Goal: Task Accomplishment & Management: Manage account settings

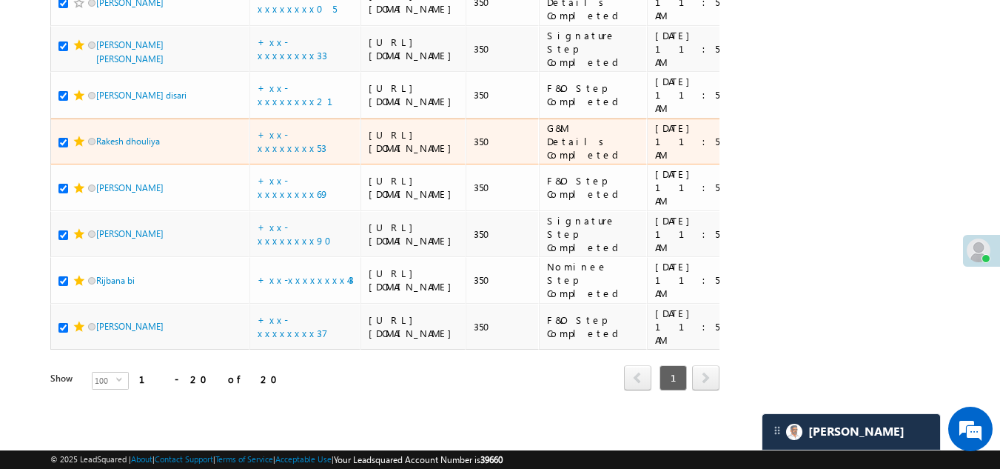
scroll to position [1162, 0]
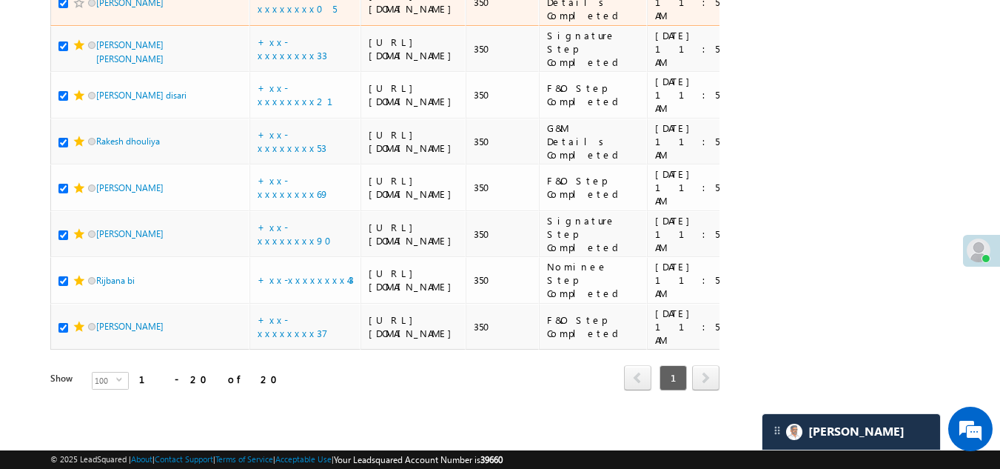
click at [76, 9] on span at bounding box center [79, 3] width 12 height 12
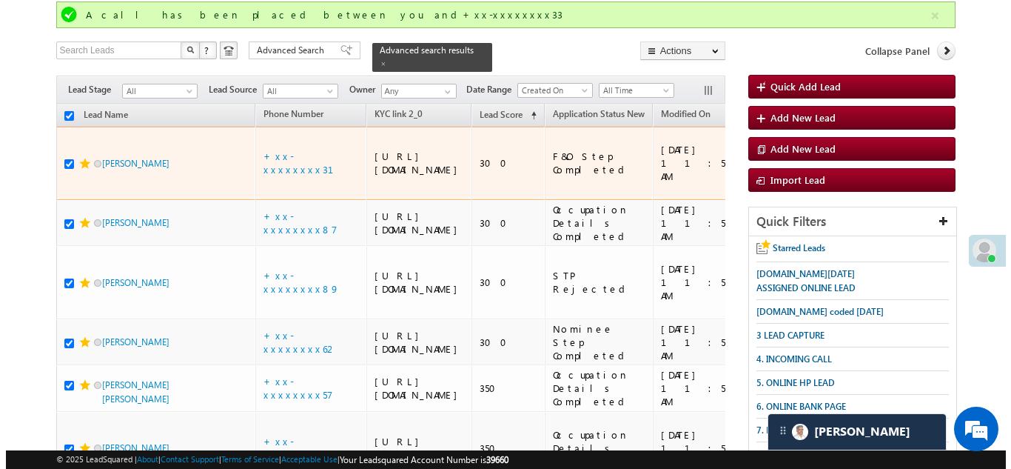
scroll to position [0, 0]
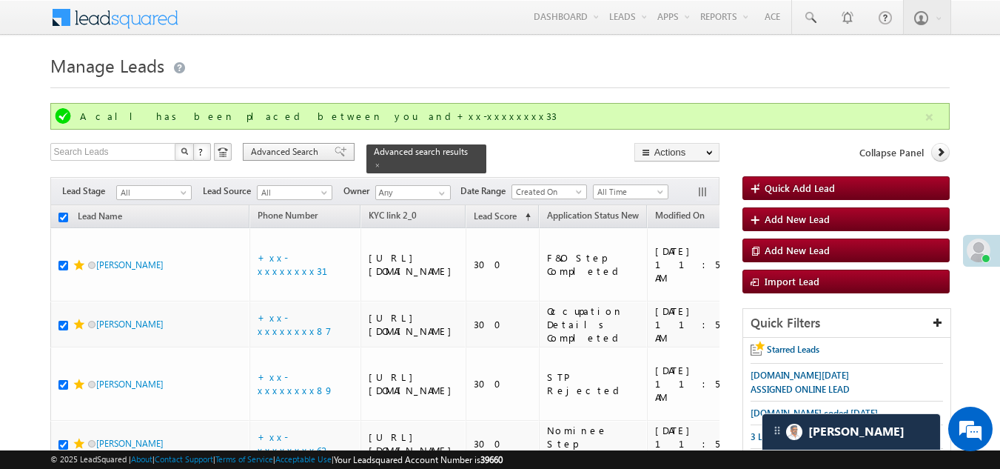
click at [285, 146] on span "Advanced Search" at bounding box center [287, 151] width 72 height 13
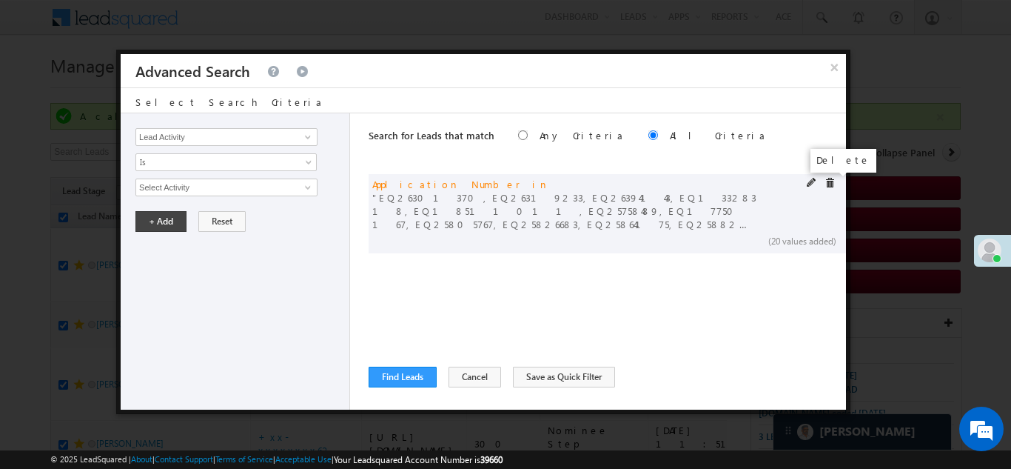
click at [828, 186] on span at bounding box center [830, 183] width 10 height 10
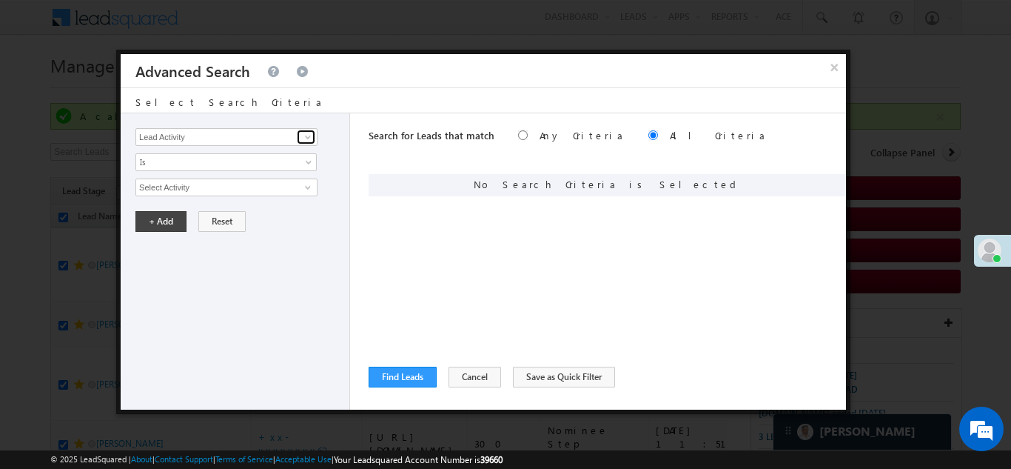
click at [298, 138] on link at bounding box center [306, 137] width 19 height 15
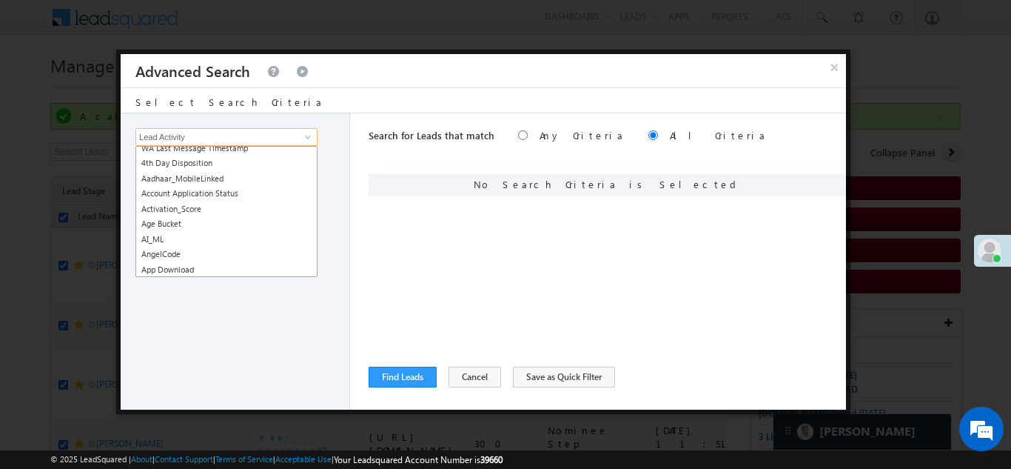
scroll to position [148, 0]
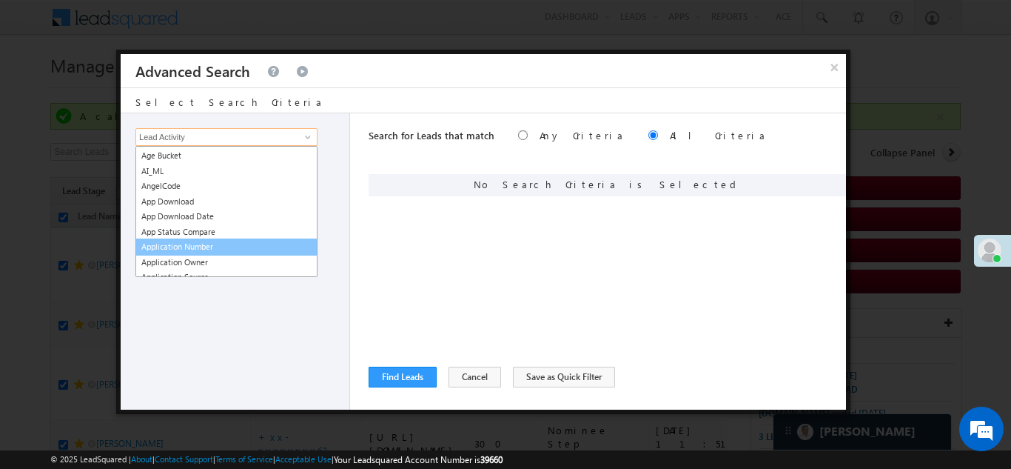
click at [201, 247] on link "Application Number" at bounding box center [226, 246] width 182 height 17
type input "Application Number"
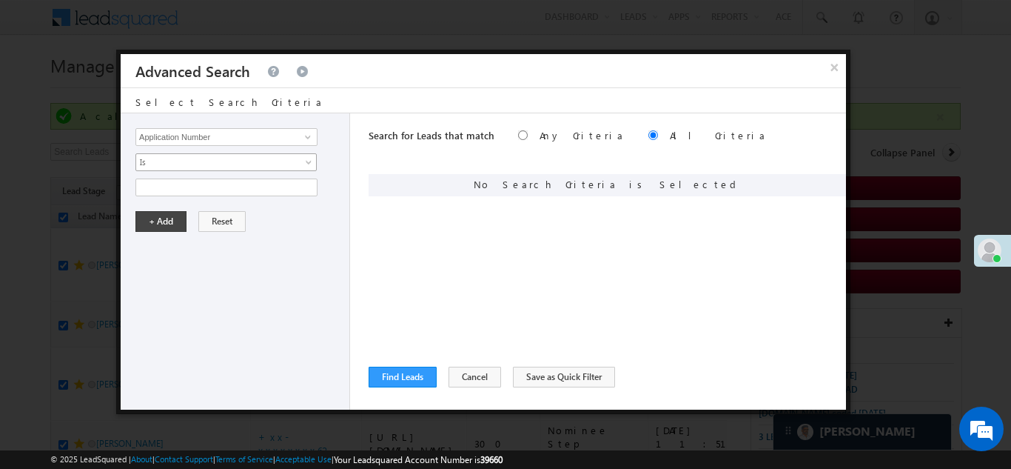
click at [187, 160] on span "Is" at bounding box center [216, 161] width 161 height 13
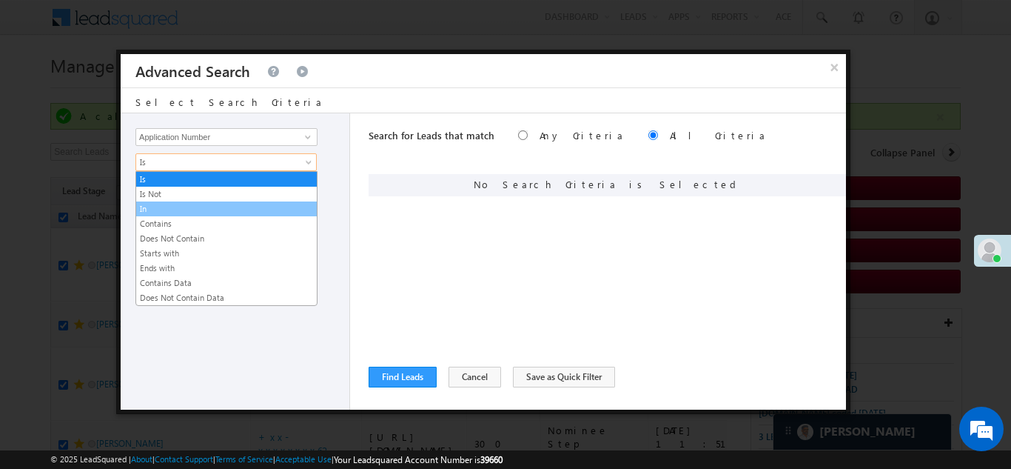
click at [178, 205] on link "In" at bounding box center [226, 208] width 181 height 13
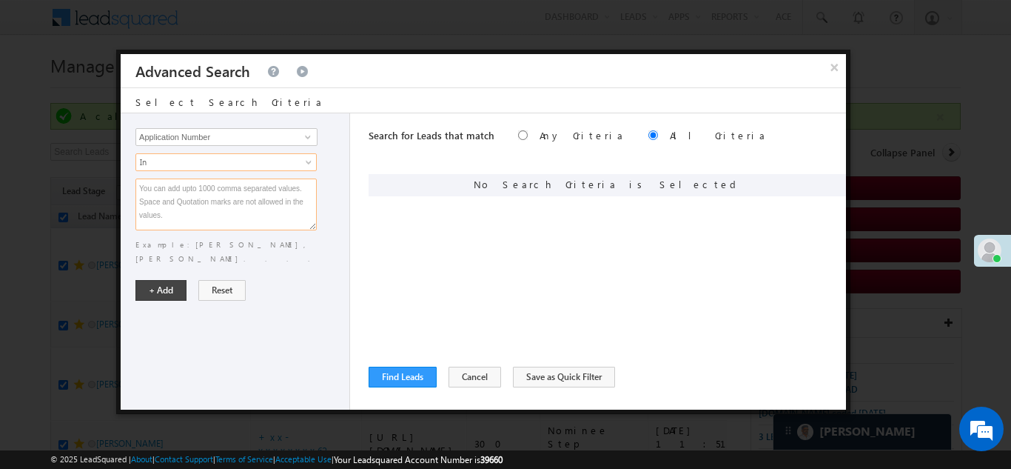
click at [178, 205] on textarea at bounding box center [225, 204] width 181 height 52
paste textarea "EQ26135985 EQ26206240 EQ26211313 EQ26222912 EQ17523305 EQ26234410 EQ26261079 EQ…"
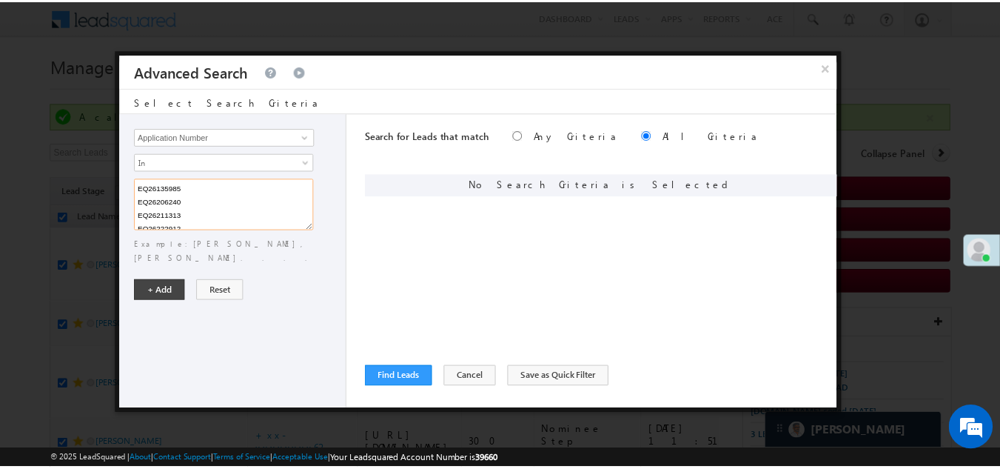
scroll to position [97, 0]
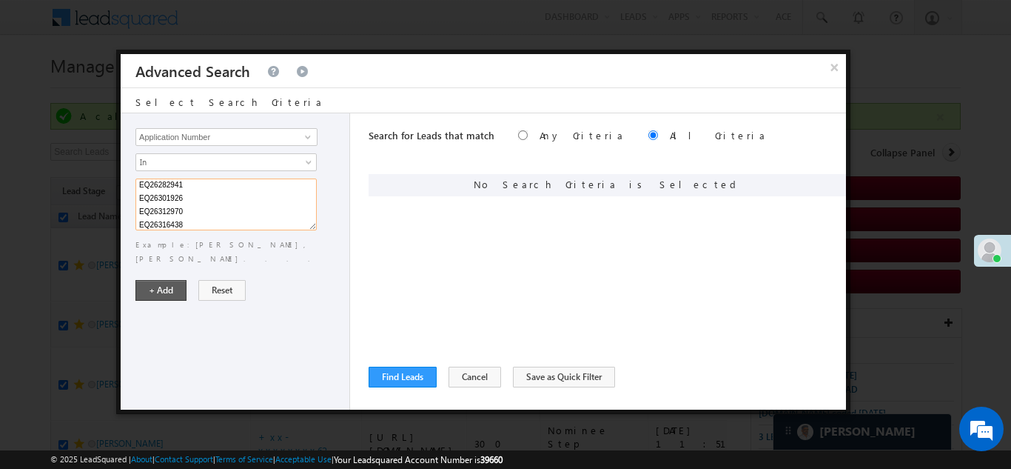
type textarea "EQ26135985 EQ26206240 EQ26211313 EQ26222912 EQ17523305 EQ26234410 EQ26261079 EQ…"
click at [156, 280] on button "+ Add" at bounding box center [160, 290] width 51 height 21
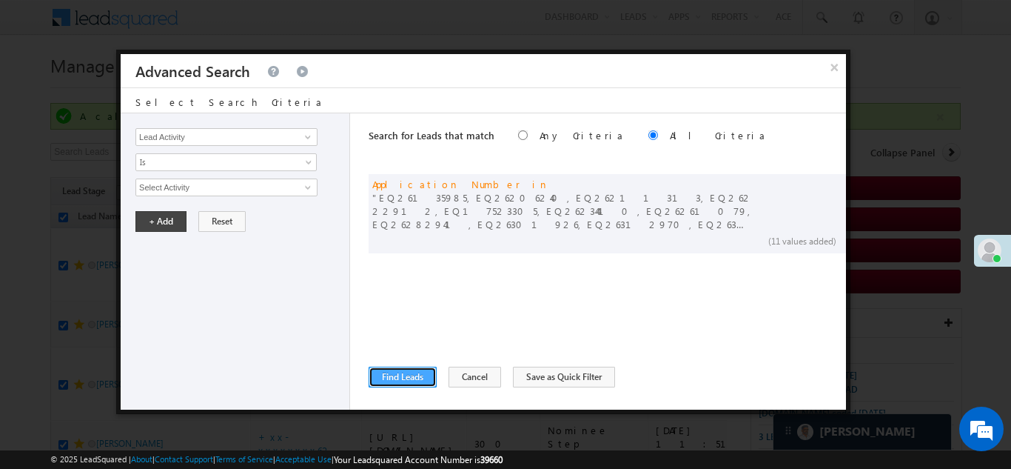
click at [402, 377] on button "Find Leads" at bounding box center [403, 376] width 68 height 21
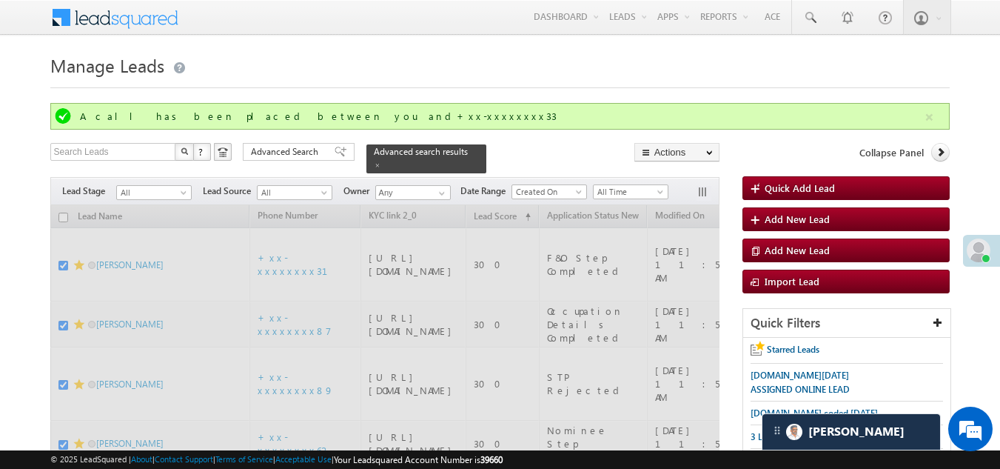
checkbox input "false"
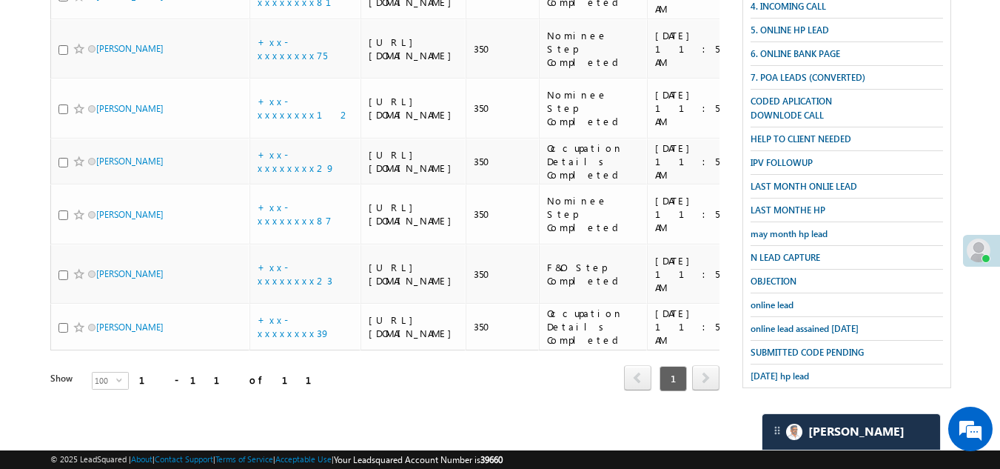
scroll to position [789, 0]
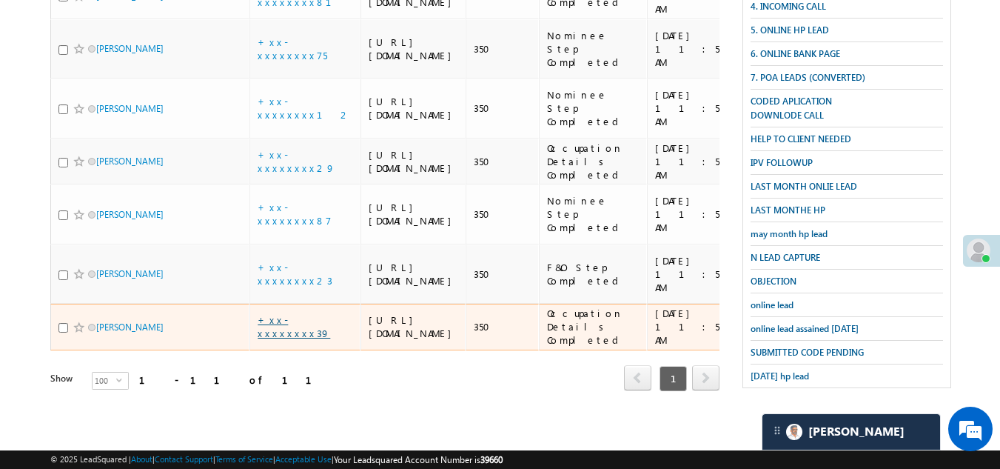
click at [295, 313] on link "+xx-xxxxxxxx39" at bounding box center [294, 326] width 73 height 26
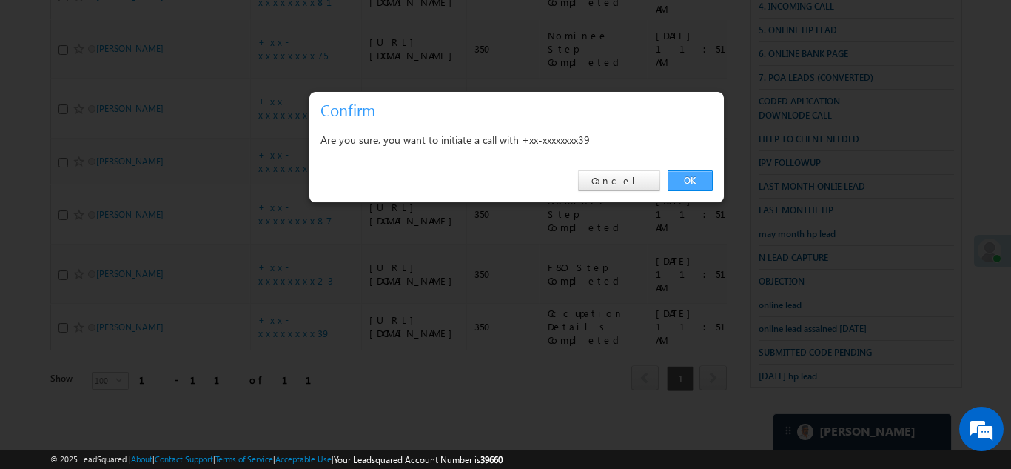
click at [689, 178] on link "OK" at bounding box center [690, 180] width 45 height 21
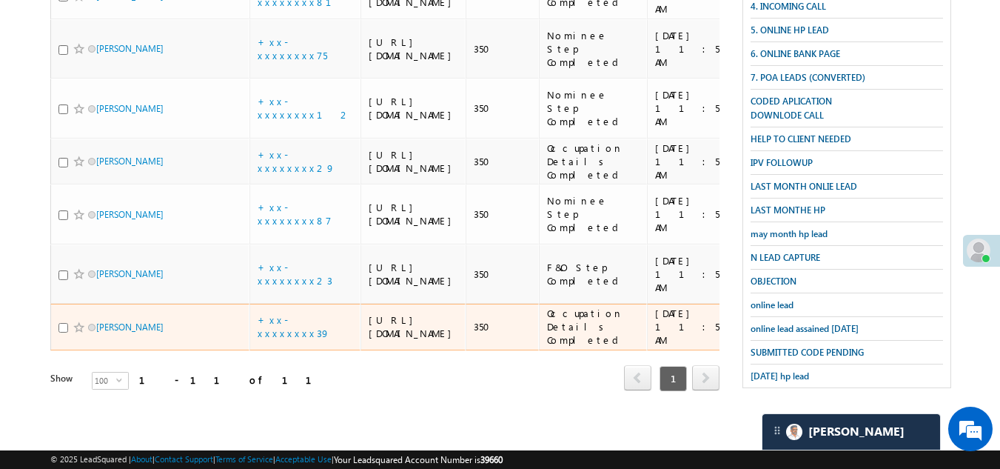
click at [61, 323] on input "checkbox" at bounding box center [63, 328] width 10 height 10
checkbox input "true"
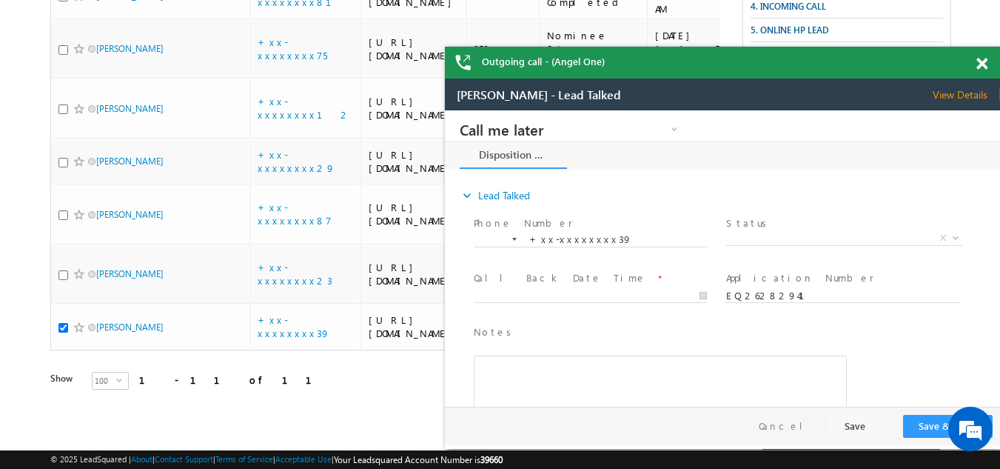
scroll to position [0, 0]
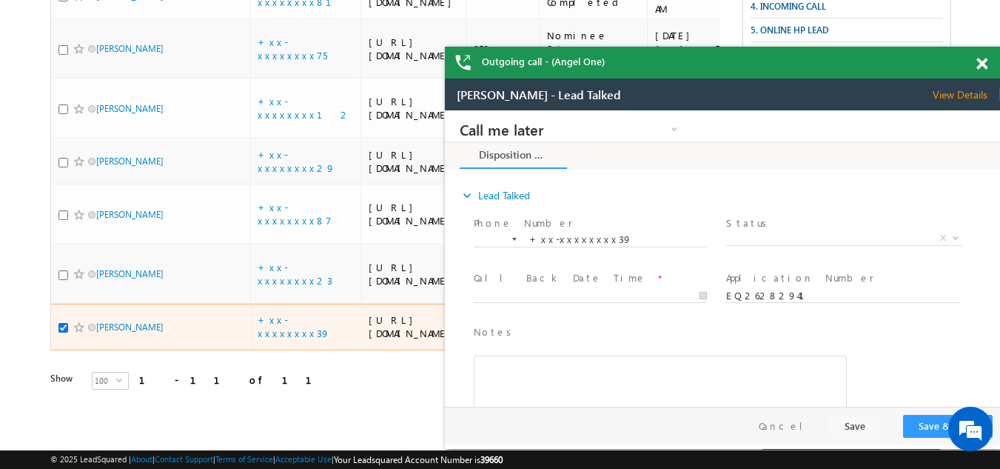
click at [74, 321] on span at bounding box center [79, 327] width 12 height 12
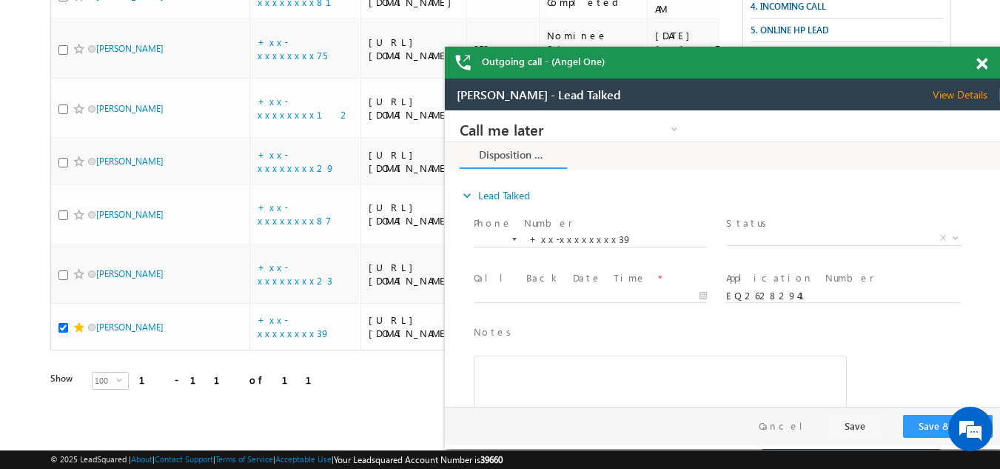
click at [983, 64] on span at bounding box center [982, 64] width 11 height 13
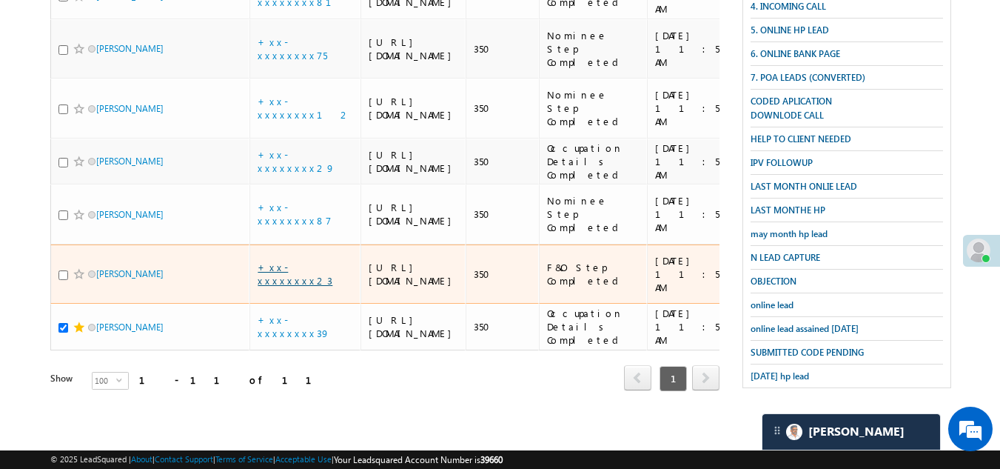
click at [294, 261] on link "+xx-xxxxxxxx23" at bounding box center [295, 274] width 75 height 26
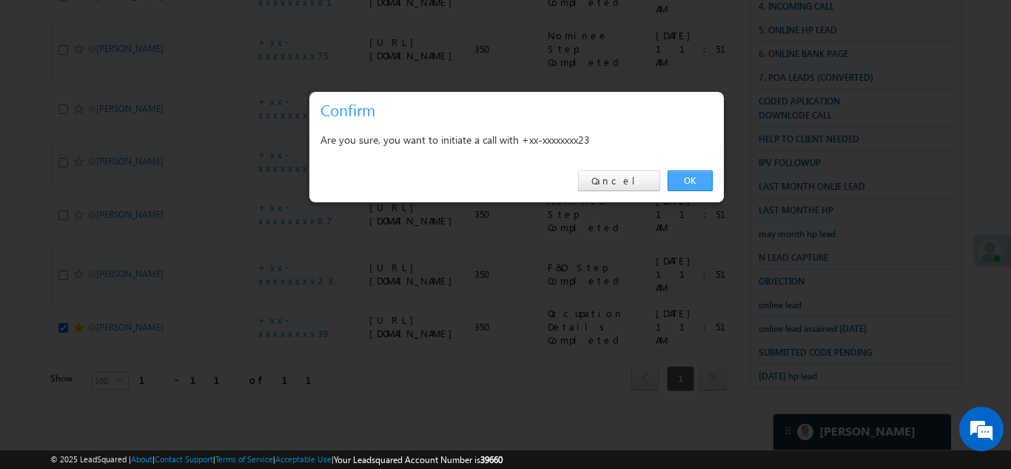
click at [690, 172] on link "OK" at bounding box center [690, 180] width 45 height 21
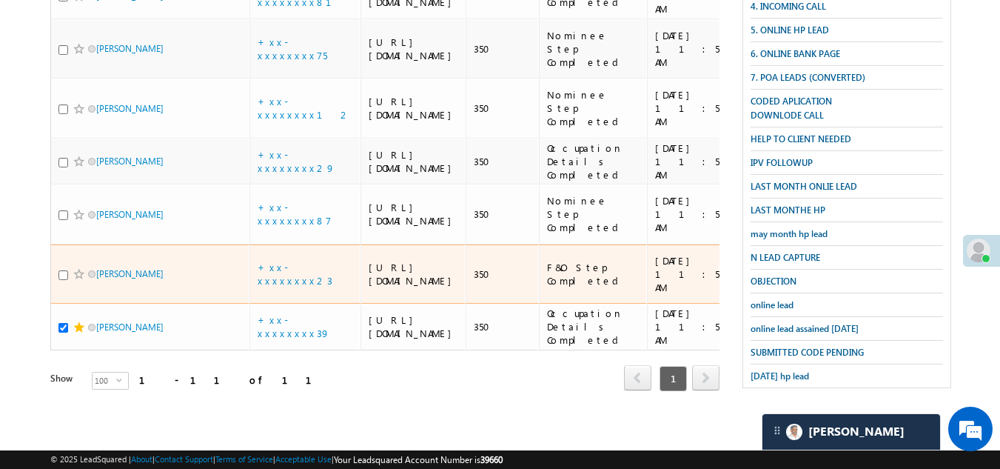
click at [68, 267] on div at bounding box center [80, 274] width 45 height 15
click at [65, 270] on input "checkbox" at bounding box center [63, 275] width 10 height 10
checkbox input "true"
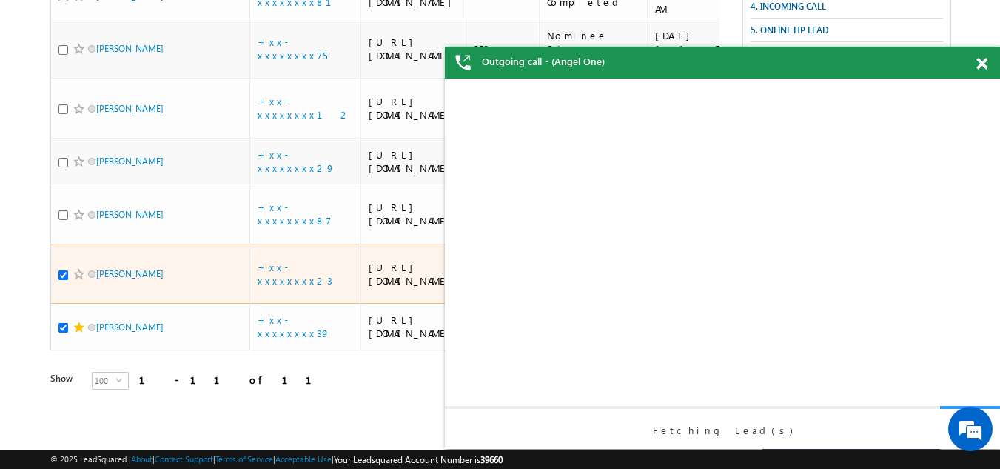
click at [76, 268] on span at bounding box center [79, 274] width 12 height 12
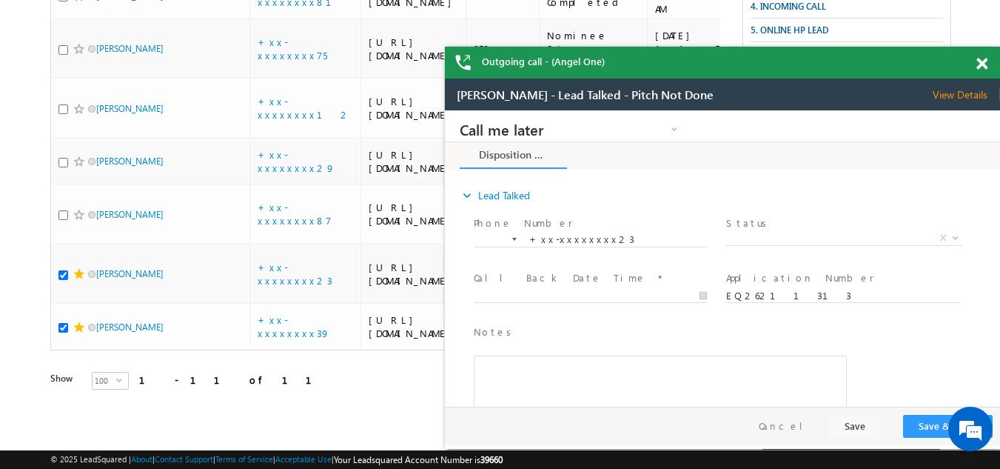
click at [979, 59] on span at bounding box center [982, 64] width 11 height 13
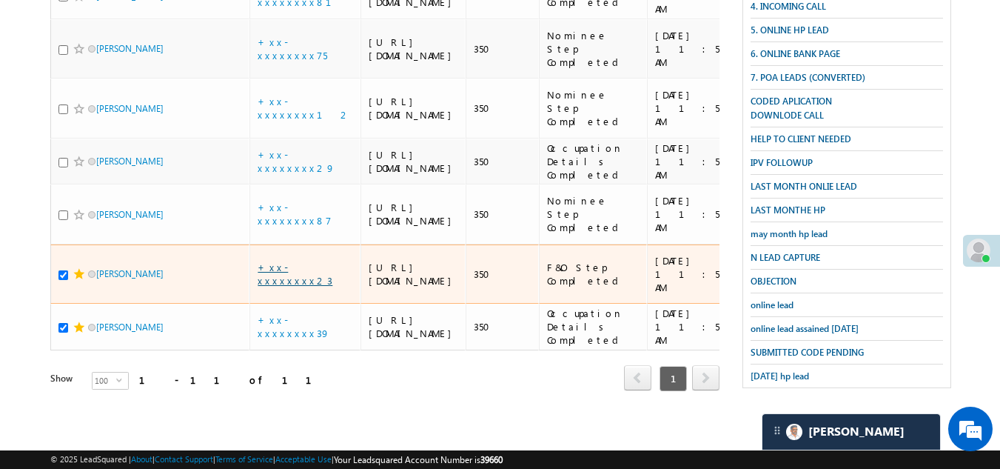
scroll to position [755, 0]
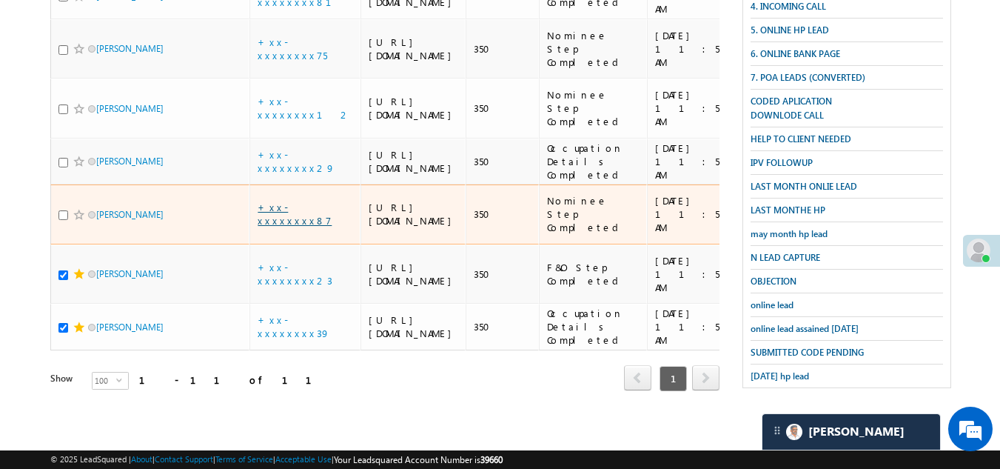
click at [290, 201] on link "+xx-xxxxxxxx87" at bounding box center [295, 214] width 74 height 26
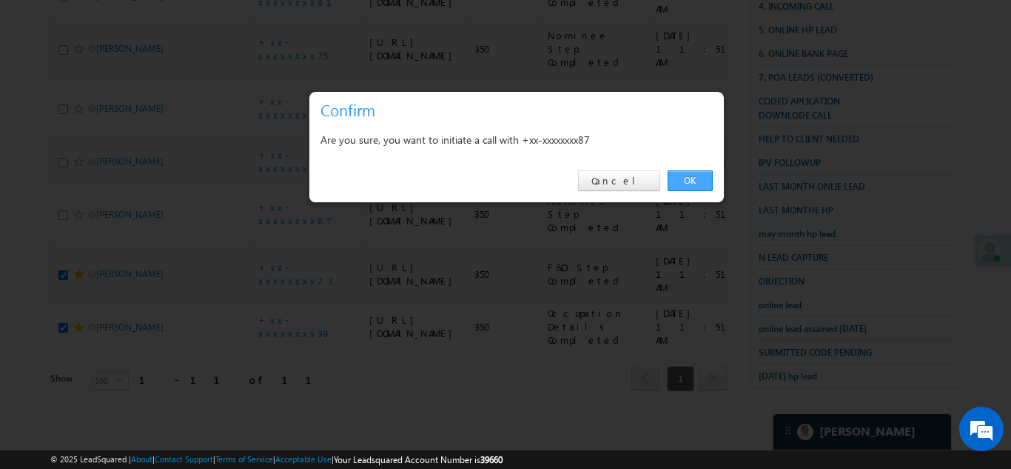
click at [694, 175] on link "OK" at bounding box center [690, 180] width 45 height 21
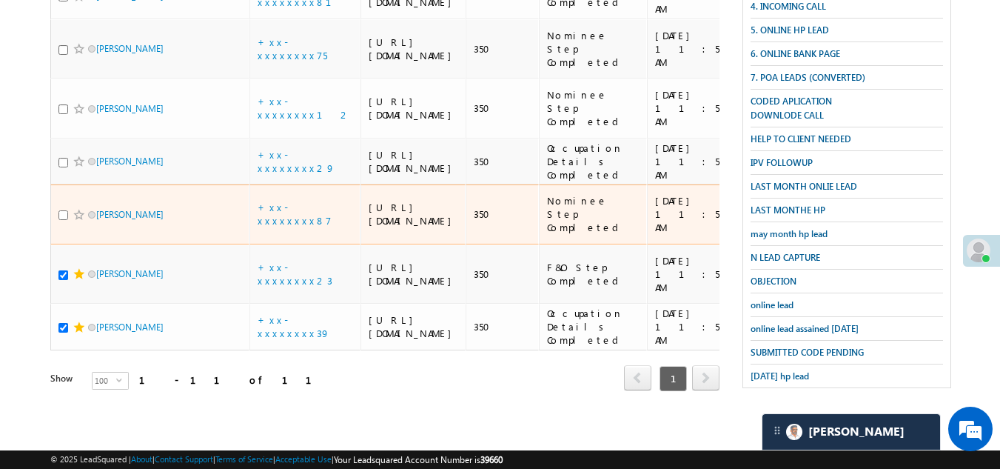
click at [61, 210] on input "checkbox" at bounding box center [63, 215] width 10 height 10
checkbox input "true"
click at [79, 209] on span at bounding box center [79, 215] width 12 height 12
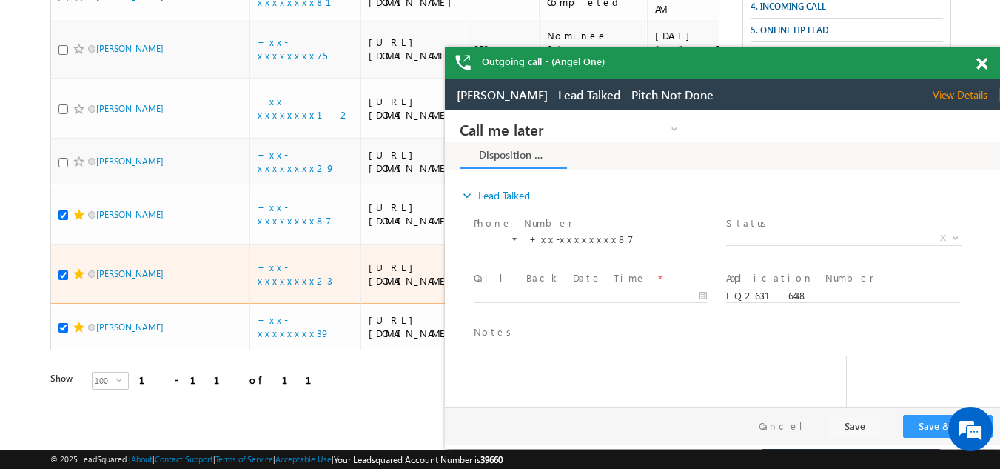
scroll to position [0, 0]
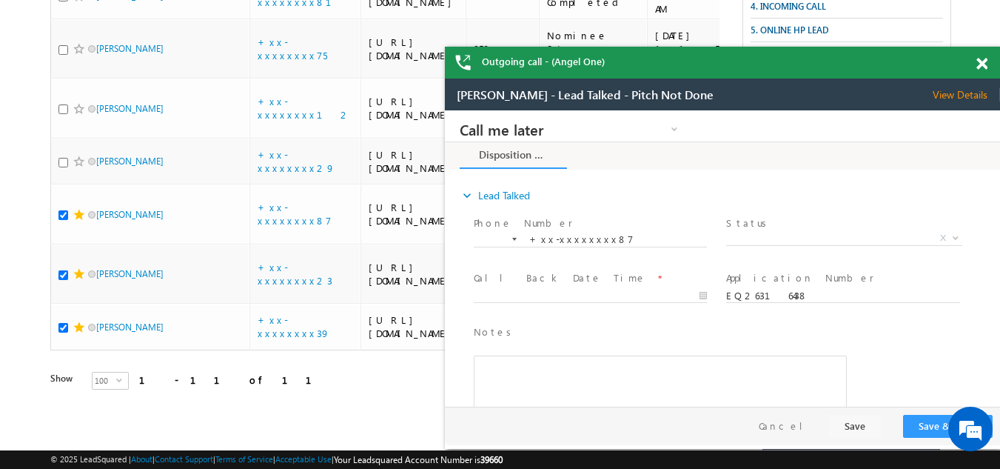
click at [980, 65] on span at bounding box center [982, 64] width 11 height 13
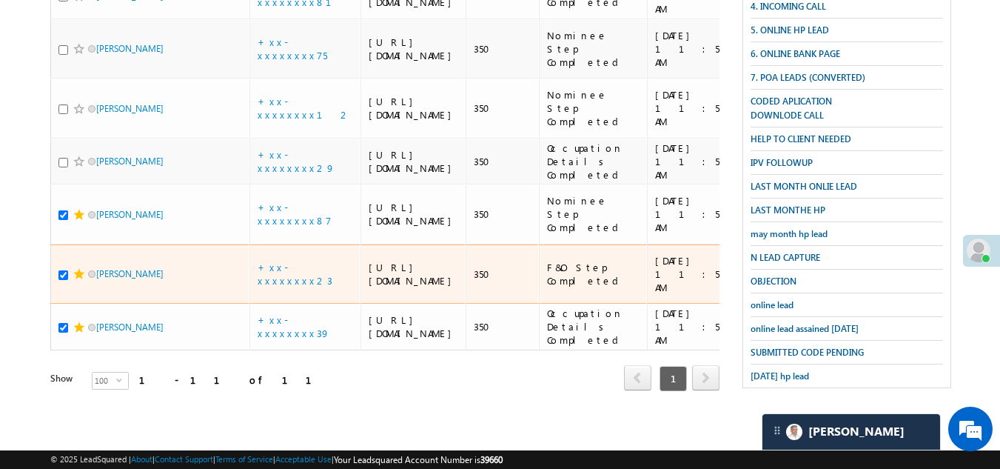
scroll to position [607, 0]
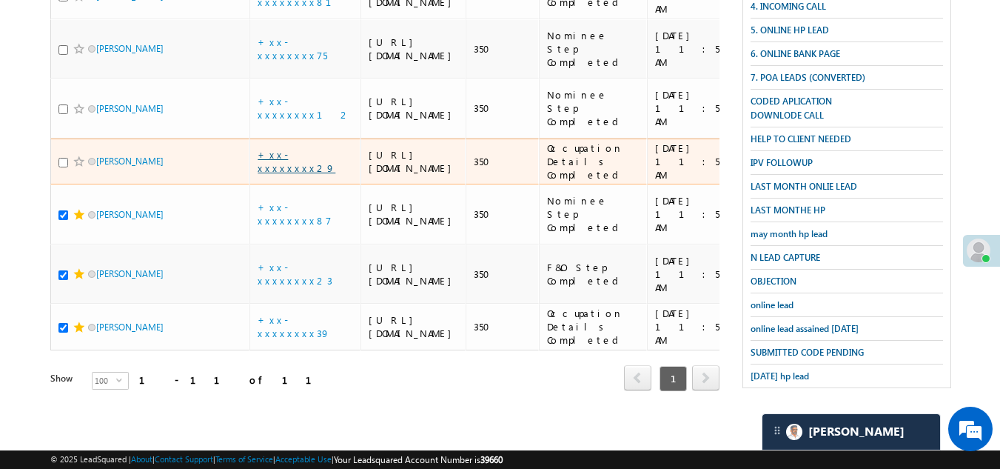
click at [299, 174] on link "+xx-xxxxxxxx29" at bounding box center [297, 161] width 78 height 26
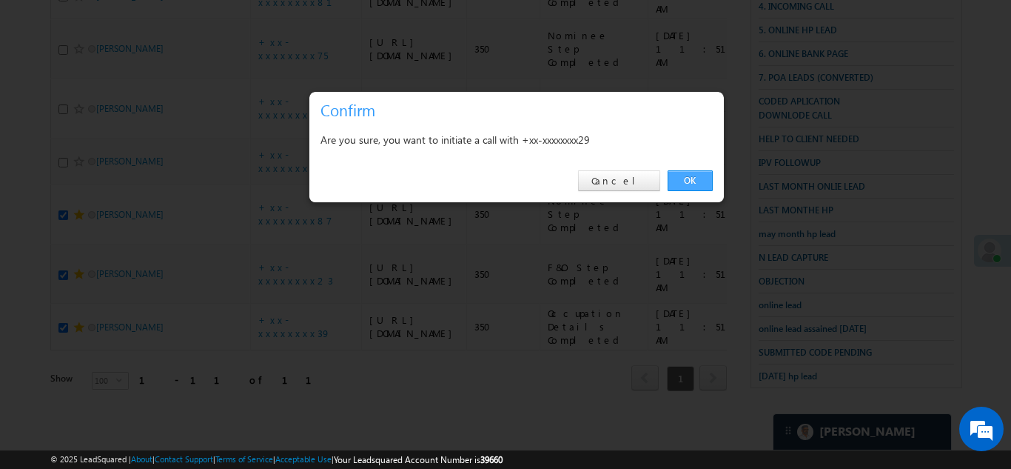
click at [678, 175] on link "OK" at bounding box center [690, 180] width 45 height 21
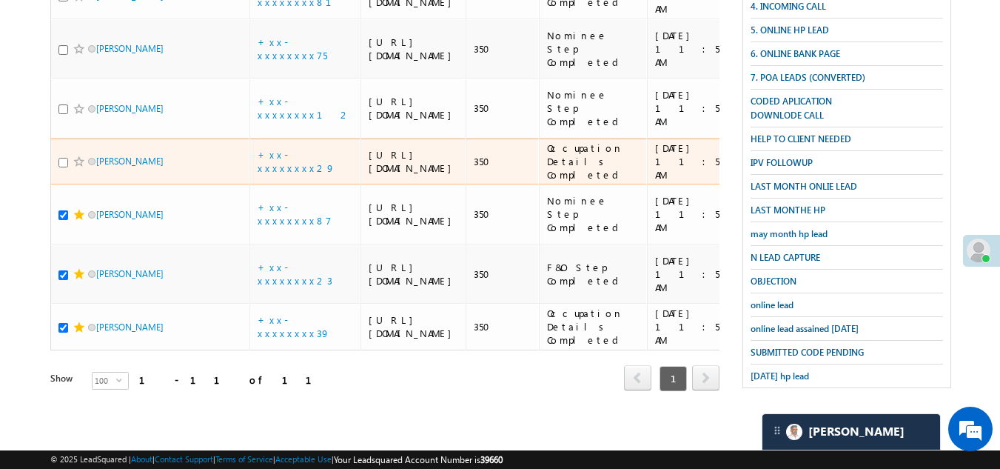
click at [62, 167] on input "checkbox" at bounding box center [63, 163] width 10 height 10
checkbox input "true"
click at [73, 167] on span at bounding box center [79, 161] width 12 height 12
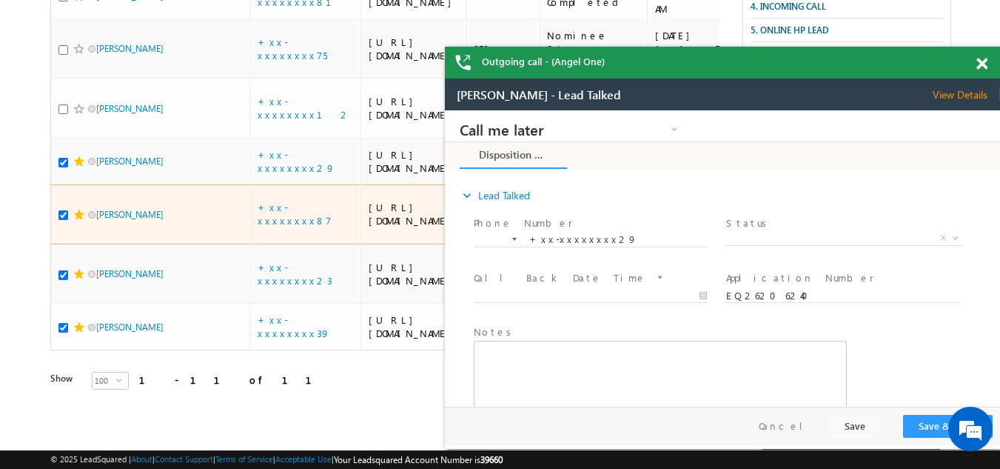
scroll to position [0, 0]
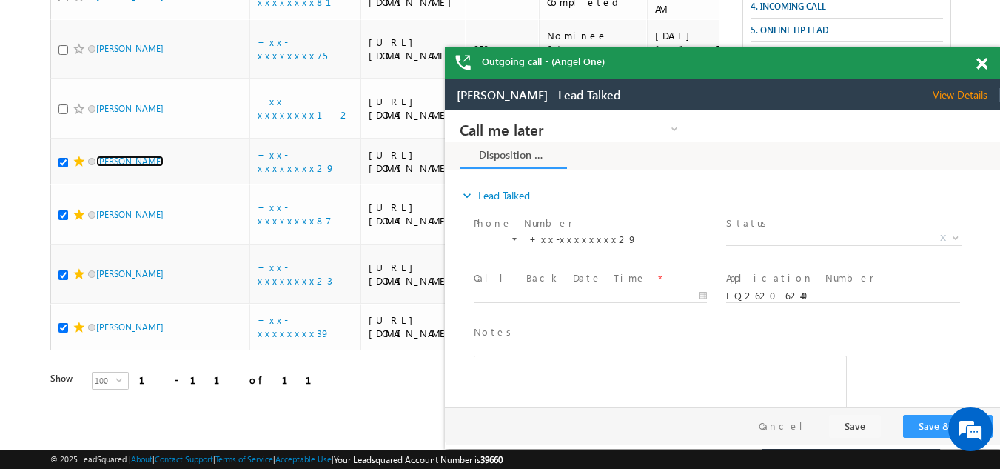
click at [981, 60] on span at bounding box center [982, 64] width 11 height 13
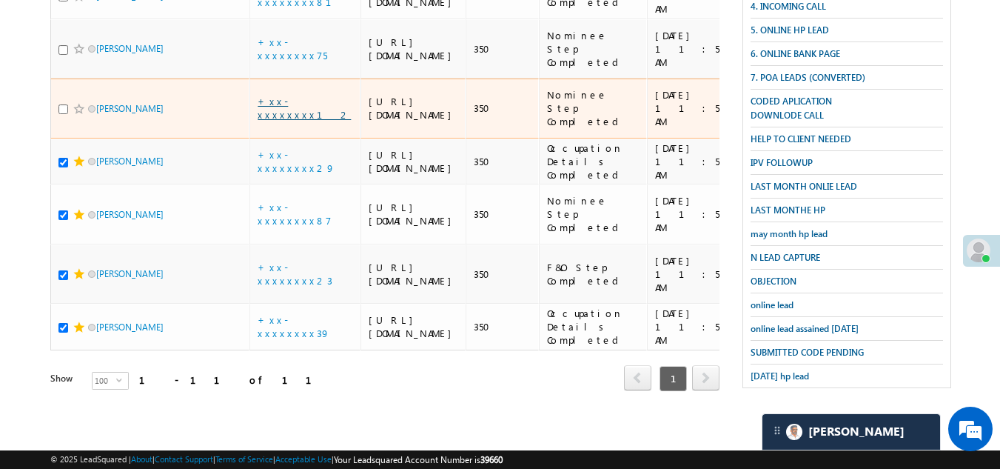
click at [282, 121] on link "+xx-xxxxxxxx12" at bounding box center [304, 108] width 93 height 26
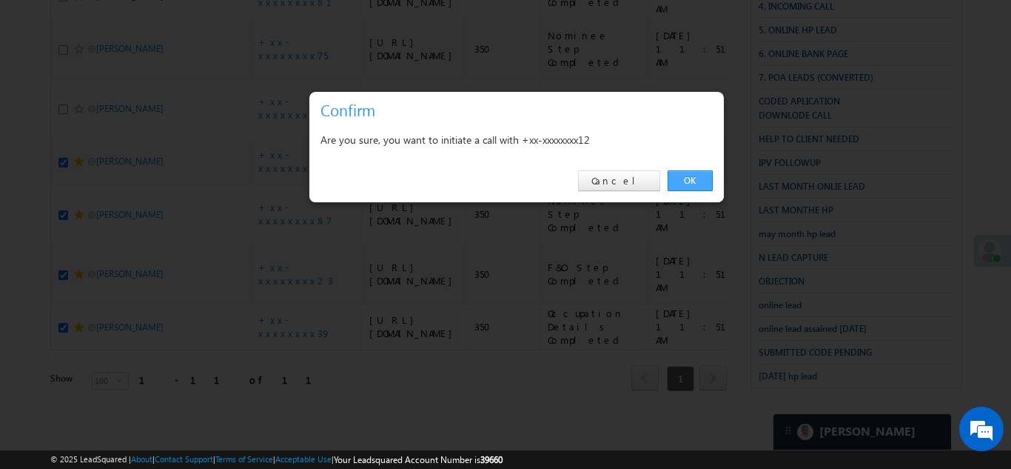
click at [686, 173] on link "OK" at bounding box center [690, 180] width 45 height 21
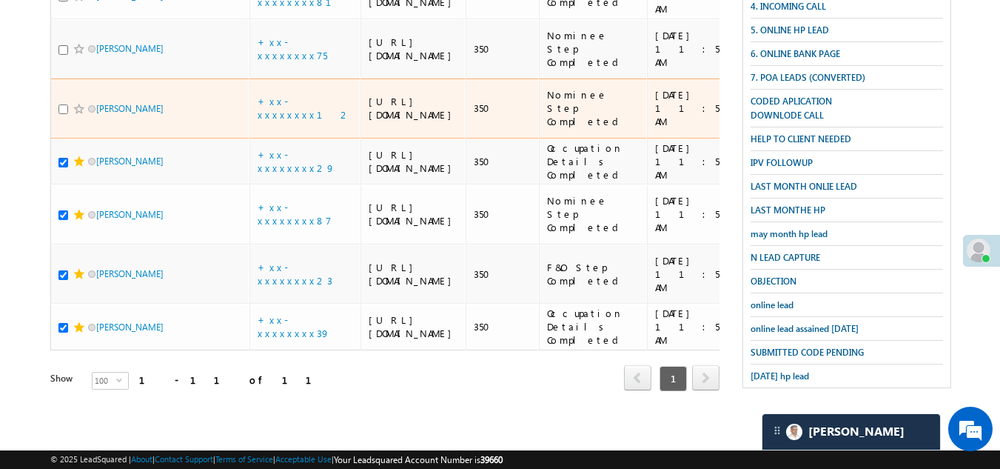
click at [64, 114] on input "checkbox" at bounding box center [63, 109] width 10 height 10
checkbox input "true"
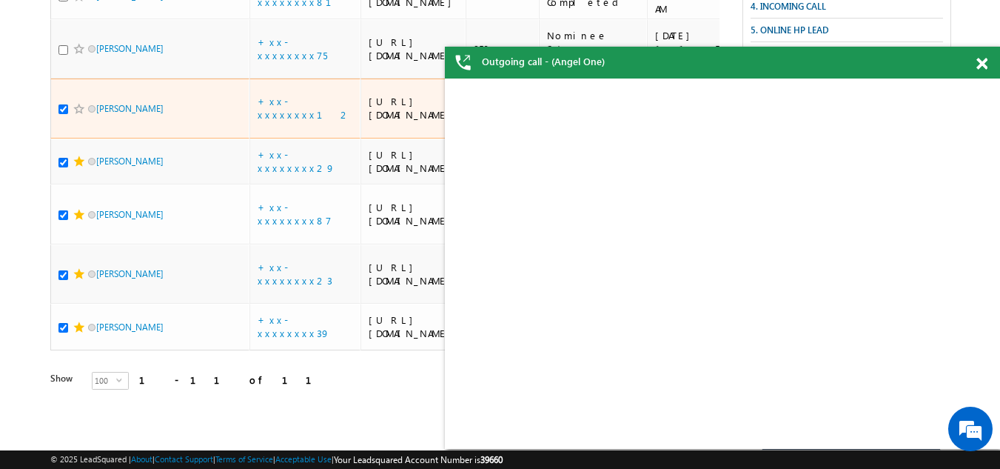
click at [76, 115] on span at bounding box center [79, 109] width 12 height 12
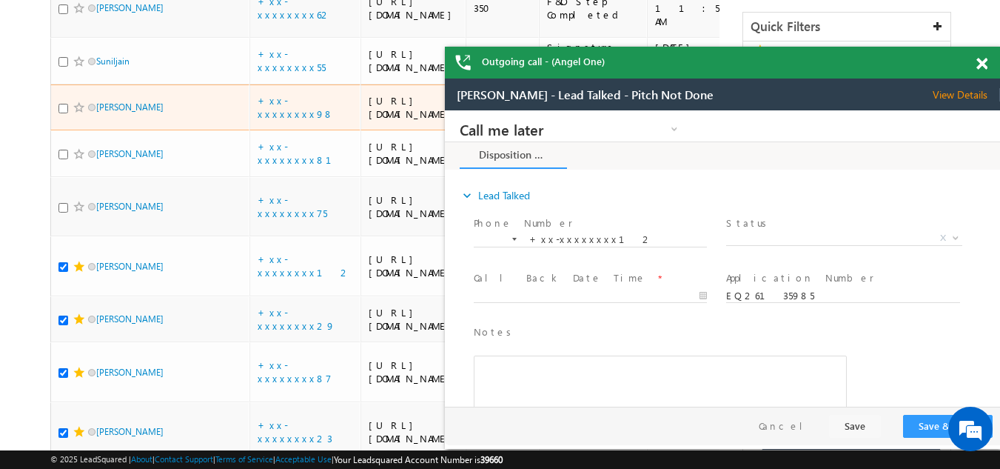
scroll to position [444, 0]
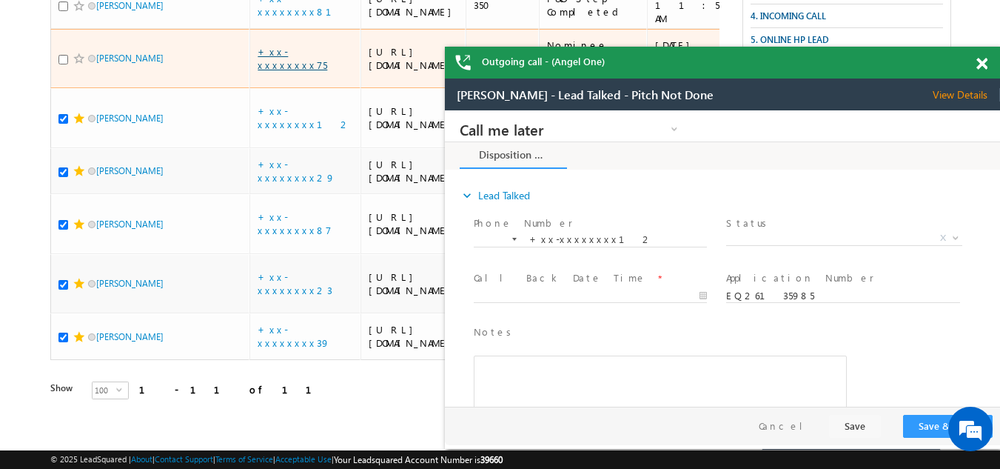
click at [301, 71] on link "+xx-xxxxxxxx75" at bounding box center [293, 58] width 70 height 26
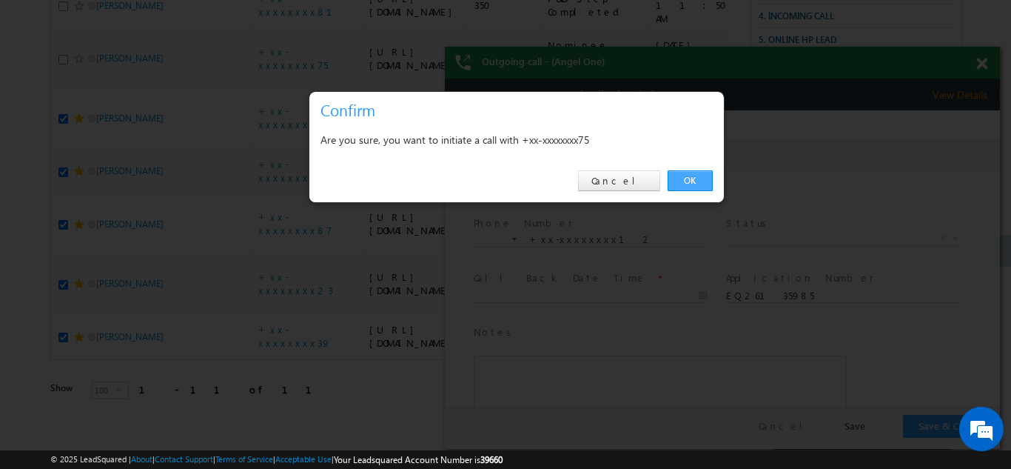
click at [697, 174] on link "OK" at bounding box center [690, 180] width 45 height 21
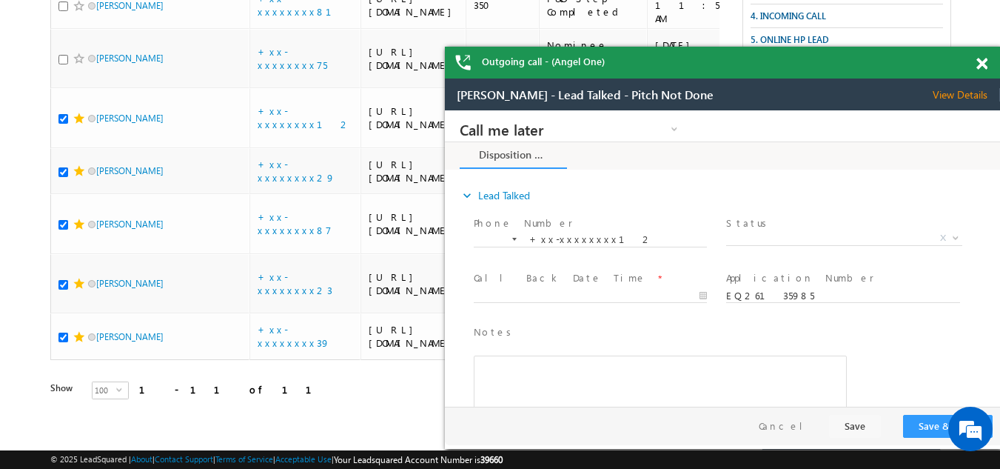
scroll to position [0, 0]
click at [982, 63] on span at bounding box center [982, 64] width 11 height 13
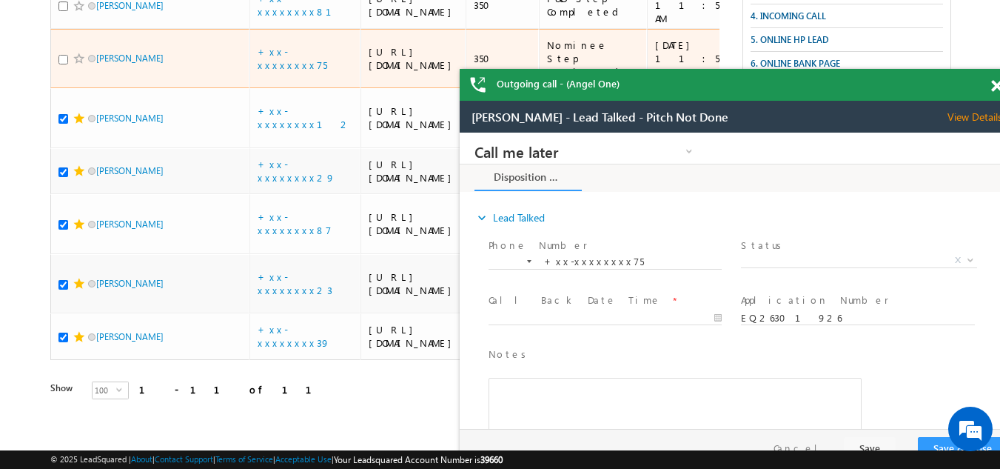
click at [62, 64] on input "checkbox" at bounding box center [63, 60] width 10 height 10
checkbox input "true"
click at [78, 64] on span at bounding box center [79, 59] width 12 height 12
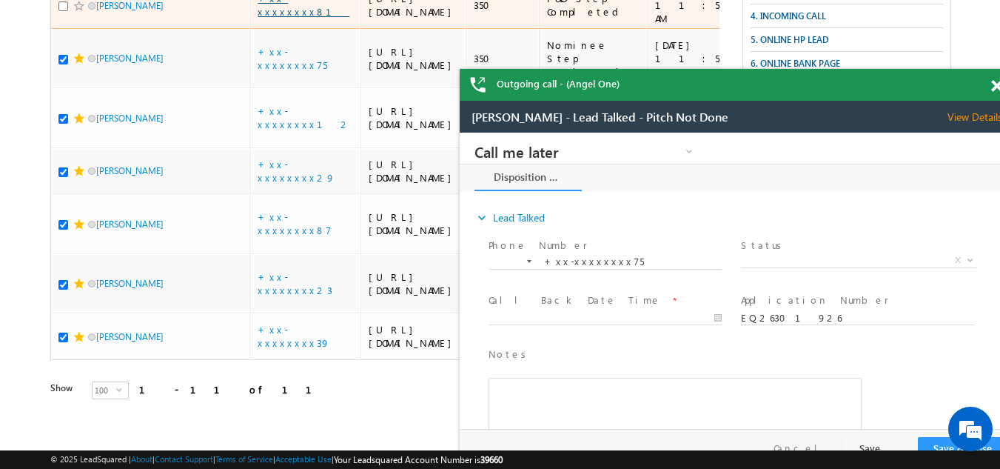
click at [309, 18] on link "+xx-xxxxxxxx81" at bounding box center [304, 5] width 92 height 26
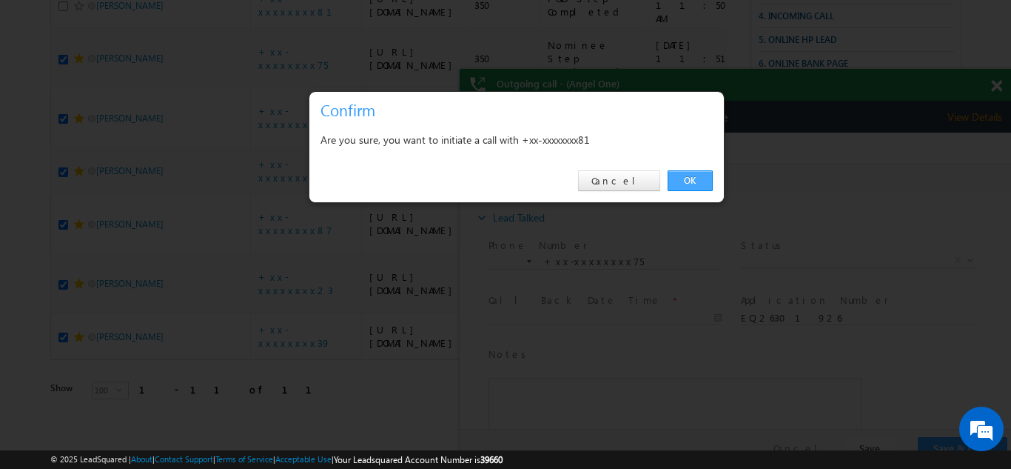
click at [687, 181] on link "OK" at bounding box center [690, 180] width 45 height 21
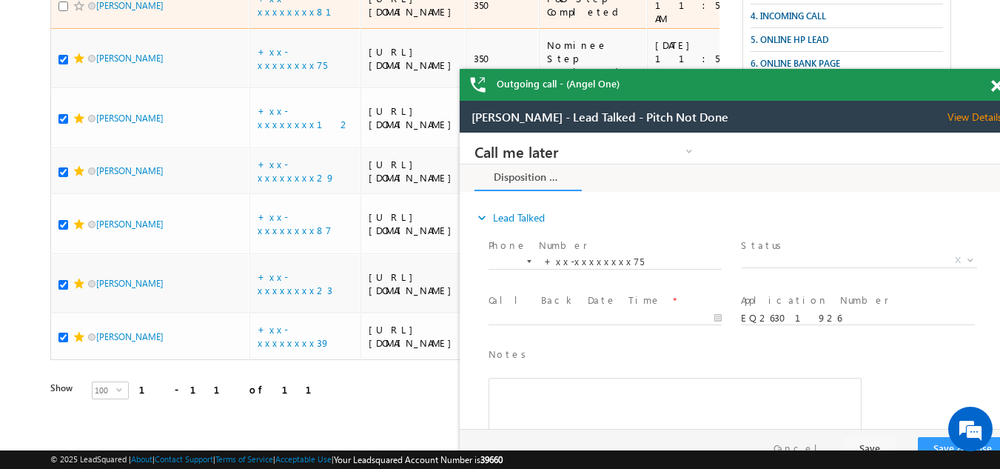
click at [63, 11] on input "checkbox" at bounding box center [63, 6] width 10 height 10
checkbox input "true"
drag, startPoint x: 18, startPoint y: 27, endPoint x: 79, endPoint y: 159, distance: 146.1
click at [73, 12] on span at bounding box center [79, 6] width 12 height 12
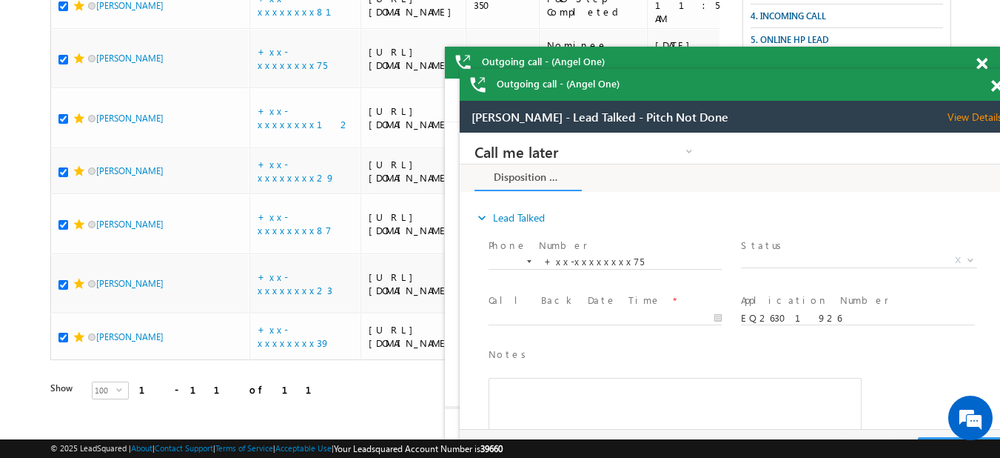
click at [988, 70] on span at bounding box center [982, 64] width 11 height 13
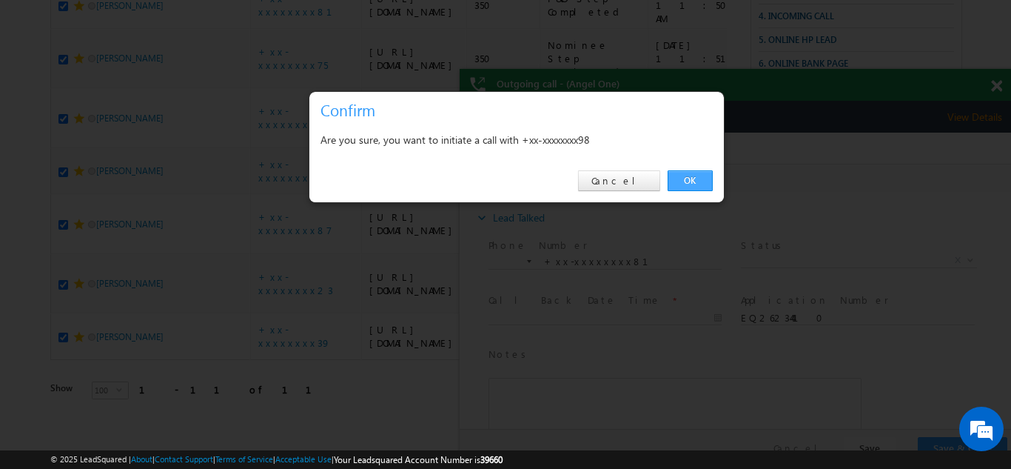
click at [695, 179] on link "OK" at bounding box center [690, 180] width 45 height 21
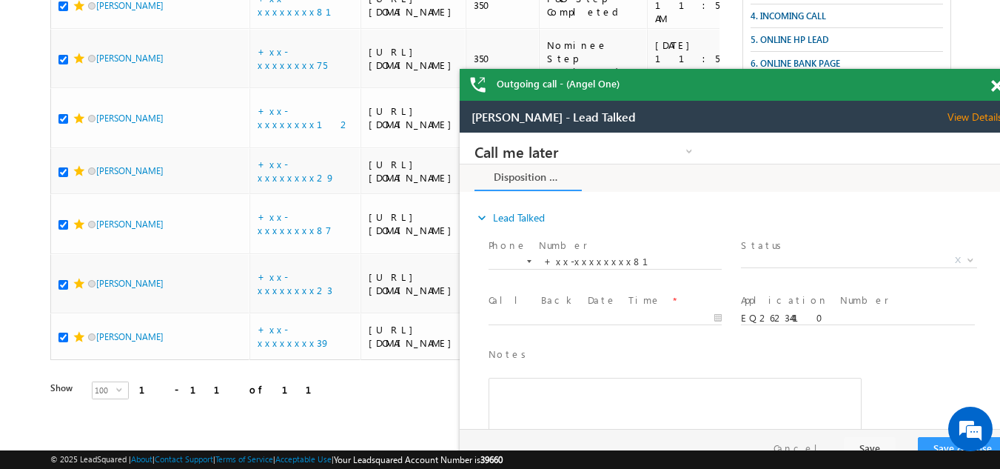
click at [998, 85] on span at bounding box center [996, 86] width 11 height 13
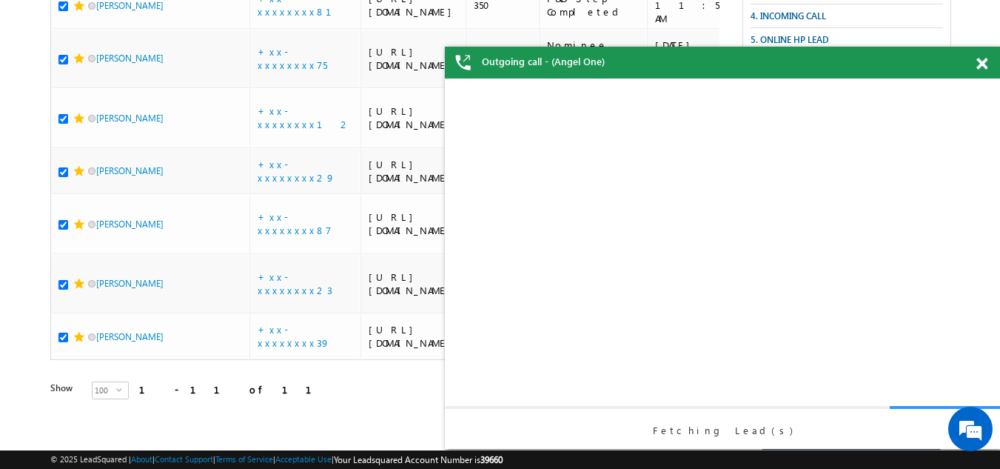
checkbox input "true"
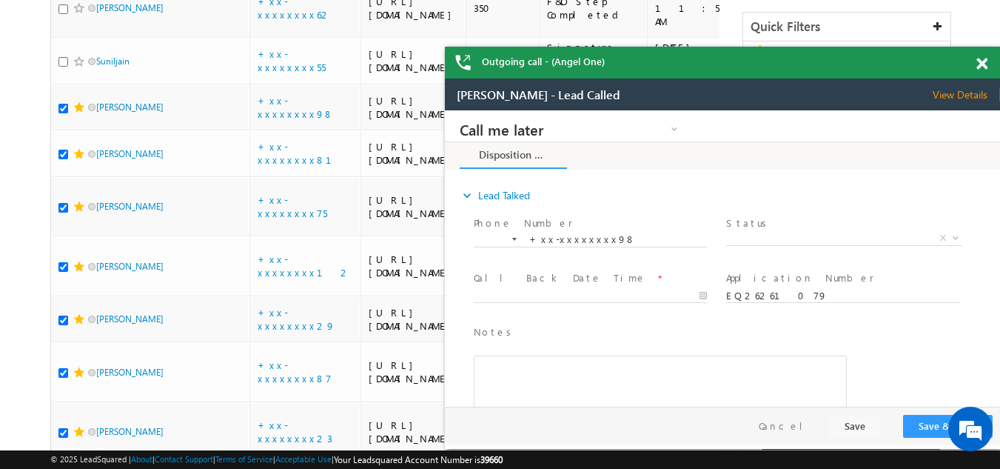
click at [956, 93] on span "View Details" at bounding box center [966, 94] width 67 height 13
click at [983, 64] on span at bounding box center [982, 64] width 11 height 13
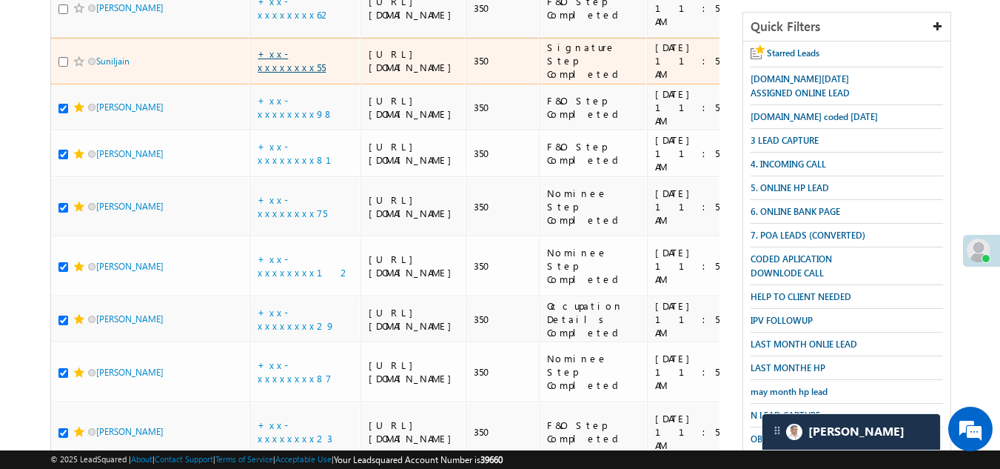
click at [279, 73] on link "+xx-xxxxxxxx55" at bounding box center [292, 60] width 68 height 26
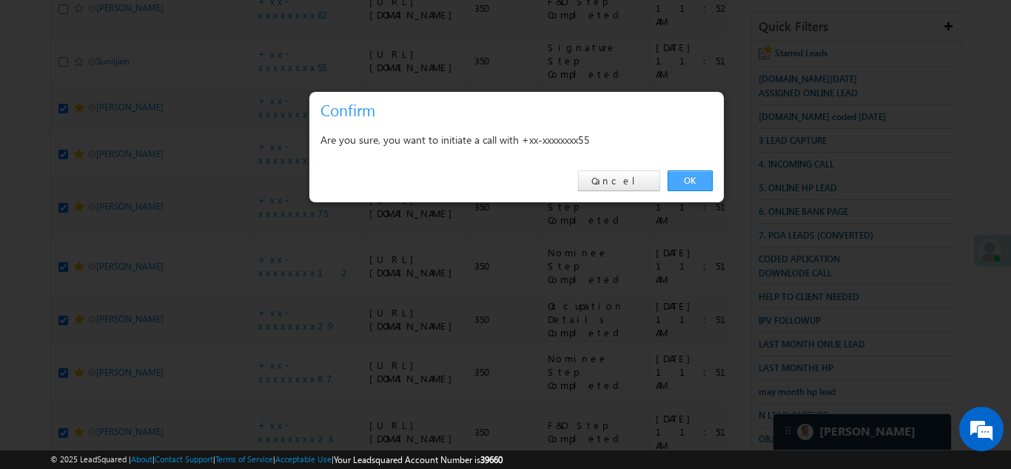
click at [686, 178] on link "OK" at bounding box center [690, 180] width 45 height 21
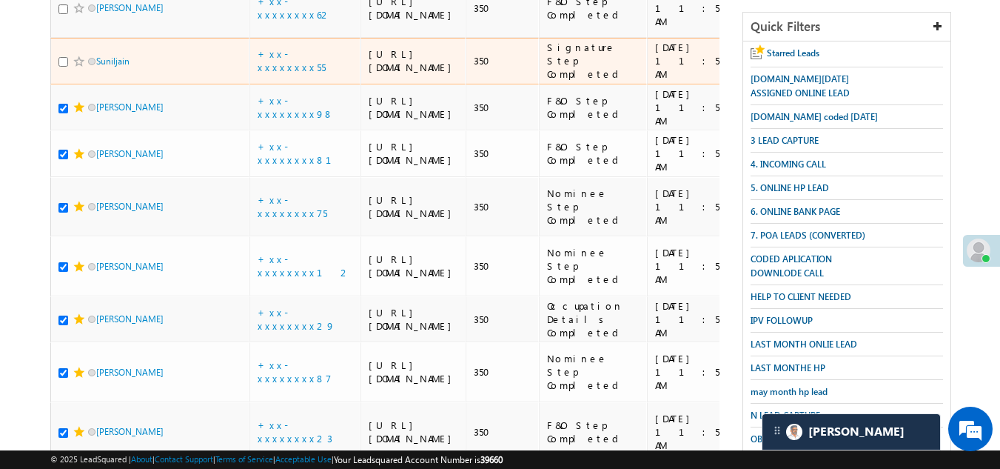
click at [63, 67] on input "checkbox" at bounding box center [63, 62] width 10 height 10
checkbox input "true"
click at [79, 67] on span at bounding box center [79, 62] width 12 height 12
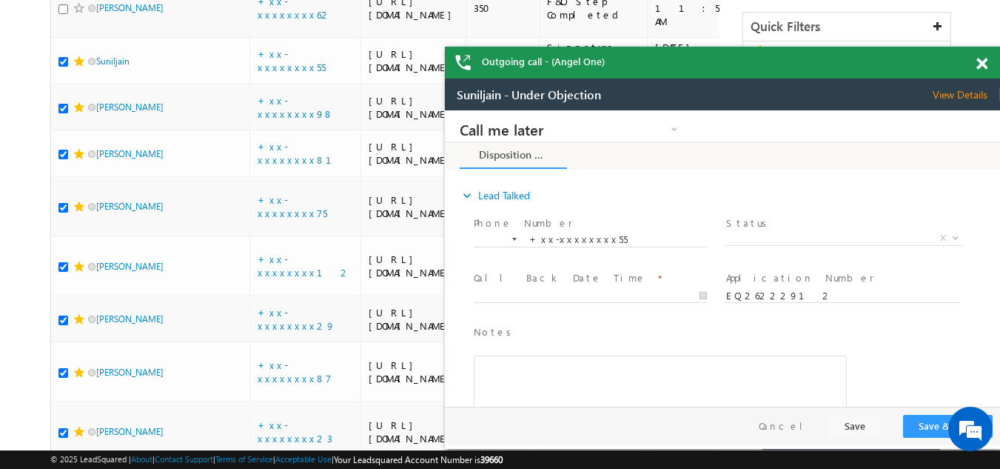
click at [982, 63] on span at bounding box center [982, 64] width 11 height 13
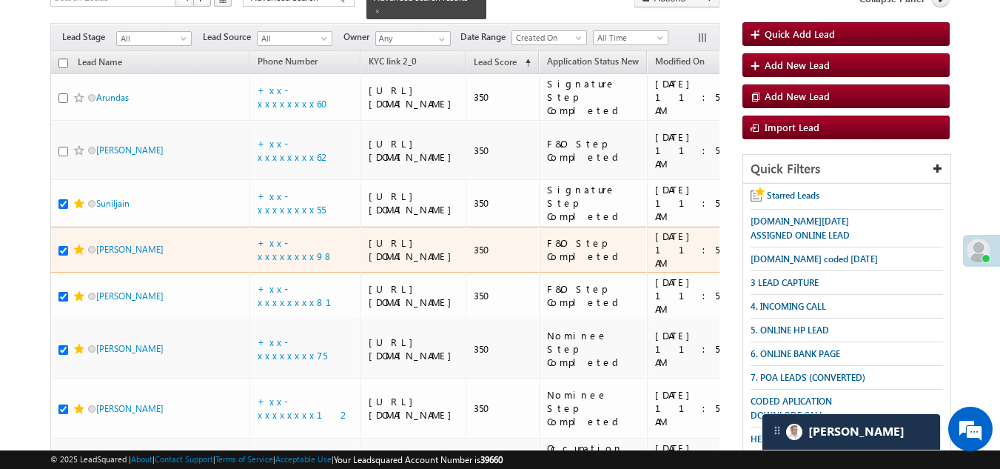
scroll to position [148, 0]
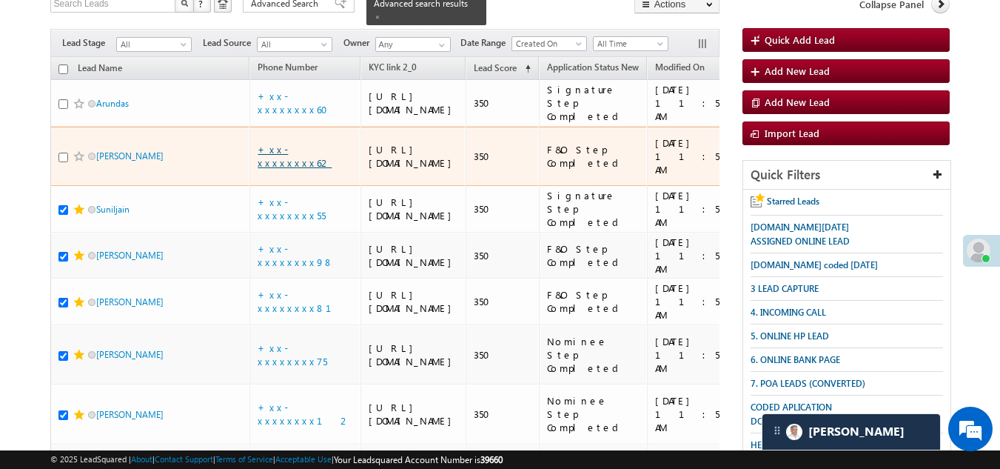
click at [304, 187] on td "+xx-xxxxxxxx62" at bounding box center [304, 157] width 111 height 60
click at [301, 169] on link "+xx-xxxxxxxx62" at bounding box center [295, 156] width 74 height 26
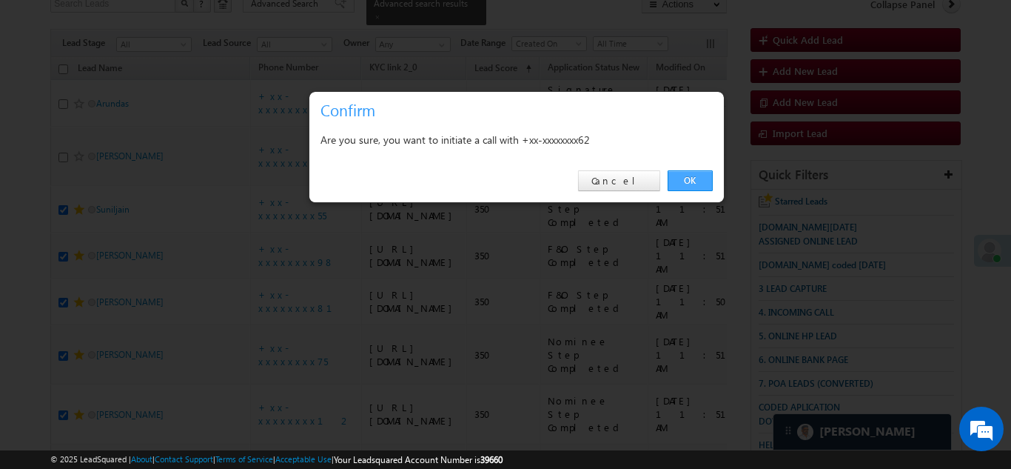
click at [689, 175] on link "OK" at bounding box center [690, 180] width 45 height 21
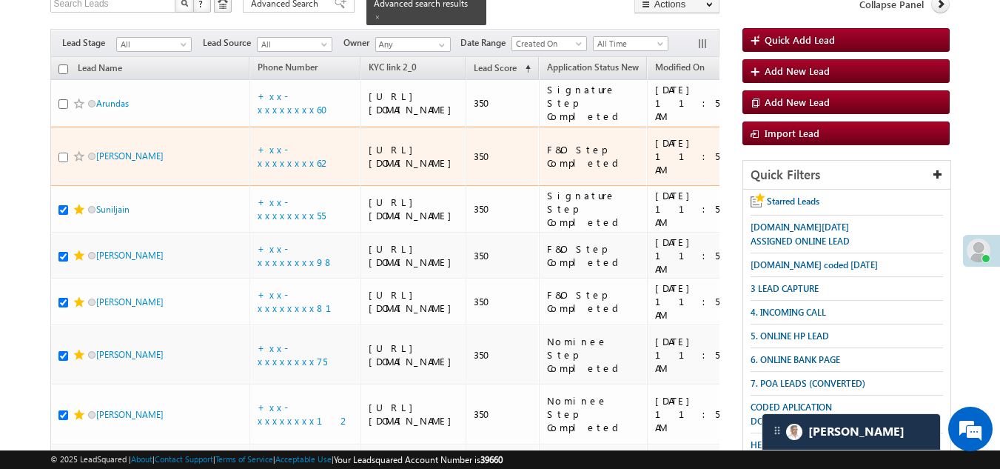
click at [61, 162] on input "checkbox" at bounding box center [63, 158] width 10 height 10
checkbox input "true"
click at [73, 162] on span at bounding box center [79, 156] width 12 height 12
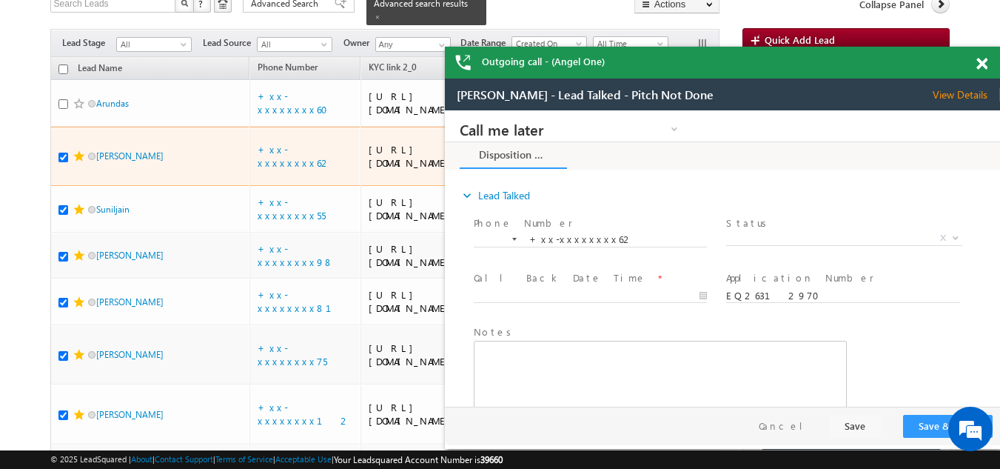
scroll to position [0, 0]
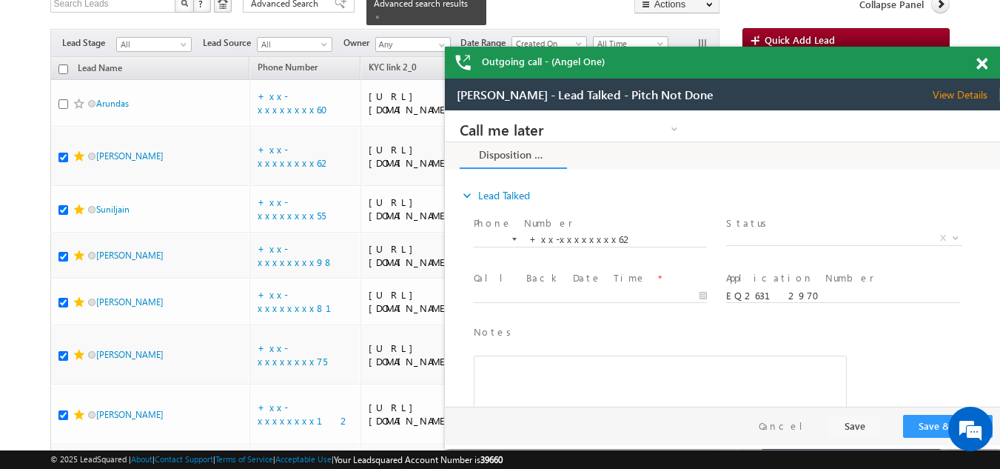
click at [981, 63] on span at bounding box center [982, 64] width 11 height 13
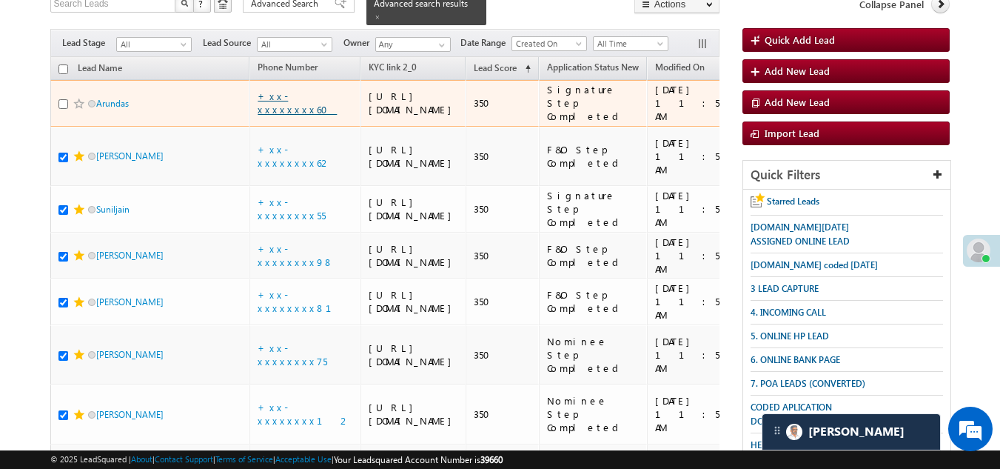
click at [300, 110] on link "+xx-xxxxxxxx60" at bounding box center [297, 103] width 79 height 26
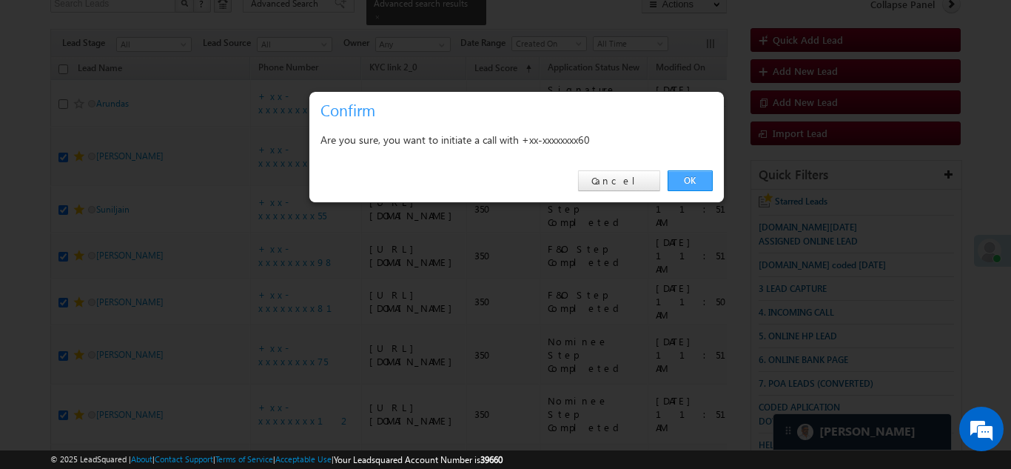
click at [688, 178] on link "OK" at bounding box center [690, 180] width 45 height 21
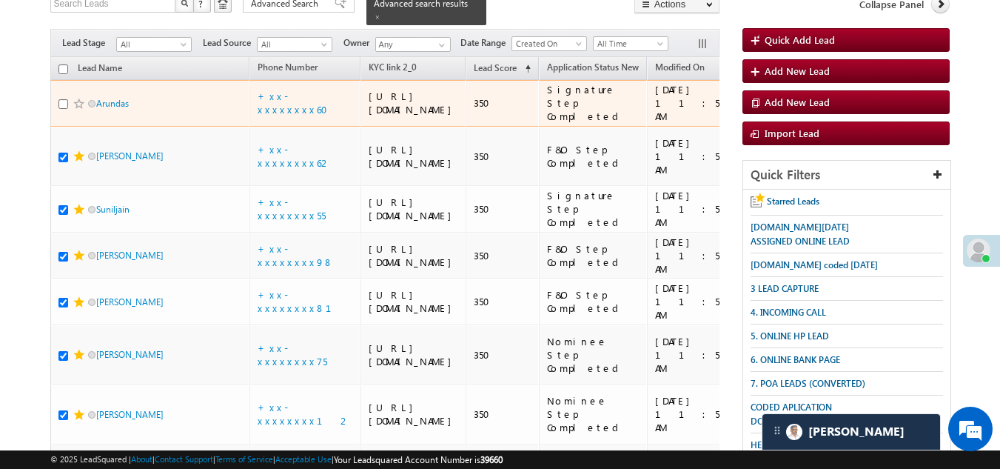
click at [68, 111] on div at bounding box center [80, 103] width 45 height 15
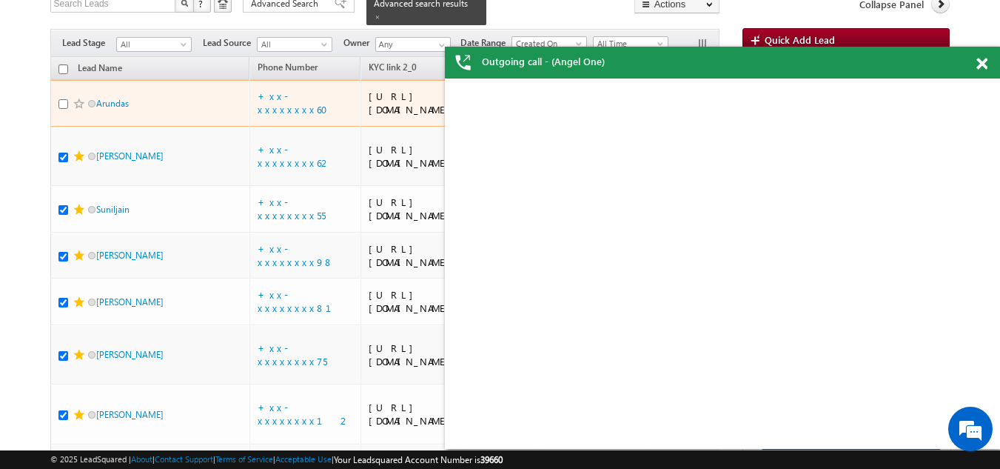
click at [63, 109] on input "checkbox" at bounding box center [63, 104] width 10 height 10
checkbox input "true"
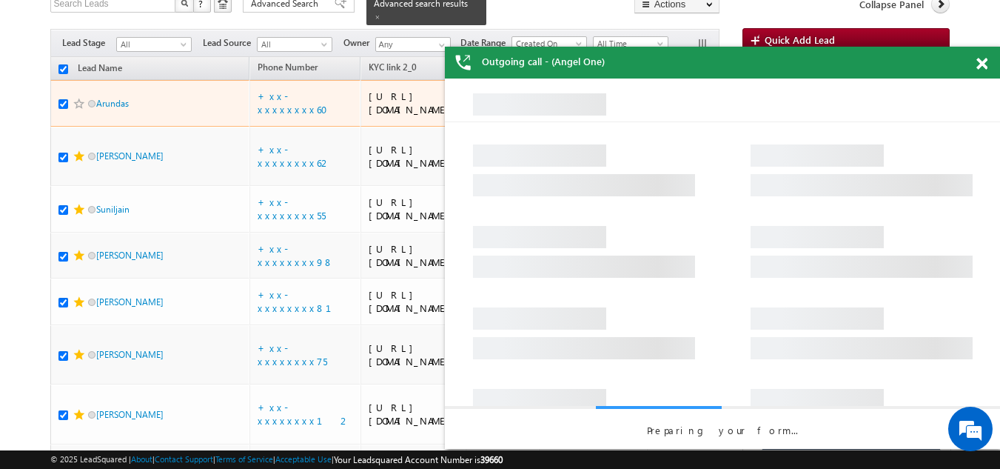
click at [76, 110] on span at bounding box center [79, 104] width 12 height 12
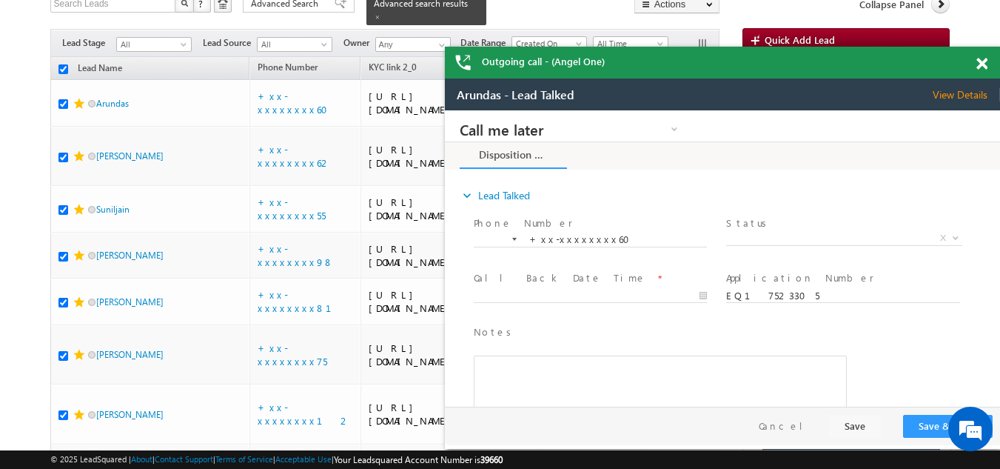
click at [978, 64] on span at bounding box center [982, 64] width 11 height 13
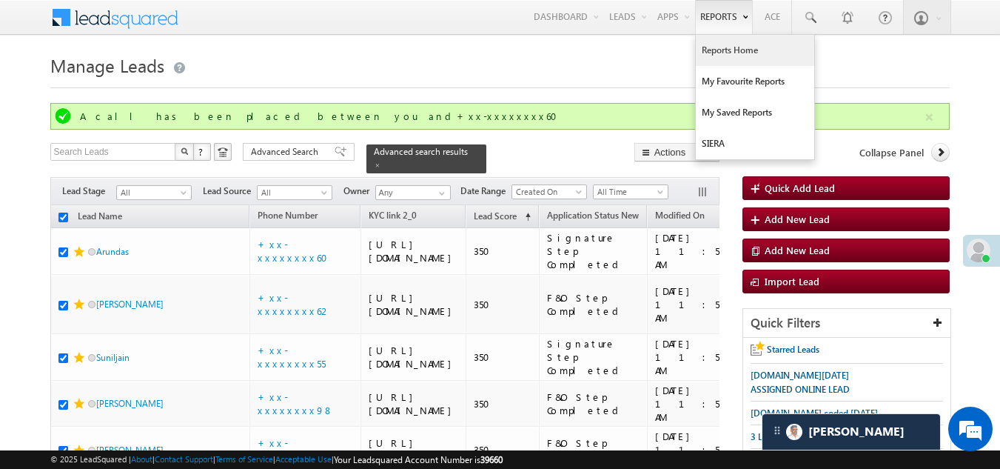
click at [736, 48] on link "Reports Home" at bounding box center [755, 50] width 118 height 31
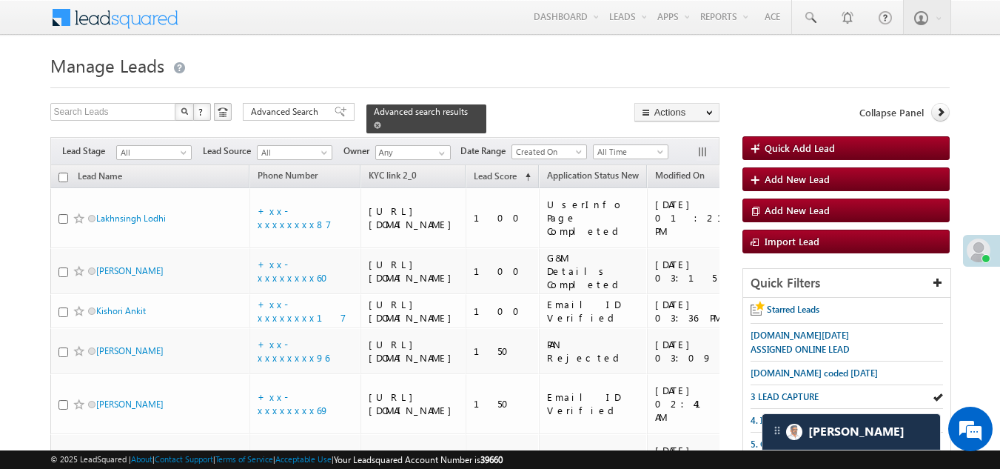
click at [381, 121] on span at bounding box center [377, 124] width 7 height 7
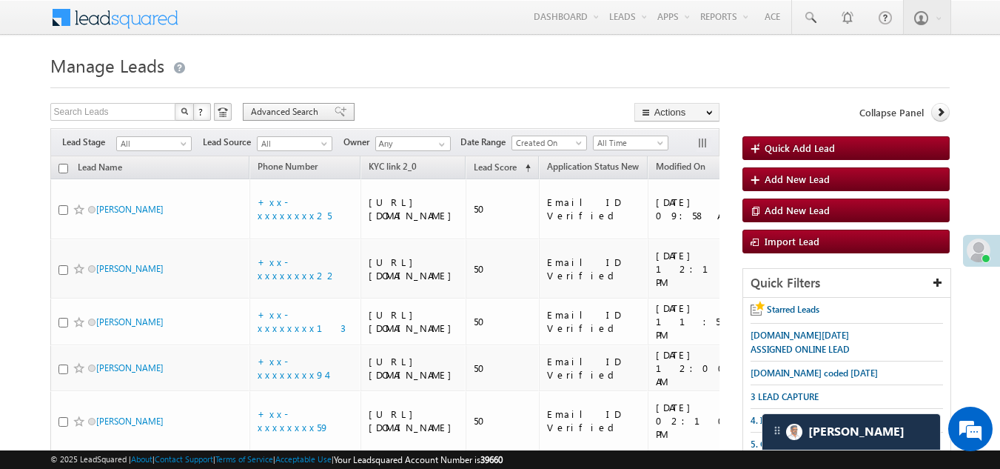
click at [275, 111] on span "Advanced Search" at bounding box center [287, 111] width 72 height 13
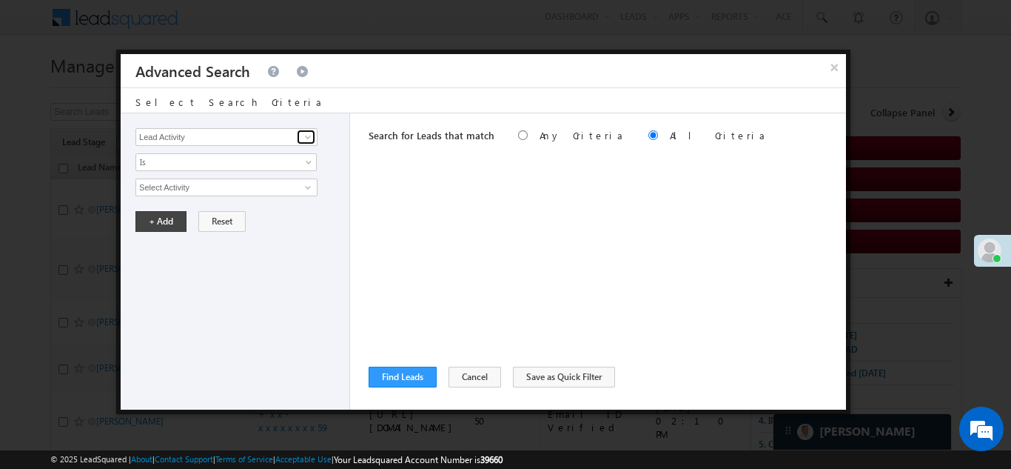
click at [301, 138] on link at bounding box center [306, 137] width 19 height 15
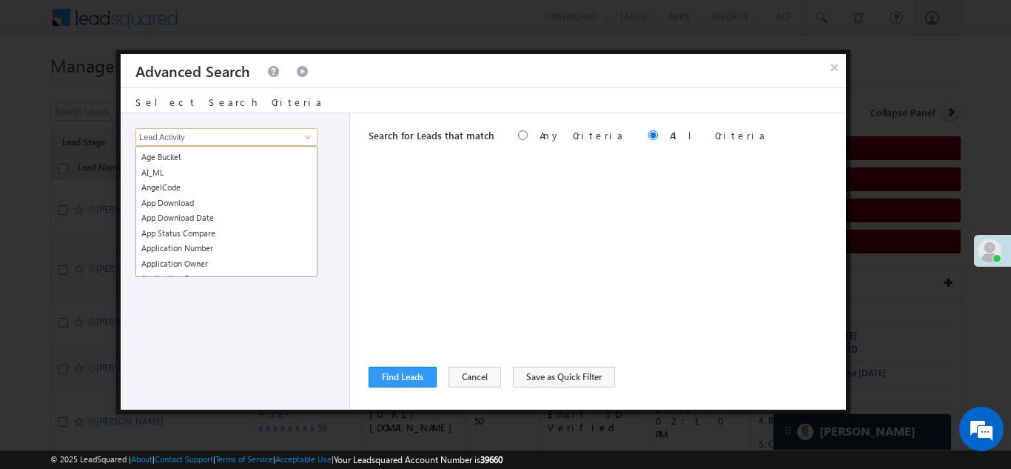
scroll to position [148, 0]
click at [224, 244] on link "Application Number" at bounding box center [226, 246] width 182 height 17
type input "Application Number"
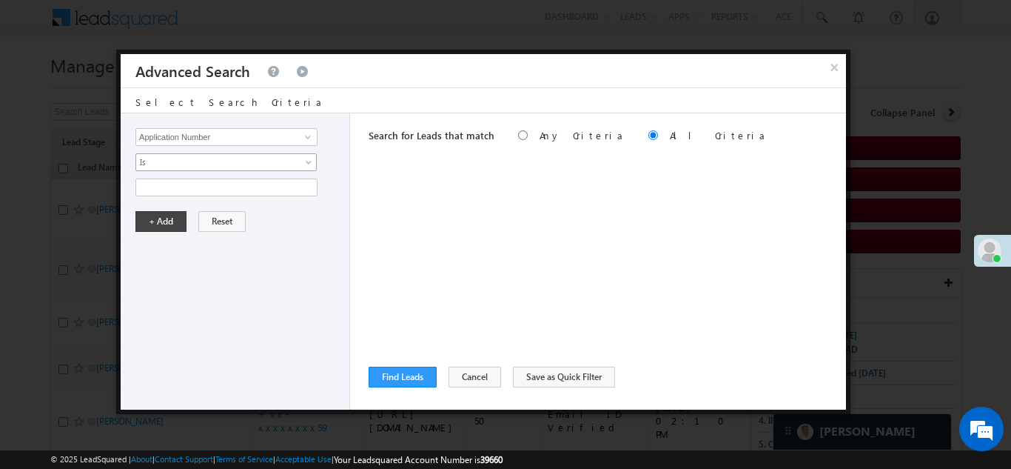
click at [201, 162] on span "Is" at bounding box center [216, 161] width 161 height 13
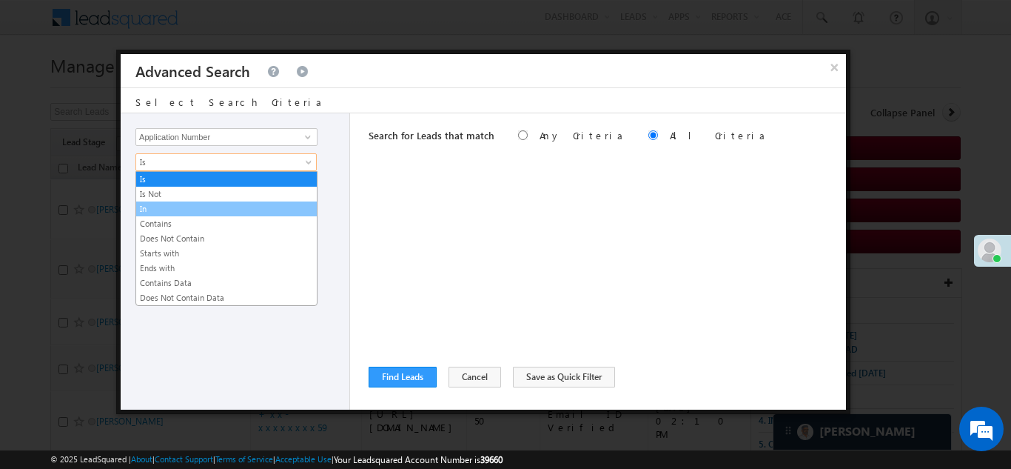
click at [188, 207] on link "In" at bounding box center [226, 208] width 181 height 13
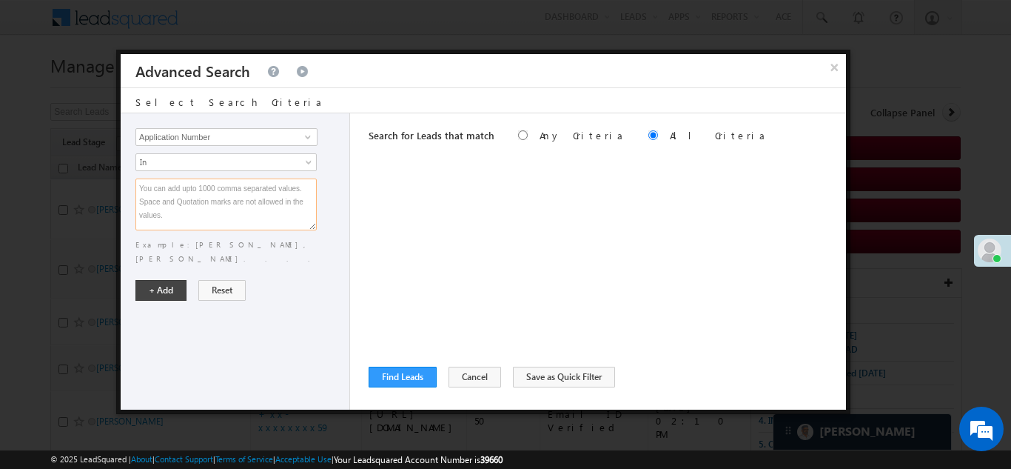
click at [188, 203] on textarea at bounding box center [225, 204] width 181 height 52
paste textarea "EQ26689279 EQ26615205 EQ26600428 EQ26475530 EQ26736332 EQ26544696 EQ26484381 EQ…"
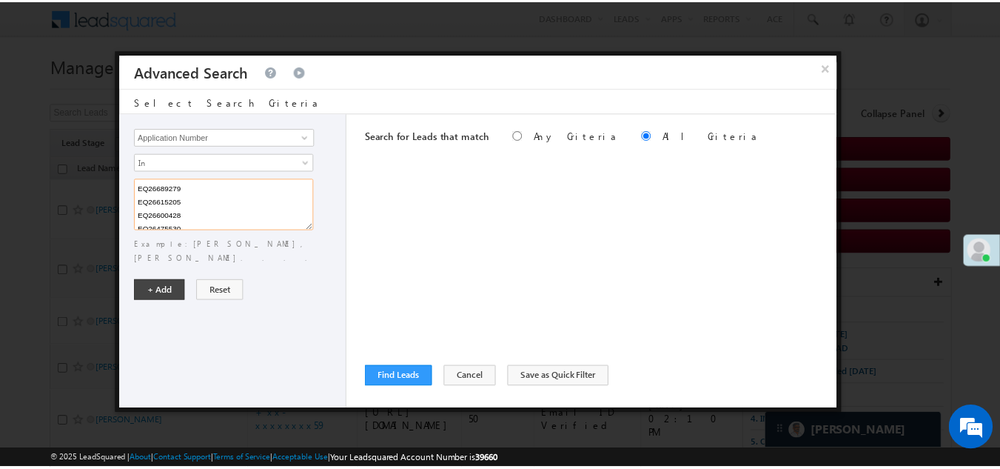
scroll to position [217, 0]
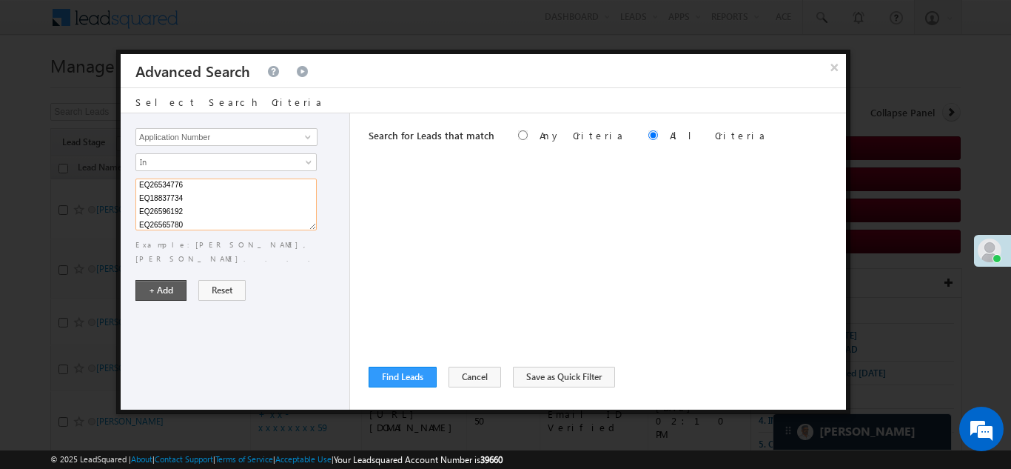
type textarea "EQ26689279 EQ26615205 EQ26600428 EQ26475530 EQ26736332 EQ26544696 EQ26484381 EQ…"
click at [161, 280] on button "+ Add" at bounding box center [160, 290] width 51 height 21
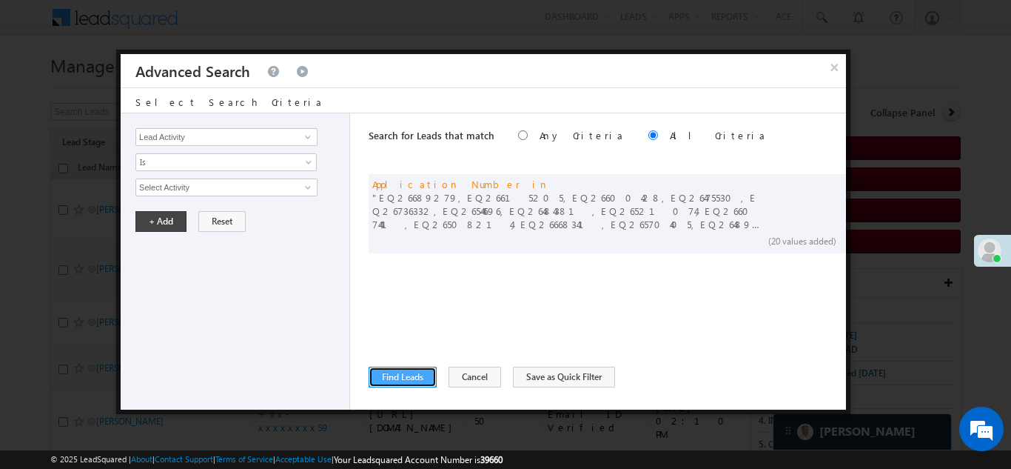
click at [394, 379] on button "Find Leads" at bounding box center [403, 376] width 68 height 21
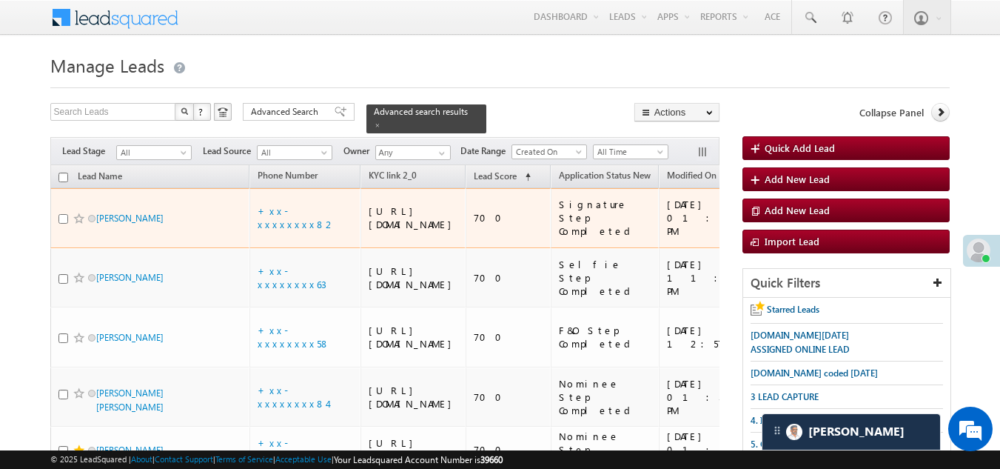
click at [58, 220] on input "checkbox" at bounding box center [63, 219] width 10 height 10
checkbox input "true"
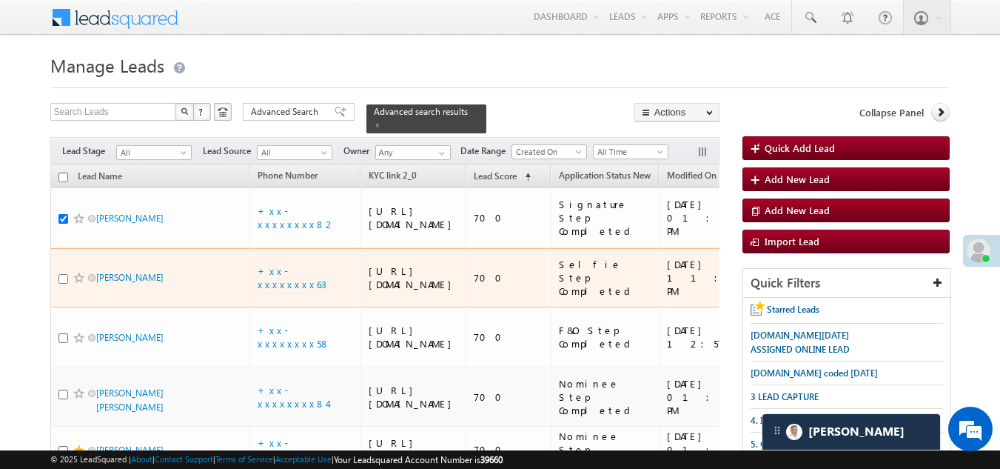
click at [64, 284] on input "checkbox" at bounding box center [63, 279] width 10 height 10
checkbox input "true"
click at [78, 284] on span at bounding box center [79, 278] width 12 height 12
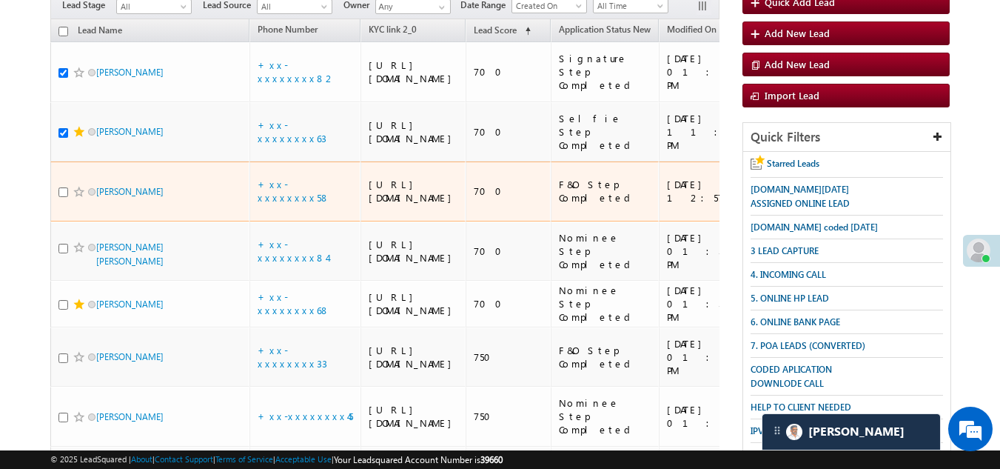
scroll to position [148, 0]
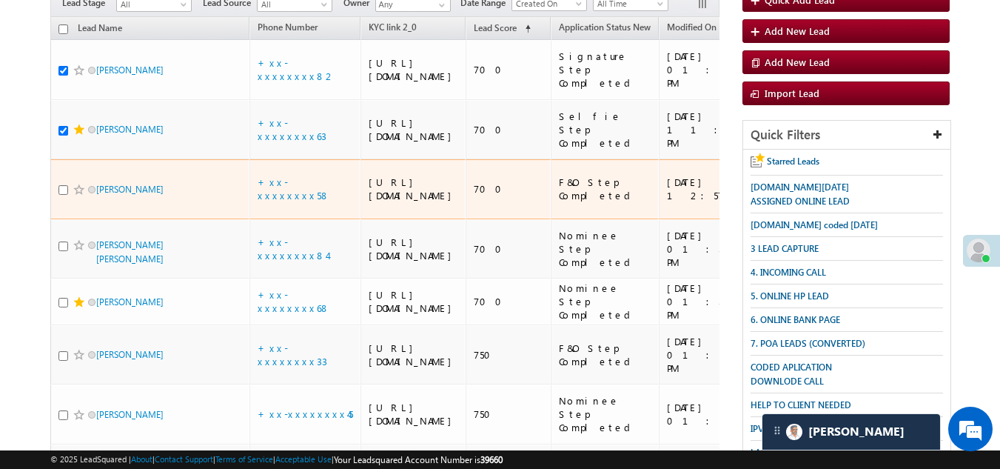
click at [74, 195] on span at bounding box center [79, 190] width 12 height 12
click at [61, 195] on input "checkbox" at bounding box center [63, 190] width 10 height 10
checkbox input "true"
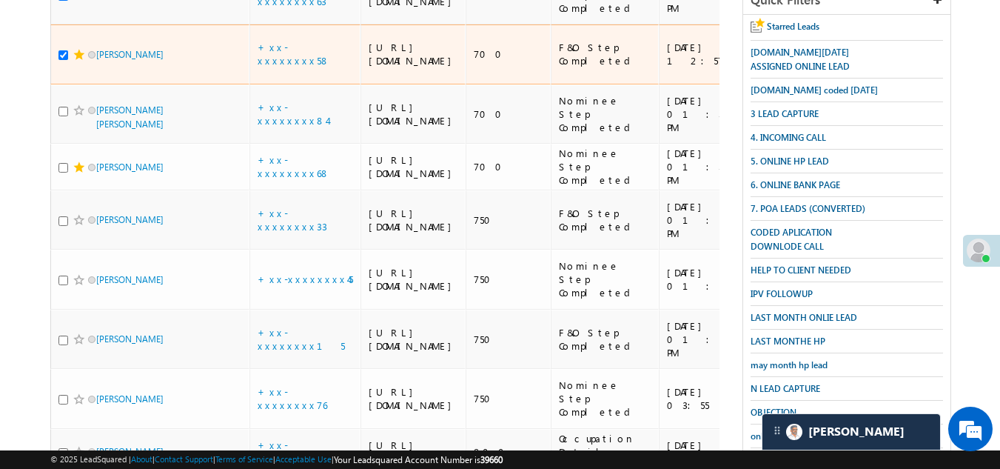
scroll to position [296, 0]
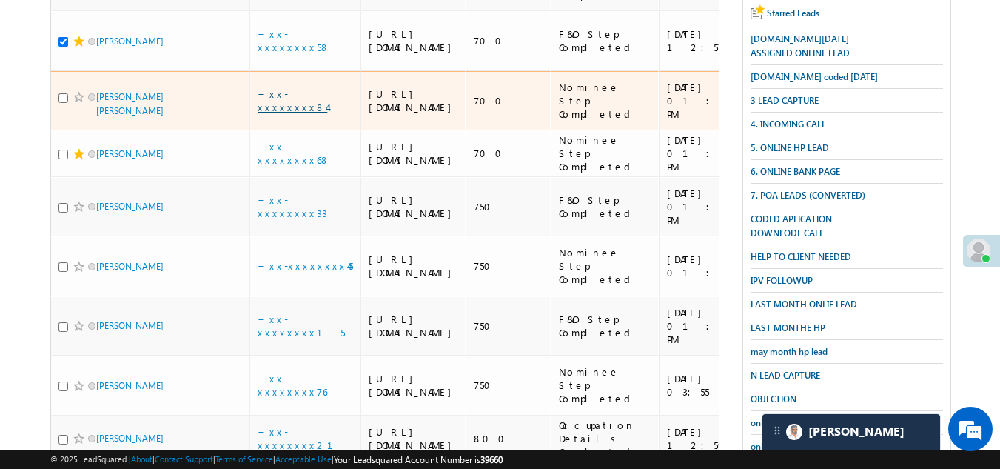
click at [296, 113] on link "+xx-xxxxxxxx84" at bounding box center [293, 100] width 70 height 26
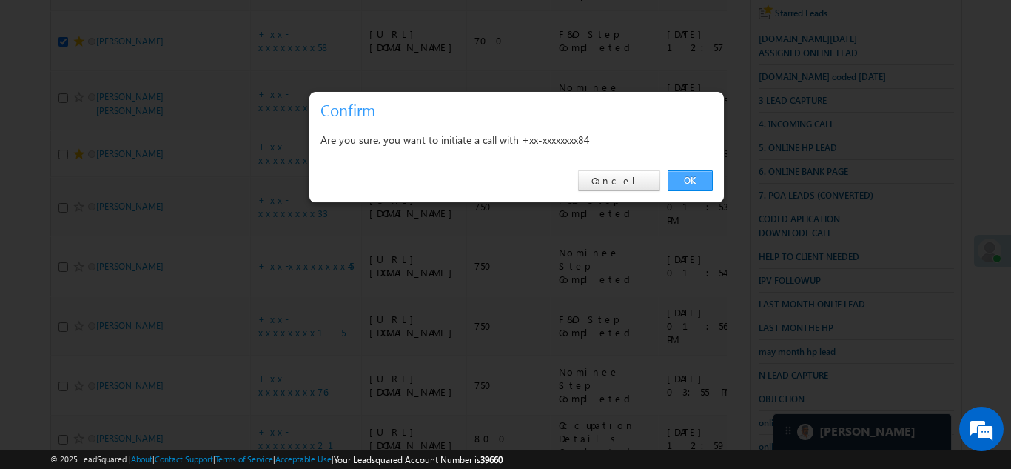
click at [681, 172] on link "OK" at bounding box center [690, 180] width 45 height 21
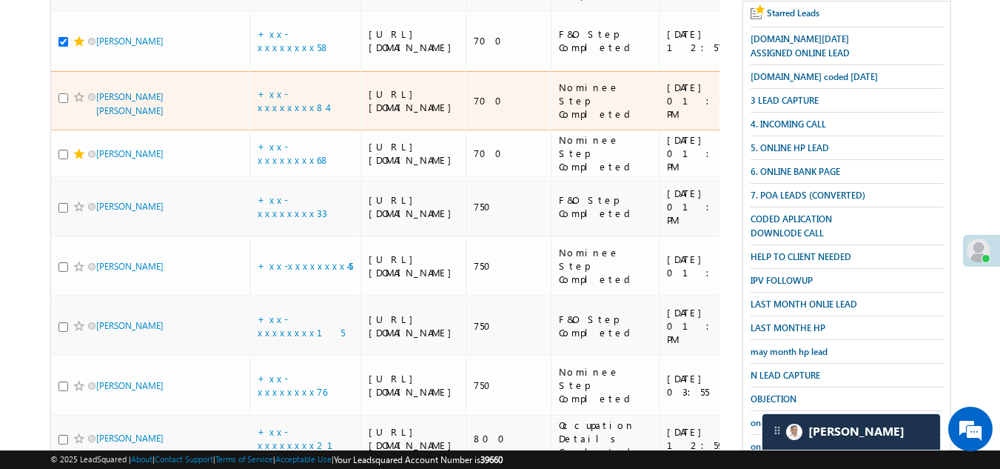
scroll to position [336, 0]
click at [58, 103] on input "checkbox" at bounding box center [63, 98] width 10 height 10
checkbox input "true"
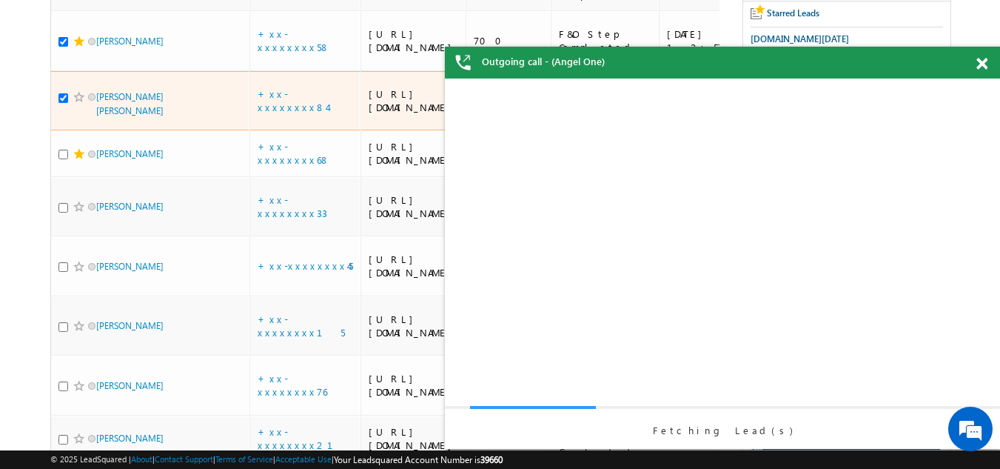
scroll to position [0, 0]
click at [80, 103] on span at bounding box center [79, 97] width 12 height 12
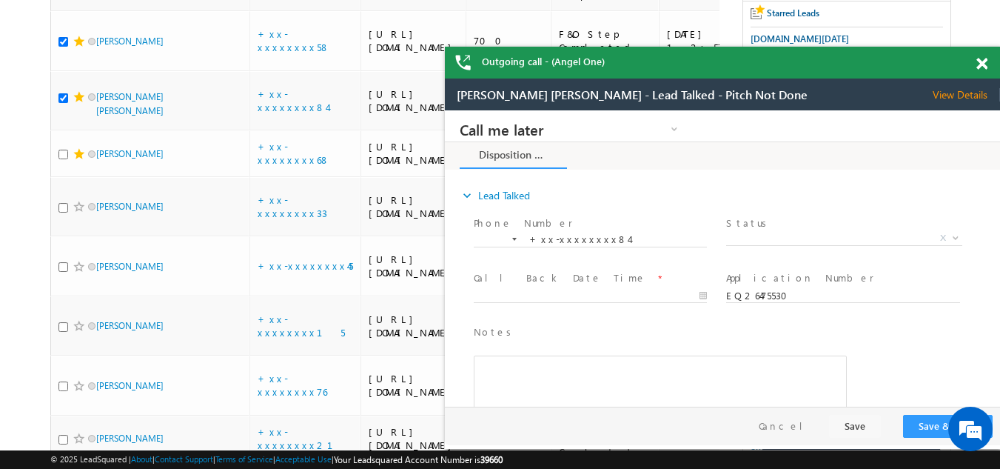
click at [980, 66] on span at bounding box center [982, 64] width 11 height 13
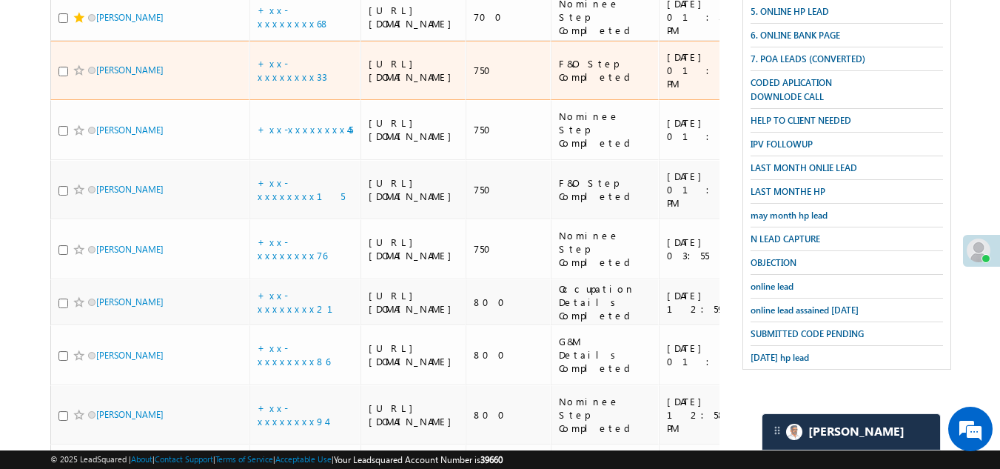
scroll to position [484, 0]
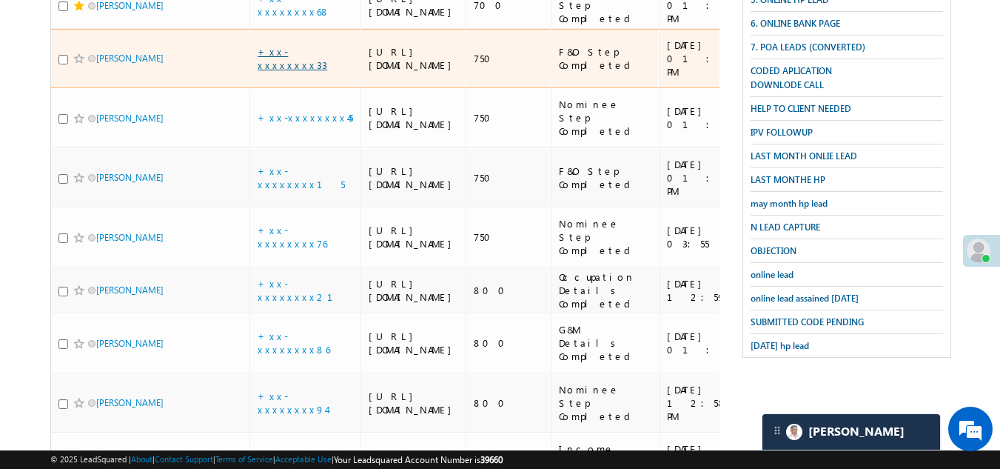
click at [291, 71] on link "+xx-xxxxxxxx33" at bounding box center [293, 58] width 70 height 26
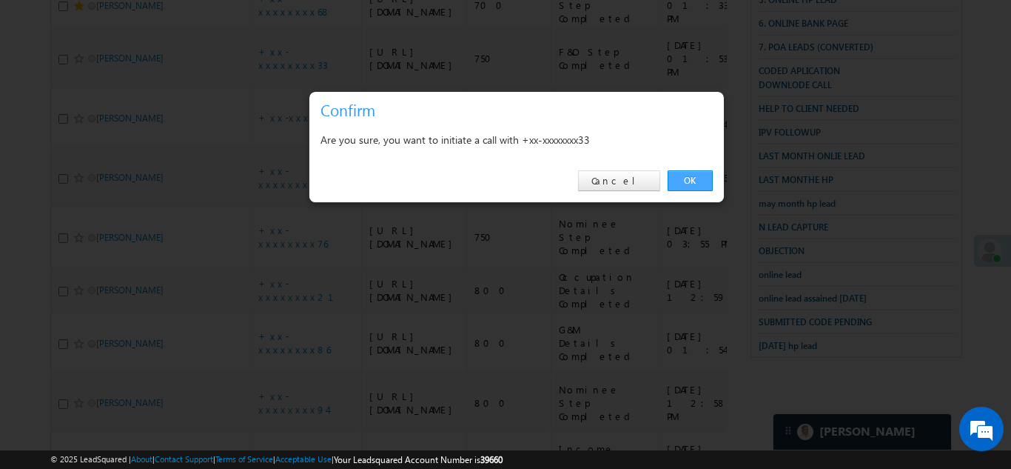
click at [691, 178] on link "OK" at bounding box center [690, 180] width 45 height 21
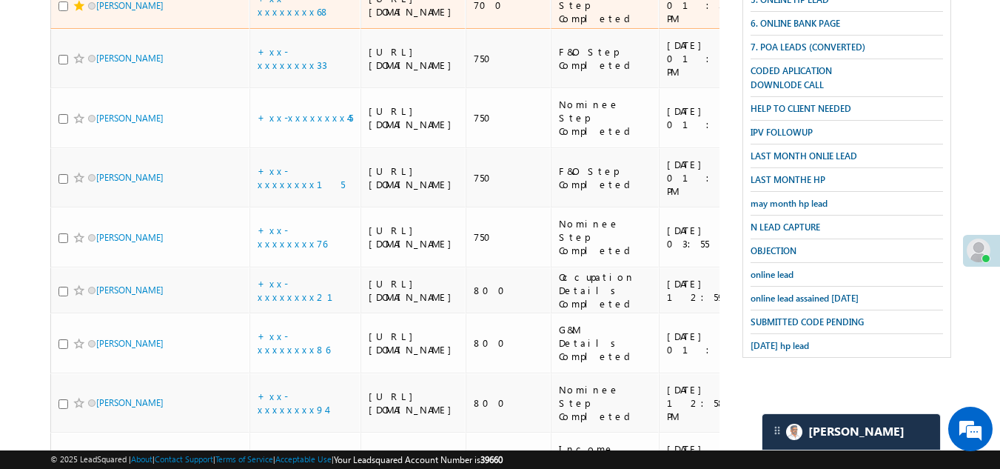
click at [61, 11] on input "checkbox" at bounding box center [63, 6] width 10 height 10
checkbox input "true"
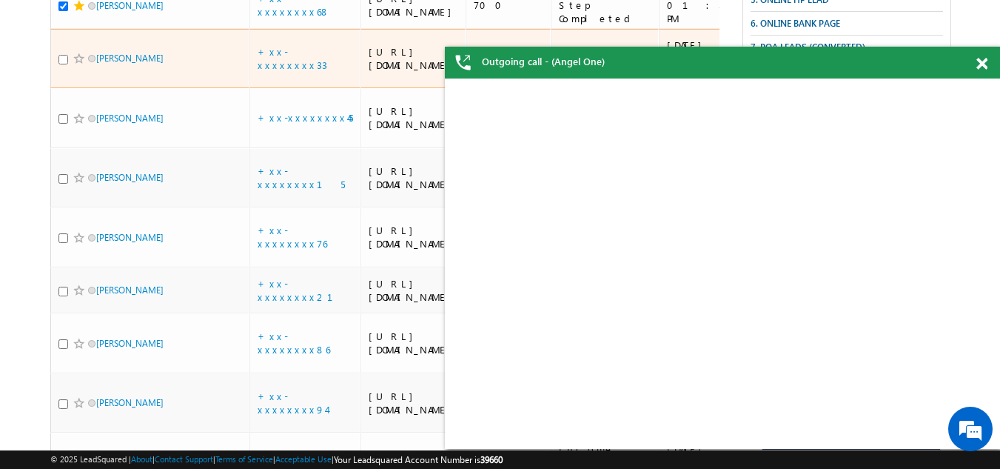
click at [63, 64] on input "checkbox" at bounding box center [63, 60] width 10 height 10
checkbox input "true"
click at [76, 64] on span at bounding box center [79, 59] width 12 height 12
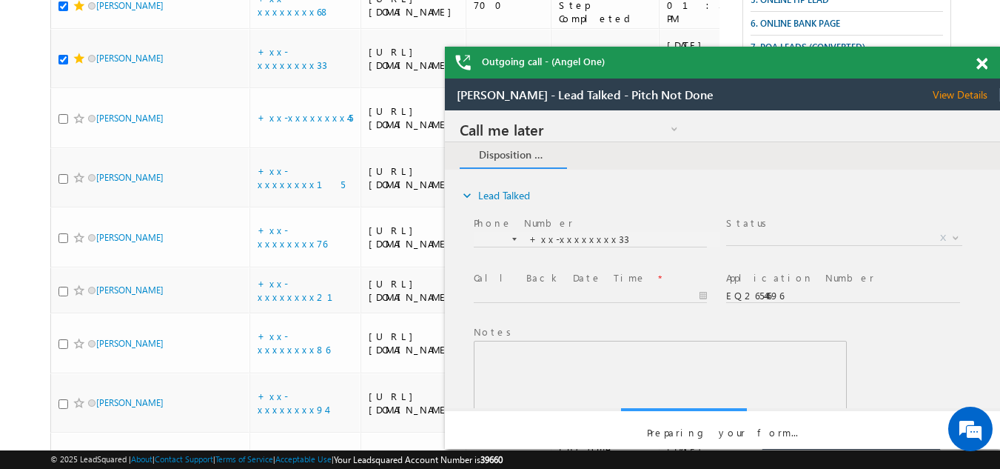
scroll to position [0, 0]
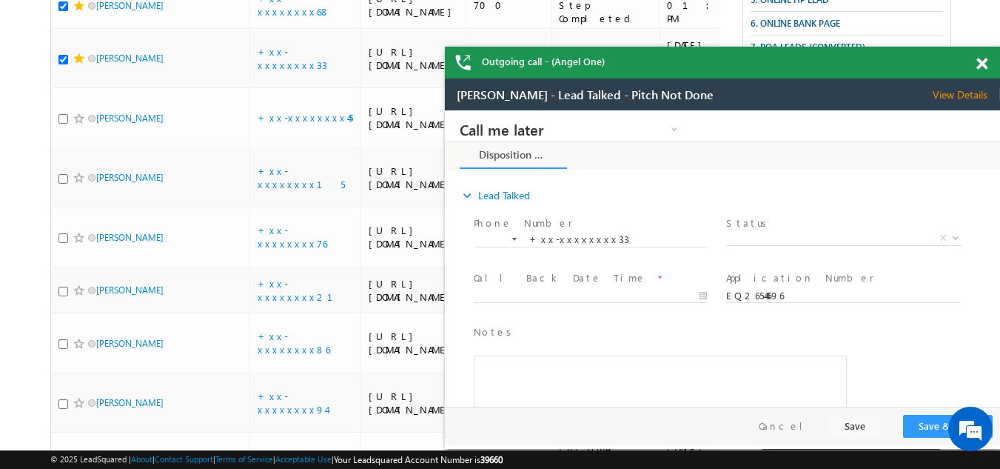
click at [986, 61] on span at bounding box center [982, 64] width 11 height 13
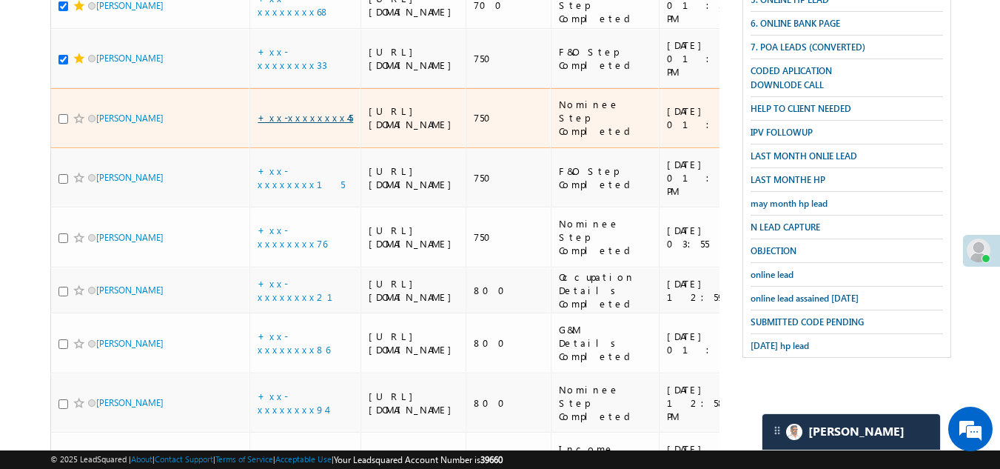
click at [304, 124] on link "+xx-xxxxxxxx45" at bounding box center [306, 117] width 96 height 13
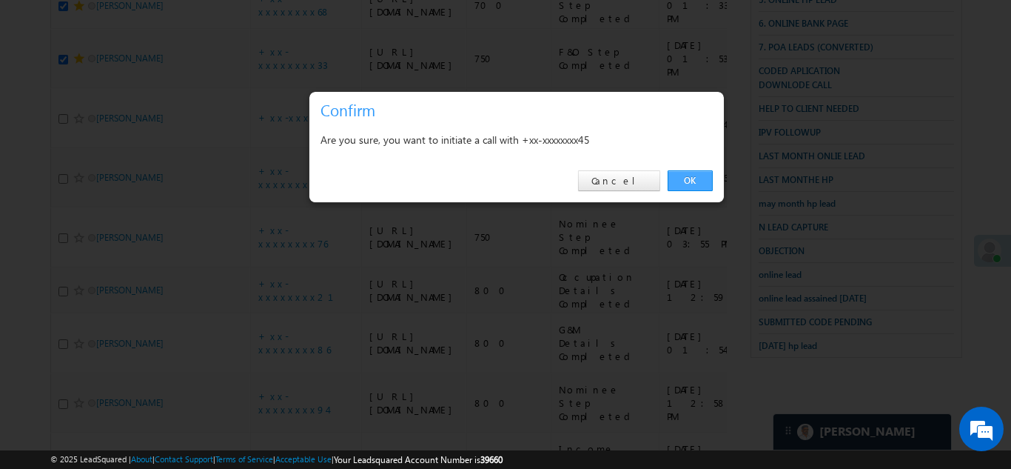
click at [691, 175] on link "OK" at bounding box center [690, 180] width 45 height 21
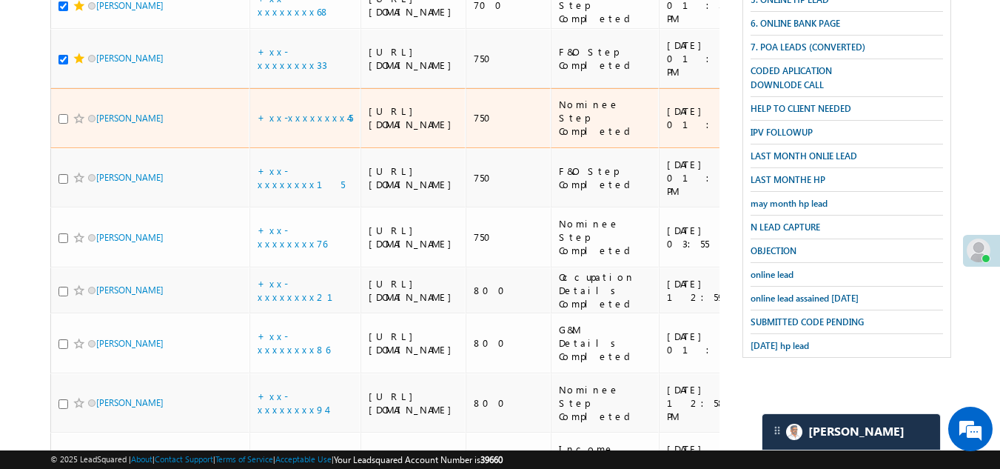
click at [63, 124] on input "checkbox" at bounding box center [63, 119] width 10 height 10
checkbox input "true"
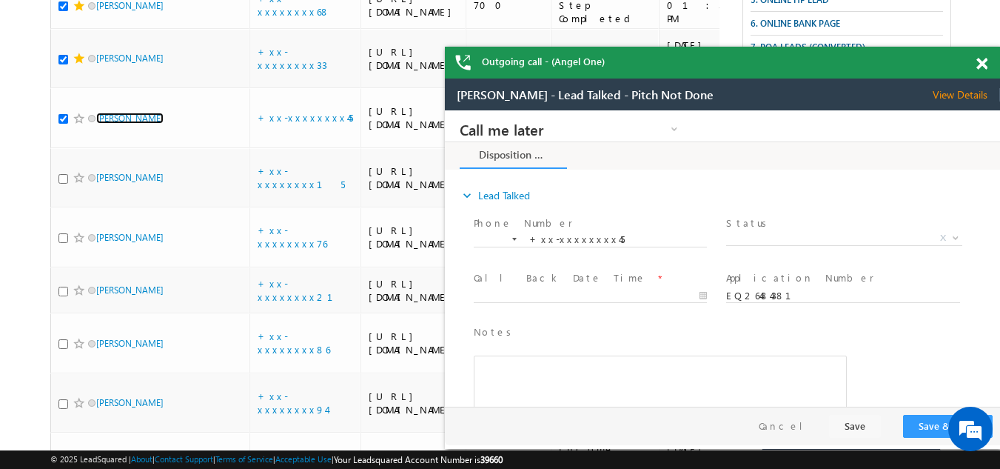
click at [980, 61] on span at bounding box center [982, 64] width 11 height 13
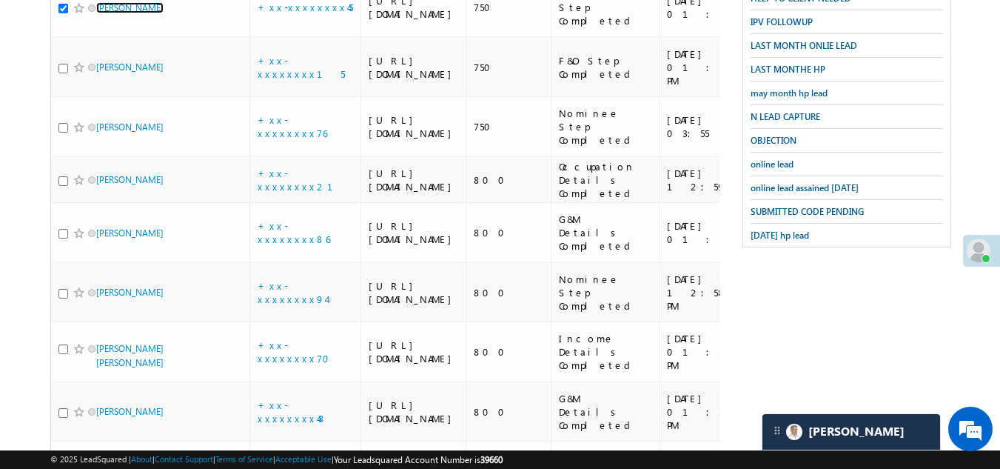
scroll to position [632, 0]
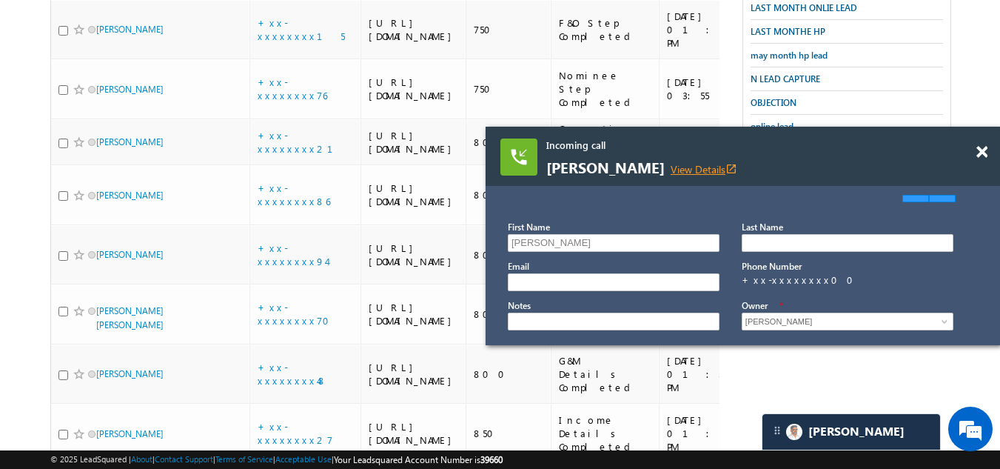
click at [675, 163] on link "View Details open_in_new" at bounding box center [704, 169] width 67 height 14
click at [985, 150] on span at bounding box center [982, 152] width 11 height 13
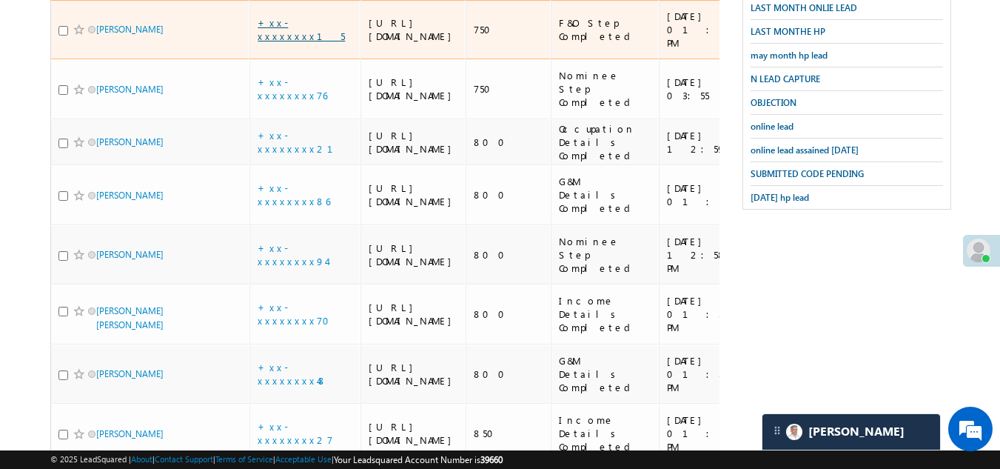
click at [298, 42] on link "+xx-xxxxxxxx15" at bounding box center [301, 29] width 87 height 26
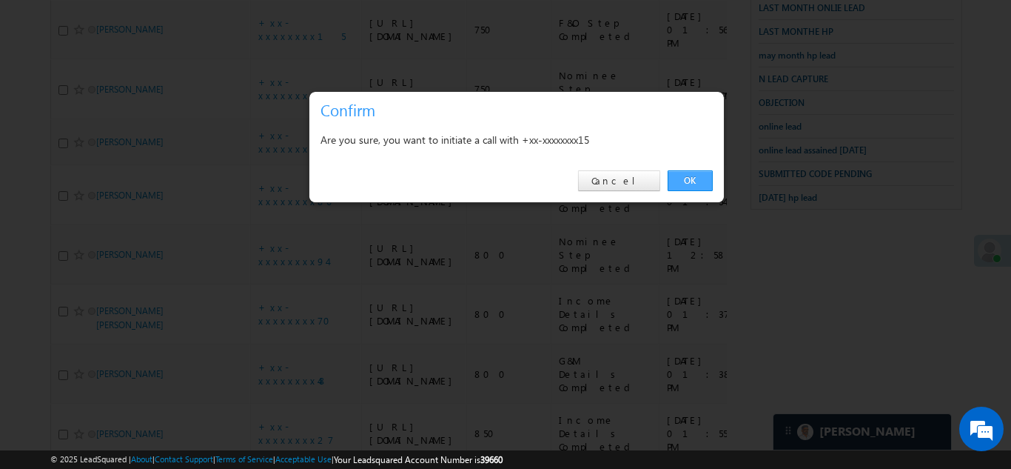
click at [686, 176] on link "OK" at bounding box center [690, 180] width 45 height 21
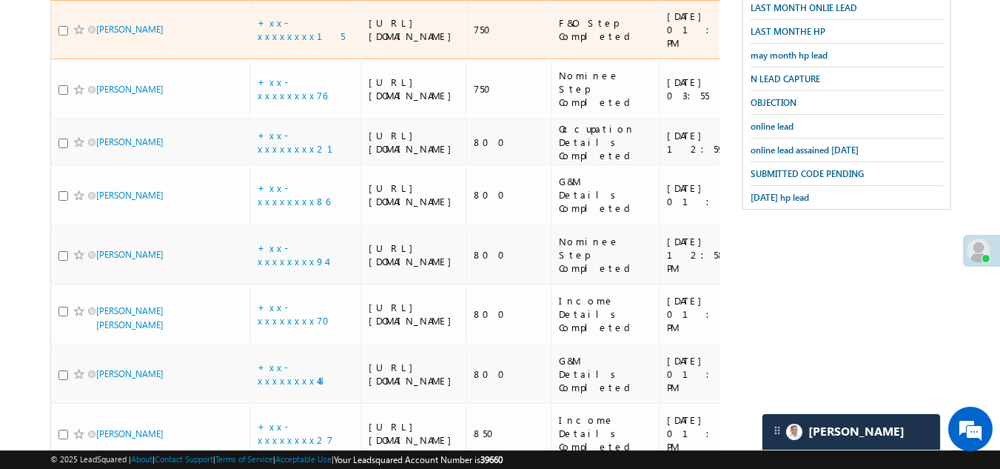
click at [59, 36] on input "checkbox" at bounding box center [63, 31] width 10 height 10
checkbox input "true"
click at [80, 36] on span at bounding box center [79, 30] width 12 height 12
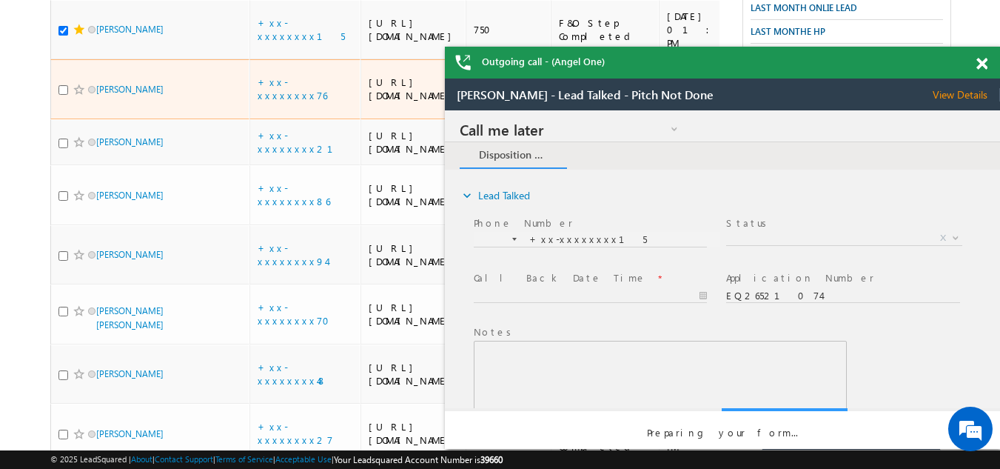
scroll to position [0, 0]
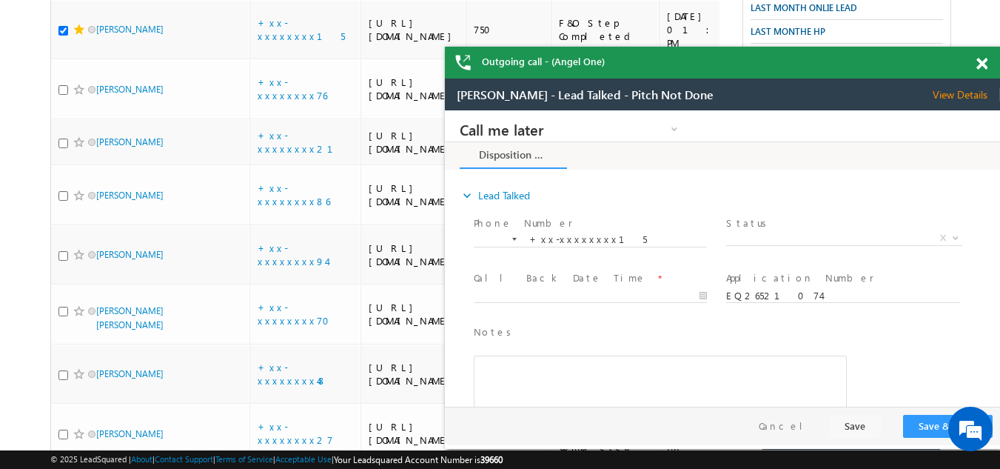
click at [984, 63] on span at bounding box center [982, 64] width 11 height 13
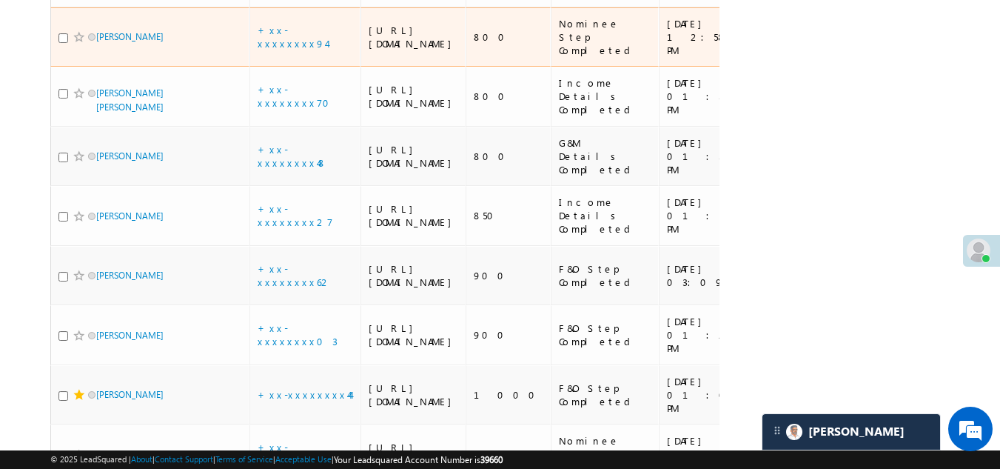
scroll to position [780, 0]
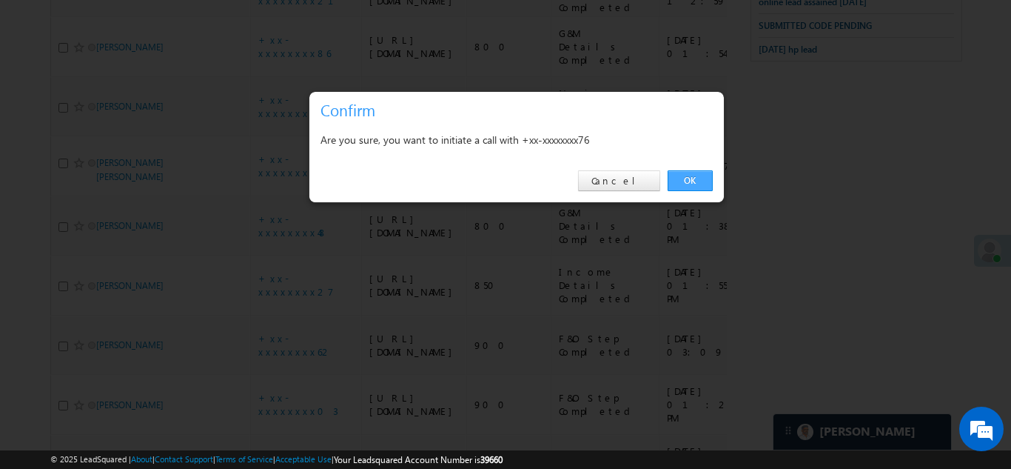
click at [689, 176] on link "OK" at bounding box center [690, 180] width 45 height 21
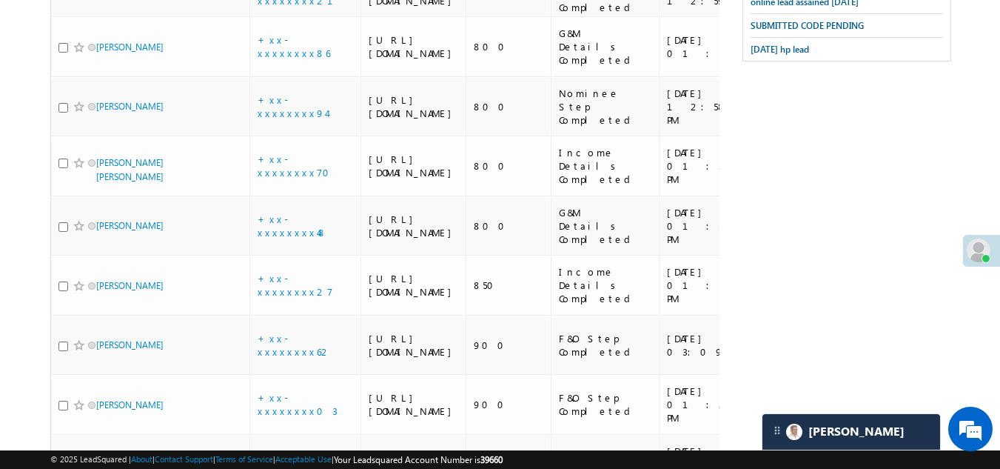
checkbox input "true"
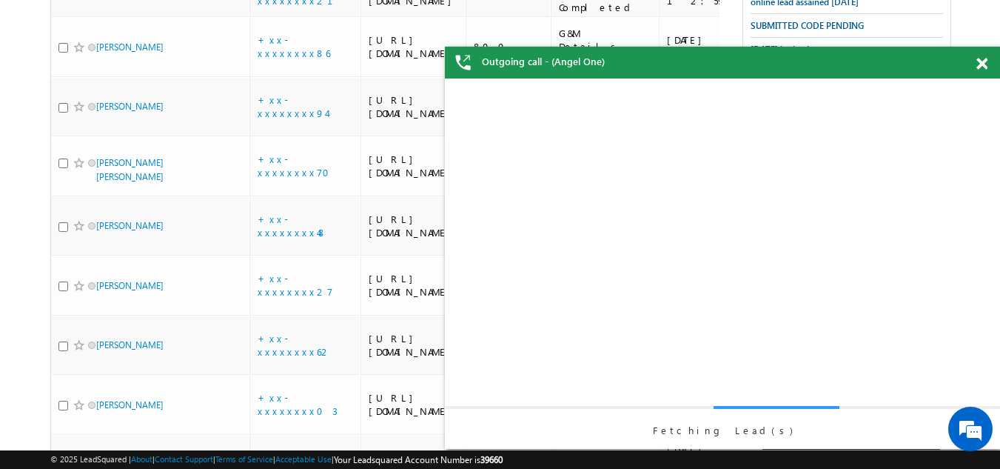
scroll to position [0, 0]
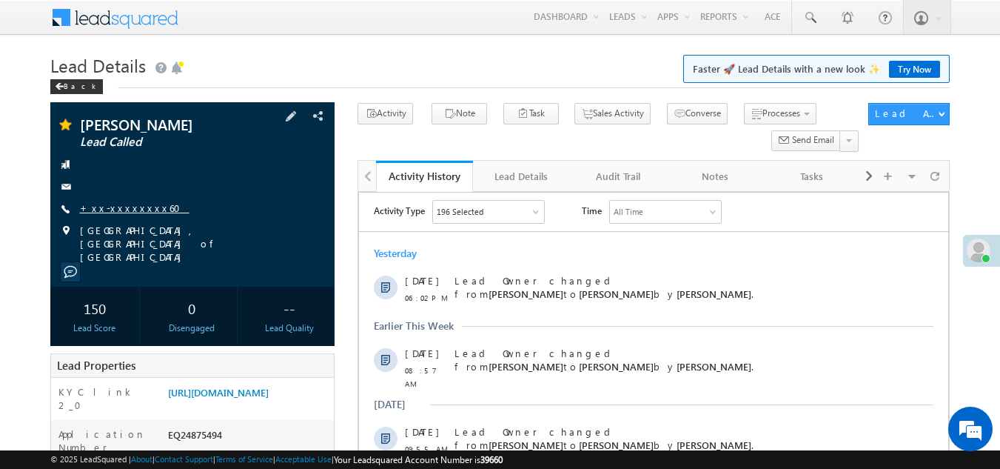
click at [130, 205] on link "+xx-xxxxxxxx60" at bounding box center [135, 207] width 110 height 13
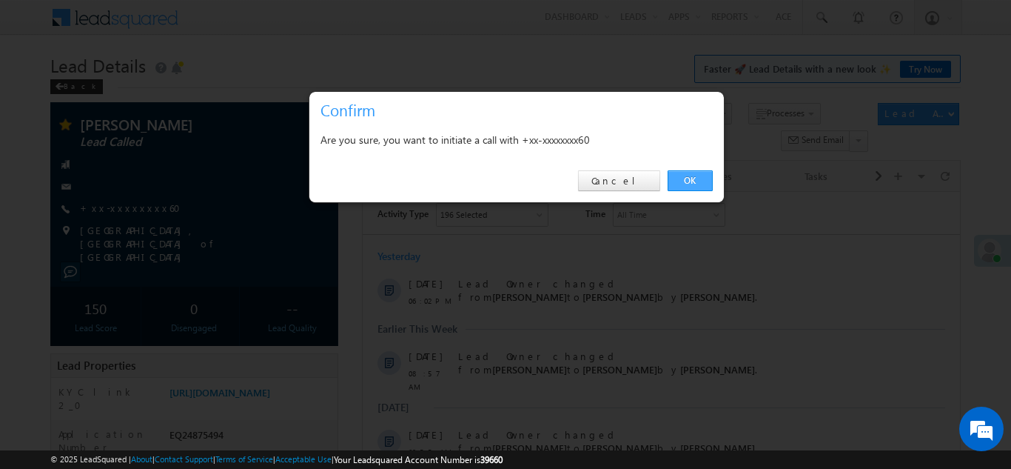
click at [690, 183] on link "OK" at bounding box center [690, 180] width 45 height 21
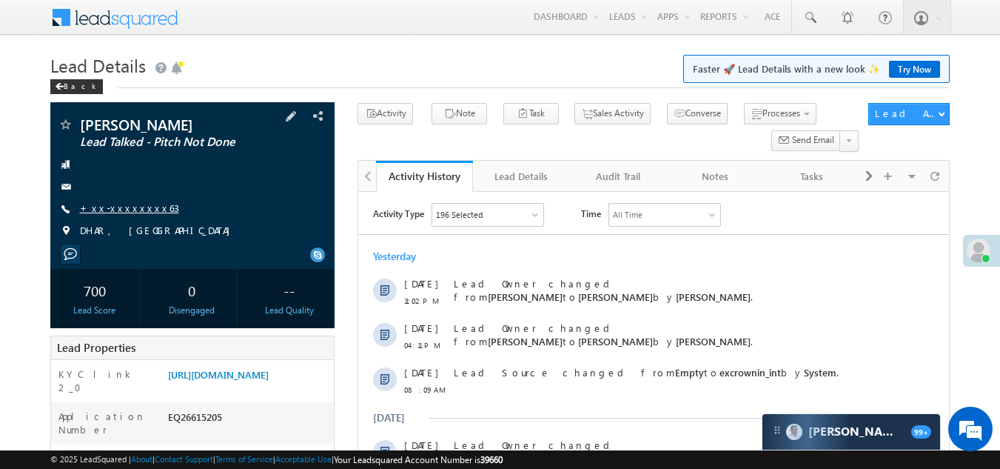
click at [124, 206] on link "+xx-xxxxxxxx63" at bounding box center [129, 207] width 99 height 13
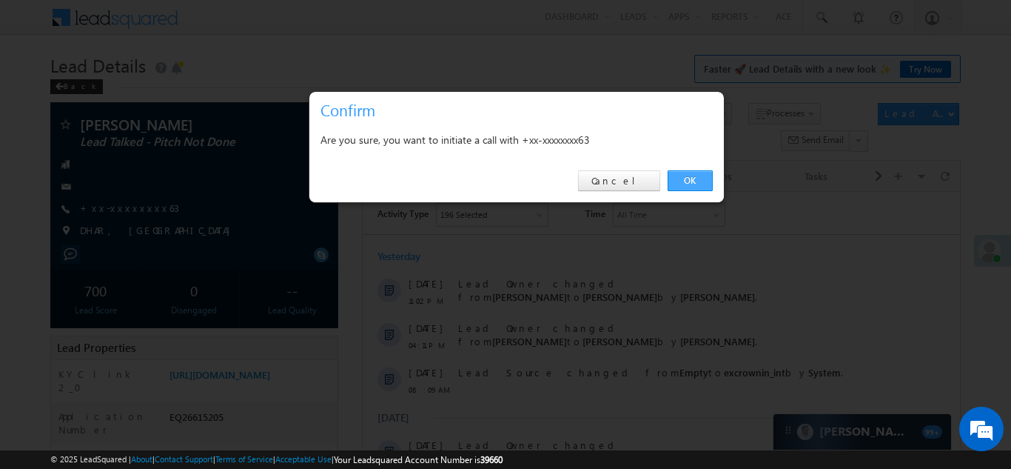
click at [687, 175] on link "OK" at bounding box center [690, 180] width 45 height 21
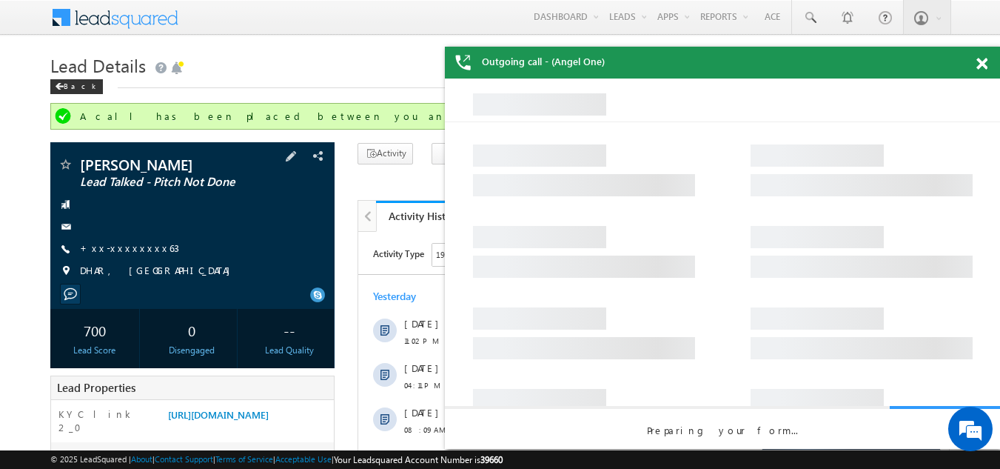
click at [67, 164] on span at bounding box center [65, 165] width 15 height 15
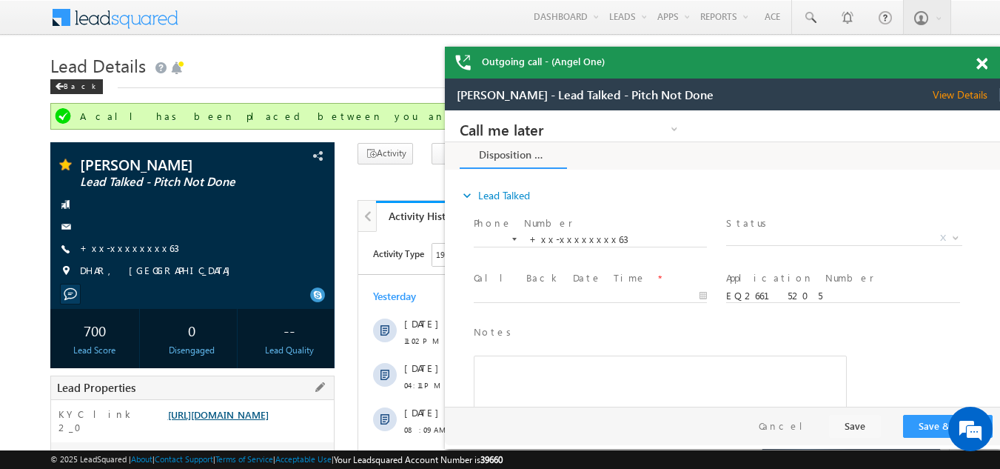
click at [250, 421] on link "https://angelbroking1-pk3em7sa.customui-test.leadsquared.com?leadId=6d66ef32-e4…" at bounding box center [218, 414] width 101 height 13
click at [985, 63] on span at bounding box center [982, 64] width 11 height 13
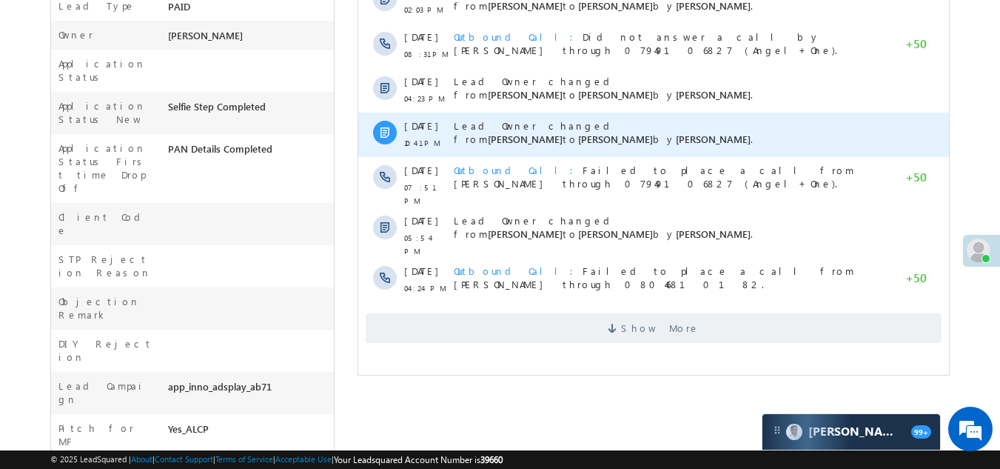
scroll to position [518, 0]
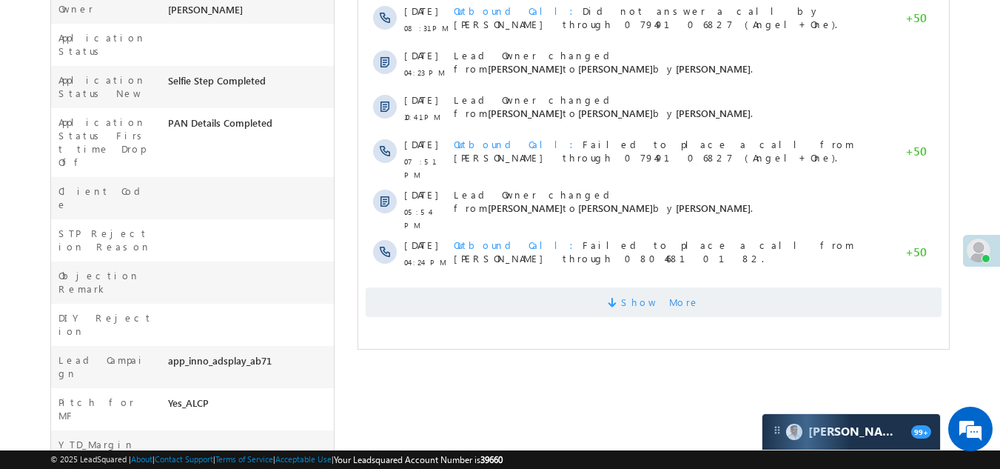
click at [476, 292] on span "Show More" at bounding box center [654, 302] width 576 height 30
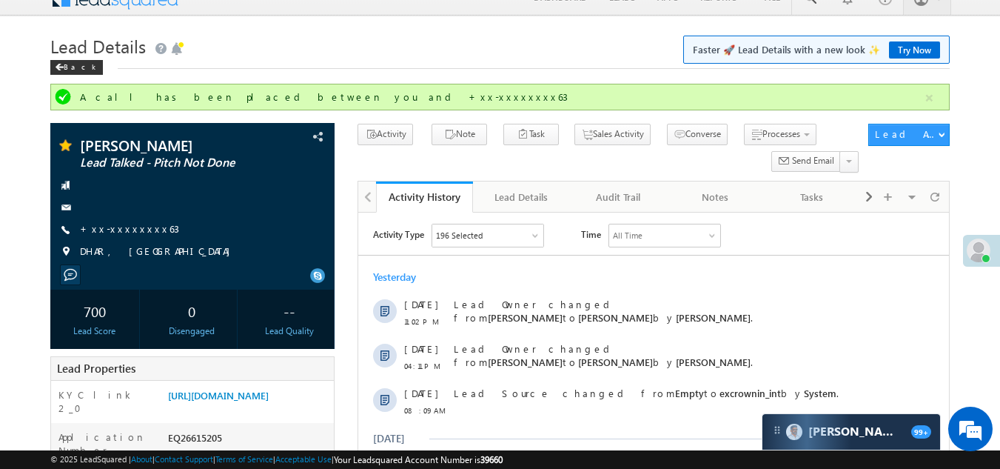
scroll to position [0, 0]
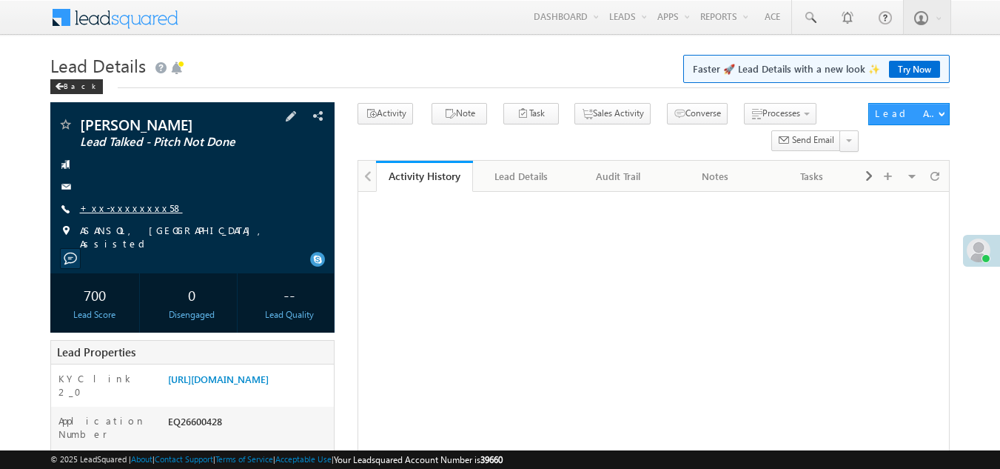
click at [124, 205] on link "+xx-xxxxxxxx58" at bounding box center [131, 207] width 103 height 13
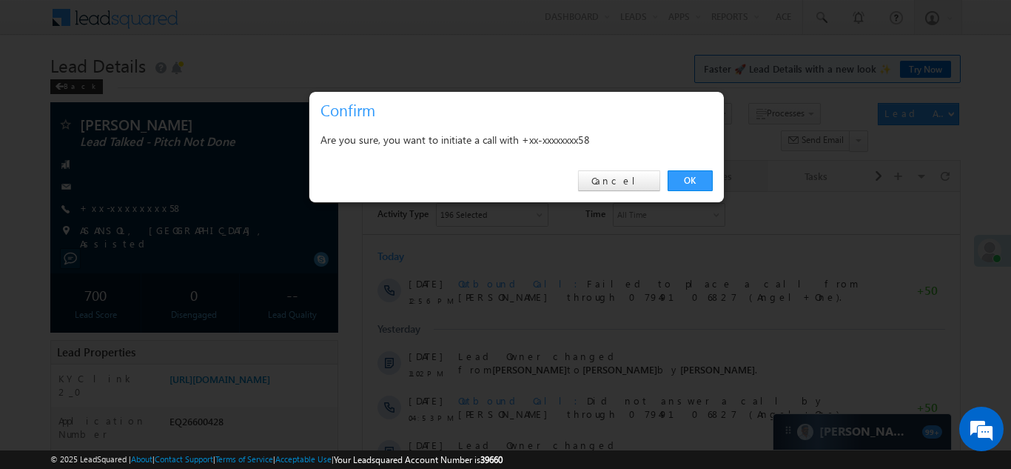
click at [694, 178] on link "OK" at bounding box center [690, 180] width 45 height 21
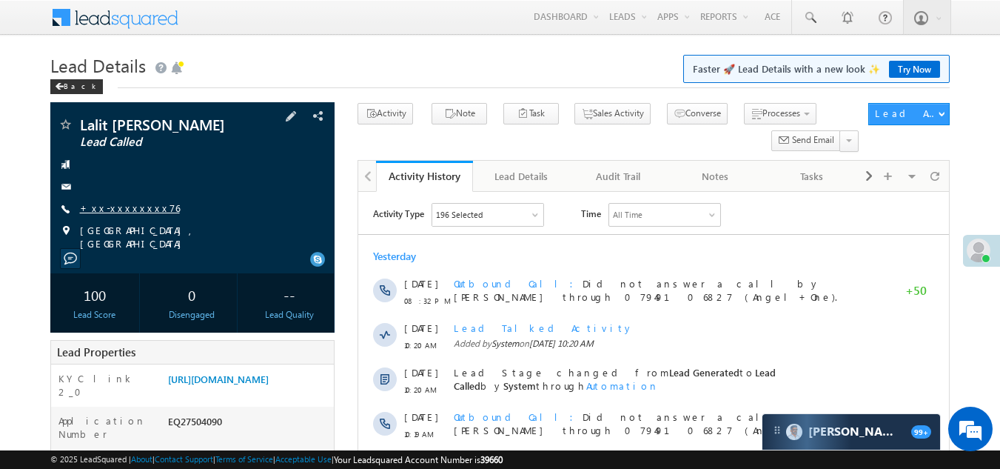
click at [123, 207] on link "+xx-xxxxxxxx76" at bounding box center [130, 207] width 100 height 13
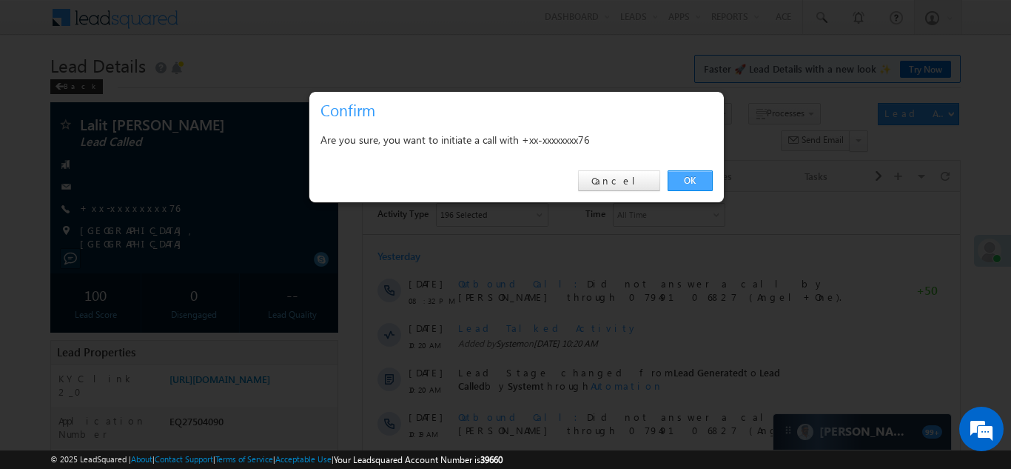
click at [687, 174] on link "OK" at bounding box center [690, 180] width 45 height 21
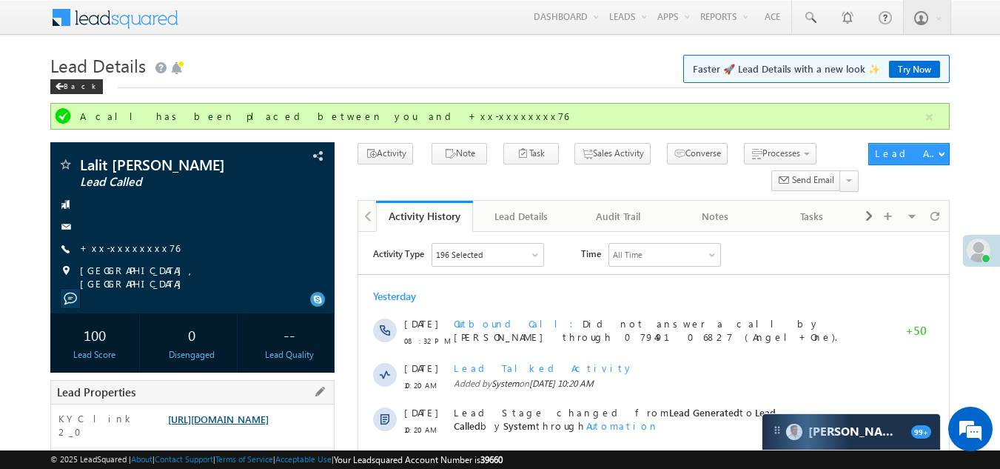
click at [234, 425] on link "[URL][DOMAIN_NAME]" at bounding box center [218, 418] width 101 height 13
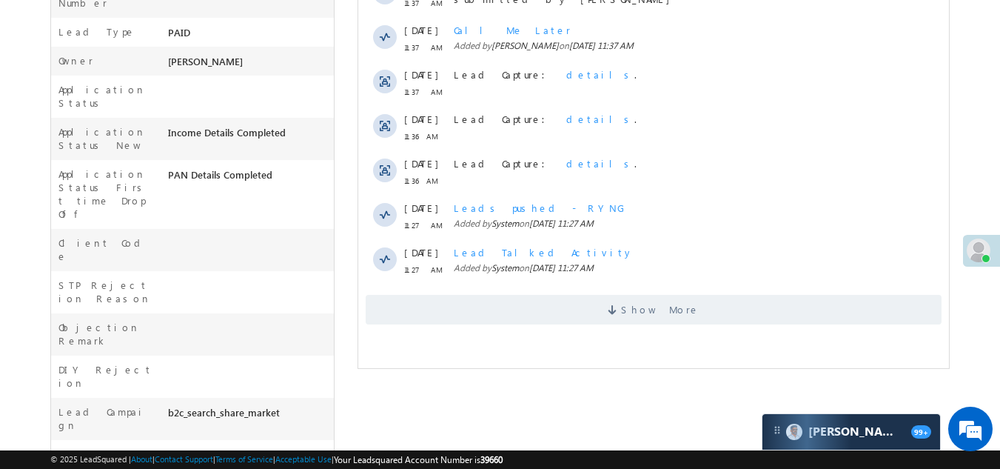
scroll to position [444, 0]
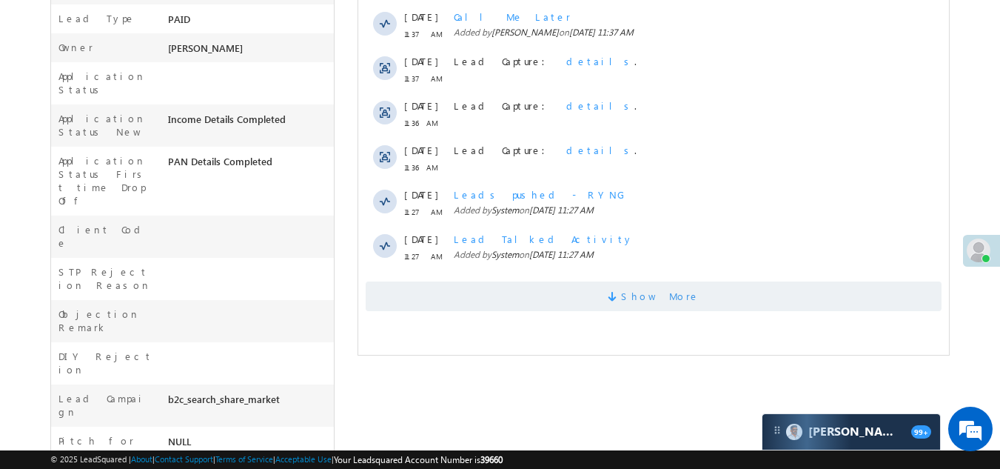
click at [463, 304] on span "Show More" at bounding box center [654, 296] width 576 height 30
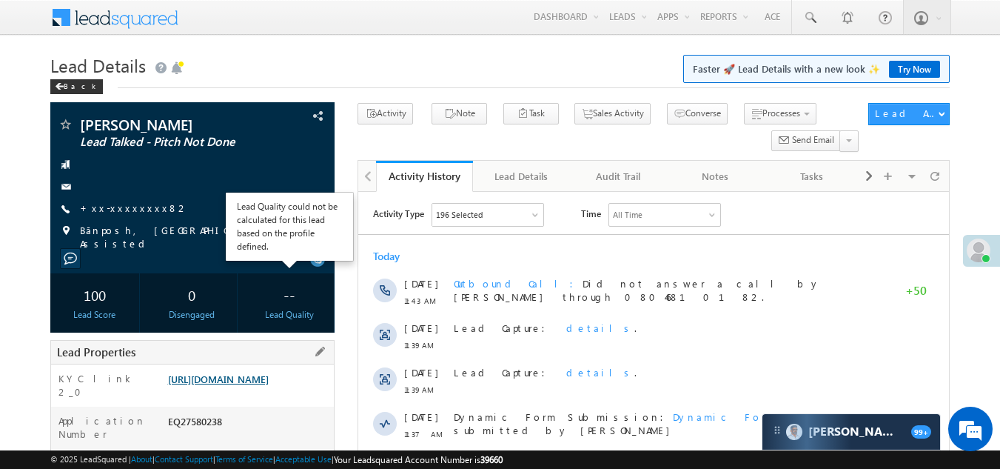
scroll to position [0, 0]
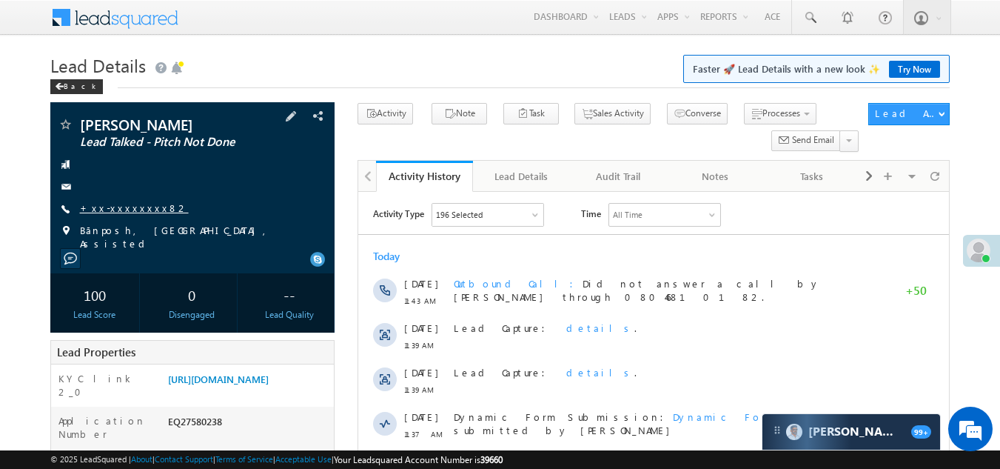
click at [138, 204] on link "+xx-xxxxxxxx82" at bounding box center [134, 207] width 109 height 13
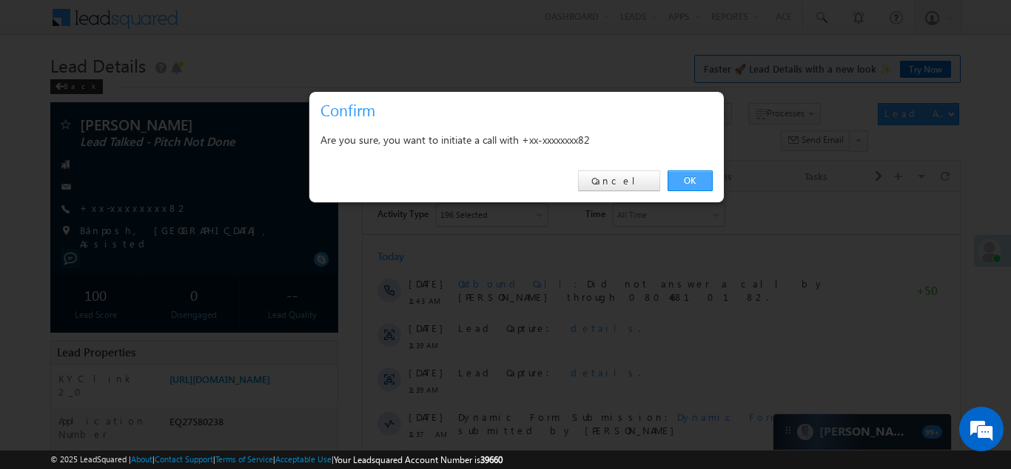
click at [685, 178] on link "OK" at bounding box center [690, 180] width 45 height 21
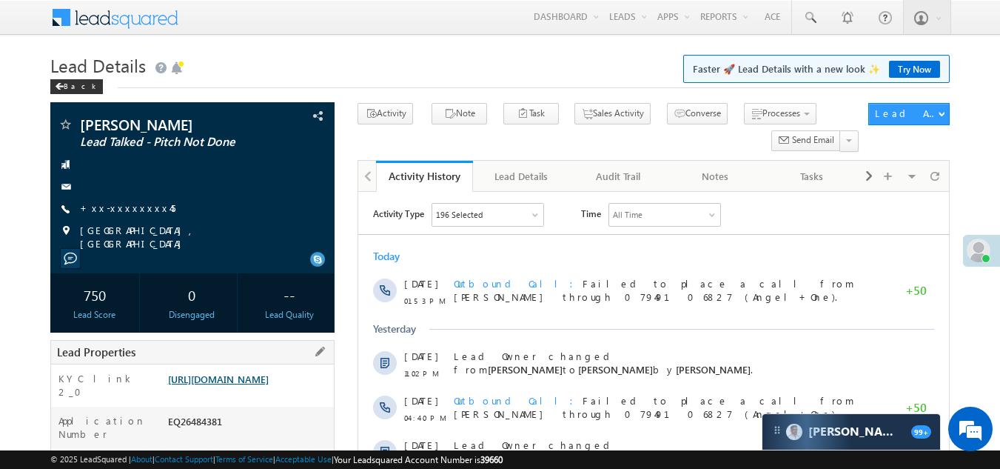
click at [255, 385] on link "https://angelbroking1-pk3em7sa.customui-test.leadsquared.com?leadId=c66fd353-7b…" at bounding box center [218, 378] width 101 height 13
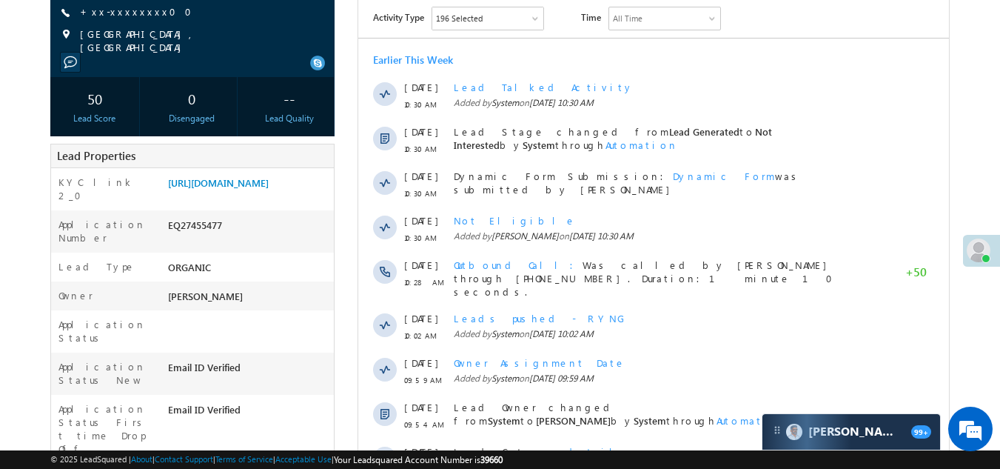
scroll to position [74, 0]
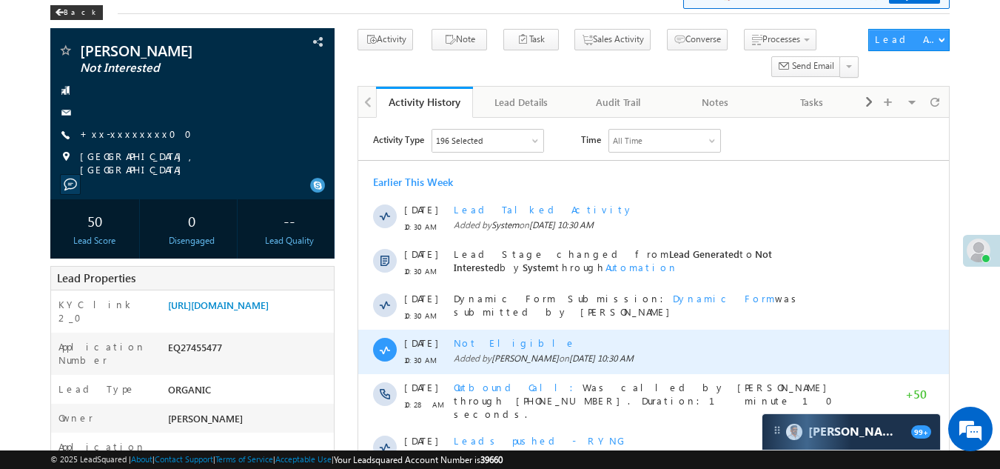
click at [486, 343] on span "Not Eligible" at bounding box center [515, 342] width 122 height 13
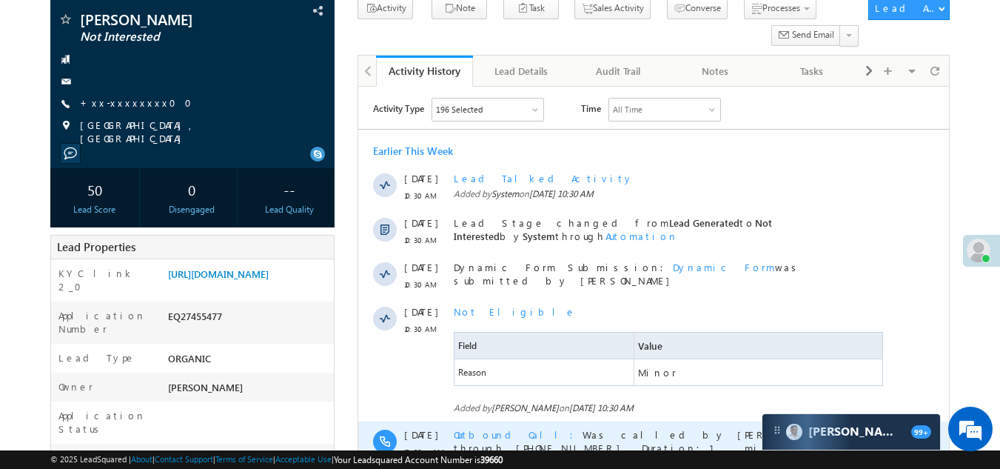
scroll to position [0, 0]
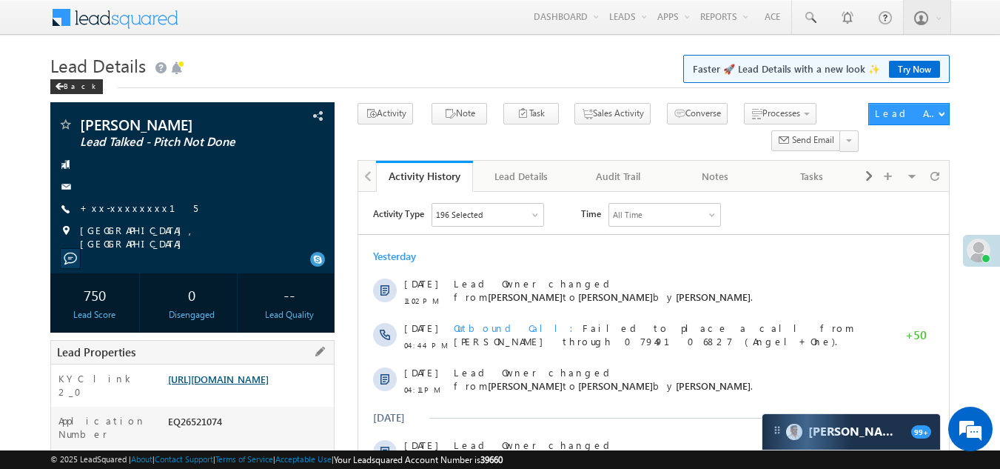
click at [241, 383] on link "[URL][DOMAIN_NAME]" at bounding box center [218, 378] width 101 height 13
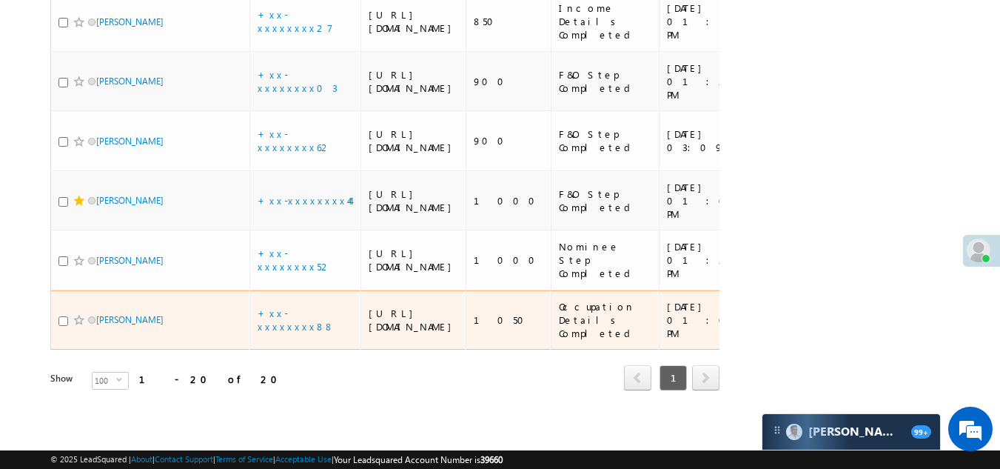
click at [61, 316] on input "checkbox" at bounding box center [63, 321] width 10 height 10
checkbox input "true"
click at [78, 314] on span at bounding box center [79, 320] width 12 height 12
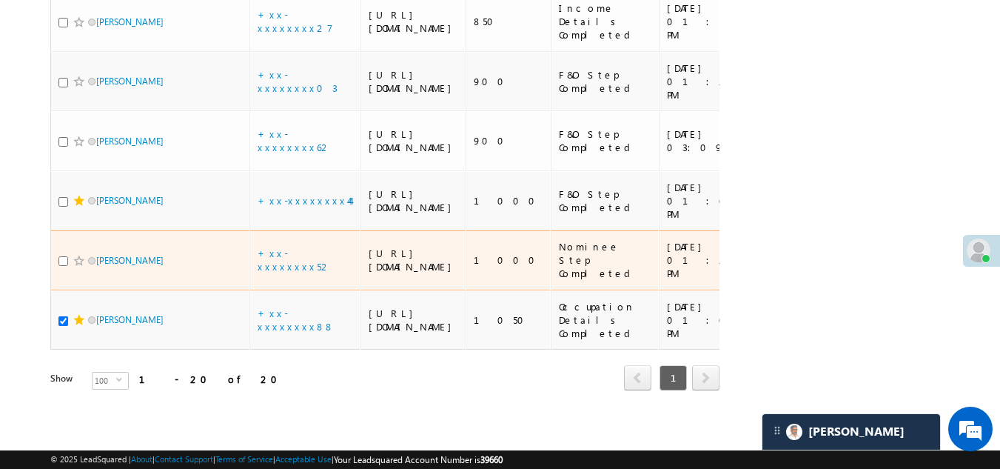
click at [67, 256] on input "checkbox" at bounding box center [63, 261] width 10 height 10
checkbox input "true"
click at [77, 255] on span at bounding box center [79, 261] width 12 height 12
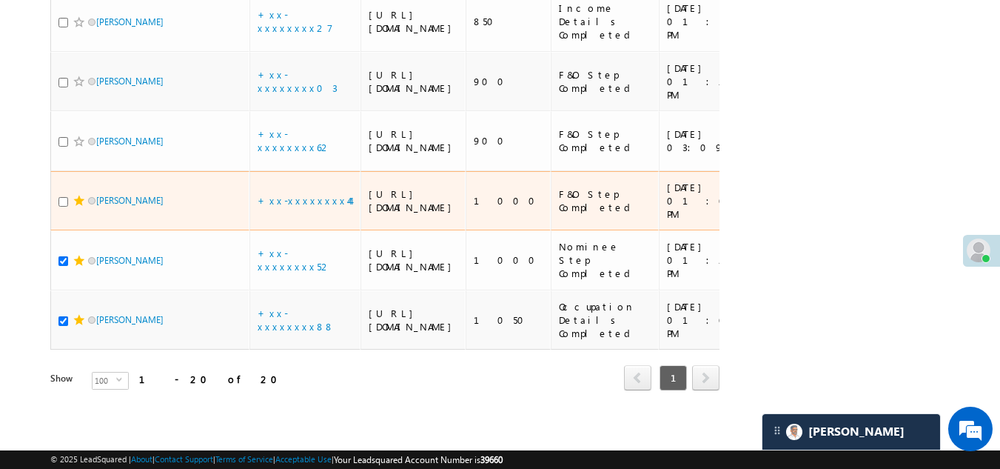
scroll to position [1492, 0]
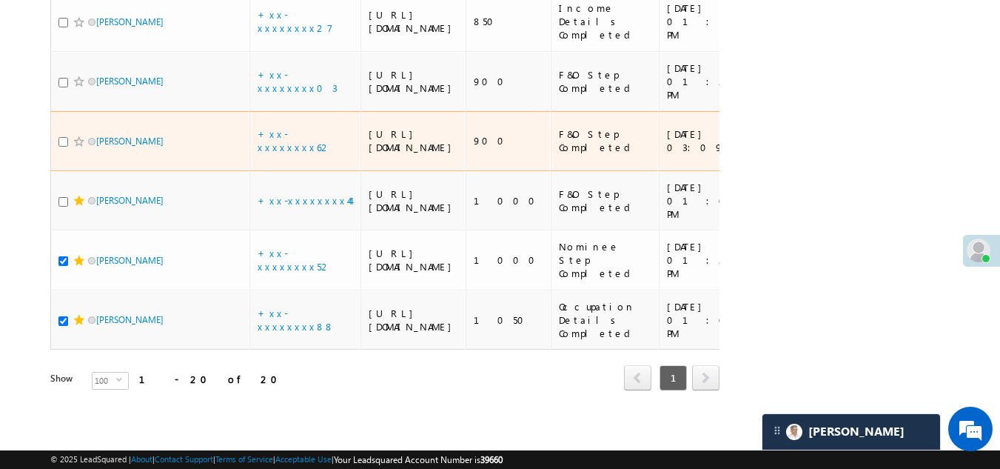
click at [59, 137] on input "checkbox" at bounding box center [63, 142] width 10 height 10
checkbox input "true"
click at [77, 135] on span at bounding box center [79, 141] width 12 height 12
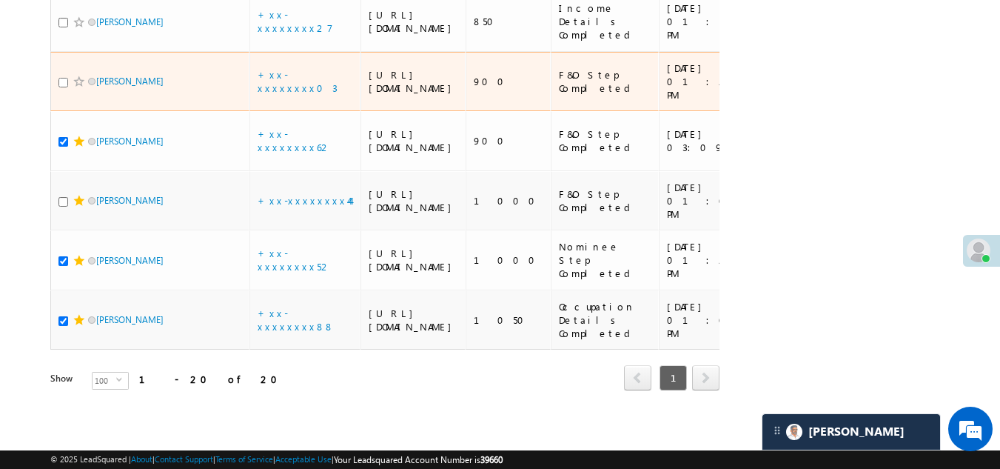
click at [63, 87] on input "checkbox" at bounding box center [63, 83] width 10 height 10
checkbox input "true"
click at [74, 87] on span at bounding box center [79, 82] width 12 height 12
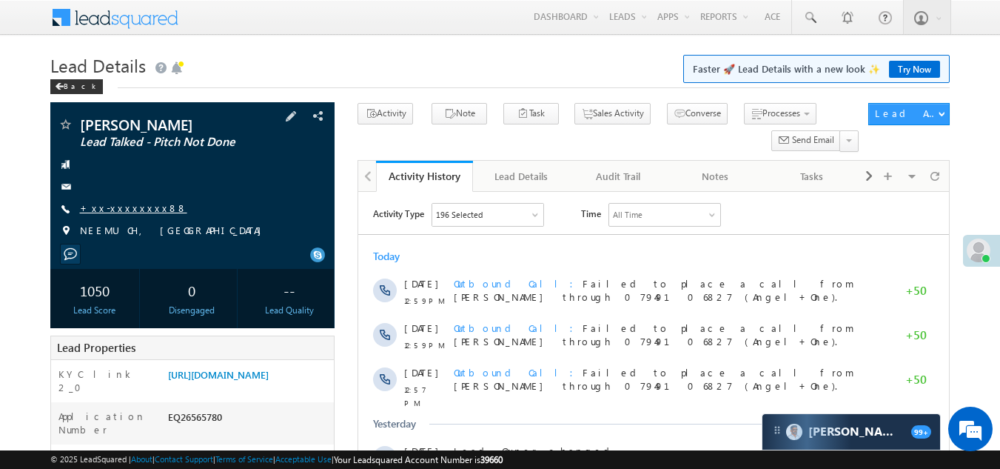
click at [122, 207] on link "+xx-xxxxxxxx88" at bounding box center [133, 207] width 107 height 13
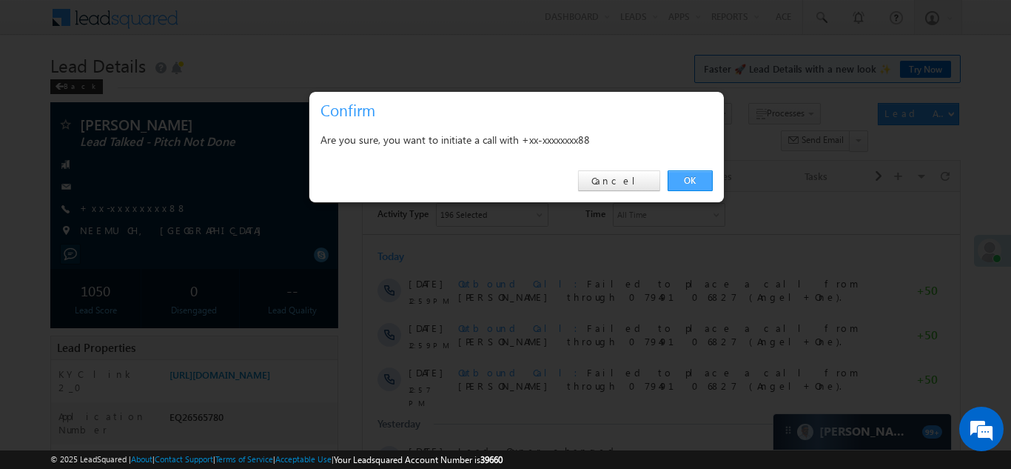
click at [691, 180] on link "OK" at bounding box center [690, 180] width 45 height 21
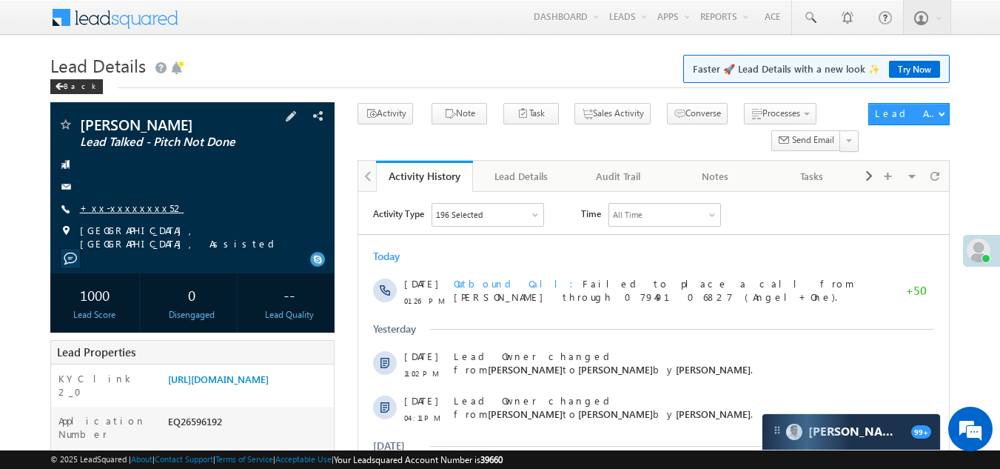
click at [108, 202] on link "+xx-xxxxxxxx52" at bounding box center [132, 207] width 104 height 13
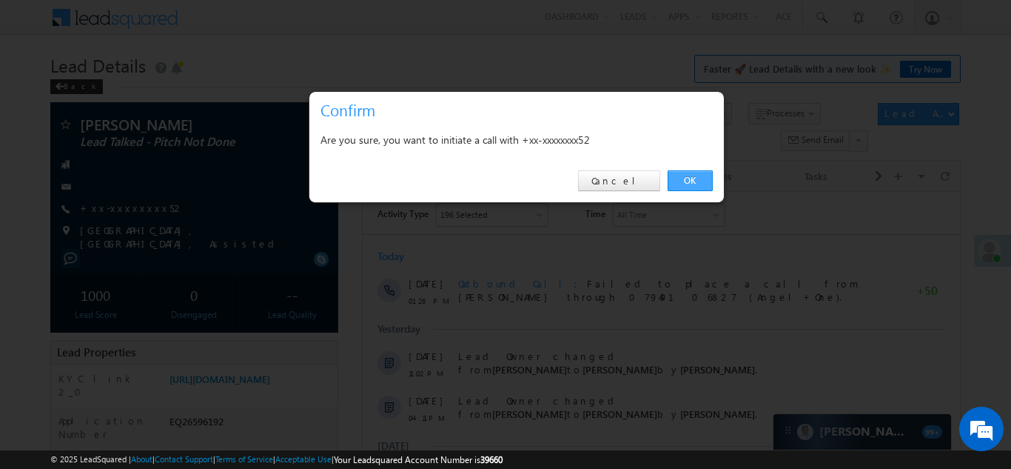
click at [693, 176] on link "OK" at bounding box center [690, 180] width 45 height 21
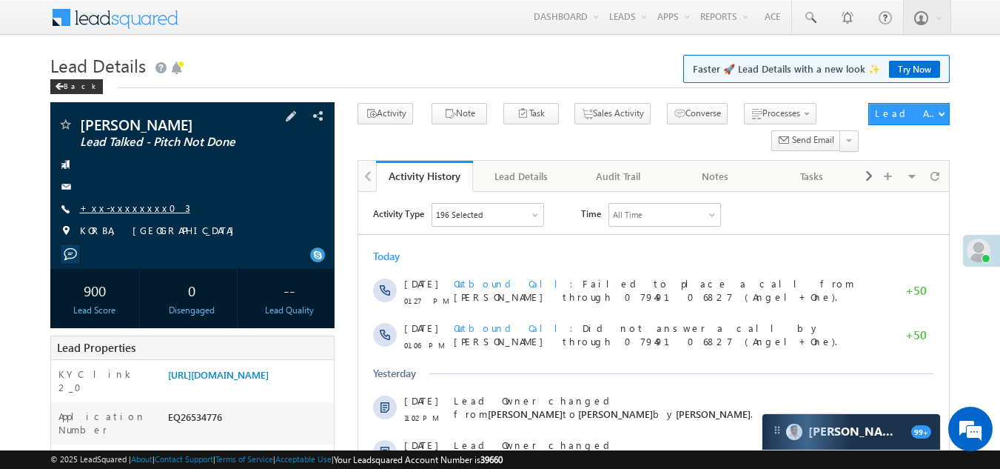
click at [113, 207] on link "+xx-xxxxxxxx03" at bounding box center [135, 207] width 110 height 13
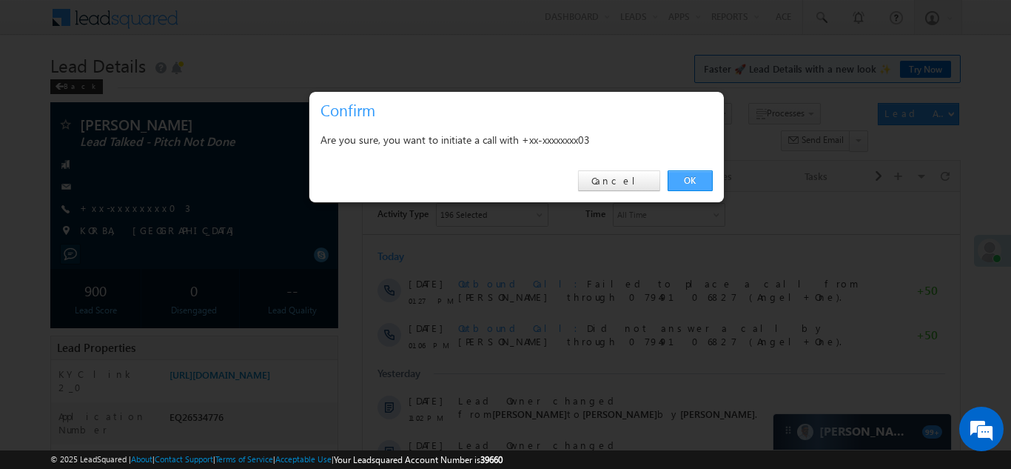
click at [697, 180] on link "OK" at bounding box center [690, 180] width 45 height 21
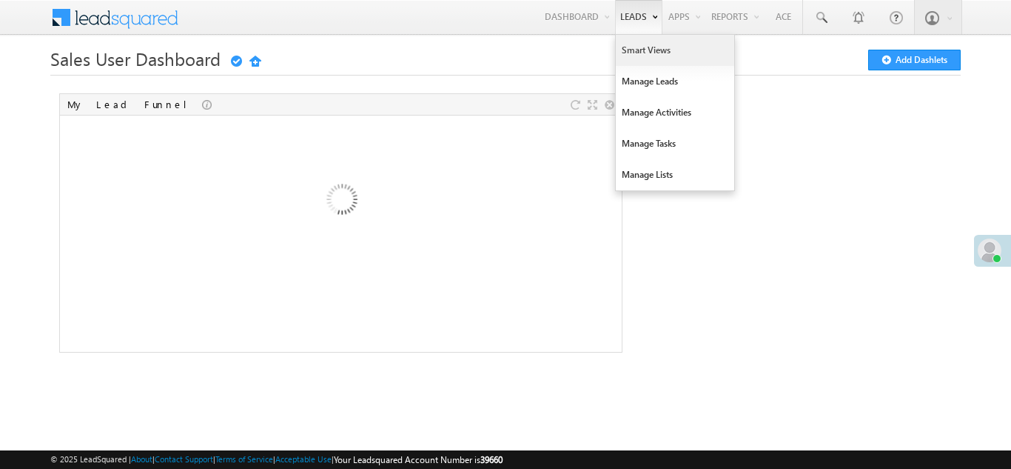
click at [629, 47] on link "Smart Views" at bounding box center [675, 50] width 118 height 31
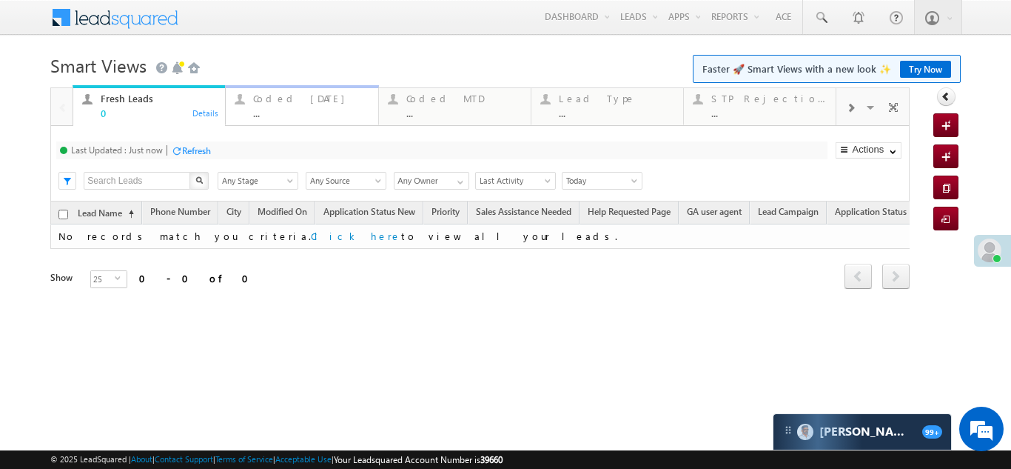
click at [284, 101] on div "Coded [DATE]" at bounding box center [310, 99] width 115 height 12
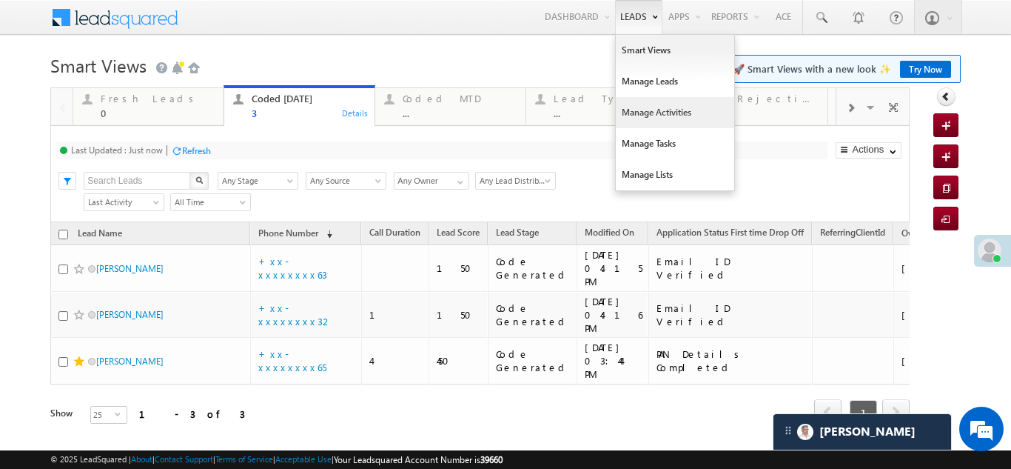
click at [628, 108] on link "Manage Activities" at bounding box center [675, 112] width 118 height 31
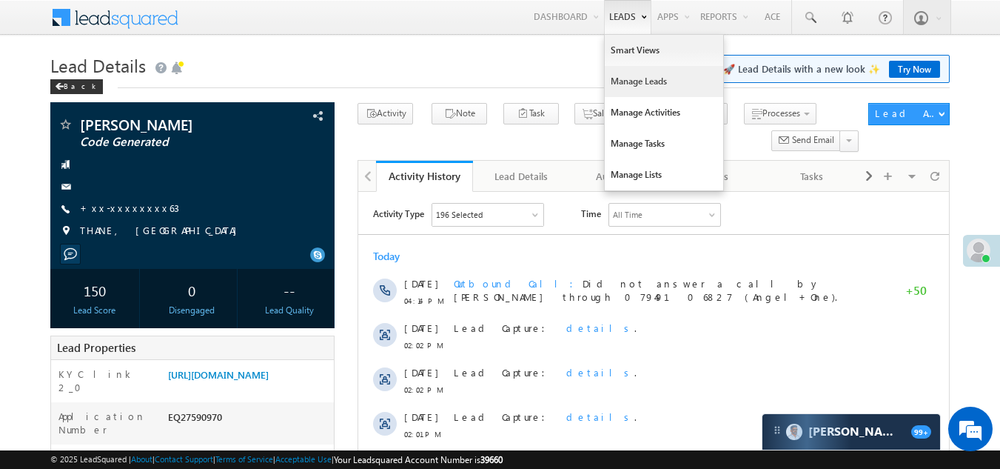
click at [640, 74] on link "Manage Leads" at bounding box center [664, 81] width 118 height 31
click at [636, 81] on link "Manage Leads" at bounding box center [664, 81] width 118 height 31
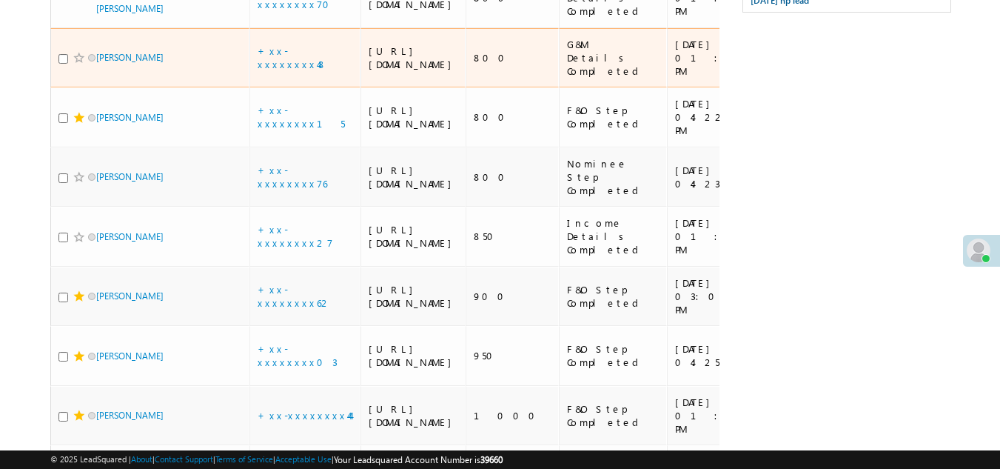
scroll to position [888, 0]
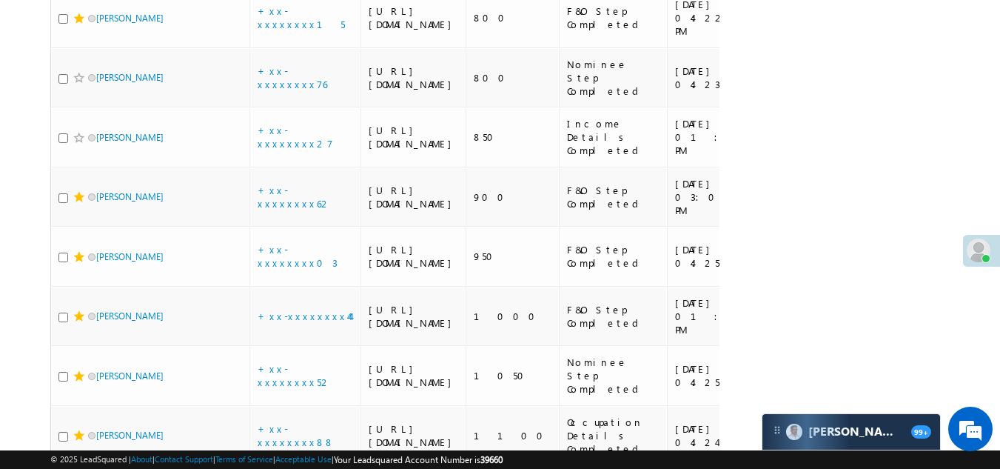
checkbox input "true"
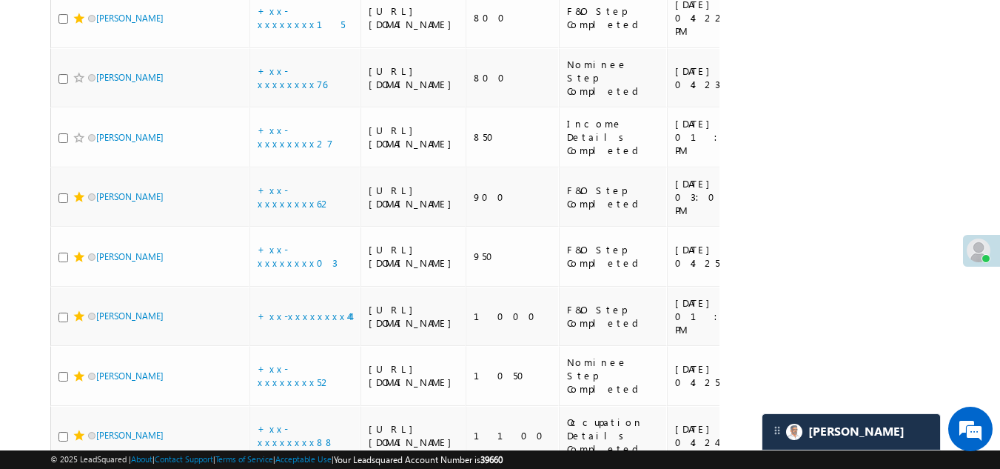
checkbox input "true"
drag, startPoint x: 61, startPoint y: 198, endPoint x: 68, endPoint y: 195, distance: 8.0
checkbox input "true"
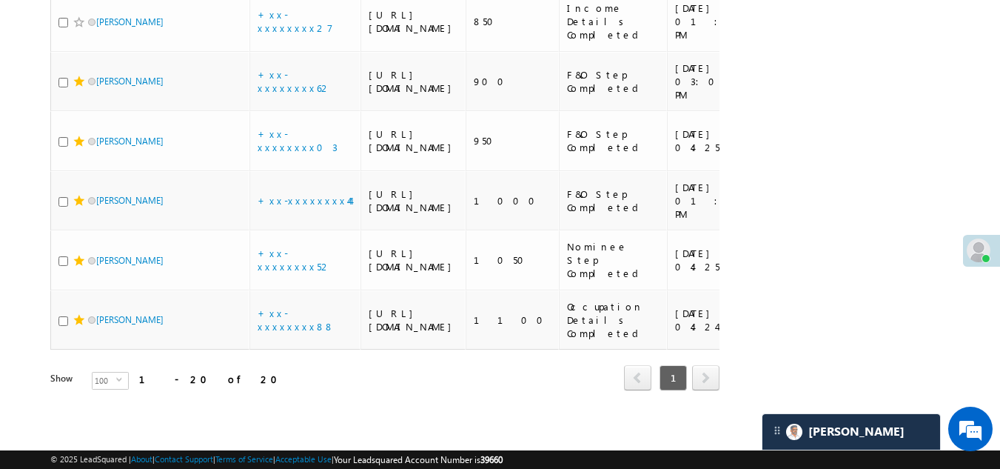
scroll to position [1036, 0]
checkbox input "true"
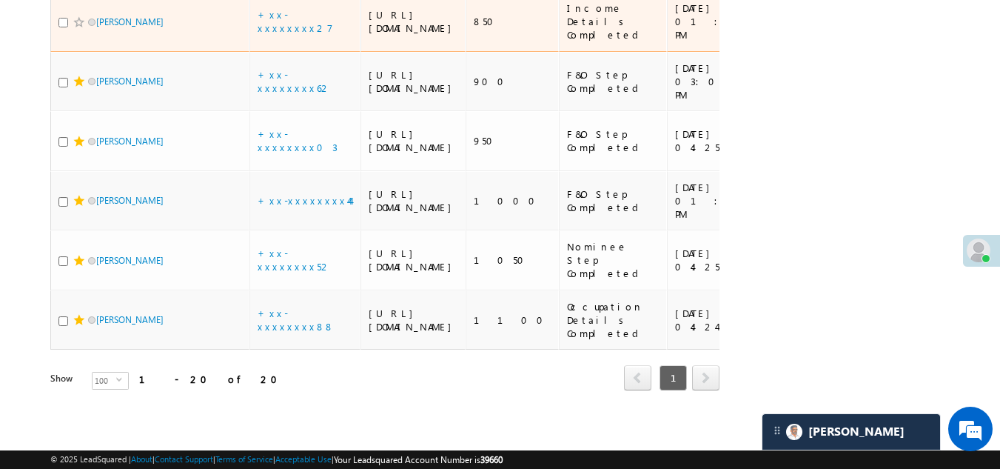
click at [63, 27] on input "checkbox" at bounding box center [63, 23] width 10 height 10
checkbox input "true"
click at [80, 28] on span at bounding box center [79, 22] width 12 height 12
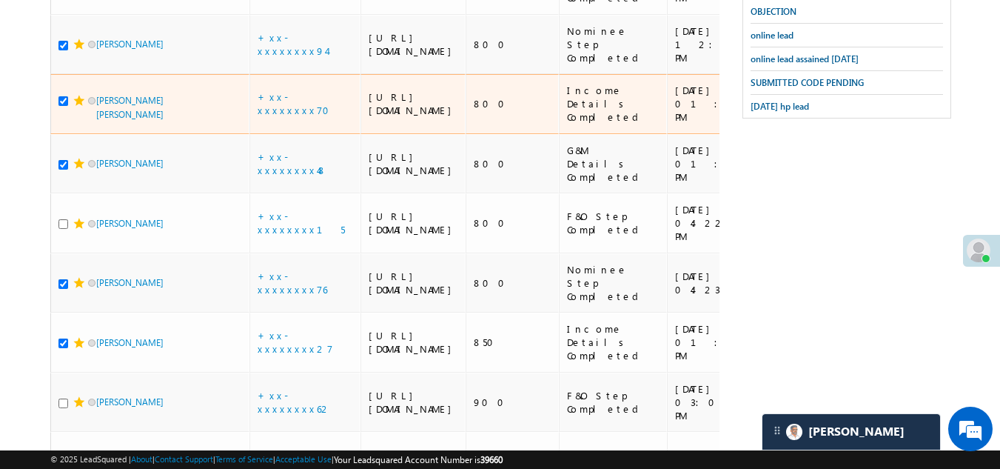
scroll to position [518, 0]
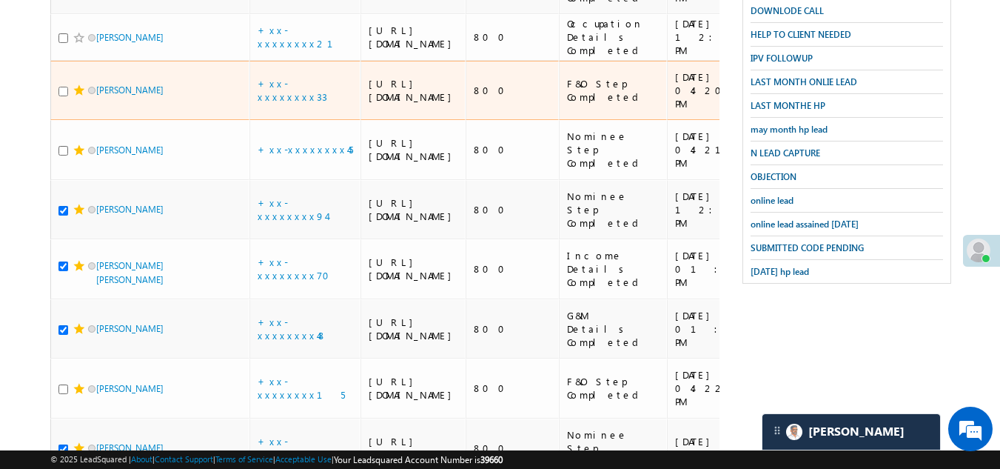
click at [61, 96] on input "checkbox" at bounding box center [63, 92] width 10 height 10
checkbox input "true"
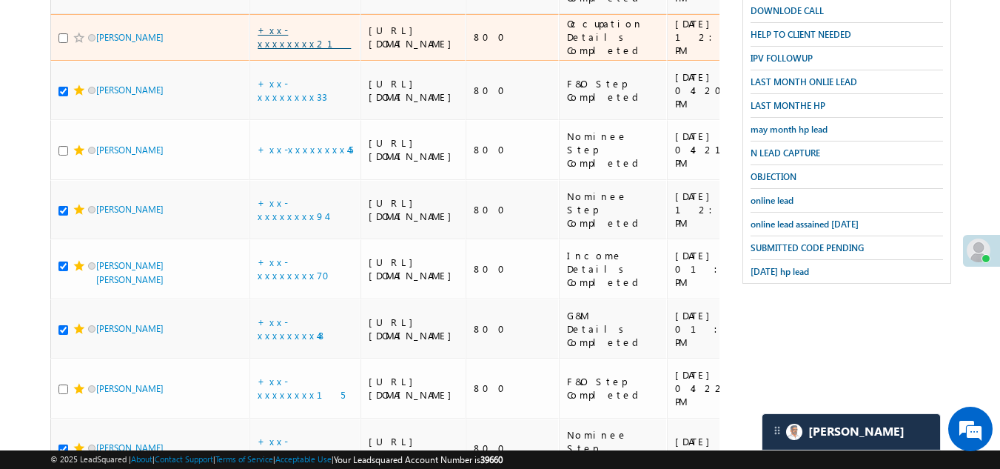
click at [289, 50] on link "+xx-xxxxxxxx21" at bounding box center [304, 37] width 93 height 26
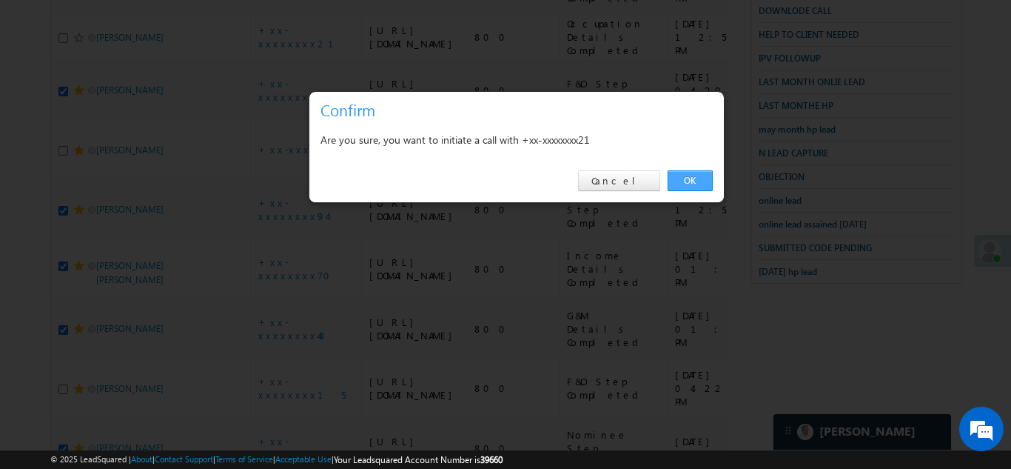
click at [691, 180] on link "OK" at bounding box center [690, 180] width 45 height 21
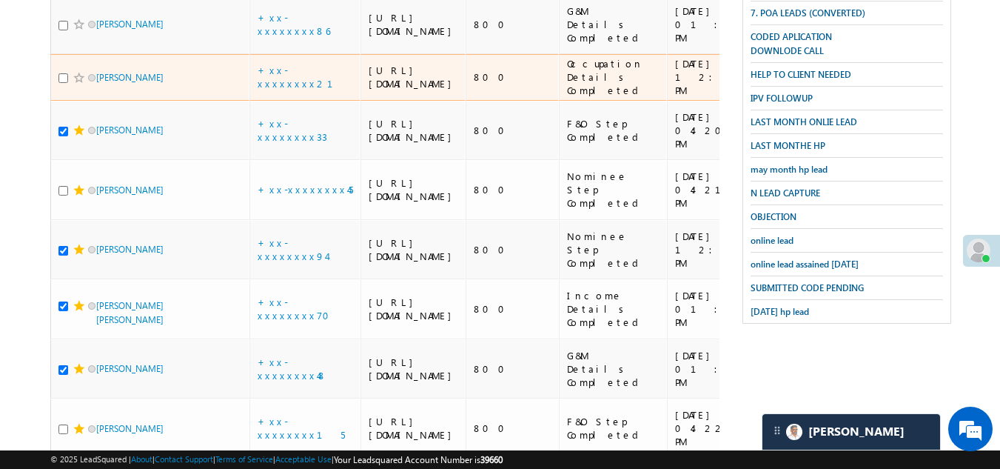
scroll to position [558, 0]
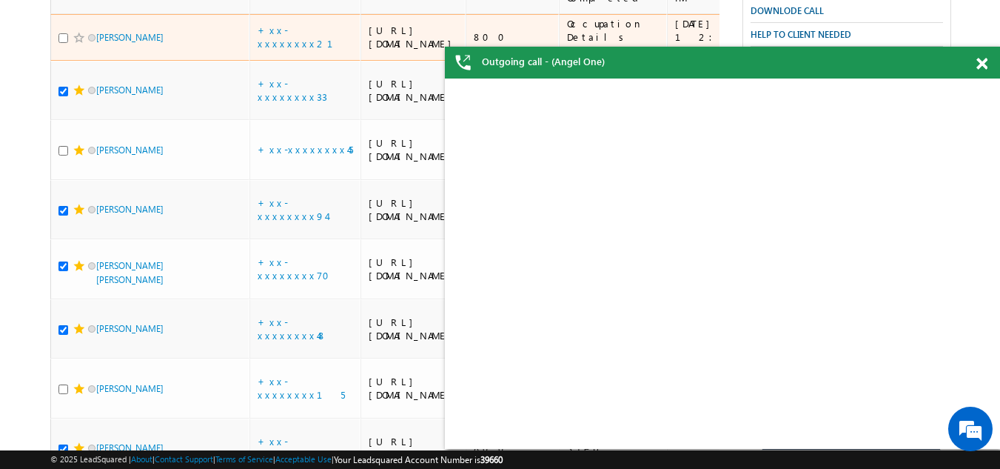
click at [62, 43] on input "checkbox" at bounding box center [63, 38] width 10 height 10
checkbox input "true"
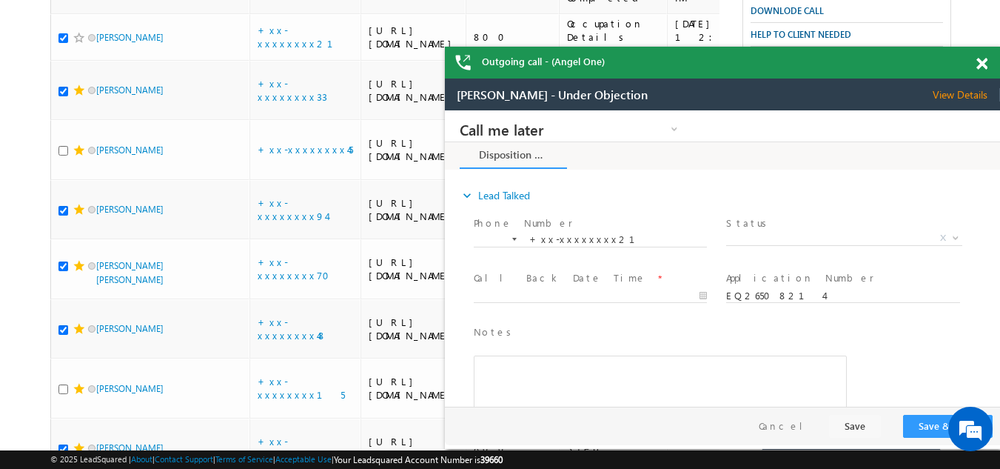
scroll to position [0, 0]
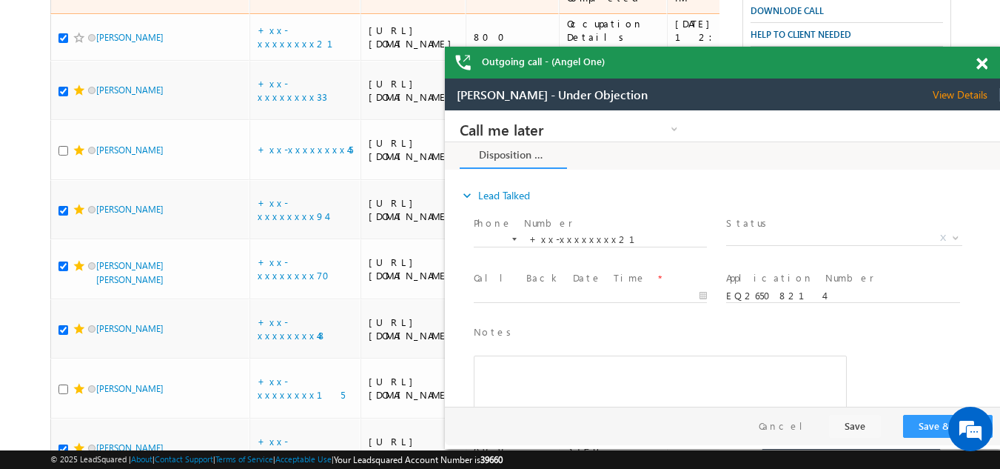
checkbox input "true"
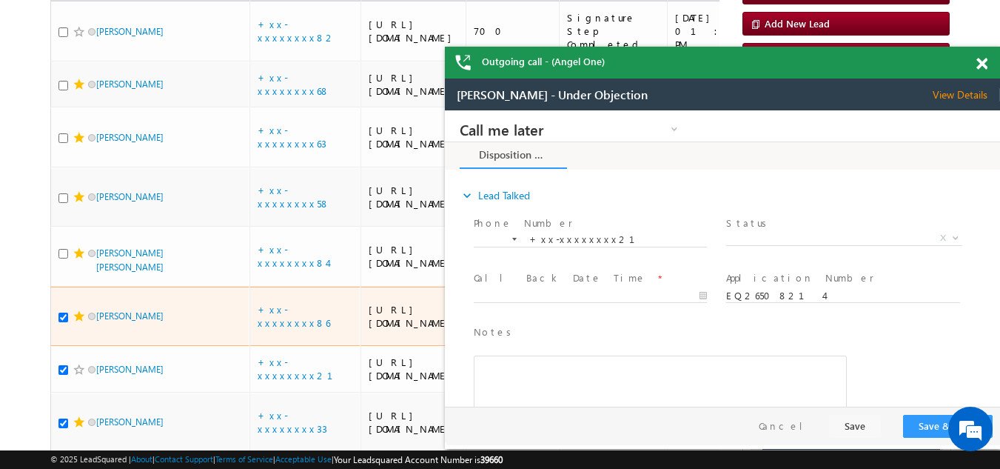
scroll to position [188, 0]
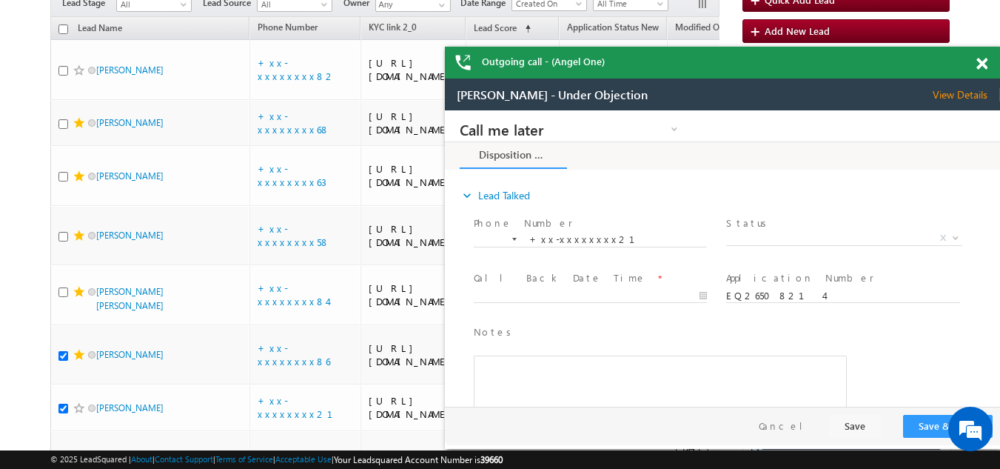
click at [985, 66] on span at bounding box center [982, 64] width 11 height 13
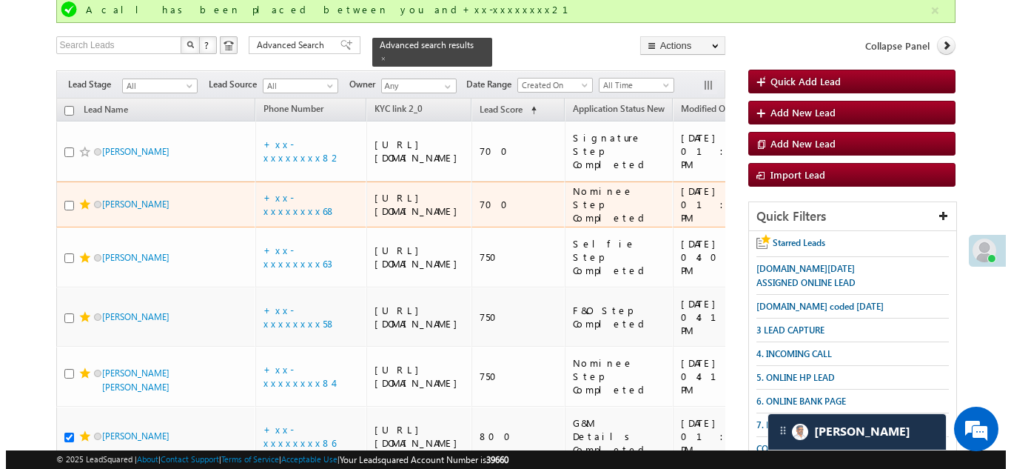
scroll to position [0, 0]
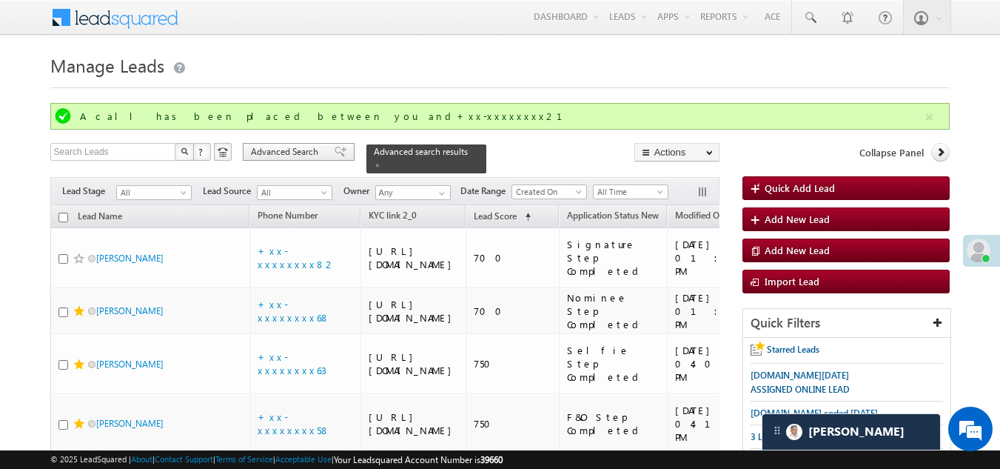
click at [258, 147] on span "Advanced Search" at bounding box center [287, 151] width 72 height 13
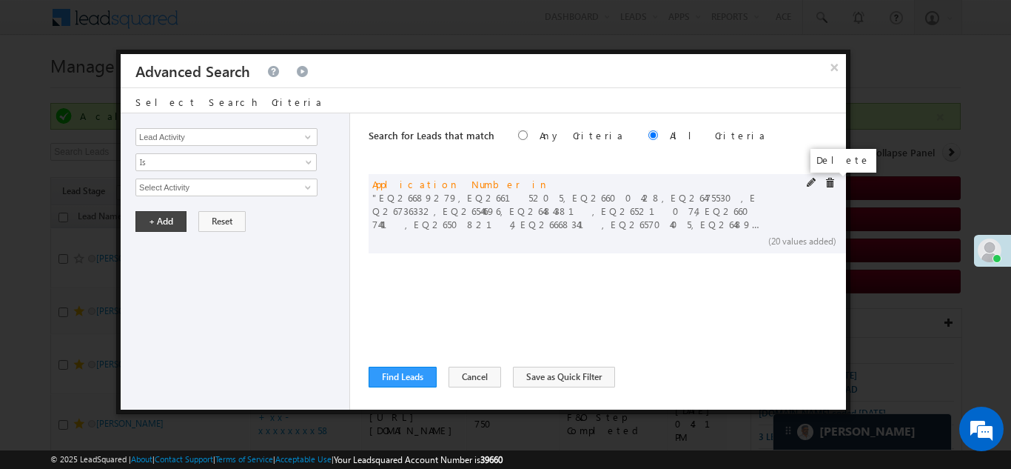
click at [831, 182] on span at bounding box center [830, 183] width 10 height 10
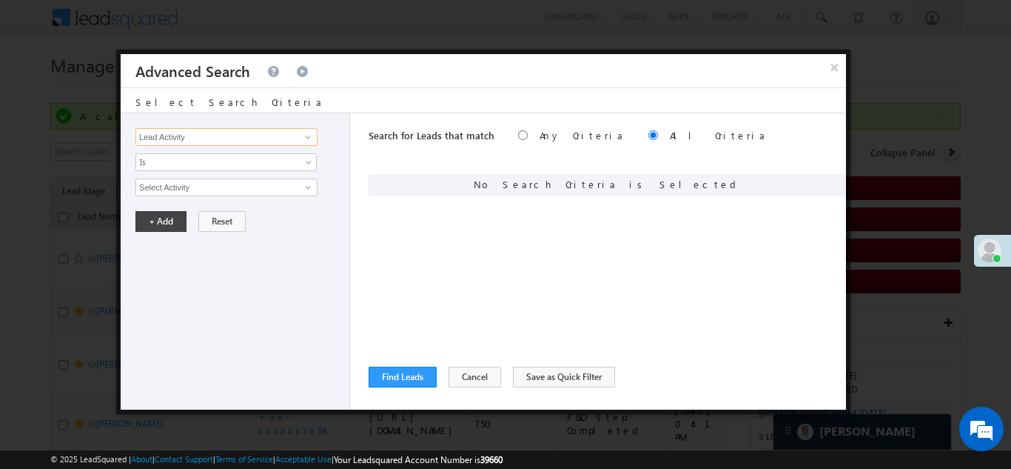
click at [287, 136] on input "Lead Activity" at bounding box center [226, 137] width 182 height 18
click at [304, 135] on span at bounding box center [308, 137] width 12 height 12
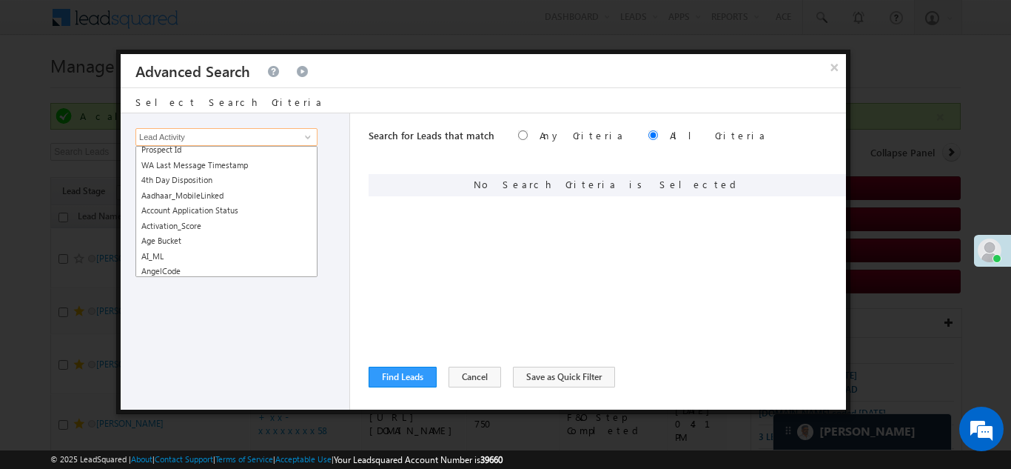
scroll to position [148, 0]
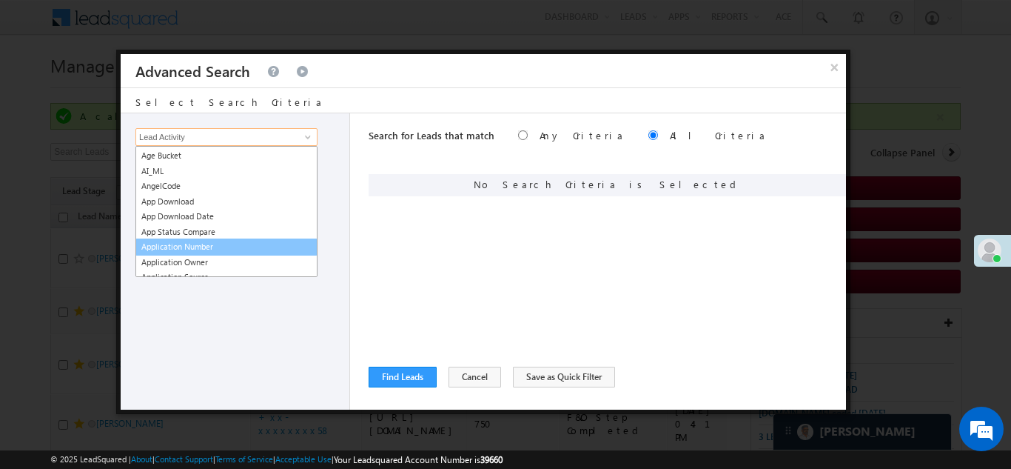
click at [201, 248] on link "Application Number" at bounding box center [226, 246] width 182 height 17
type input "Application Number"
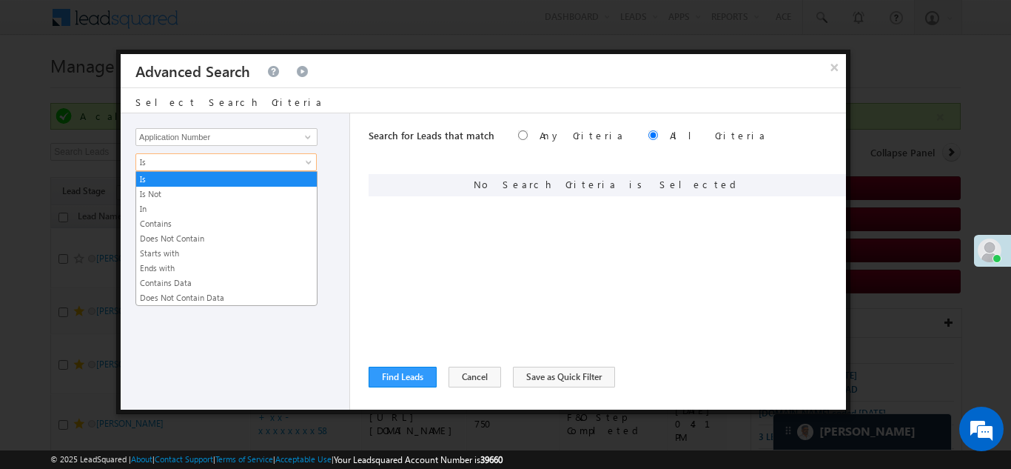
click at [184, 158] on span "Is" at bounding box center [216, 161] width 161 height 13
click at [173, 208] on link "In" at bounding box center [226, 208] width 181 height 13
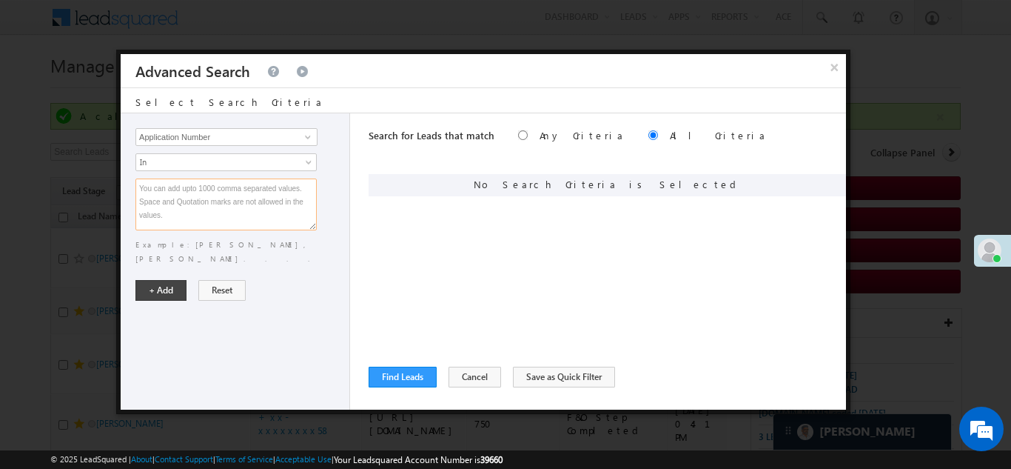
paste textarea "EQ26825971 EQ26834174 EQ26838961 EQ26850084 EQ26852292 EQ16598257 EQ21758241 EQ…"
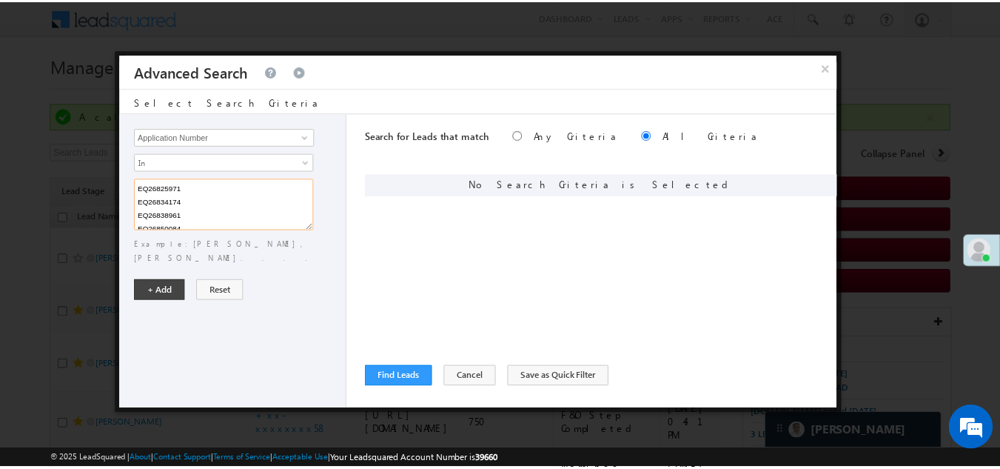
scroll to position [204, 0]
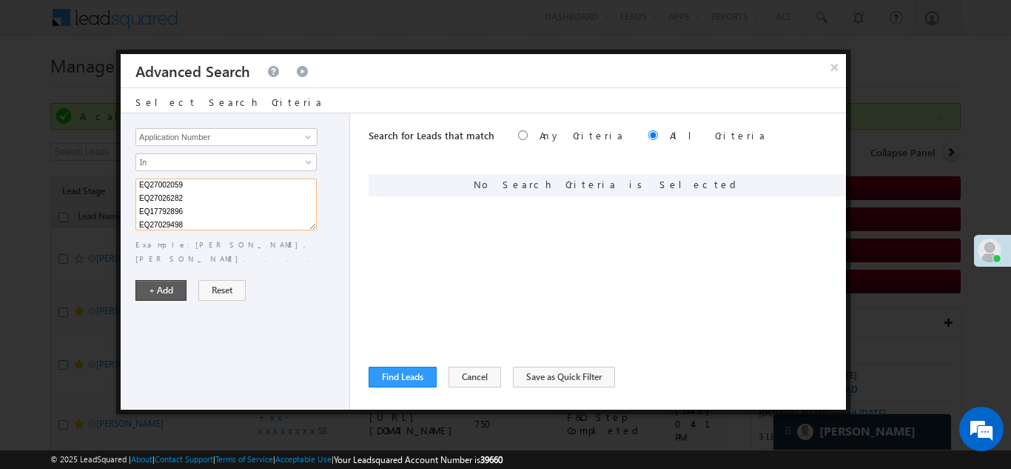
type textarea "EQ26825971 EQ26834174 EQ26838961 EQ26850084 EQ26852292 EQ16598257 EQ21758241 EQ…"
click at [158, 280] on button "+ Add" at bounding box center [160, 290] width 51 height 21
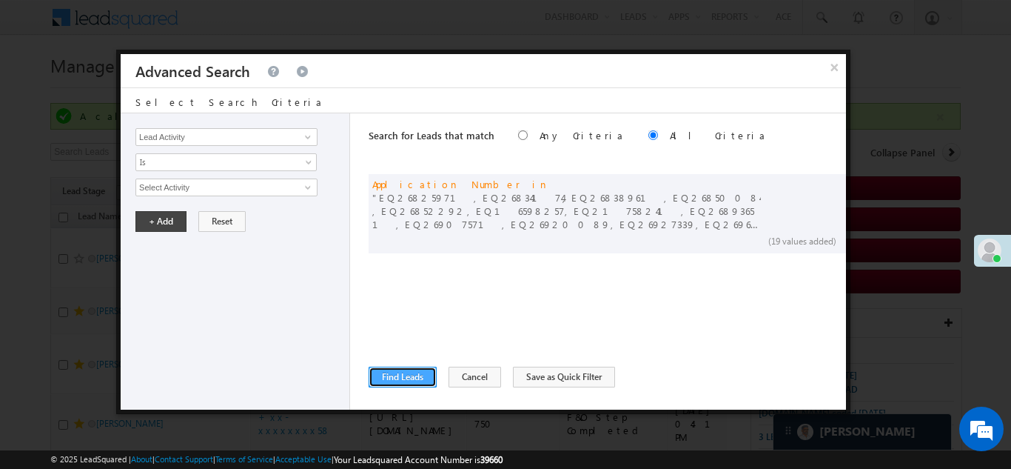
click at [389, 372] on button "Find Leads" at bounding box center [403, 376] width 68 height 21
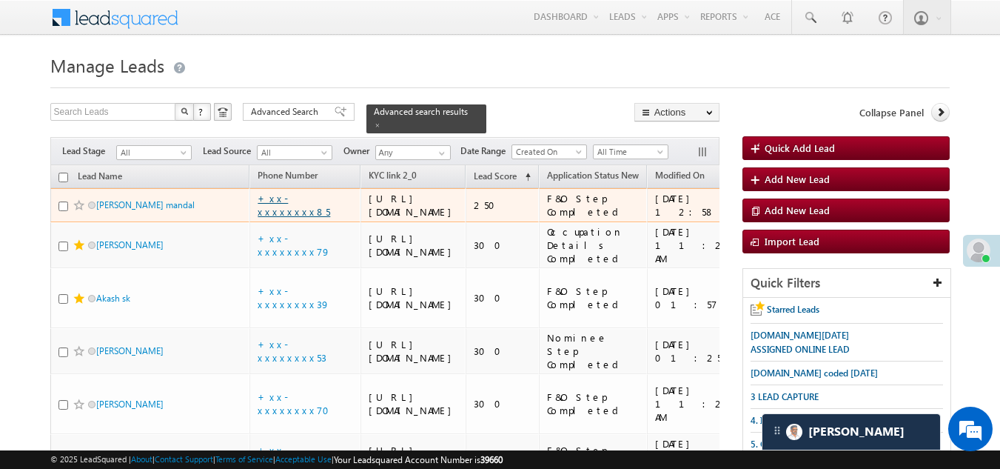
click at [295, 218] on link "+xx-xxxxxxxx85" at bounding box center [294, 205] width 73 height 26
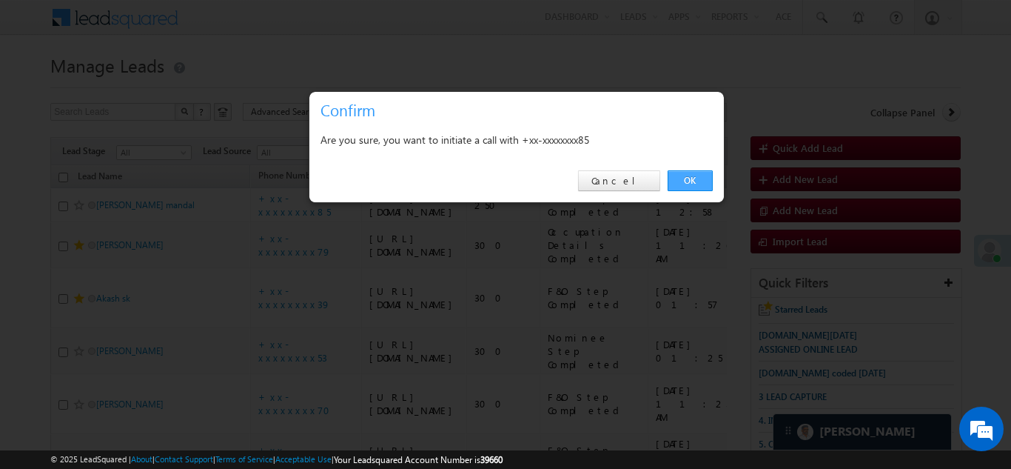
click at [697, 178] on link "OK" at bounding box center [690, 180] width 45 height 21
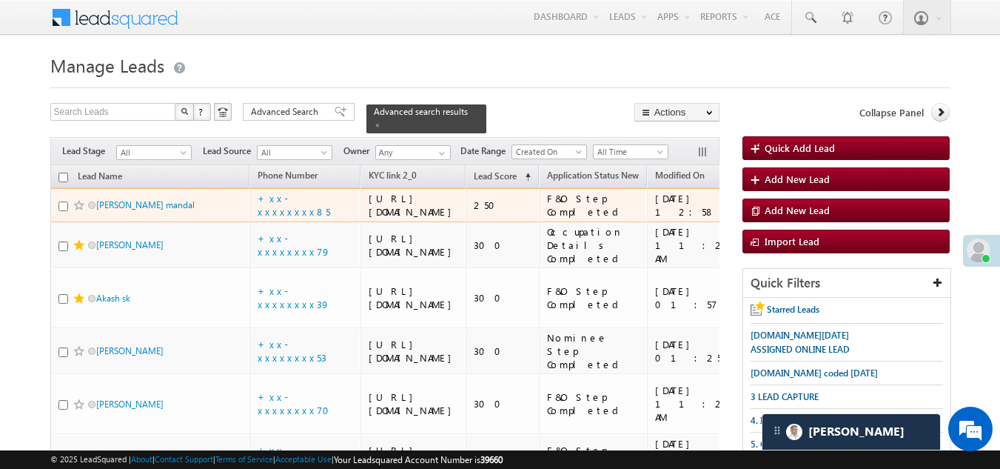
click at [61, 211] on input "checkbox" at bounding box center [63, 206] width 10 height 10
checkbox input "true"
click at [78, 211] on span at bounding box center [79, 205] width 12 height 12
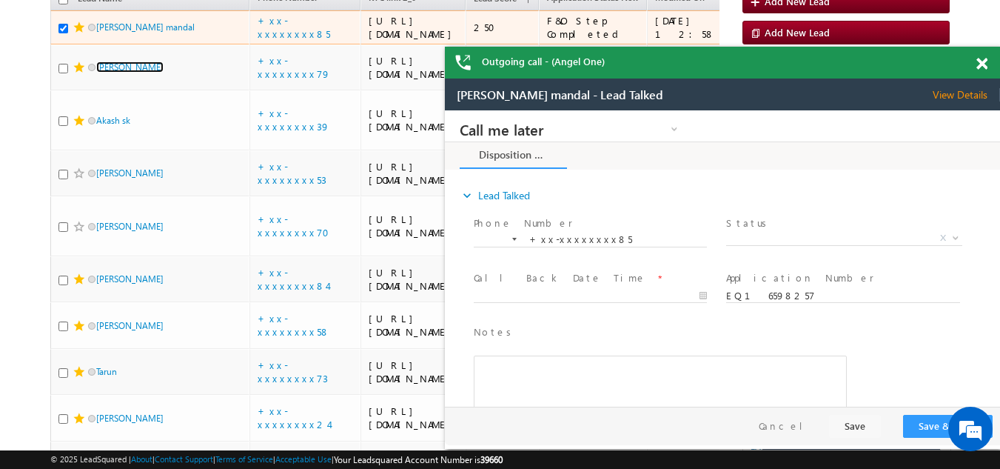
scroll to position [222, 0]
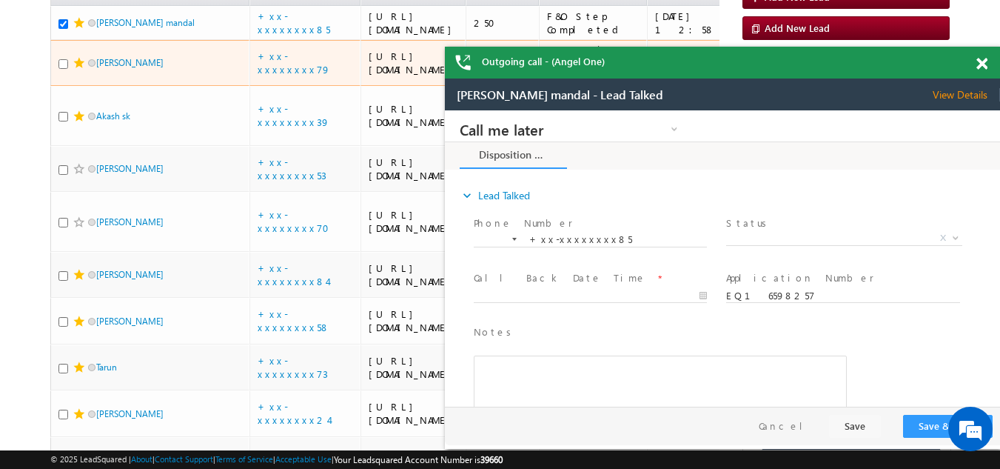
click at [62, 69] on input "checkbox" at bounding box center [63, 64] width 10 height 10
checkbox input "true"
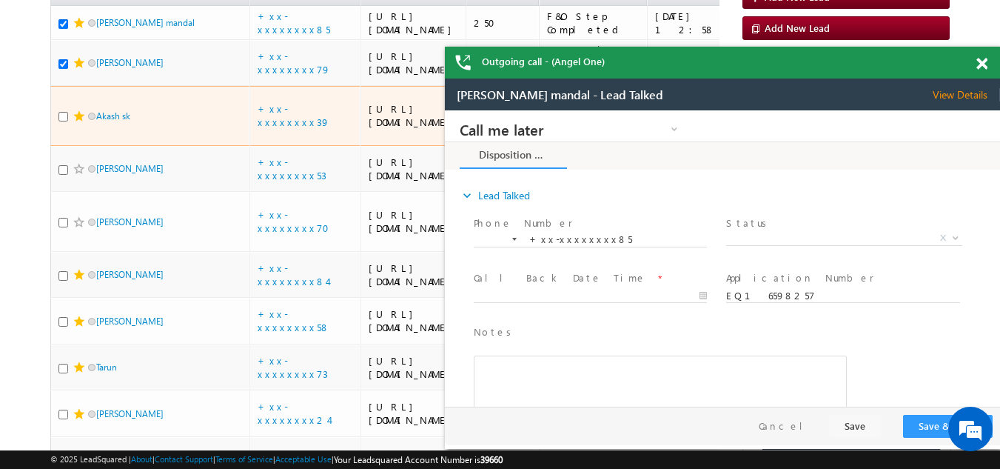
click at [57, 146] on td "Akash sk" at bounding box center [150, 116] width 200 height 60
click at [62, 121] on input "checkbox" at bounding box center [63, 117] width 10 height 10
checkbox input "true"
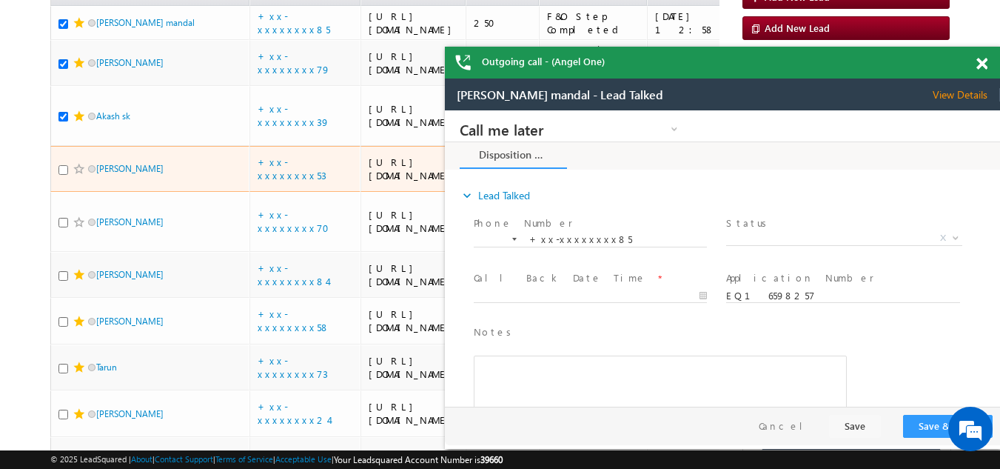
click at [61, 175] on input "checkbox" at bounding box center [63, 170] width 10 height 10
checkbox input "true"
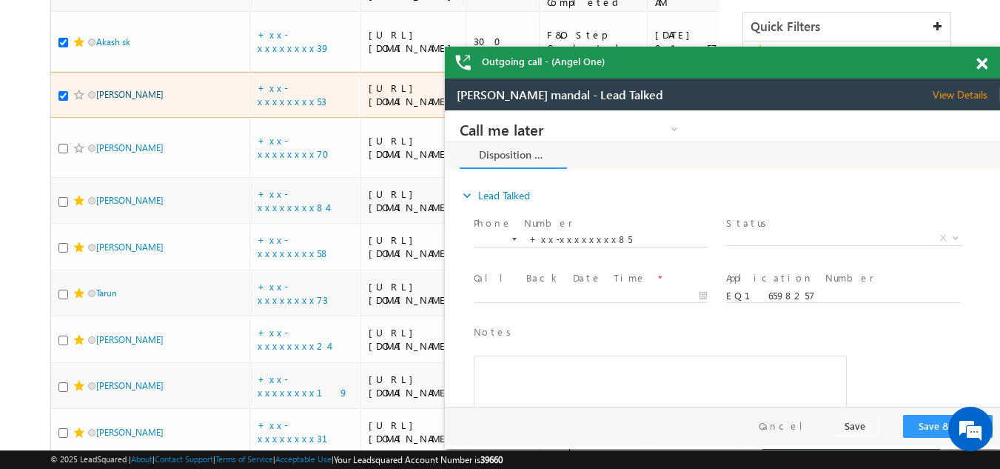
scroll to position [370, 0]
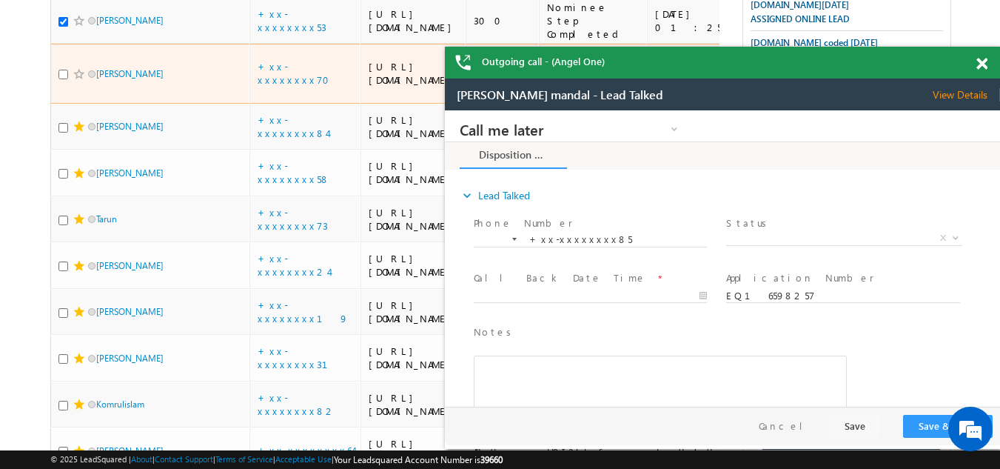
click at [67, 79] on input "checkbox" at bounding box center [63, 75] width 10 height 10
checkbox input "true"
click at [83, 80] on span at bounding box center [79, 74] width 12 height 12
click at [75, 80] on span at bounding box center [79, 74] width 12 height 12
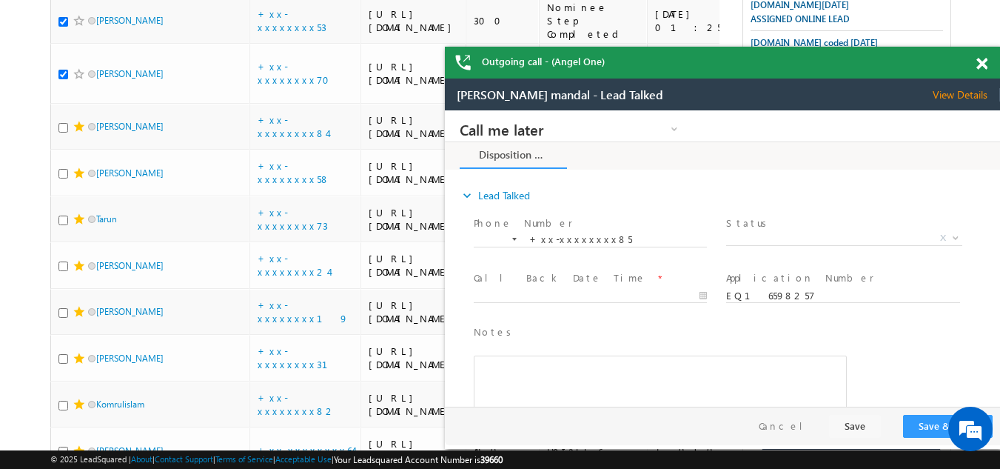
click at [983, 63] on span at bounding box center [982, 64] width 11 height 13
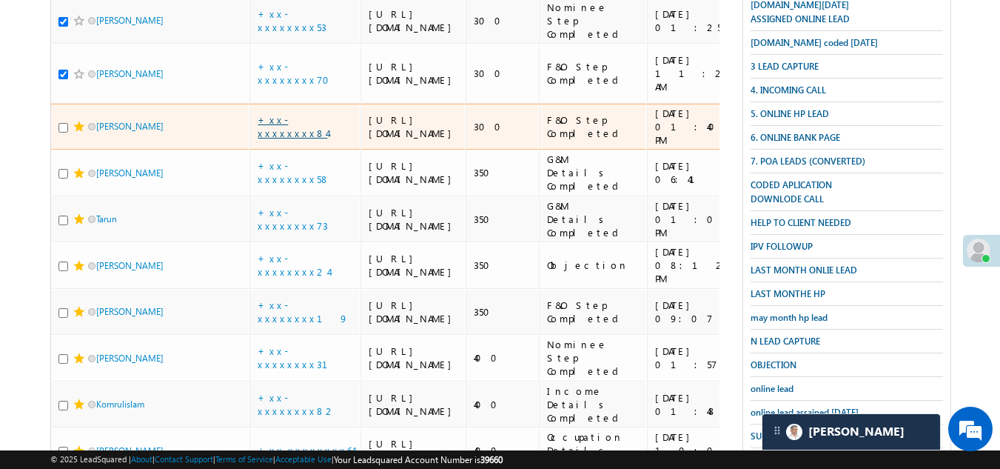
click at [292, 139] on link "+xx-xxxxxxxx84" at bounding box center [293, 126] width 70 height 26
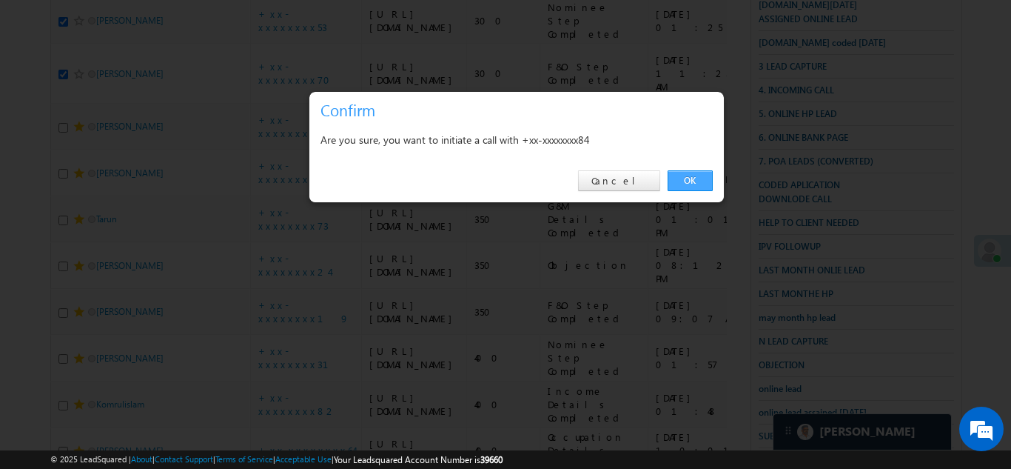
click at [682, 178] on link "OK" at bounding box center [690, 180] width 45 height 21
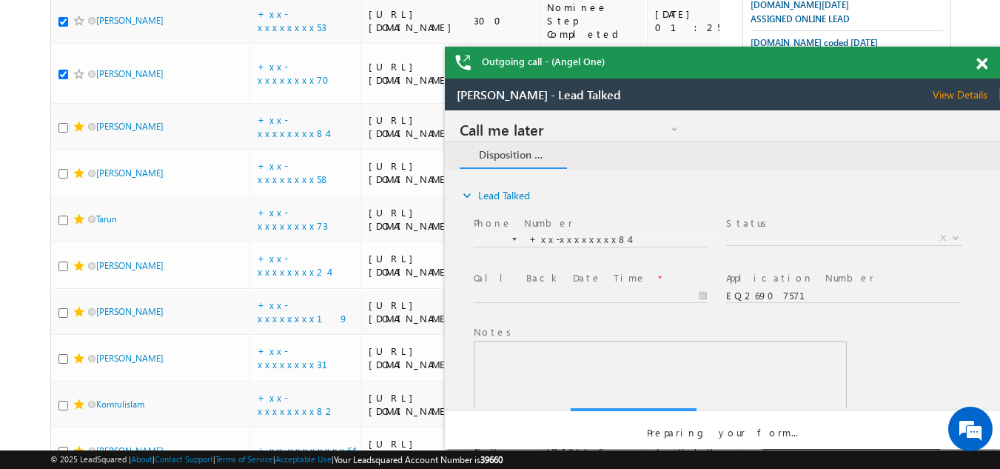
scroll to position [0, 0]
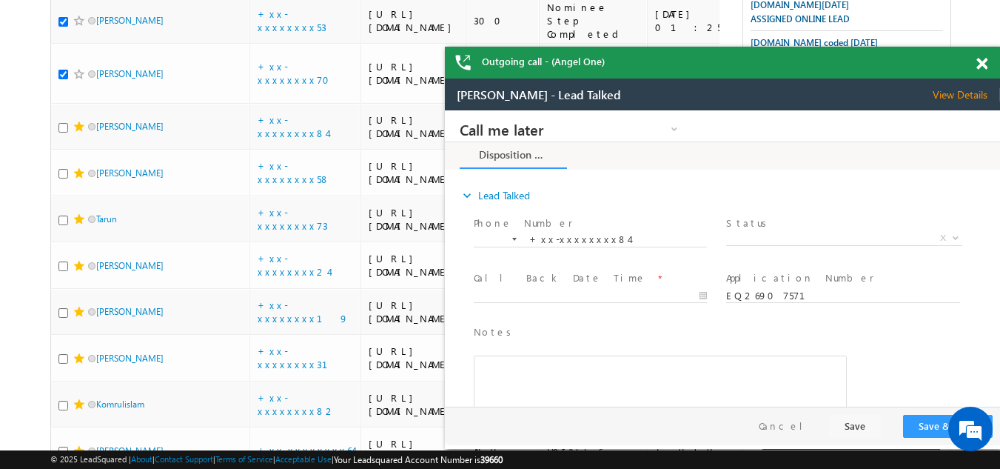
click at [985, 66] on span at bounding box center [982, 64] width 11 height 13
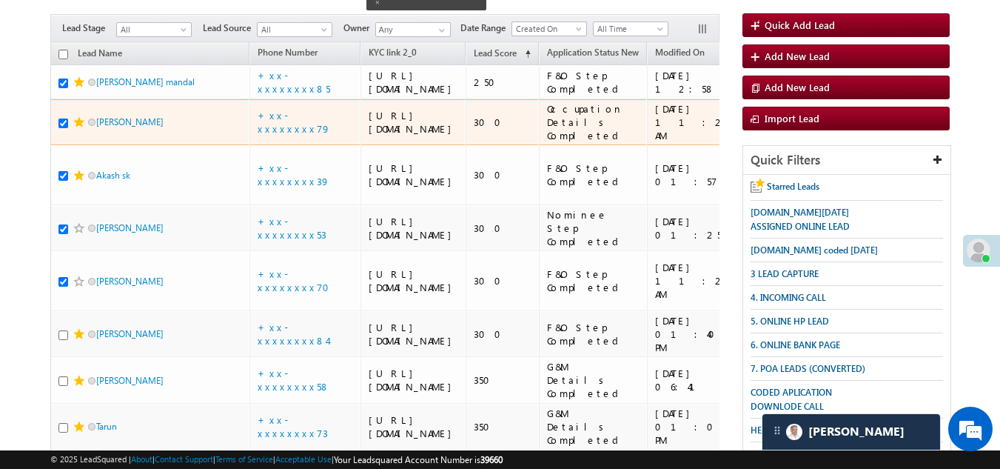
scroll to position [296, 0]
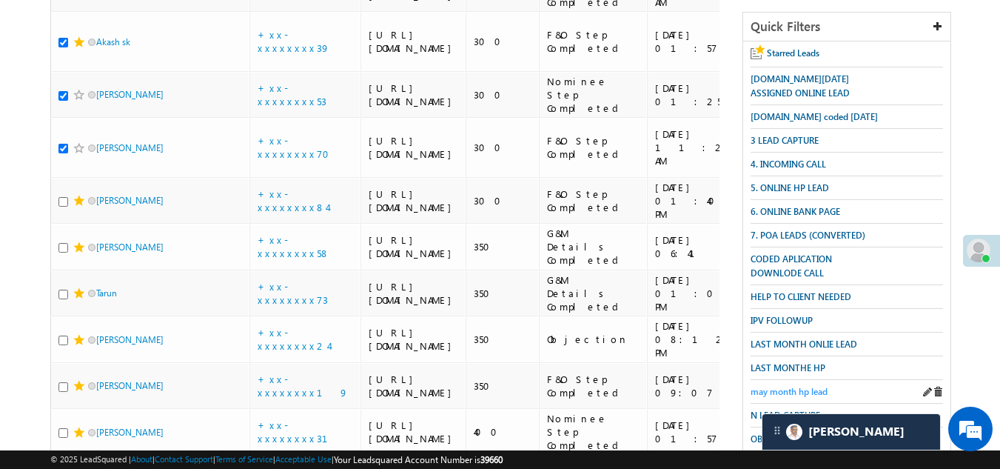
click at [802, 386] on span "may month hp lead" at bounding box center [789, 391] width 77 height 11
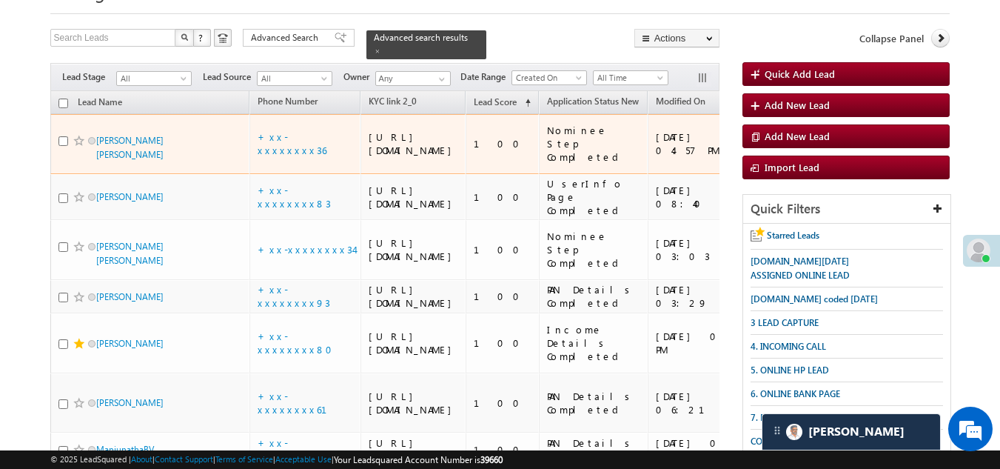
scroll to position [148, 0]
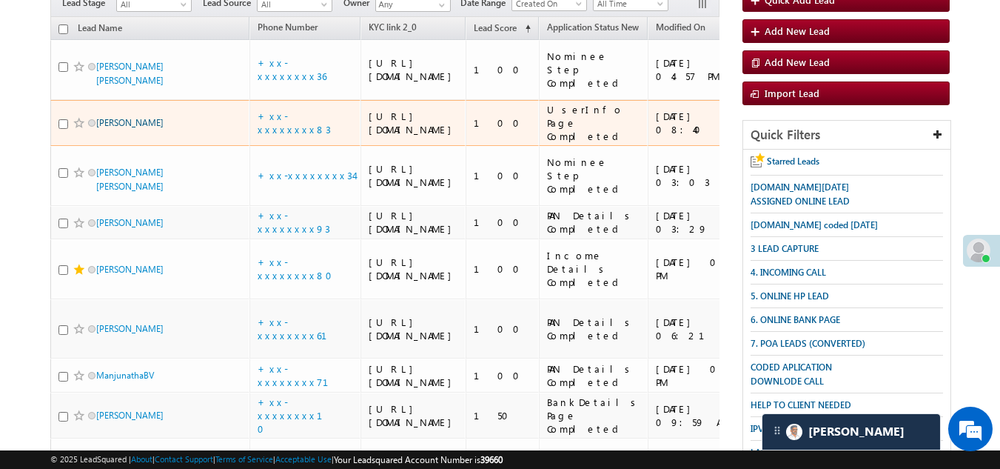
drag, startPoint x: 127, startPoint y: 158, endPoint x: 104, endPoint y: 159, distance: 23.0
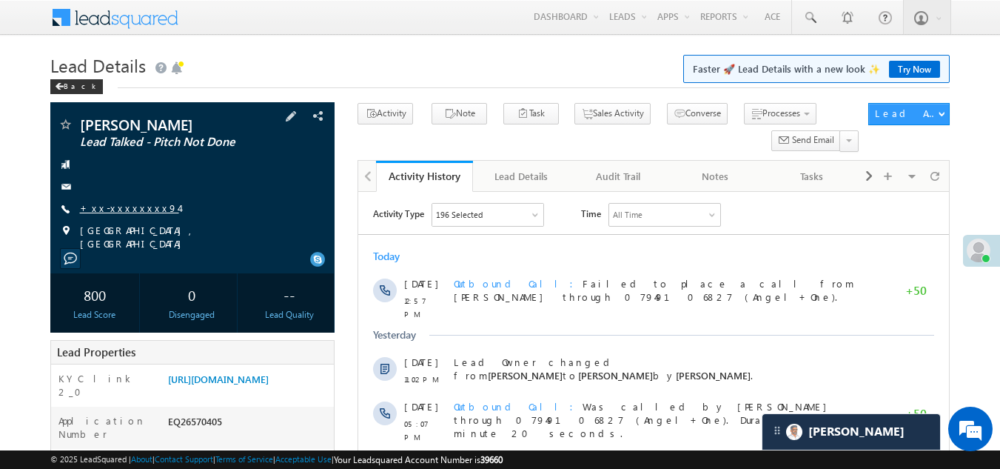
click at [115, 204] on link "+xx-xxxxxxxx94" at bounding box center [129, 207] width 99 height 13
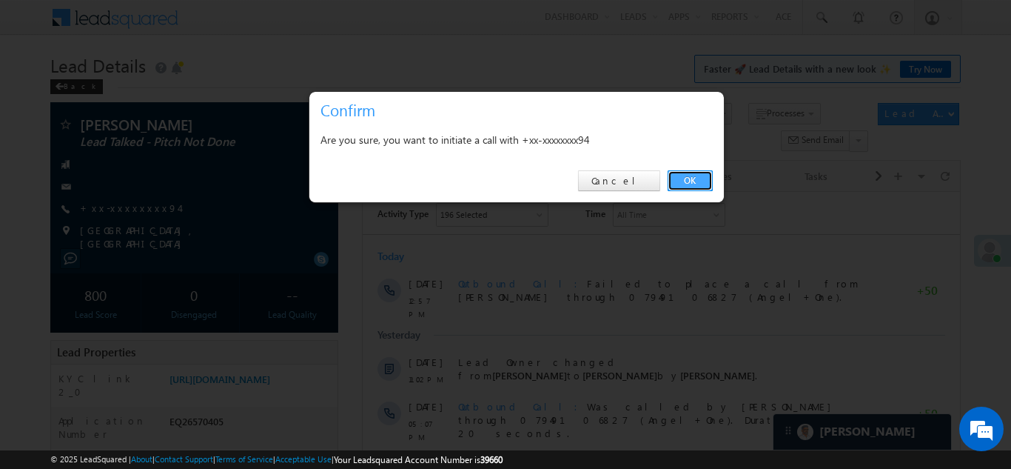
click at [697, 175] on link "OK" at bounding box center [690, 180] width 45 height 21
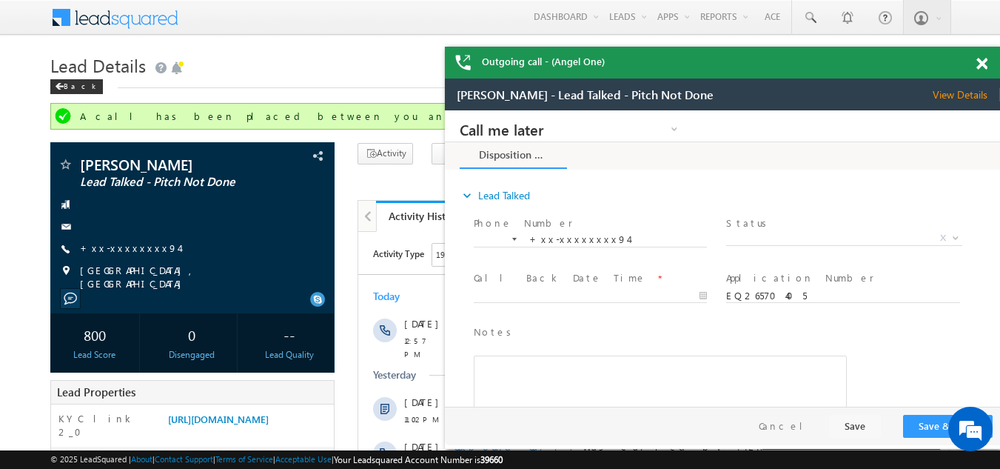
click at [984, 61] on span at bounding box center [982, 64] width 11 height 13
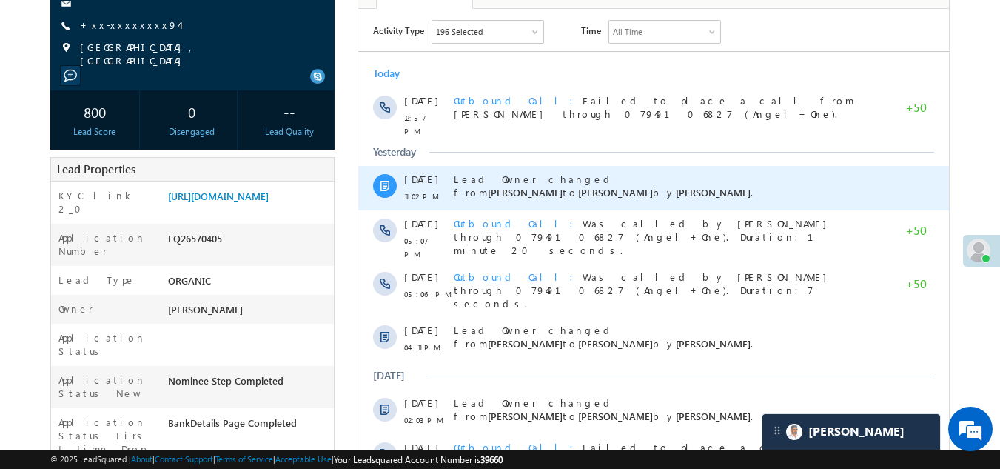
scroll to position [222, 0]
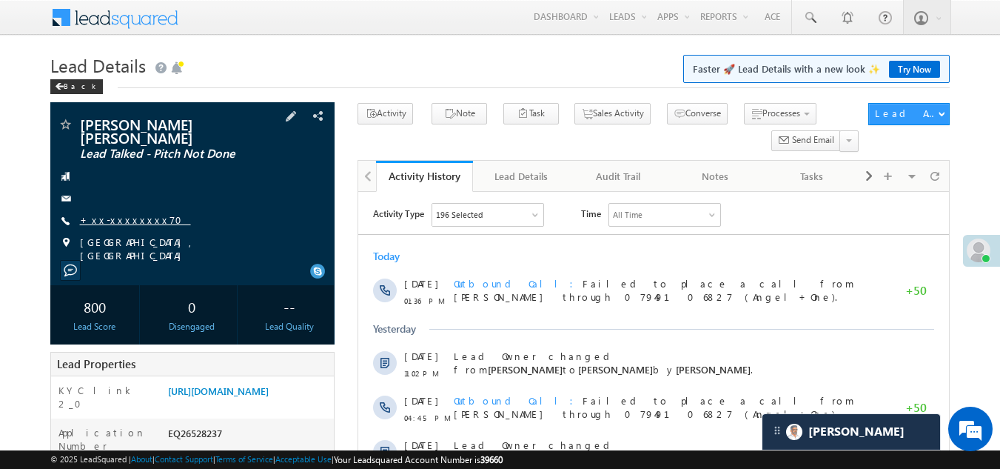
click at [127, 213] on link "+xx-xxxxxxxx70" at bounding box center [135, 219] width 111 height 13
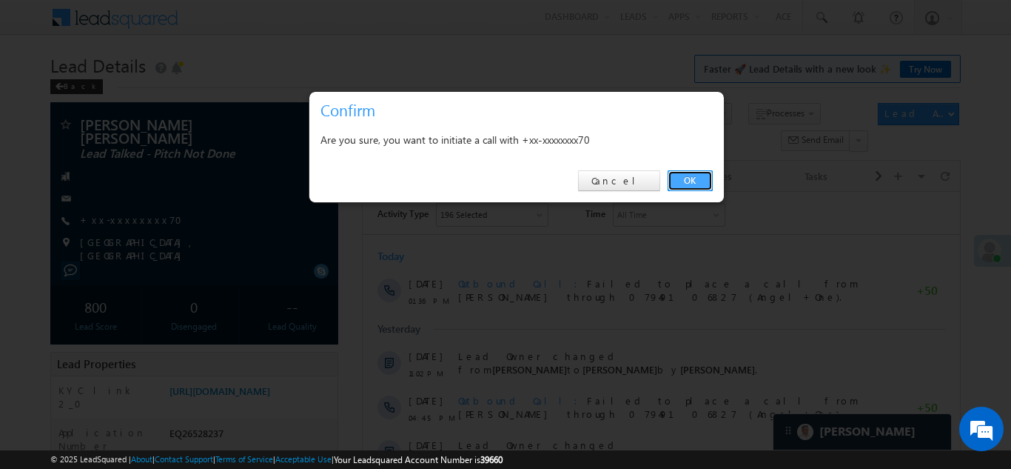
click at [689, 181] on link "OK" at bounding box center [690, 180] width 45 height 21
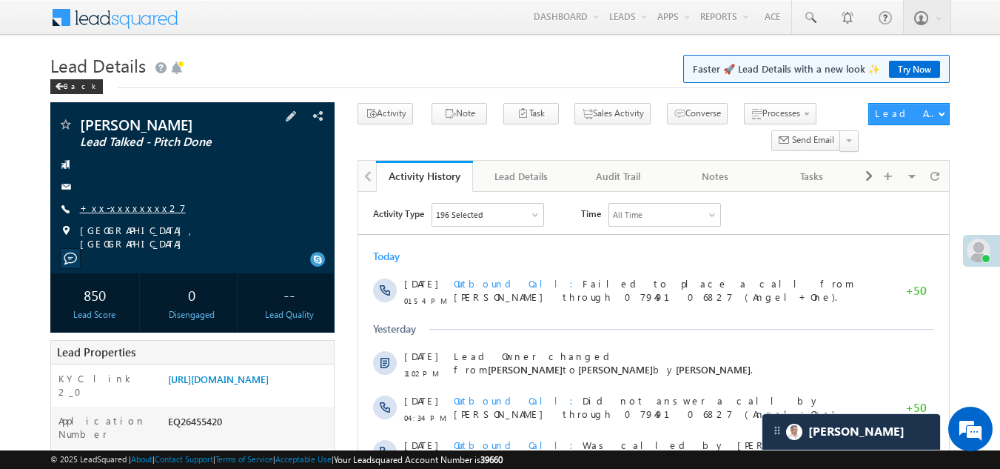
click at [130, 207] on link "+xx-xxxxxxxx27" at bounding box center [133, 207] width 106 height 13
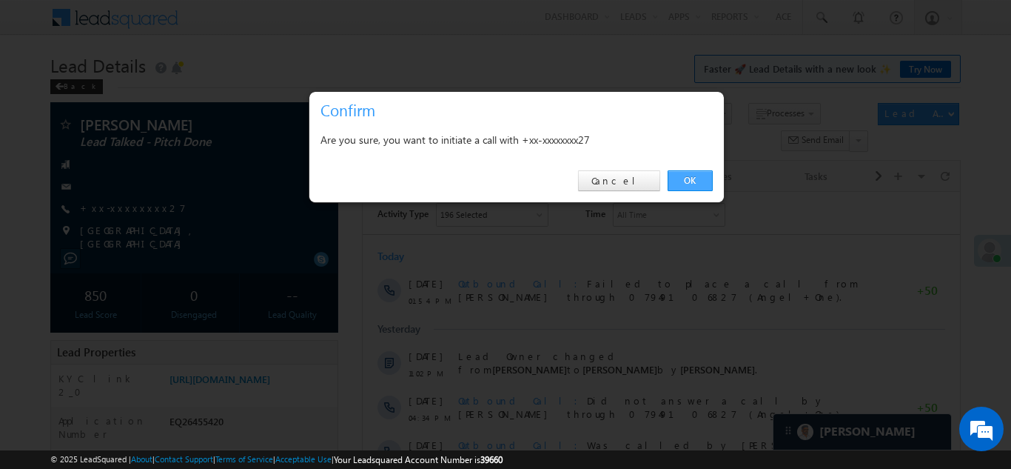
click at [689, 174] on link "OK" at bounding box center [690, 180] width 45 height 21
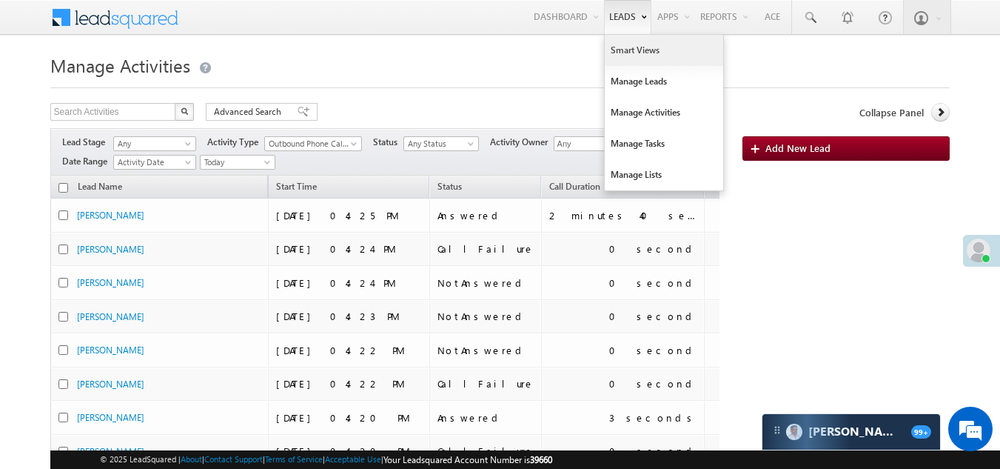
click at [620, 52] on link "Smart Views" at bounding box center [664, 50] width 118 height 31
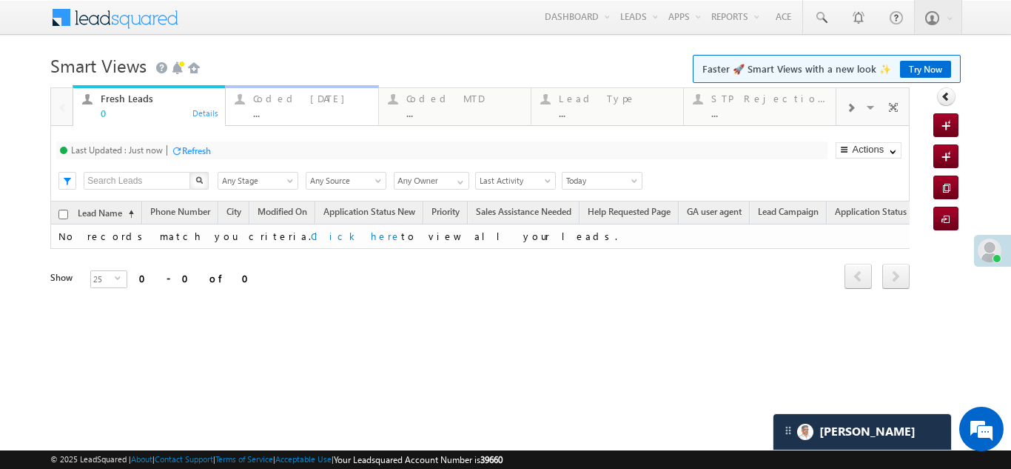
click at [275, 98] on div "Coded Today" at bounding box center [310, 99] width 115 height 12
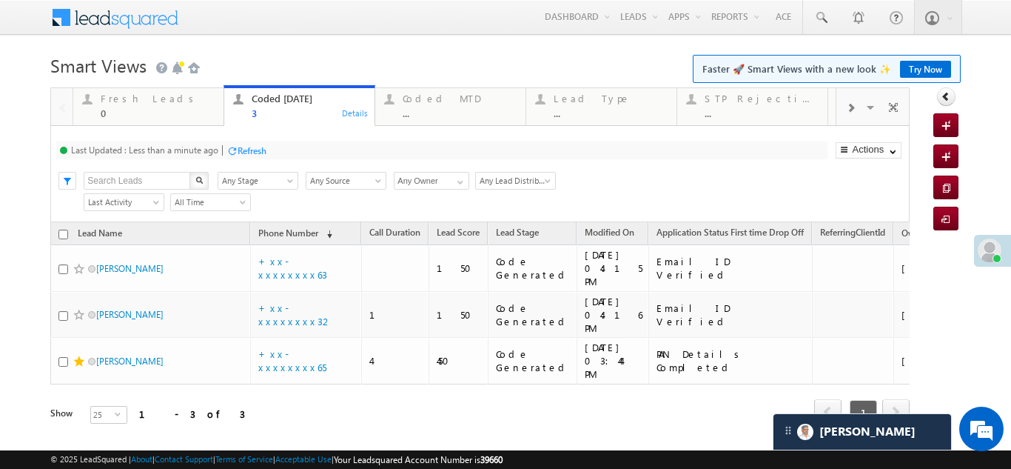
click at [258, 150] on div "Refresh" at bounding box center [252, 150] width 29 height 11
click at [251, 154] on div "Refresh" at bounding box center [252, 150] width 29 height 11
click at [190, 145] on div "Refresh" at bounding box center [196, 150] width 29 height 11
click at [204, 154] on div "Refresh" at bounding box center [196, 150] width 29 height 11
click at [202, 153] on div "Refresh" at bounding box center [196, 150] width 29 height 11
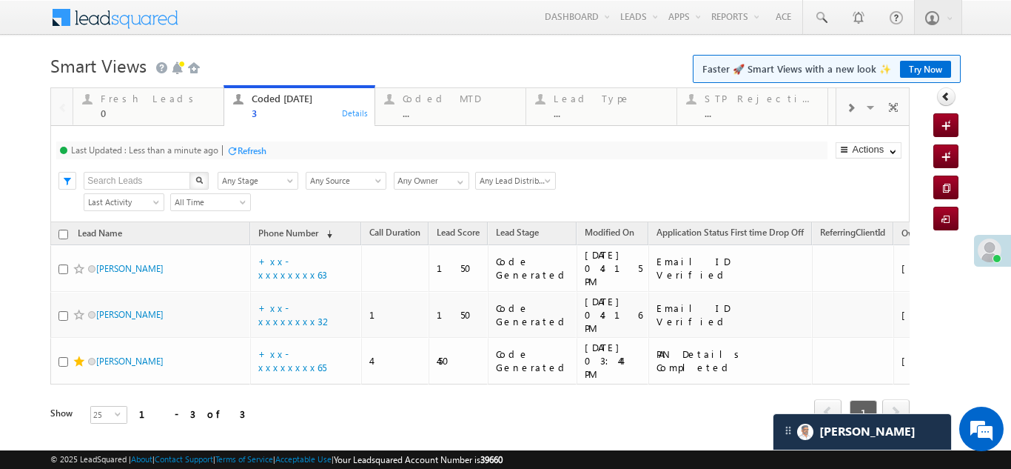
click at [247, 147] on div "Refresh" at bounding box center [252, 150] width 29 height 11
click at [261, 147] on div "Refresh" at bounding box center [252, 150] width 29 height 11
click at [136, 99] on div "Fresh Leads" at bounding box center [158, 99] width 114 height 12
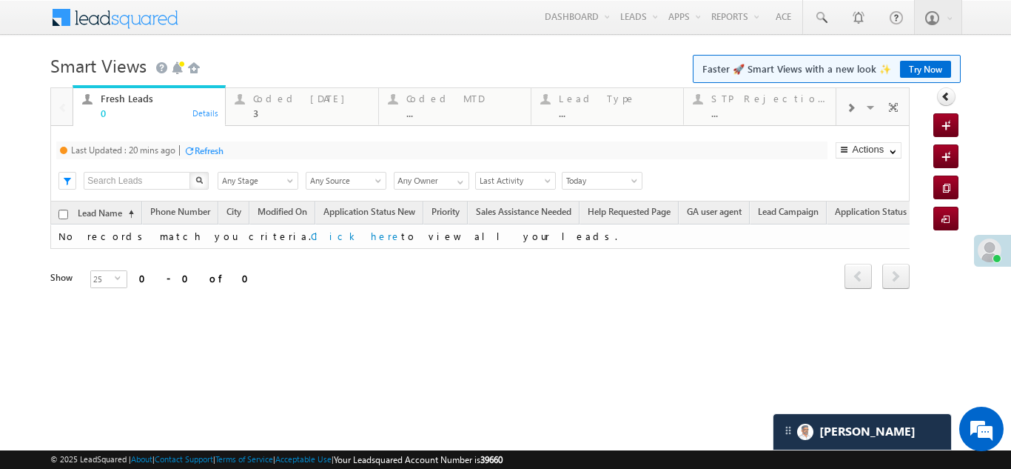
click at [202, 147] on div "Refresh" at bounding box center [209, 150] width 29 height 11
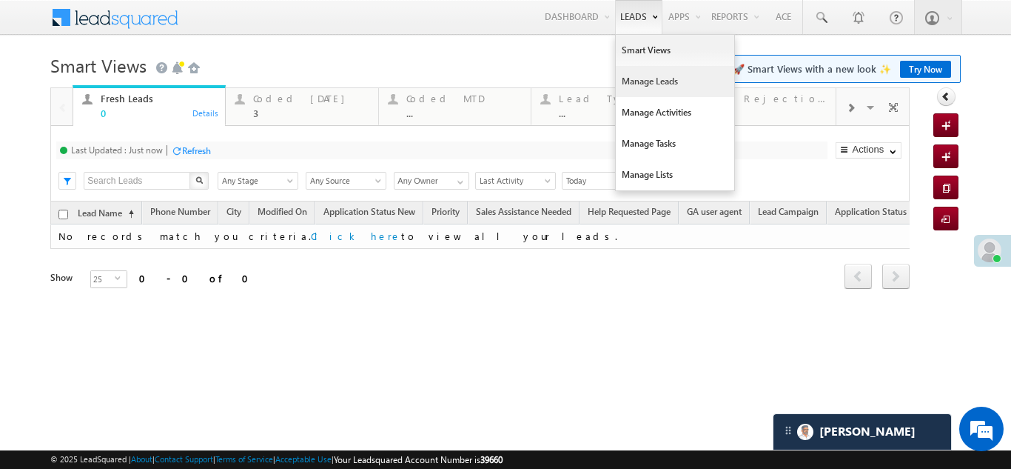
click at [660, 82] on link "Manage Leads" at bounding box center [675, 81] width 118 height 31
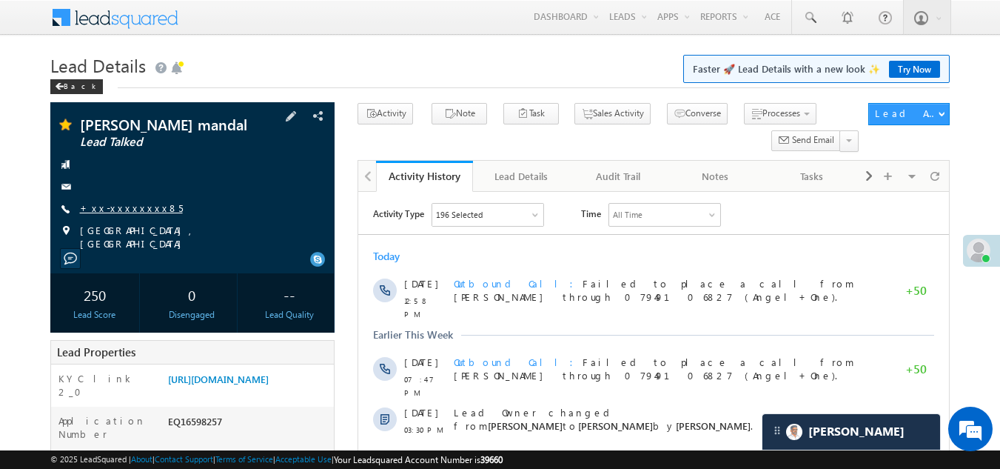
click at [125, 209] on link "+xx-xxxxxxxx85" at bounding box center [131, 207] width 103 height 13
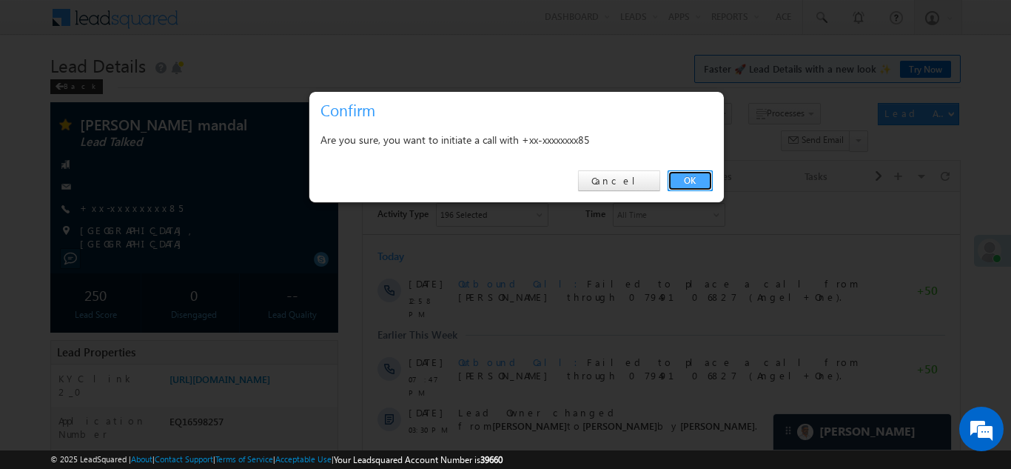
click at [682, 178] on link "OK" at bounding box center [690, 180] width 45 height 21
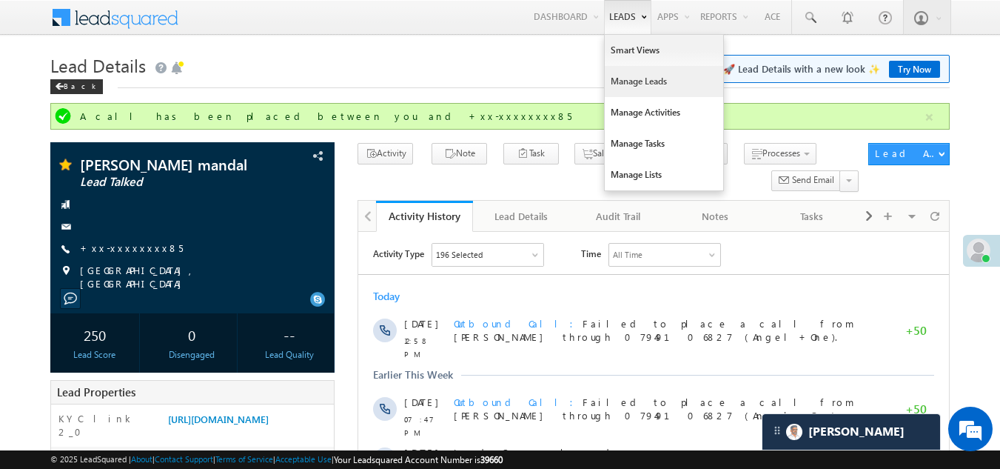
click at [619, 84] on link "Manage Leads" at bounding box center [664, 81] width 118 height 31
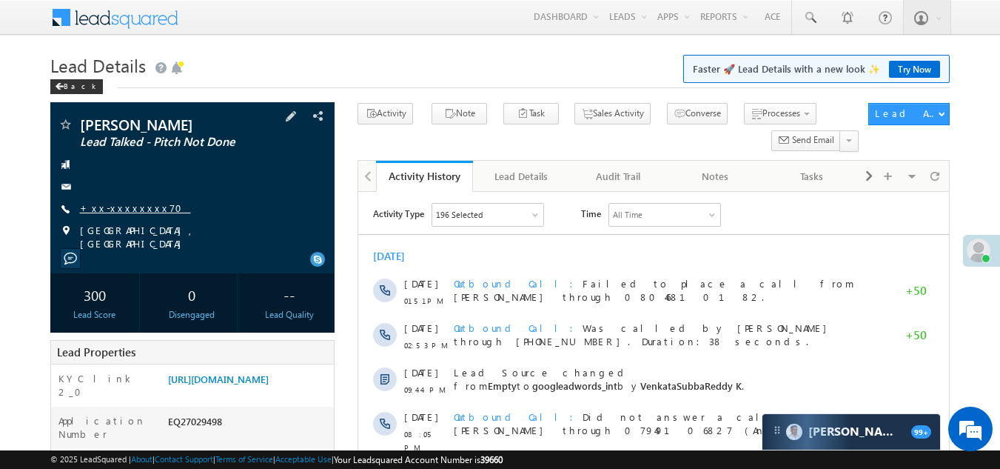
click at [103, 212] on link "+xx-xxxxxxxx70" at bounding box center [135, 207] width 111 height 13
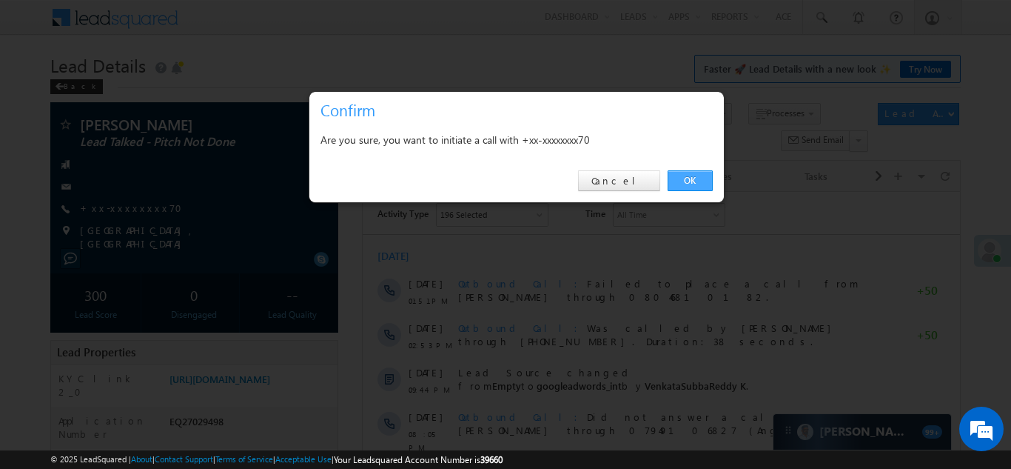
click at [689, 179] on link "OK" at bounding box center [690, 180] width 45 height 21
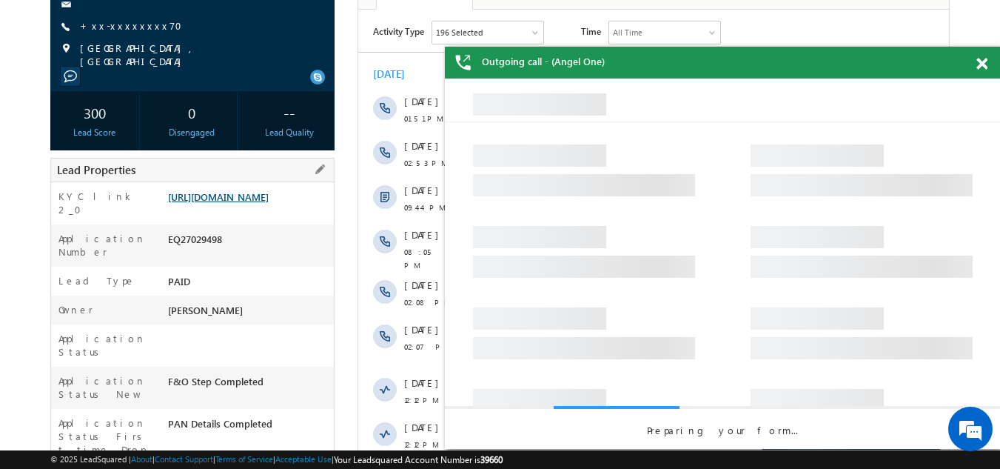
click at [232, 203] on link "https://angelbroking1-pk3em7sa.customui-test.leadsquared.com?leadId=32cf418c-64…" at bounding box center [218, 196] width 101 height 13
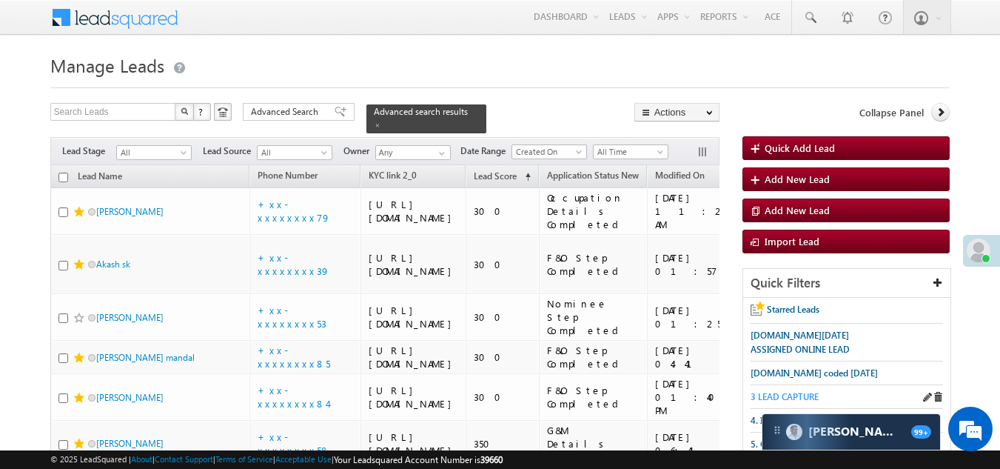
click at [790, 391] on span "3 LEAD CAPTURE" at bounding box center [785, 396] width 68 height 11
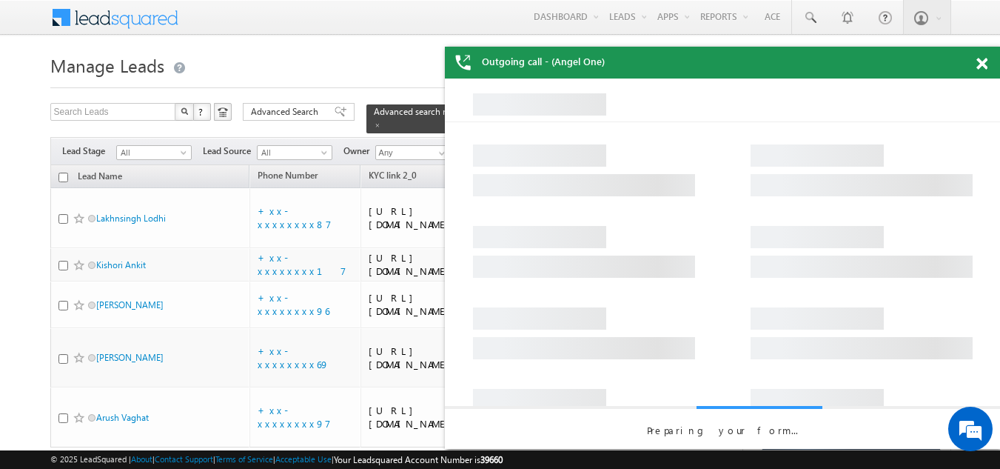
click at [985, 61] on span at bounding box center [982, 64] width 11 height 13
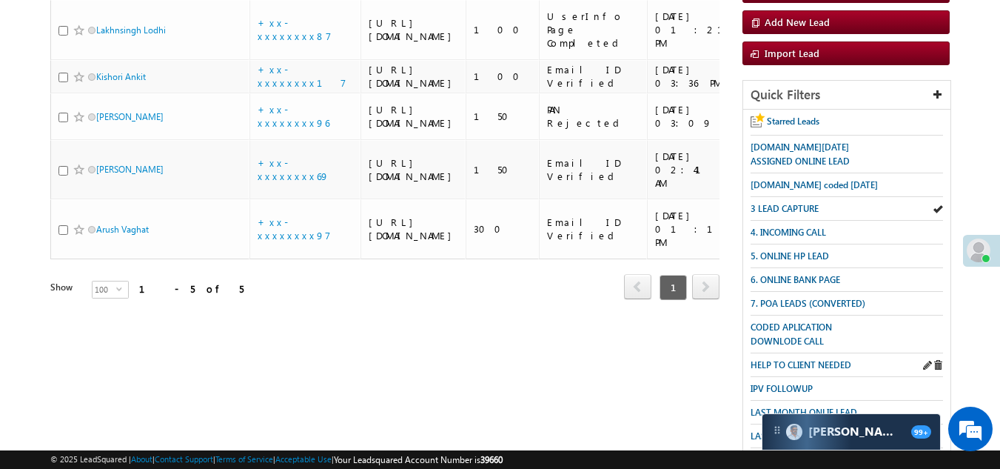
scroll to position [296, 0]
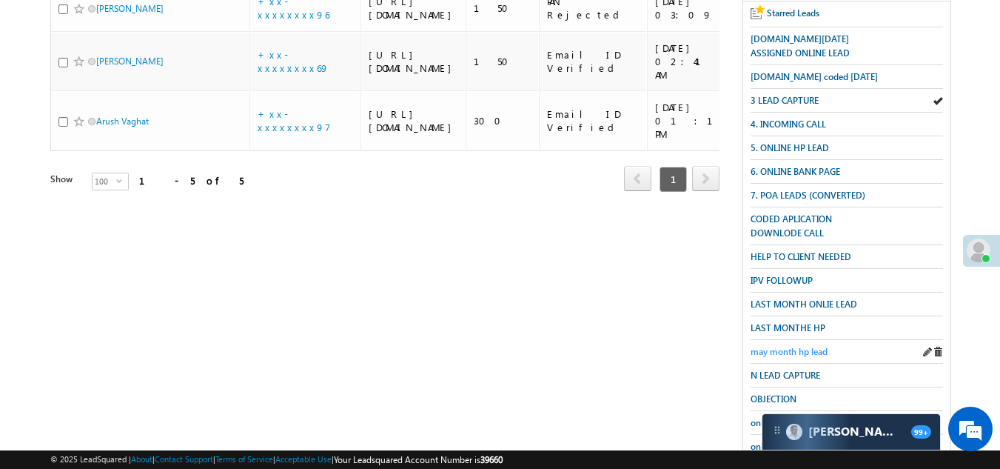
click at [783, 346] on span "may month hp lead" at bounding box center [789, 351] width 77 height 11
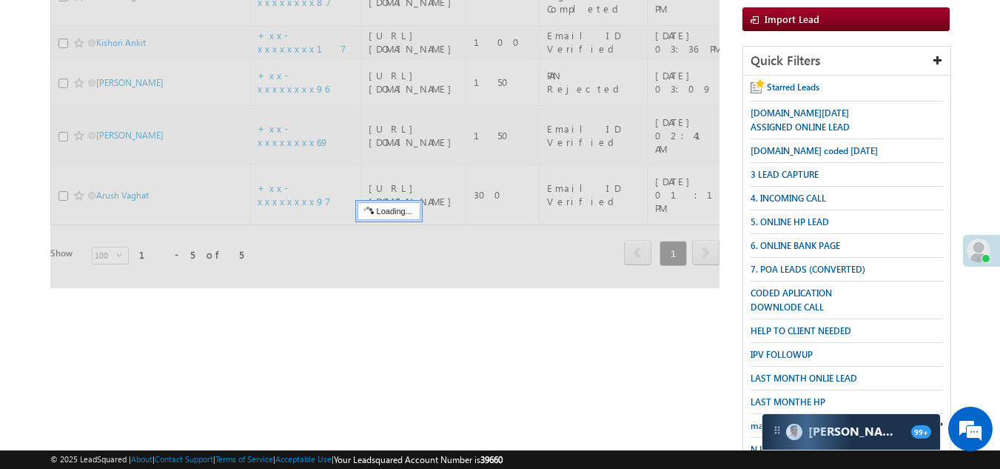
scroll to position [0, 0]
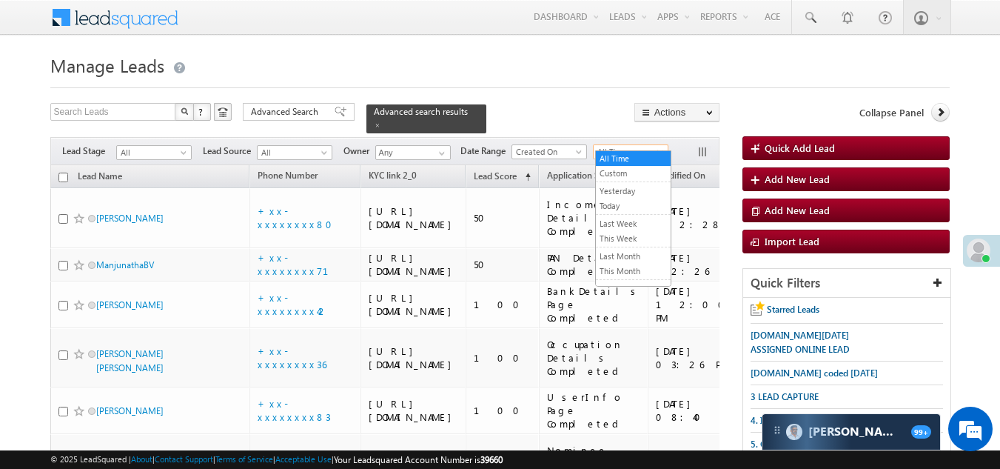
click at [612, 145] on span "All Time" at bounding box center [629, 151] width 70 height 13
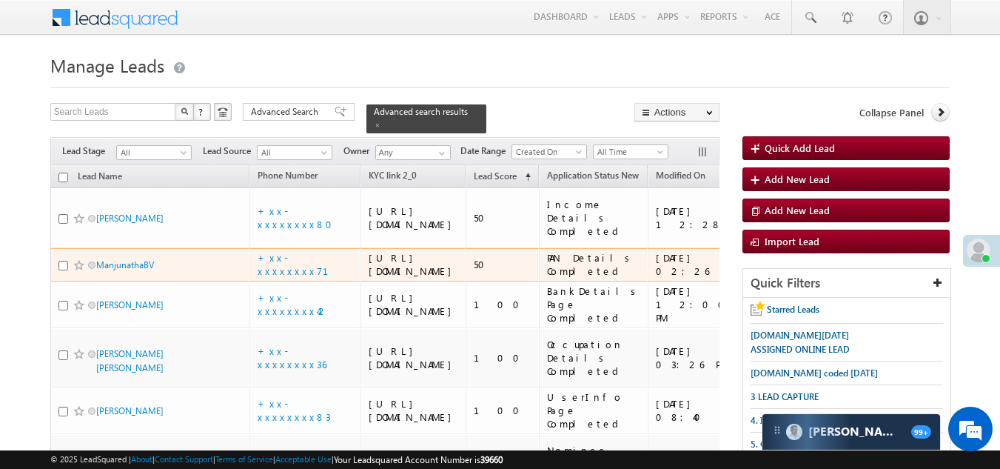
click at [503, 282] on td "50" at bounding box center [502, 265] width 73 height 34
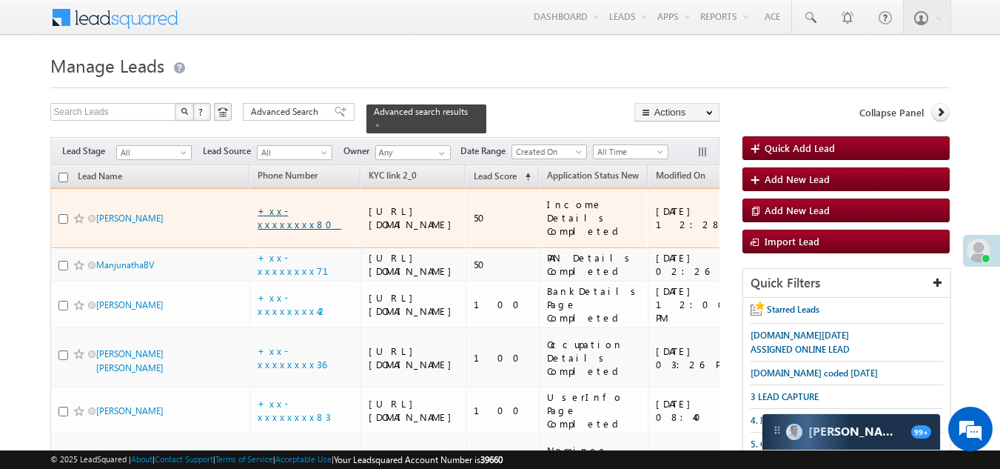
click at [287, 218] on link "+xx-xxxxxxxx80" at bounding box center [300, 217] width 84 height 26
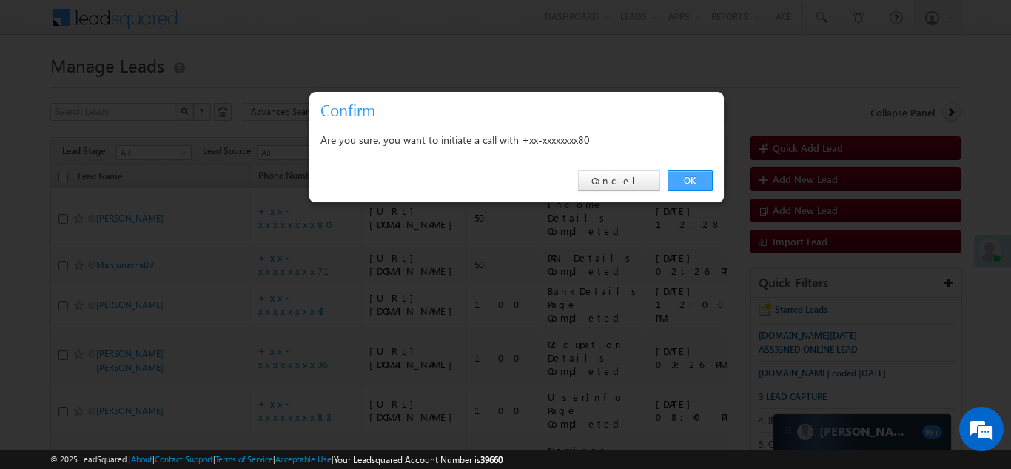
click at [680, 177] on link "OK" at bounding box center [690, 180] width 45 height 21
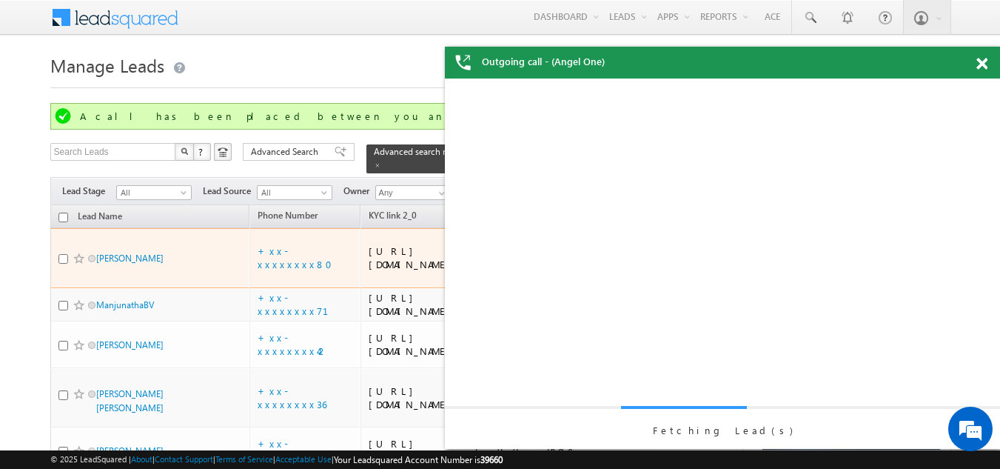
click at [62, 263] on input "checkbox" at bounding box center [63, 259] width 10 height 10
checkbox input "true"
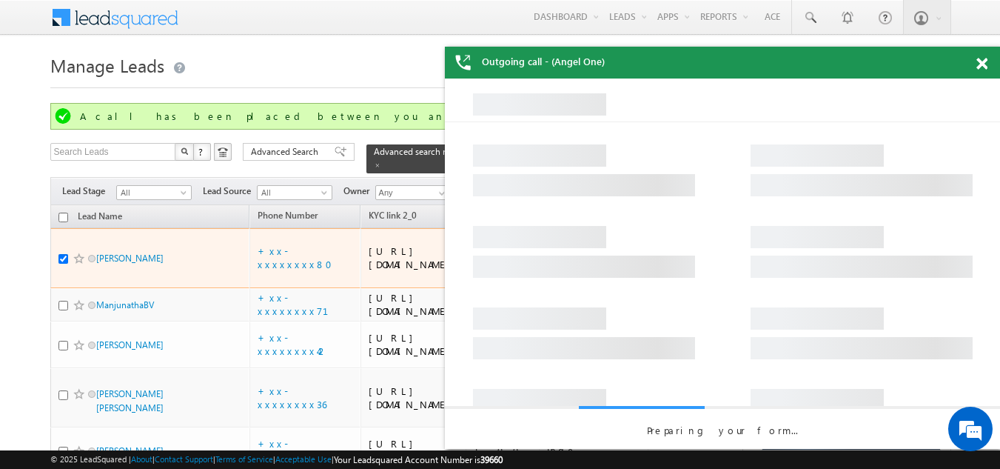
click at [77, 264] on span at bounding box center [79, 258] width 12 height 12
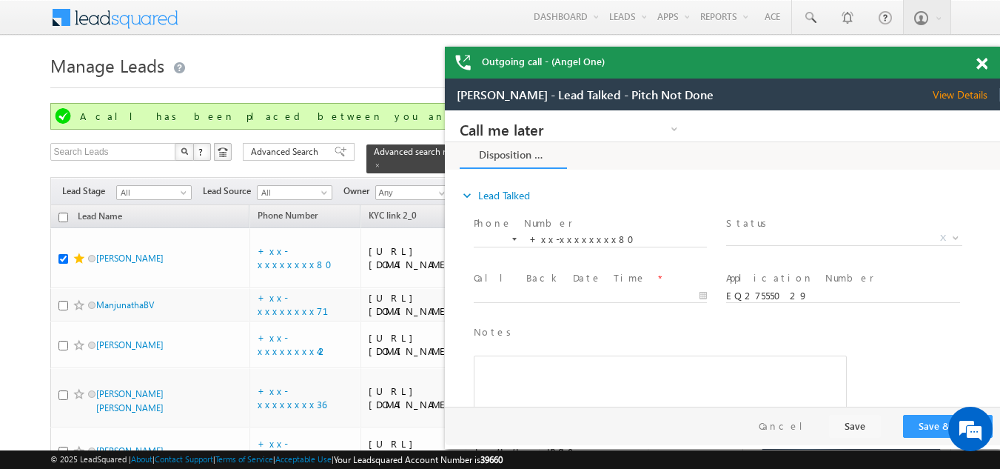
click at [981, 58] on span at bounding box center [982, 64] width 11 height 13
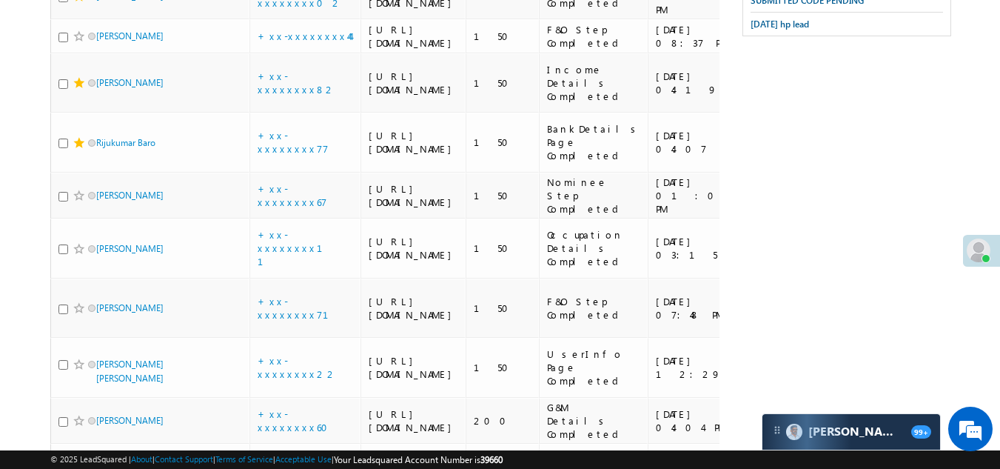
scroll to position [814, 0]
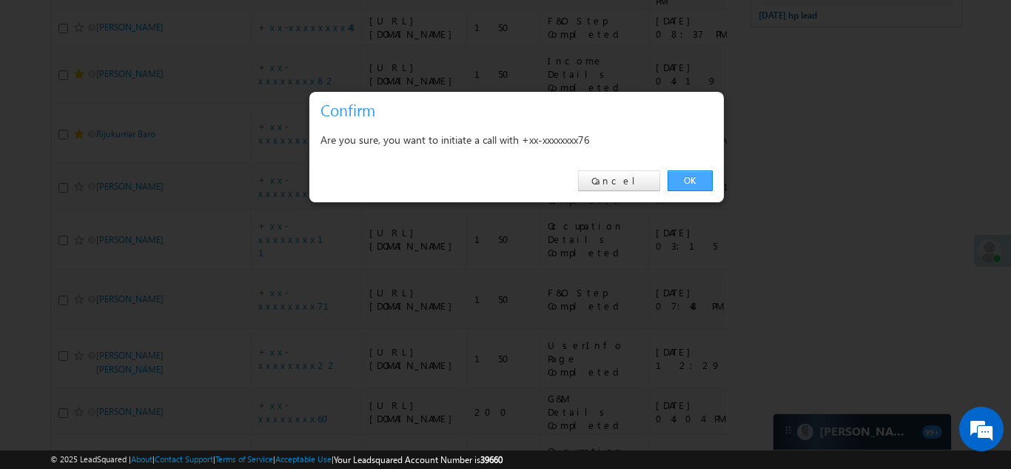
click at [689, 178] on link "OK" at bounding box center [690, 180] width 45 height 21
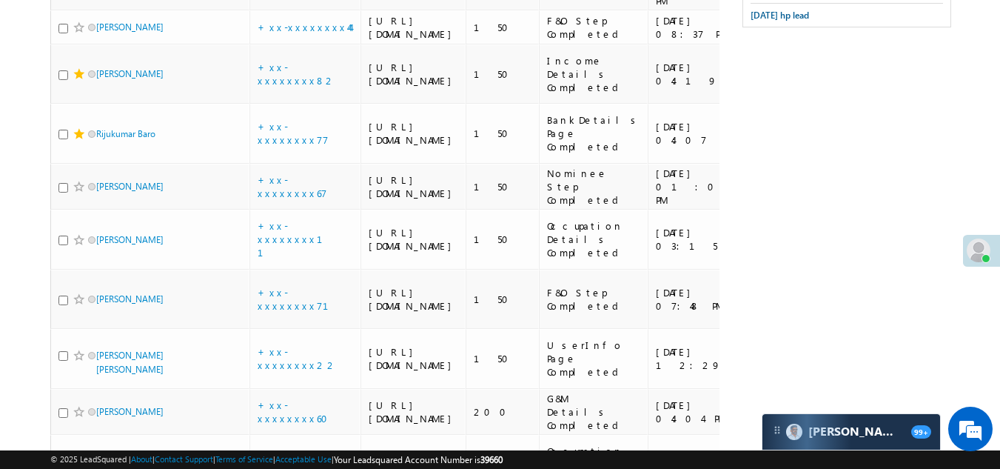
checkbox input "true"
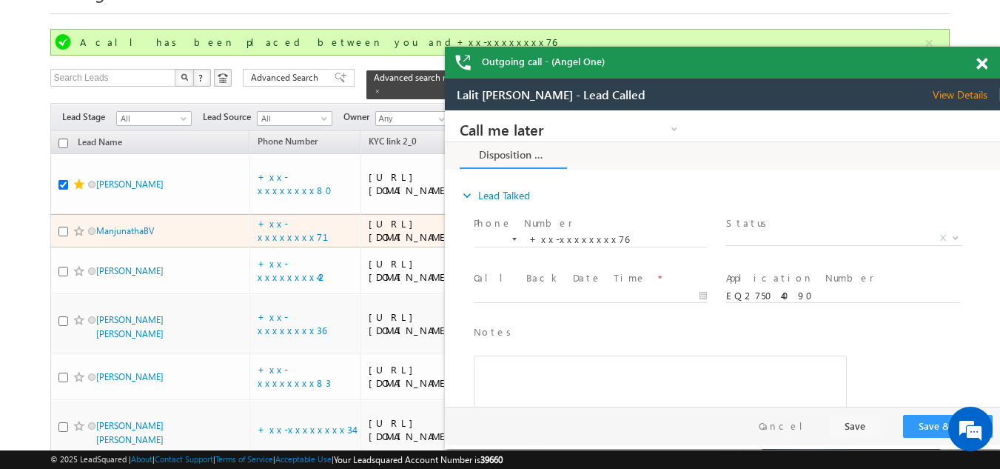
scroll to position [148, 0]
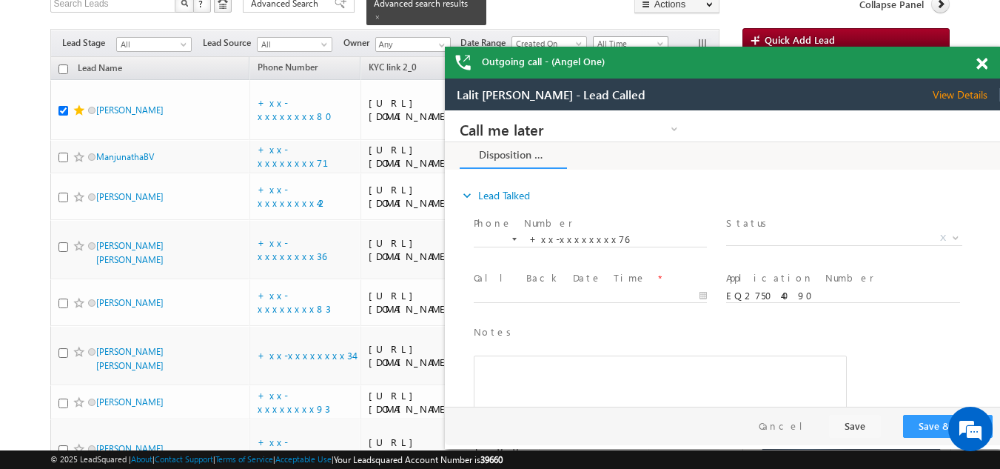
click at [631, 37] on span "All Time" at bounding box center [629, 43] width 70 height 13
click at [981, 65] on span at bounding box center [982, 64] width 11 height 13
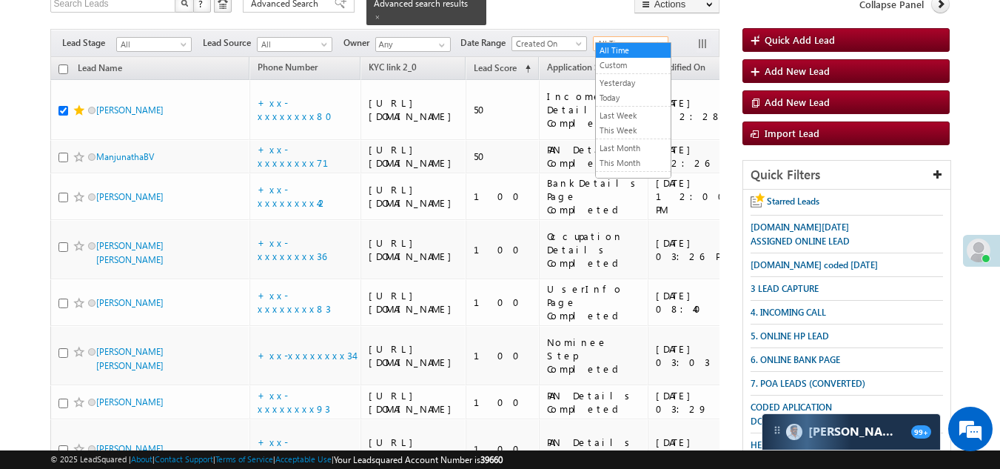
click at [609, 37] on span "All Time" at bounding box center [629, 43] width 70 height 13
click at [615, 97] on link "Today" at bounding box center [633, 97] width 75 height 13
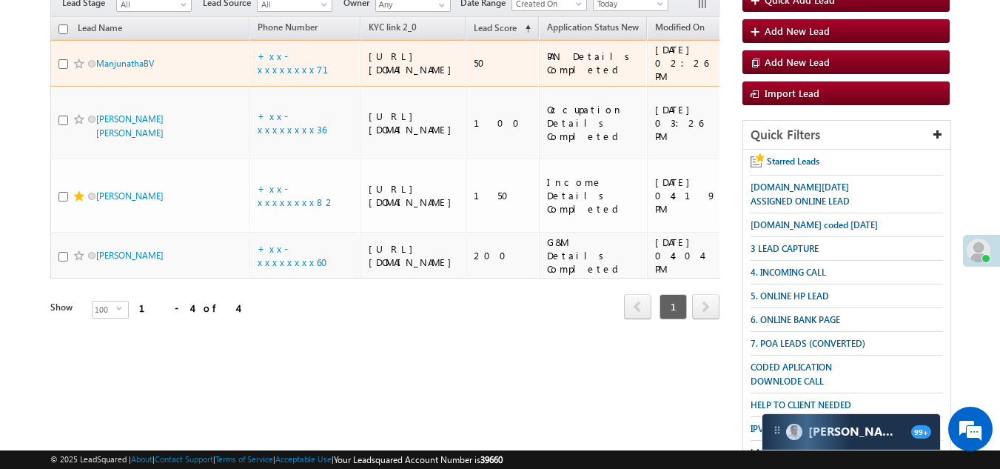
scroll to position [108, 0]
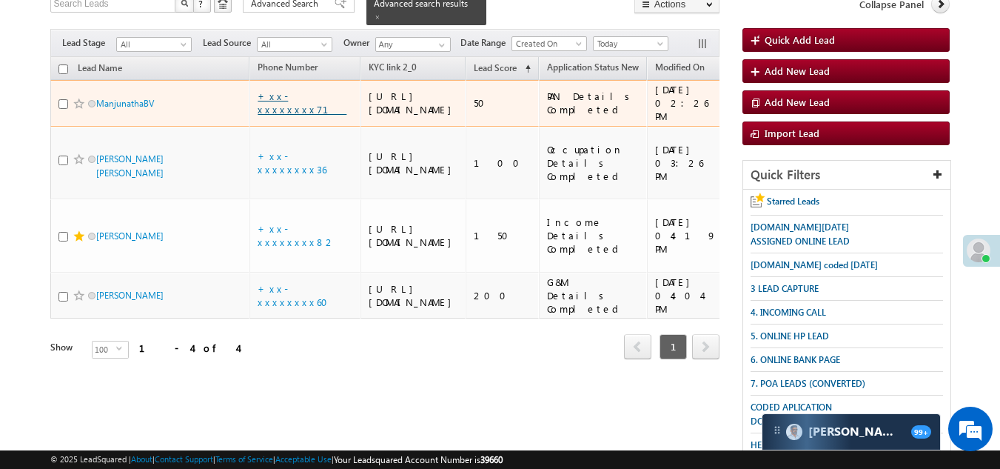
click at [289, 110] on link "+xx-xxxxxxxx71" at bounding box center [302, 103] width 89 height 26
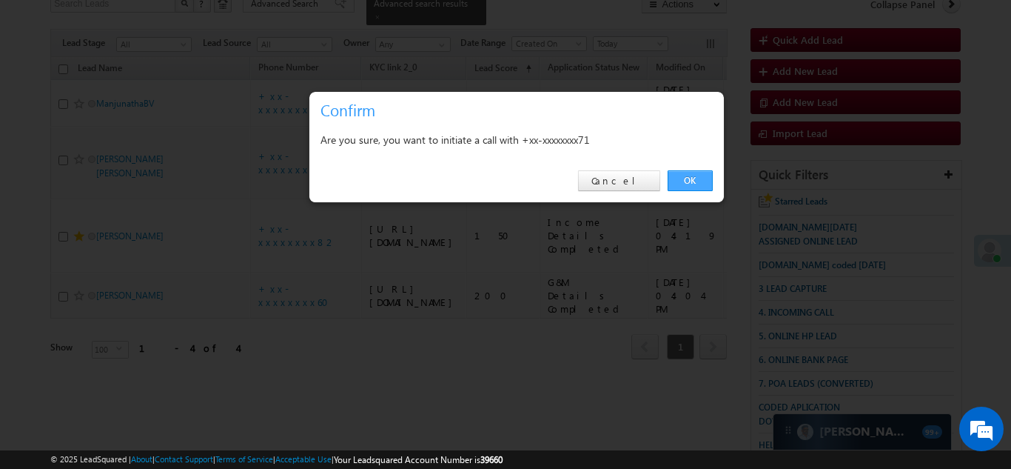
click at [688, 178] on link "OK" at bounding box center [690, 180] width 45 height 21
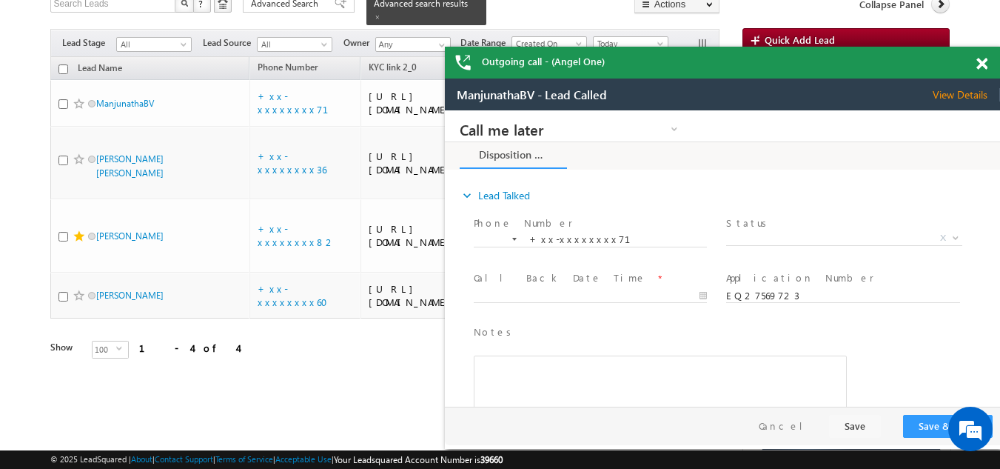
scroll to position [0, 0]
click at [981, 61] on span at bounding box center [982, 64] width 11 height 13
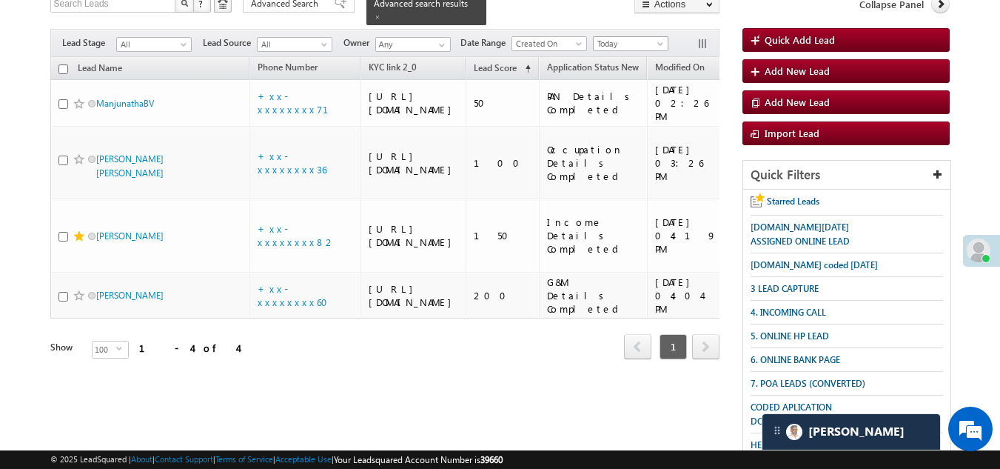
click at [614, 37] on span "Today" at bounding box center [629, 43] width 70 height 13
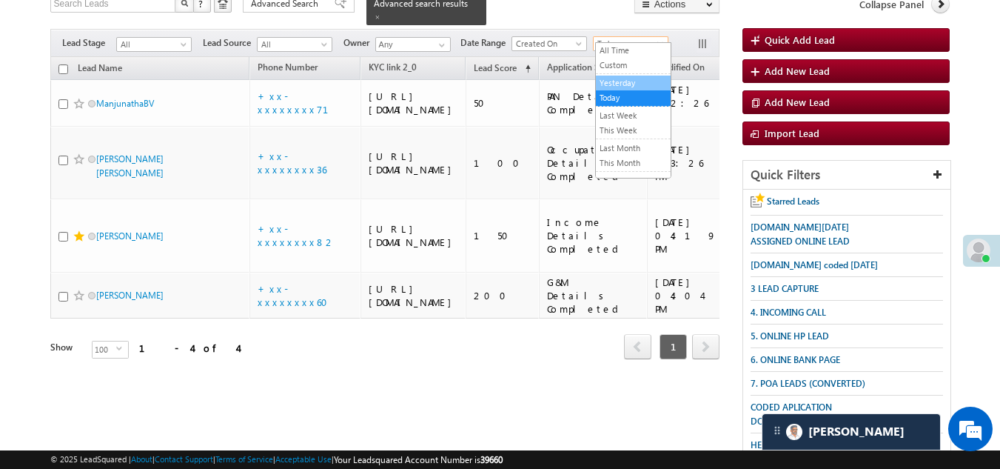
click at [618, 76] on link "Yesterday" at bounding box center [633, 82] width 75 height 13
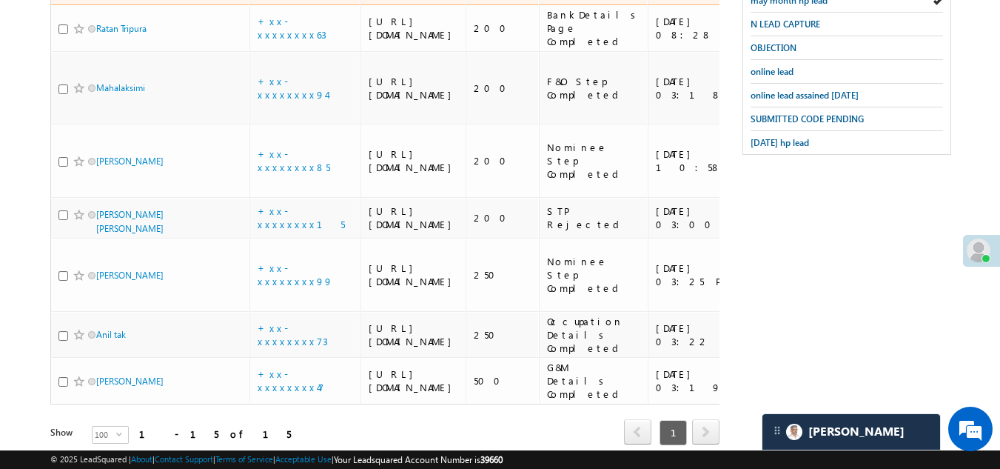
scroll to position [764, 0]
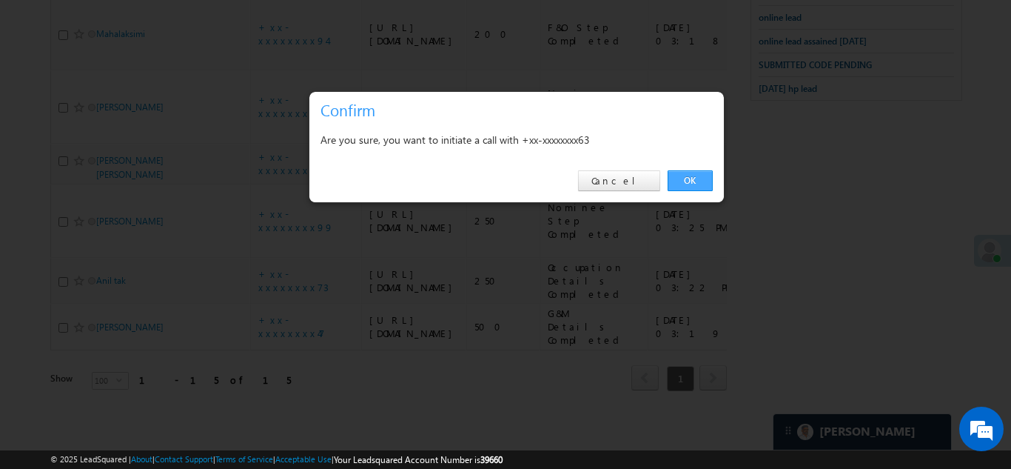
click at [684, 180] on link "OK" at bounding box center [690, 180] width 45 height 21
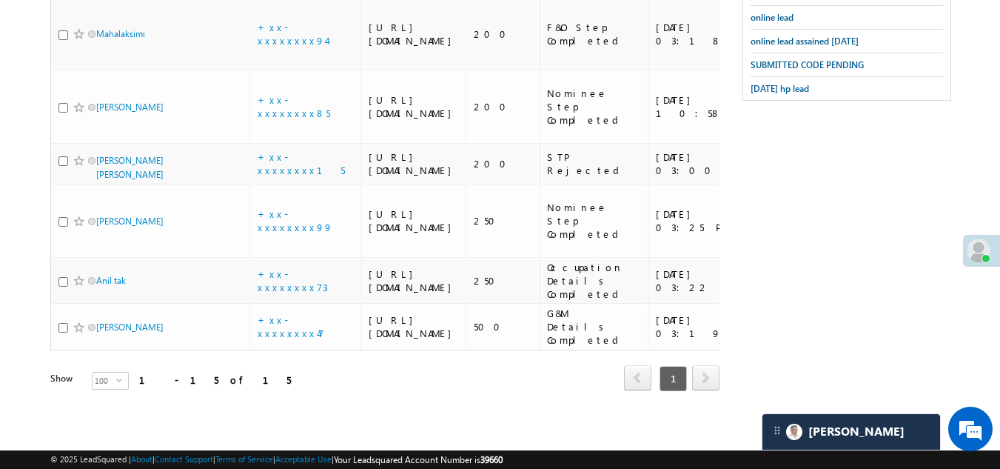
checkbox input "true"
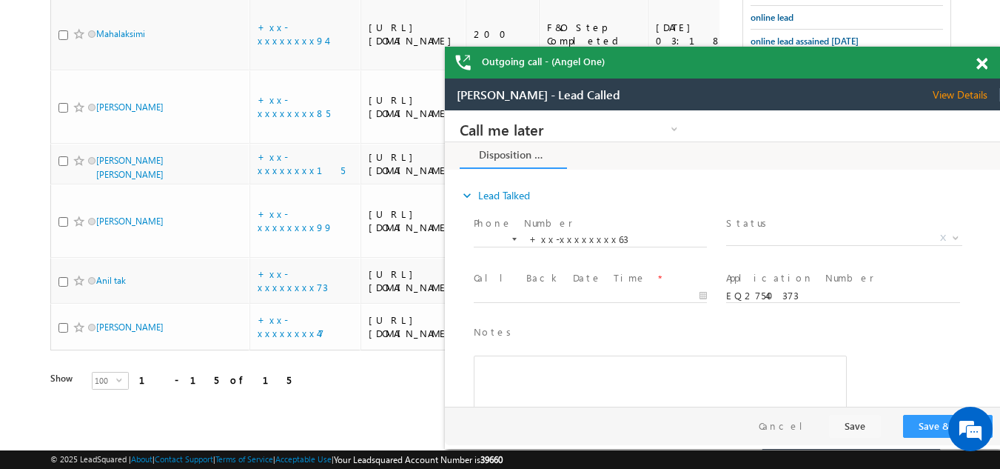
scroll to position [0, 0]
click at [978, 64] on span at bounding box center [982, 64] width 11 height 13
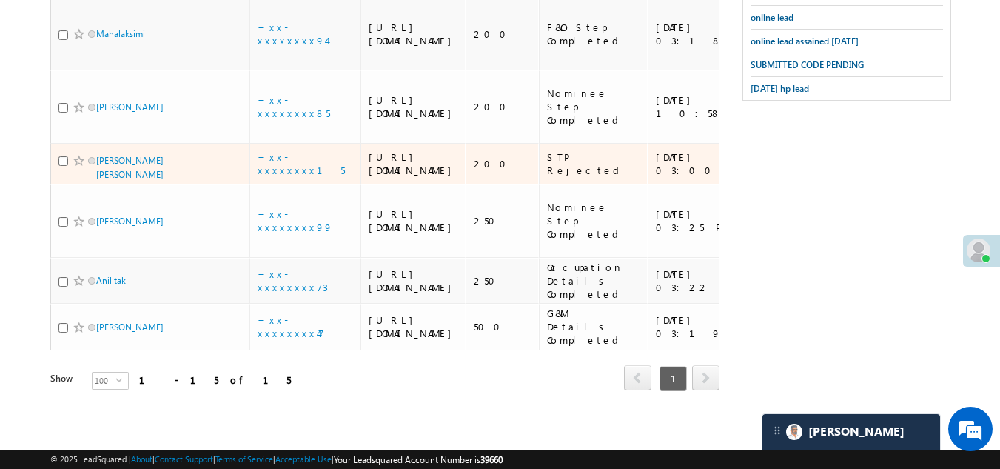
scroll to position [1100, 0]
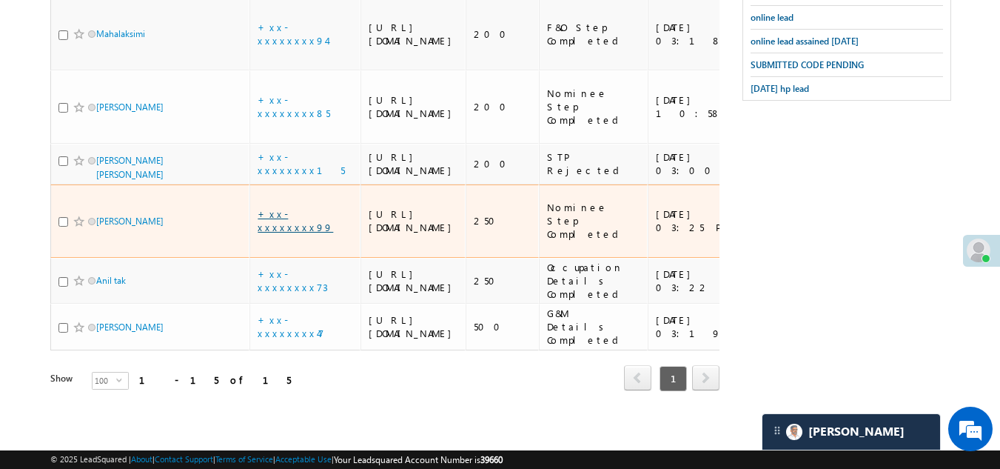
click at [286, 207] on link "+xx-xxxxxxxx99" at bounding box center [296, 220] width 76 height 26
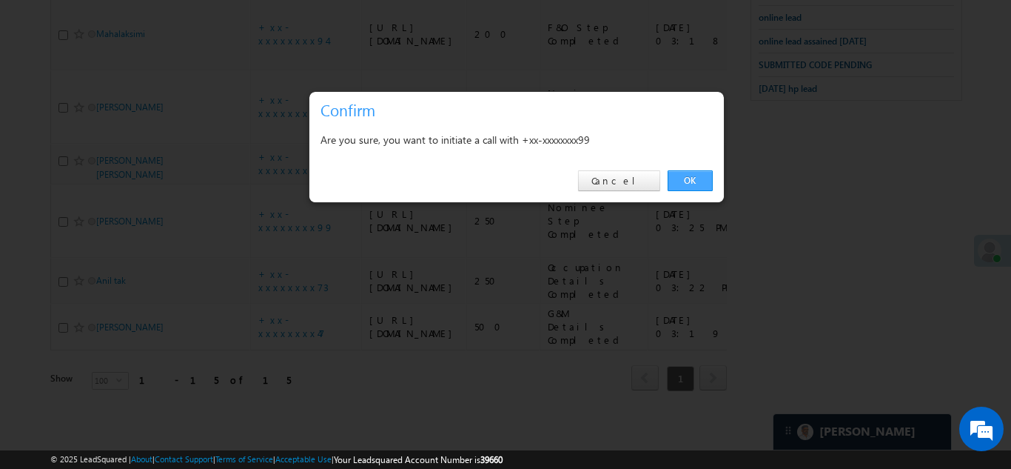
click at [690, 178] on link "OK" at bounding box center [690, 180] width 45 height 21
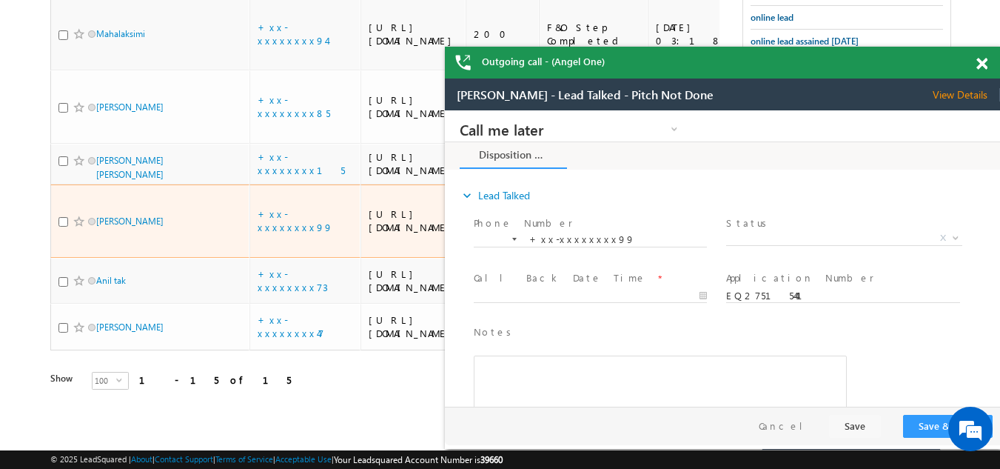
scroll to position [878, 0]
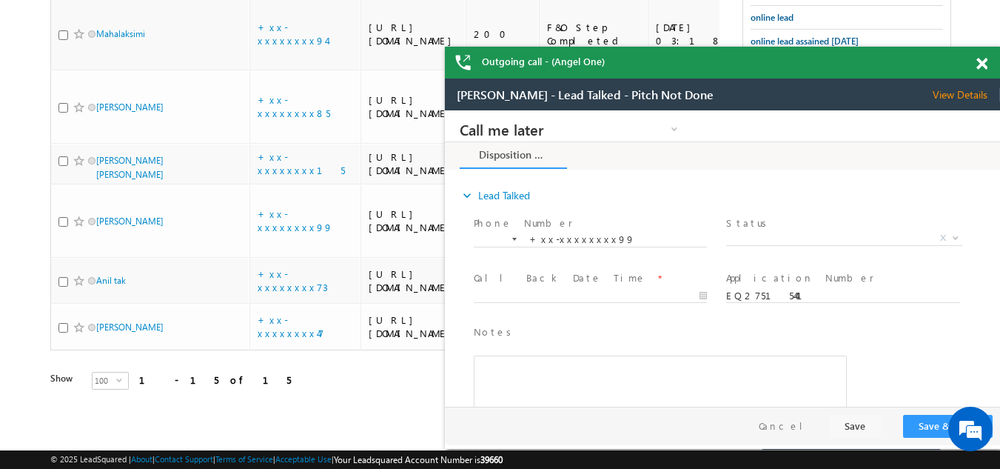
click at [982, 64] on span at bounding box center [982, 64] width 11 height 13
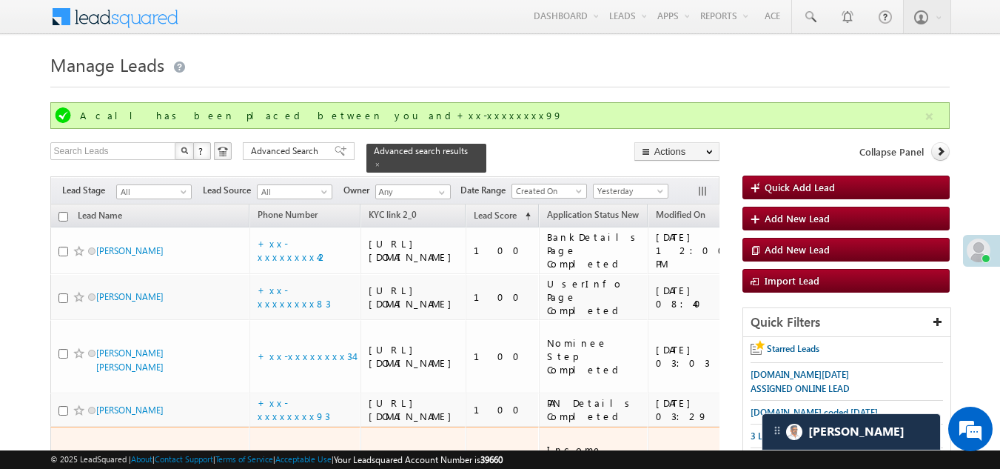
scroll to position [0, 0]
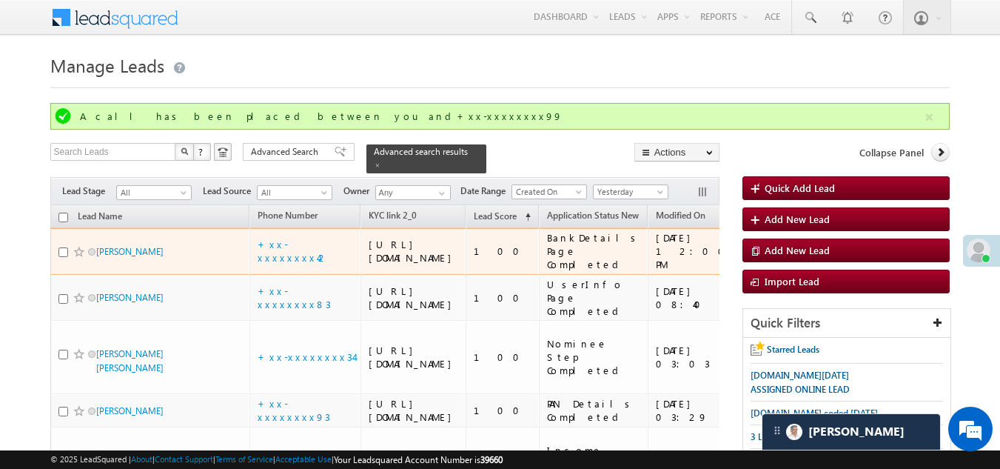
click at [285, 254] on td "+xx-xxxxxxxx42" at bounding box center [304, 251] width 111 height 47
click at [285, 258] on link "+xx-xxxxxxxx42" at bounding box center [293, 251] width 71 height 26
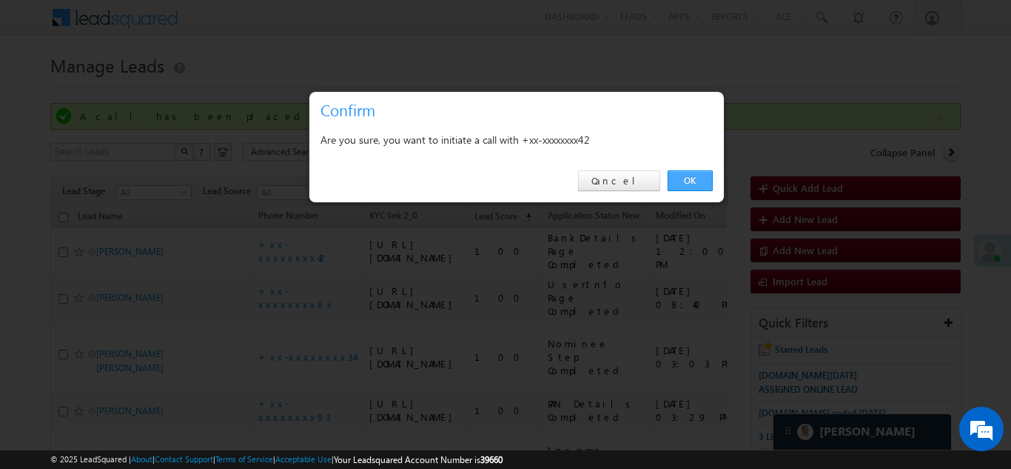
click at [692, 181] on link "OK" at bounding box center [690, 180] width 45 height 21
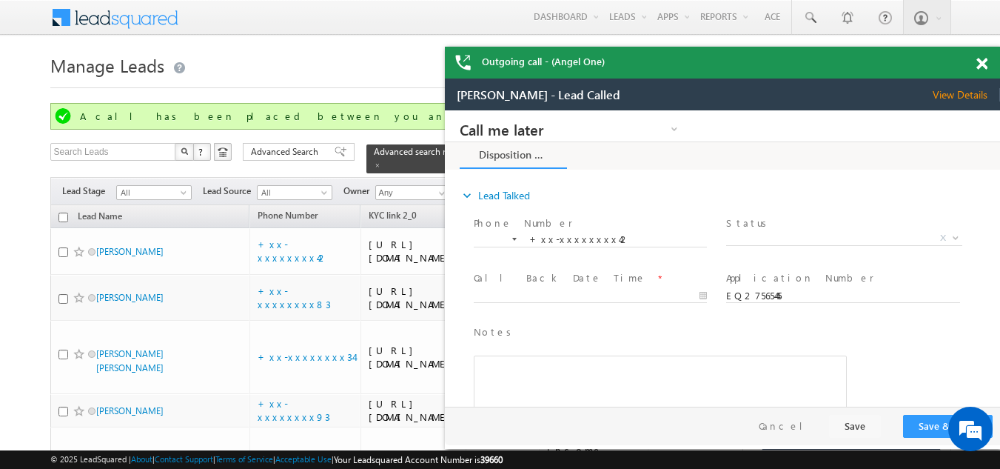
click at [979, 61] on span at bounding box center [982, 64] width 11 height 13
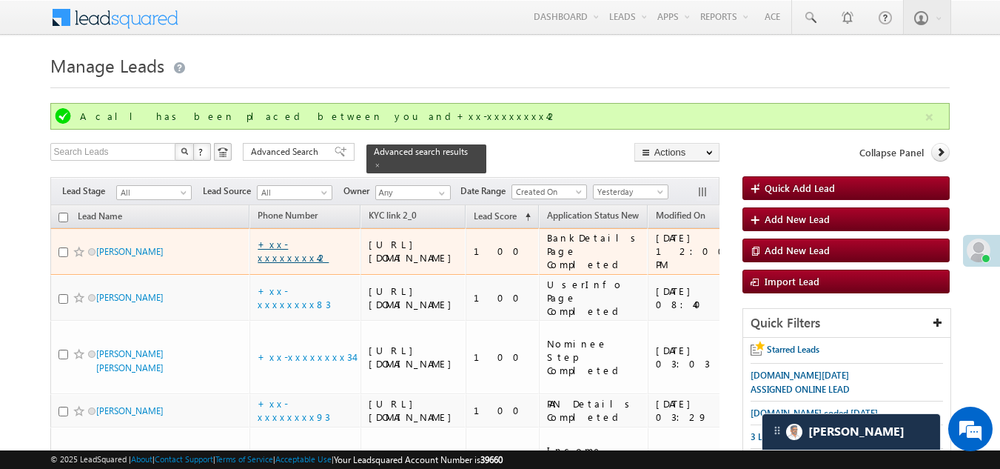
click at [289, 260] on link "+xx-xxxxxxxx42" at bounding box center [293, 251] width 71 height 26
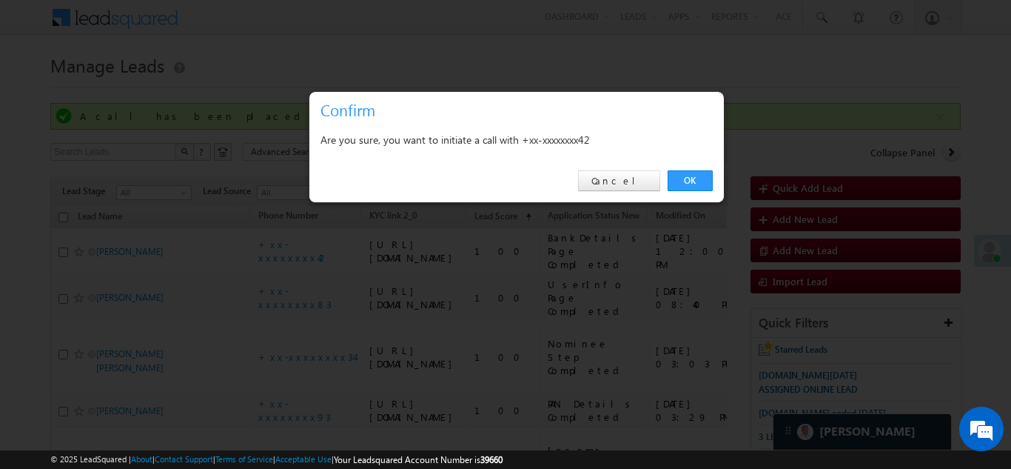
click at [691, 181] on link "OK" at bounding box center [690, 180] width 45 height 21
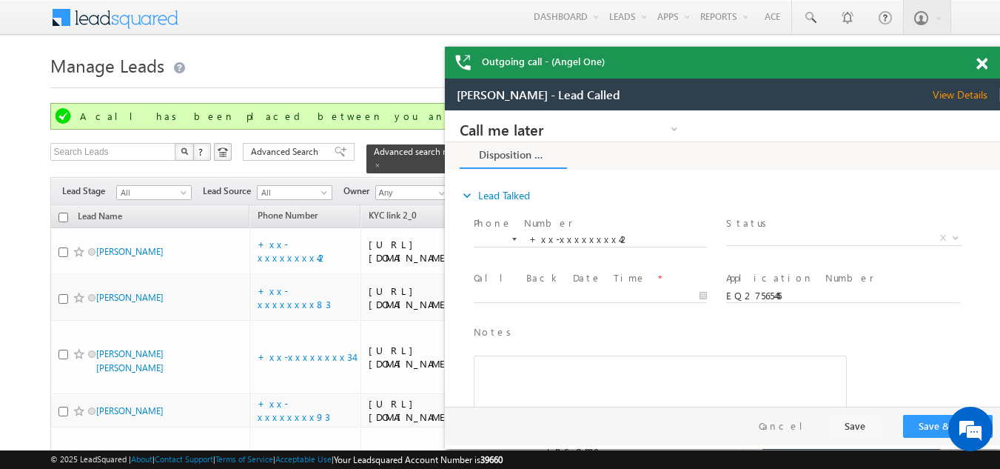
click at [957, 91] on span "View Details" at bounding box center [966, 94] width 67 height 13
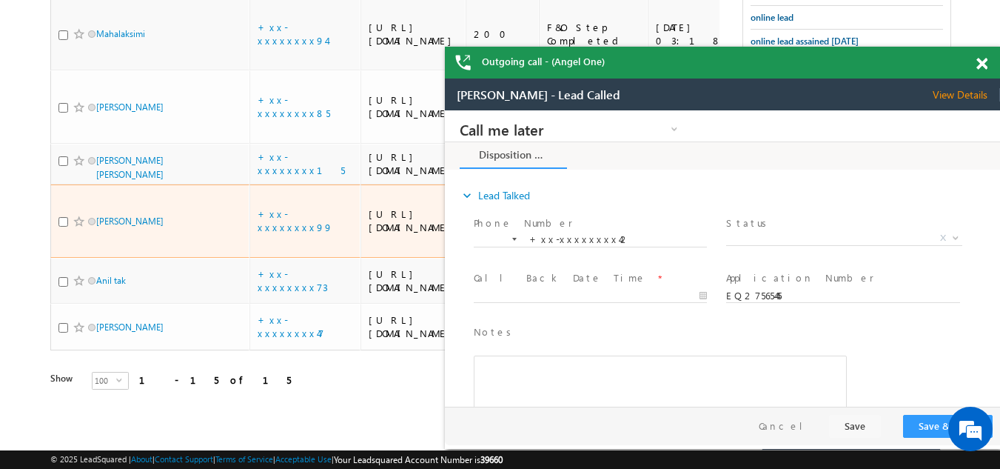
scroll to position [1111, 0]
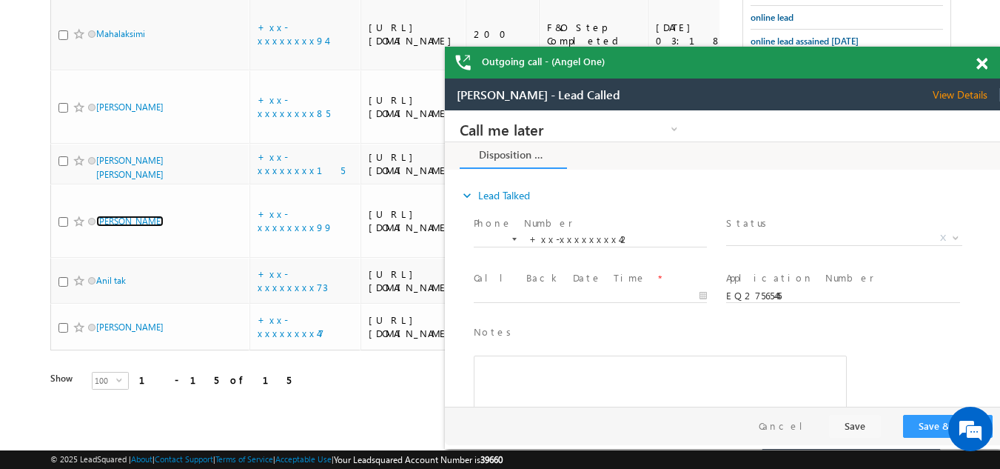
click at [984, 61] on span at bounding box center [982, 64] width 11 height 13
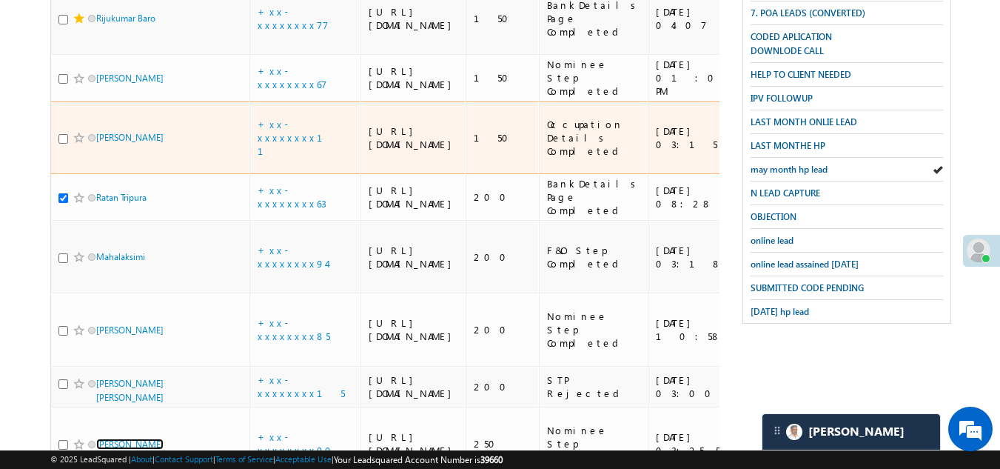
scroll to position [148, 0]
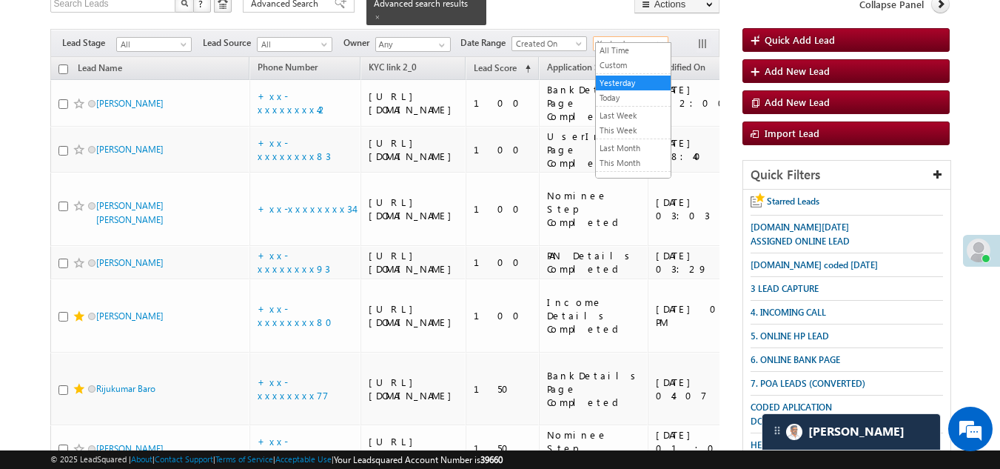
click at [620, 37] on span "Yesterday" at bounding box center [629, 43] width 70 height 13
click at [623, 130] on link "This Week" at bounding box center [633, 130] width 75 height 13
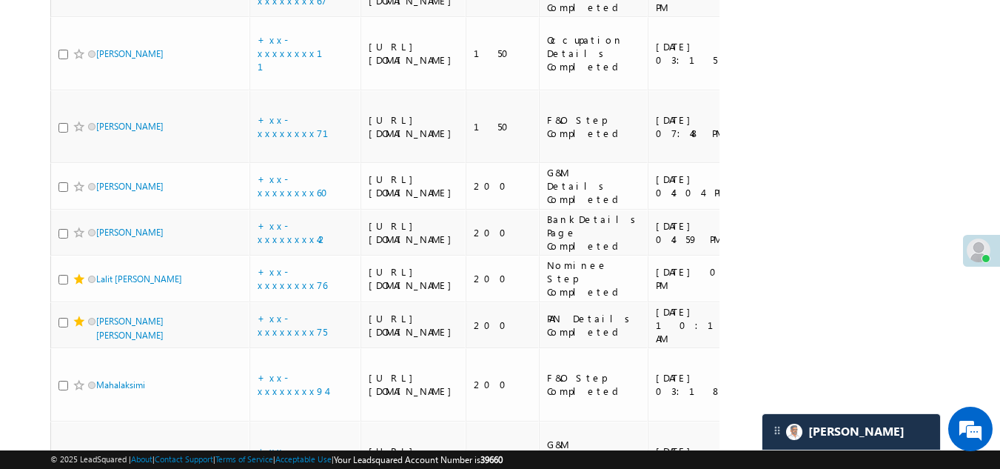
scroll to position [1219, 0]
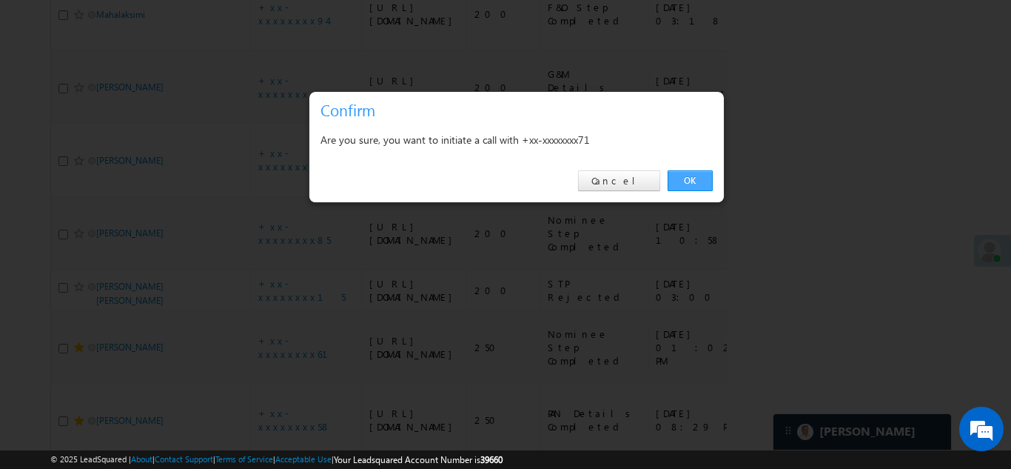
click at [685, 179] on link "OK" at bounding box center [690, 180] width 45 height 21
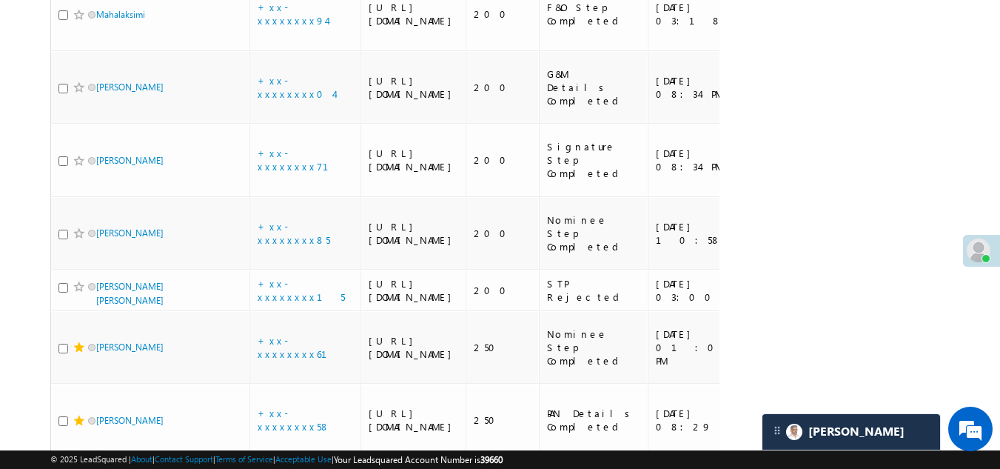
checkbox input "true"
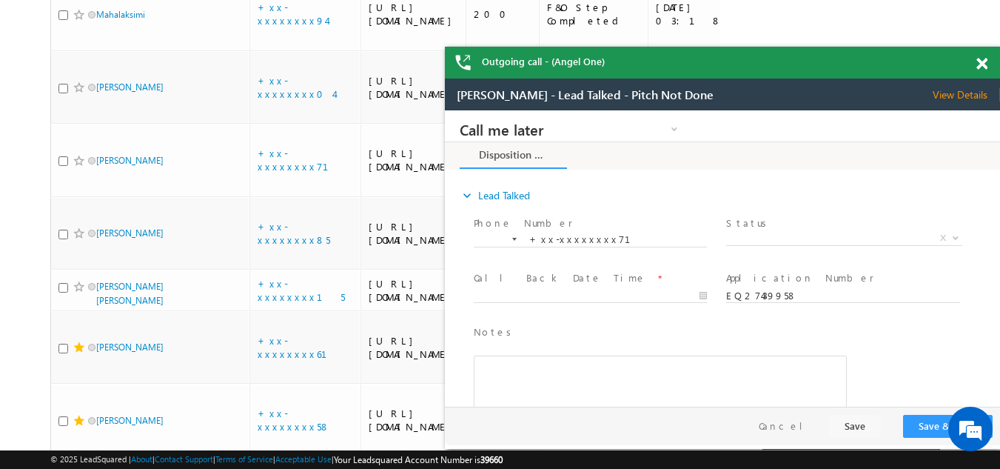
scroll to position [0, 0]
click at [956, 90] on span "View Details" at bounding box center [966, 94] width 67 height 13
click at [982, 66] on span at bounding box center [982, 64] width 11 height 13
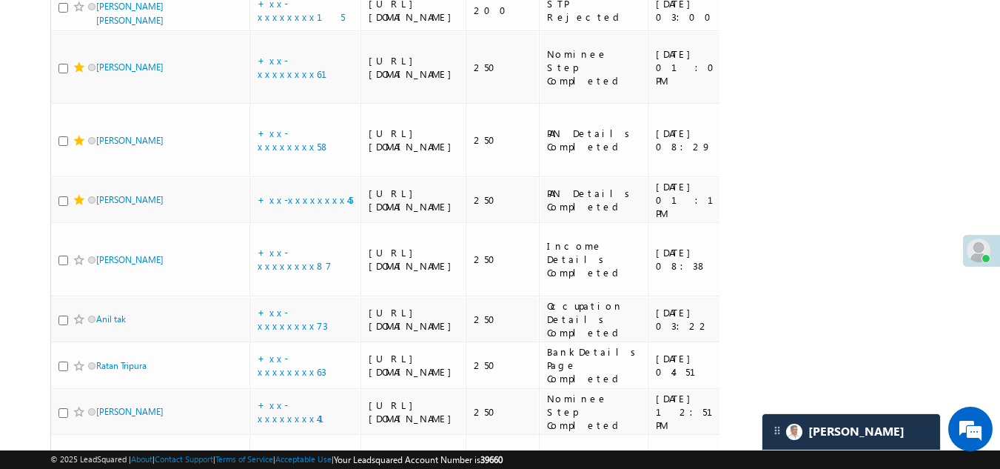
scroll to position [1629, 0]
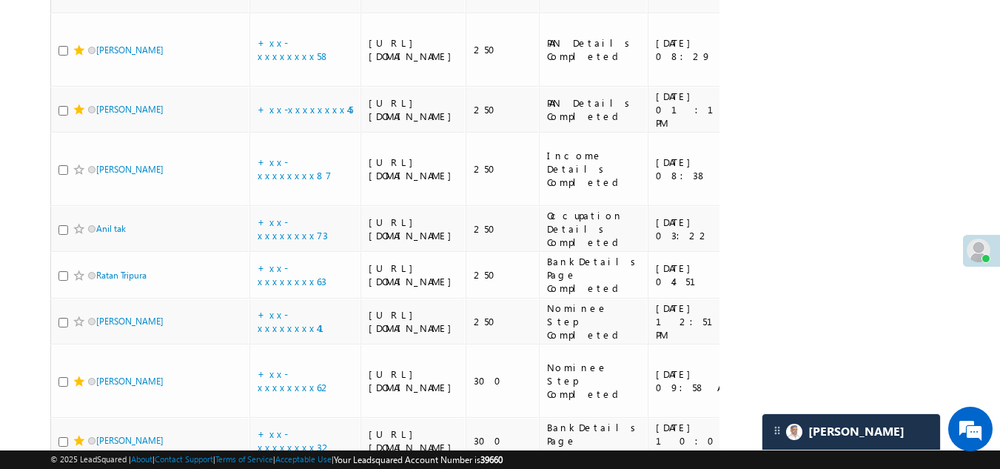
checkbox input "true"
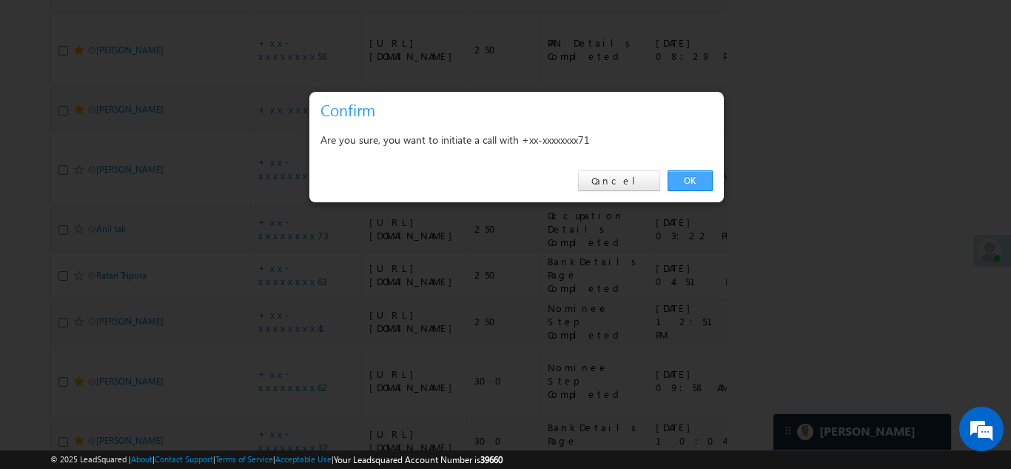
click at [686, 175] on link "OK" at bounding box center [690, 180] width 45 height 21
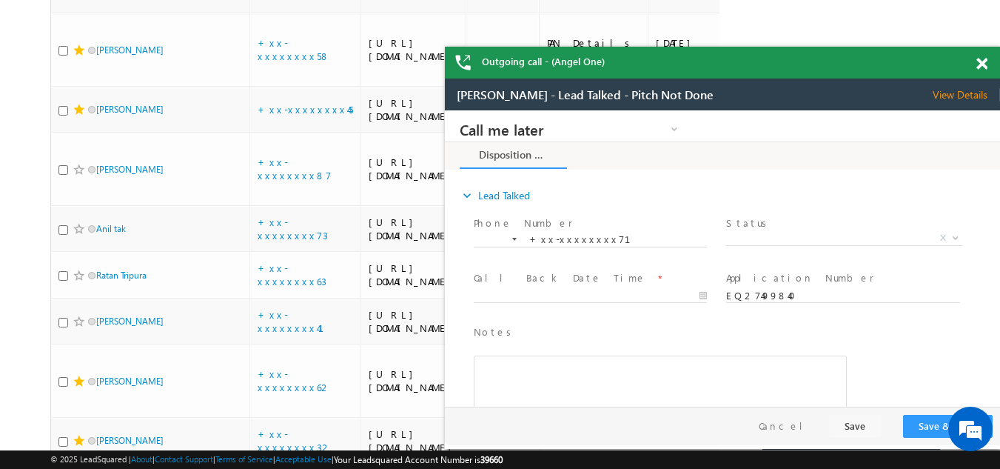
scroll to position [0, 0]
click at [979, 62] on span at bounding box center [982, 64] width 11 height 13
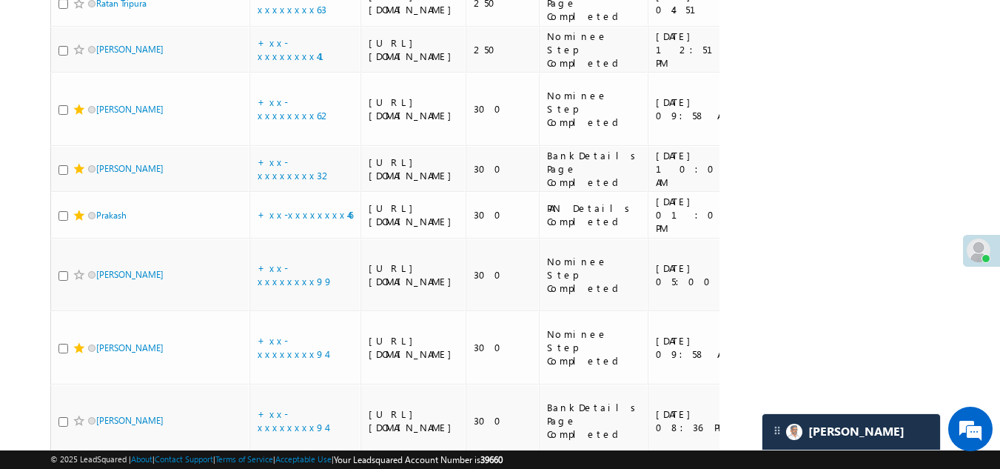
scroll to position [1925, 0]
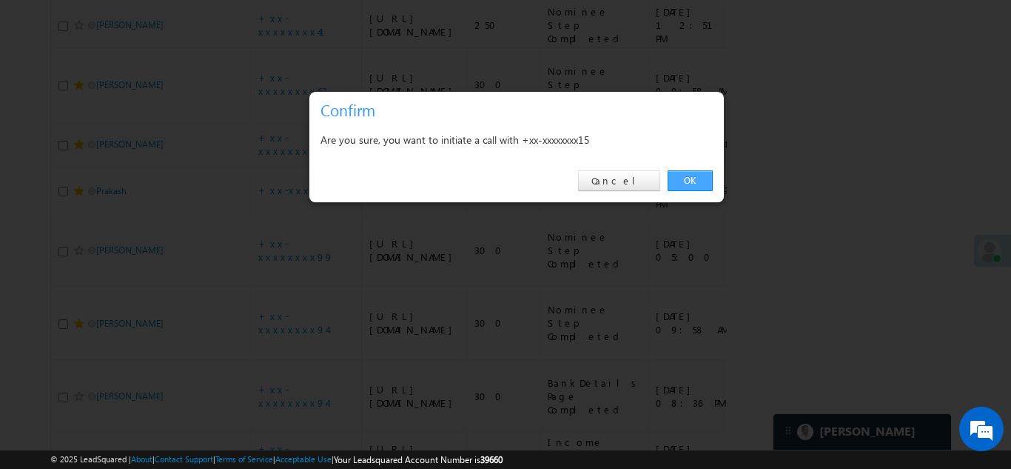
click at [680, 175] on link "OK" at bounding box center [690, 180] width 45 height 21
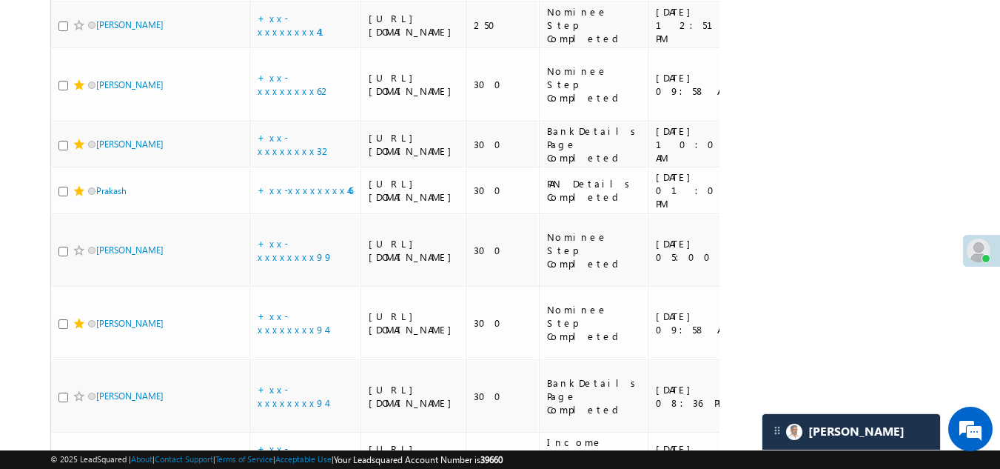
checkbox input "true"
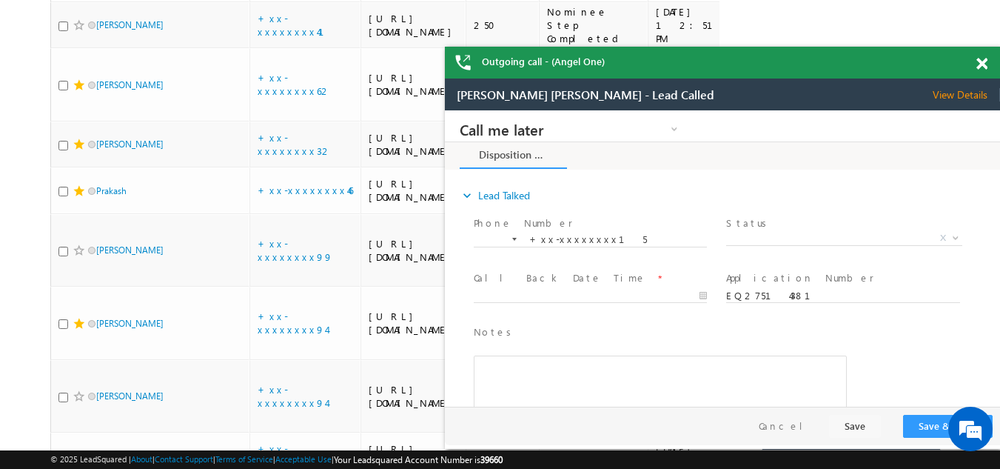
scroll to position [0, 0]
click at [979, 63] on span at bounding box center [982, 64] width 11 height 13
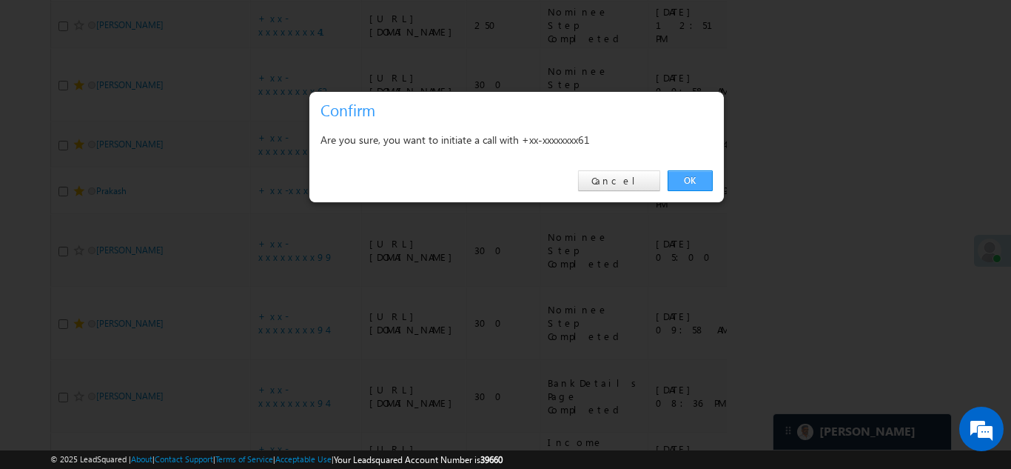
click at [689, 175] on link "OK" at bounding box center [690, 180] width 45 height 21
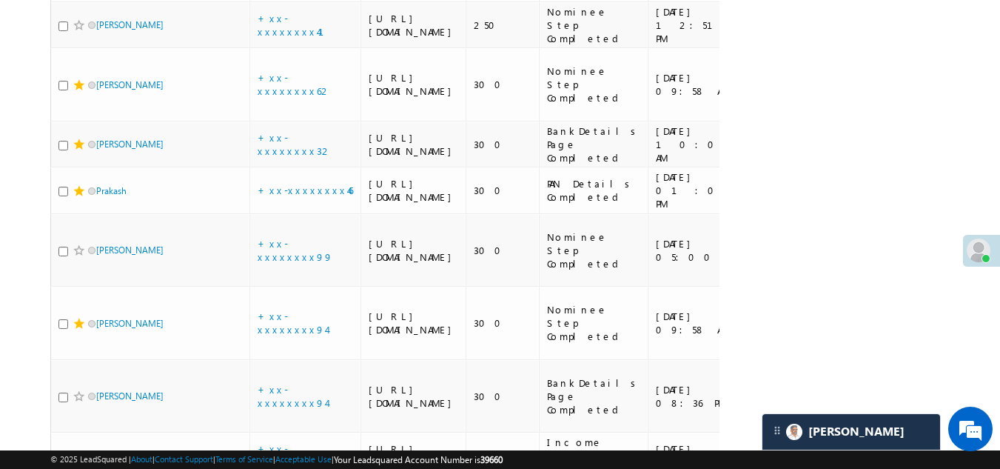
checkbox input "true"
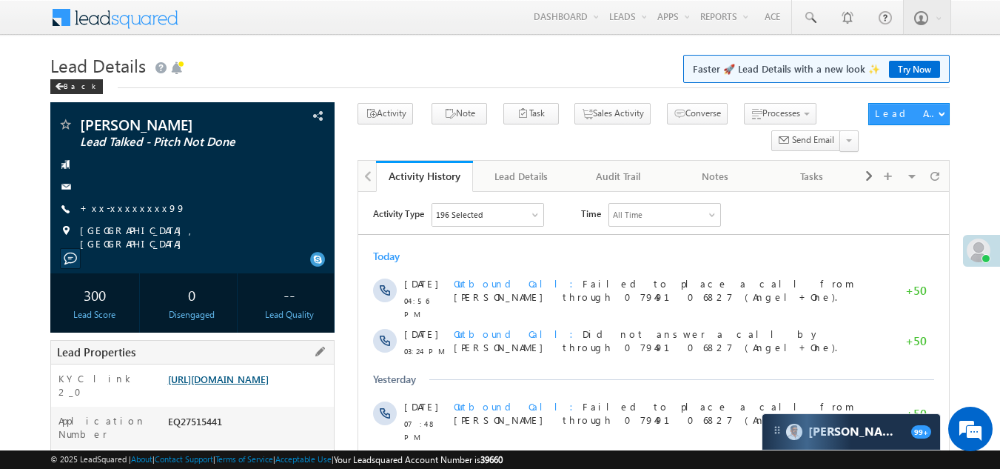
click at [232, 385] on link "https://angelbroking1-pk3em7sa.customui-test.leadsquared.com?leadId=7bdca860-1c…" at bounding box center [218, 378] width 101 height 13
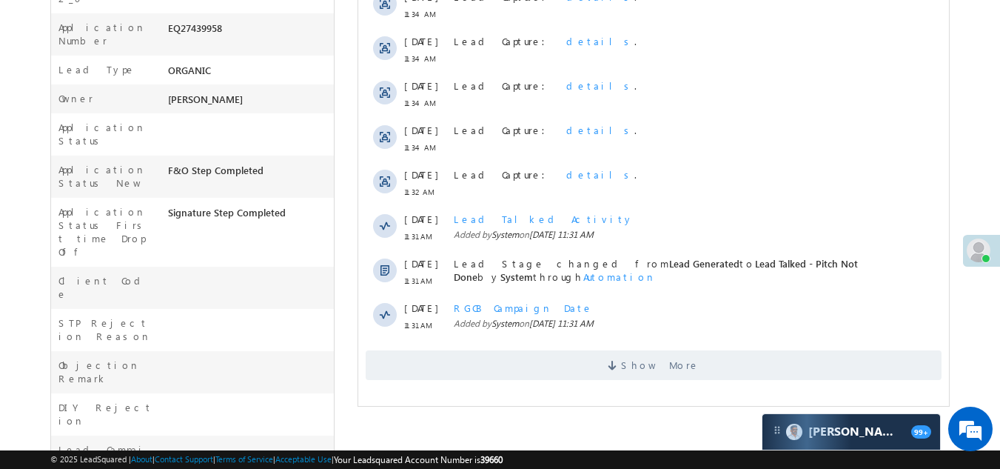
scroll to position [444, 0]
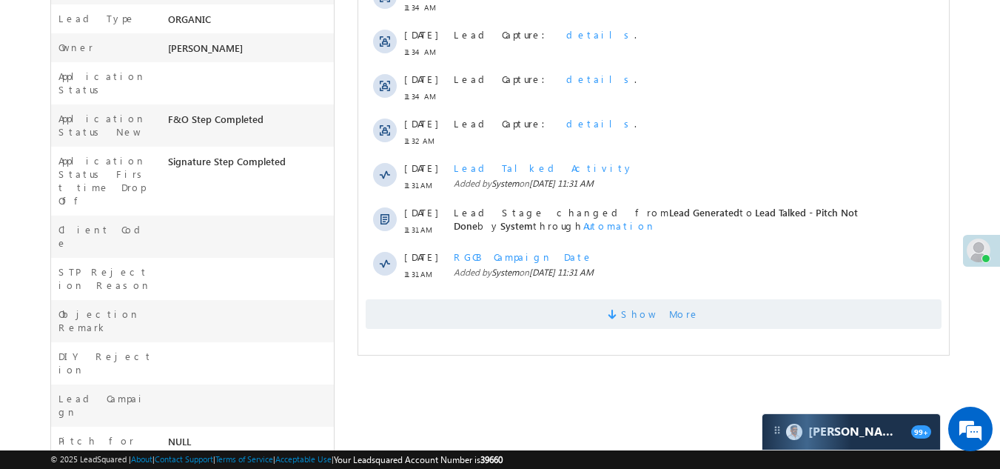
click at [522, 299] on span "Show More" at bounding box center [654, 314] width 576 height 30
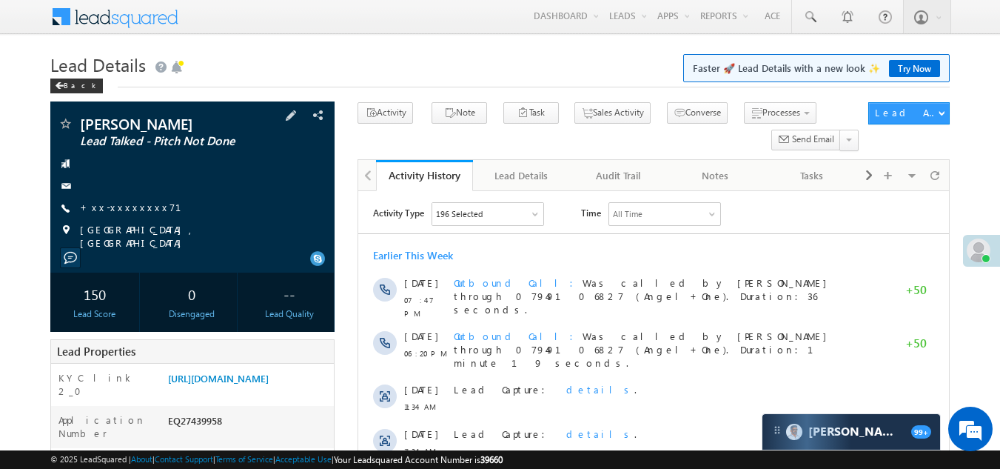
scroll to position [0, 0]
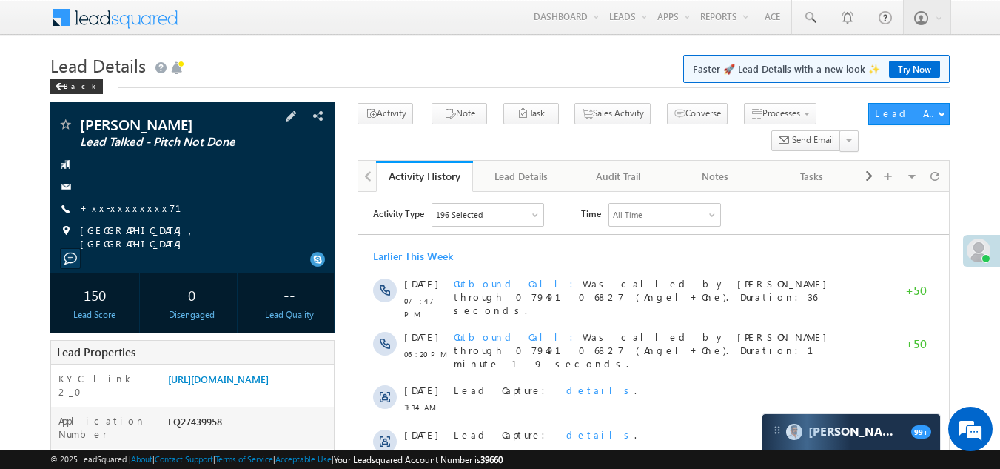
click at [104, 203] on link "+xx-xxxxxxxx71" at bounding box center [139, 207] width 119 height 13
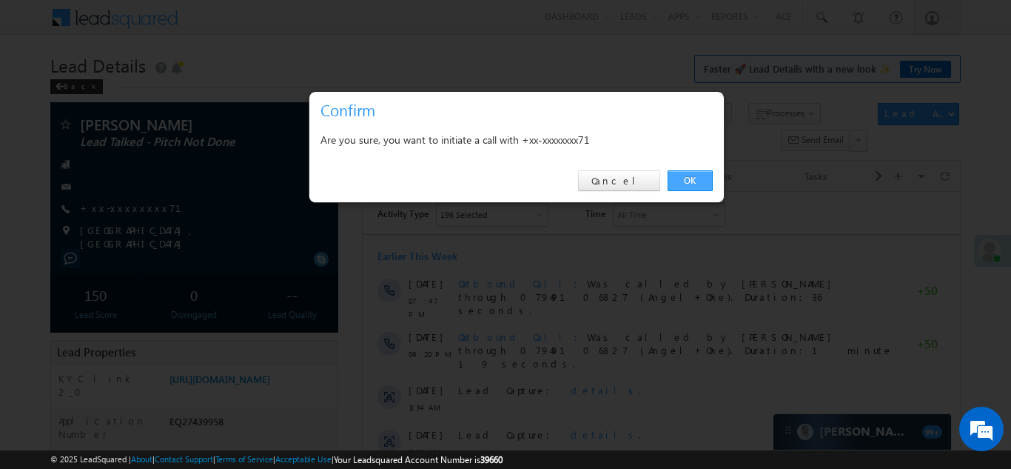
click at [685, 178] on link "OK" at bounding box center [690, 180] width 45 height 21
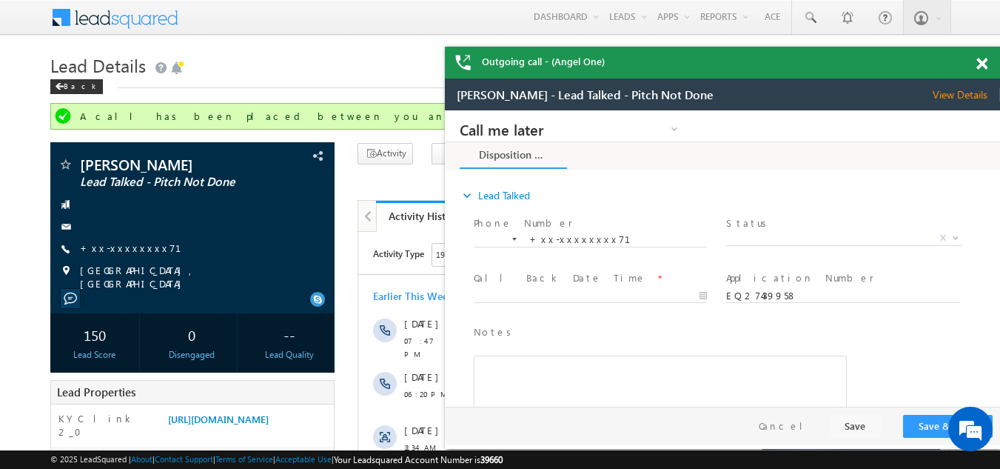
click at [980, 62] on span at bounding box center [982, 64] width 11 height 13
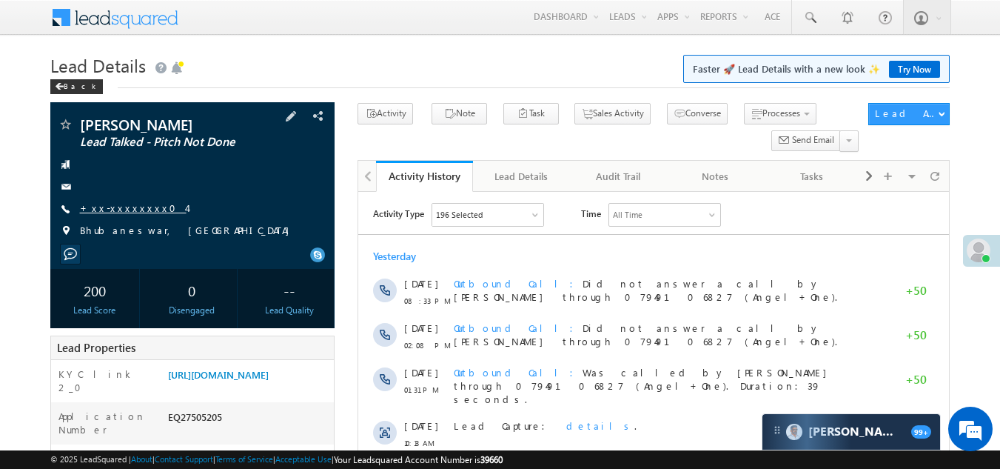
click at [107, 209] on link "+xx-xxxxxxxx04" at bounding box center [133, 207] width 107 height 13
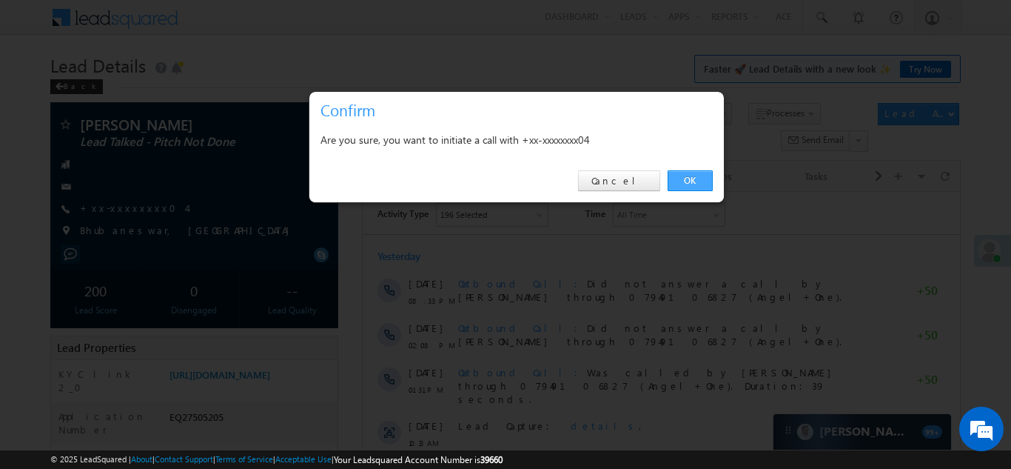
click at [680, 176] on link "OK" at bounding box center [690, 180] width 45 height 21
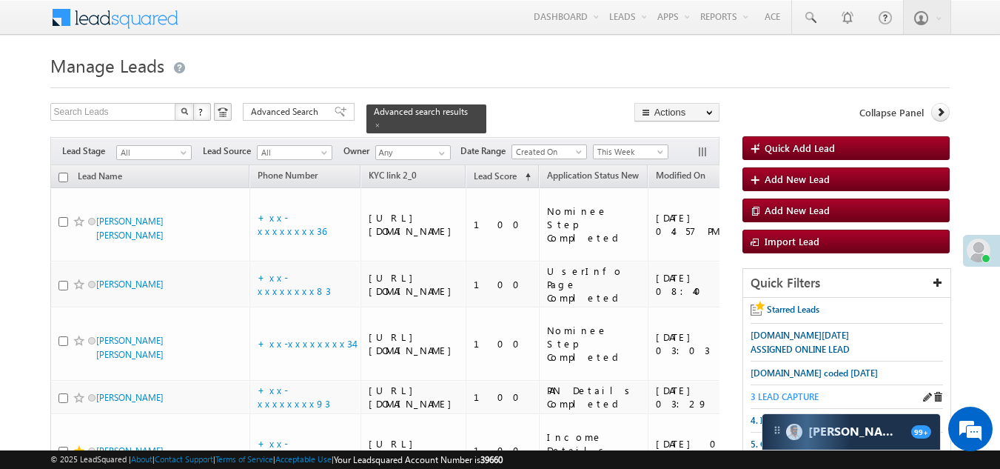
click at [800, 392] on span "3 LEAD CAPTURE" at bounding box center [785, 396] width 68 height 11
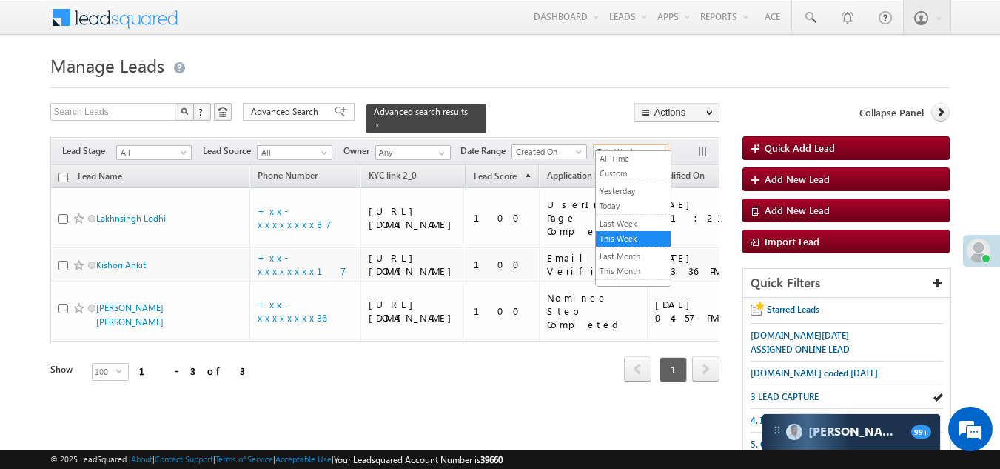
click at [641, 145] on span "This Week" at bounding box center [629, 151] width 70 height 13
click at [624, 154] on link "All Time" at bounding box center [633, 158] width 75 height 13
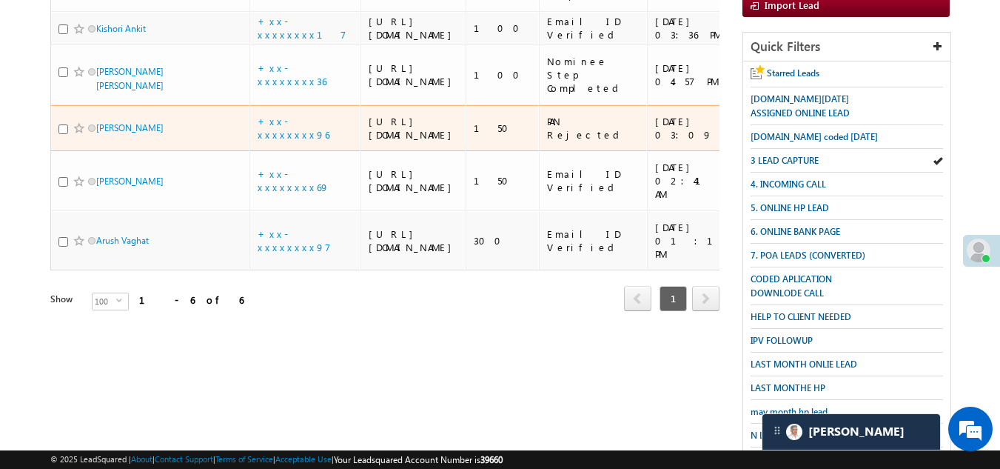
scroll to position [296, 0]
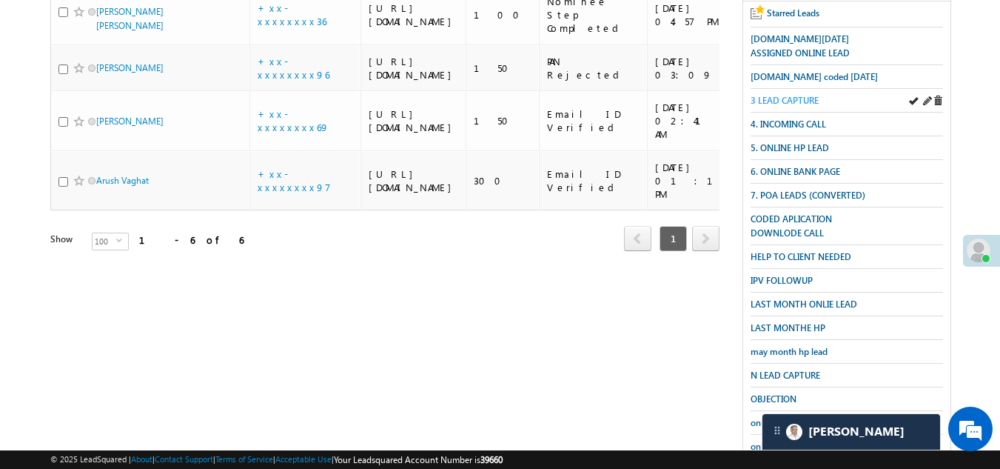
click at [786, 95] on span "3 LEAD CAPTURE" at bounding box center [785, 100] width 68 height 11
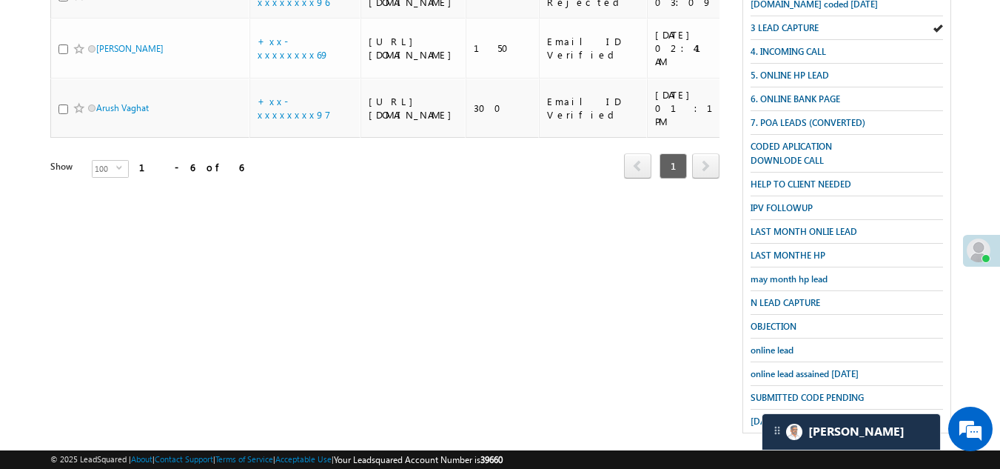
scroll to position [369, 0]
click at [785, 272] on span "may month hp lead" at bounding box center [789, 277] width 77 height 11
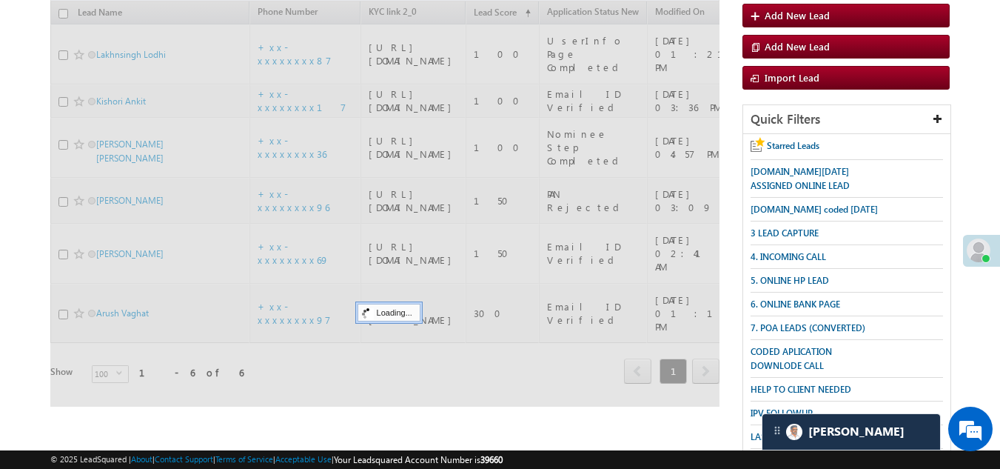
scroll to position [0, 0]
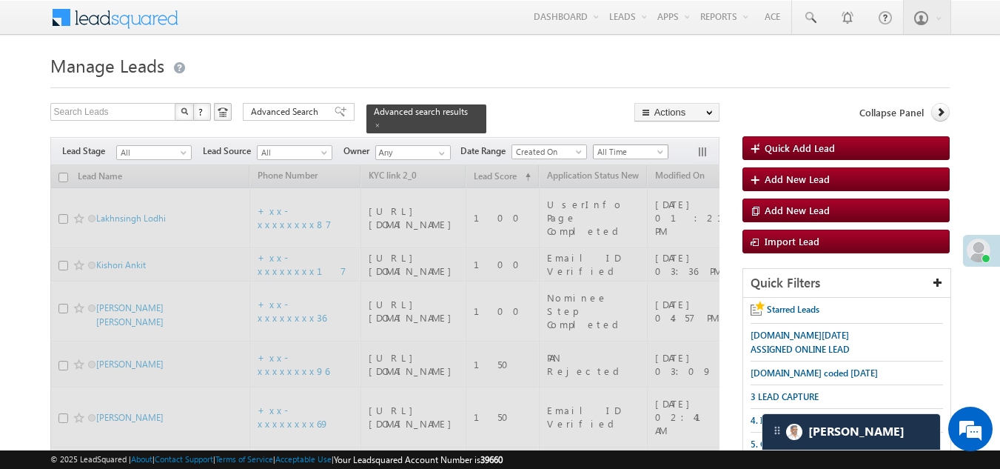
click at [612, 145] on span "All Time" at bounding box center [629, 151] width 70 height 13
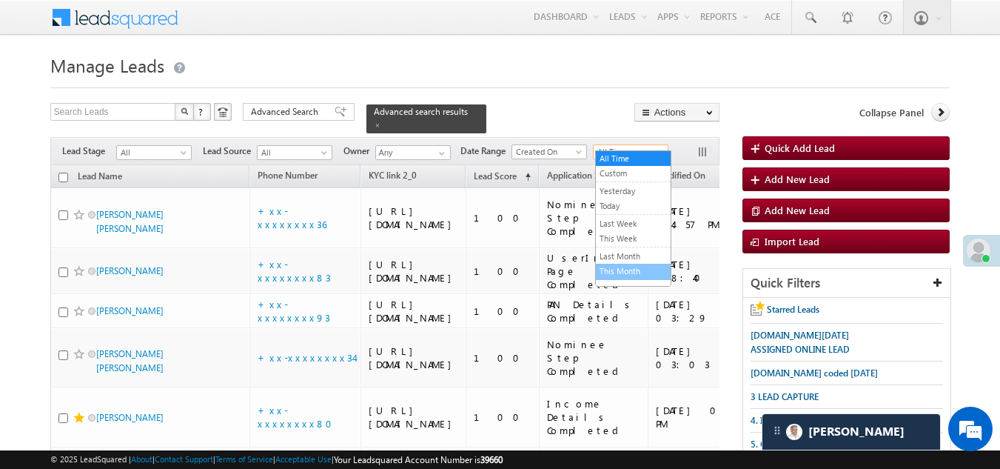
click at [626, 273] on link "This Month" at bounding box center [633, 270] width 75 height 13
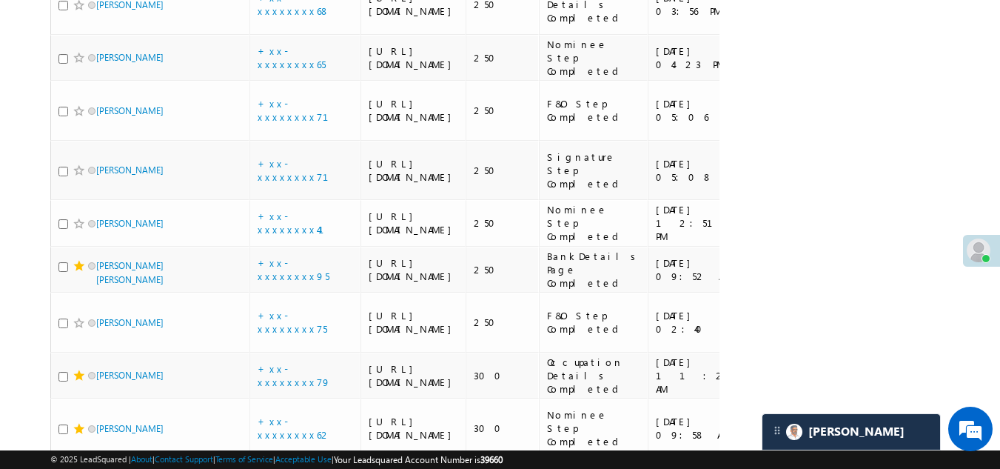
scroll to position [3184, 0]
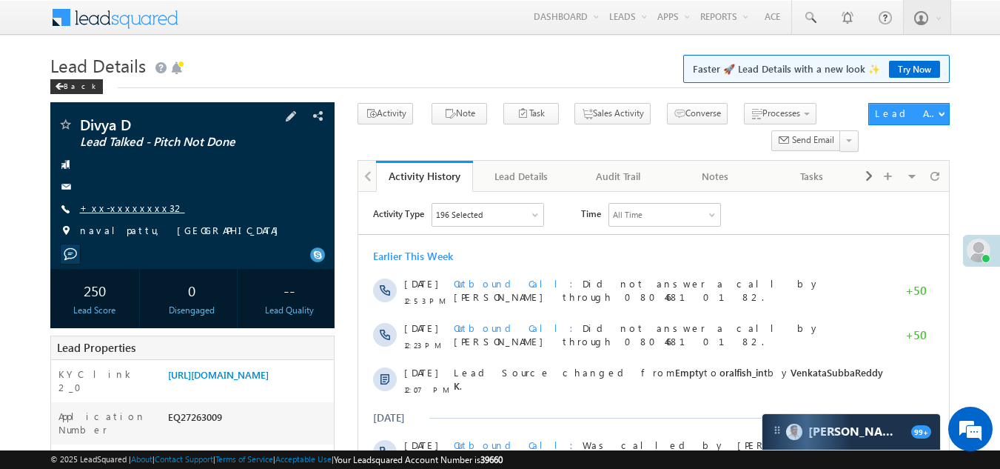
click at [110, 204] on link "+xx-xxxxxxxx32" at bounding box center [132, 207] width 105 height 13
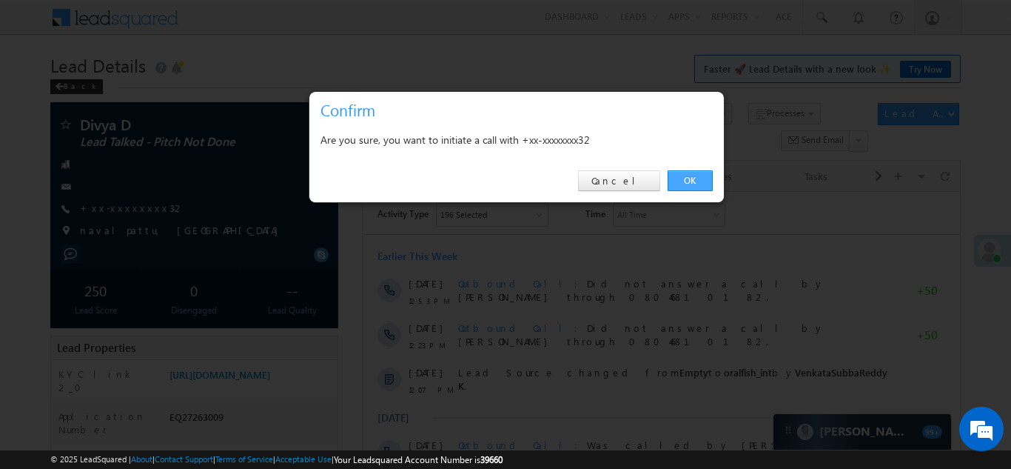
click at [687, 178] on link "OK" at bounding box center [690, 180] width 45 height 21
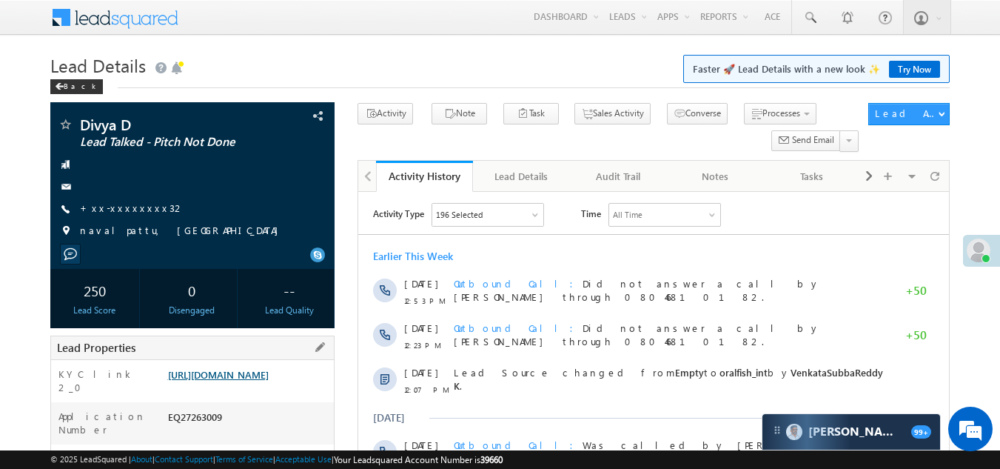
click at [221, 381] on link "[URL][DOMAIN_NAME]" at bounding box center [218, 374] width 101 height 13
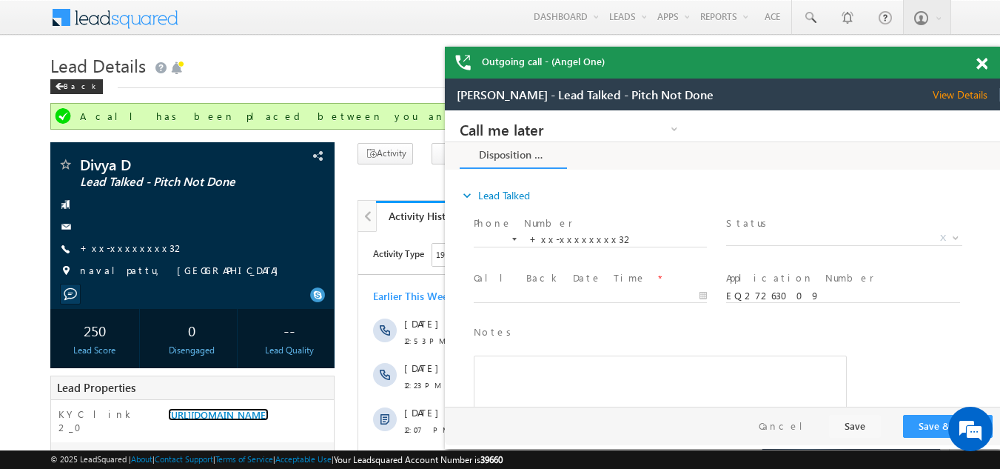
click at [978, 64] on span at bounding box center [982, 64] width 11 height 13
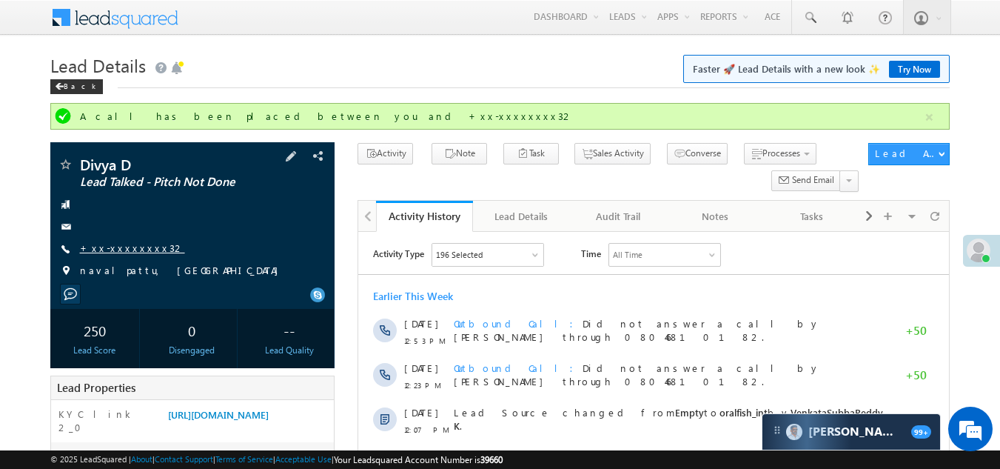
click at [118, 244] on link "+xx-xxxxxxxx32" at bounding box center [132, 247] width 105 height 13
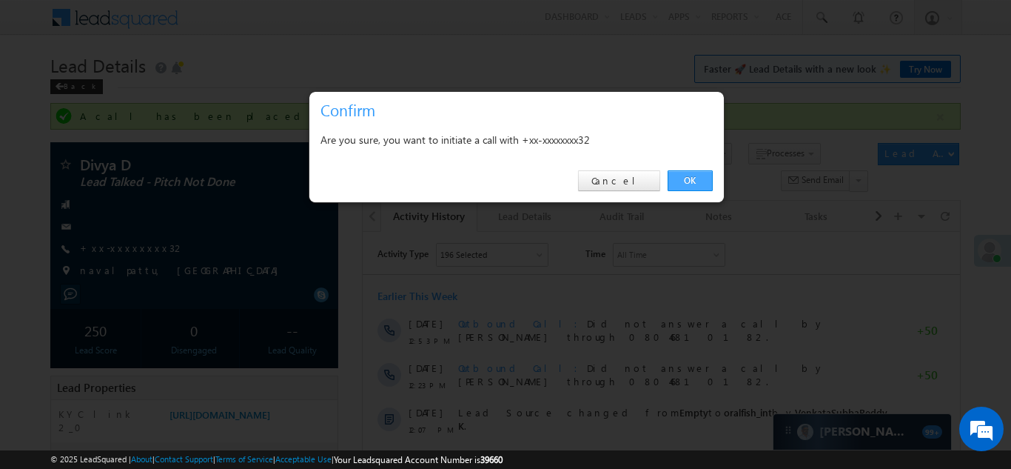
click at [689, 182] on link "OK" at bounding box center [690, 180] width 45 height 21
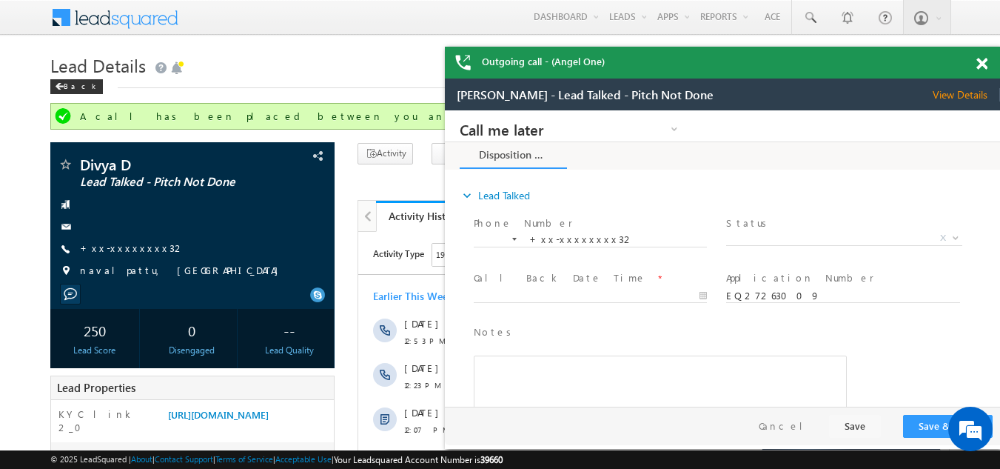
click at [986, 61] on span at bounding box center [982, 64] width 11 height 13
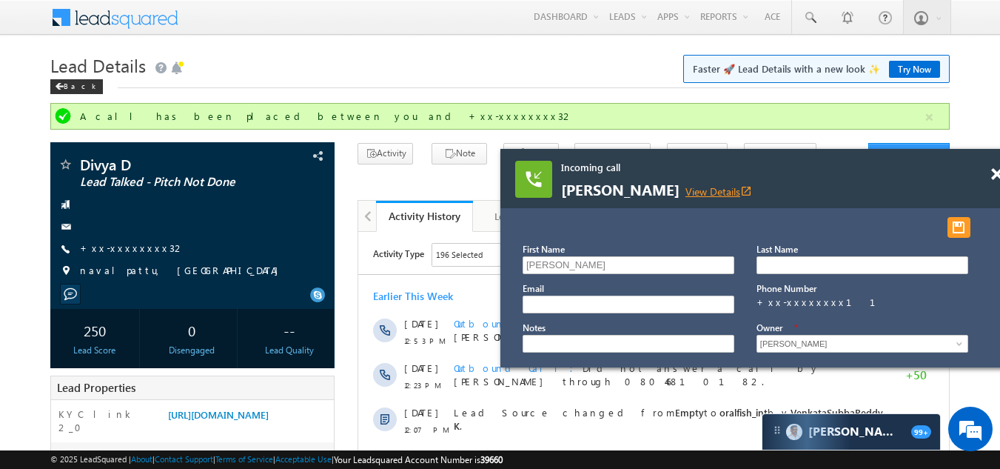
click at [700, 190] on link "View Details open_in_new" at bounding box center [719, 191] width 67 height 14
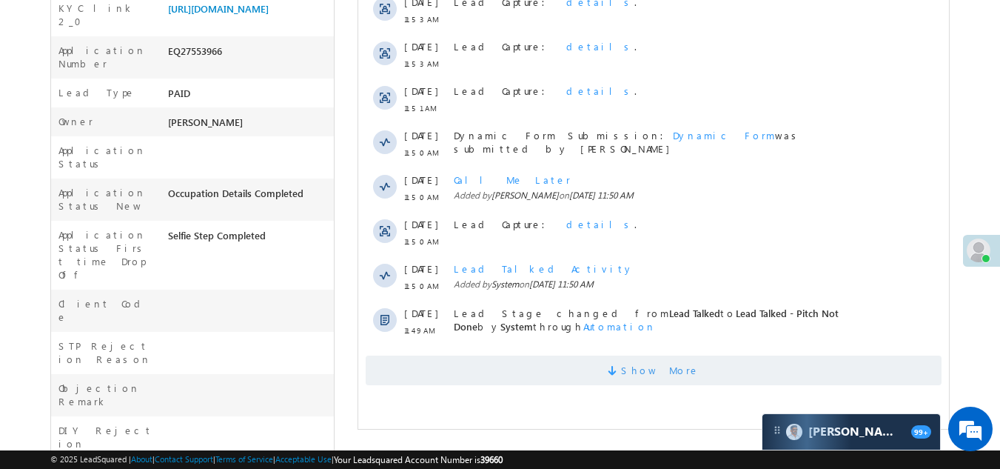
click at [491, 375] on span "Show More" at bounding box center [654, 370] width 576 height 30
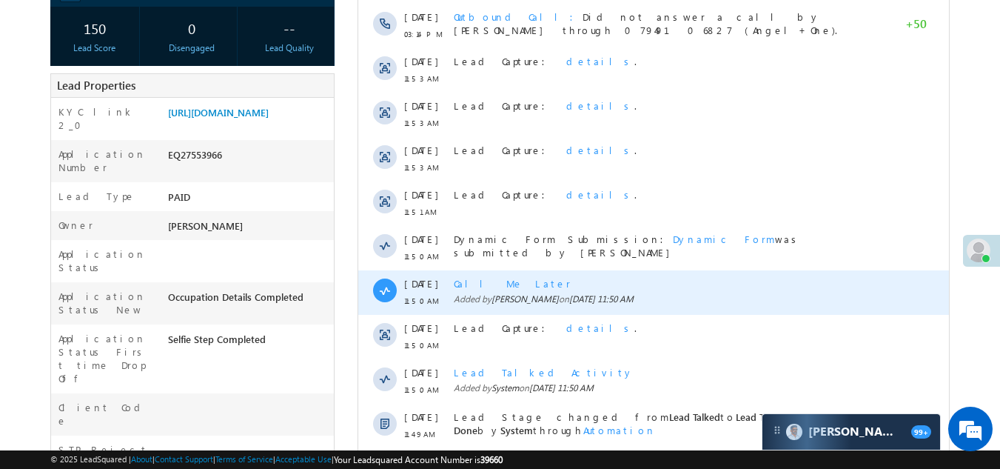
scroll to position [74, 0]
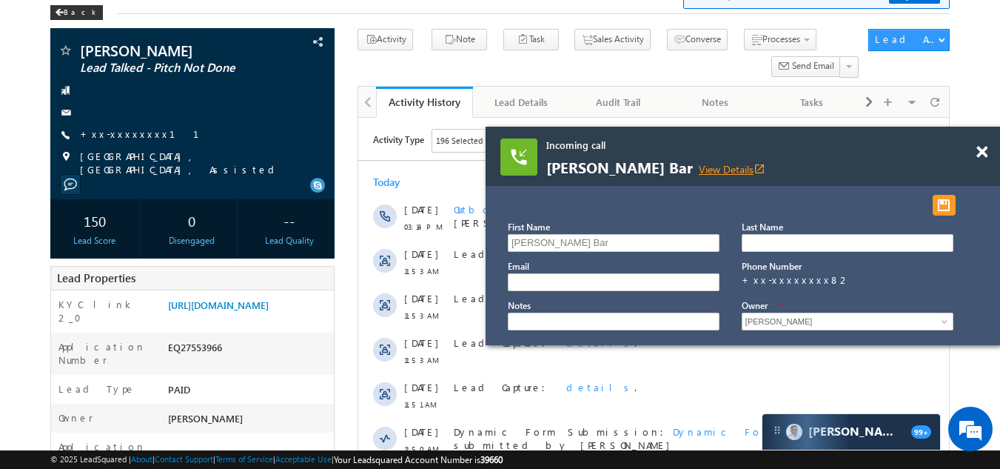
click at [699, 170] on link "View Details open_in_new" at bounding box center [732, 169] width 67 height 14
click at [985, 151] on span at bounding box center [982, 152] width 11 height 13
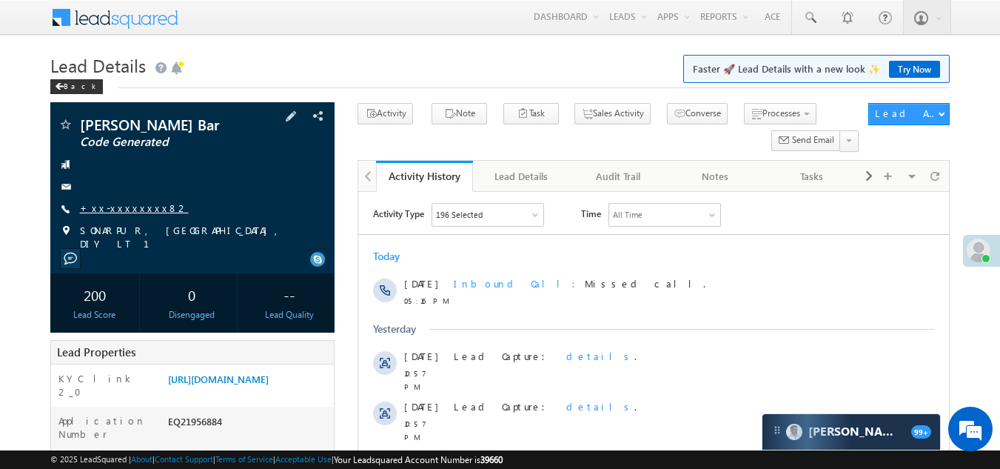
click at [104, 202] on link "+xx-xxxxxxxx82" at bounding box center [134, 207] width 109 height 13
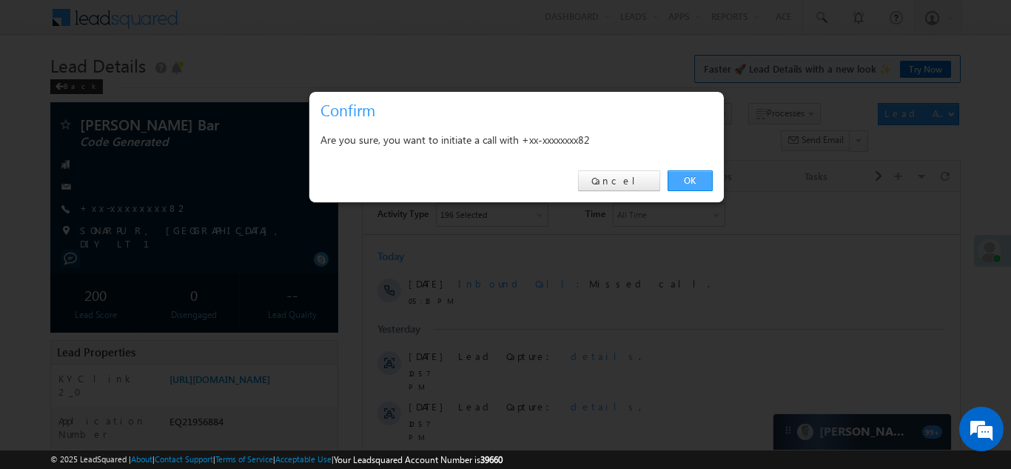
click at [685, 180] on link "OK" at bounding box center [690, 180] width 45 height 21
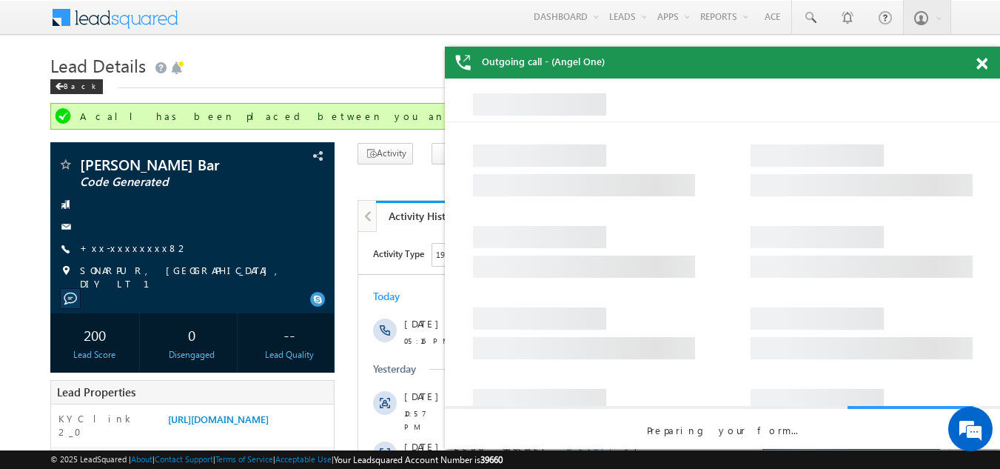
click at [979, 64] on span at bounding box center [982, 64] width 11 height 13
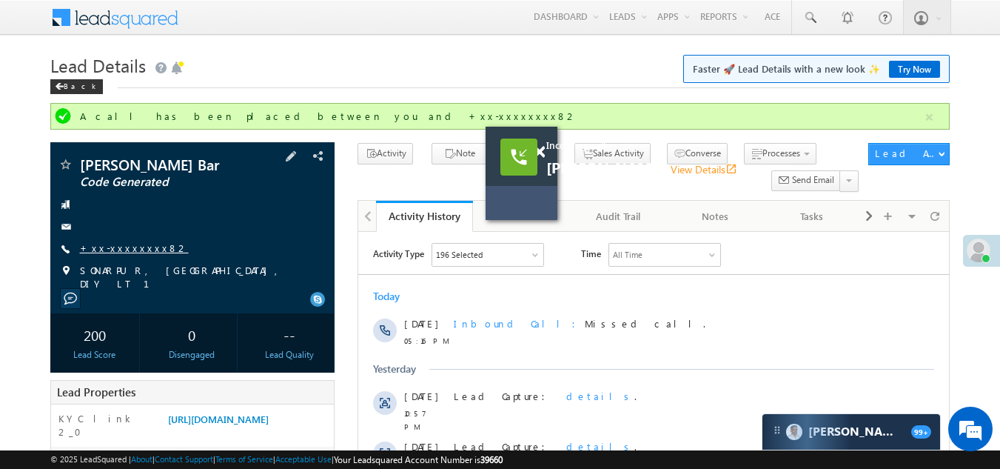
click at [113, 243] on link "+xx-xxxxxxxx82" at bounding box center [134, 247] width 109 height 13
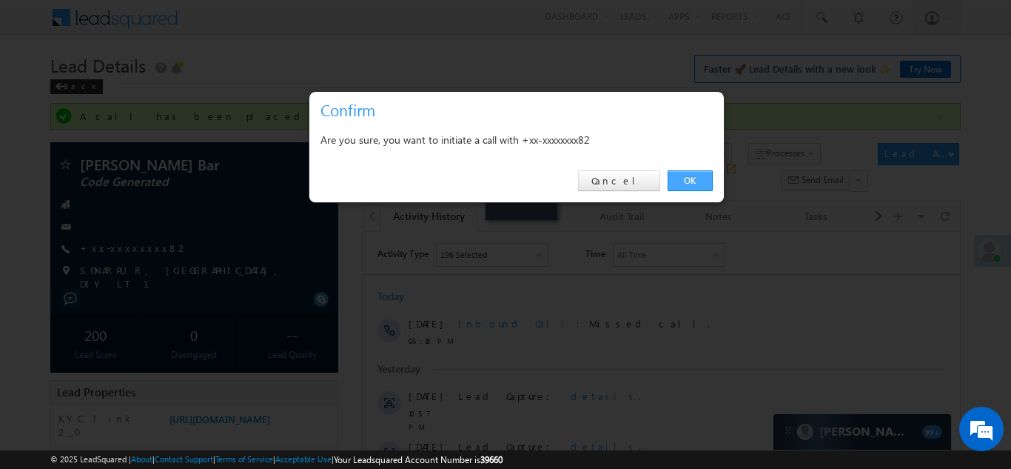
click at [687, 175] on link "OK" at bounding box center [690, 180] width 45 height 21
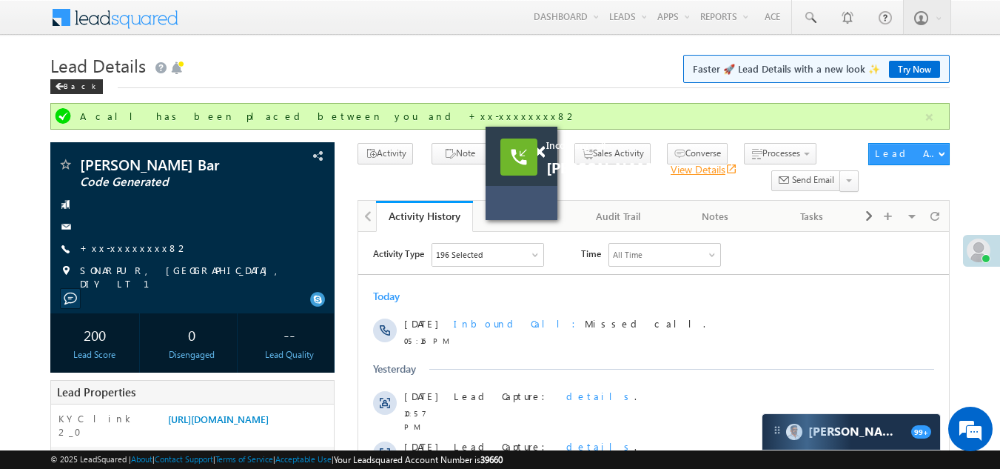
click at [671, 167] on link "View Details open_in_new" at bounding box center [704, 169] width 67 height 14
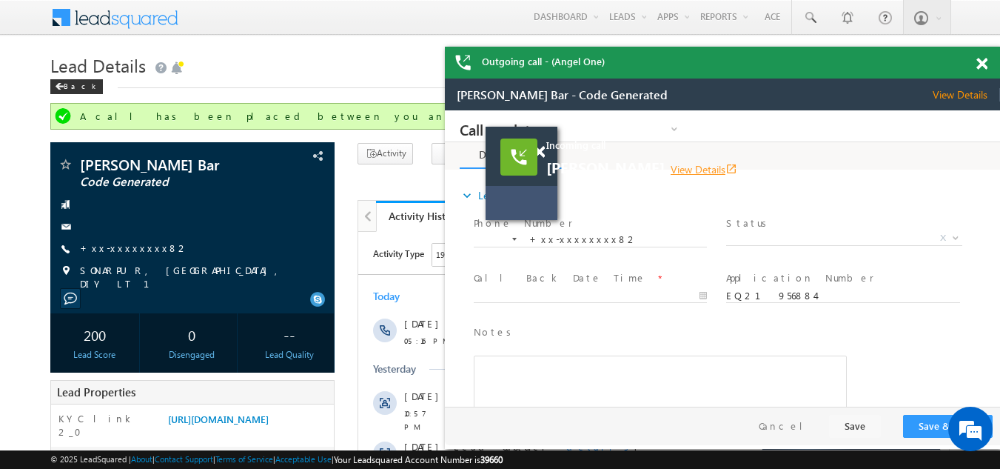
click at [671, 165] on link "View Details open_in_new" at bounding box center [704, 169] width 67 height 14
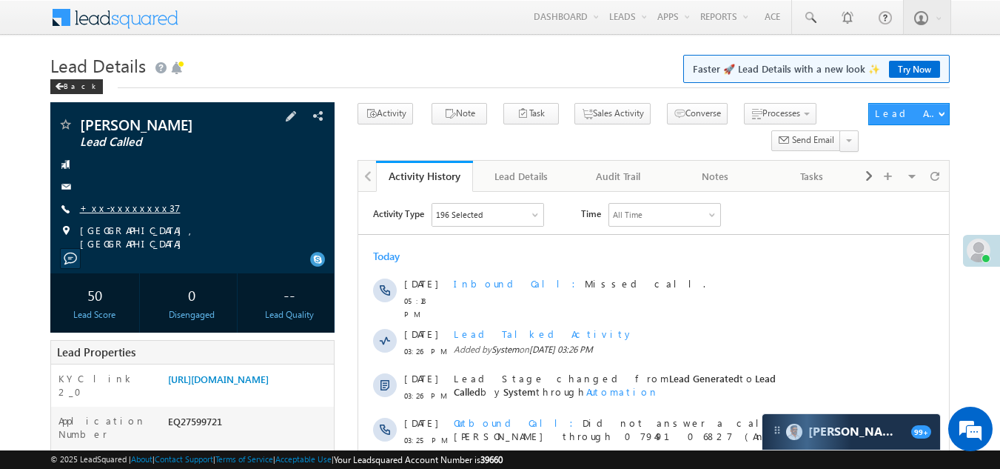
click at [128, 210] on link "+xx-xxxxxxxx37" at bounding box center [130, 207] width 101 height 13
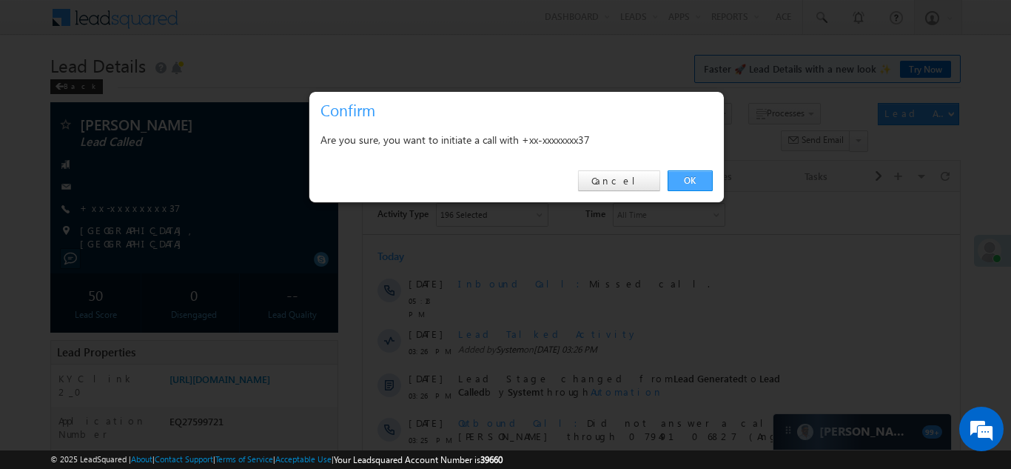
click at [688, 178] on link "OK" at bounding box center [690, 180] width 45 height 21
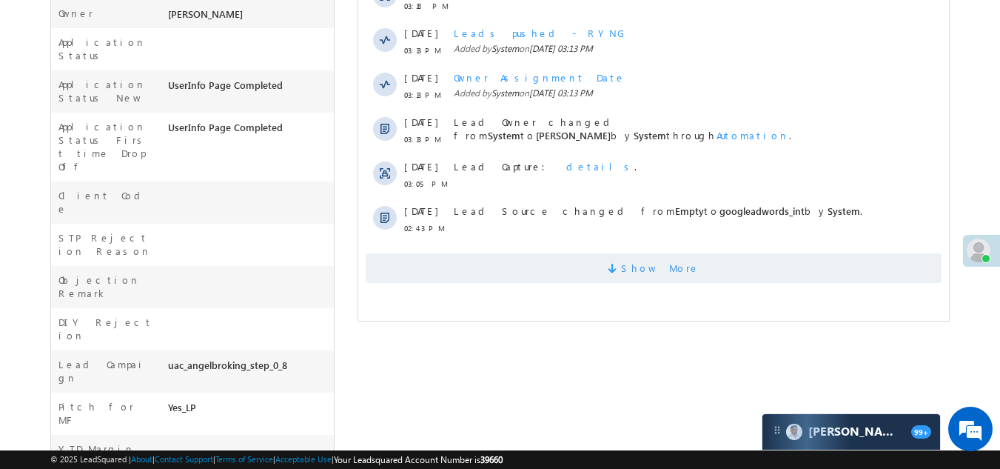
scroll to position [558, 0]
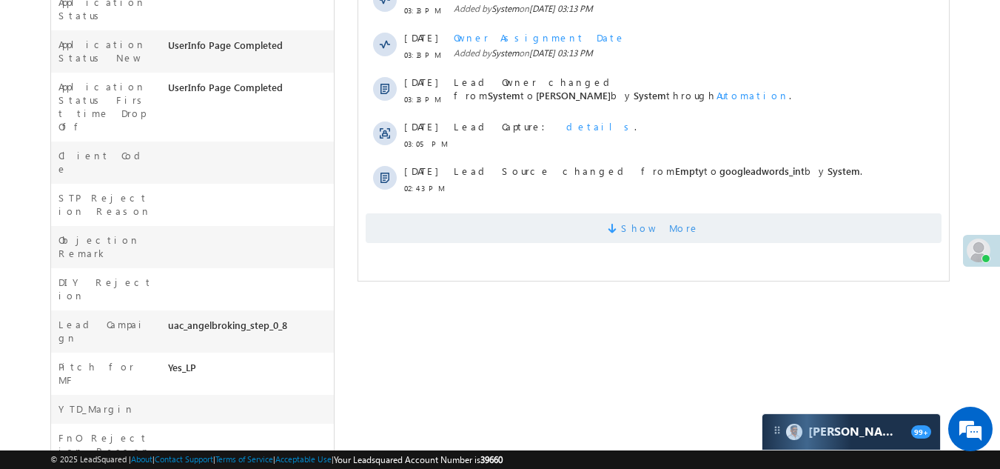
click at [600, 228] on span "Show More" at bounding box center [654, 228] width 576 height 30
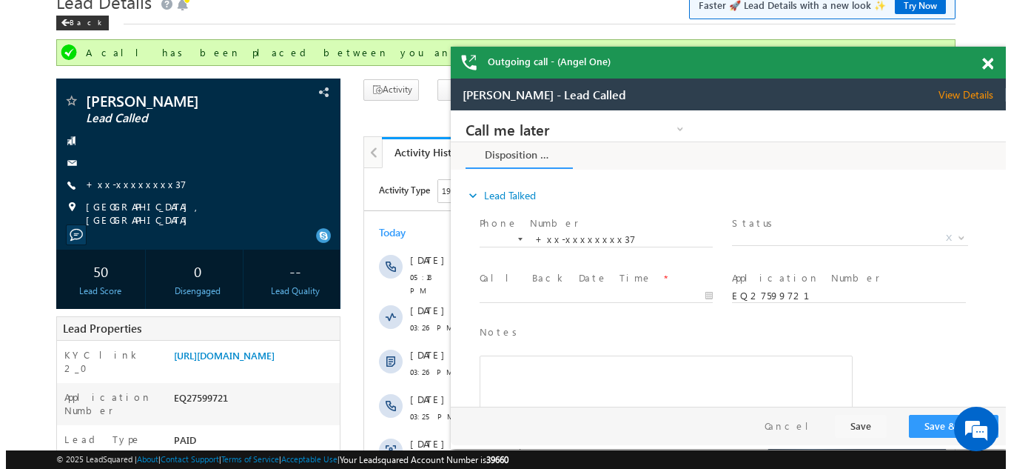
scroll to position [40, 0]
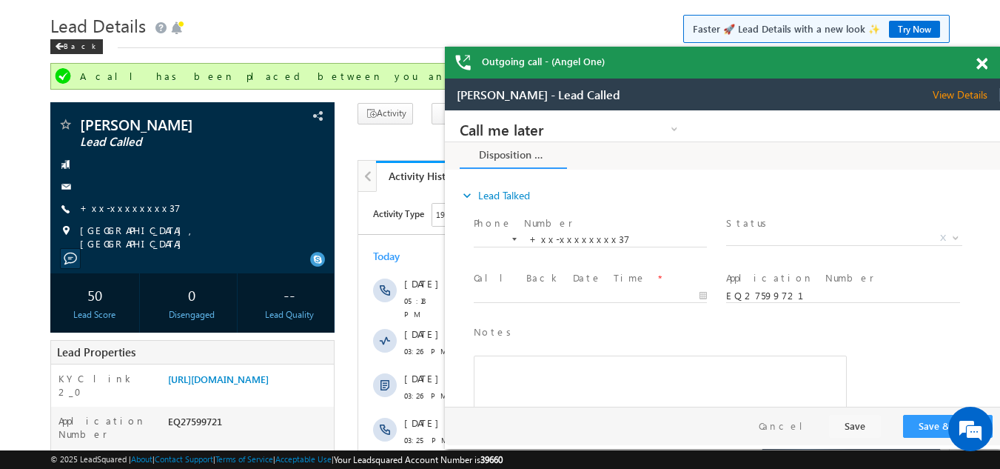
click at [982, 59] on span at bounding box center [982, 64] width 11 height 13
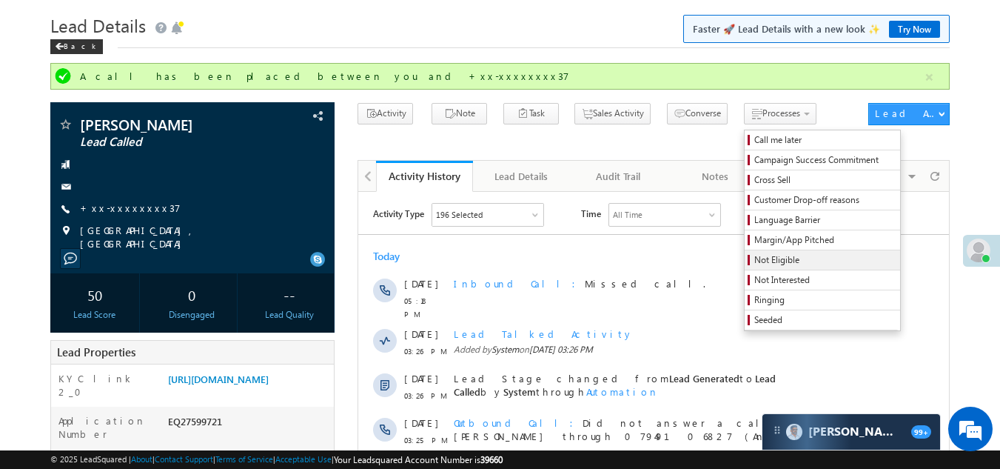
click at [754, 258] on span "Not Eligible" at bounding box center [824, 259] width 141 height 13
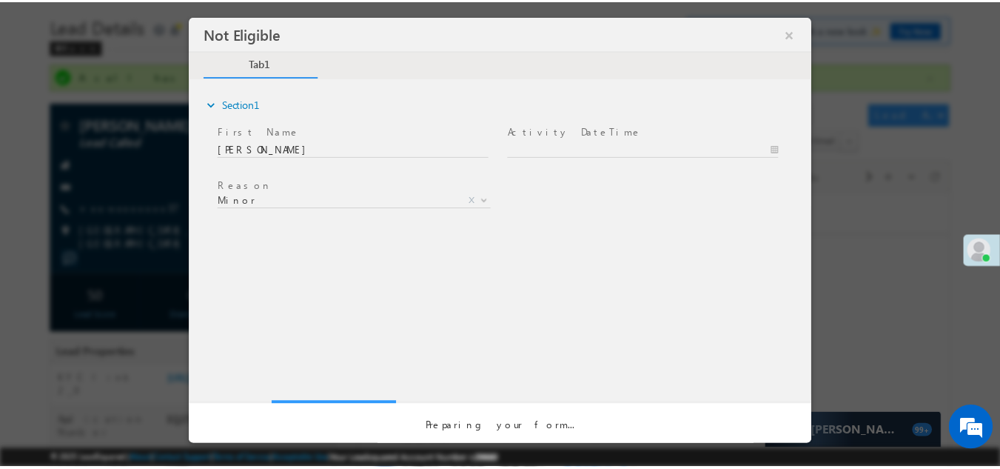
scroll to position [0, 0]
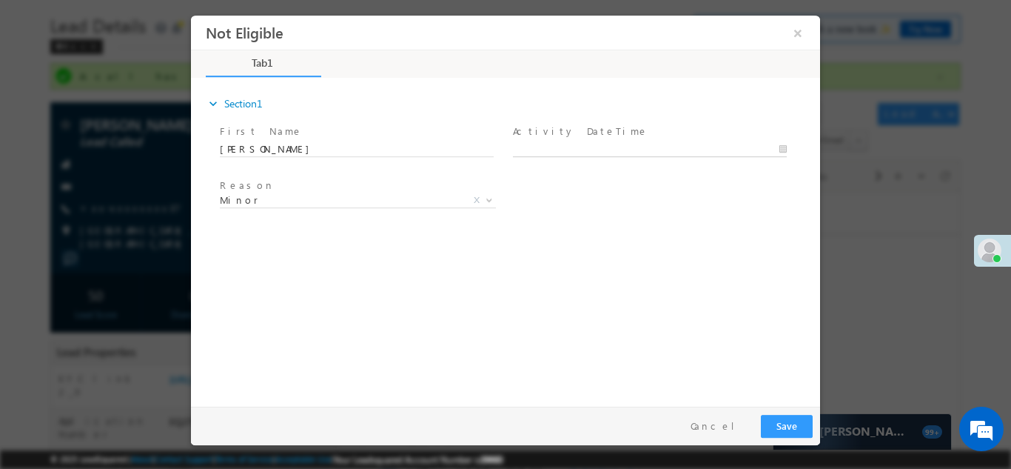
type input "08/22/25 5:21 PM"
click at [582, 142] on input "08/22/25 5:21 PM" at bounding box center [650, 148] width 274 height 15
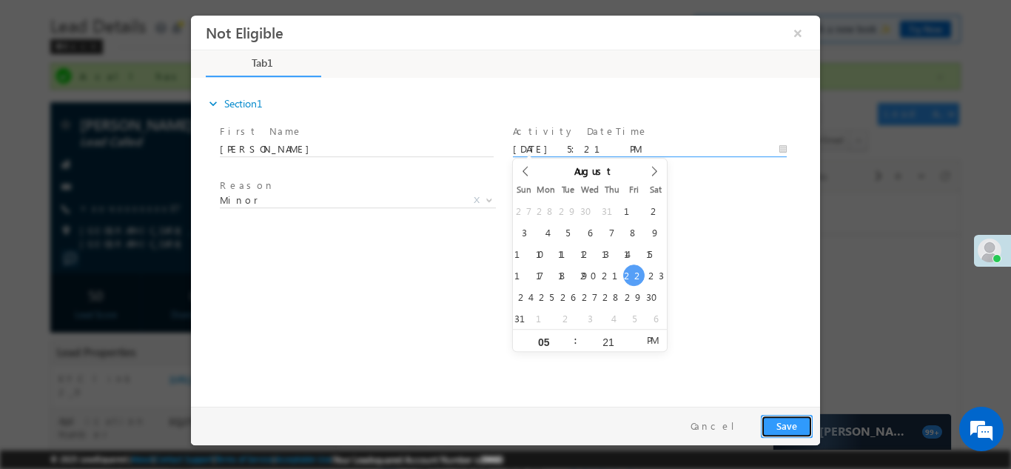
click at [784, 419] on button "Save" at bounding box center [787, 425] width 52 height 23
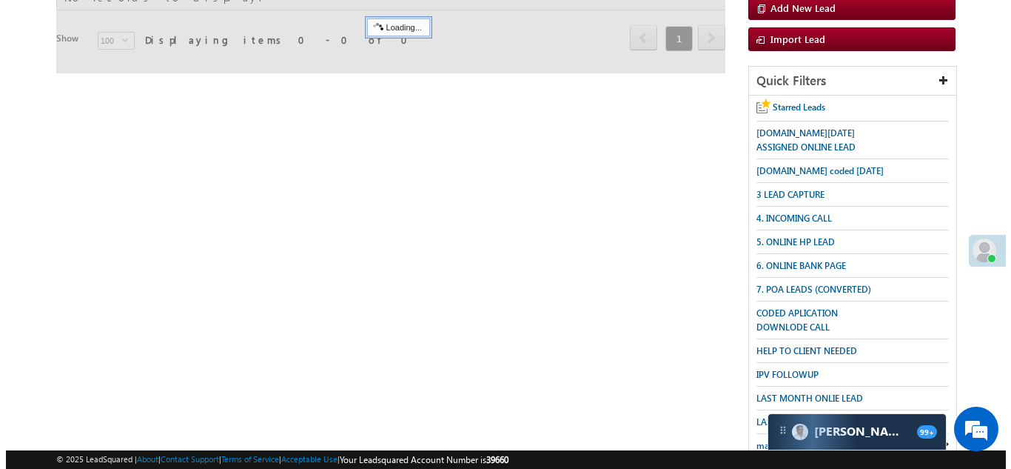
scroll to position [73, 0]
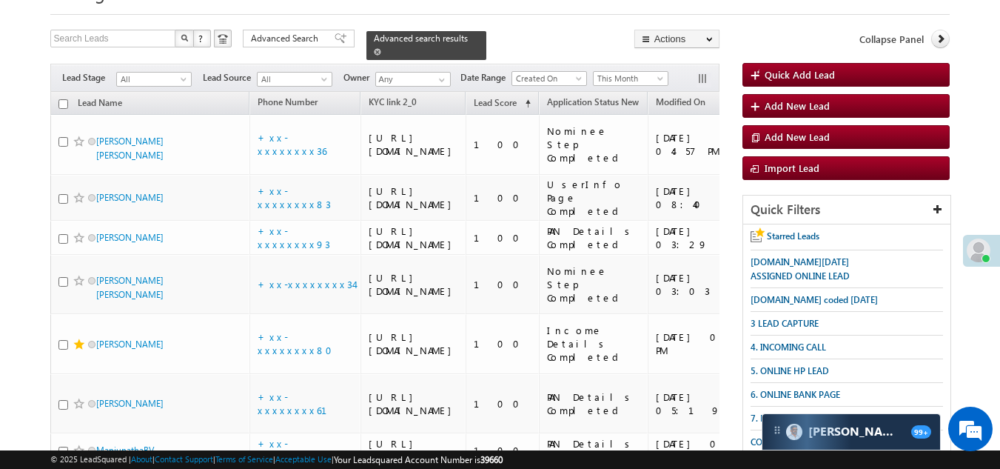
click at [381, 48] on span at bounding box center [377, 51] width 7 height 7
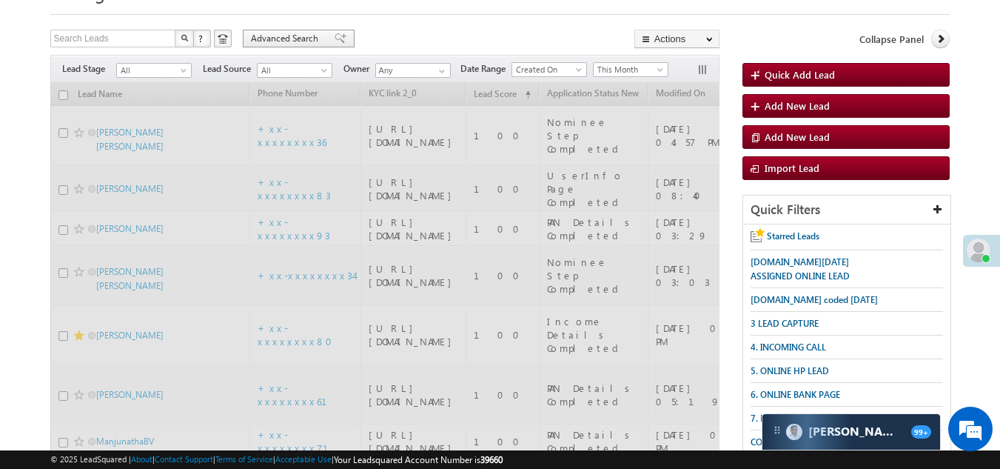
click at [298, 33] on span "Advanced Search" at bounding box center [287, 38] width 72 height 13
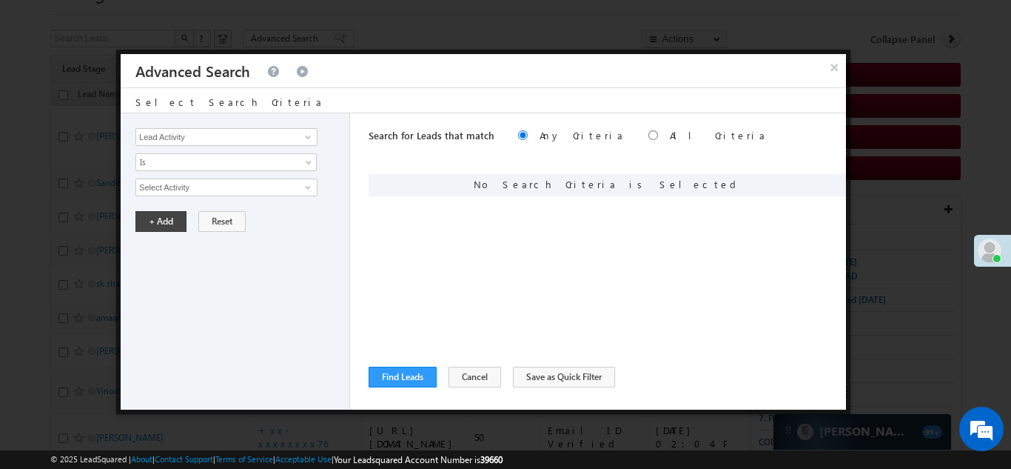
scroll to position [0, 0]
click at [649, 135] on input "radio" at bounding box center [654, 135] width 10 height 10
radio input "true"
click at [298, 135] on link at bounding box center [306, 137] width 19 height 15
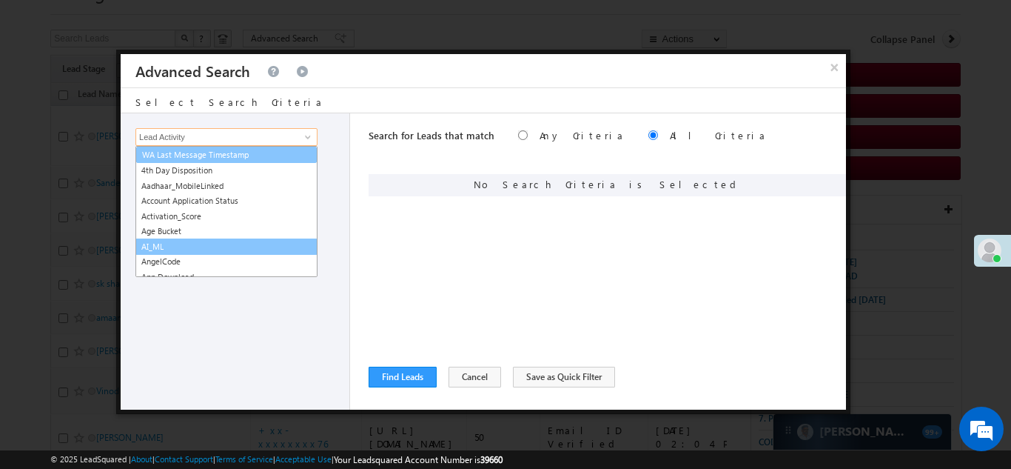
scroll to position [148, 0]
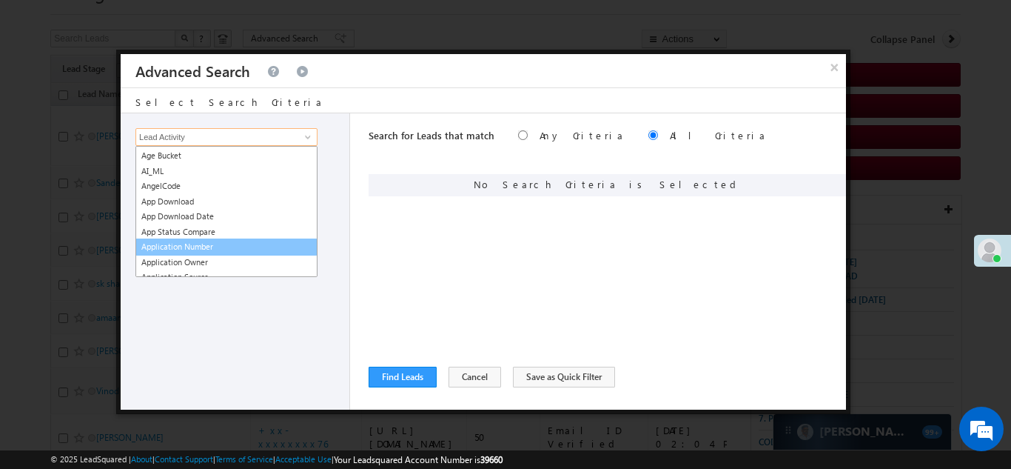
click at [186, 247] on link "Application Number" at bounding box center [226, 246] width 182 height 17
type input "Application Number"
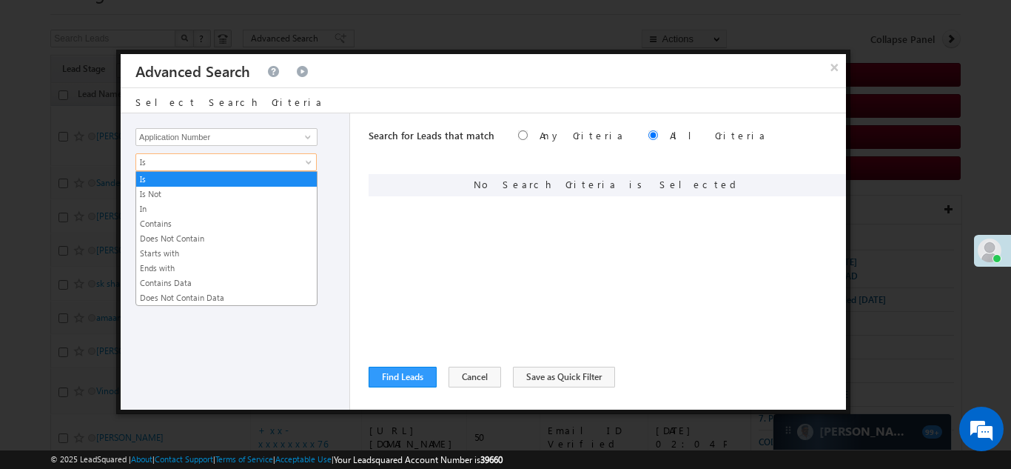
click at [186, 159] on span "Is" at bounding box center [216, 161] width 161 height 13
click at [171, 212] on link "In" at bounding box center [226, 208] width 181 height 13
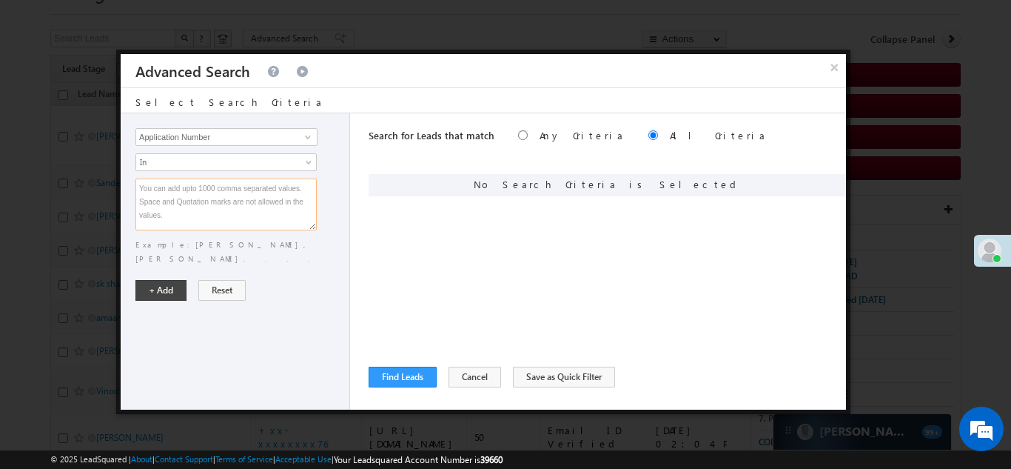
paste textarea "EQ27493207 EQ27504090 EQ27321396 EQ27350554 EQ27485494 EQ27439958 EQ27206014 EQ…"
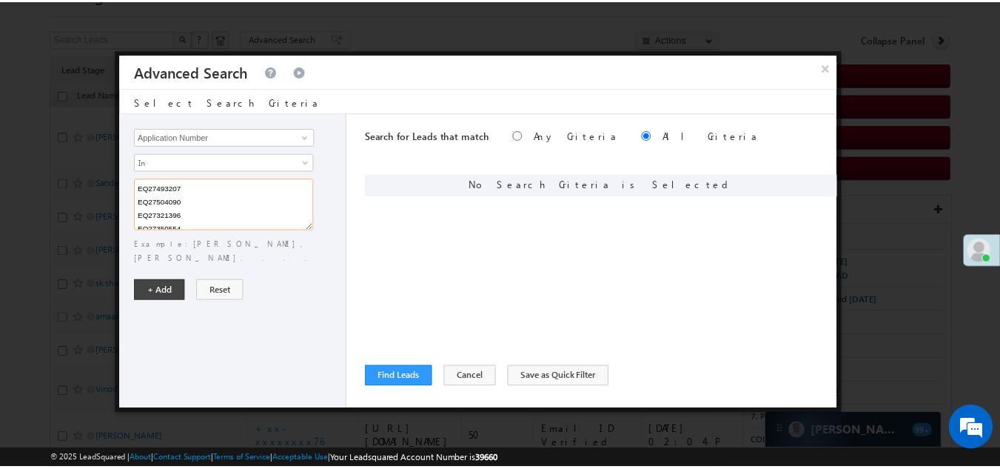
scroll to position [217, 0]
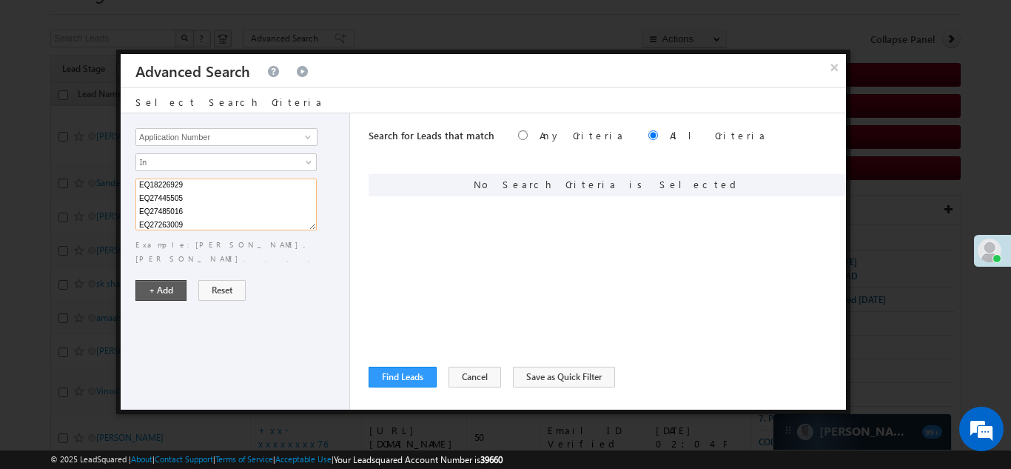
type textarea "EQ27493207 EQ27504090 EQ27321396 EQ27350554 EQ27485494 EQ27439958 EQ27206014 EQ…"
click at [159, 280] on button "+ Add" at bounding box center [160, 290] width 51 height 21
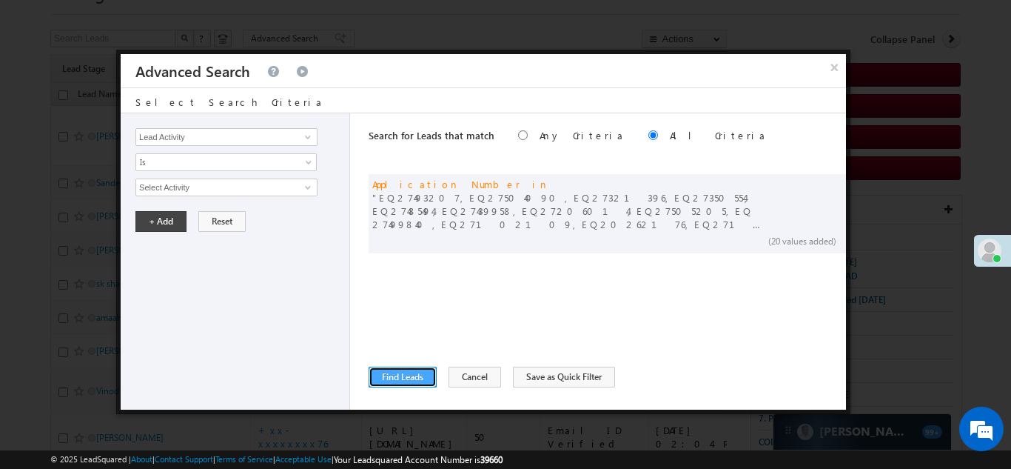
click at [397, 378] on button "Find Leads" at bounding box center [403, 376] width 68 height 21
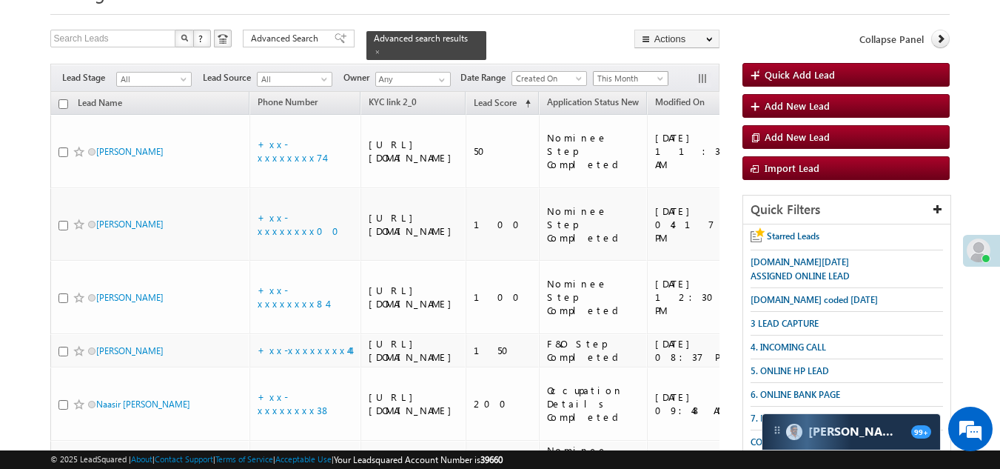
click at [640, 72] on span "This Month" at bounding box center [629, 78] width 70 height 13
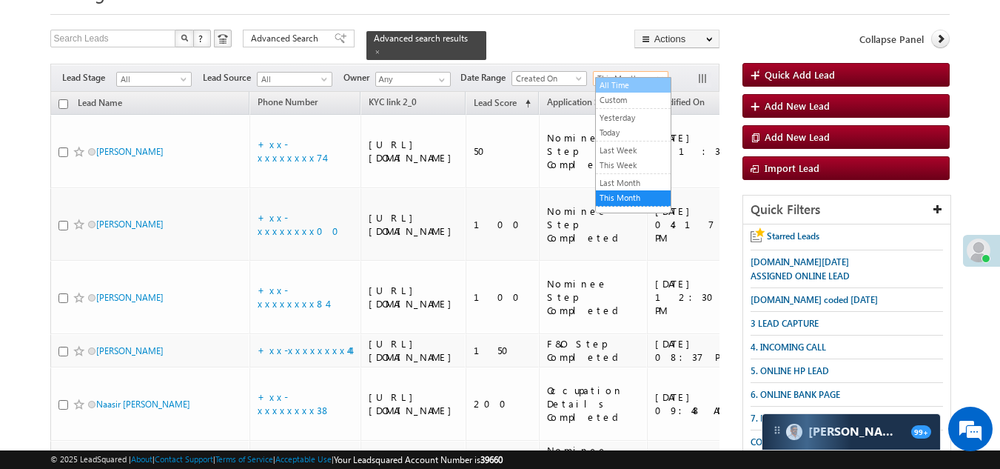
click at [629, 87] on link "All Time" at bounding box center [633, 84] width 75 height 13
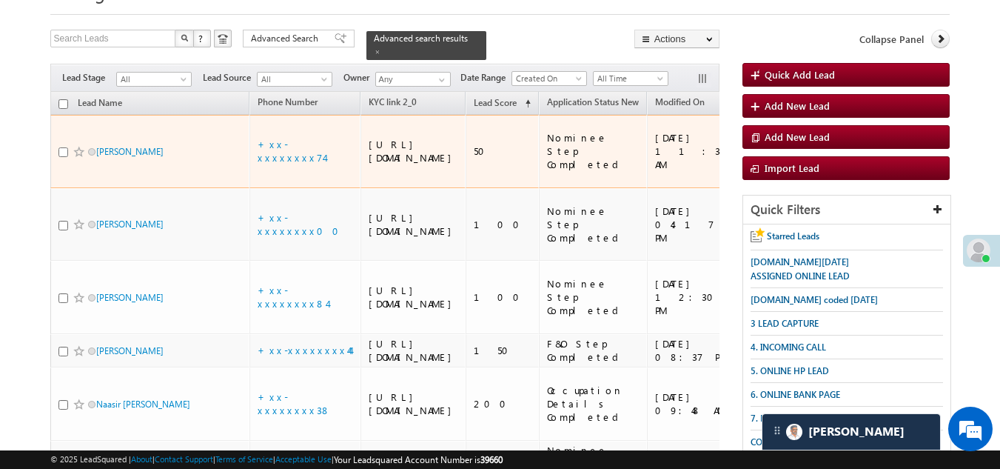
click at [58, 152] on input "checkbox" at bounding box center [63, 152] width 10 height 10
checkbox input "true"
click at [76, 148] on span at bounding box center [79, 152] width 12 height 12
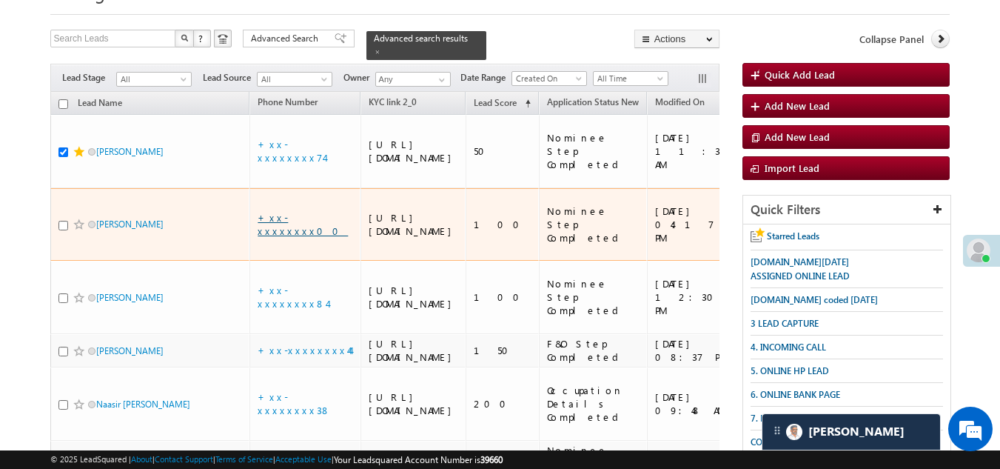
click at [301, 232] on link "+xx-xxxxxxxx00" at bounding box center [303, 224] width 90 height 26
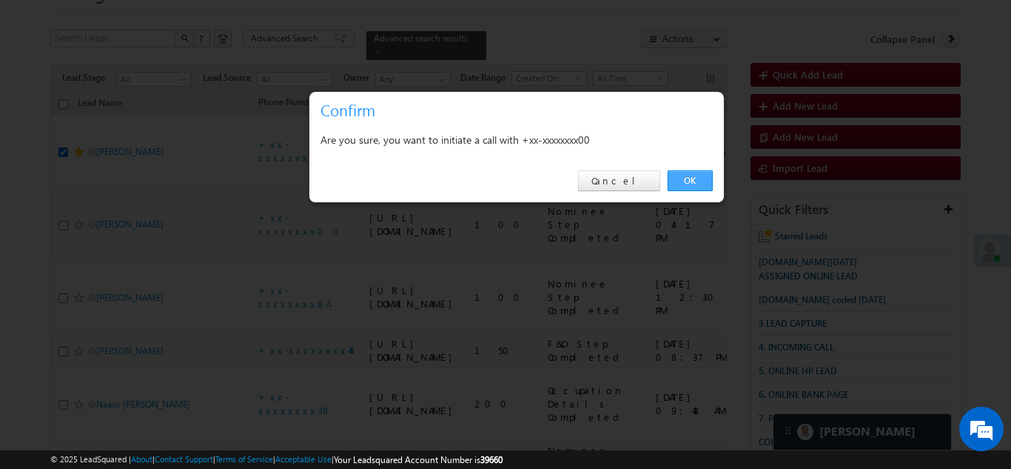
click at [689, 176] on link "OK" at bounding box center [690, 180] width 45 height 21
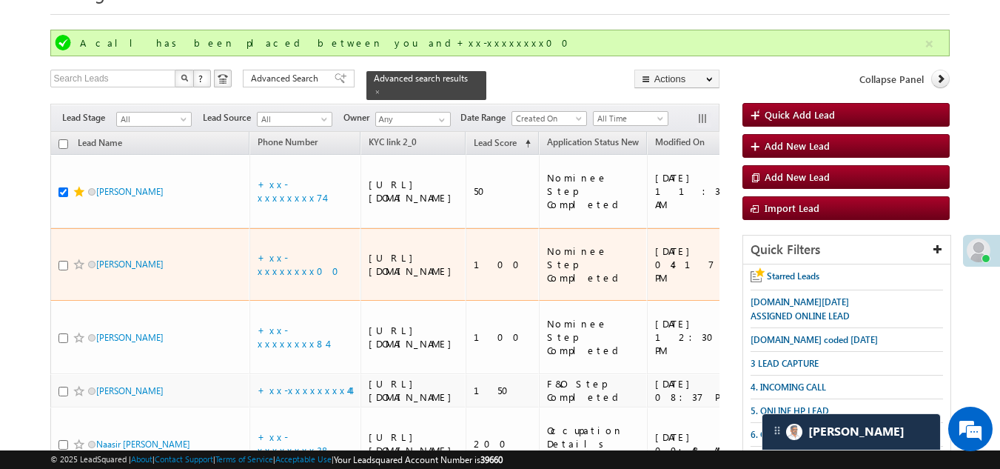
click at [60, 240] on td "SUBRATA DAS" at bounding box center [150, 264] width 200 height 73
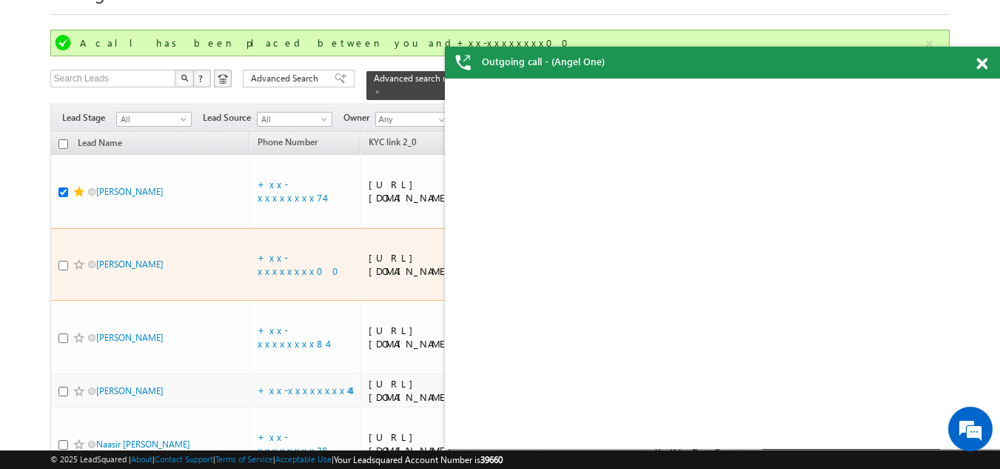
click at [62, 270] on input "checkbox" at bounding box center [63, 266] width 10 height 10
checkbox input "true"
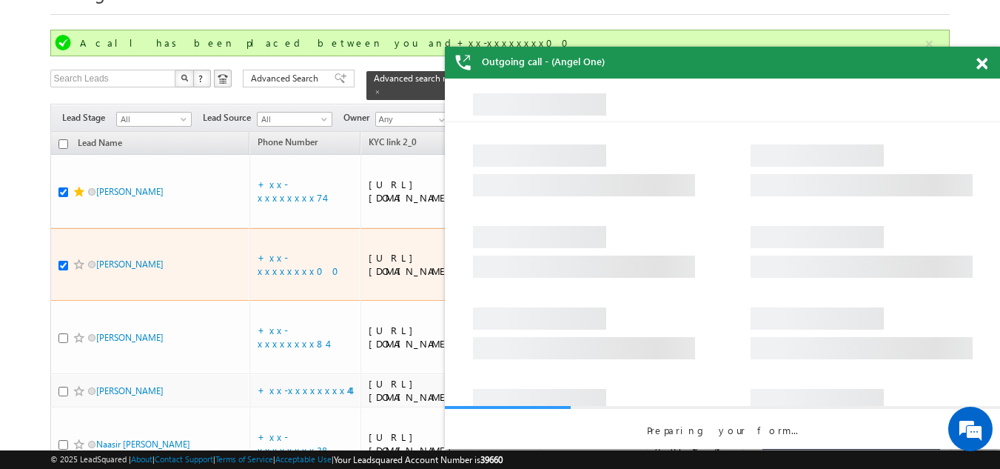
click at [77, 270] on span at bounding box center [79, 264] width 12 height 12
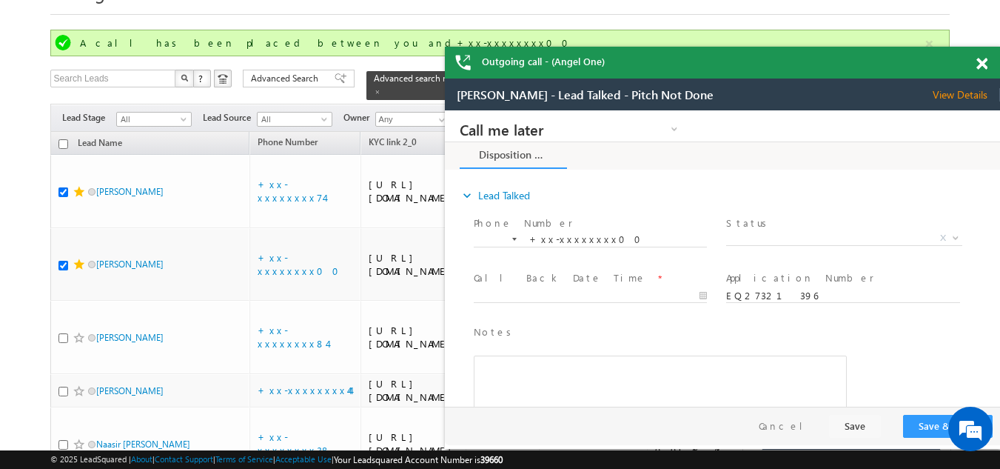
click at [967, 92] on span "View Details" at bounding box center [966, 94] width 67 height 13
click at [984, 64] on span at bounding box center [982, 64] width 11 height 13
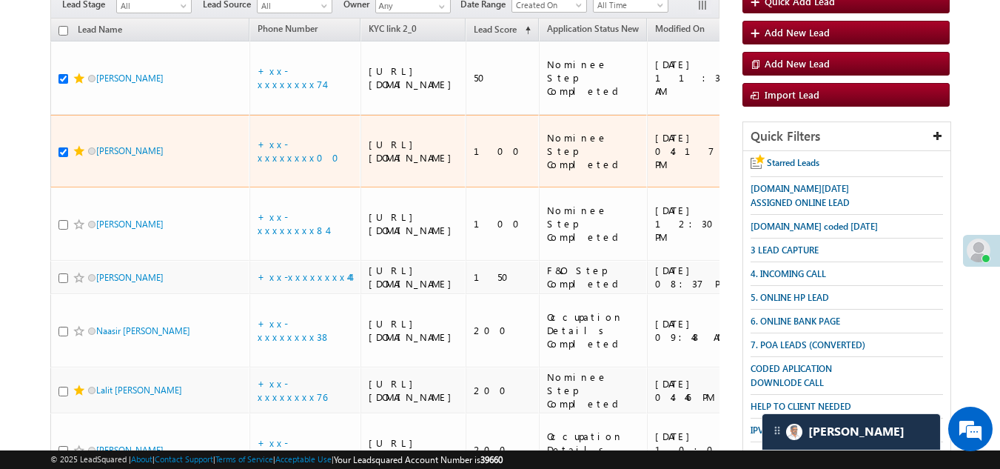
scroll to position [221, 0]
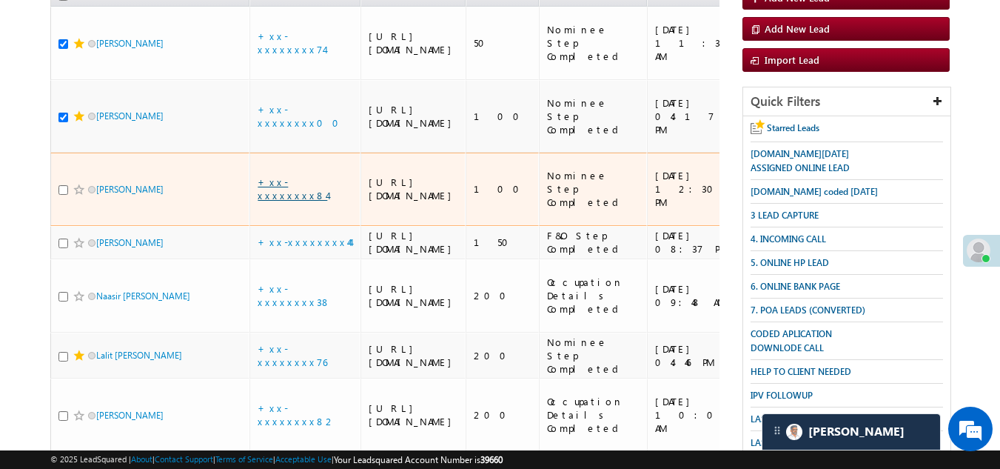
click at [298, 201] on link "+xx-xxxxxxxx84" at bounding box center [293, 188] width 70 height 26
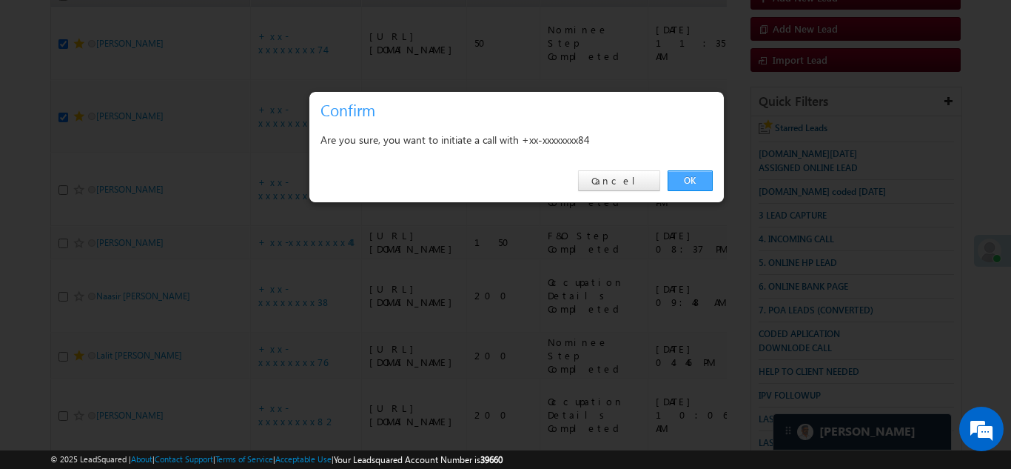
click at [684, 178] on link "OK" at bounding box center [690, 180] width 45 height 21
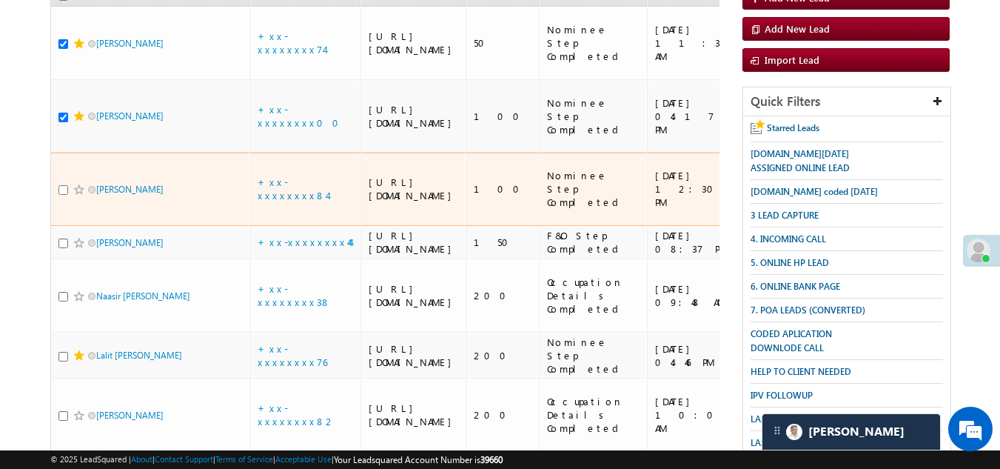
click at [61, 195] on input "checkbox" at bounding box center [63, 190] width 10 height 10
checkbox input "true"
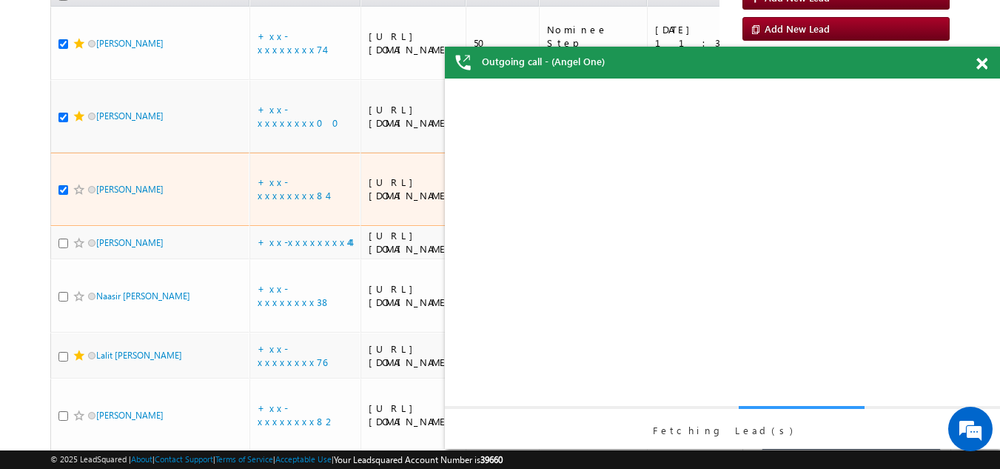
click at [77, 195] on span at bounding box center [79, 190] width 12 height 12
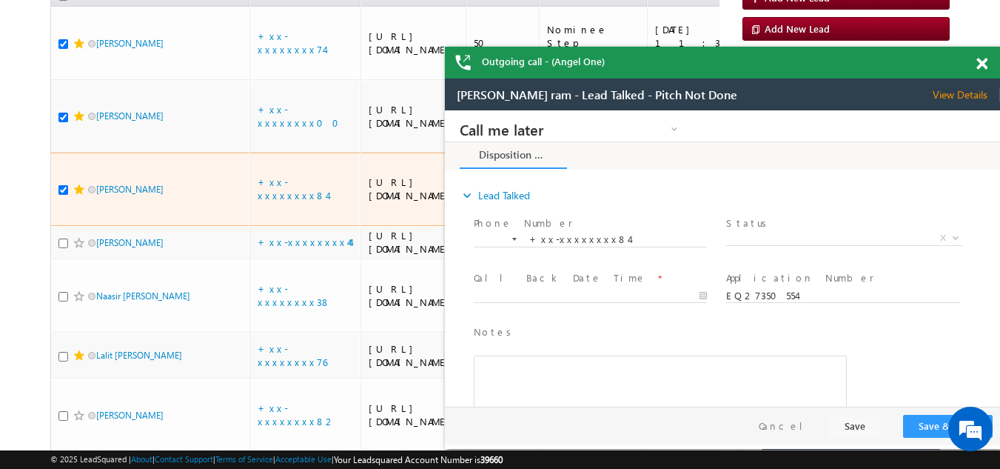
scroll to position [0, 0]
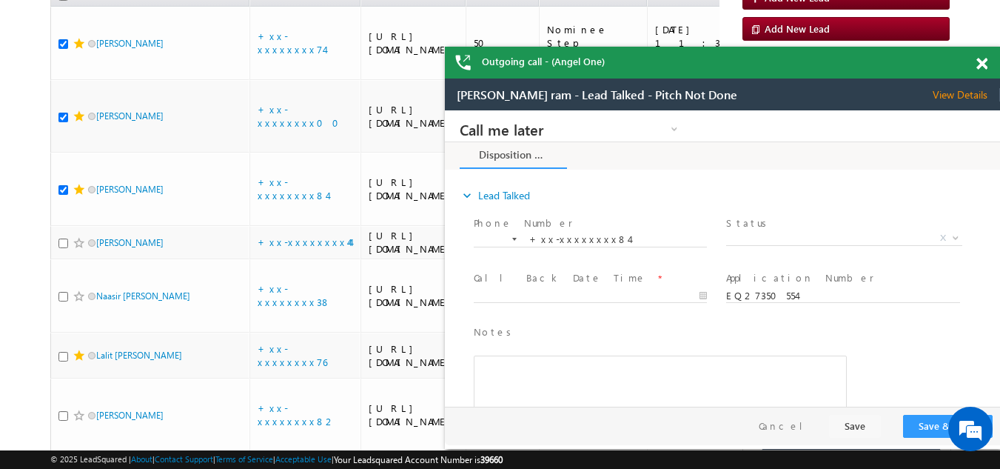
click at [979, 61] on span at bounding box center [982, 64] width 11 height 13
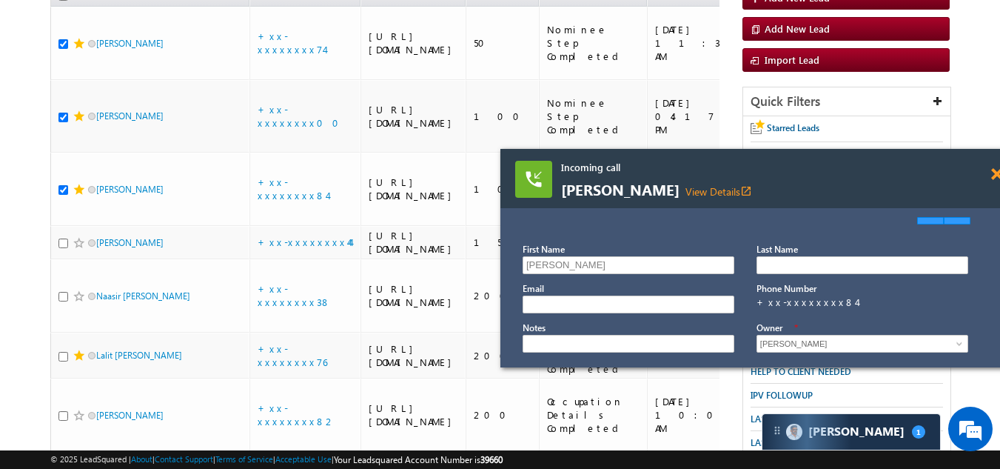
click at [994, 173] on span at bounding box center [996, 174] width 11 height 13
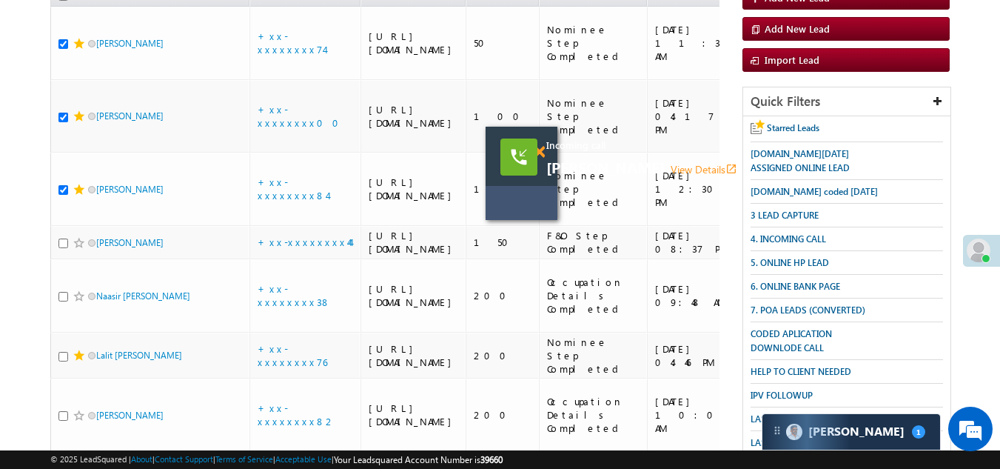
click at [540, 147] on span at bounding box center [539, 152] width 11 height 13
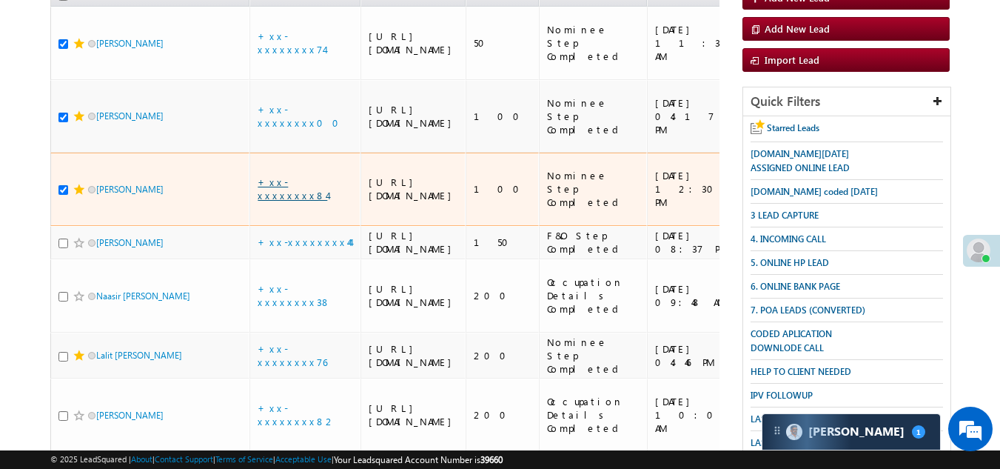
click at [295, 201] on link "+xx-xxxxxxxx84" at bounding box center [293, 188] width 70 height 26
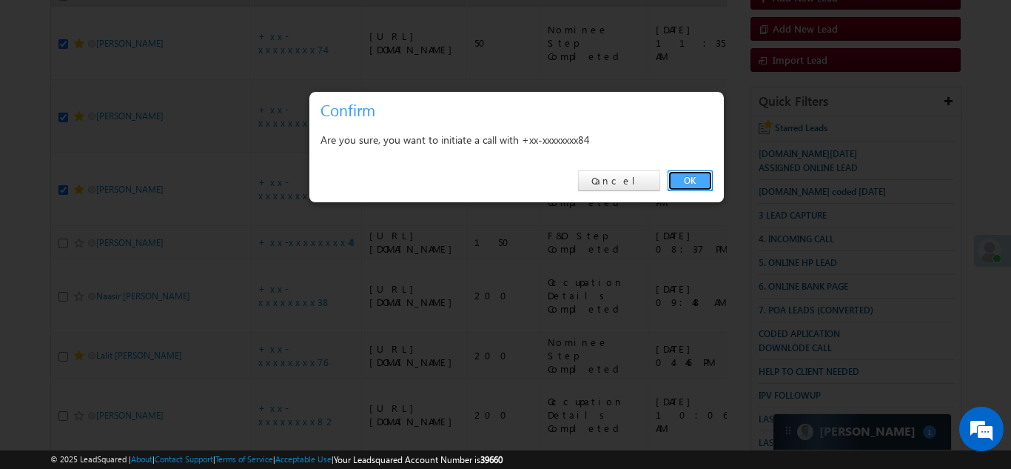
click at [683, 177] on link "OK" at bounding box center [690, 180] width 45 height 21
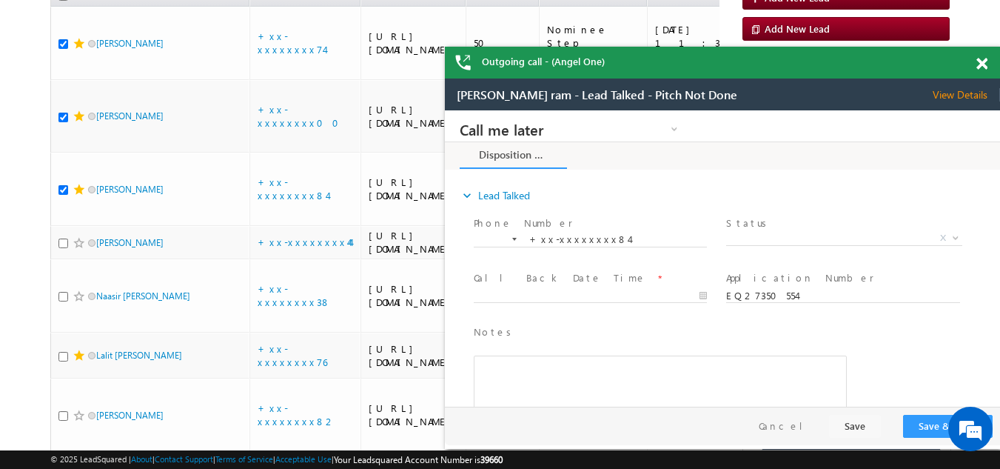
click at [982, 65] on span at bounding box center [982, 64] width 11 height 13
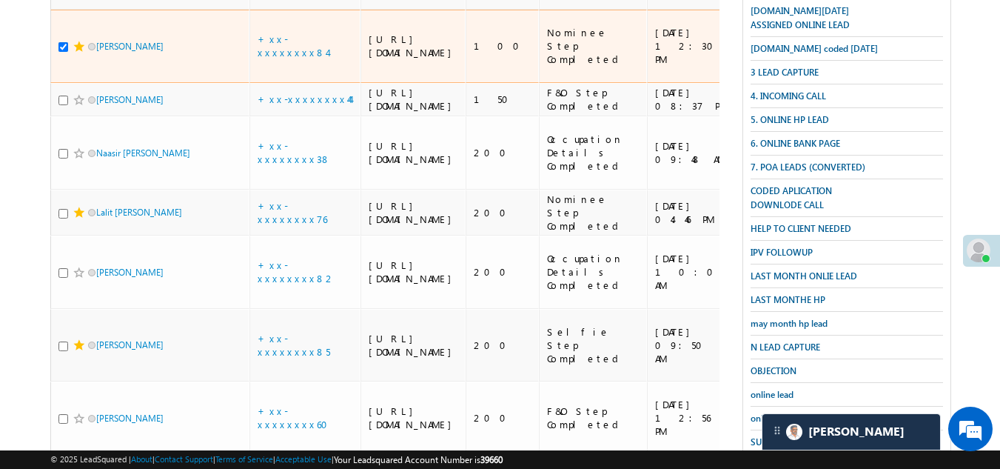
scroll to position [369, 0]
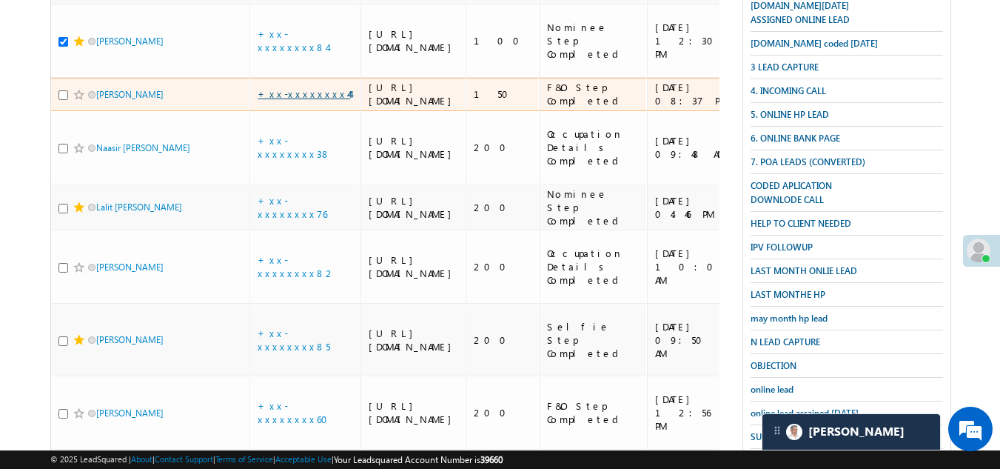
click at [269, 100] on link "+xx-xxxxxxxx44" at bounding box center [304, 93] width 93 height 13
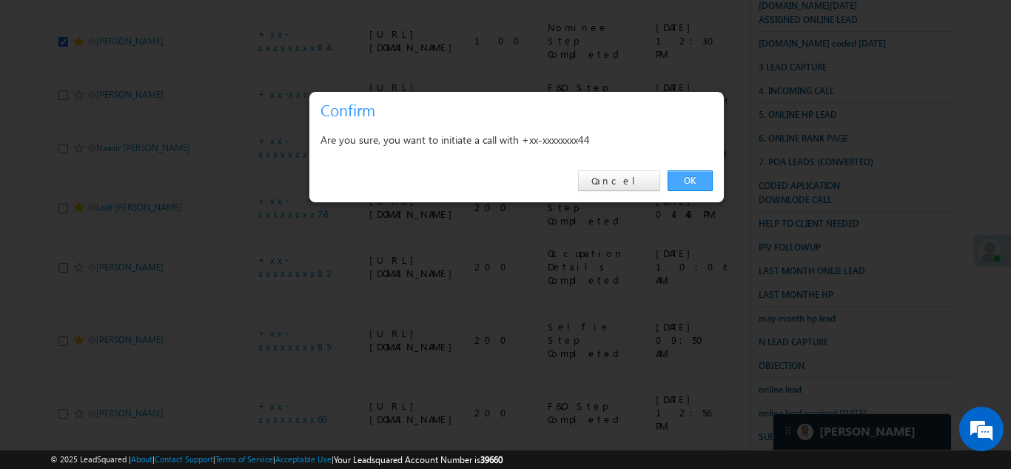
click at [682, 177] on link "OK" at bounding box center [690, 180] width 45 height 21
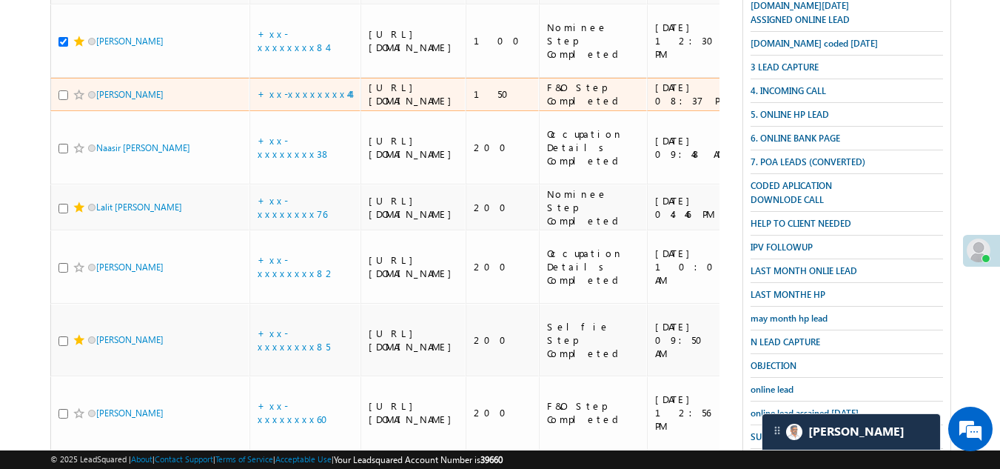
click at [63, 100] on input "checkbox" at bounding box center [63, 95] width 10 height 10
checkbox input "true"
click at [70, 102] on div at bounding box center [80, 94] width 45 height 15
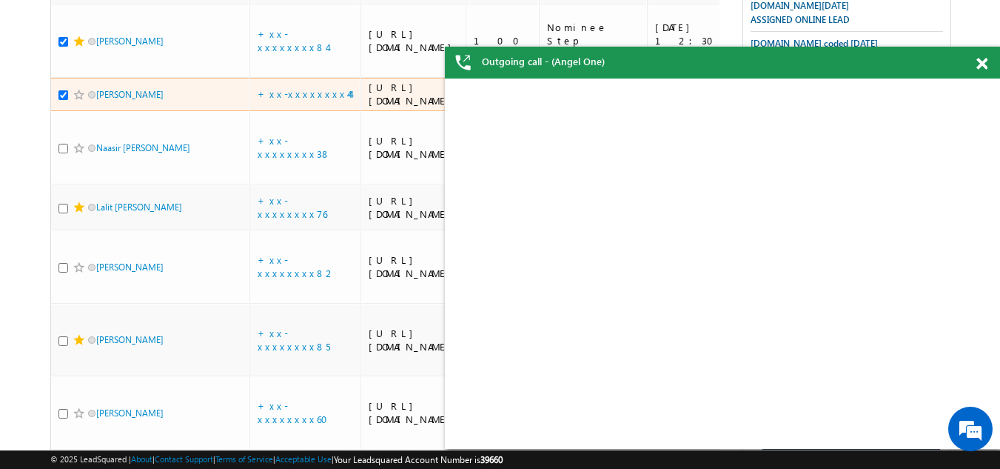
click at [78, 101] on span at bounding box center [79, 95] width 12 height 12
click at [80, 101] on span at bounding box center [79, 95] width 12 height 12
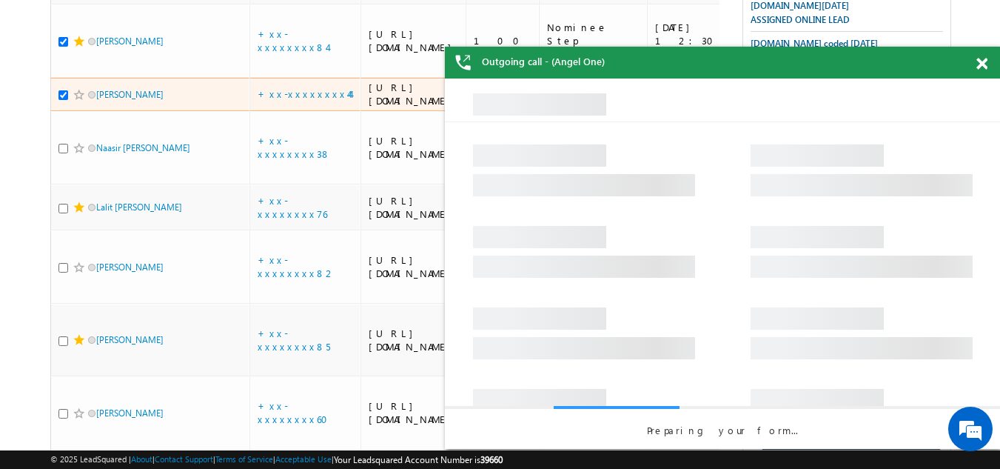
click at [80, 101] on span at bounding box center [79, 95] width 12 height 12
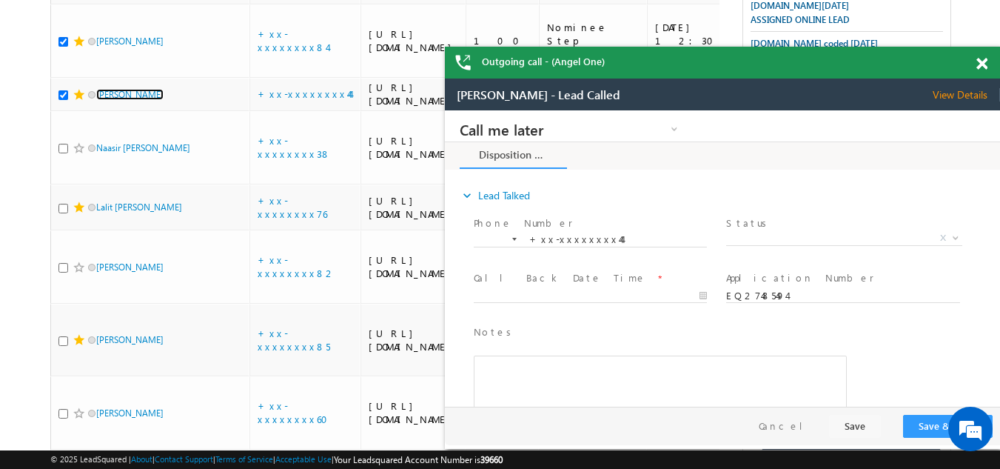
click at [984, 61] on span at bounding box center [982, 64] width 11 height 13
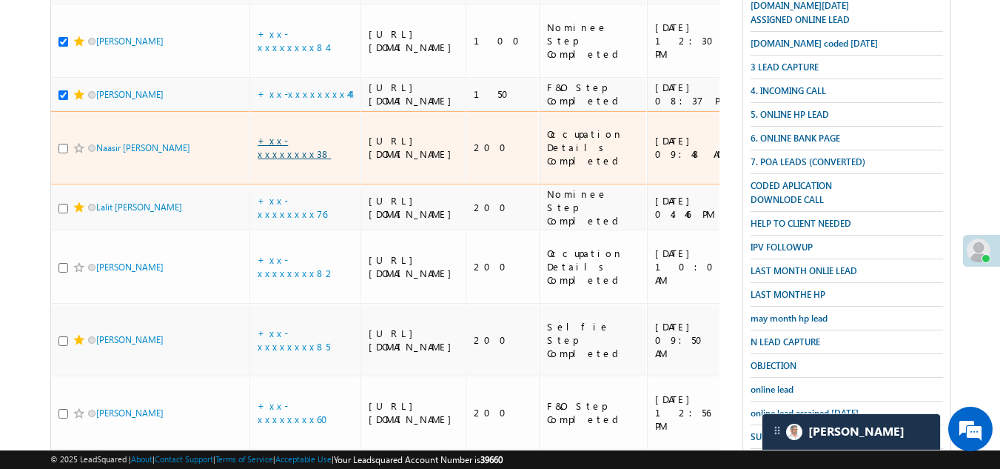
click at [289, 160] on link "+xx-xxxxxxxx38" at bounding box center [294, 147] width 73 height 26
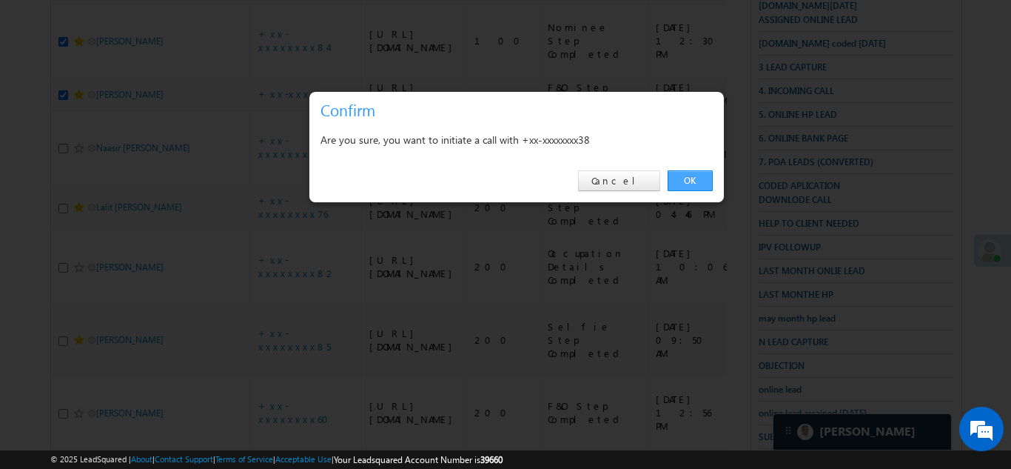
click at [683, 176] on link "OK" at bounding box center [690, 180] width 45 height 21
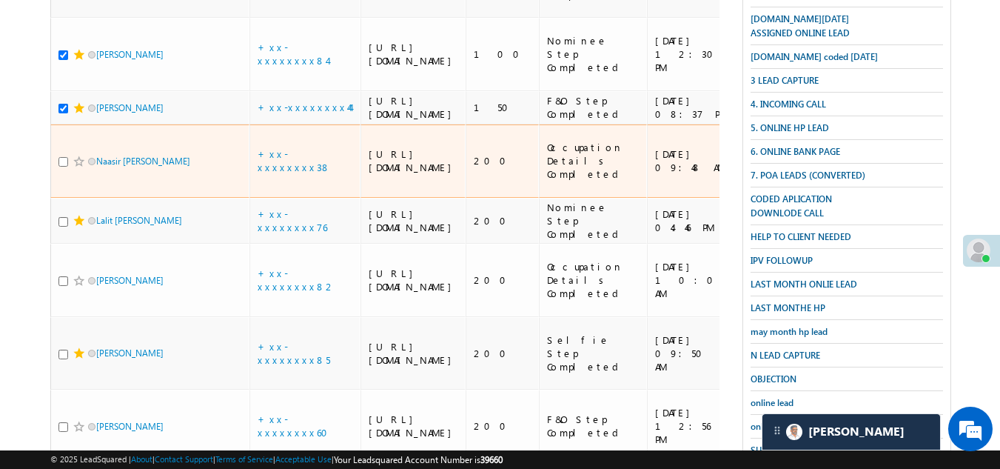
click at [61, 167] on input "checkbox" at bounding box center [63, 162] width 10 height 10
checkbox input "true"
click at [78, 167] on span at bounding box center [79, 161] width 12 height 12
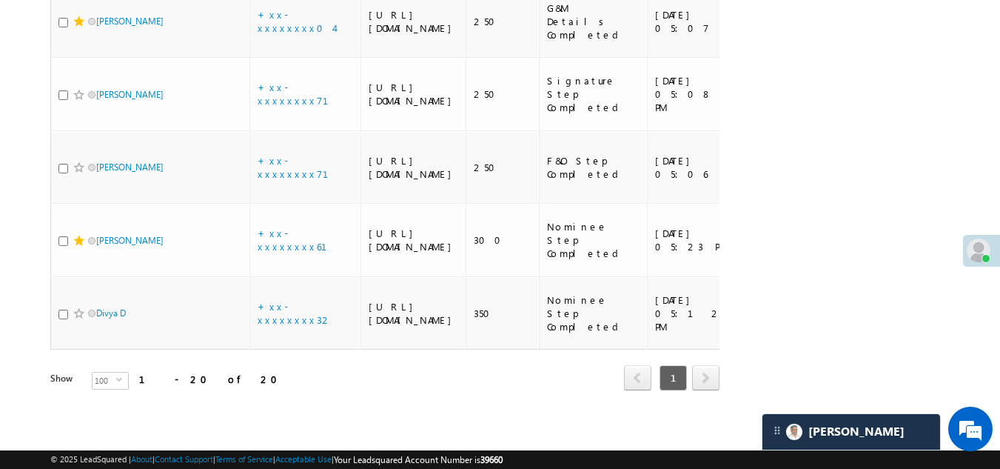
scroll to position [1606, 0]
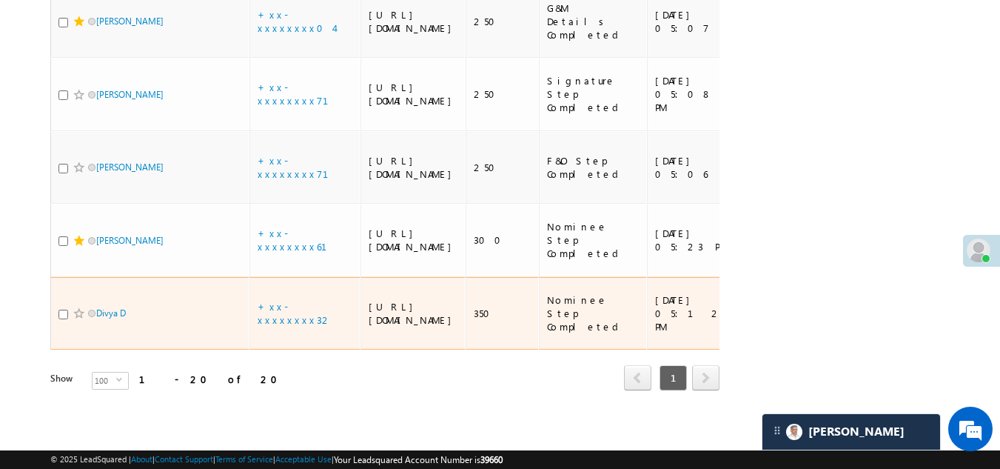
click at [76, 307] on span at bounding box center [79, 313] width 12 height 12
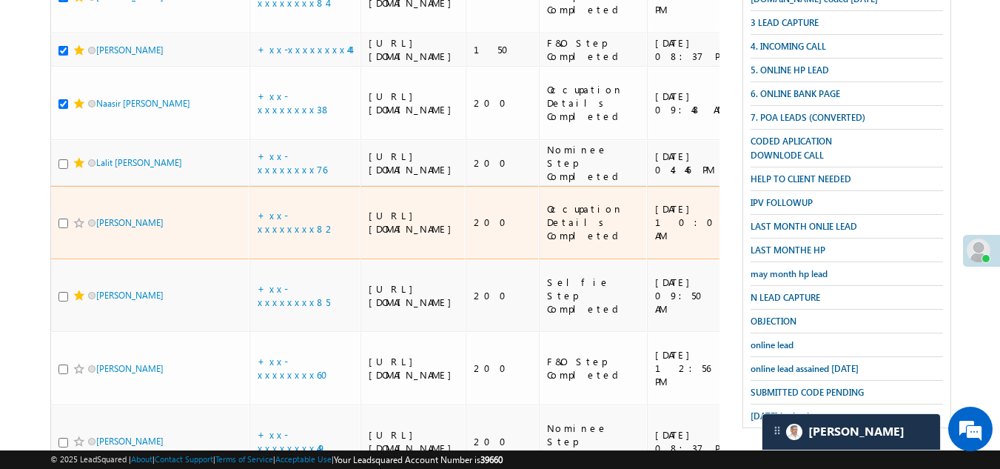
scroll to position [421, 0]
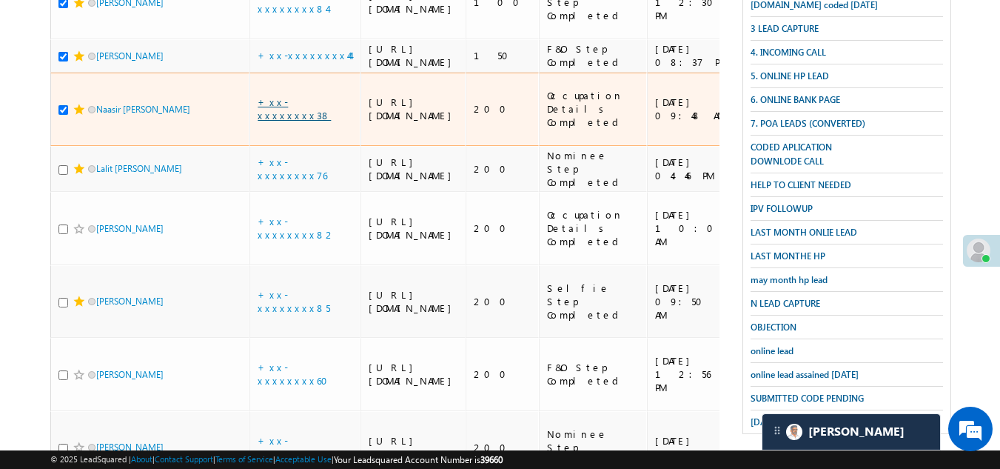
click at [301, 121] on link "+xx-xxxxxxxx38" at bounding box center [294, 109] width 73 height 26
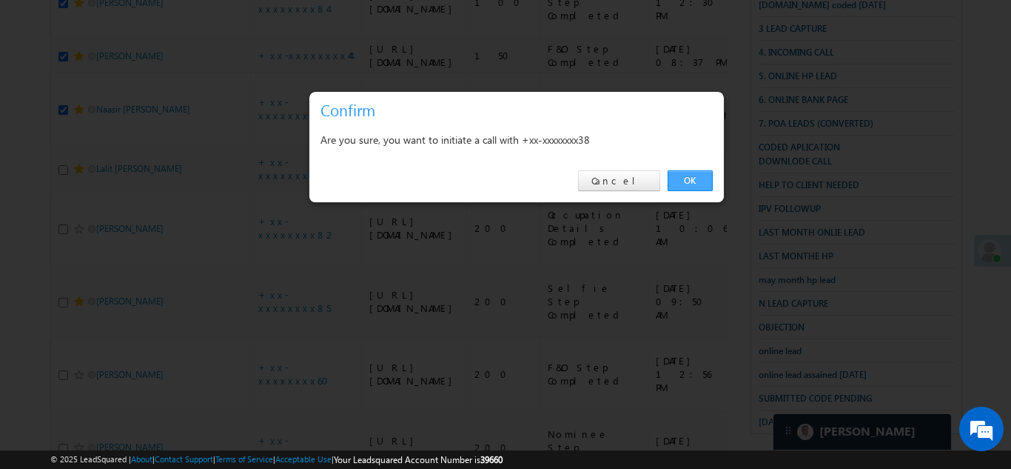
click at [683, 174] on link "OK" at bounding box center [690, 180] width 45 height 21
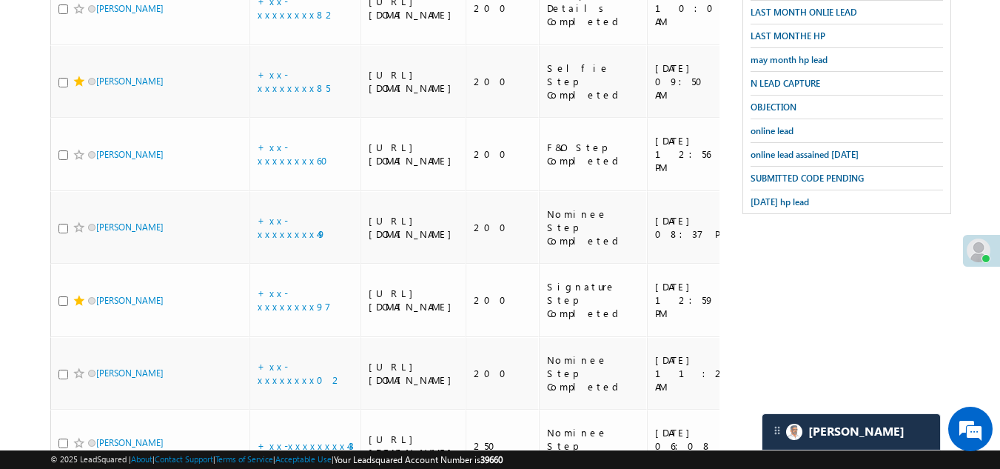
scroll to position [643, 0]
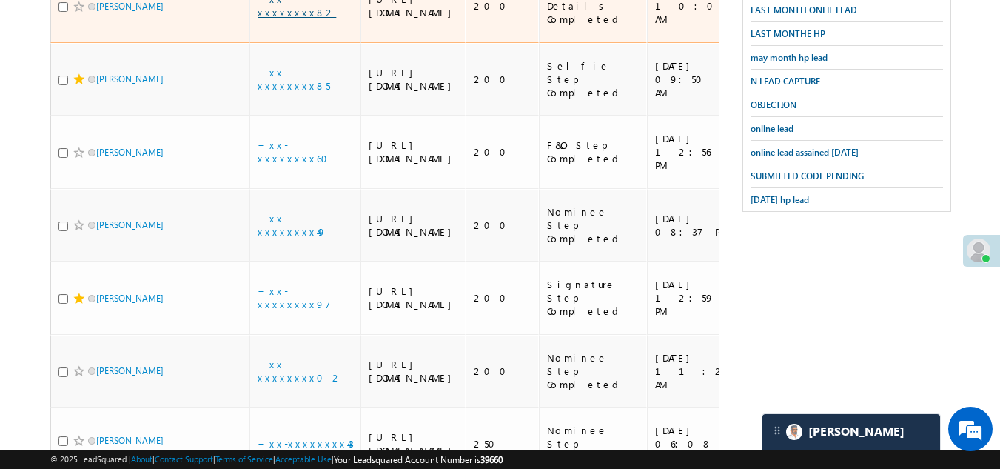
click at [287, 19] on link "+xx-xxxxxxxx82" at bounding box center [297, 6] width 78 height 26
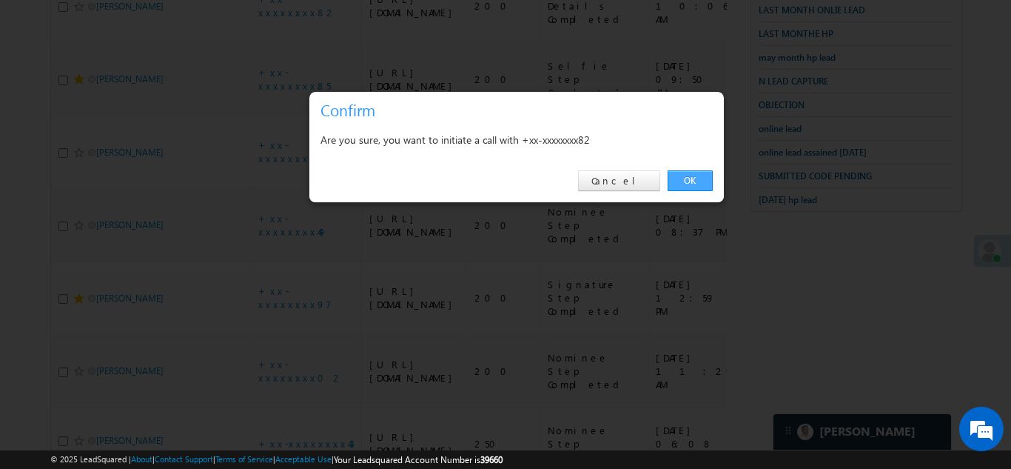
click at [694, 181] on link "OK" at bounding box center [690, 180] width 45 height 21
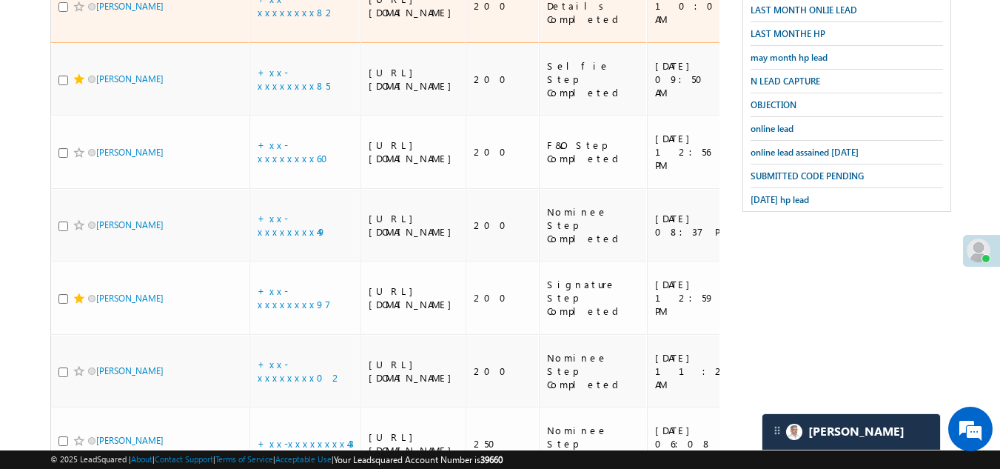
click at [64, 12] on input "checkbox" at bounding box center [63, 7] width 10 height 10
checkbox input "true"
click at [78, 13] on span at bounding box center [79, 7] width 12 height 12
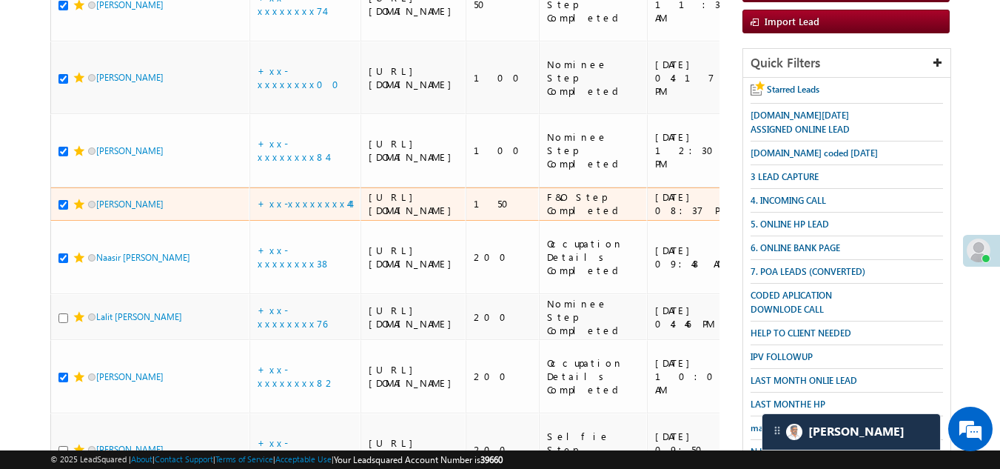
scroll to position [0, 0]
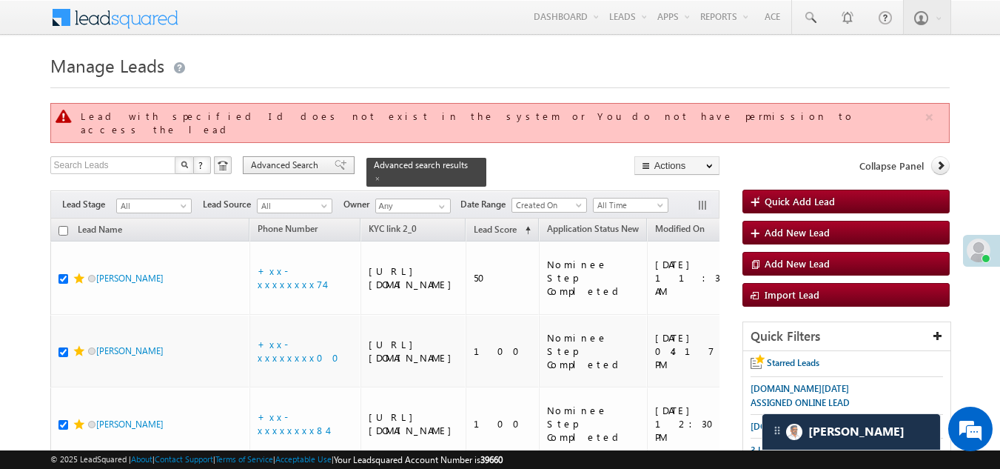
click at [291, 158] on span "Advanced Search" at bounding box center [287, 164] width 72 height 13
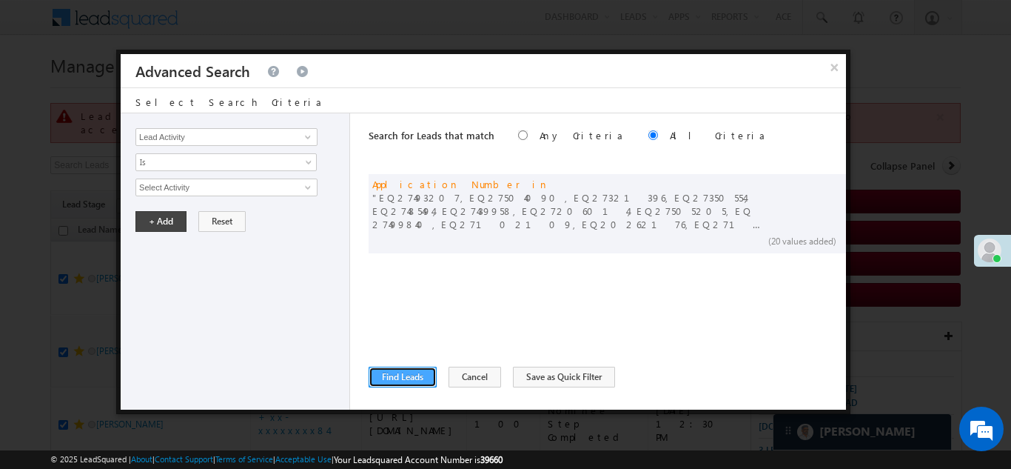
click at [403, 369] on button "Find Leads" at bounding box center [403, 376] width 68 height 21
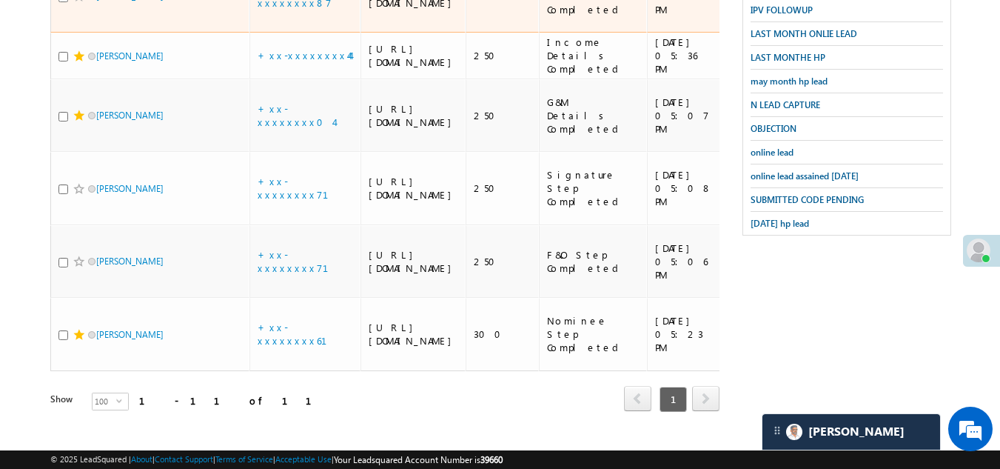
scroll to position [567, 0]
checkbox input "true"
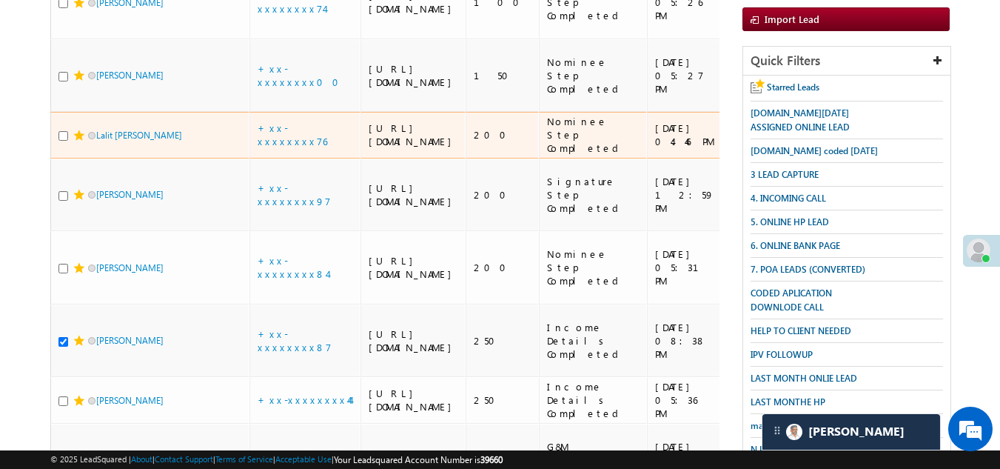
scroll to position [444, 0]
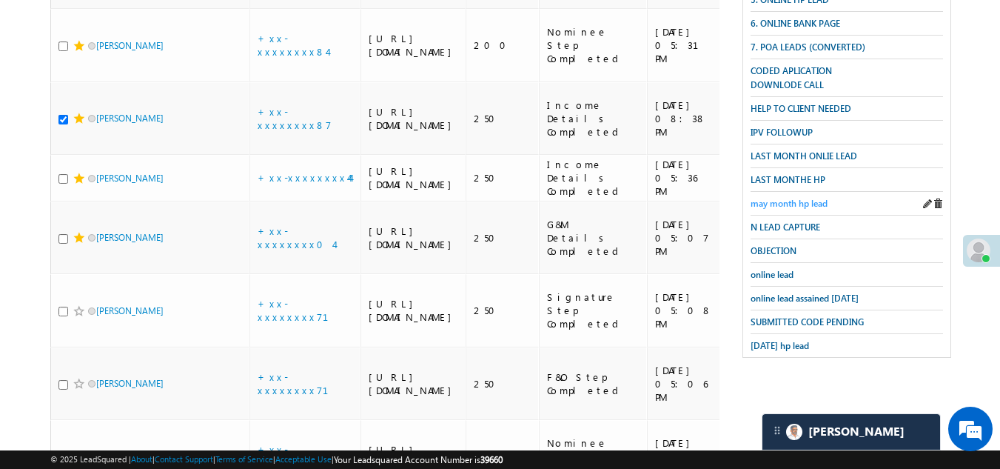
click at [777, 198] on span "may month hp lead" at bounding box center [789, 203] width 77 height 11
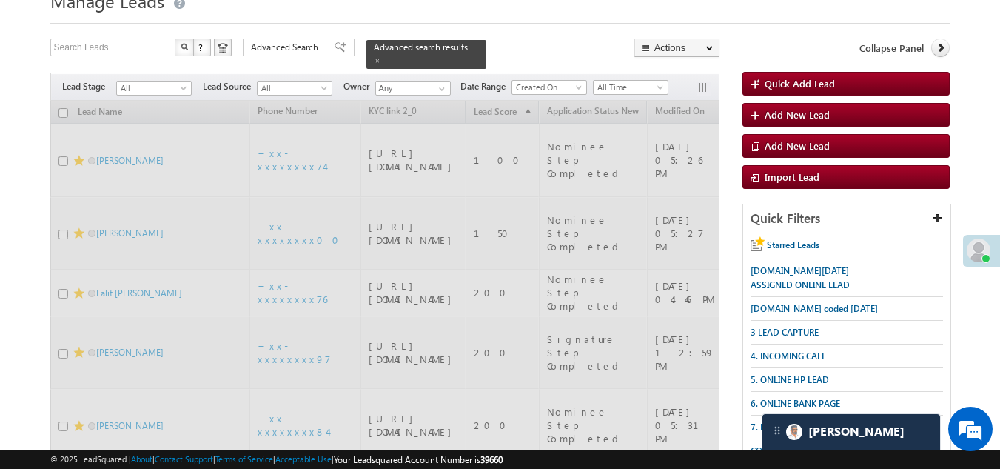
scroll to position [0, 0]
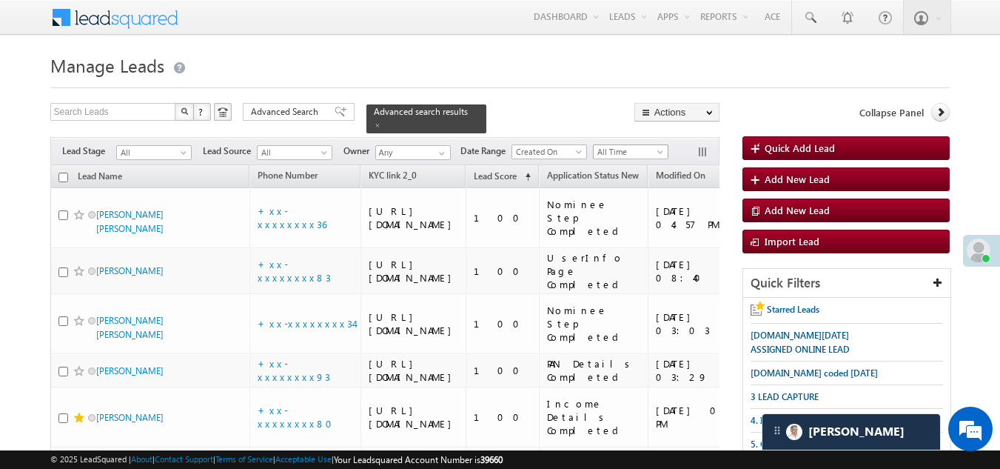
click at [626, 145] on span "All Time" at bounding box center [629, 151] width 70 height 13
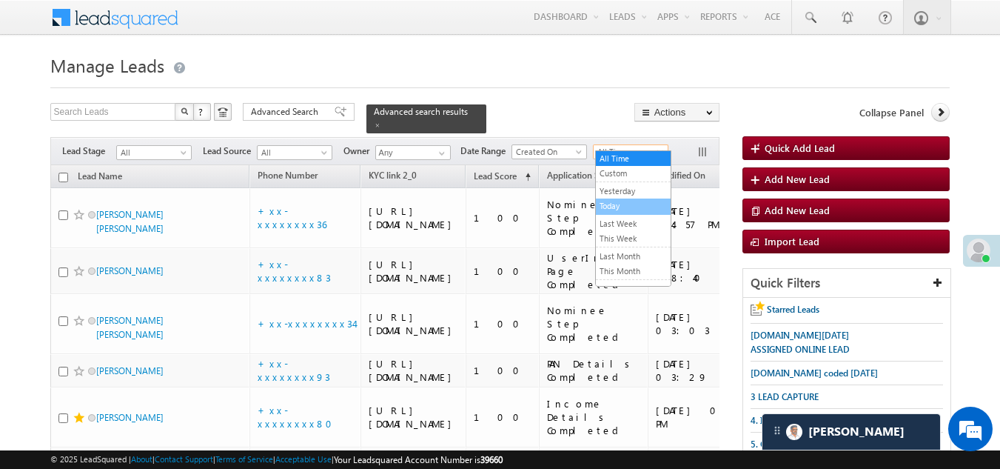
click at [623, 200] on link "Today" at bounding box center [633, 205] width 75 height 13
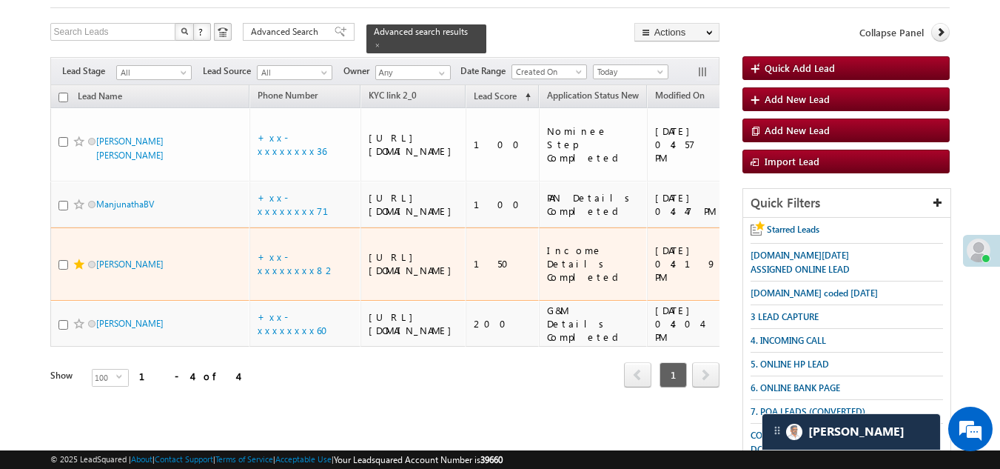
scroll to position [74, 0]
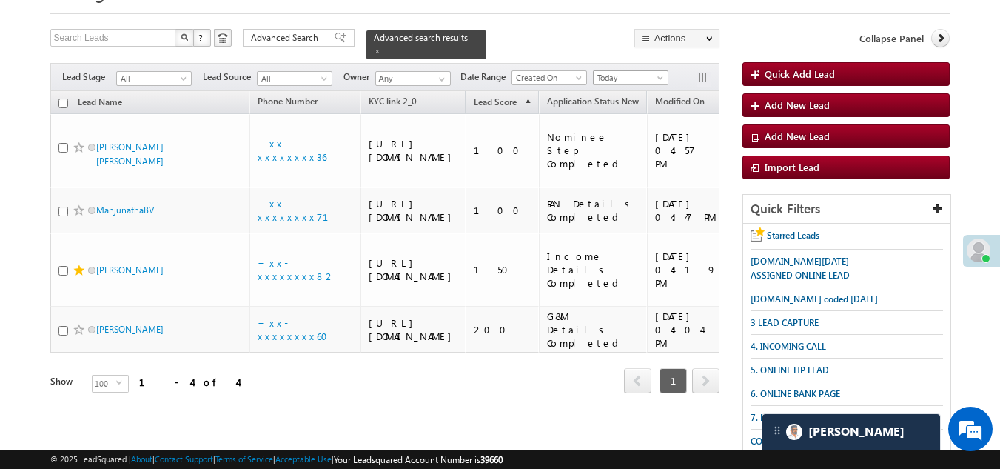
click at [626, 71] on span "Today" at bounding box center [629, 77] width 70 height 13
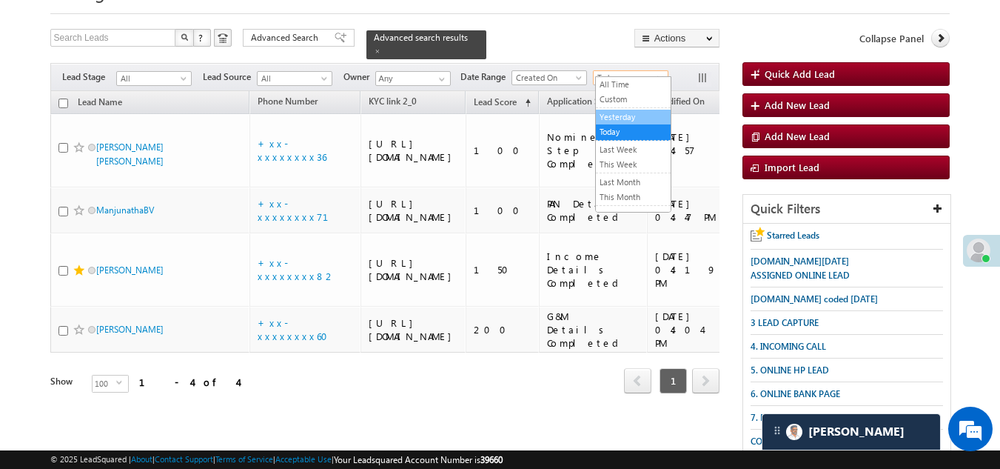
click at [622, 113] on ul "All Time Custom Yesterday Today Last Week This Week Last Month This Month Last …" at bounding box center [633, 144] width 76 height 136
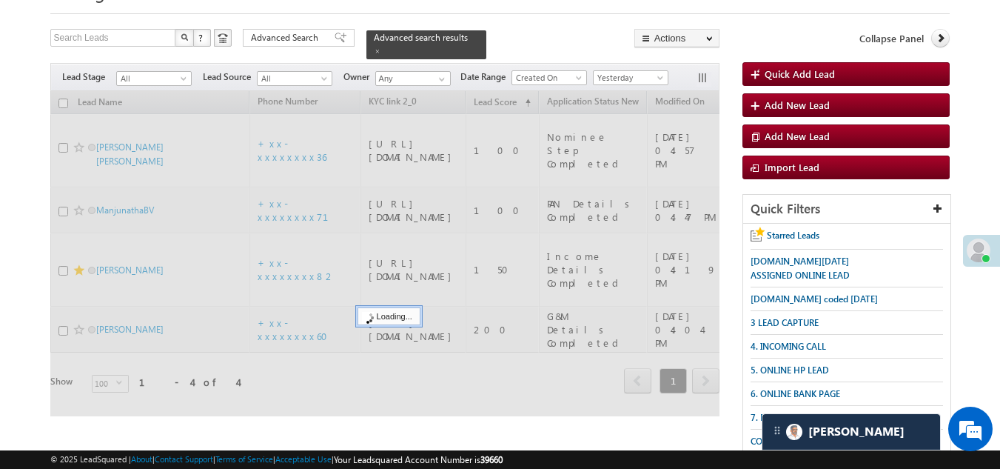
click at [622, 113] on div at bounding box center [384, 253] width 669 height 325
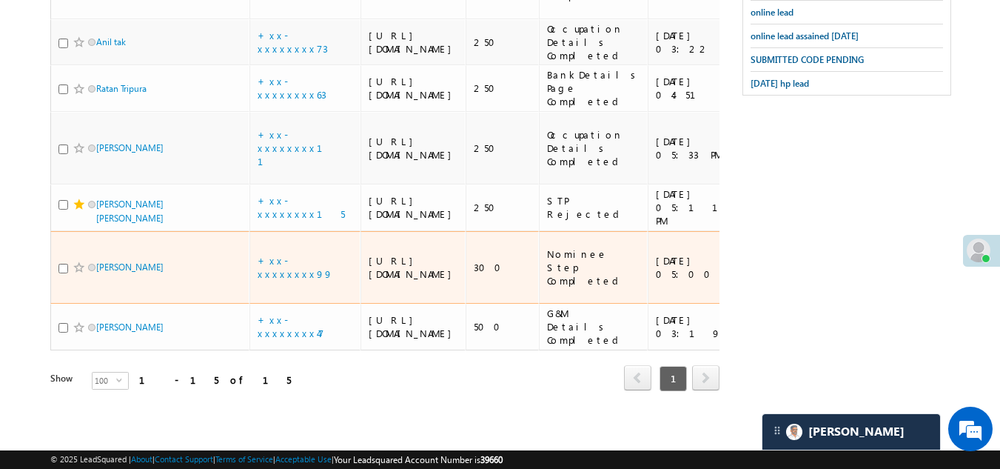
scroll to position [912, 0]
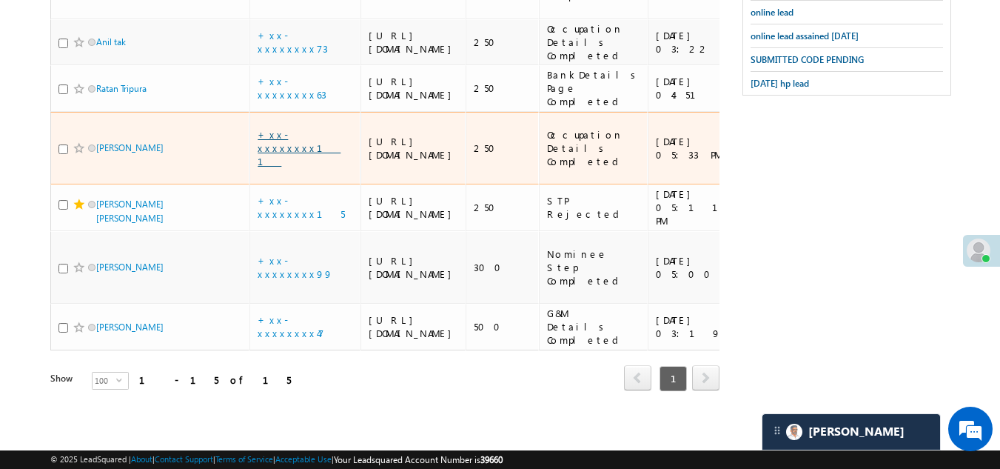
click at [298, 167] on link "+xx-xxxxxxxx11" at bounding box center [299, 147] width 83 height 39
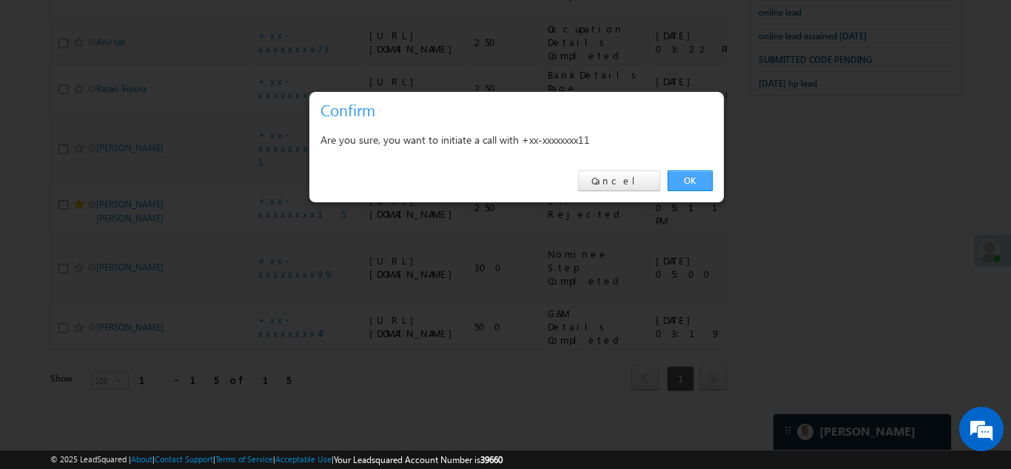
click at [692, 174] on link "OK" at bounding box center [690, 180] width 45 height 21
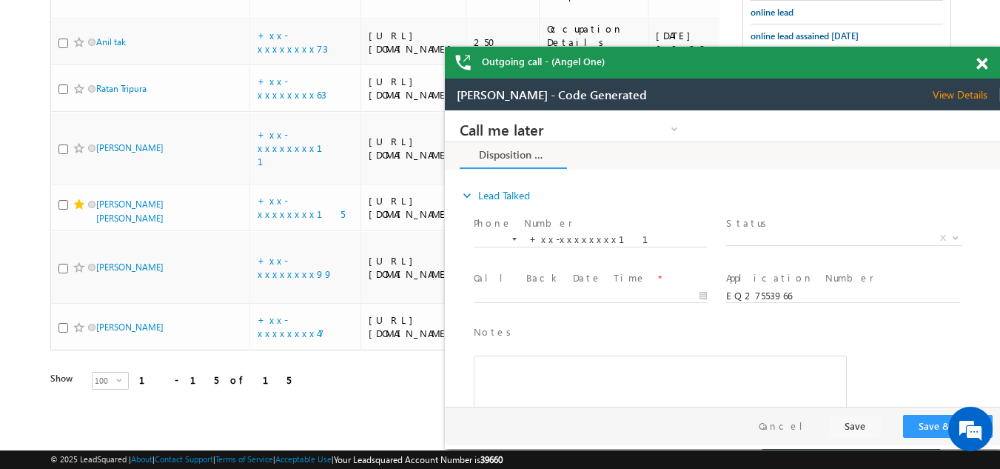
scroll to position [0, 0]
click at [959, 90] on span "View Details" at bounding box center [966, 94] width 67 height 13
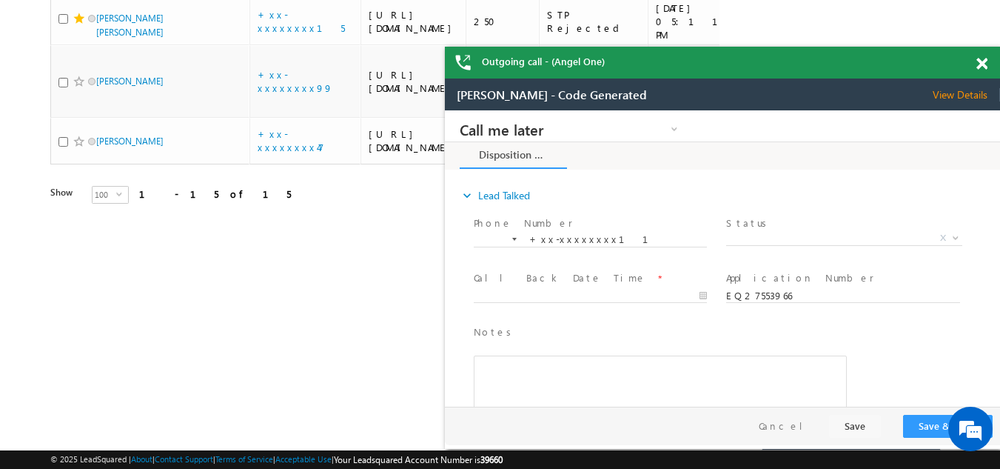
click at [980, 65] on span at bounding box center [982, 64] width 11 height 13
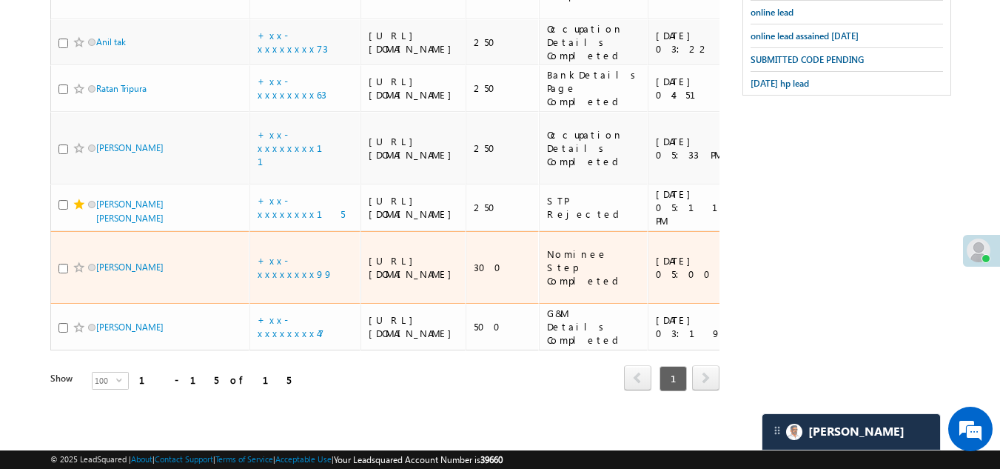
scroll to position [1174, 0]
click at [296, 254] on link "+xx-xxxxxxxx99" at bounding box center [296, 267] width 76 height 26
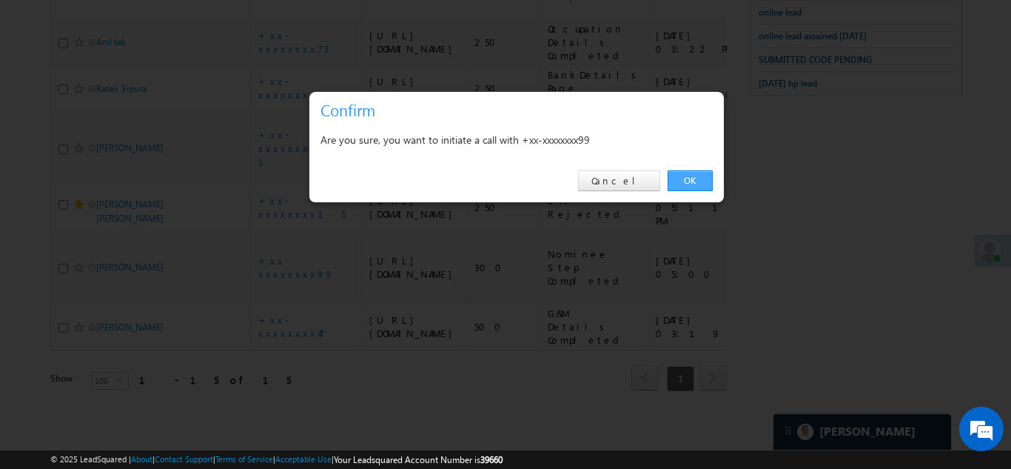
click at [686, 178] on link "OK" at bounding box center [690, 180] width 45 height 21
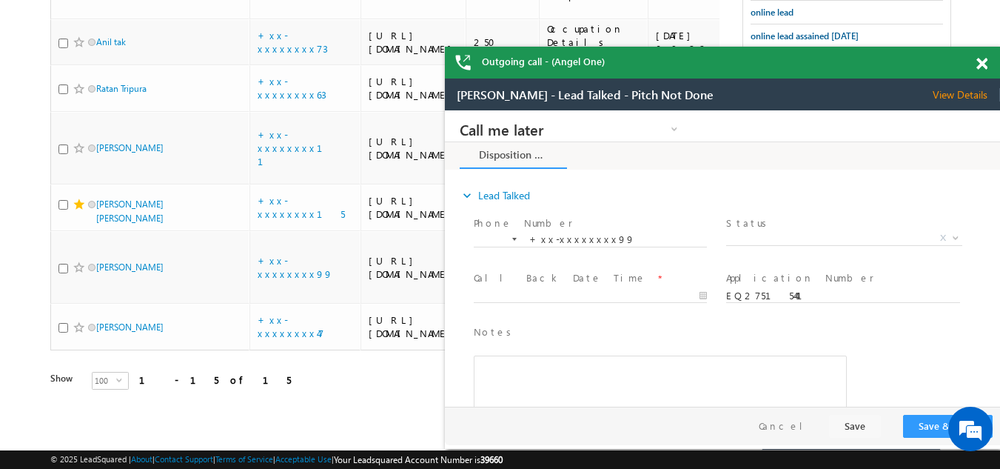
scroll to position [0, 0]
click at [982, 65] on span at bounding box center [982, 64] width 11 height 13
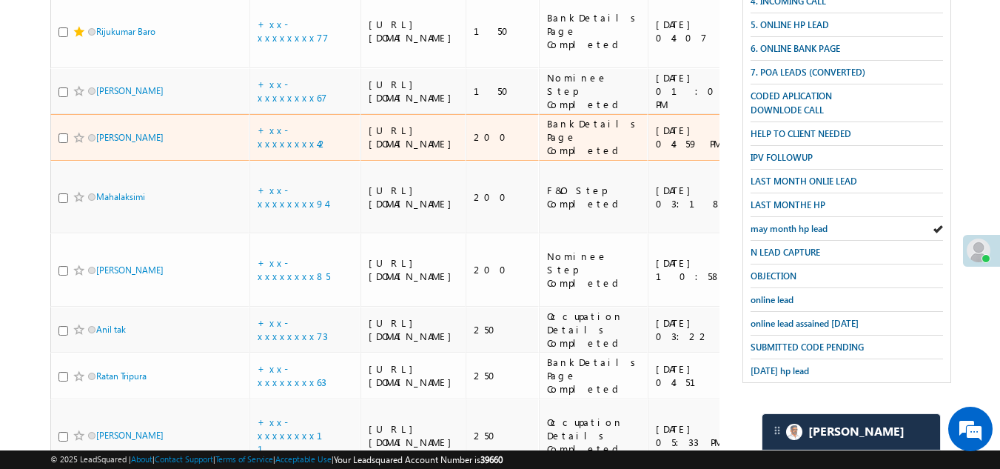
scroll to position [434, 0]
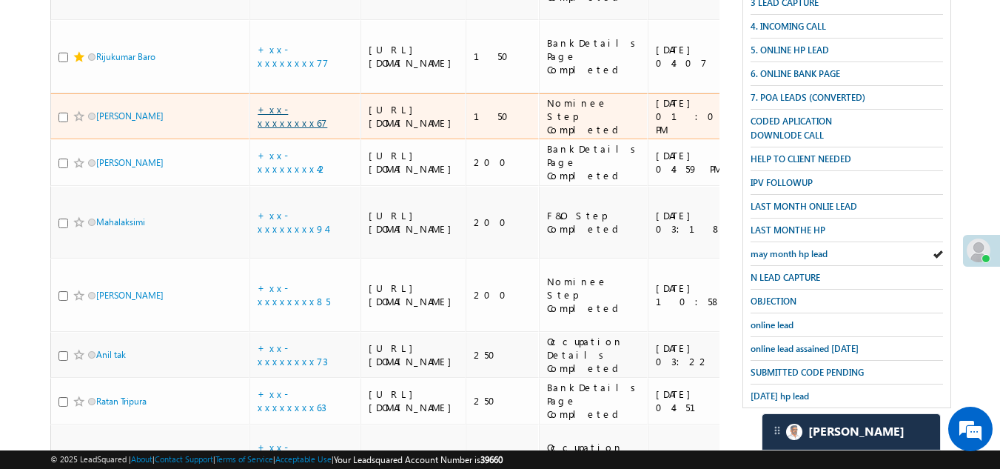
click at [296, 129] on link "+xx-xxxxxxxx67" at bounding box center [293, 116] width 70 height 26
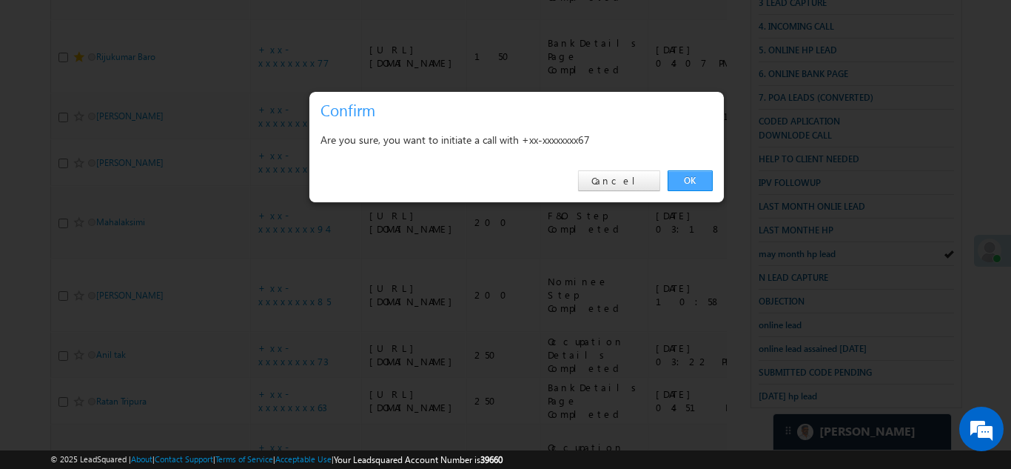
click at [687, 173] on link "OK" at bounding box center [690, 180] width 45 height 21
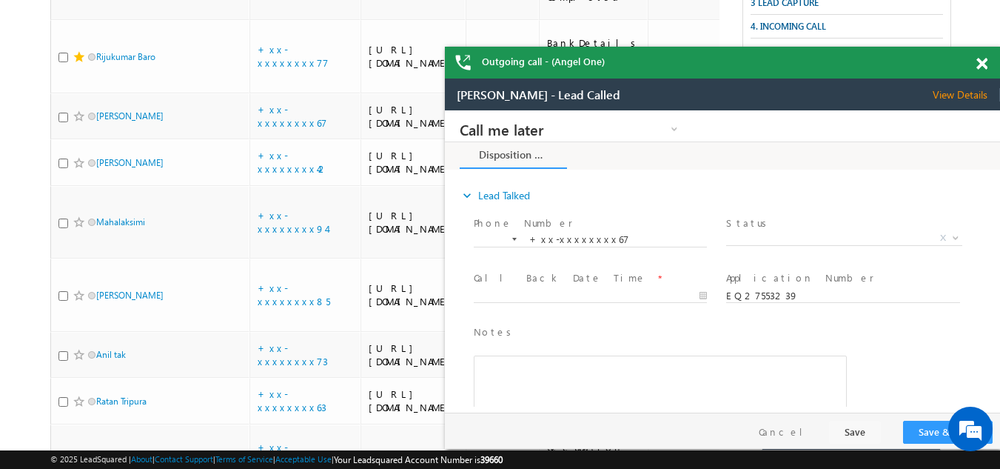
scroll to position [0, 0]
click at [980, 61] on span at bounding box center [982, 64] width 11 height 13
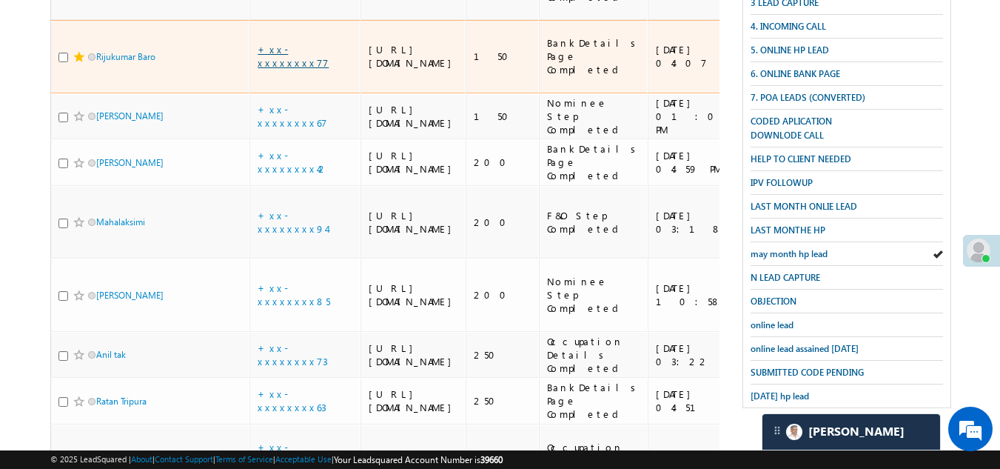
click at [284, 69] on link "+xx-xxxxxxxx77" at bounding box center [293, 56] width 71 height 26
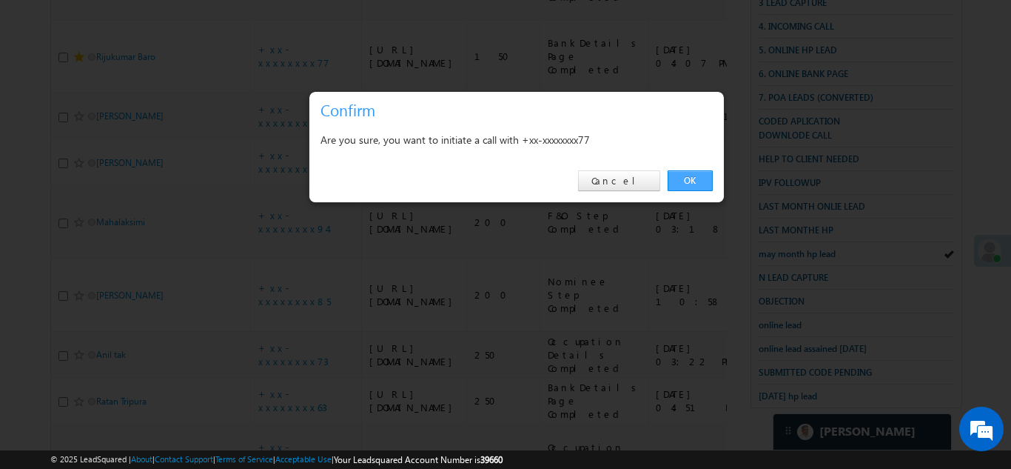
click at [687, 173] on link "OK" at bounding box center [690, 180] width 45 height 21
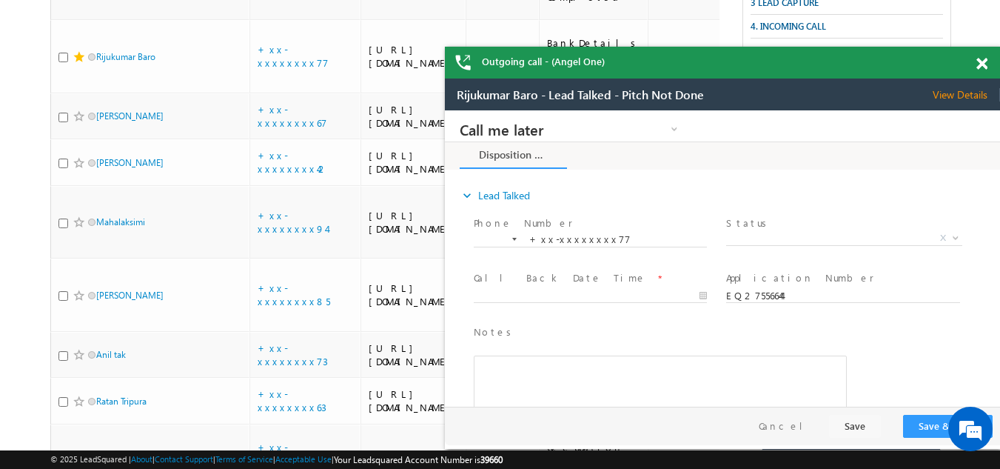
click at [956, 93] on span "View Details" at bounding box center [966, 94] width 67 height 13
click at [982, 61] on span at bounding box center [982, 64] width 11 height 13
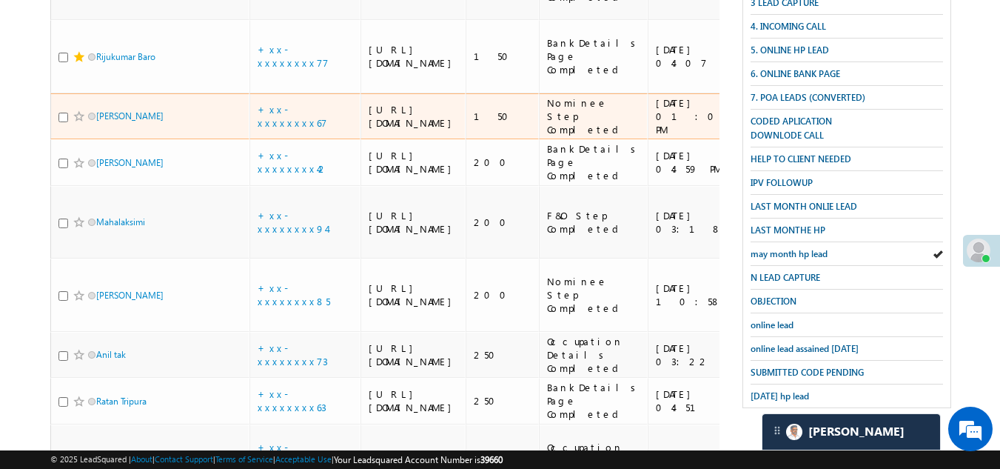
scroll to position [360, 0]
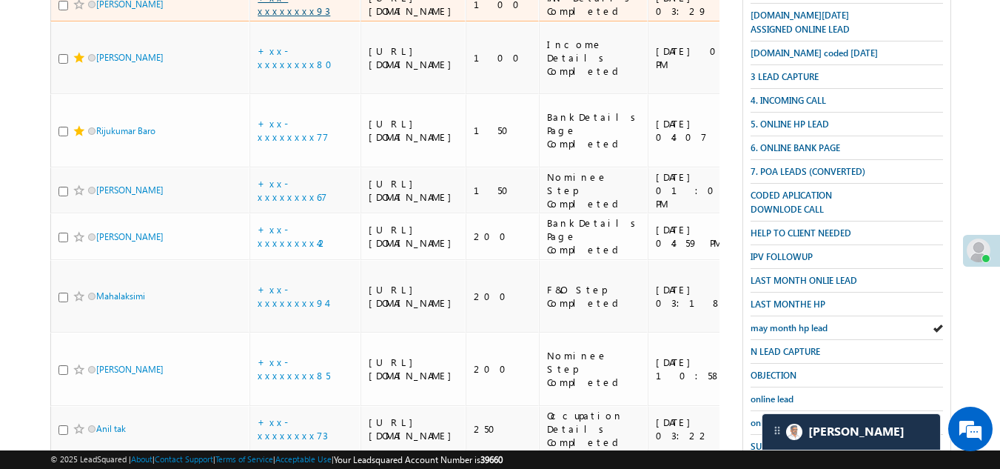
click at [295, 17] on link "+xx-xxxxxxxx93" at bounding box center [294, 4] width 73 height 26
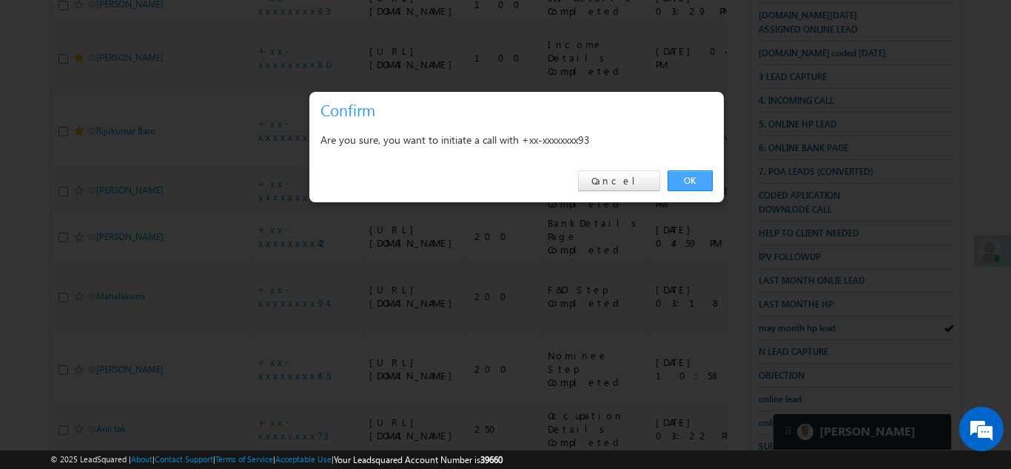
click at [682, 178] on link "OK" at bounding box center [690, 180] width 45 height 21
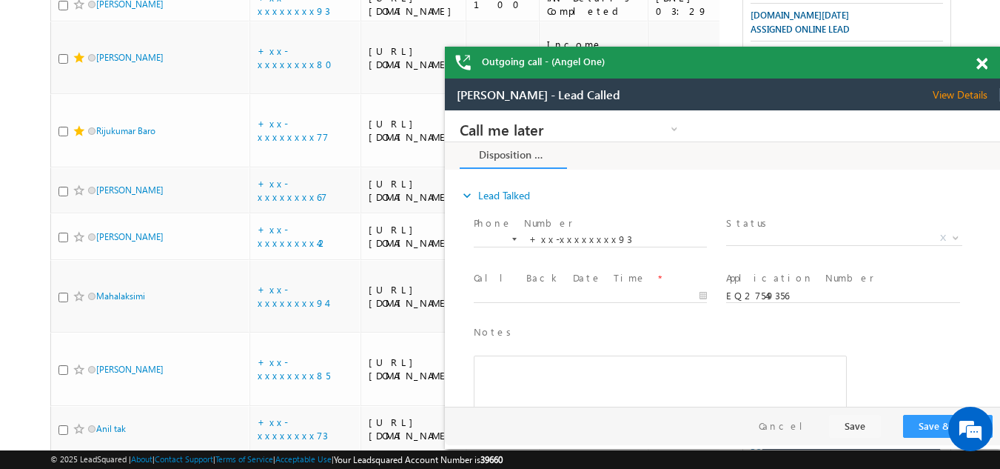
scroll to position [0, 0]
click at [985, 60] on span at bounding box center [982, 64] width 11 height 13
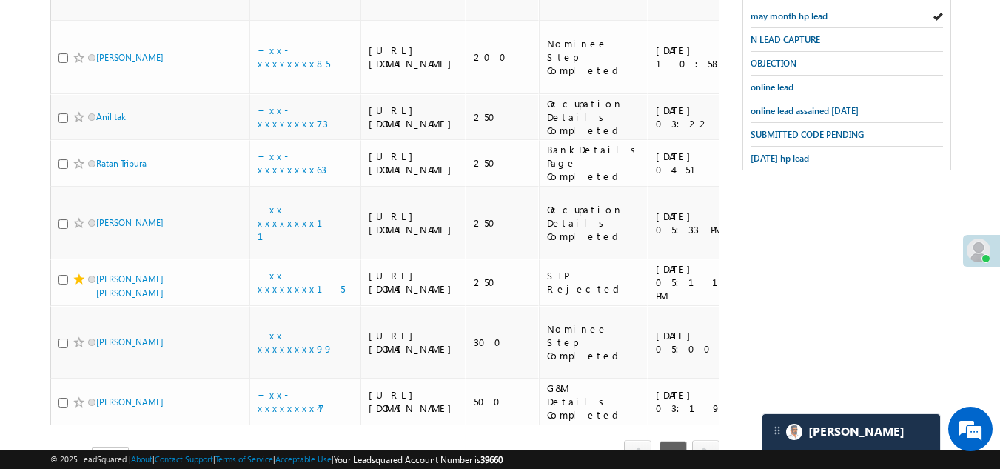
scroll to position [730, 0]
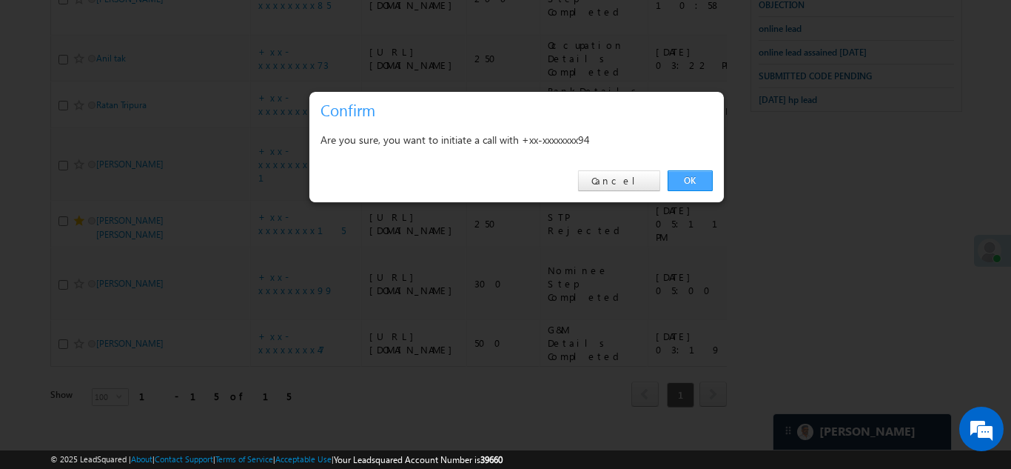
click at [678, 173] on link "OK" at bounding box center [690, 180] width 45 height 21
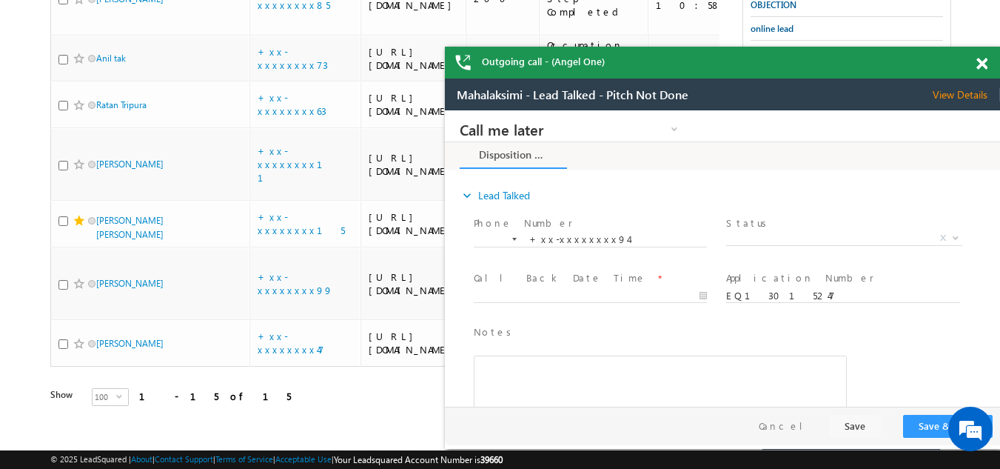
scroll to position [0, 0]
click at [961, 93] on span "View Details" at bounding box center [966, 94] width 67 height 13
click at [982, 63] on span at bounding box center [982, 64] width 11 height 13
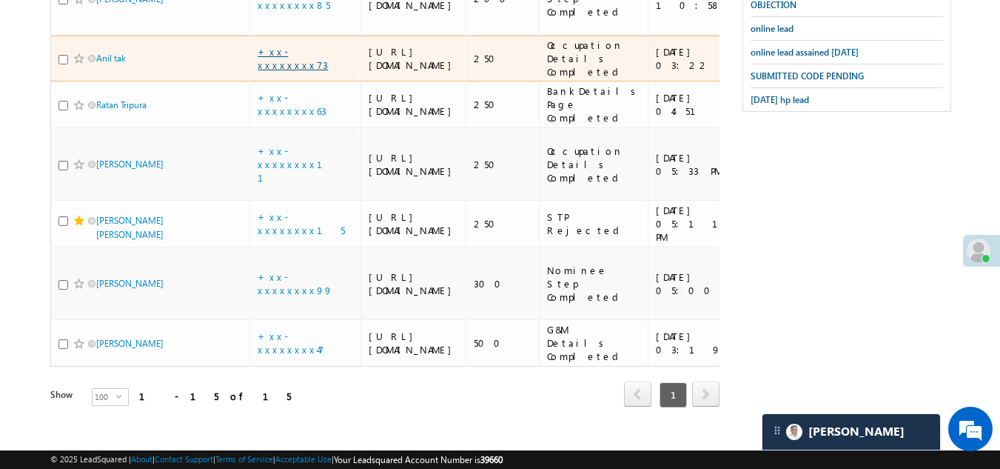
click at [287, 71] on link "+xx-xxxxxxxx73" at bounding box center [293, 58] width 70 height 26
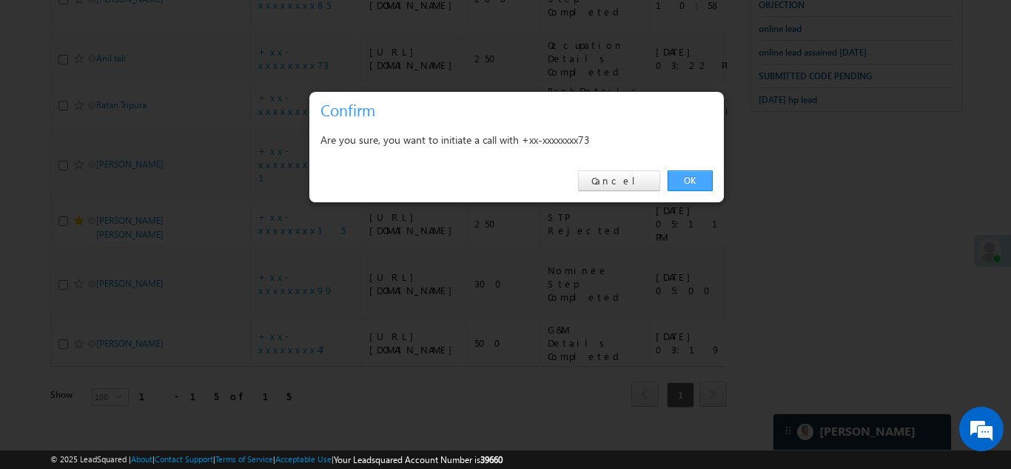
click at [691, 176] on link "OK" at bounding box center [690, 180] width 45 height 21
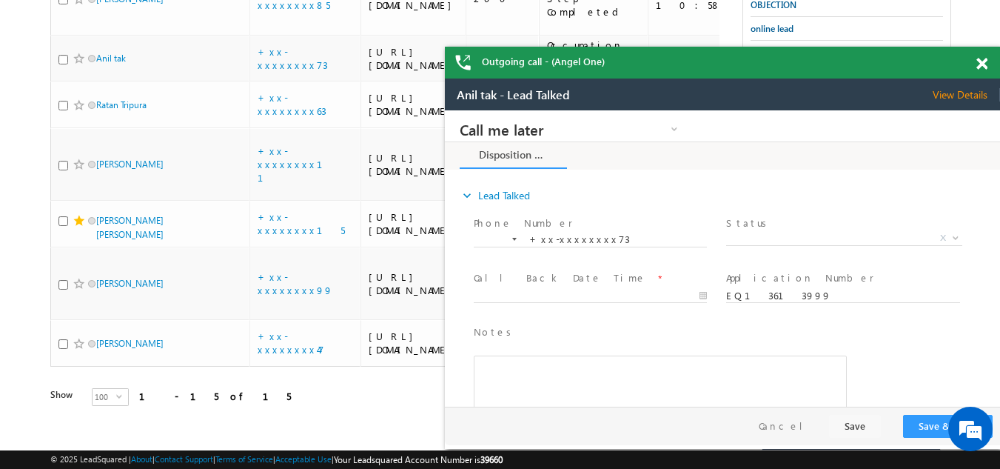
click at [979, 59] on span at bounding box center [982, 64] width 11 height 13
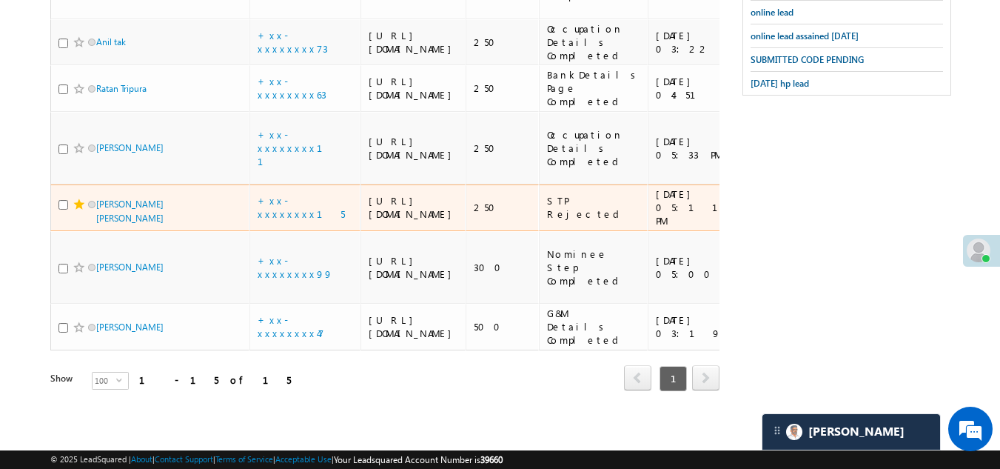
scroll to position [1174, 0]
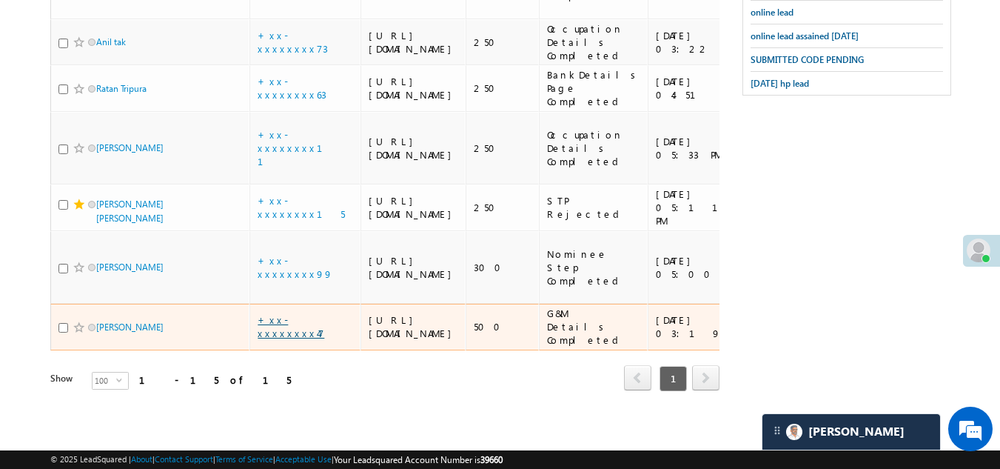
click at [296, 313] on link "+xx-xxxxxxxx47" at bounding box center [291, 326] width 67 height 26
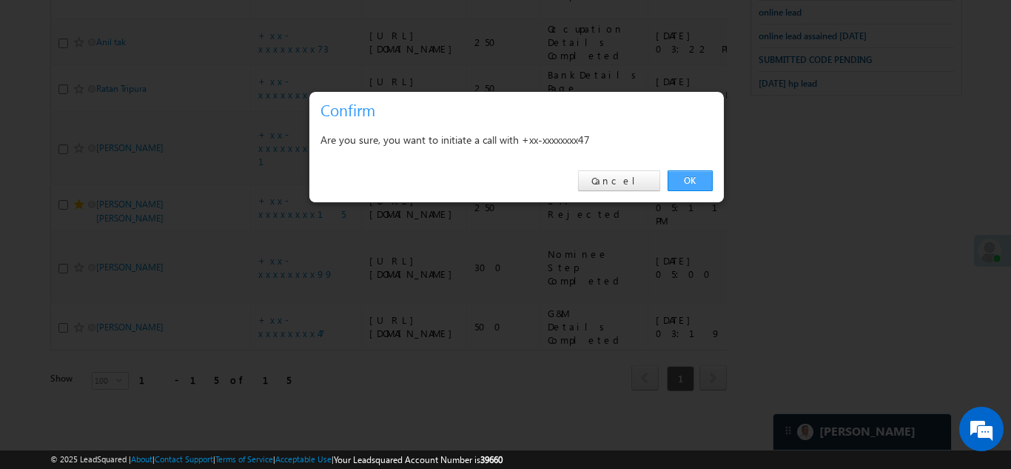
click at [684, 178] on link "OK" at bounding box center [690, 180] width 45 height 21
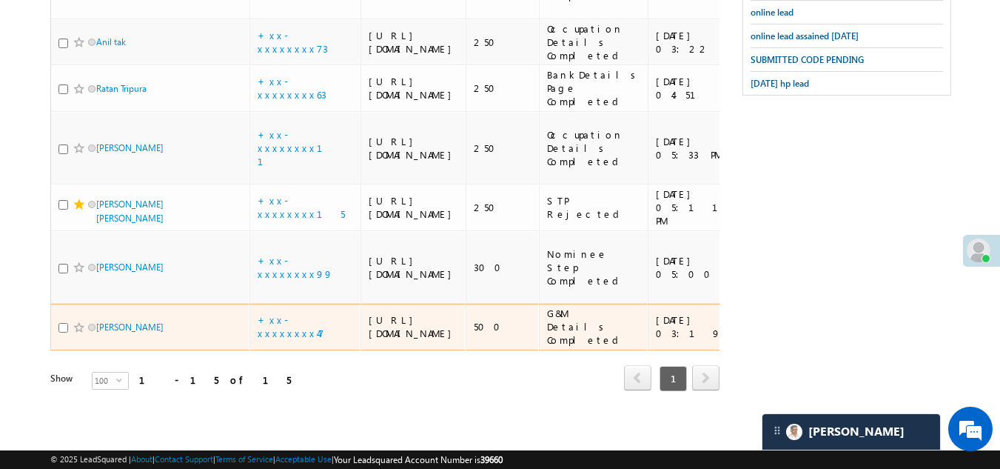
click at [64, 323] on input "checkbox" at bounding box center [63, 328] width 10 height 10
checkbox input "true"
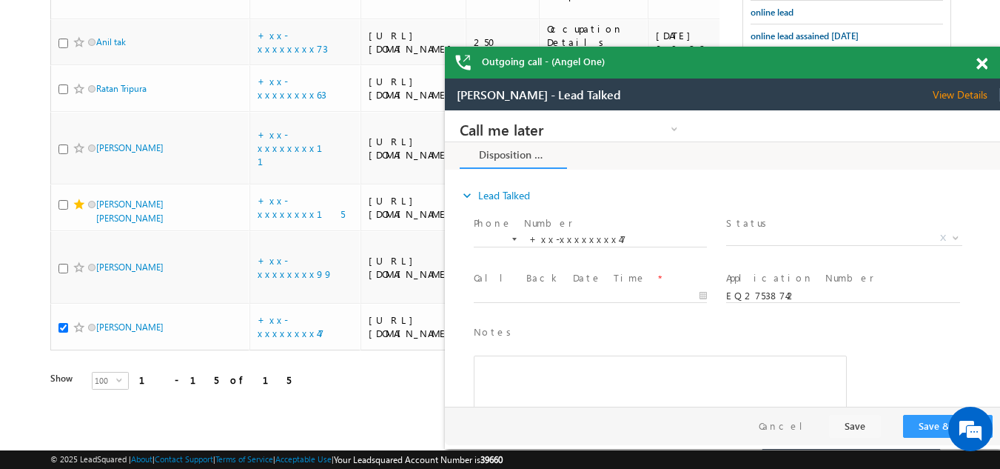
scroll to position [0, 0]
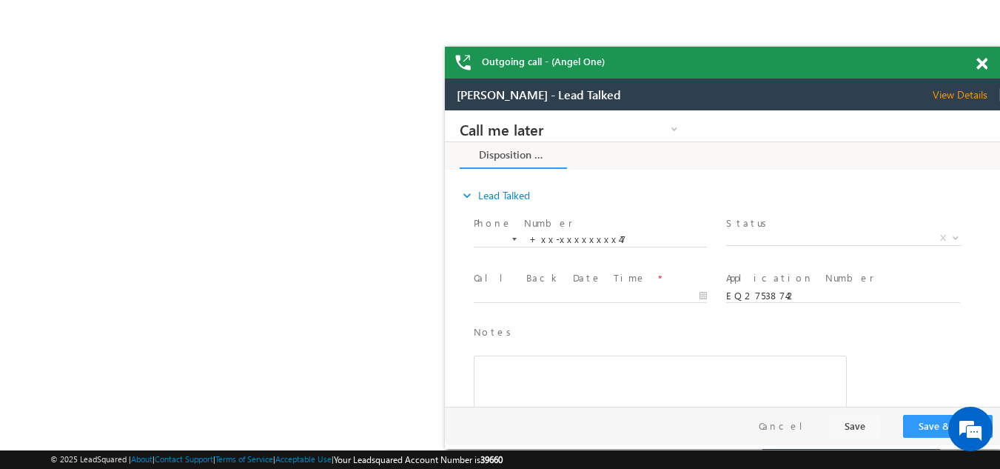
click at [986, 63] on span at bounding box center [982, 64] width 11 height 13
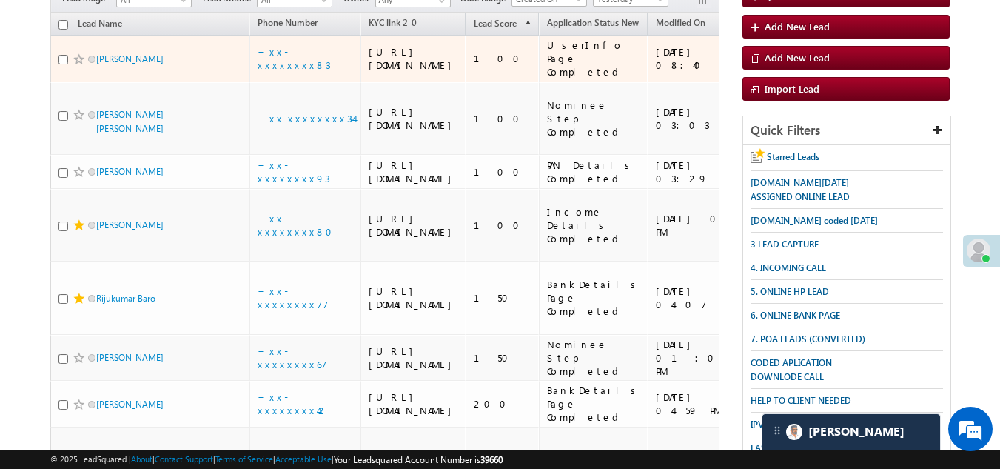
scroll to position [212, 0]
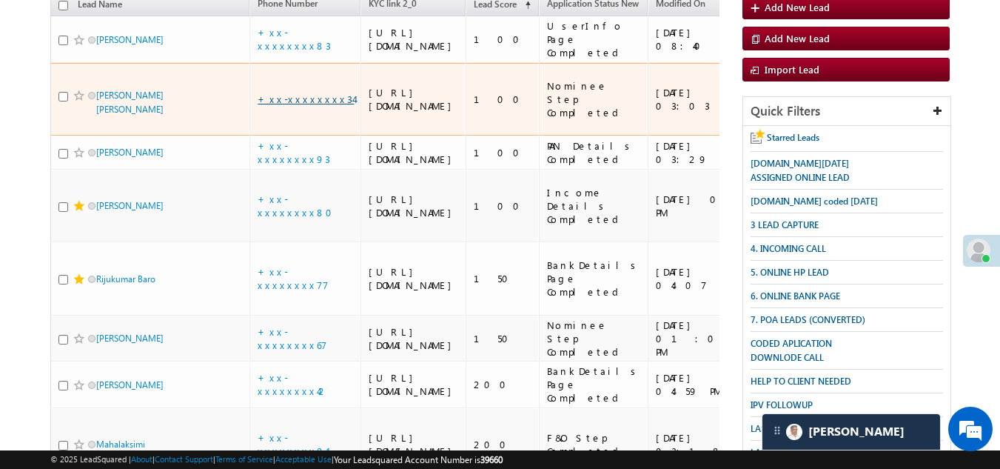
click at [290, 105] on link "+xx-xxxxxxxx34" at bounding box center [306, 99] width 96 height 13
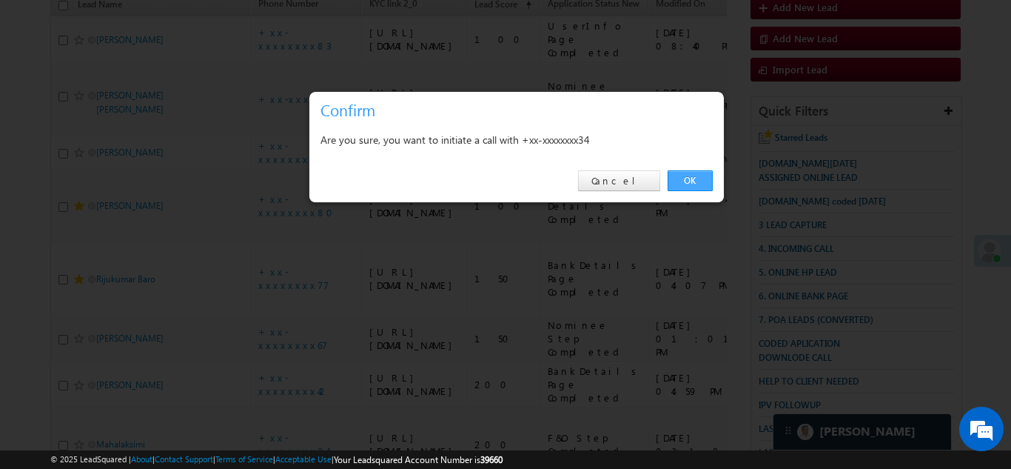
click at [683, 179] on link "OK" at bounding box center [690, 180] width 45 height 21
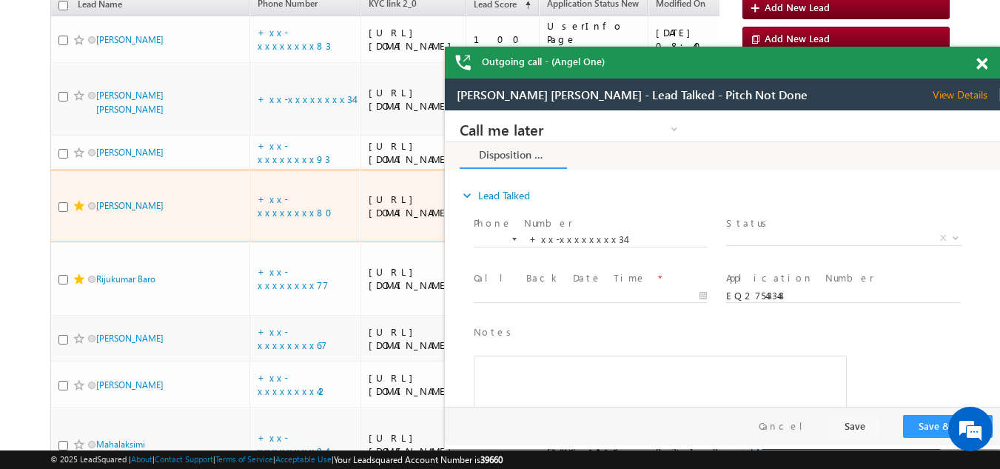
scroll to position [0, 0]
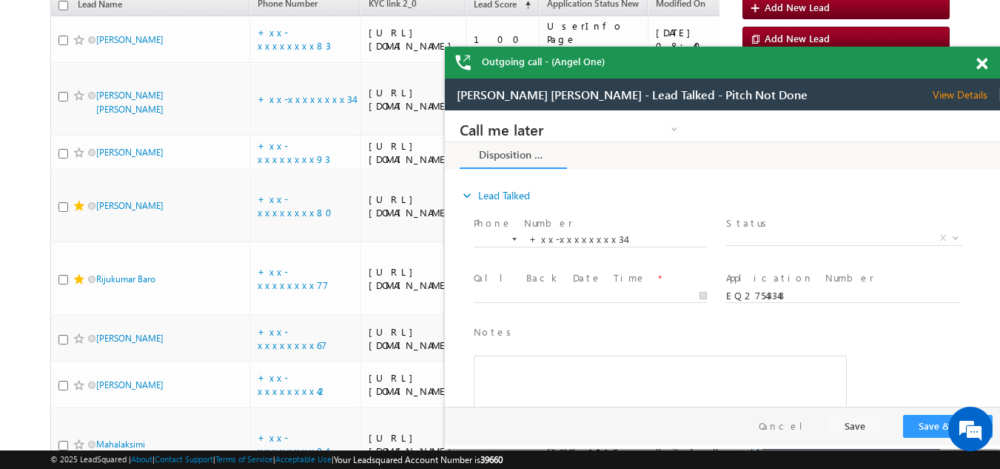
click at [955, 92] on span "View Details" at bounding box center [966, 94] width 67 height 13
click at [977, 63] on span at bounding box center [982, 64] width 11 height 13
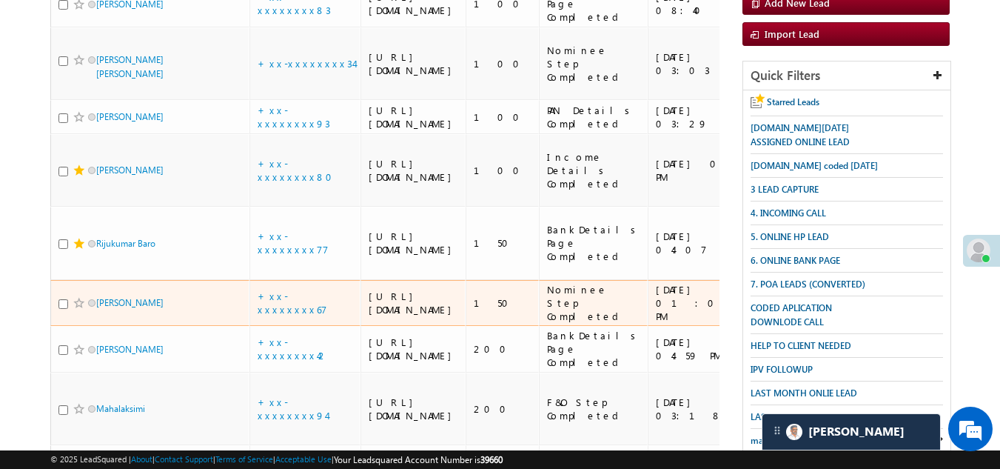
scroll to position [138, 0]
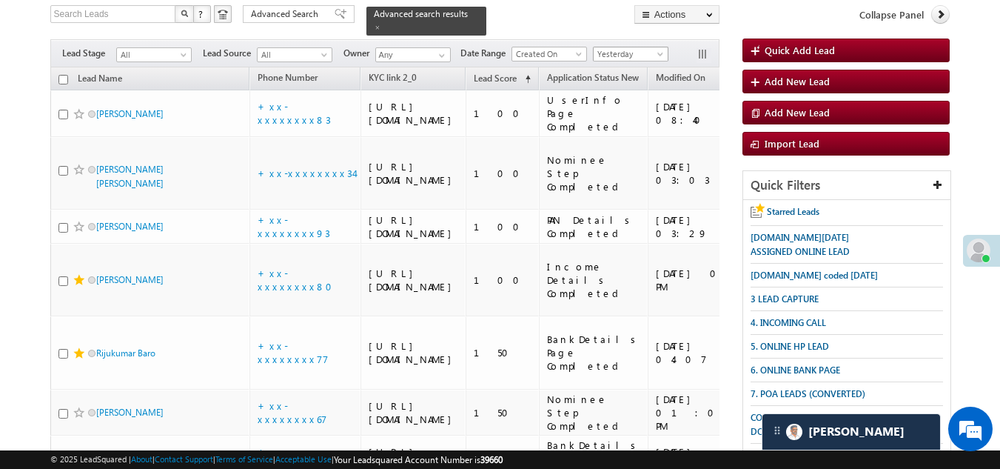
click at [624, 47] on span "Yesterday" at bounding box center [629, 53] width 70 height 13
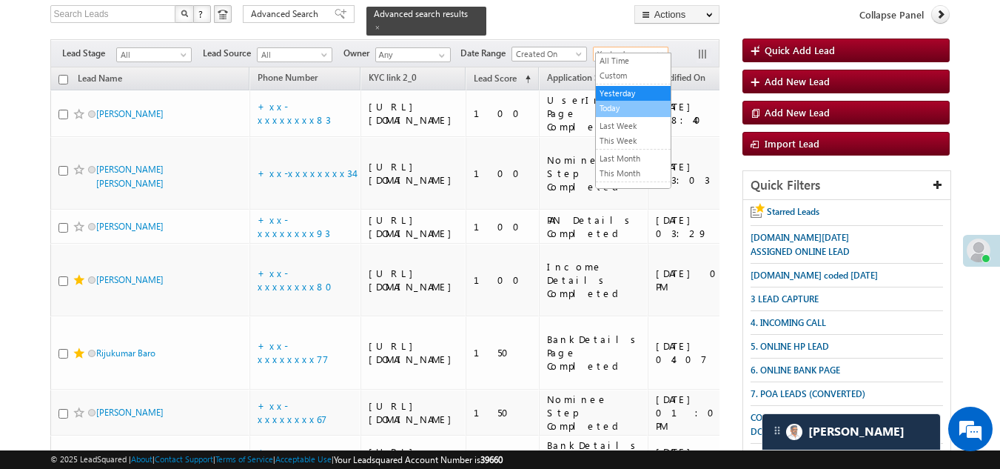
click at [608, 101] on link "Today" at bounding box center [633, 107] width 75 height 13
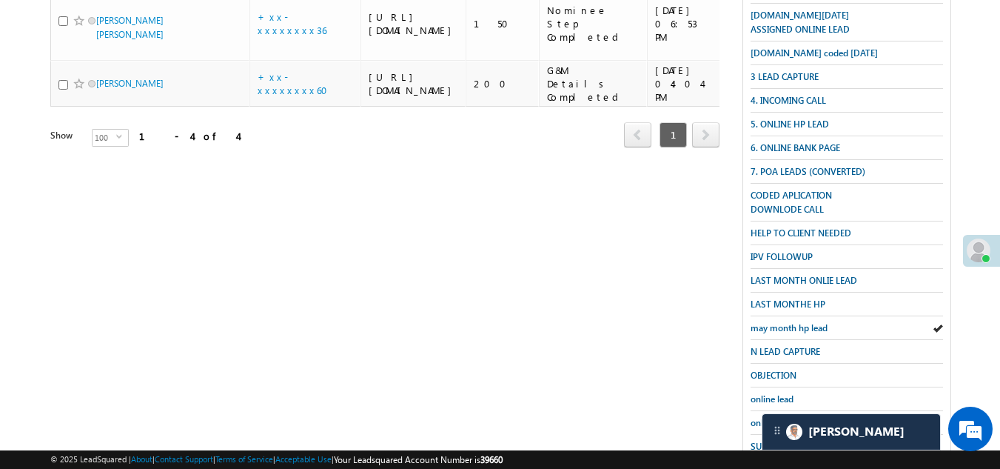
scroll to position [98, 0]
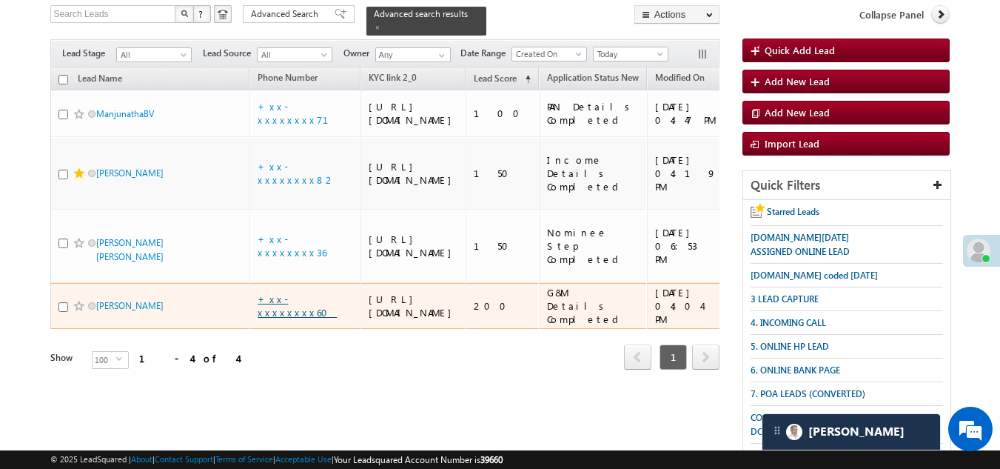
click at [292, 318] on link "+xx-xxxxxxxx60" at bounding box center [297, 305] width 79 height 26
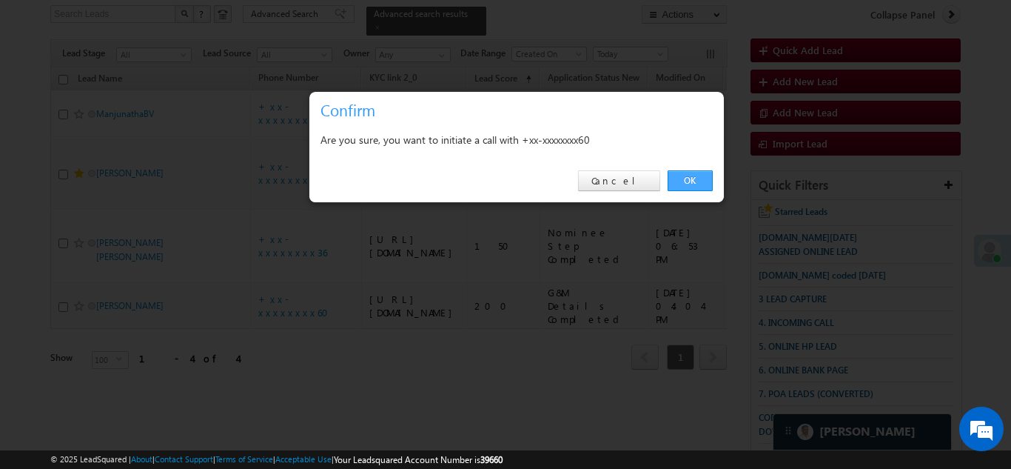
click at [687, 184] on link "OK" at bounding box center [690, 180] width 45 height 21
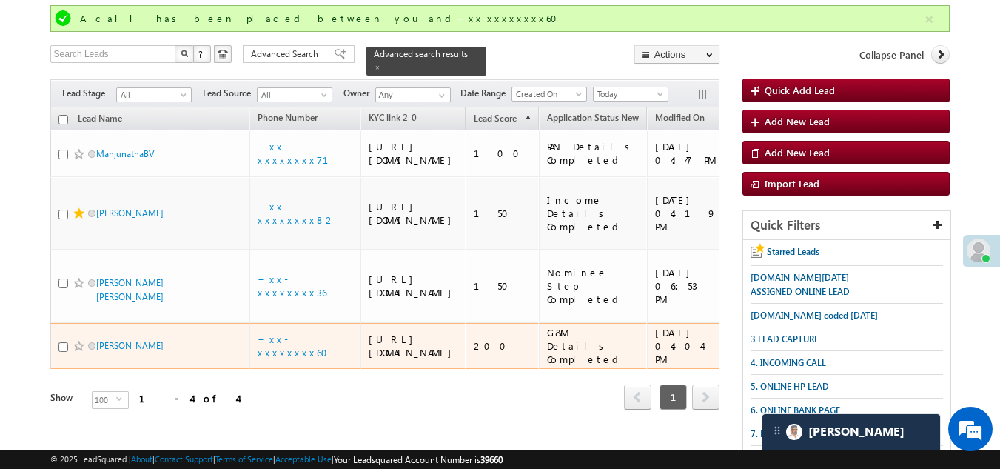
scroll to position [138, 0]
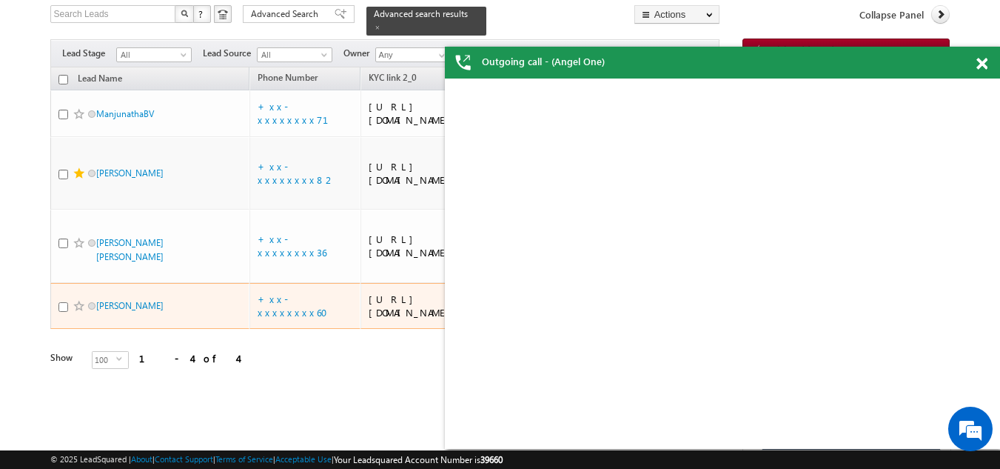
click at [65, 312] on input "checkbox" at bounding box center [63, 307] width 10 height 10
checkbox input "true"
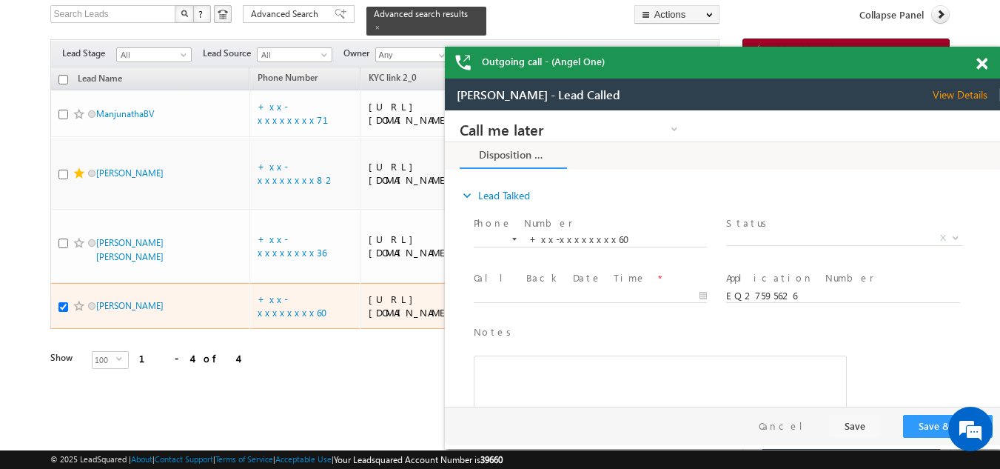
scroll to position [0, 0]
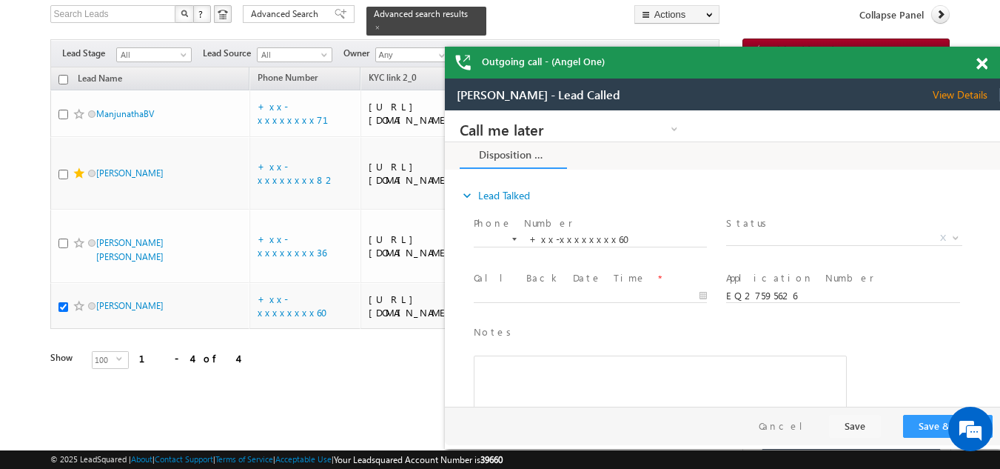
click at [954, 98] on span "View Details" at bounding box center [966, 94] width 67 height 13
click at [981, 65] on span at bounding box center [982, 64] width 11 height 13
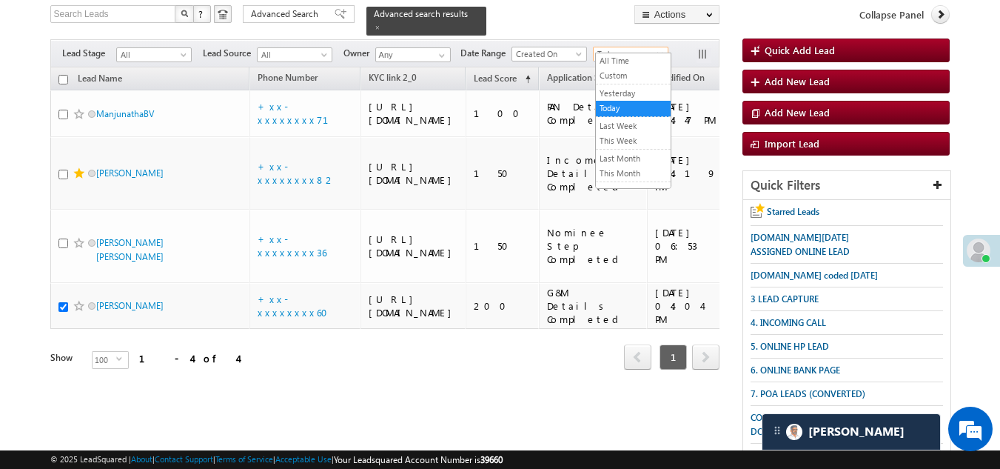
click at [630, 47] on span "Today" at bounding box center [629, 53] width 70 height 13
click at [623, 92] on link "Yesterday" at bounding box center [633, 93] width 75 height 13
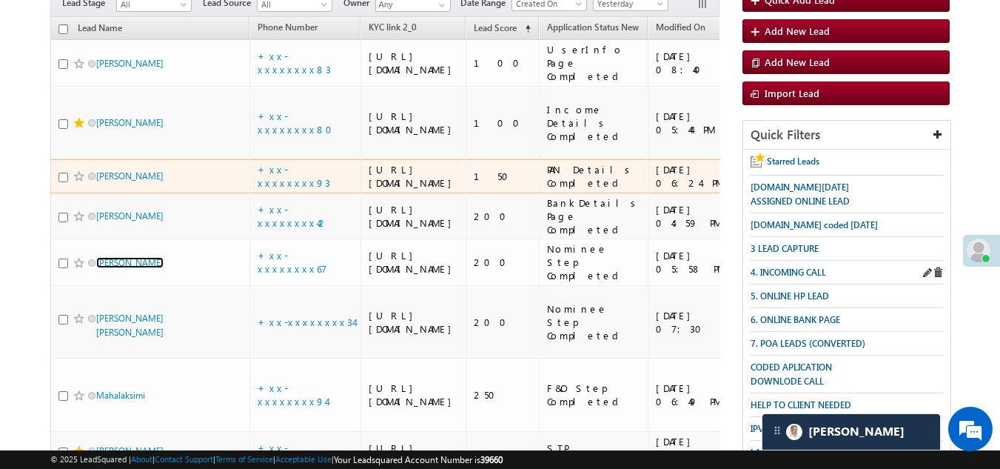
scroll to position [147, 0]
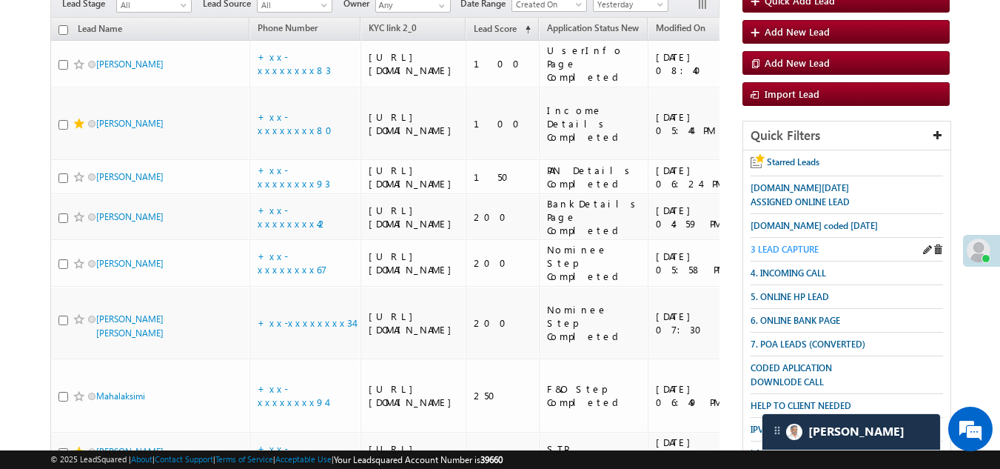
click at [786, 245] on span "3 LEAD CAPTURE" at bounding box center [785, 249] width 68 height 11
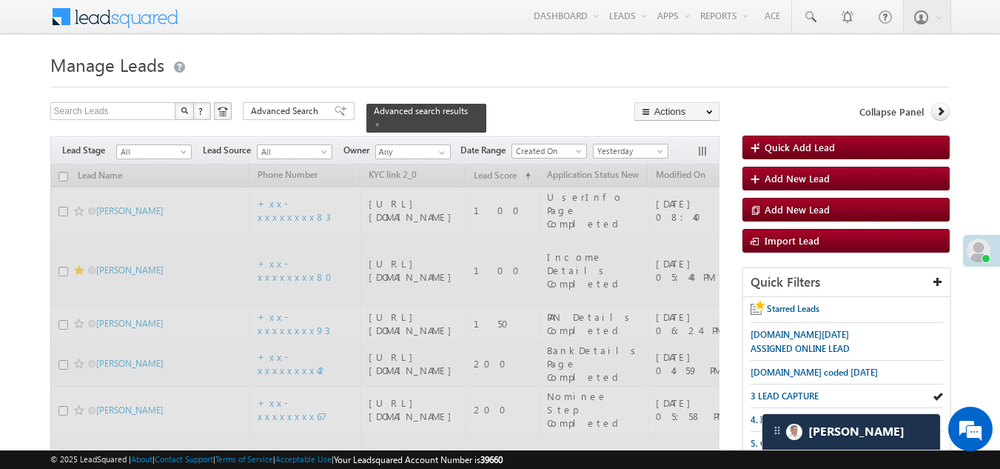
scroll to position [0, 0]
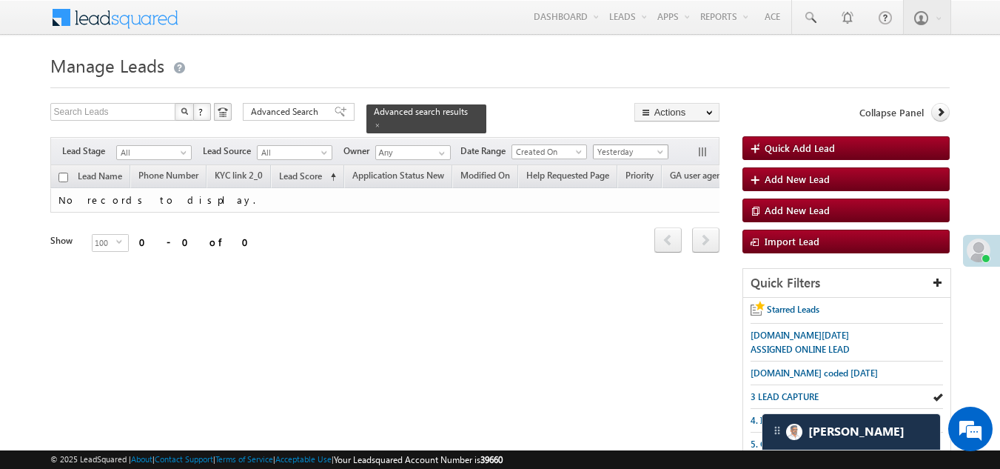
click at [632, 145] on span "Yesterday" at bounding box center [629, 151] width 70 height 13
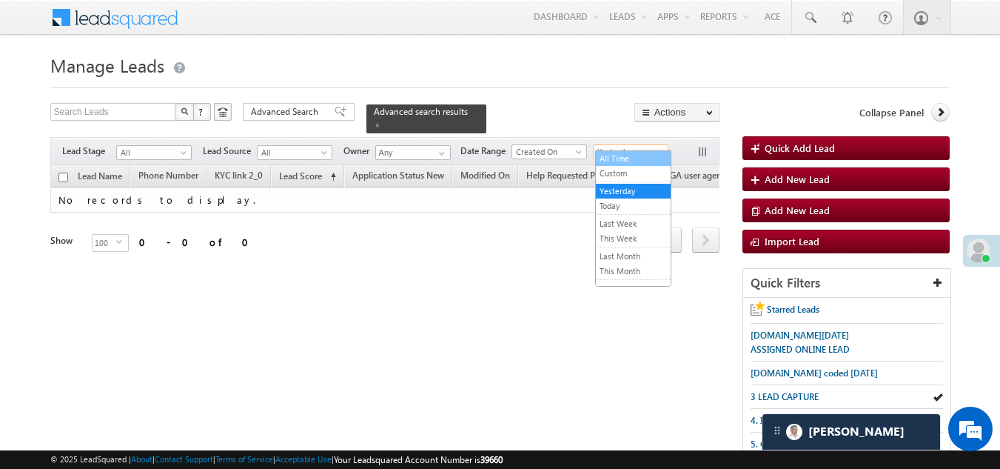
click at [631, 155] on link "All Time" at bounding box center [633, 158] width 75 height 13
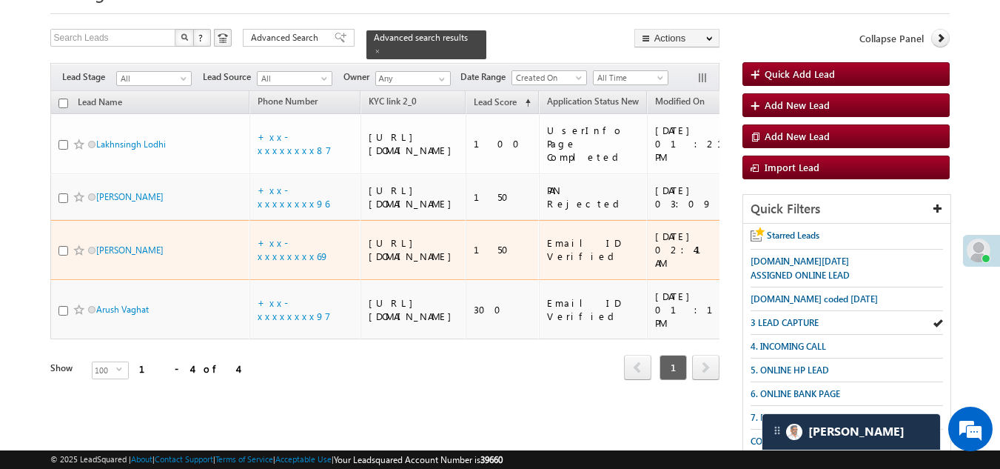
scroll to position [148, 0]
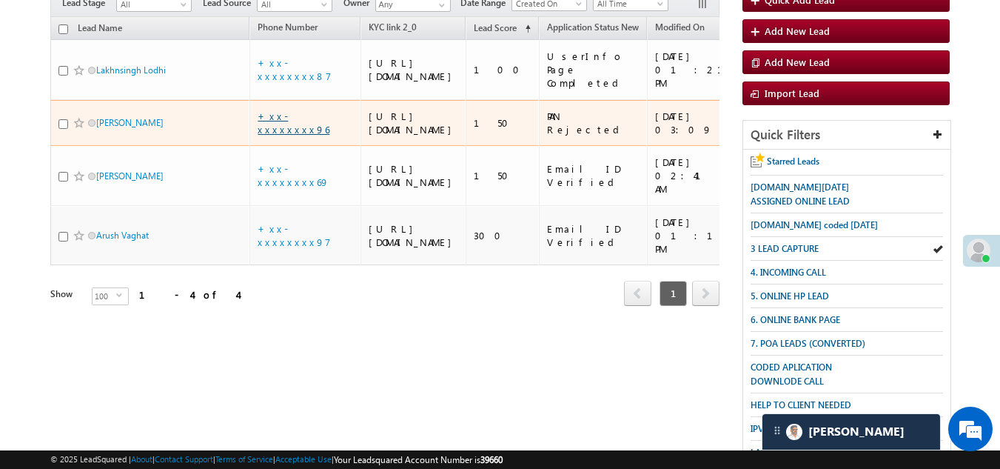
click at [294, 135] on link "+xx-xxxxxxxx96" at bounding box center [294, 123] width 72 height 26
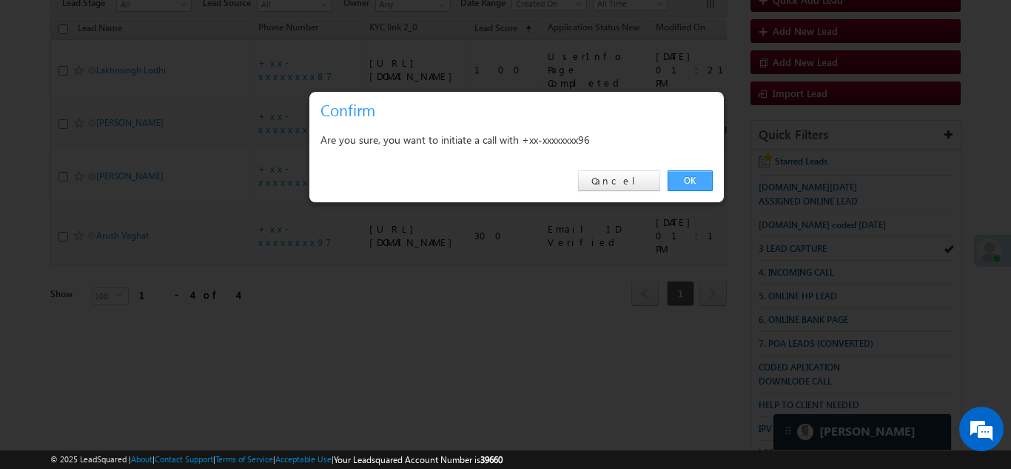
click at [691, 173] on link "OK" at bounding box center [690, 180] width 45 height 21
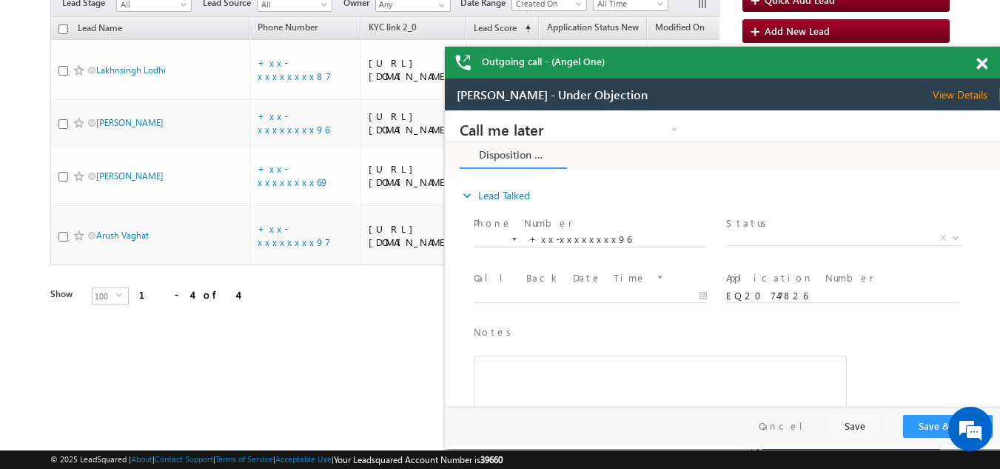
scroll to position [0, 0]
click at [982, 64] on span at bounding box center [982, 64] width 11 height 13
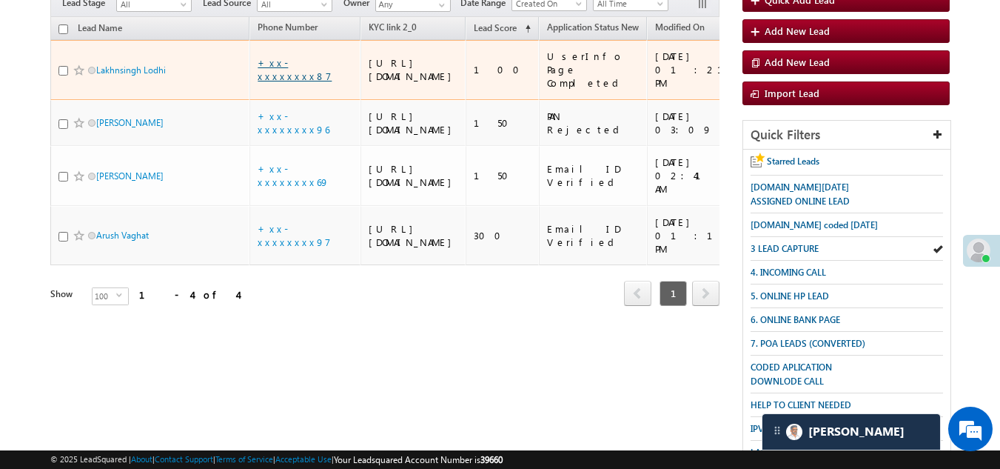
click at [291, 67] on link "+xx-xxxxxxxx87" at bounding box center [295, 69] width 74 height 26
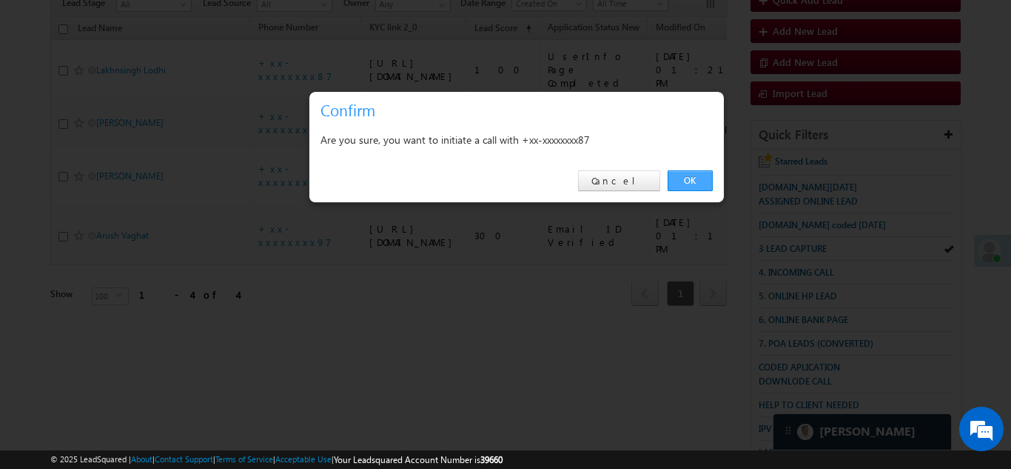
click at [694, 176] on link "OK" at bounding box center [690, 180] width 45 height 21
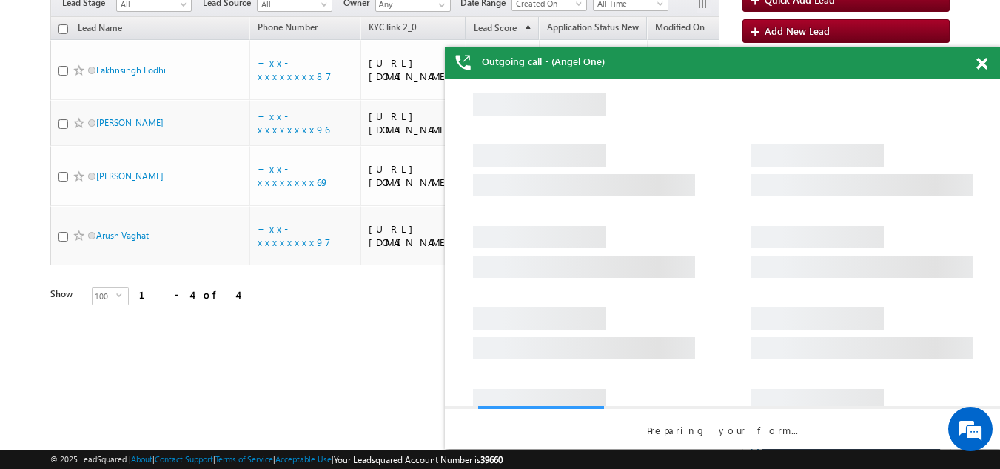
click at [982, 63] on span at bounding box center [982, 64] width 11 height 13
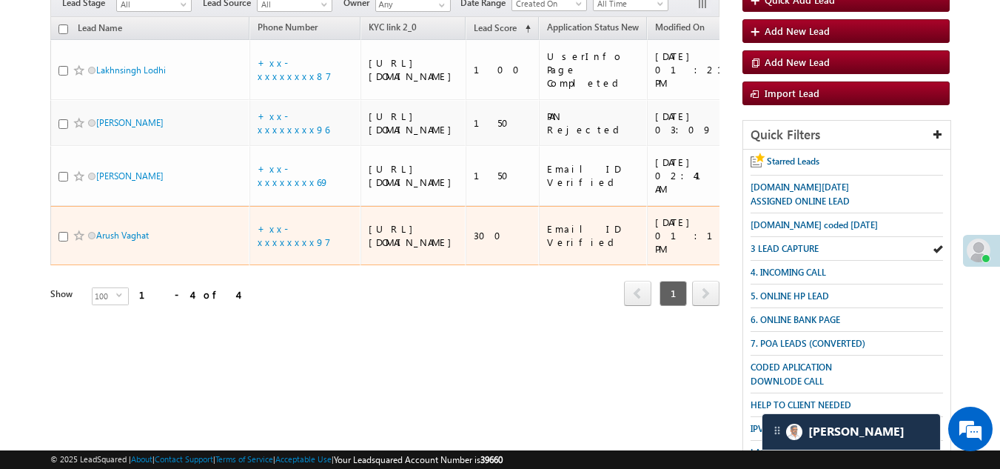
click at [285, 266] on td "+xx-xxxxxxxx97" at bounding box center [304, 236] width 111 height 60
click at [287, 248] on link "+xx-xxxxxxxx97" at bounding box center [294, 235] width 73 height 26
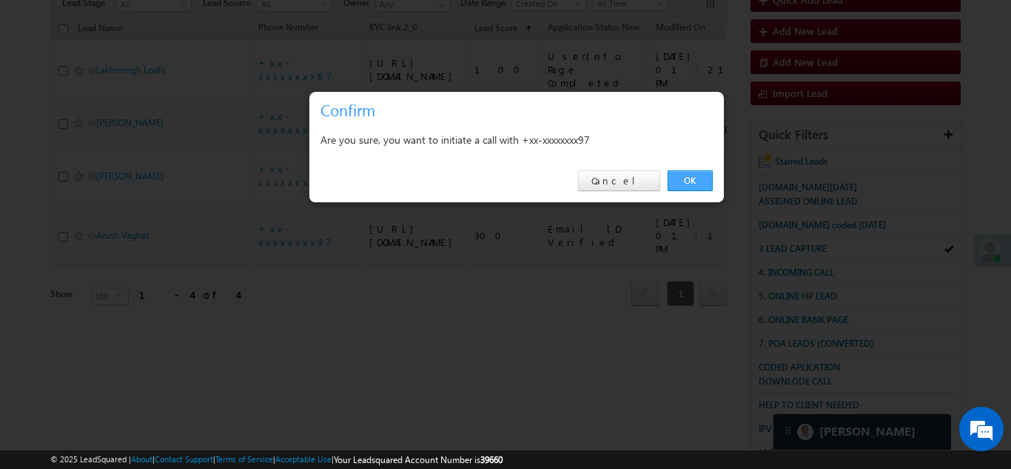
click at [690, 175] on link "OK" at bounding box center [690, 180] width 45 height 21
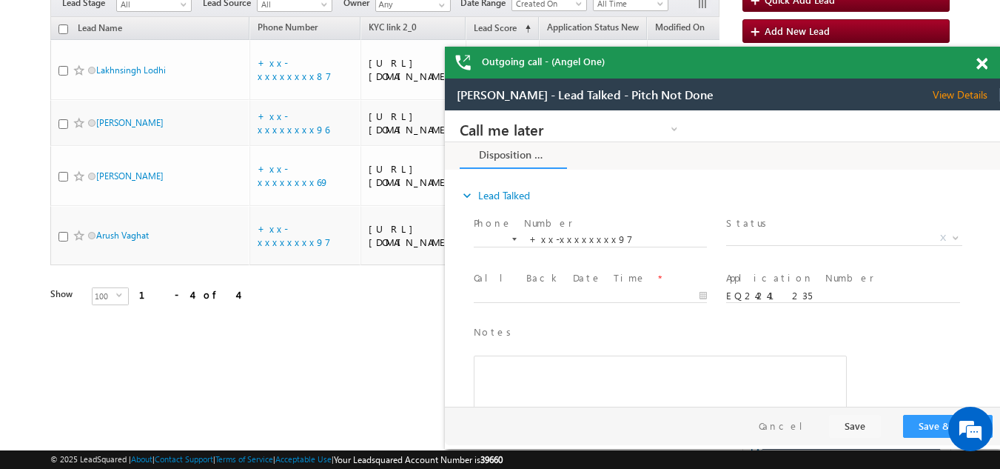
click at [980, 64] on span at bounding box center [982, 64] width 11 height 13
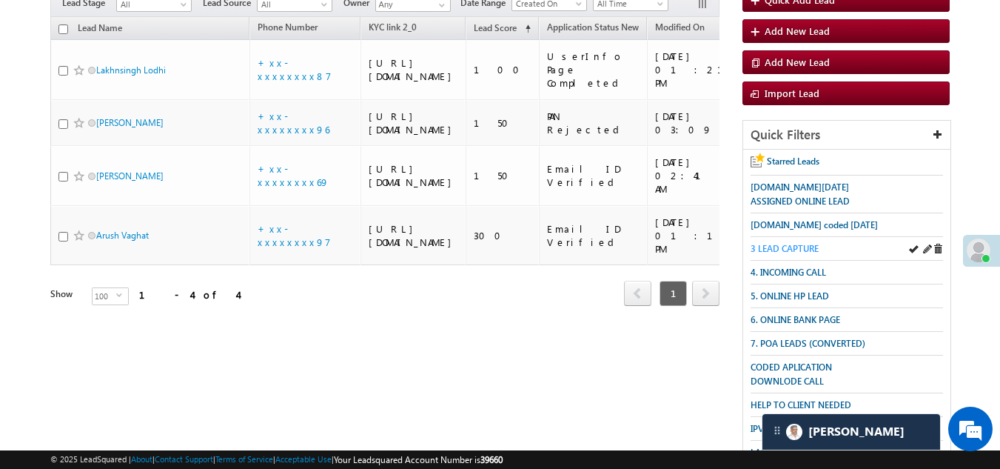
click at [795, 246] on span "3 LEAD CAPTURE" at bounding box center [785, 248] width 68 height 11
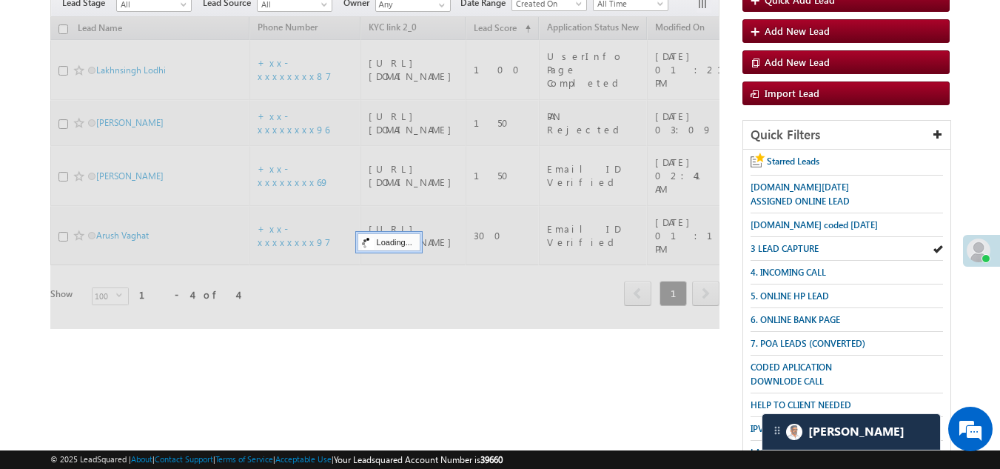
scroll to position [148, 0]
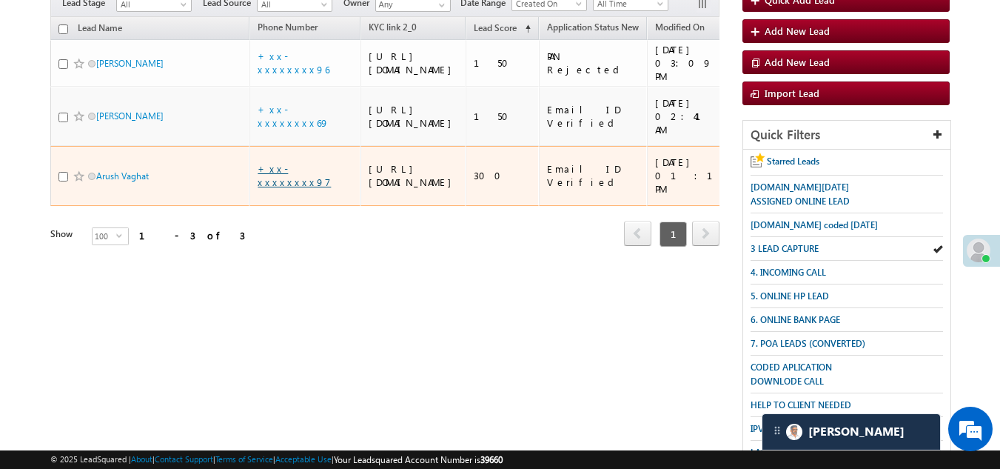
click at [295, 188] on link "+xx-xxxxxxxx97" at bounding box center [294, 175] width 73 height 26
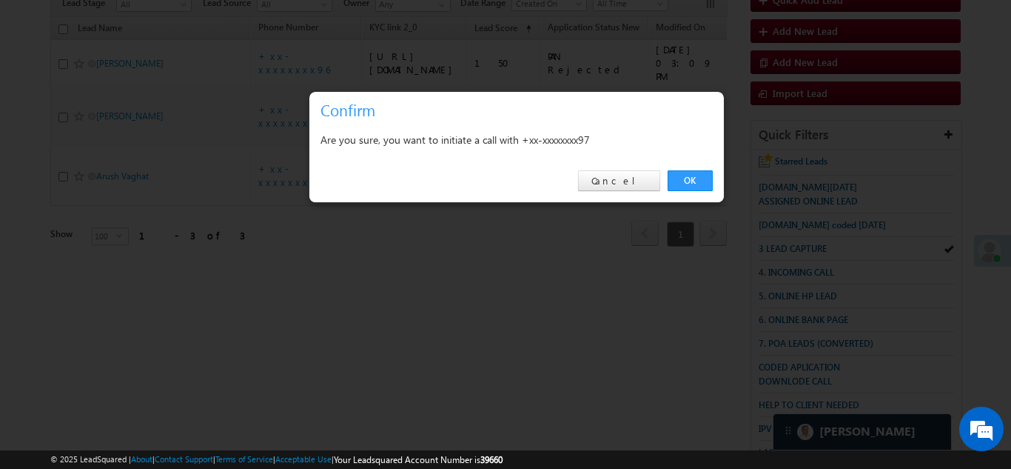
click at [691, 173] on link "OK" at bounding box center [690, 180] width 45 height 21
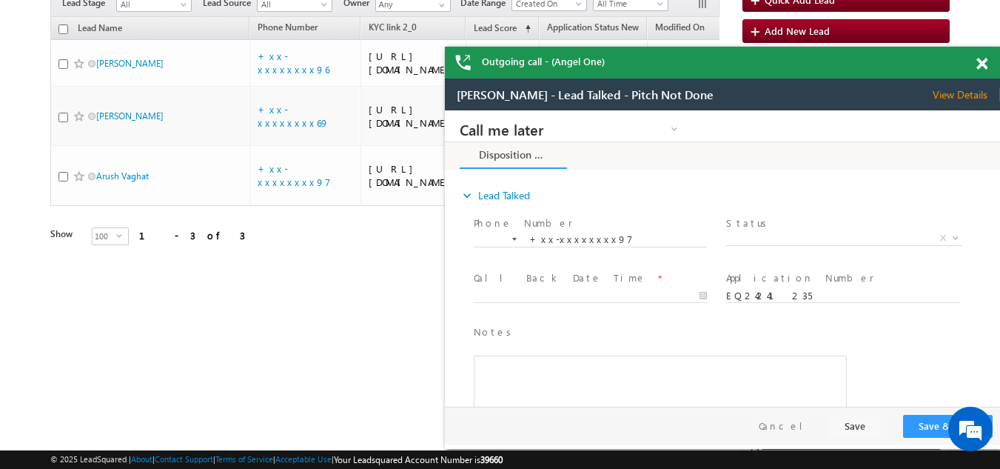
scroll to position [0, 0]
click at [982, 60] on span at bounding box center [982, 64] width 11 height 13
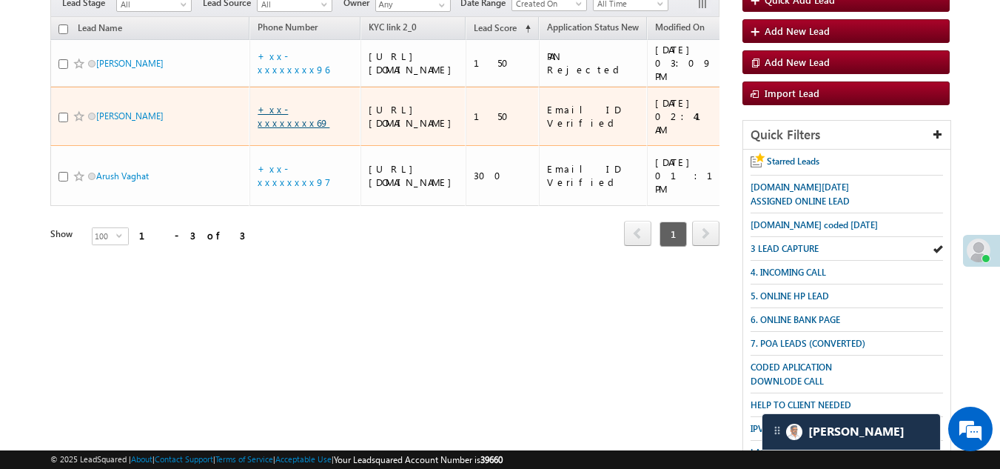
click at [300, 129] on link "+xx-xxxxxxxx69" at bounding box center [294, 116] width 72 height 26
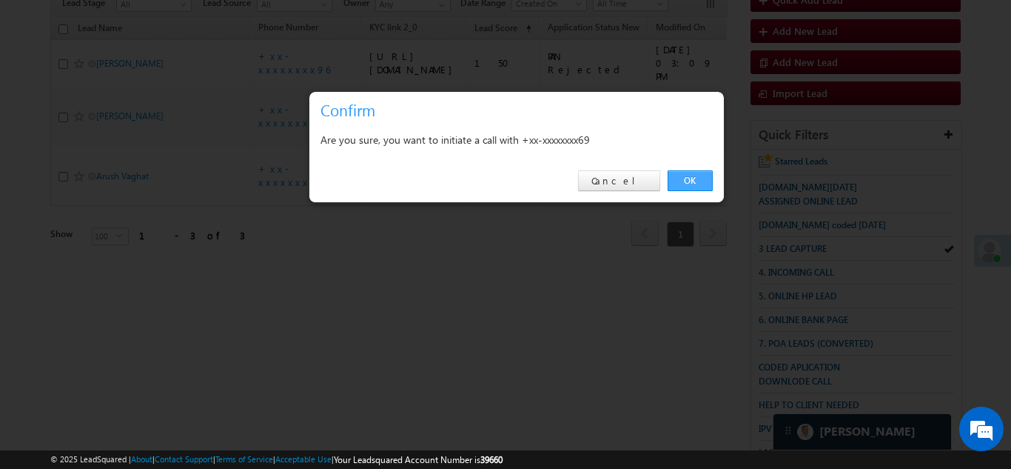
click at [693, 175] on link "OK" at bounding box center [690, 180] width 45 height 21
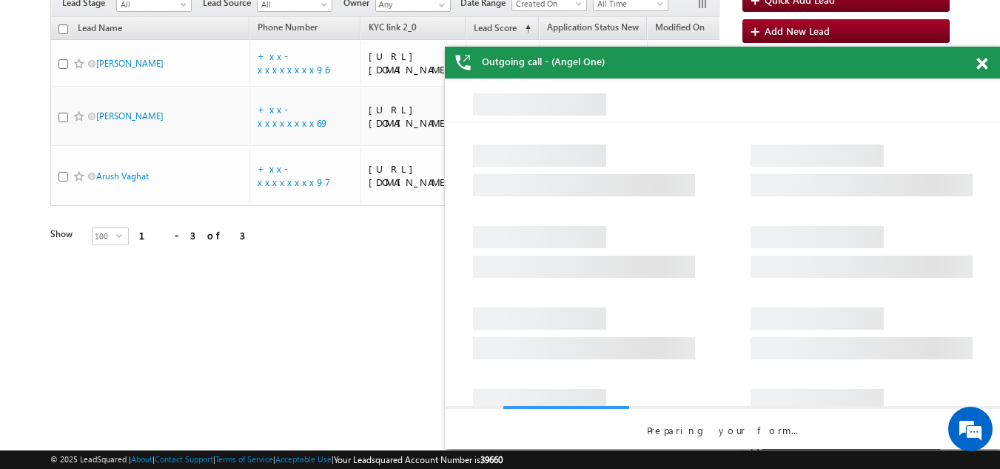
click at [982, 62] on span at bounding box center [982, 64] width 11 height 13
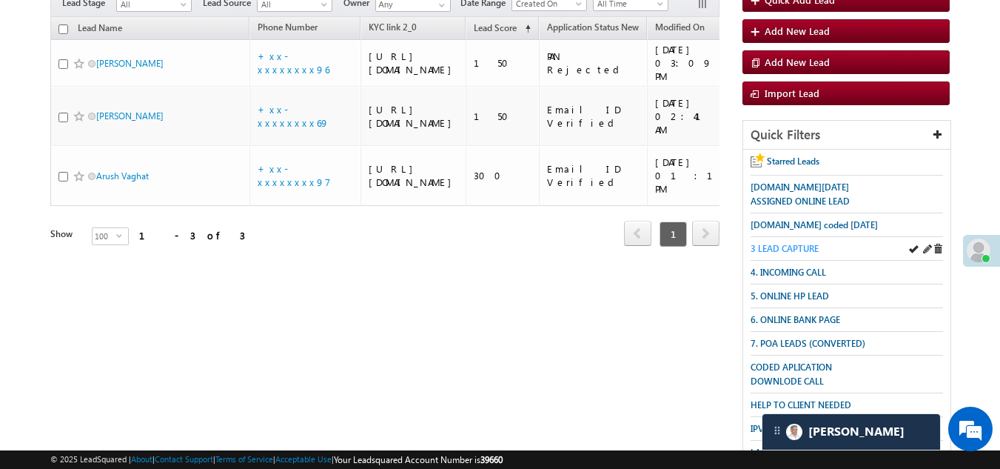
click at [794, 243] on span "3 LEAD CAPTURE" at bounding box center [785, 248] width 68 height 11
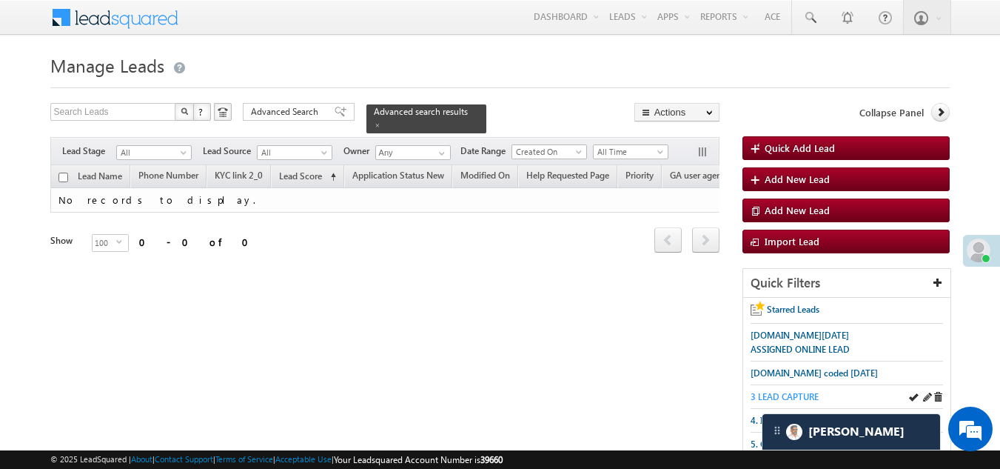
click at [799, 398] on span "3 LEAD CAPTURE" at bounding box center [785, 396] width 68 height 11
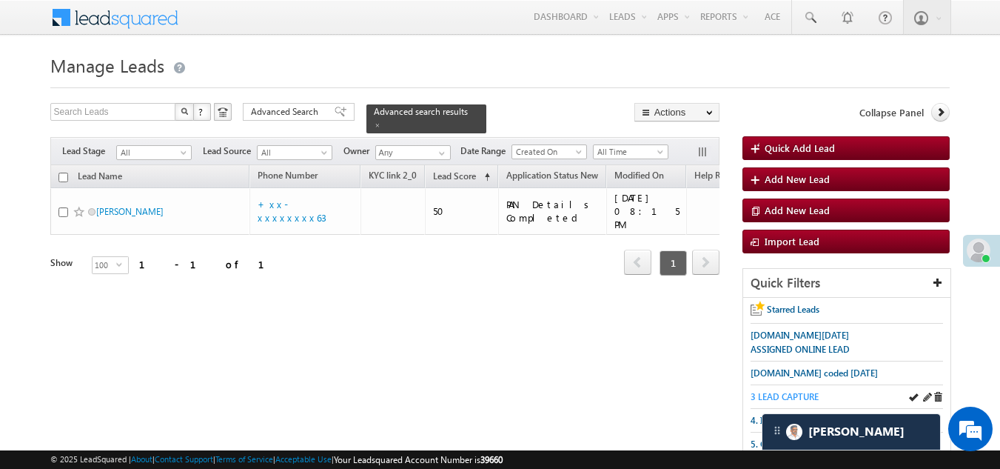
click at [796, 391] on span "3 LEAD CAPTURE" at bounding box center [785, 396] width 68 height 11
click at [800, 398] on span "3 LEAD CAPTURE" at bounding box center [785, 396] width 68 height 11
click at [781, 392] on span "3 LEAD CAPTURE" at bounding box center [785, 396] width 68 height 11
click at [785, 391] on span "3 LEAD CAPTURE" at bounding box center [785, 396] width 68 height 11
click at [797, 394] on span "3 LEAD CAPTURE" at bounding box center [785, 396] width 68 height 11
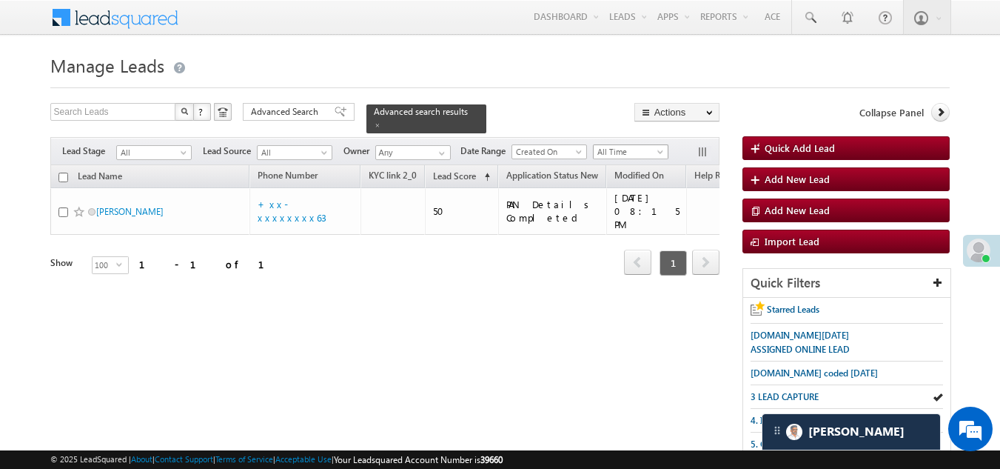
click at [622, 145] on span "All Time" at bounding box center [629, 151] width 70 height 13
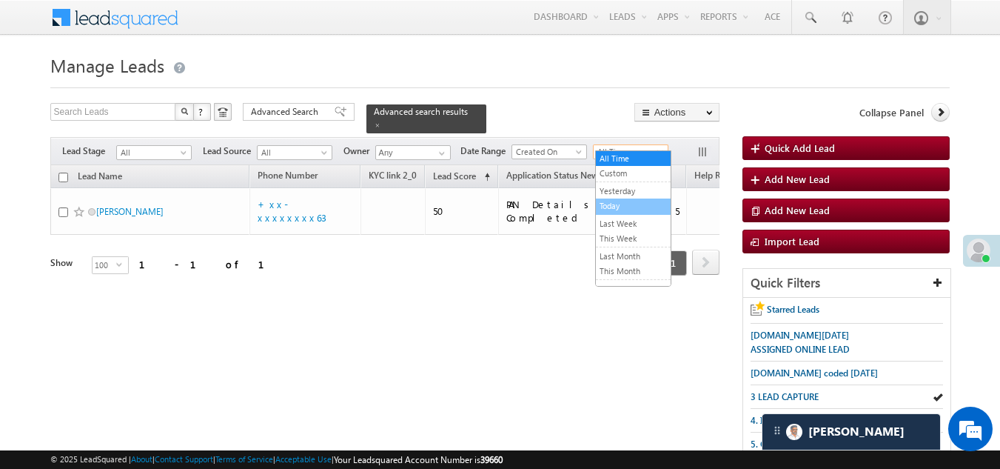
click at [620, 204] on link "Today" at bounding box center [633, 205] width 75 height 13
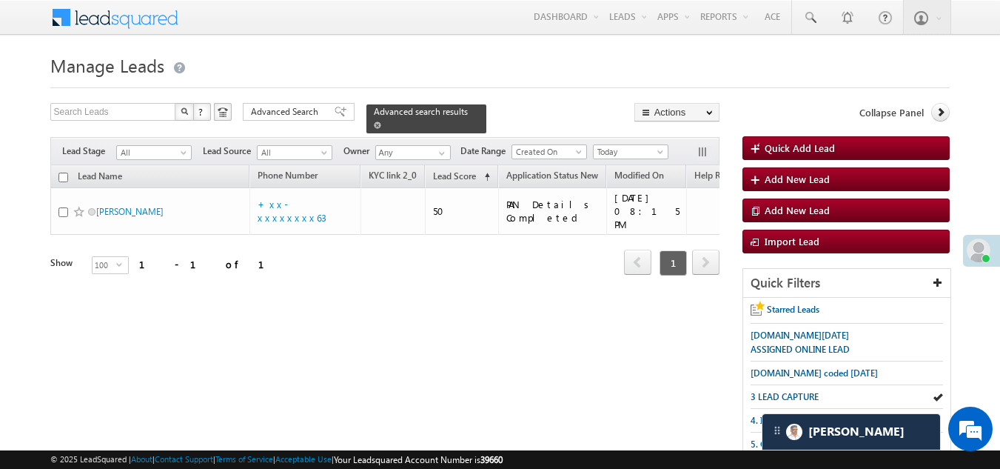
click at [381, 121] on span at bounding box center [377, 124] width 7 height 7
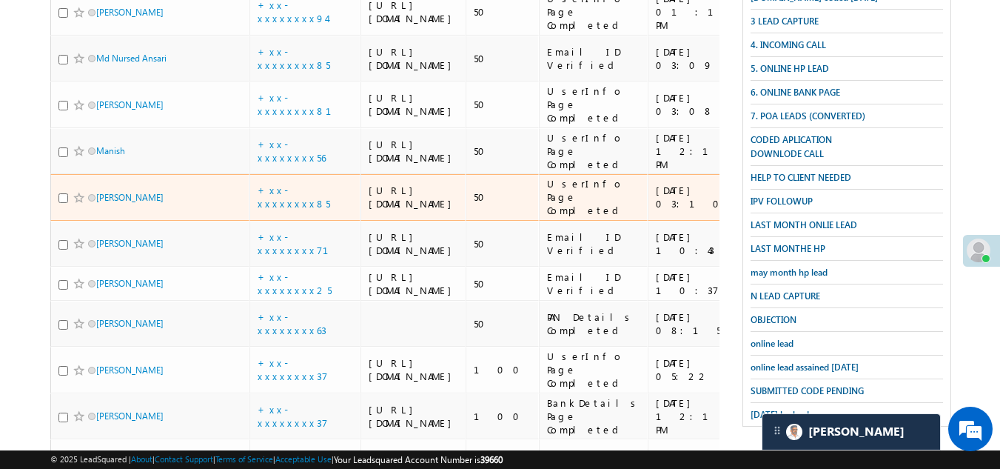
scroll to position [222, 0]
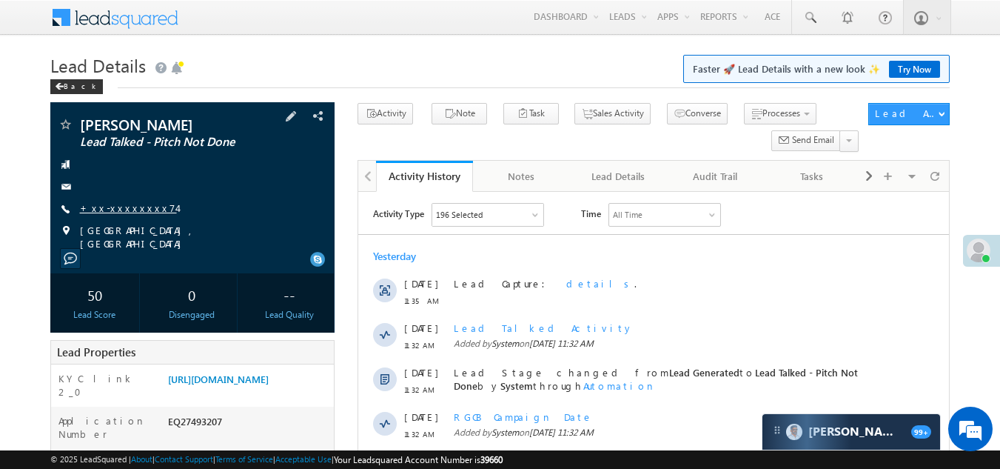
click at [110, 208] on link "+xx-xxxxxxxx74" at bounding box center [128, 207] width 97 height 13
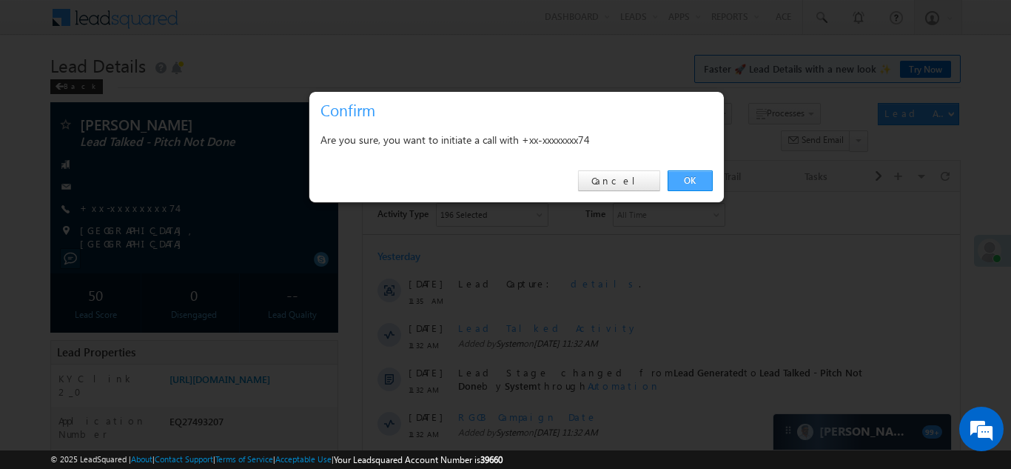
click at [689, 177] on link "OK" at bounding box center [690, 180] width 45 height 21
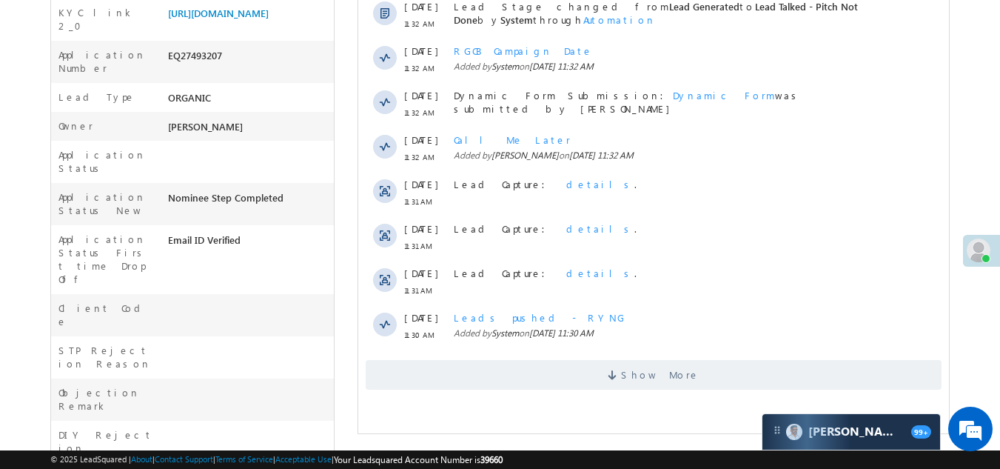
scroll to position [370, 0]
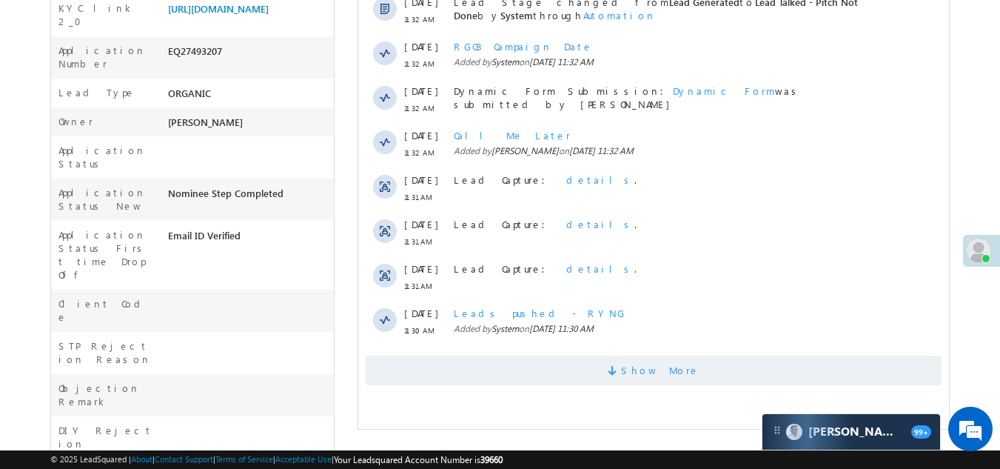
click at [556, 374] on span "Show More" at bounding box center [654, 370] width 576 height 30
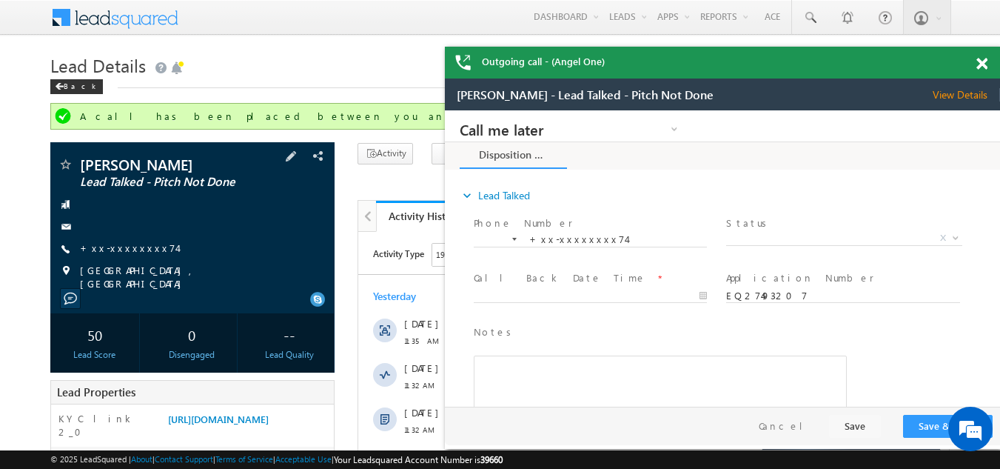
scroll to position [0, 0]
click at [981, 63] on span at bounding box center [982, 64] width 11 height 13
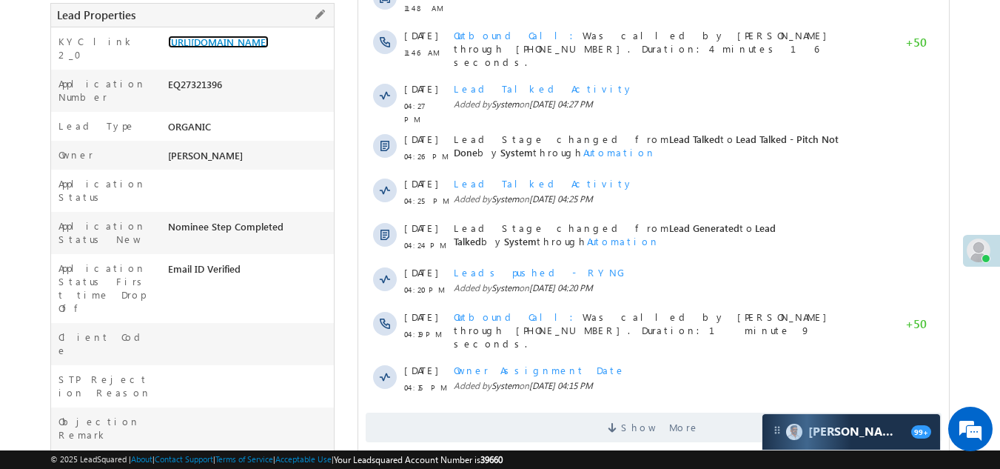
scroll to position [370, 0]
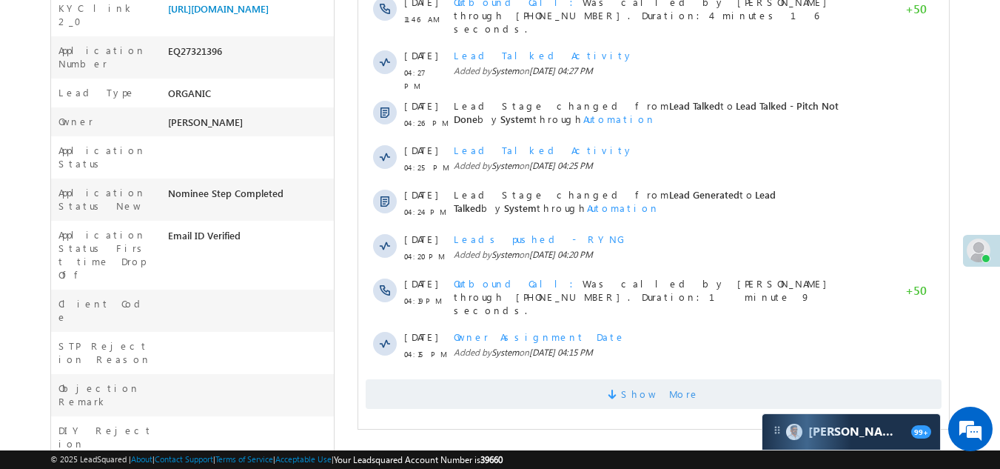
click at [650, 379] on span "Show More" at bounding box center [660, 394] width 78 height 30
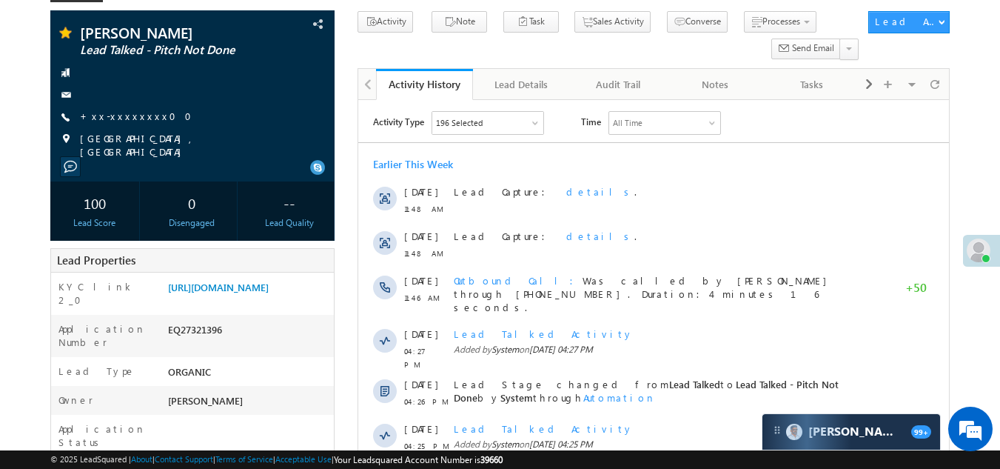
scroll to position [0, 0]
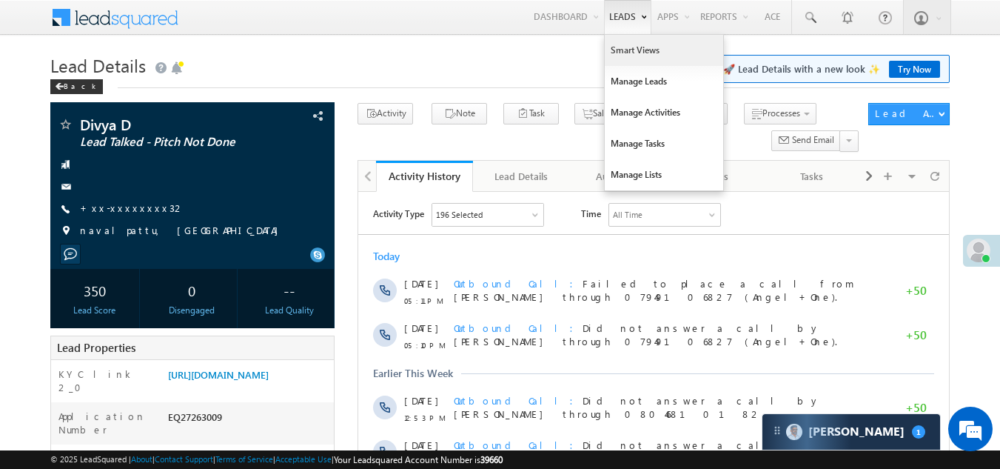
click at [624, 41] on link "Smart Views" at bounding box center [664, 50] width 118 height 31
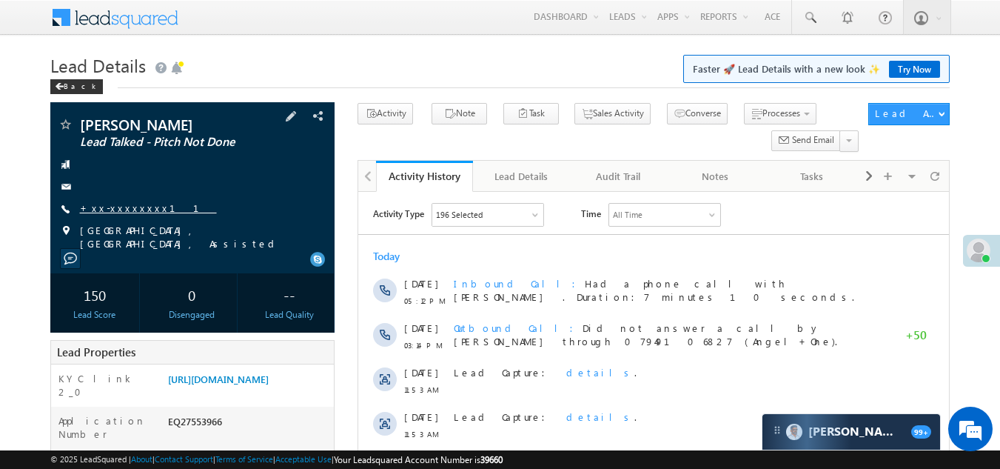
click at [113, 205] on link "+xx-xxxxxxxx11" at bounding box center [148, 207] width 137 height 13
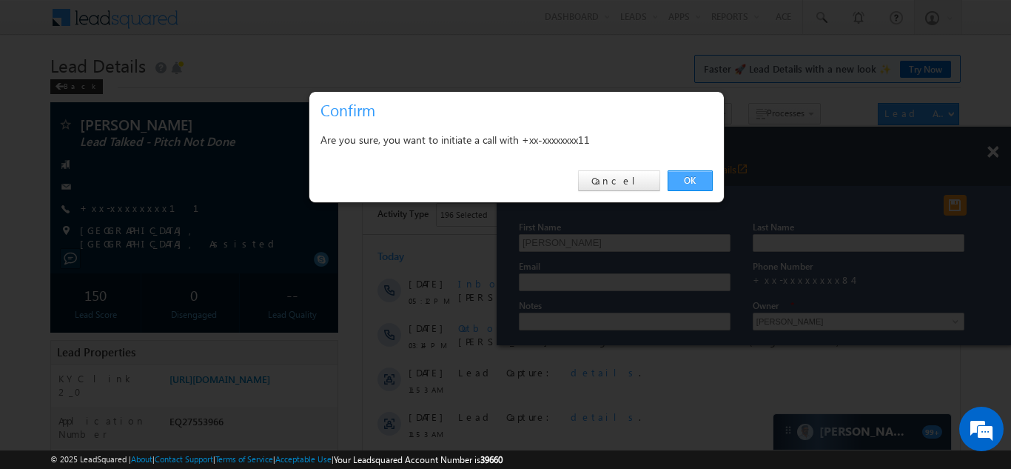
click at [684, 180] on link "OK" at bounding box center [690, 180] width 45 height 21
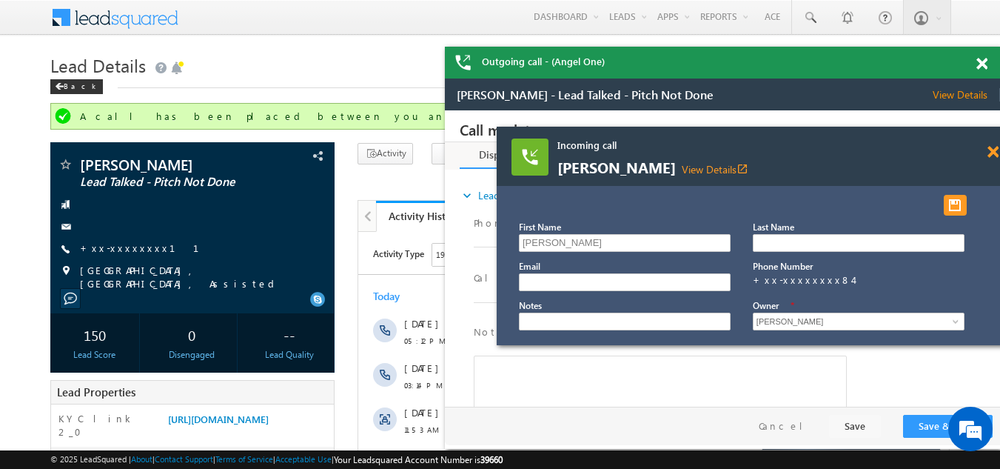
click at [994, 150] on span at bounding box center [993, 152] width 11 height 13
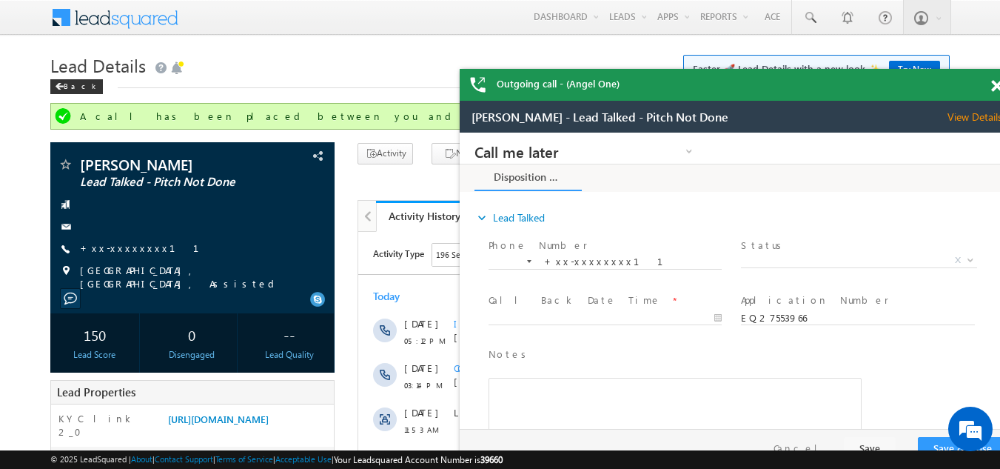
click at [997, 84] on span at bounding box center [996, 86] width 11 height 13
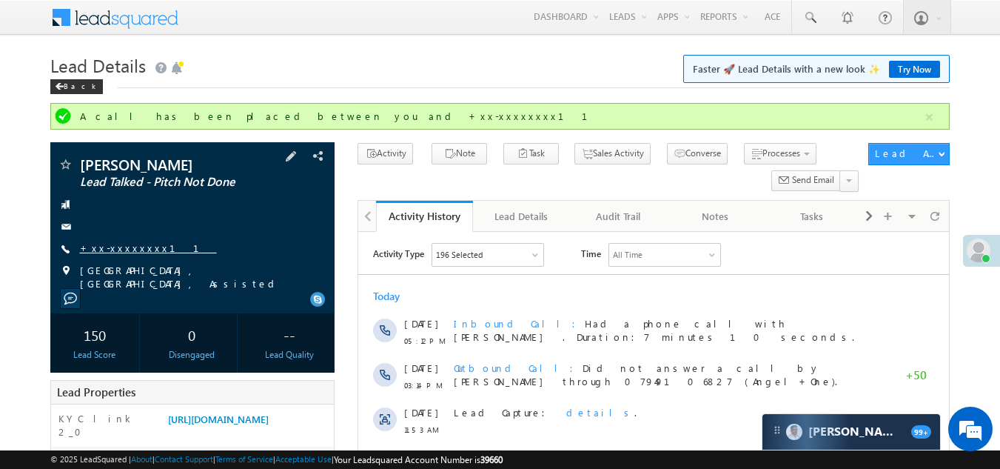
click at [122, 248] on link "+xx-xxxxxxxx11" at bounding box center [148, 247] width 137 height 13
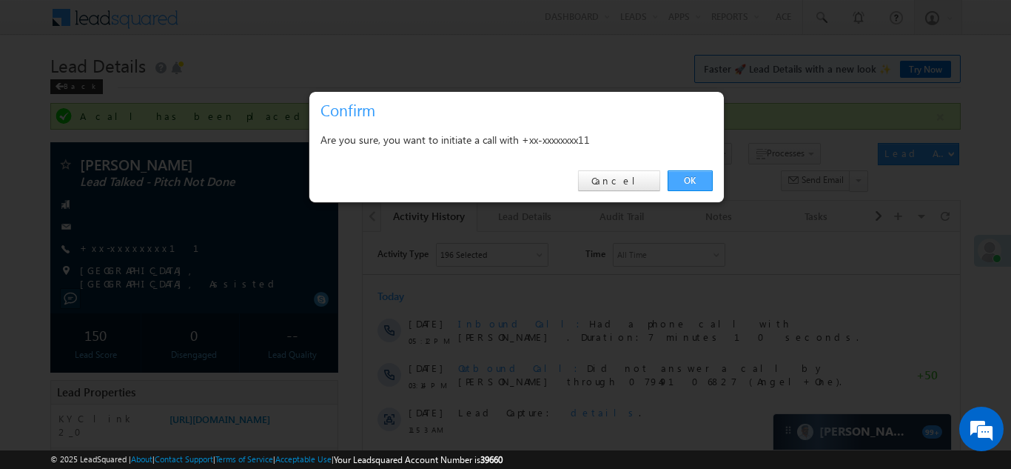
click at [684, 178] on link "OK" at bounding box center [690, 180] width 45 height 21
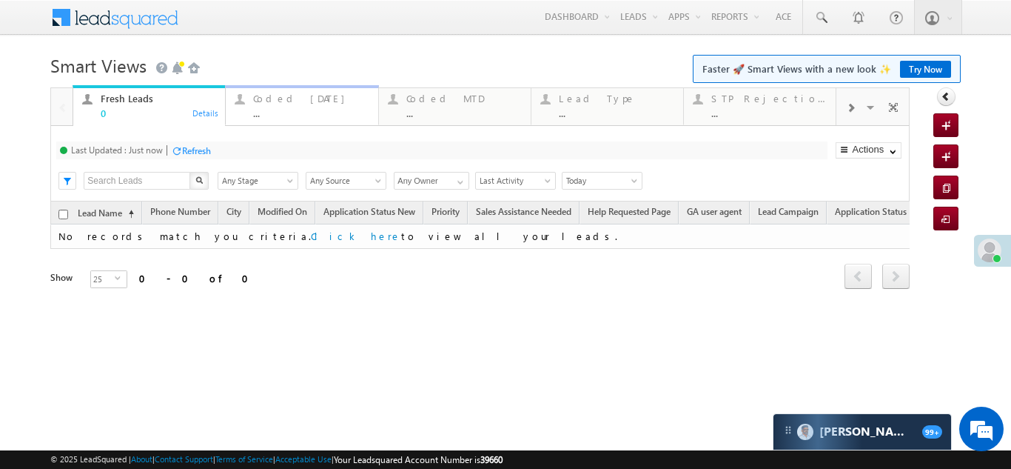
click at [281, 102] on div "Coded [DATE]" at bounding box center [310, 99] width 115 height 12
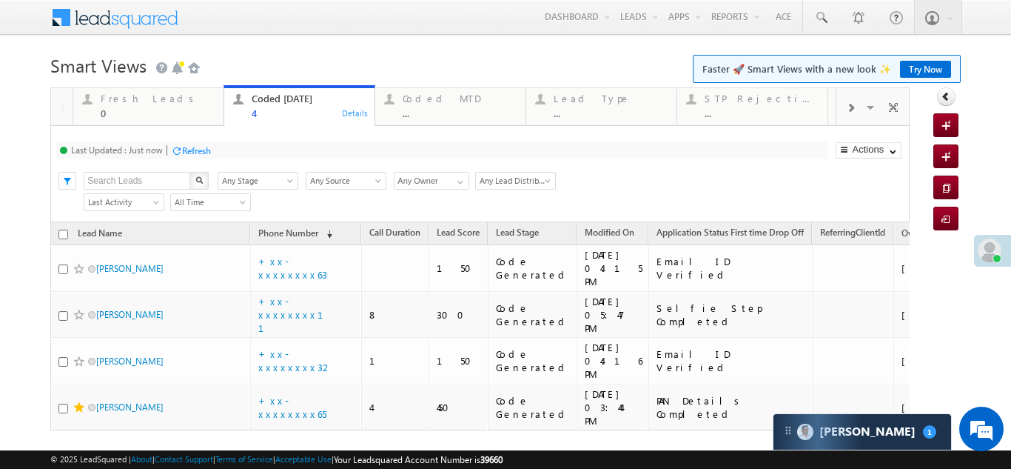
click at [200, 147] on div "Refresh" at bounding box center [196, 150] width 29 height 11
click at [207, 152] on div "Refresh" at bounding box center [196, 150] width 29 height 11
click at [255, 147] on div "Refresh" at bounding box center [252, 150] width 29 height 11
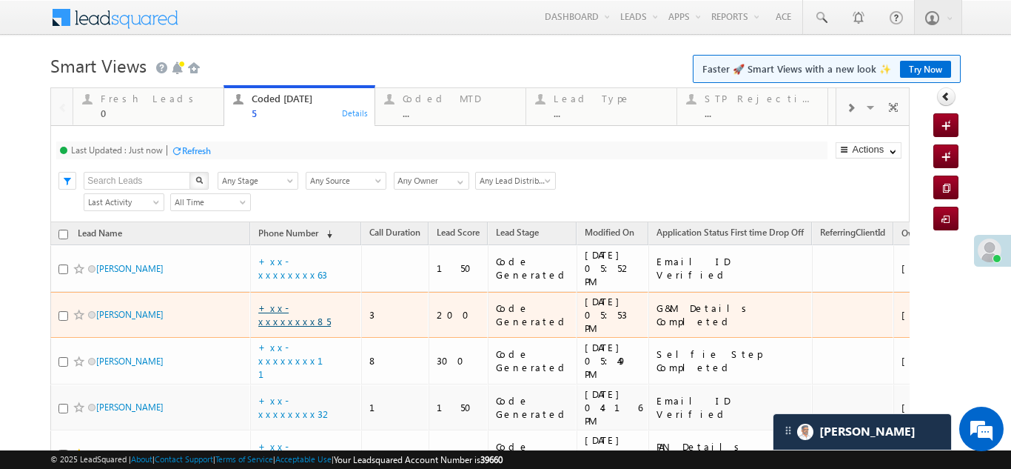
click at [307, 301] on link "+xx-xxxxxxxx85" at bounding box center [294, 314] width 73 height 26
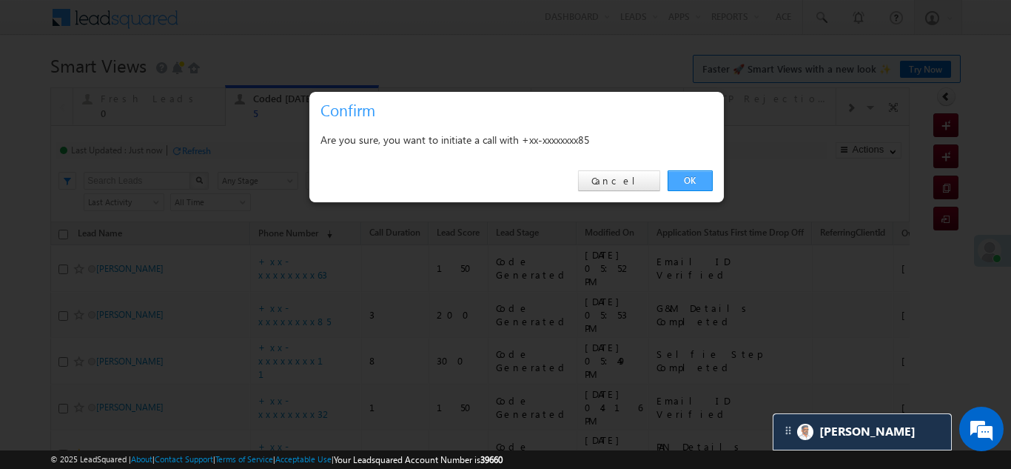
click at [689, 175] on link "OK" at bounding box center [690, 180] width 45 height 21
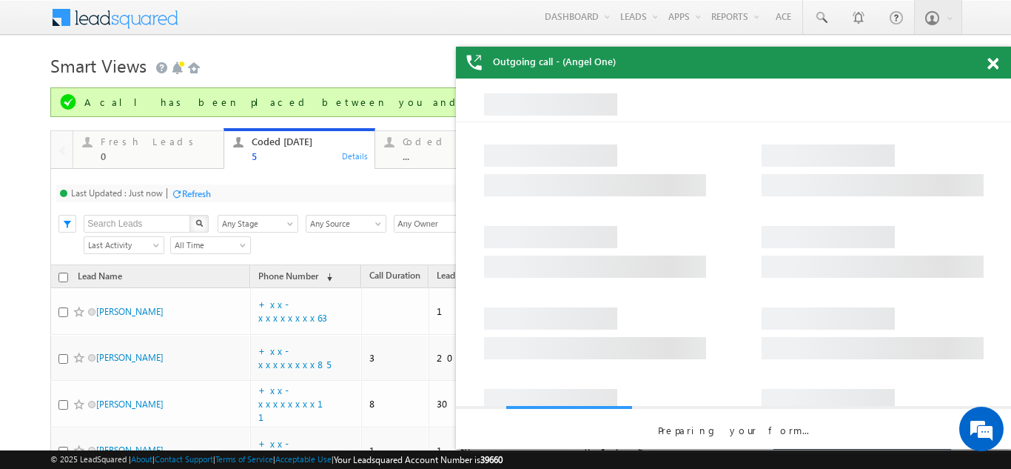
click at [993, 63] on span at bounding box center [993, 64] width 11 height 13
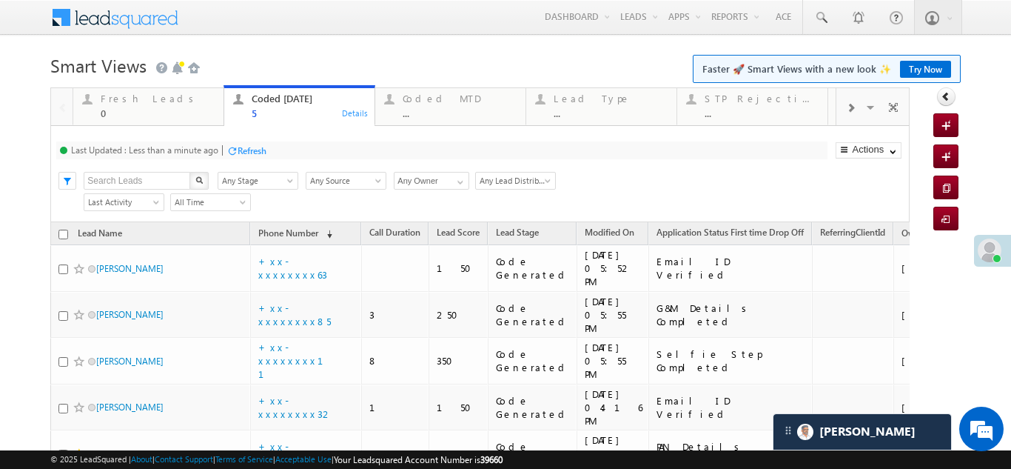
click at [242, 147] on div "Refresh" at bounding box center [252, 150] width 29 height 11
click at [192, 147] on div "Refresh" at bounding box center [196, 150] width 29 height 11
click at [435, 94] on div "Coded MTD" at bounding box center [460, 99] width 114 height 12
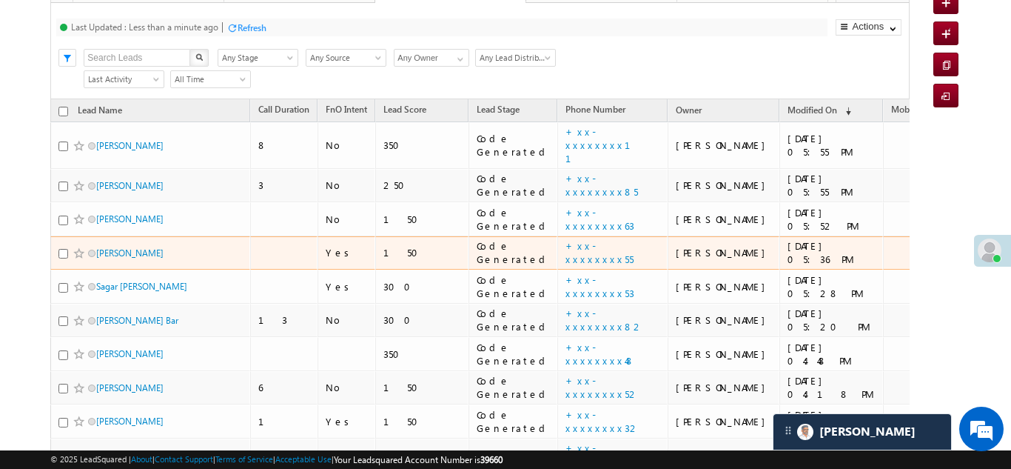
scroll to position [148, 0]
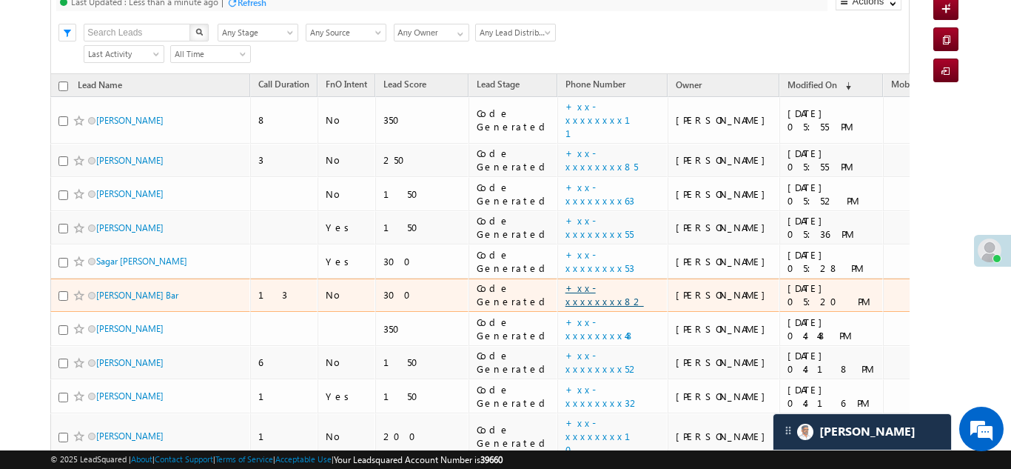
click at [566, 283] on link "+xx-xxxxxxxx82" at bounding box center [605, 294] width 78 height 26
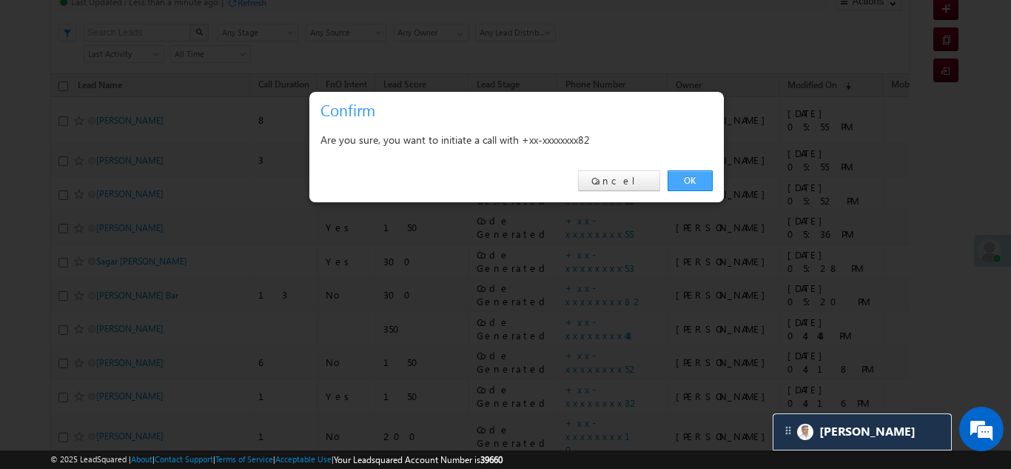
click at [681, 178] on link "OK" at bounding box center [690, 180] width 45 height 21
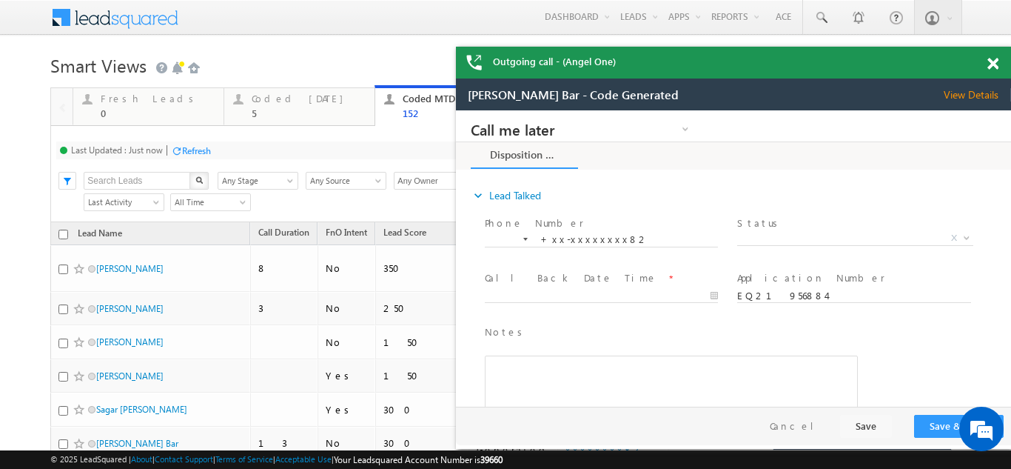
scroll to position [0, 0]
click at [992, 60] on span at bounding box center [993, 64] width 11 height 13
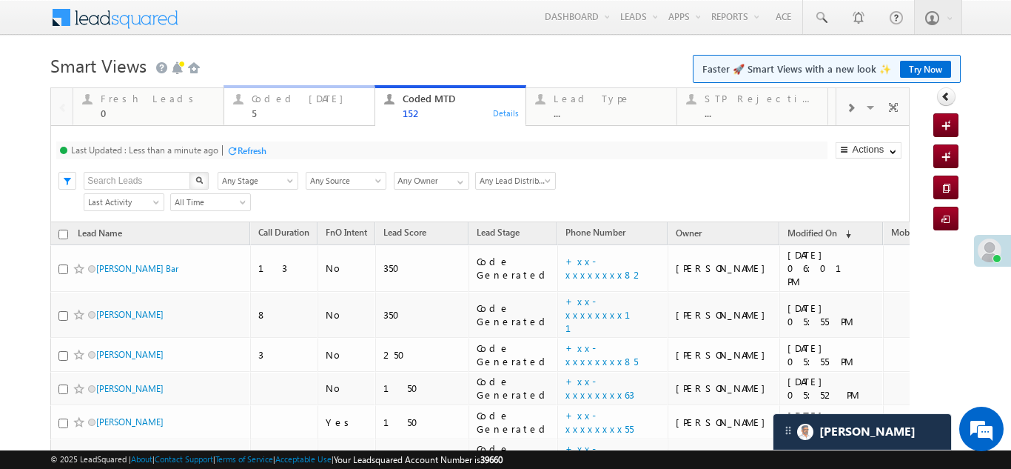
click at [284, 103] on div "Coded Today" at bounding box center [309, 99] width 114 height 12
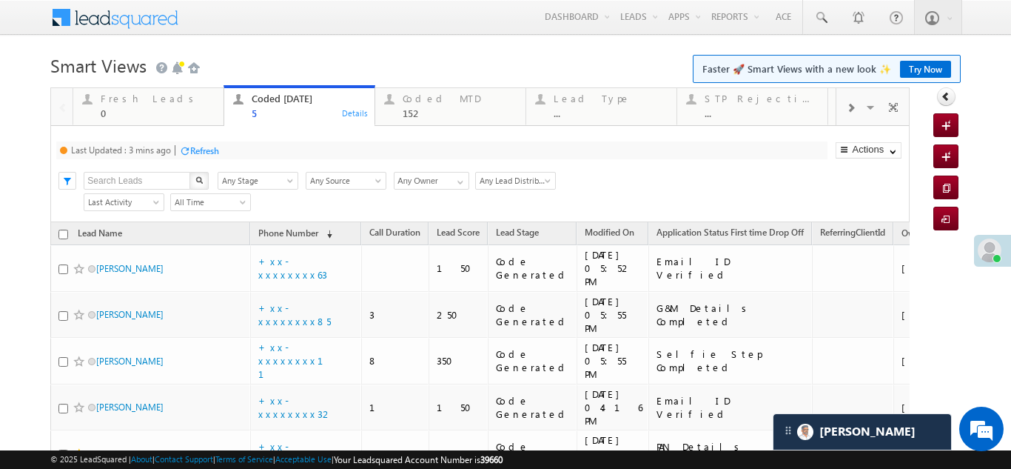
click at [197, 148] on div "Refresh" at bounding box center [204, 150] width 29 height 11
click at [255, 147] on div "Fresh Leads 0 Details Coded Today 5 Details Coded MTD 152 Details Lead Type ...…" at bounding box center [480, 322] width 860 height 471
click at [195, 149] on div "Refresh" at bounding box center [196, 150] width 29 height 11
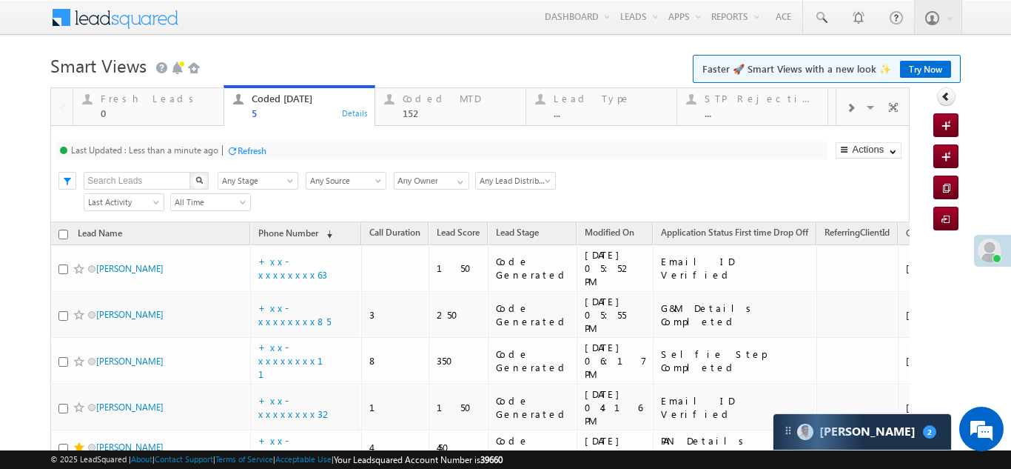
click at [260, 150] on div "Refresh" at bounding box center [252, 150] width 29 height 11
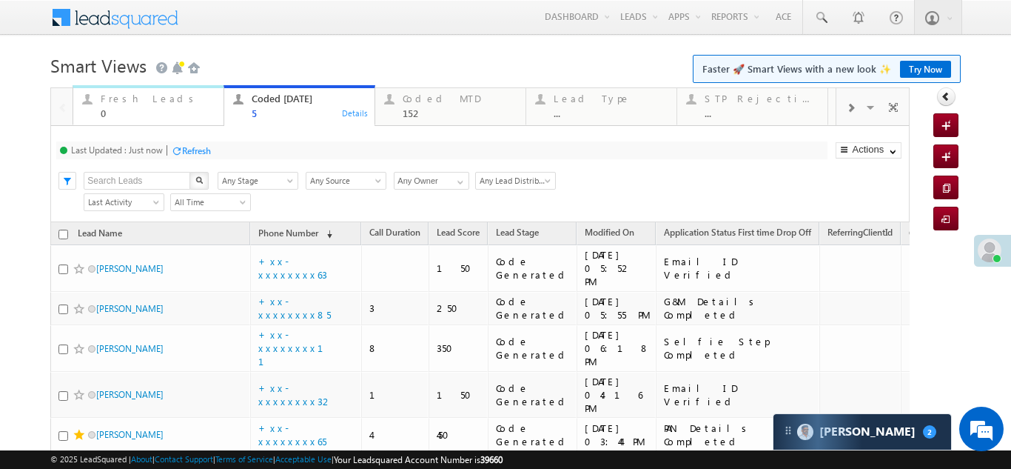
click at [127, 95] on div "Fresh Leads" at bounding box center [158, 99] width 114 height 12
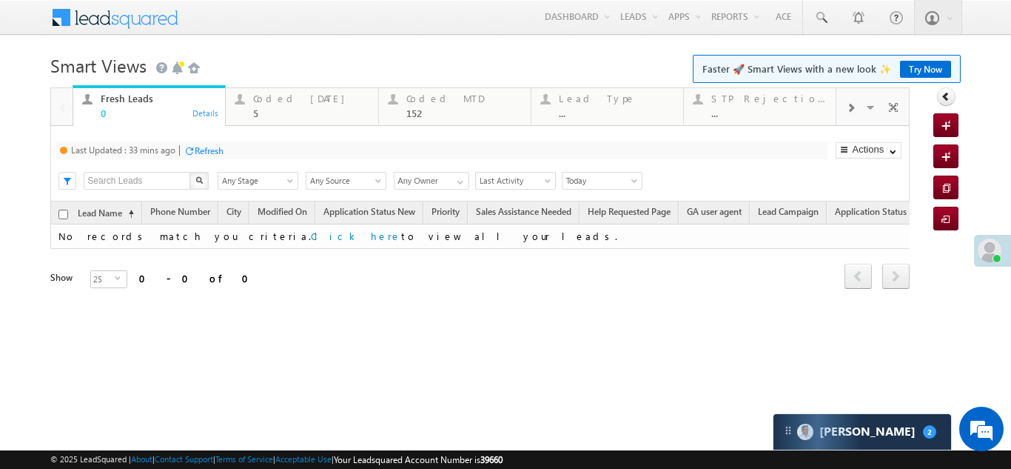
click at [216, 147] on div "Refresh" at bounding box center [209, 150] width 29 height 11
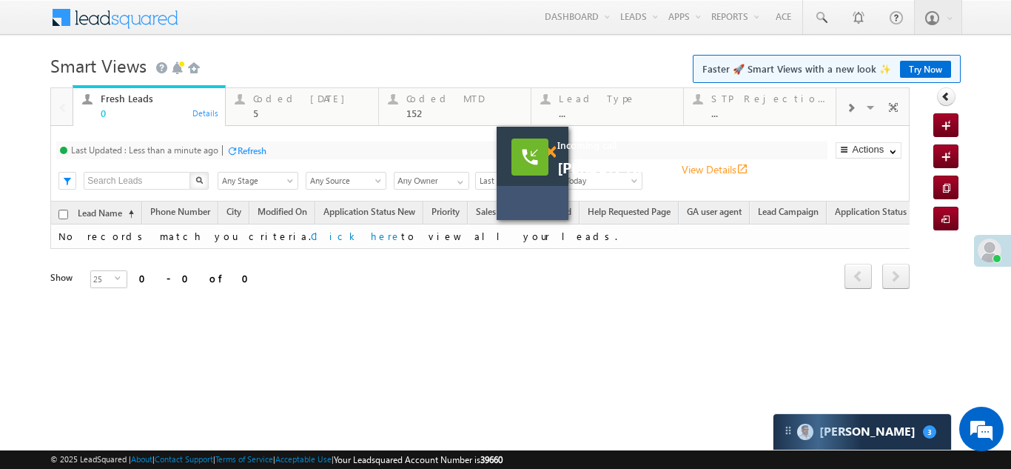
click at [552, 149] on span at bounding box center [550, 152] width 11 height 13
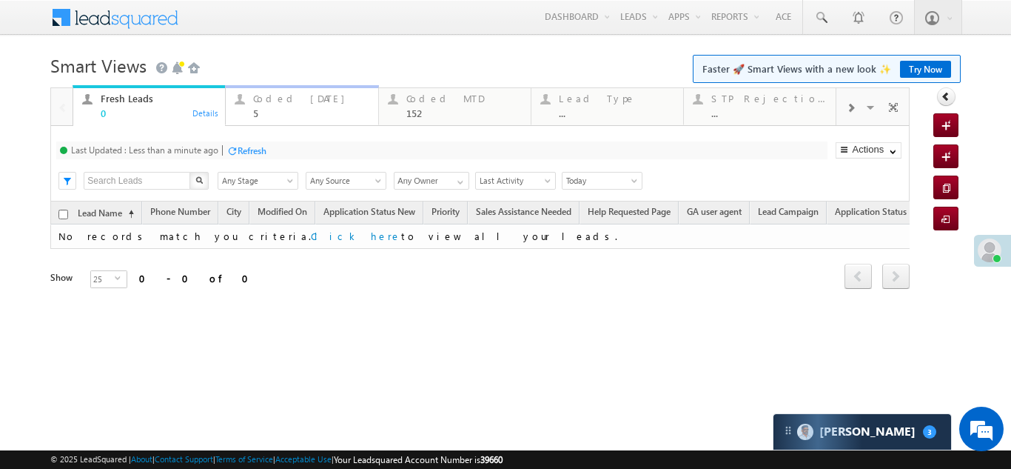
click at [283, 97] on div "Coded Today" at bounding box center [310, 99] width 115 height 12
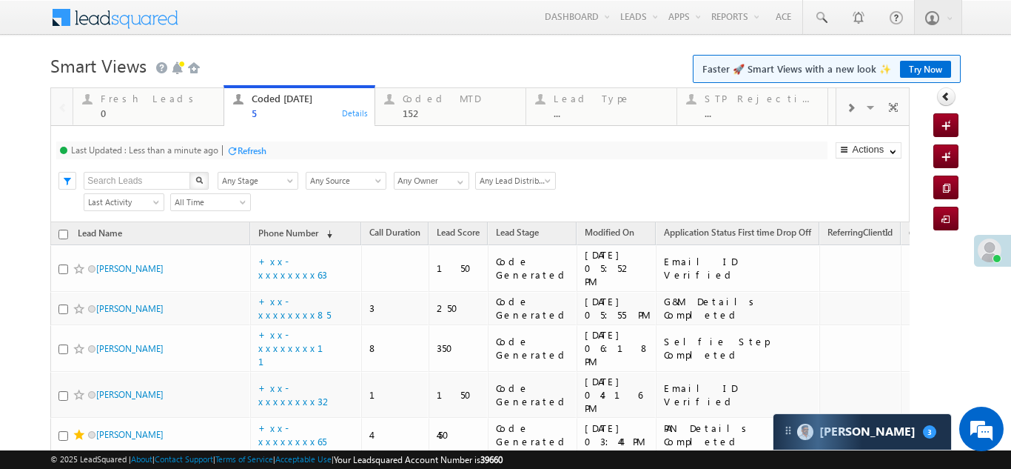
click at [250, 152] on div "Refresh" at bounding box center [252, 150] width 29 height 11
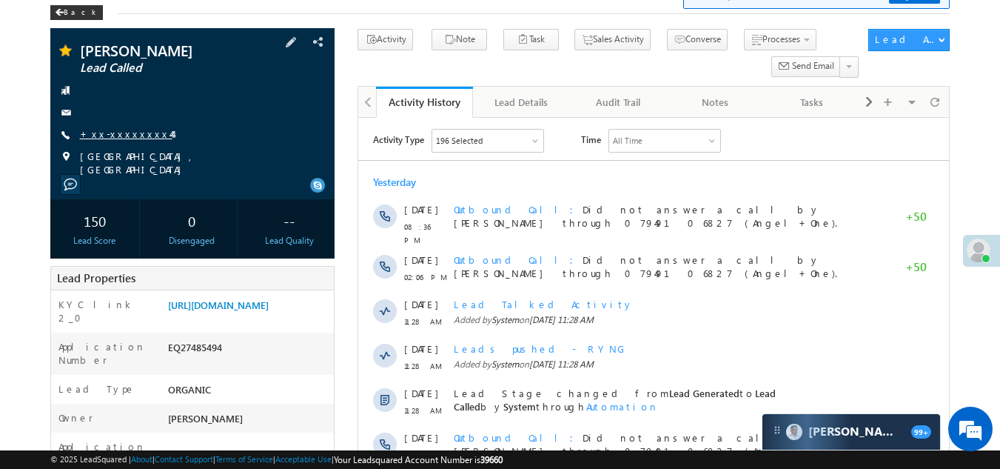
click at [120, 130] on link "+xx-xxxxxxxx44" at bounding box center [126, 133] width 93 height 13
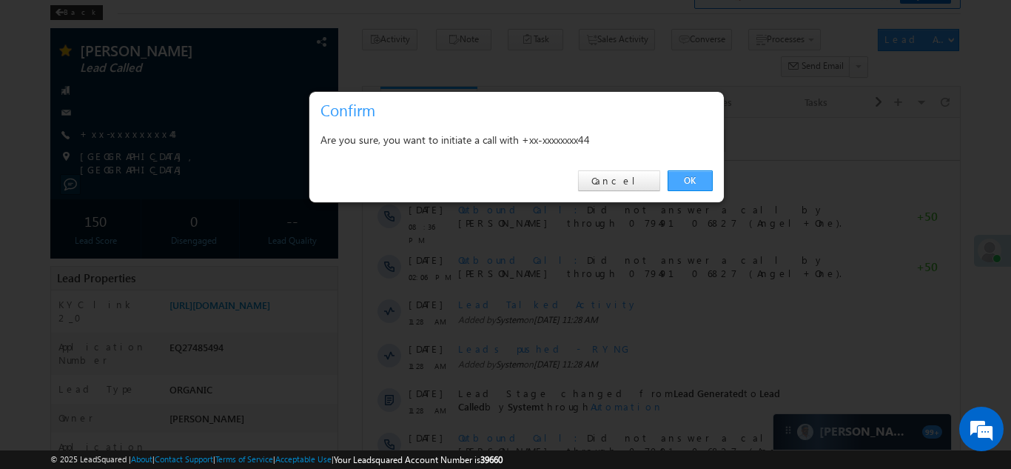
drag, startPoint x: 683, startPoint y: 178, endPoint x: 324, endPoint y: 59, distance: 379.0
click at [683, 178] on link "OK" at bounding box center [690, 180] width 45 height 21
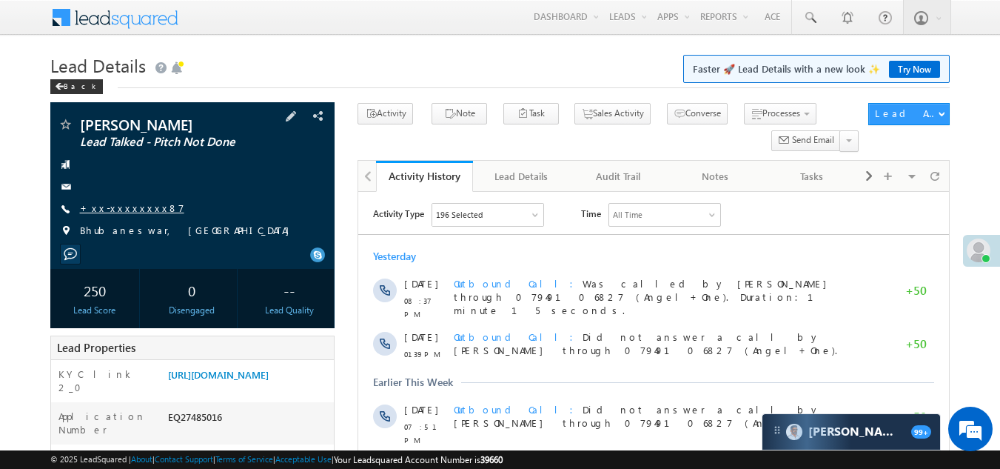
click at [124, 206] on link "+xx-xxxxxxxx87" at bounding box center [132, 207] width 104 height 13
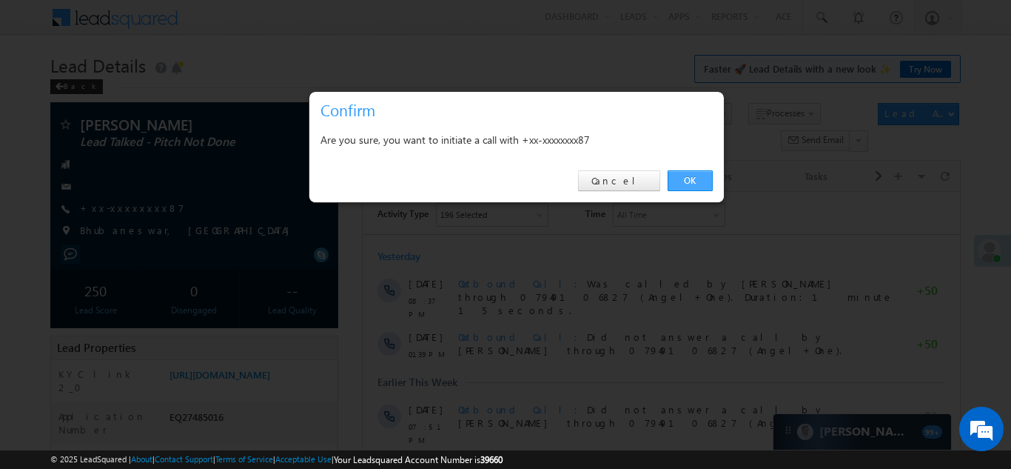
click at [690, 181] on link "OK" at bounding box center [690, 180] width 45 height 21
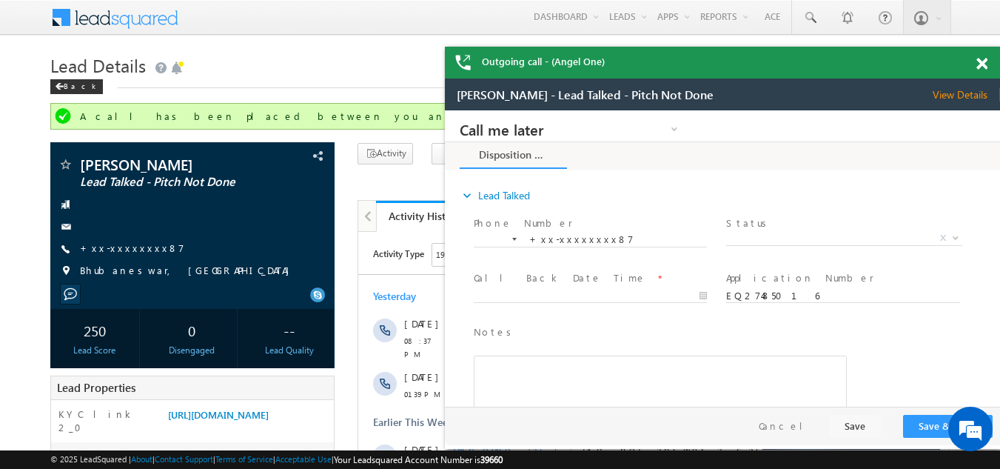
click at [986, 66] on span at bounding box center [982, 64] width 11 height 13
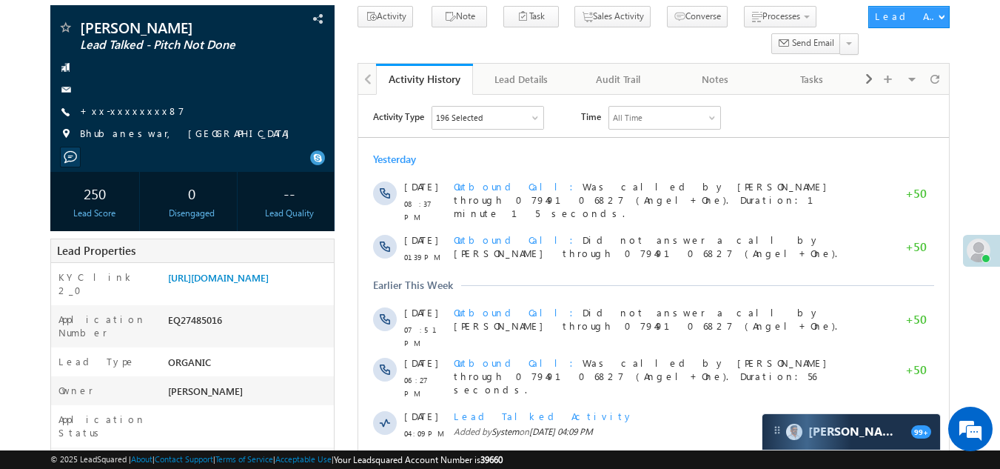
scroll to position [148, 0]
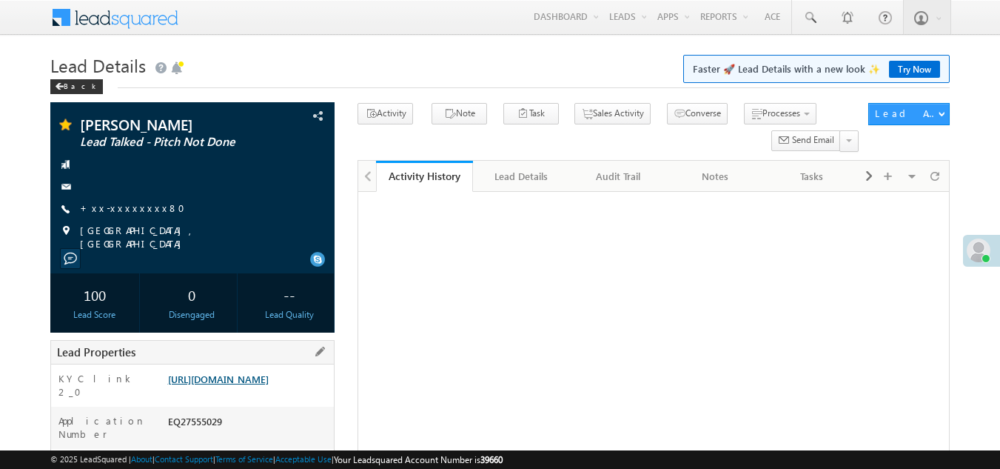
click at [224, 383] on link "[URL][DOMAIN_NAME]" at bounding box center [218, 378] width 101 height 13
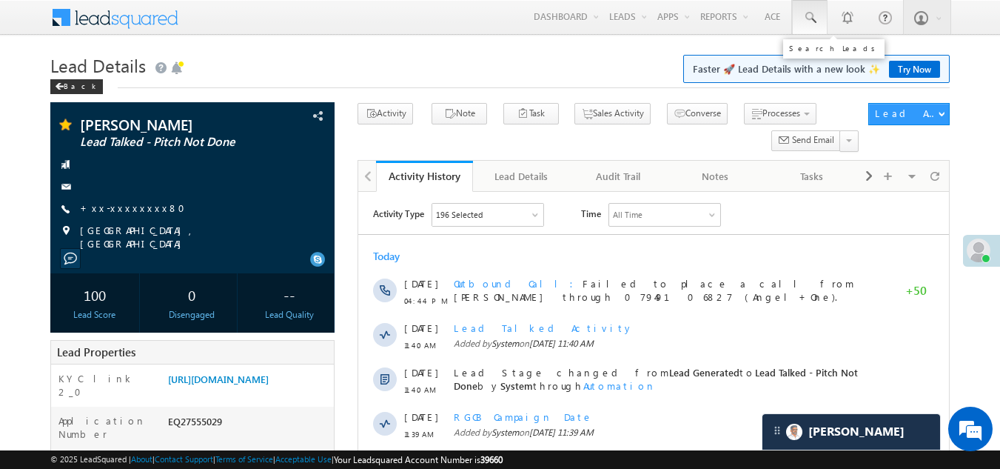
click at [811, 20] on span at bounding box center [810, 17] width 15 height 15
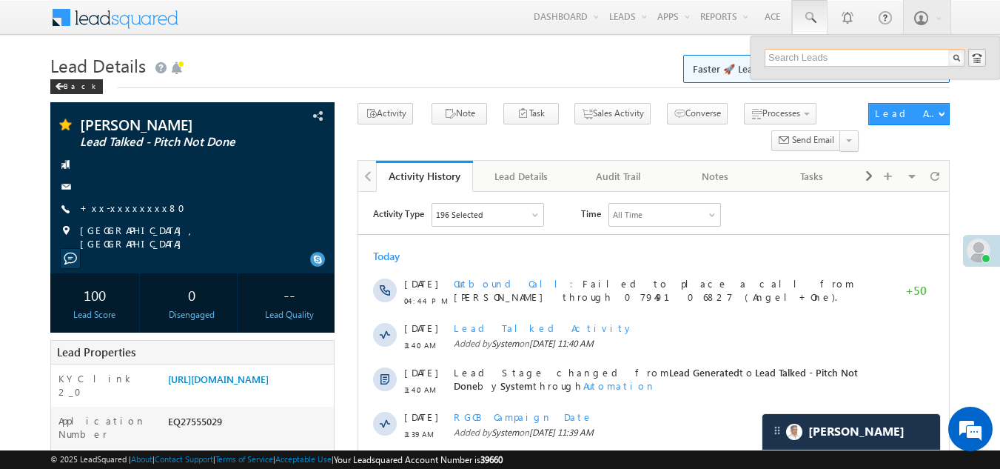
paste input "EQ26312970"
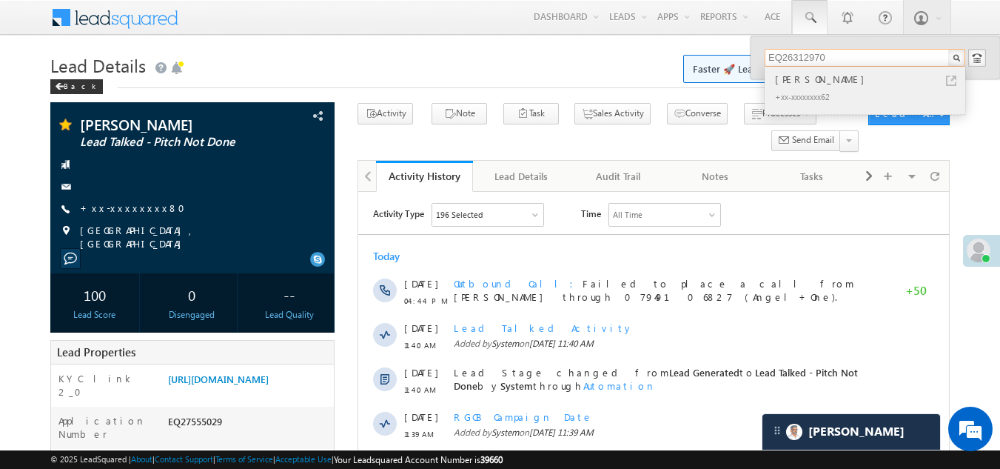
type input "EQ26312970"
click at [793, 81] on div "Pappu Yadav" at bounding box center [871, 79] width 198 height 16
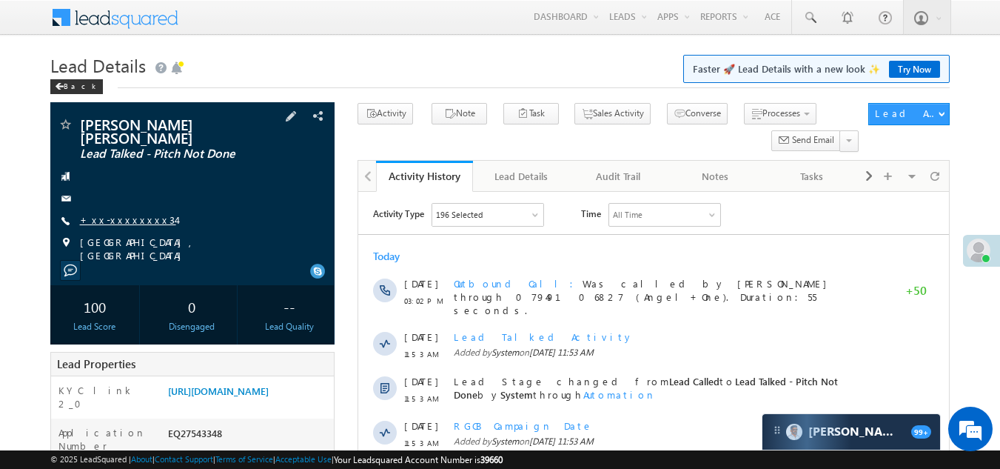
click at [114, 213] on link "+xx-xxxxxxxx34" at bounding box center [128, 219] width 96 height 13
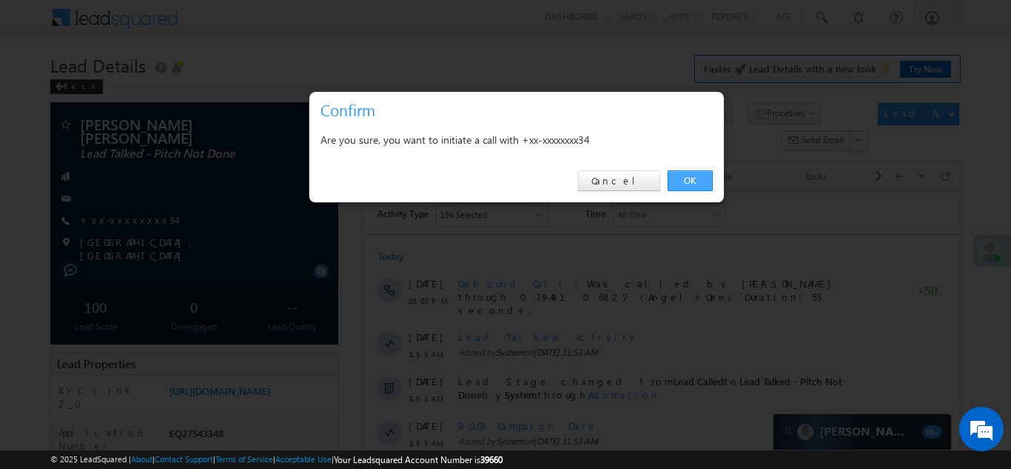
click at [689, 181] on link "OK" at bounding box center [690, 180] width 45 height 21
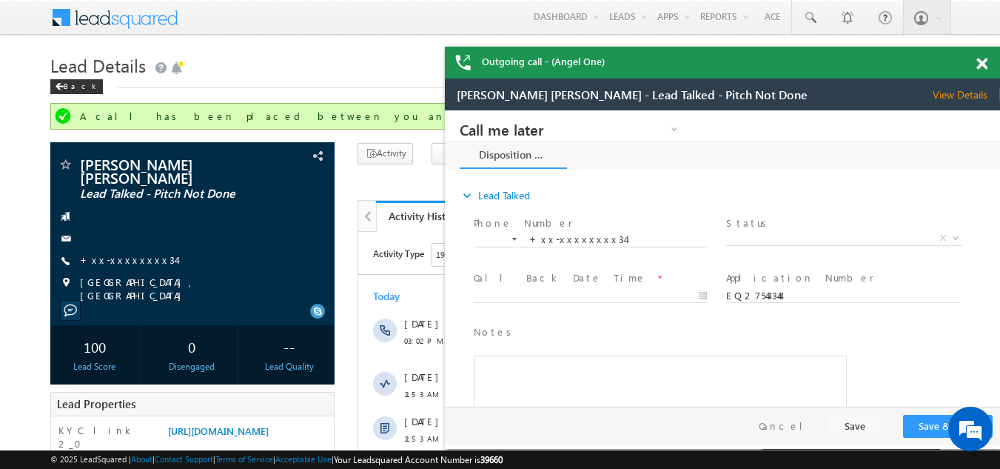
click at [982, 64] on span at bounding box center [982, 64] width 11 height 13
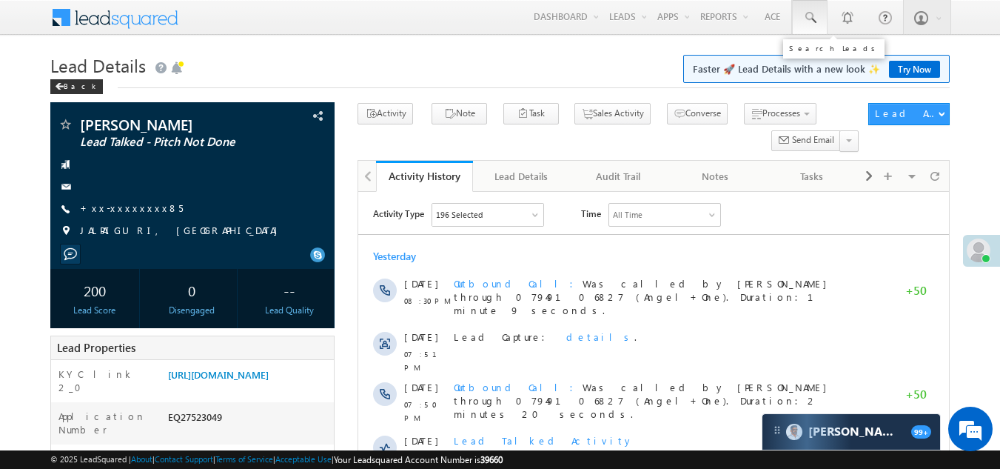
click at [809, 16] on span at bounding box center [810, 17] width 15 height 15
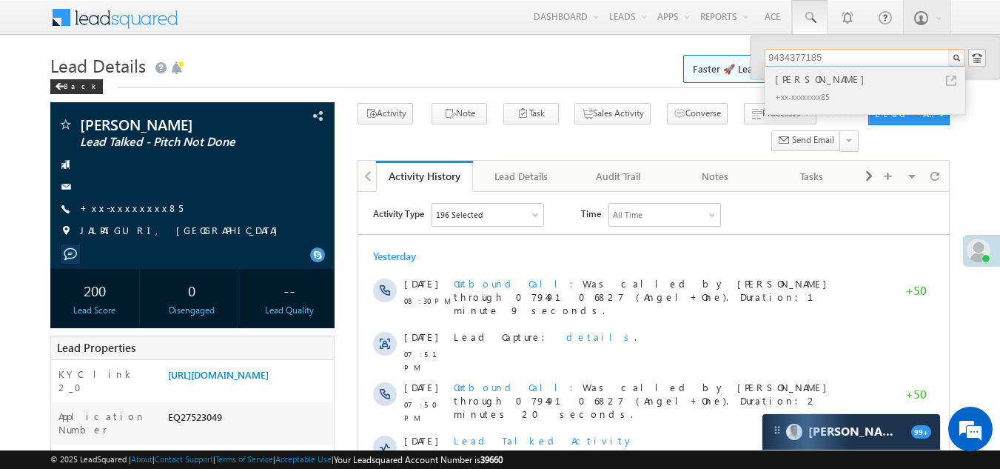
type input "9434377185"
click at [803, 83] on div "[PERSON_NAME]" at bounding box center [871, 79] width 198 height 16
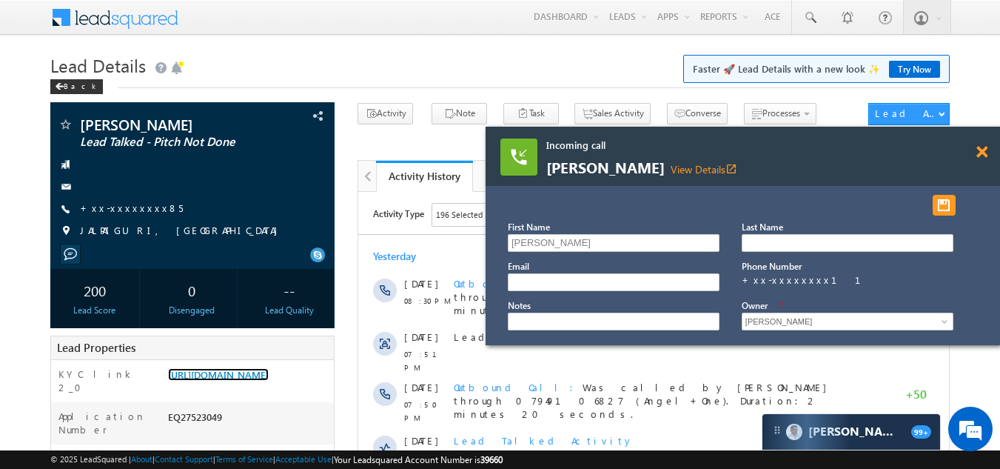
click at [982, 155] on span at bounding box center [982, 152] width 11 height 13
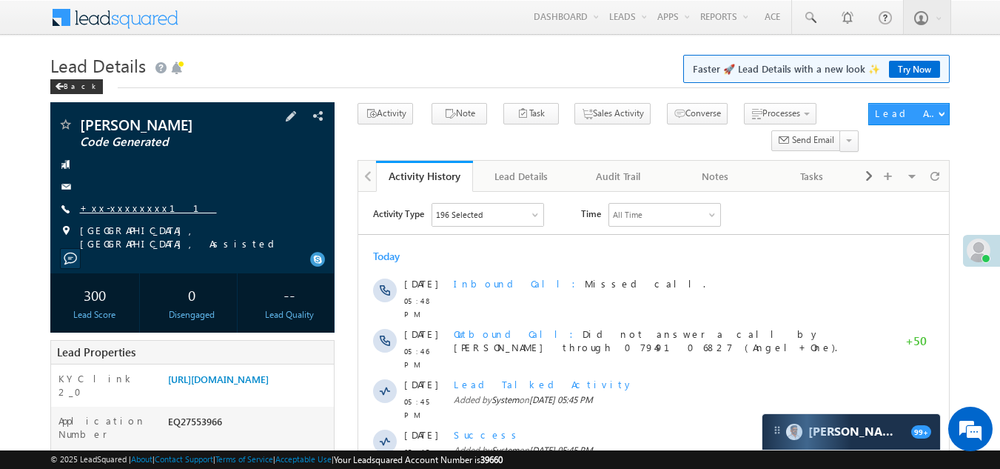
click at [119, 207] on link "+xx-xxxxxxxx11" at bounding box center [148, 207] width 137 height 13
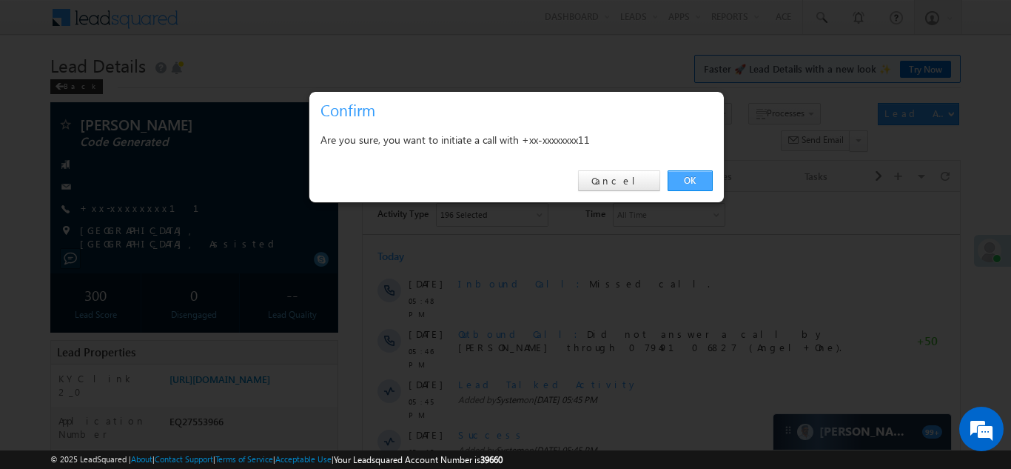
click at [687, 178] on link "OK" at bounding box center [690, 180] width 45 height 21
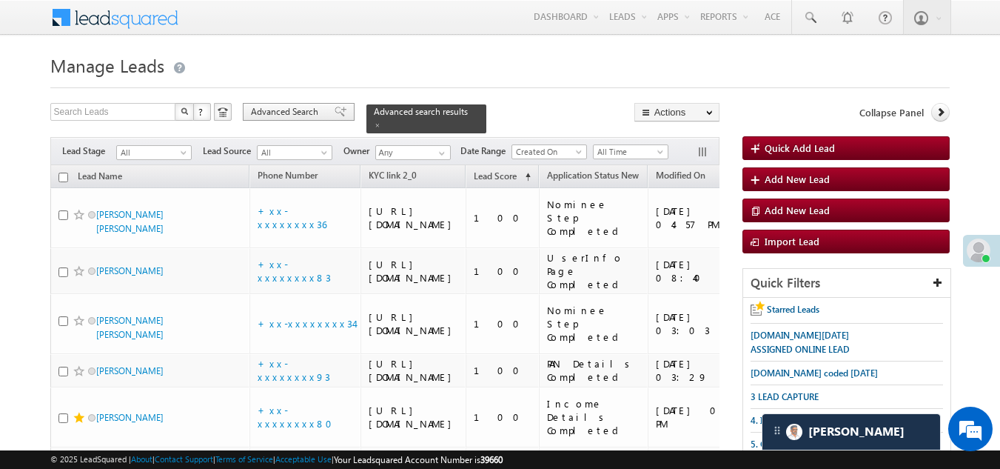
click at [282, 114] on span "Advanced Search" at bounding box center [287, 111] width 72 height 13
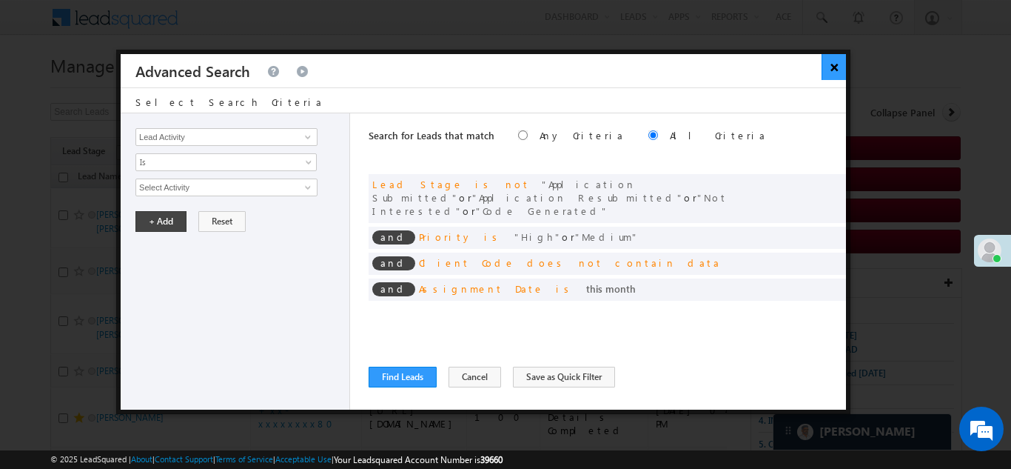
click at [832, 60] on button "×" at bounding box center [834, 67] width 24 height 26
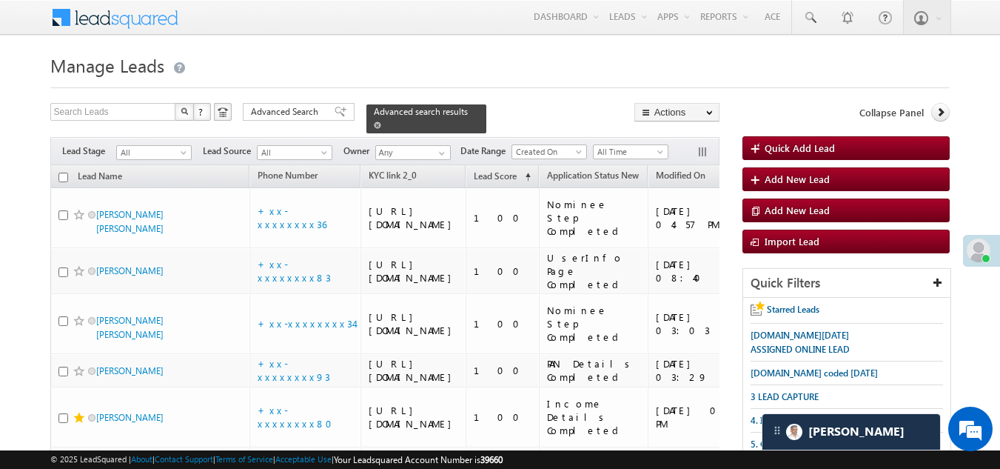
click at [381, 121] on span at bounding box center [377, 124] width 7 height 7
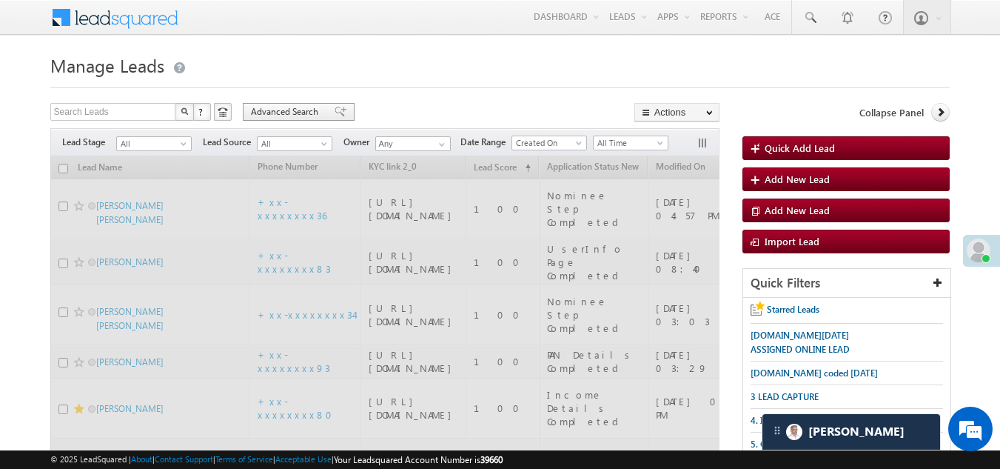
click at [275, 110] on span "Advanced Search" at bounding box center [287, 111] width 72 height 13
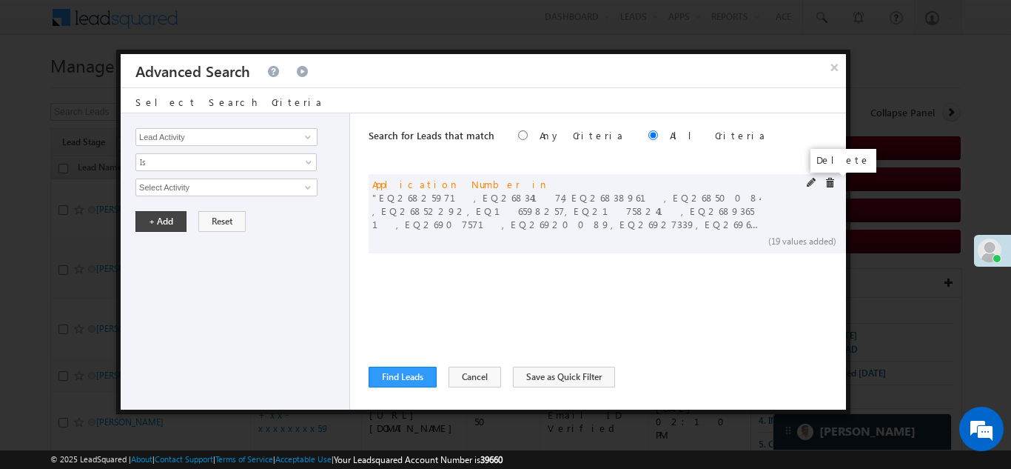
click at [826, 184] on span at bounding box center [830, 183] width 10 height 10
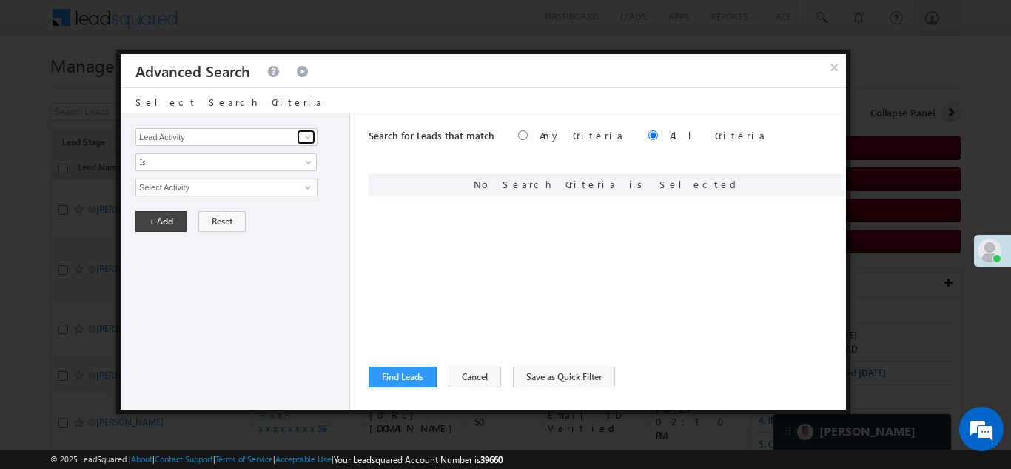
click at [304, 136] on span at bounding box center [308, 137] width 12 height 12
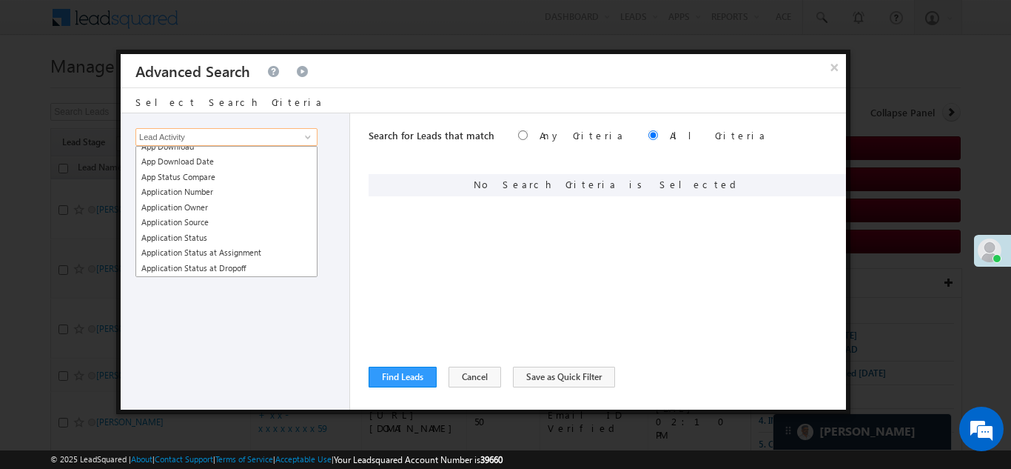
scroll to position [222, 0]
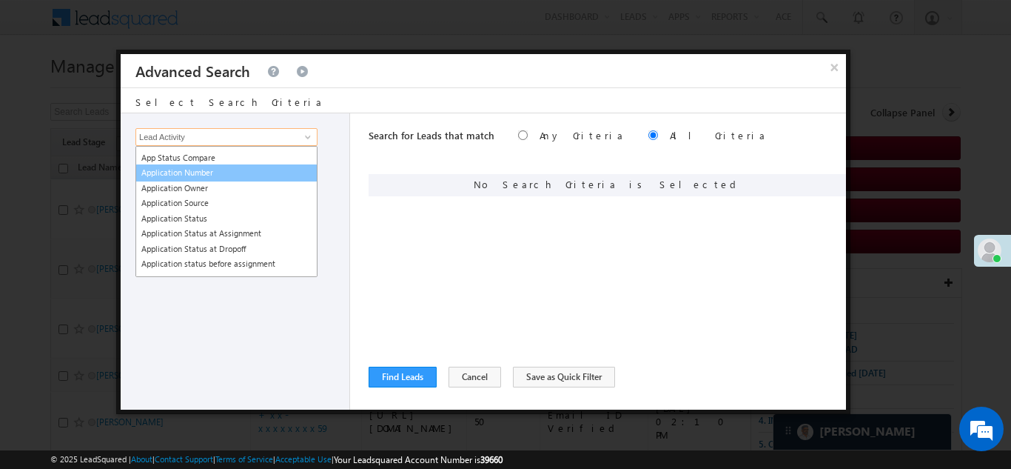
click at [221, 173] on link "Application Number" at bounding box center [226, 172] width 182 height 17
type input "Application Number"
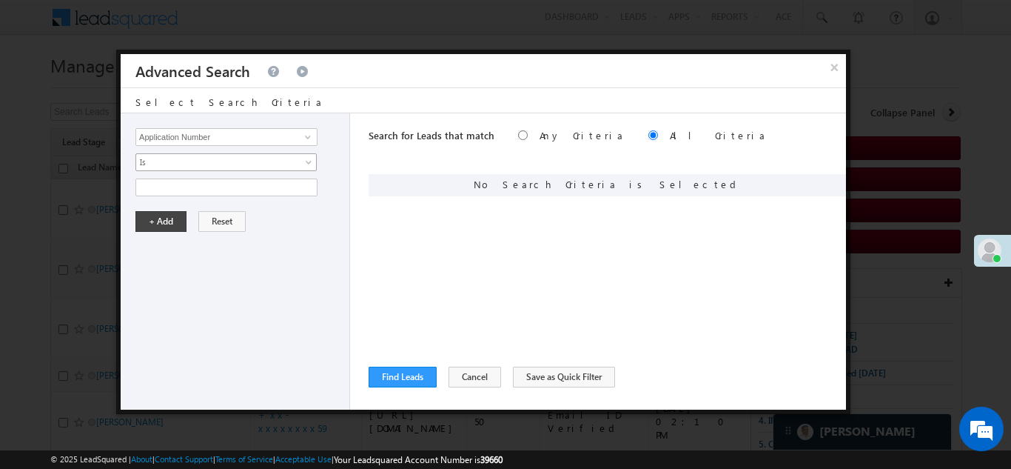
click at [196, 156] on span "Is" at bounding box center [216, 161] width 161 height 13
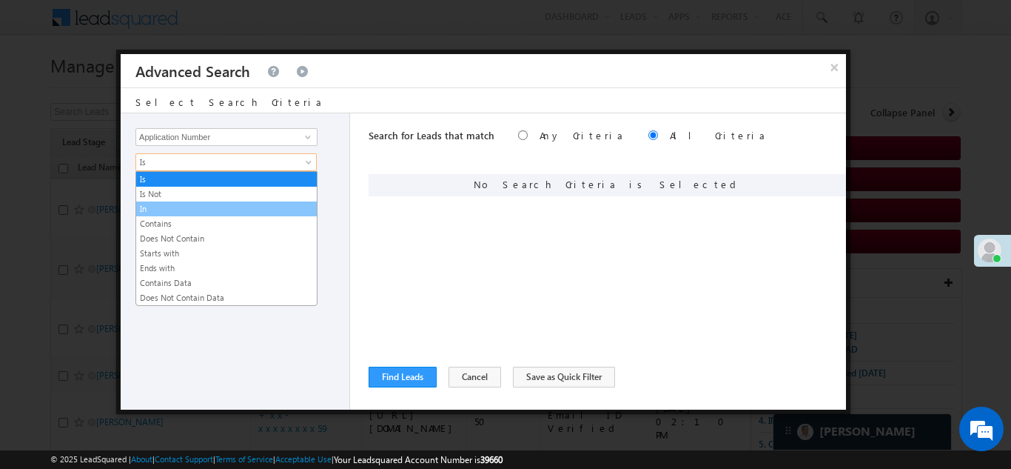
click at [176, 205] on link "In" at bounding box center [226, 208] width 181 height 13
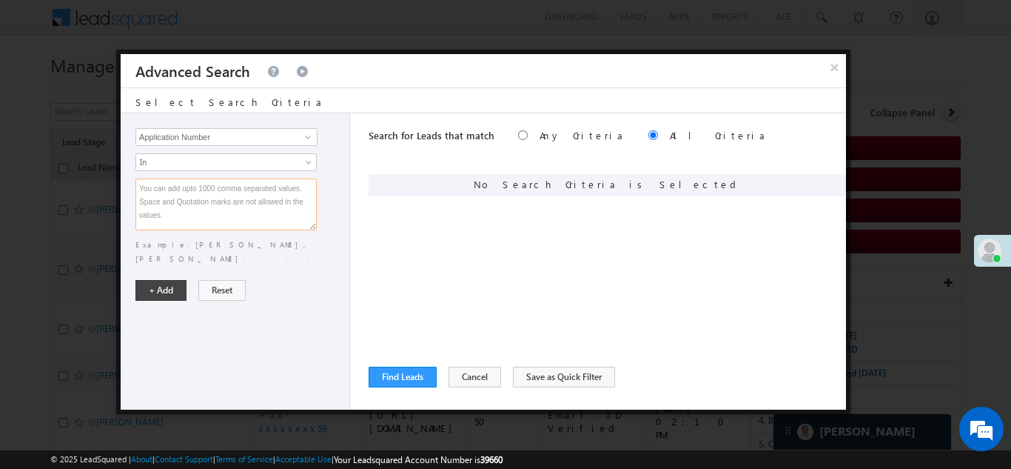
paste textarea "EQ27253267 EQ27089535 EQ27301674 EQ20734146 EQ27223167 EQ27332181 EQ27166176 EQ…"
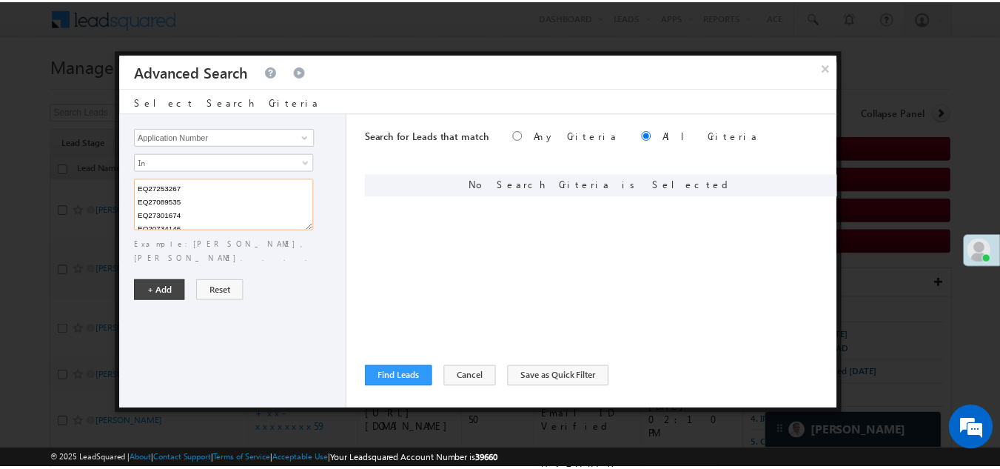
scroll to position [217, 0]
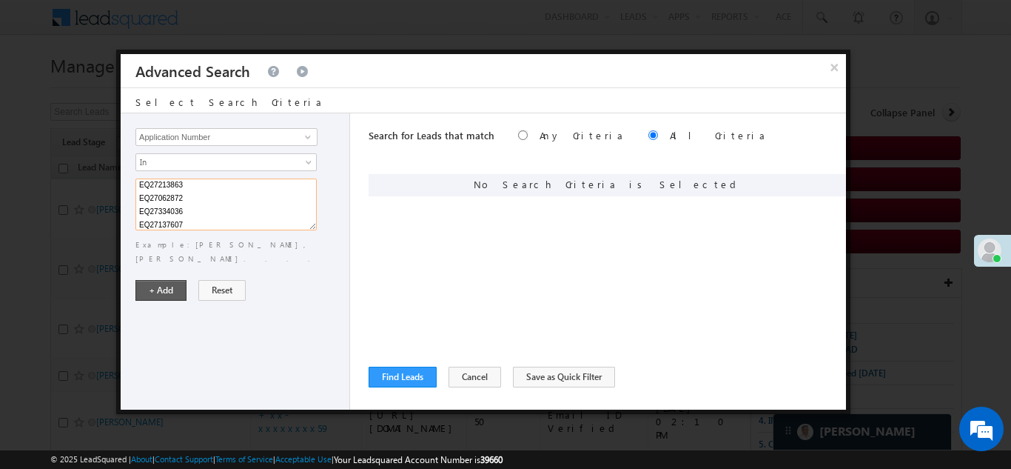
type textarea "EQ27253267 EQ27089535 EQ27301674 EQ20734146 EQ27223167 EQ27332181 EQ27166176 EQ…"
drag, startPoint x: 167, startPoint y: 274, endPoint x: 189, endPoint y: 280, distance: 23.0
click at [166, 280] on button "+ Add" at bounding box center [160, 290] width 51 height 21
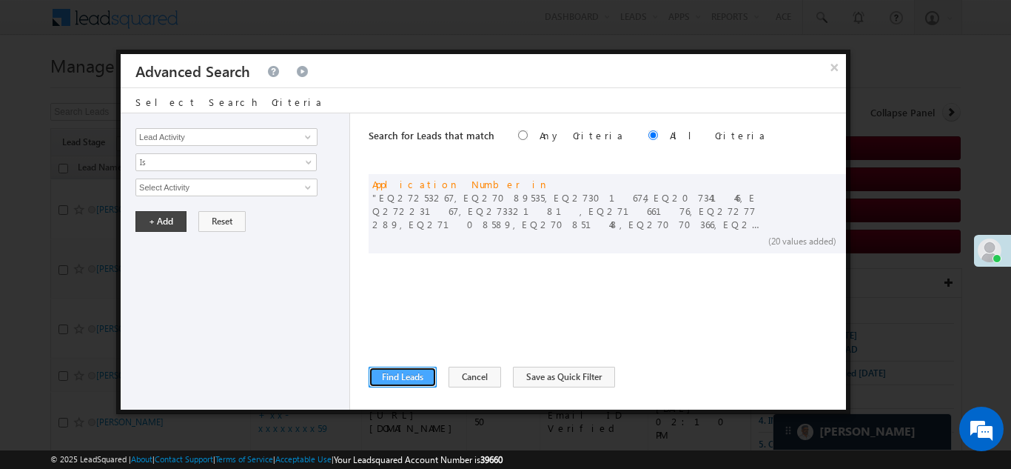
click at [404, 369] on button "Find Leads" at bounding box center [403, 376] width 68 height 21
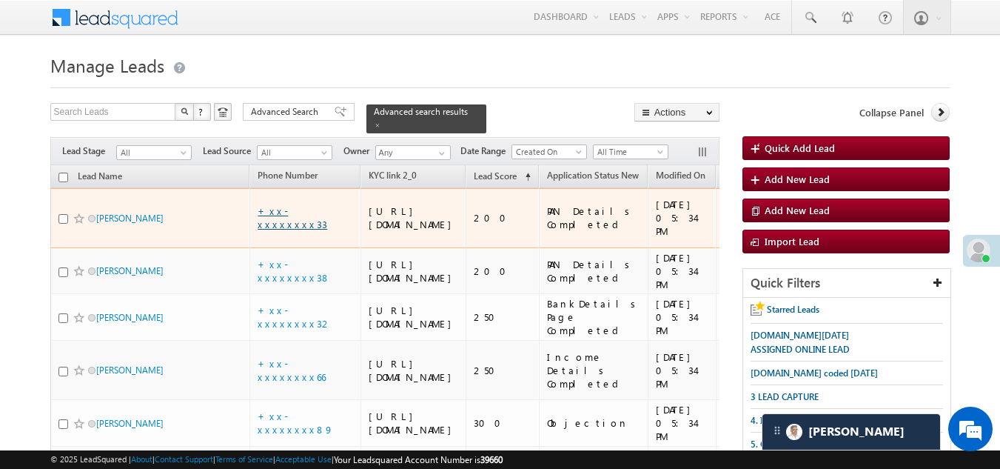
click at [285, 218] on link "+xx-xxxxxxxx33" at bounding box center [293, 217] width 70 height 26
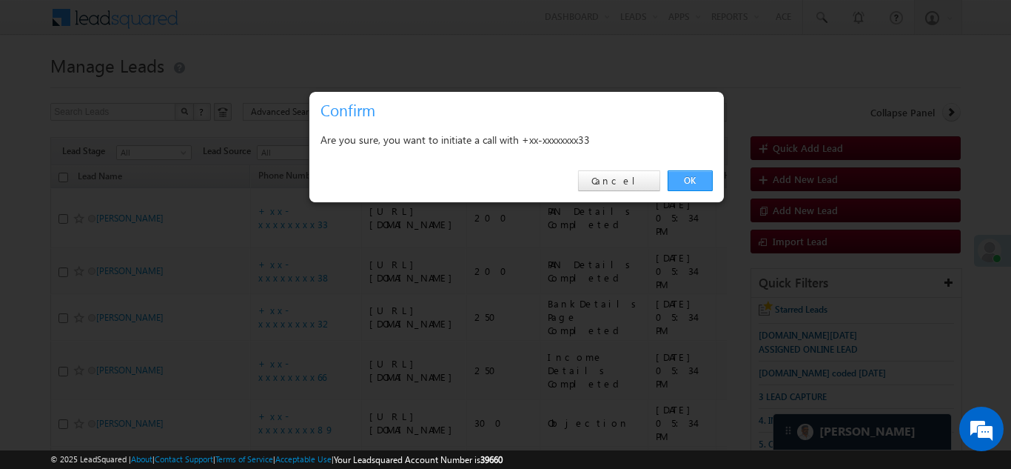
click at [682, 181] on link "OK" at bounding box center [690, 180] width 45 height 21
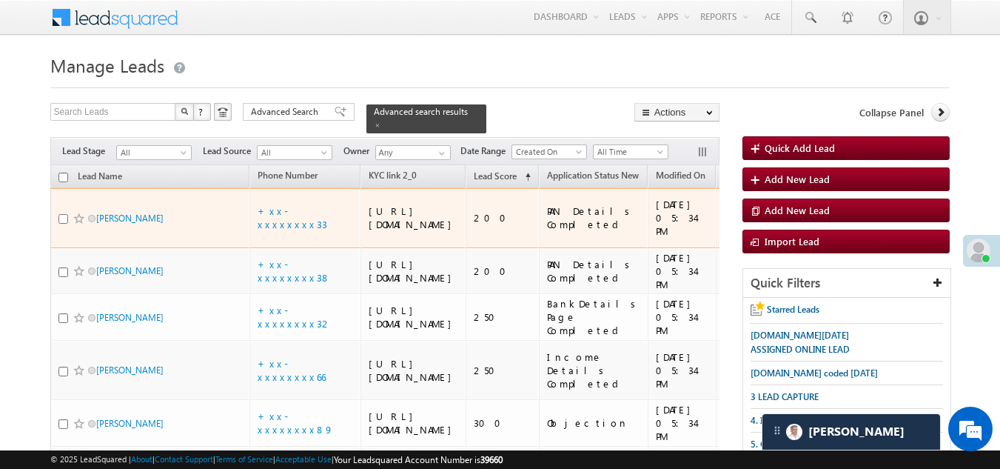
click at [64, 221] on input "checkbox" at bounding box center [63, 219] width 10 height 10
checkbox input "true"
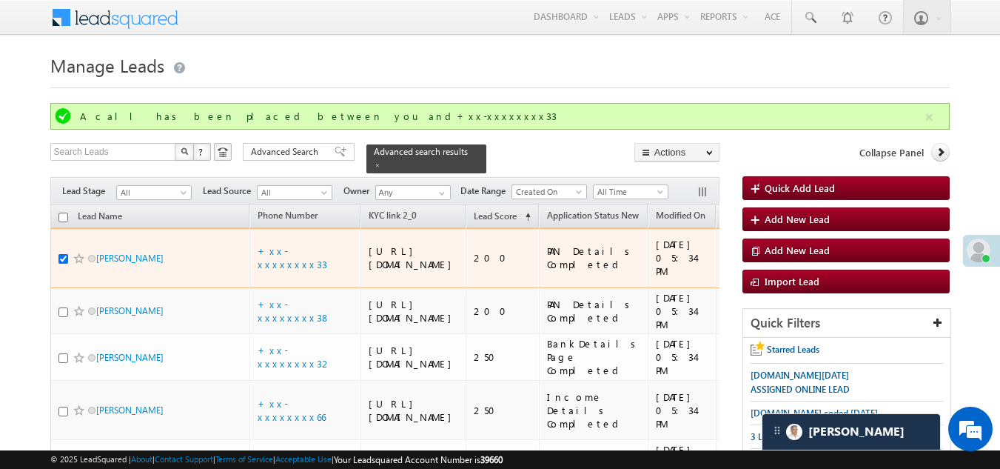
click at [74, 228] on td "vishal meena" at bounding box center [150, 258] width 200 height 60
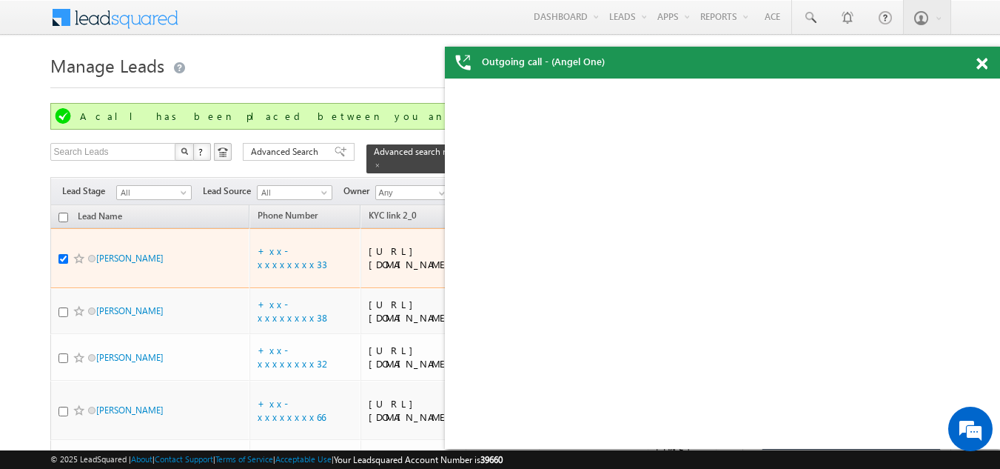
click at [76, 262] on span at bounding box center [79, 258] width 12 height 12
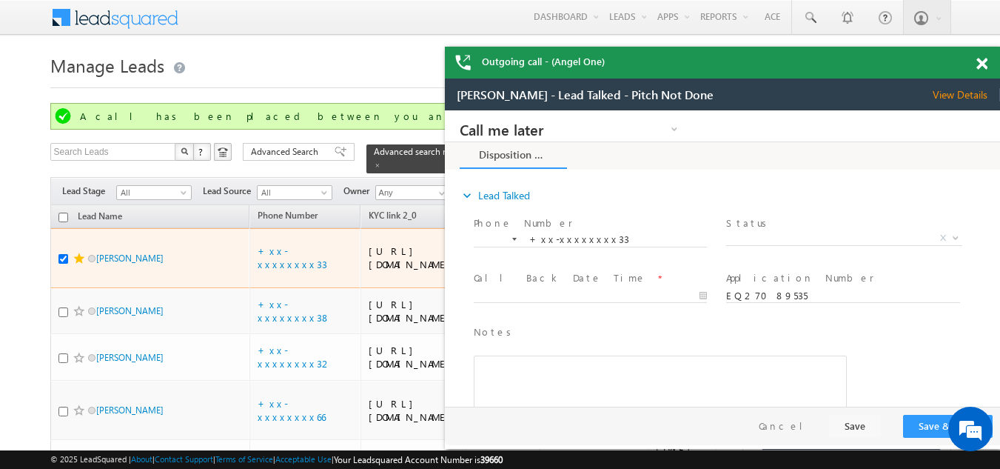
scroll to position [0, 0]
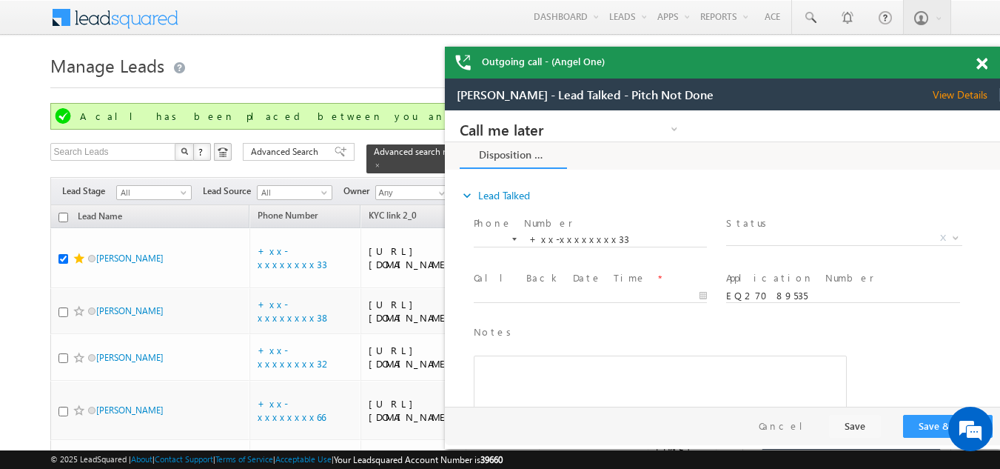
click at [978, 65] on span at bounding box center [982, 64] width 11 height 13
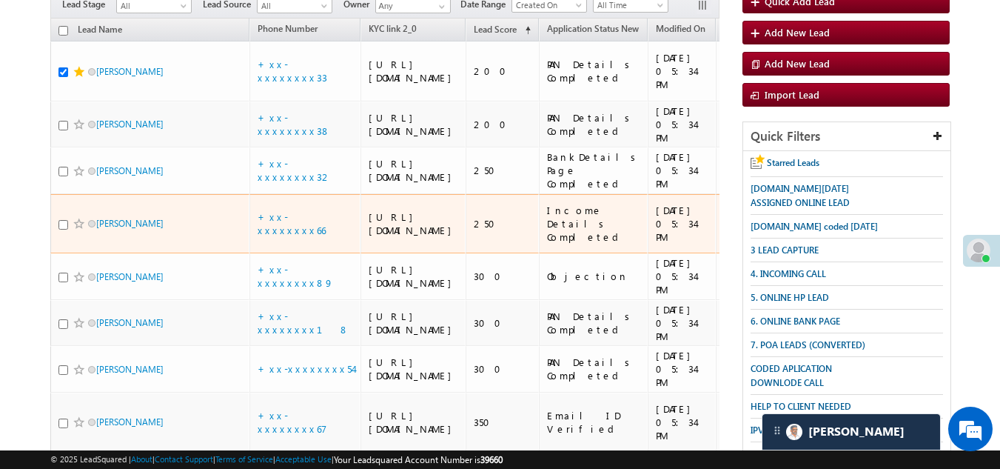
scroll to position [222, 0]
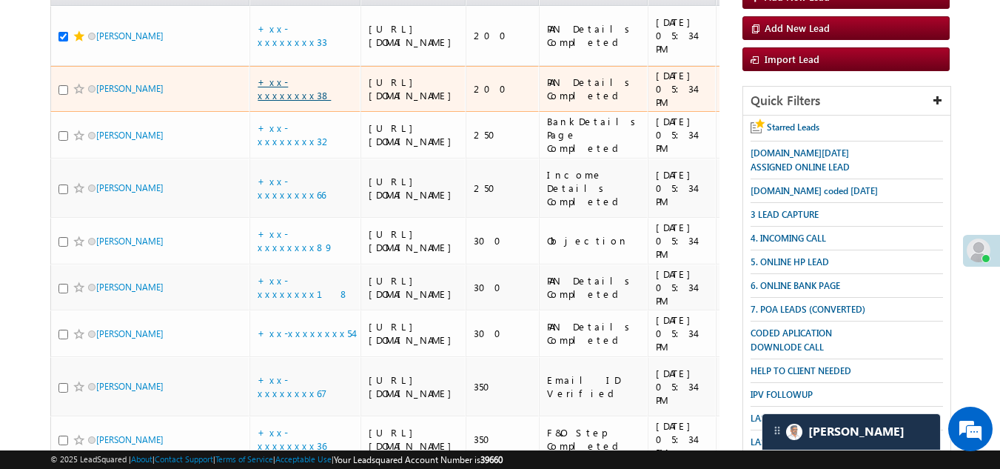
click at [281, 101] on link "+xx-xxxxxxxx38" at bounding box center [294, 89] width 73 height 26
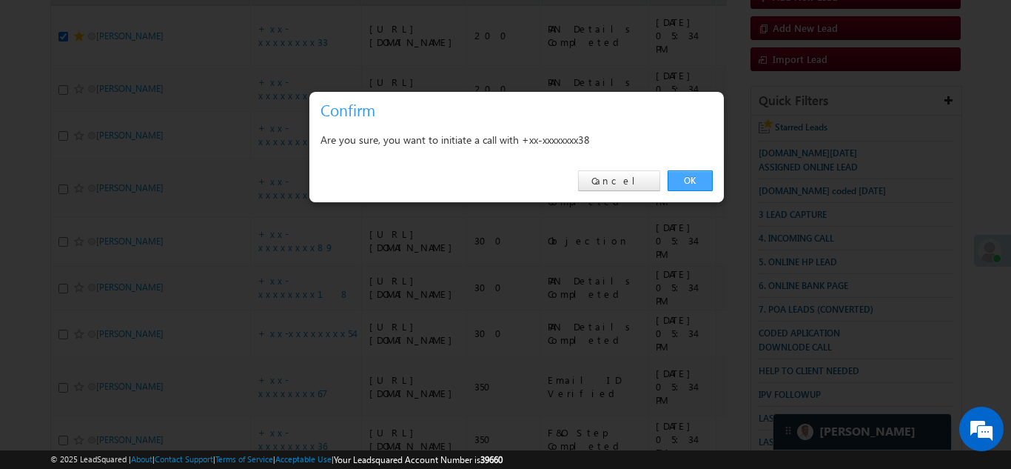
click at [701, 178] on link "OK" at bounding box center [690, 180] width 45 height 21
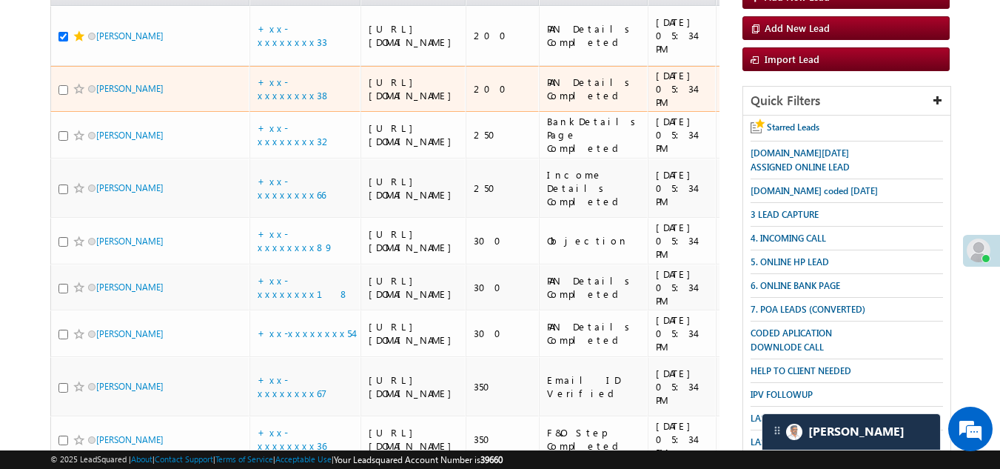
click at [67, 95] on input "checkbox" at bounding box center [63, 90] width 10 height 10
checkbox input "true"
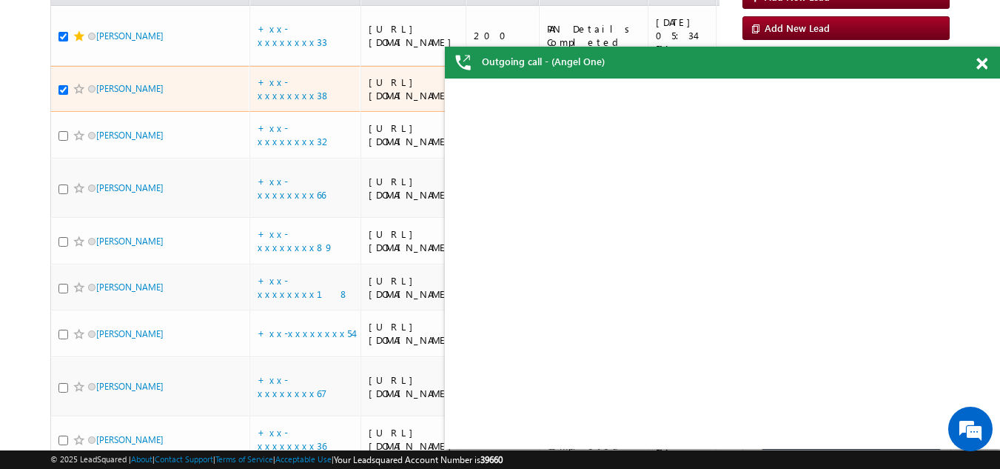
click at [78, 95] on span at bounding box center [79, 89] width 12 height 12
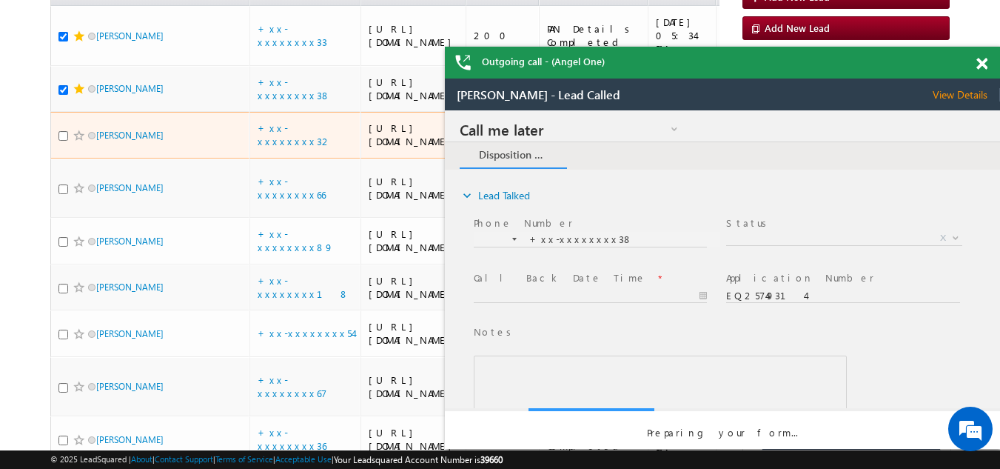
scroll to position [0, 0]
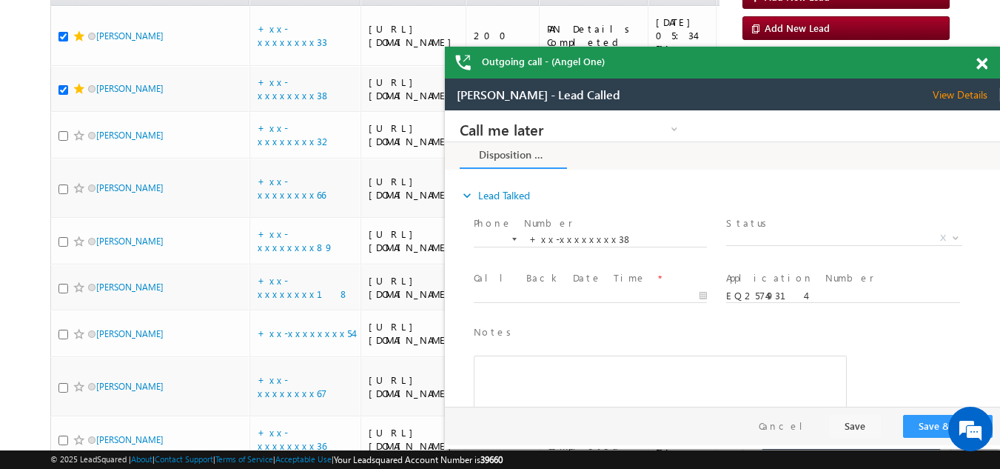
click at [985, 61] on span at bounding box center [982, 64] width 11 height 13
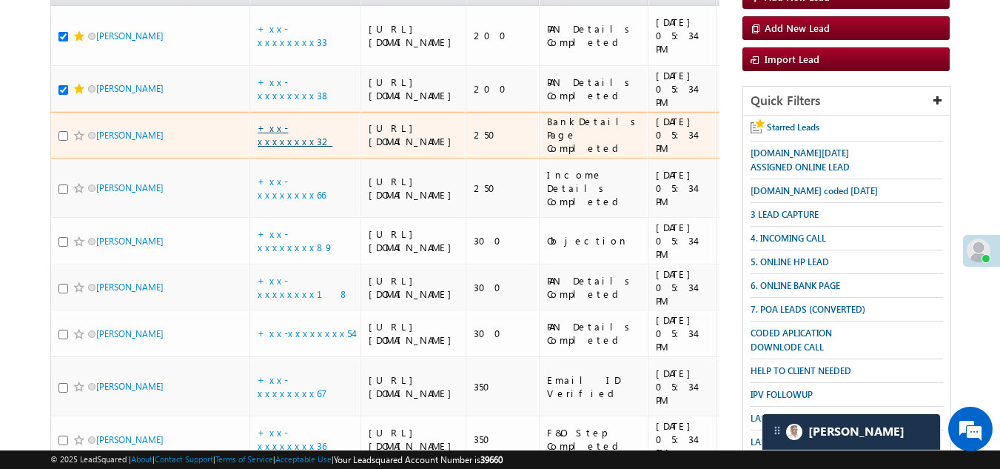
click at [293, 147] on link "+xx-xxxxxxxx32" at bounding box center [295, 134] width 75 height 26
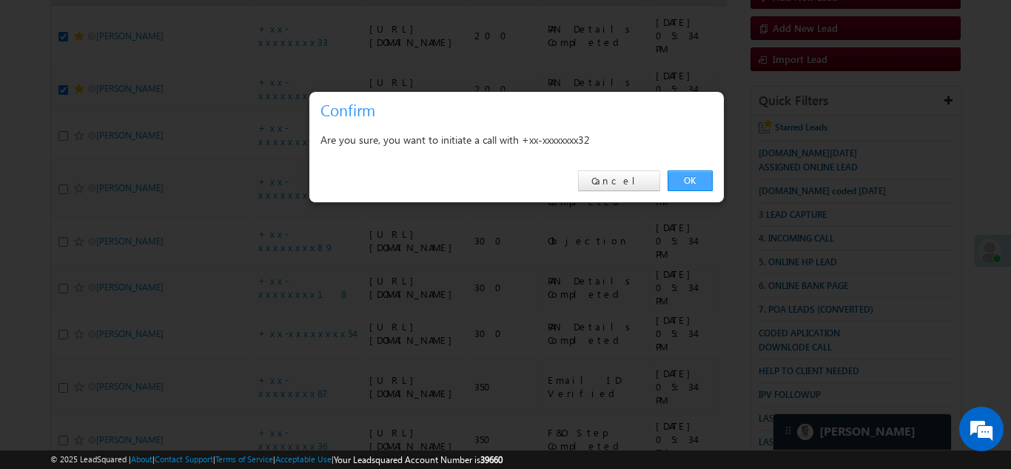
click at [688, 178] on link "OK" at bounding box center [690, 180] width 45 height 21
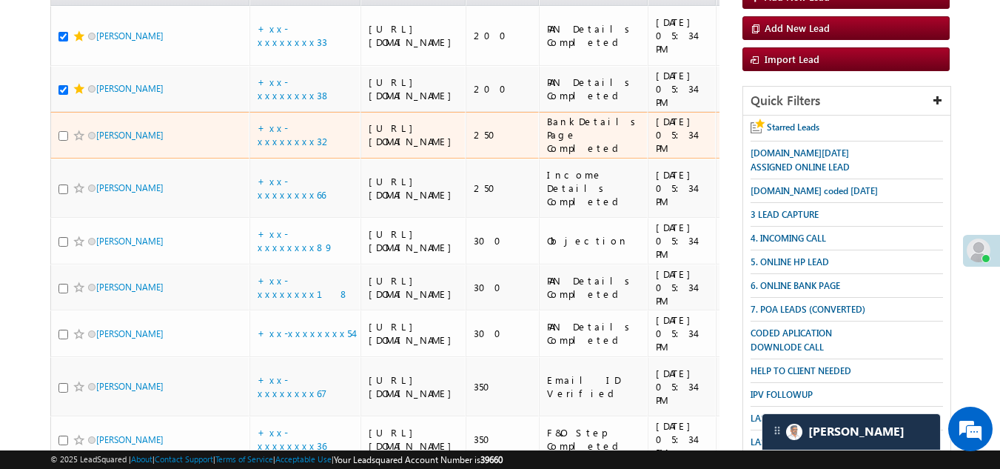
click at [61, 141] on input "checkbox" at bounding box center [63, 136] width 10 height 10
checkbox input "true"
click at [76, 141] on span at bounding box center [79, 136] width 12 height 12
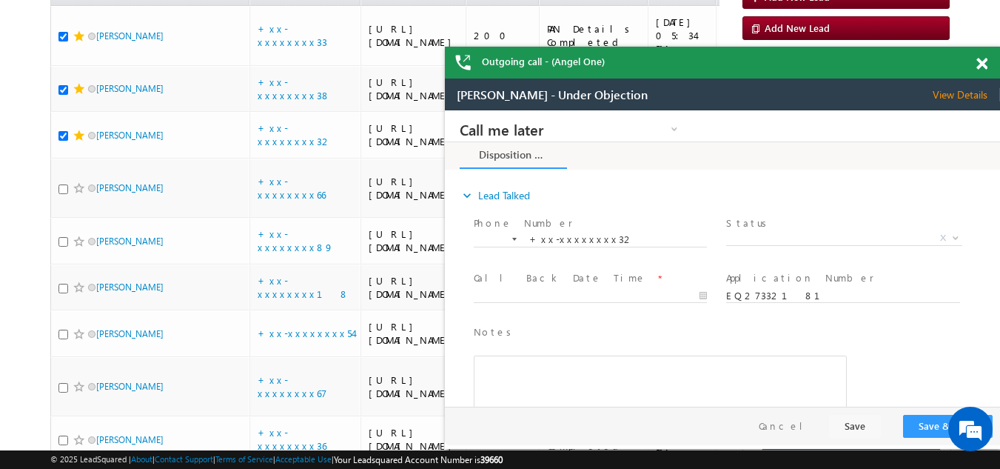
click at [982, 62] on span at bounding box center [982, 64] width 11 height 13
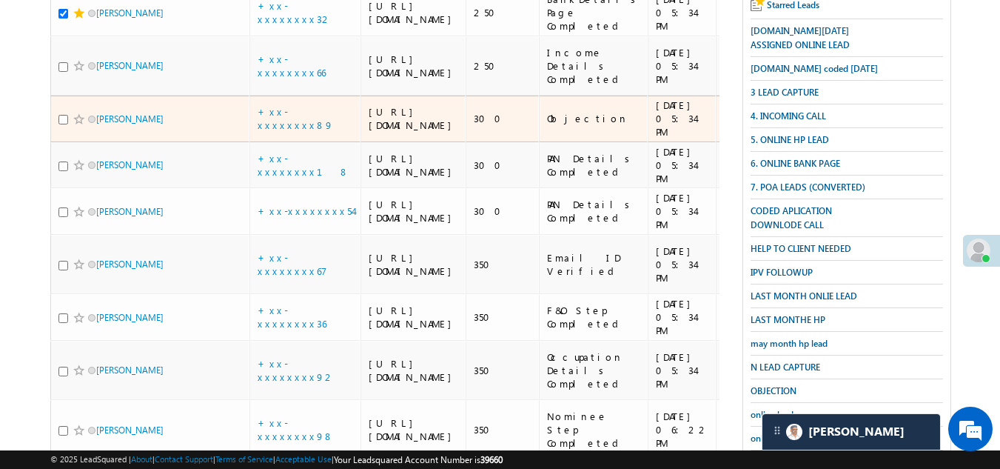
scroll to position [370, 0]
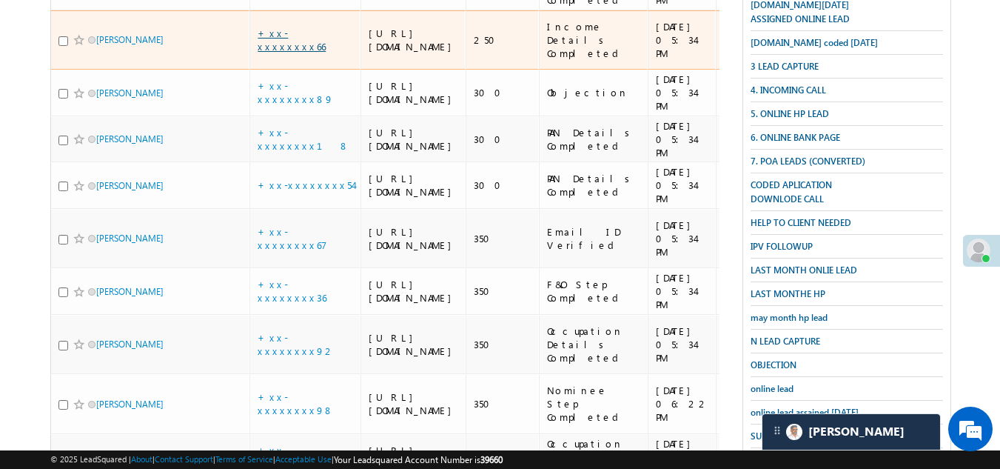
click at [284, 53] on link "+xx-xxxxxxxx66" at bounding box center [292, 40] width 68 height 26
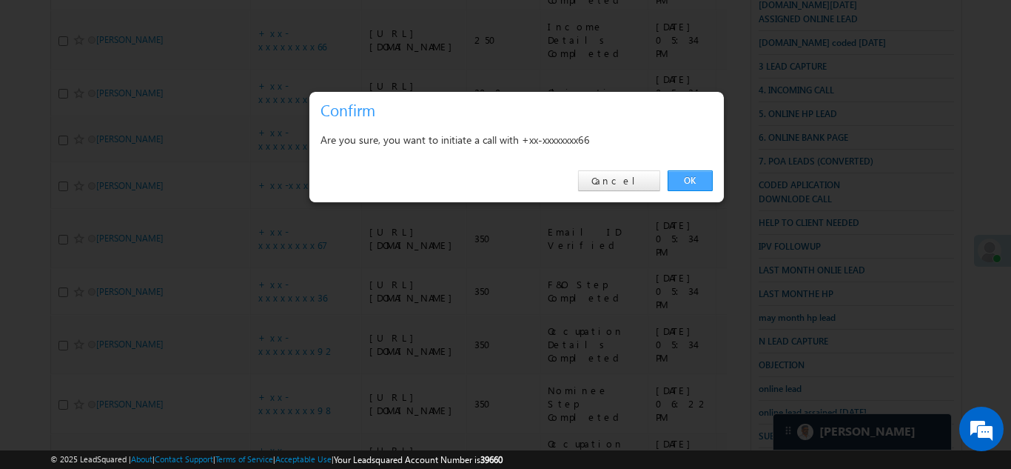
click at [687, 178] on link "OK" at bounding box center [690, 180] width 45 height 21
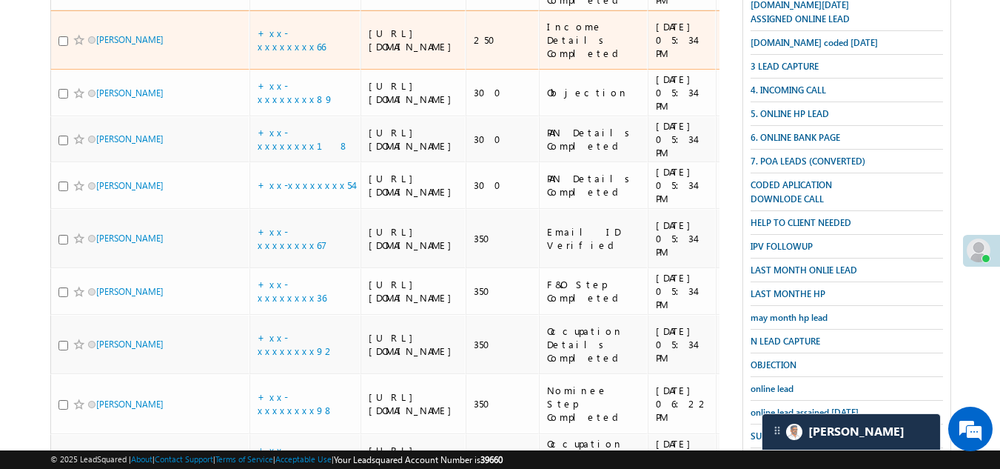
click at [58, 70] on td "Krishna Kumar" at bounding box center [150, 40] width 200 height 60
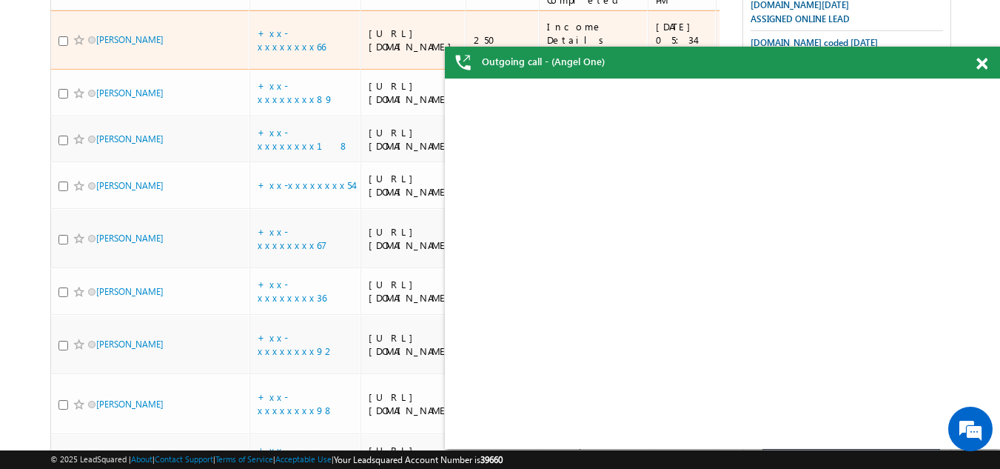
click at [74, 46] on span at bounding box center [79, 40] width 12 height 12
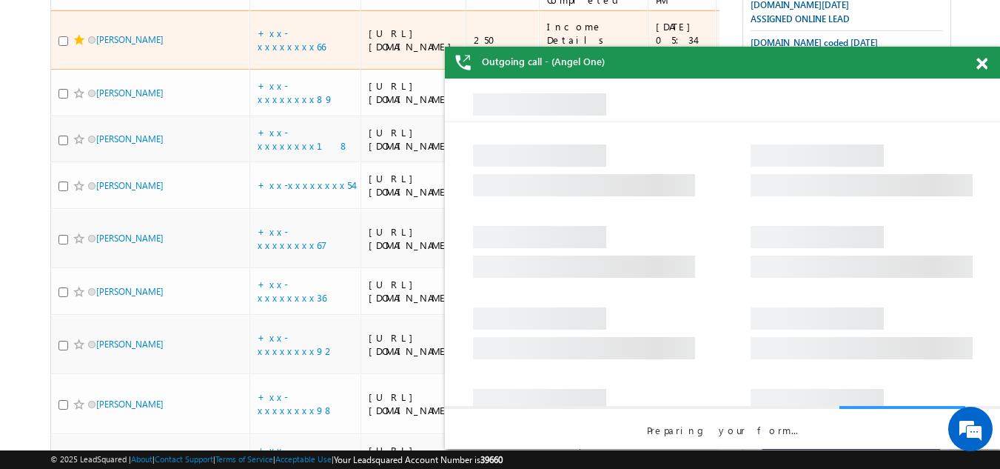
click at [60, 46] on input "checkbox" at bounding box center [63, 41] width 10 height 10
checkbox input "true"
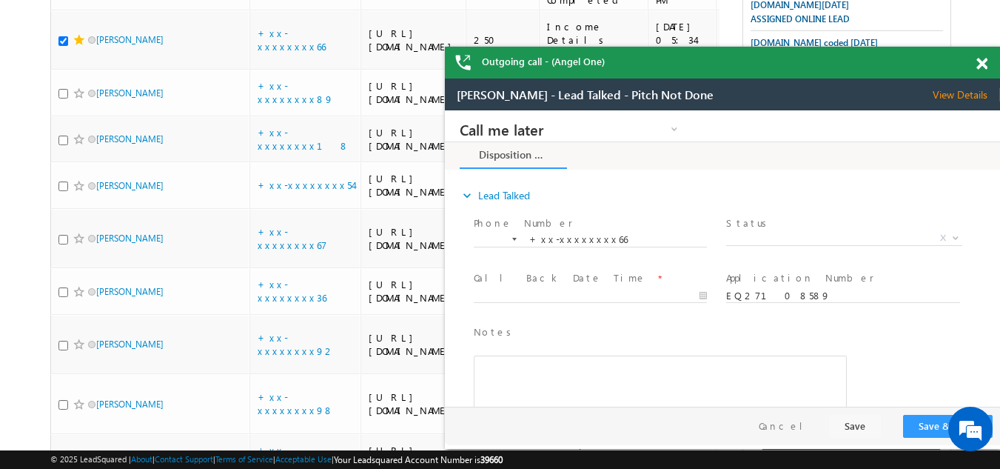
click at [982, 59] on span at bounding box center [982, 64] width 11 height 13
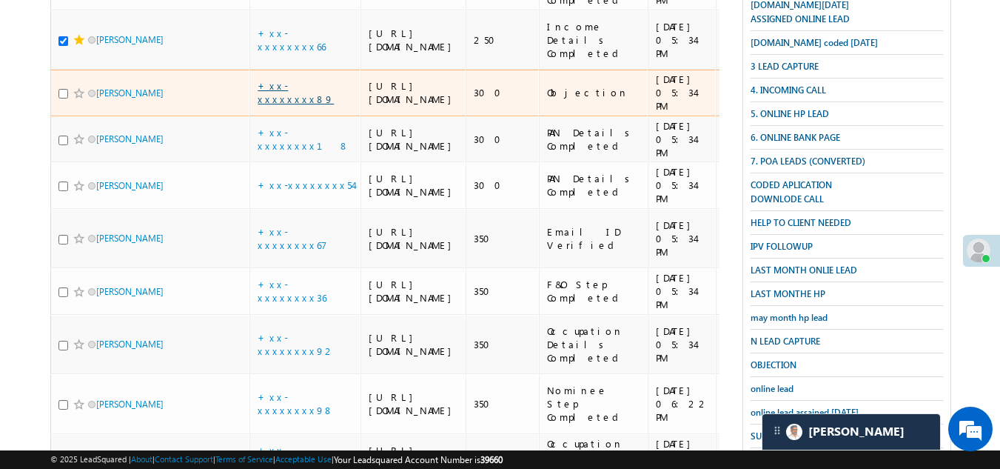
click at [287, 105] on link "+xx-xxxxxxxx89" at bounding box center [296, 92] width 76 height 26
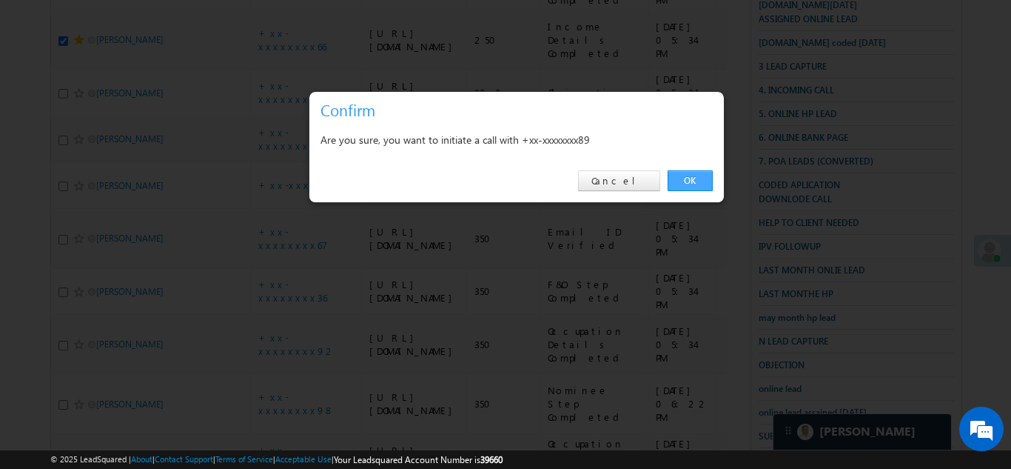
click at [688, 181] on link "OK" at bounding box center [690, 180] width 45 height 21
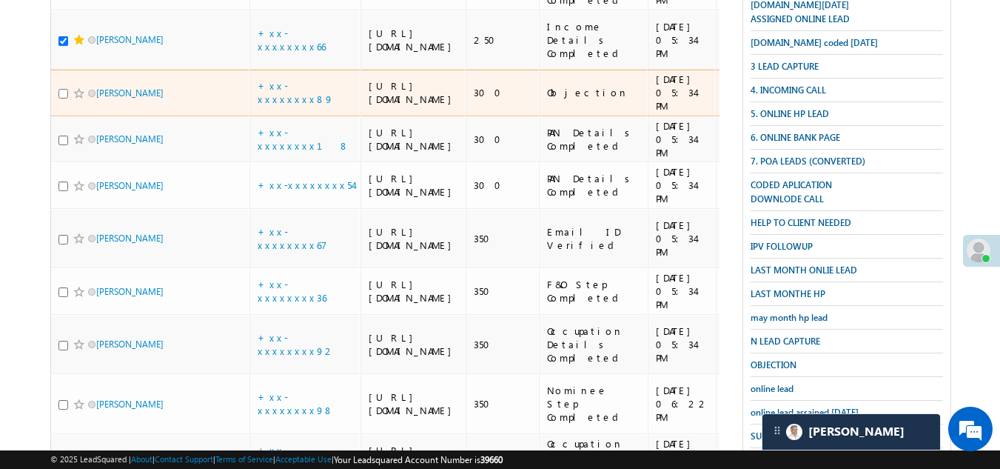
click at [62, 98] on input "checkbox" at bounding box center [63, 94] width 10 height 10
checkbox input "true"
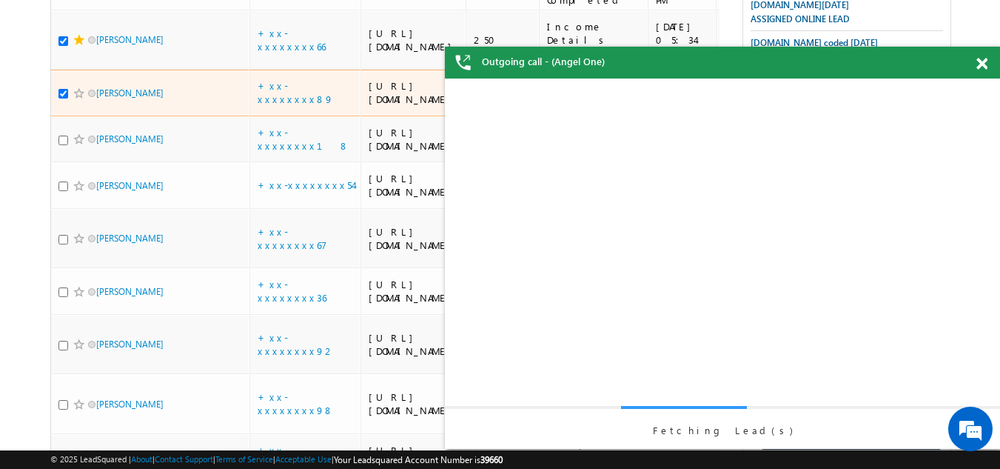
click at [76, 99] on span at bounding box center [79, 93] width 12 height 12
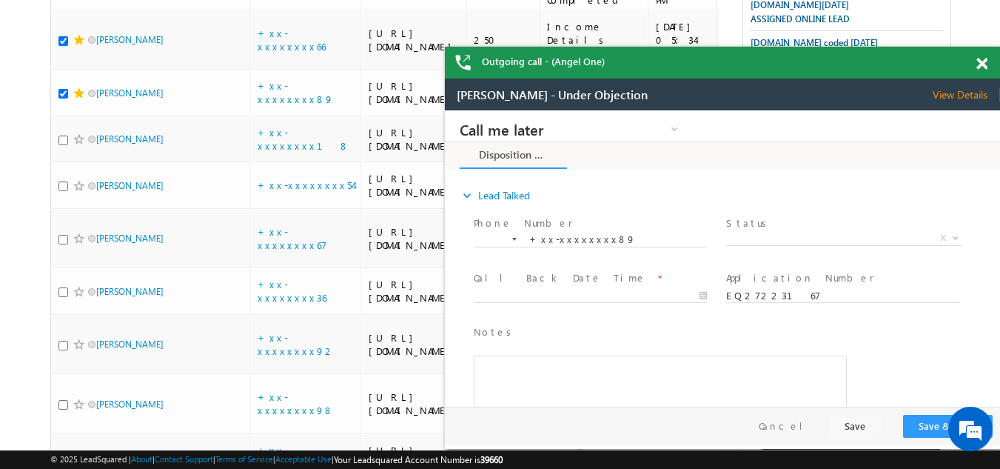
click at [966, 96] on span "View Details" at bounding box center [966, 94] width 67 height 13
click at [977, 64] on span at bounding box center [982, 64] width 11 height 13
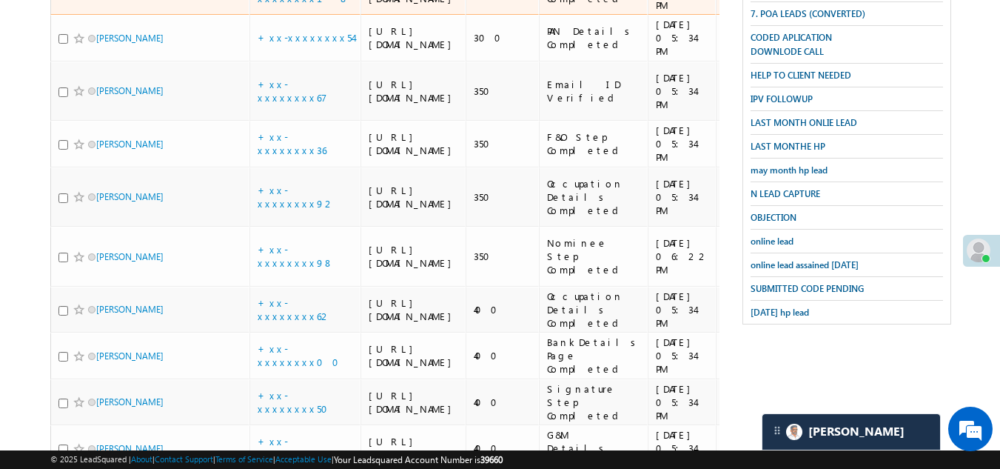
scroll to position [518, 0]
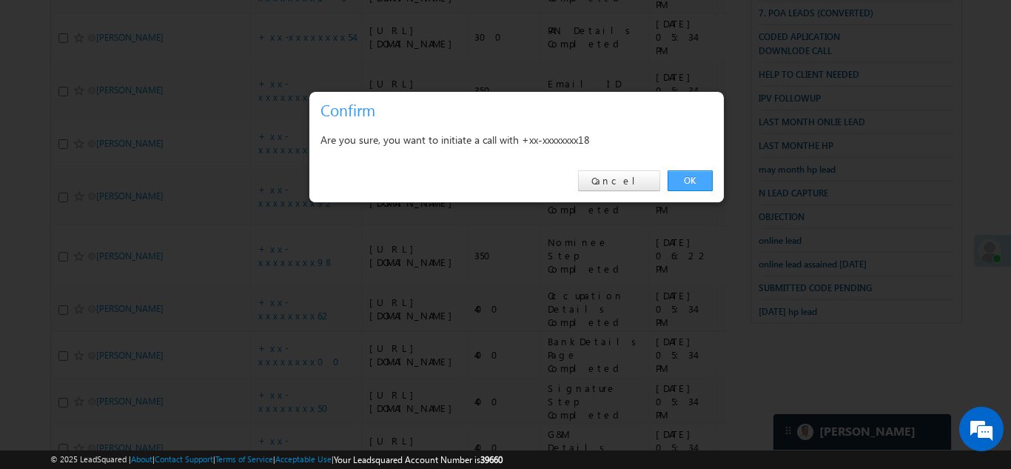
click at [691, 181] on link "OK" at bounding box center [690, 180] width 45 height 21
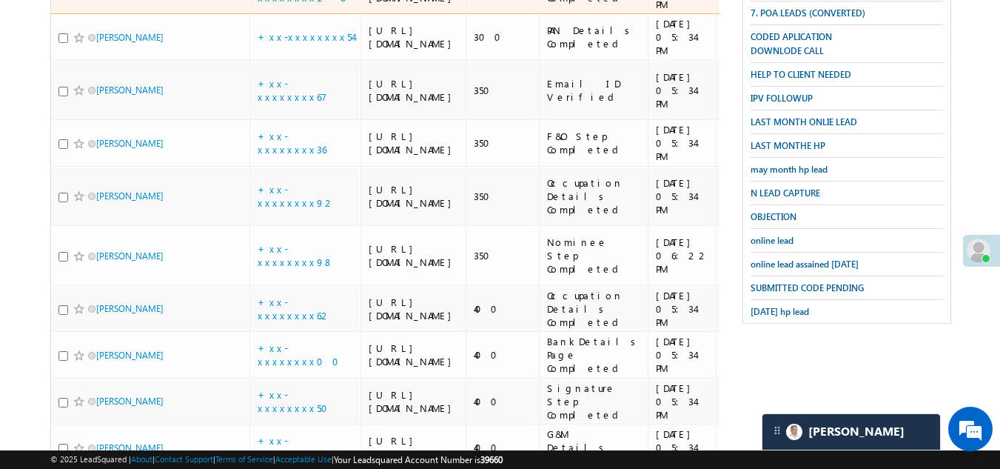
checkbox input "true"
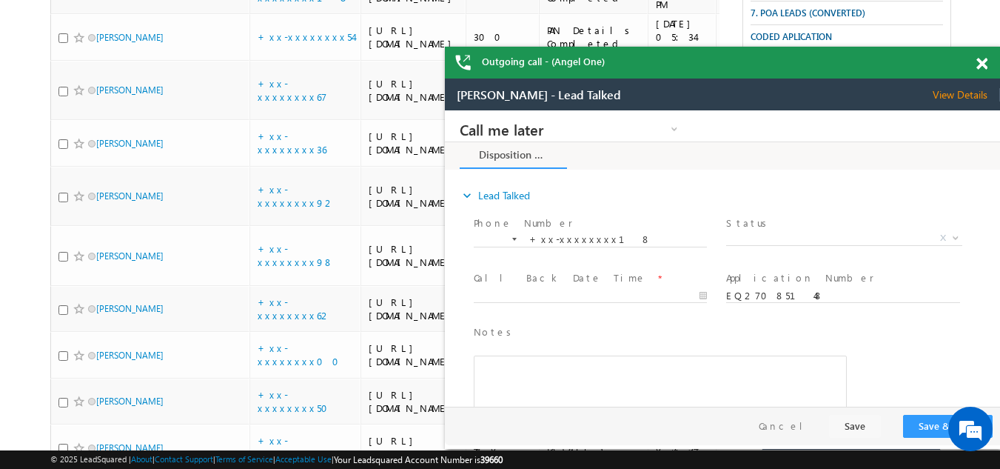
scroll to position [0, 0]
click at [979, 62] on span at bounding box center [982, 64] width 11 height 13
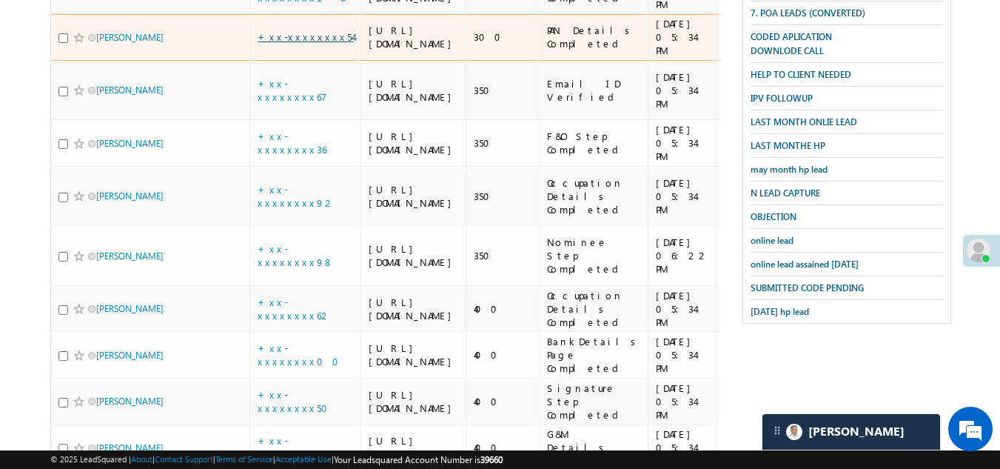
click at [281, 43] on link "+xx-xxxxxxxx54" at bounding box center [306, 36] width 96 height 13
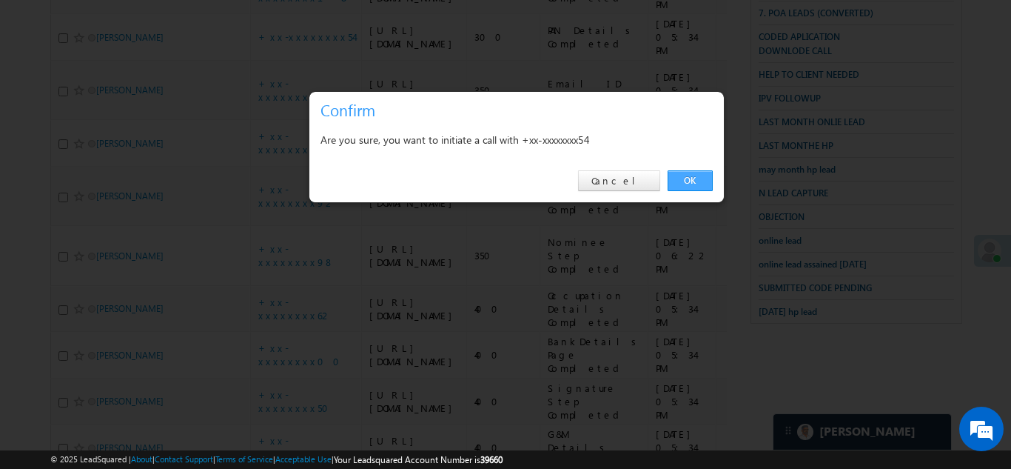
click at [687, 177] on link "OK" at bounding box center [690, 180] width 45 height 21
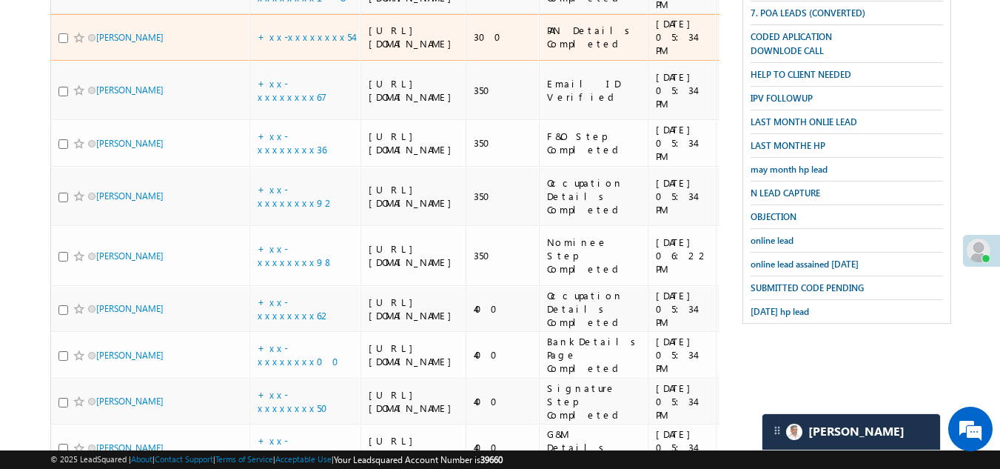
click at [63, 43] on input "checkbox" at bounding box center [63, 38] width 10 height 10
checkbox input "true"
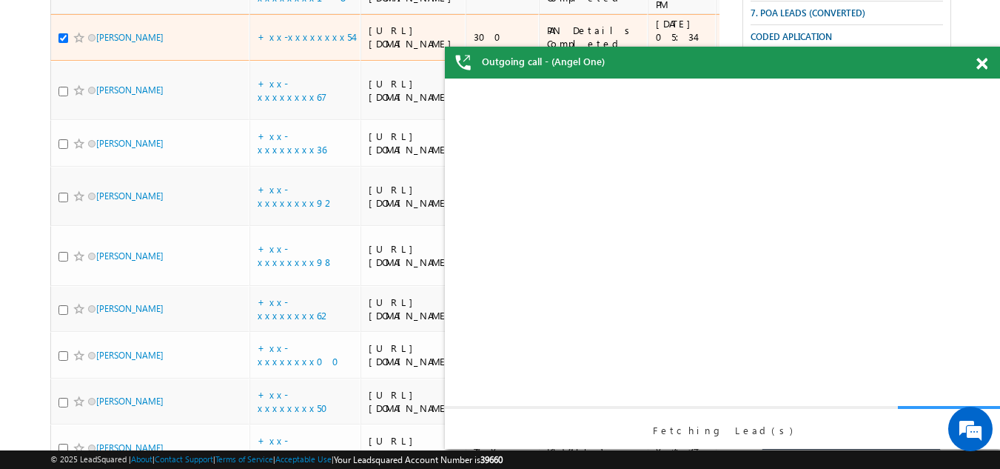
click at [76, 44] on span at bounding box center [79, 38] width 12 height 12
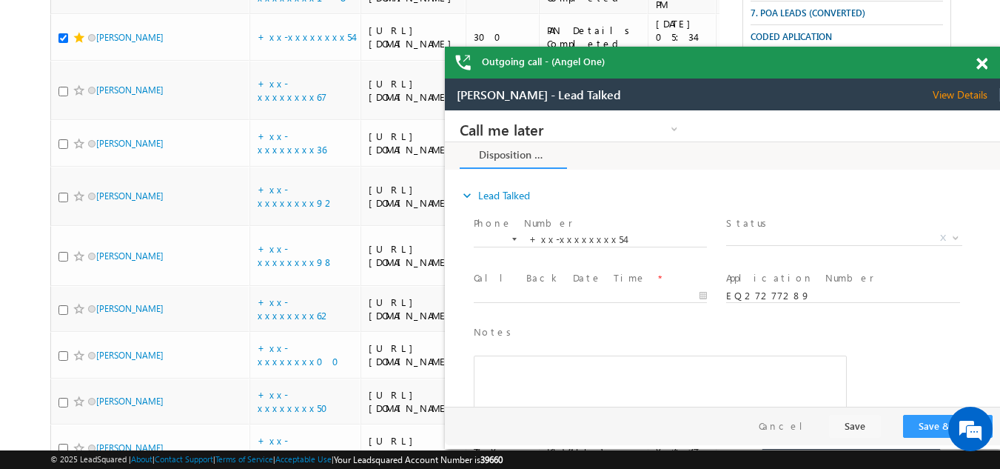
click at [984, 65] on span at bounding box center [982, 64] width 11 height 13
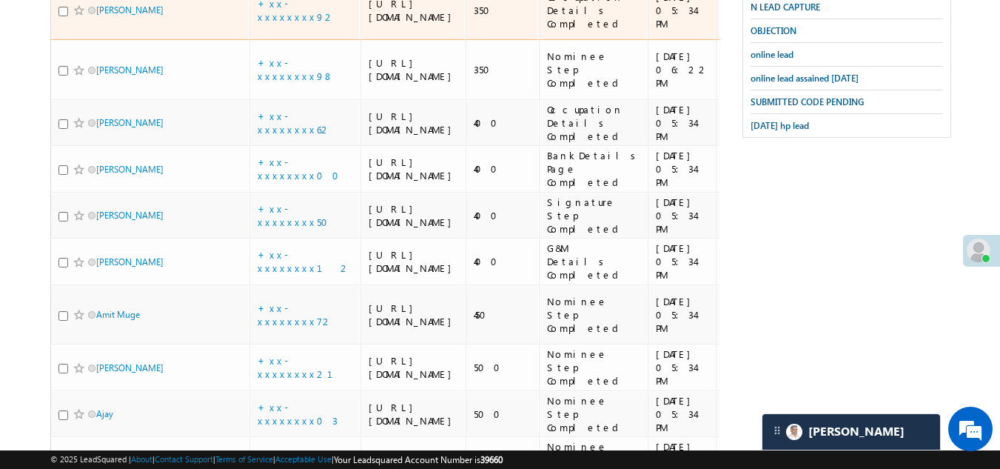
scroll to position [740, 0]
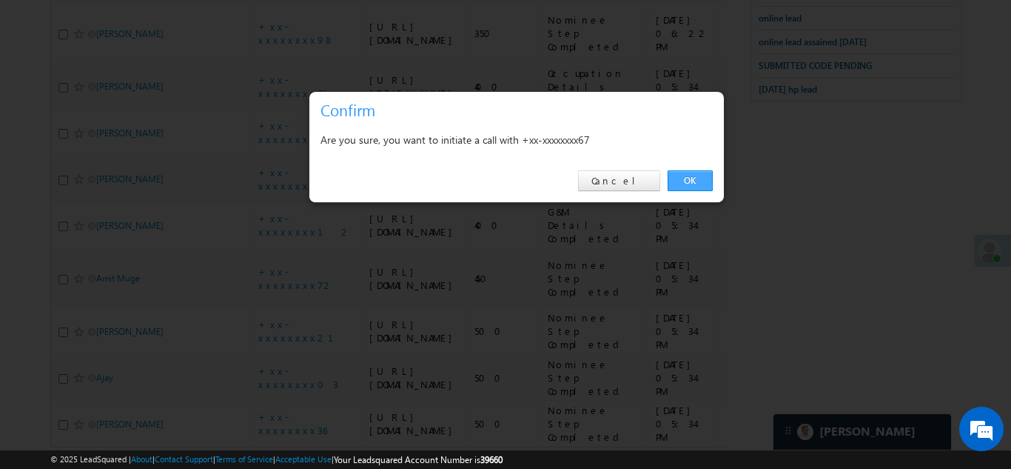
click at [690, 179] on link "OK" at bounding box center [690, 180] width 45 height 21
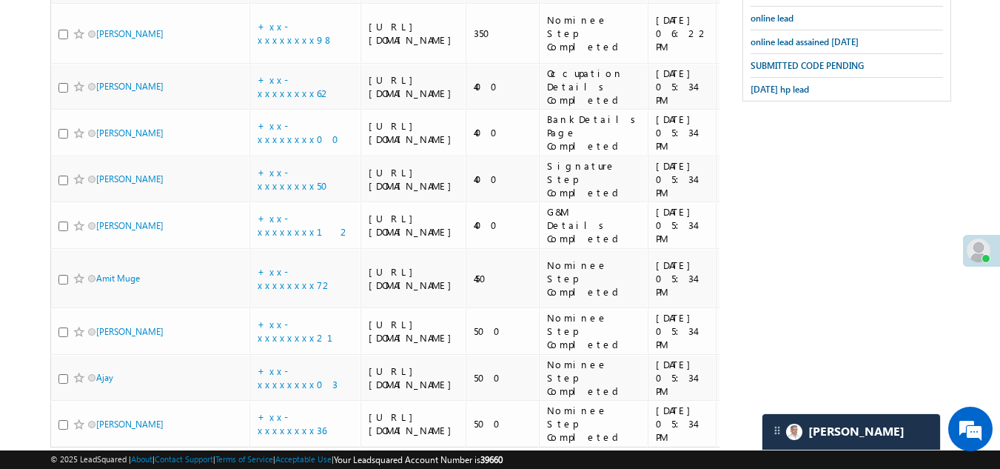
checkbox input "true"
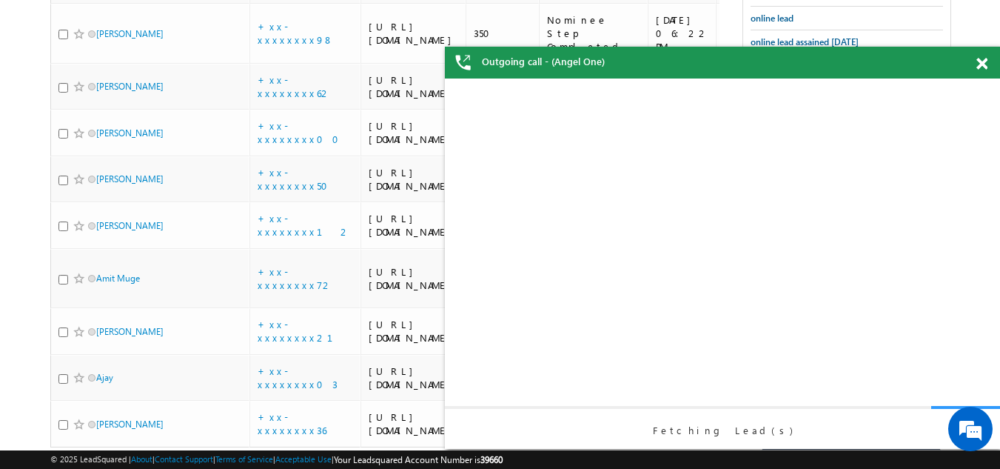
scroll to position [0, 0]
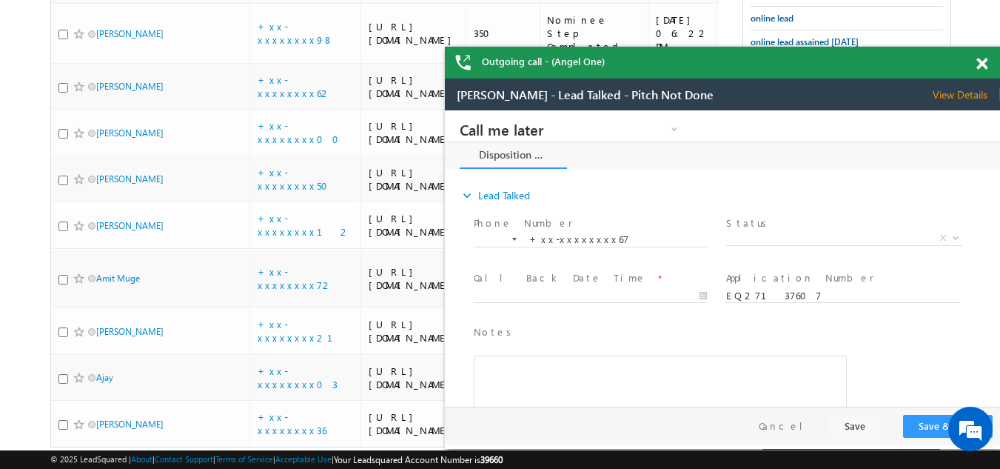
click at [984, 65] on span at bounding box center [982, 64] width 11 height 13
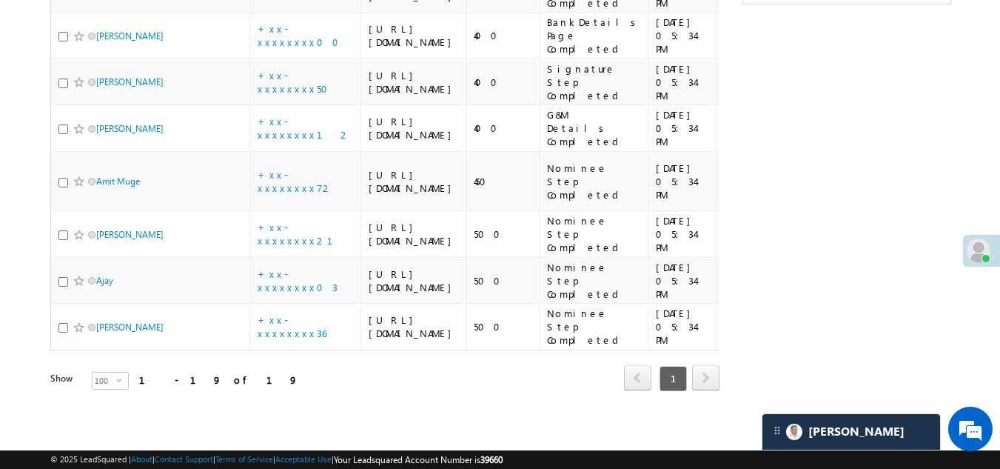
scroll to position [1519, 0]
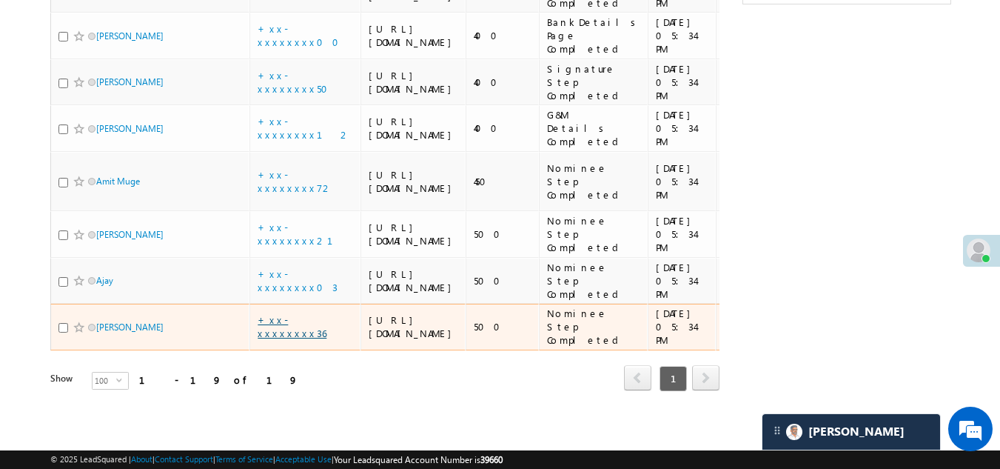
click at [294, 313] on link "+xx-xxxxxxxx36" at bounding box center [292, 326] width 69 height 26
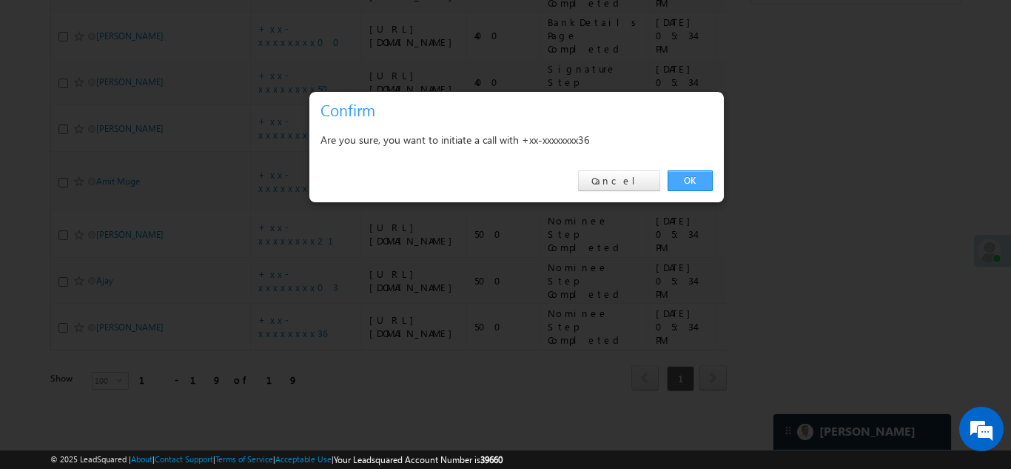
click at [685, 175] on link "OK" at bounding box center [690, 180] width 45 height 21
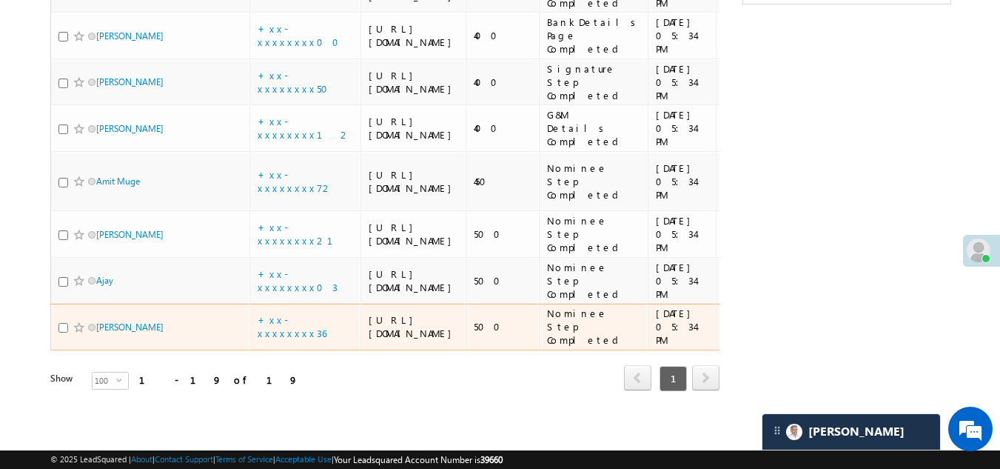
click at [63, 323] on input "checkbox" at bounding box center [63, 328] width 10 height 10
checkbox input "true"
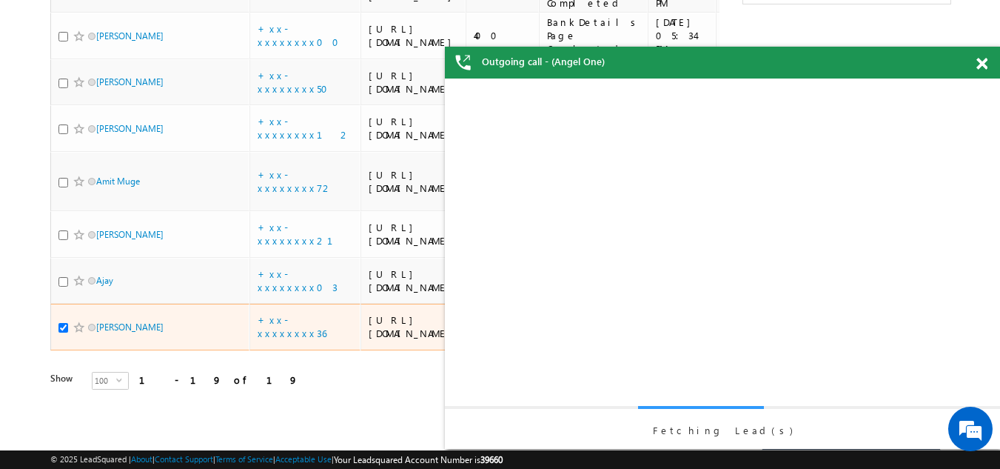
scroll to position [0, 0]
click at [73, 321] on span at bounding box center [79, 327] width 12 height 12
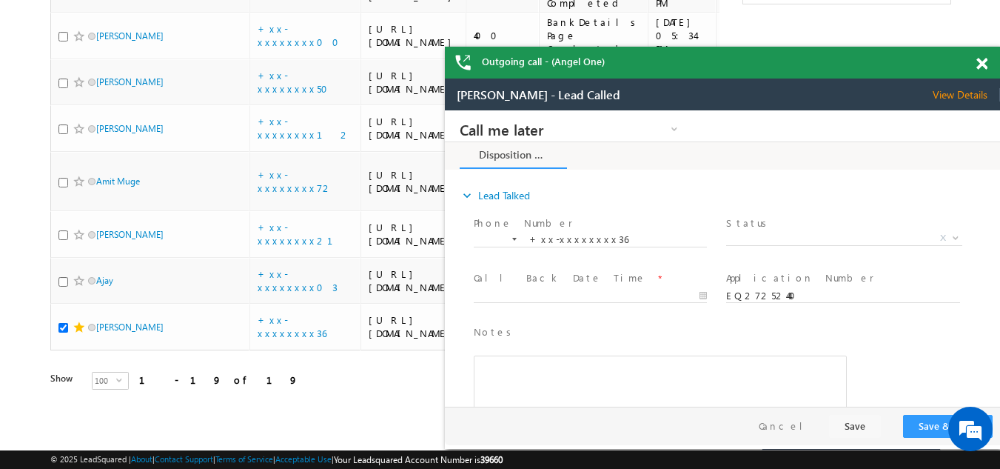
click at [979, 64] on span at bounding box center [982, 64] width 11 height 13
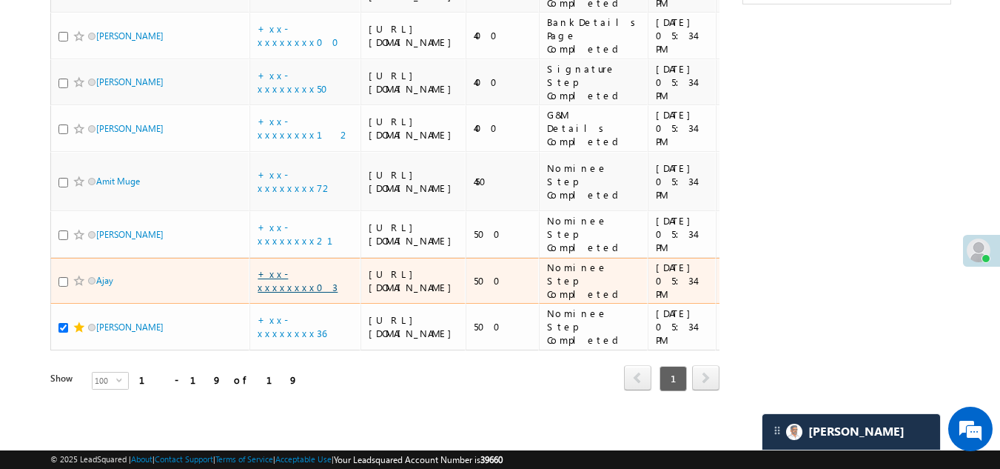
click at [288, 267] on link "+xx-xxxxxxxx03" at bounding box center [298, 280] width 80 height 26
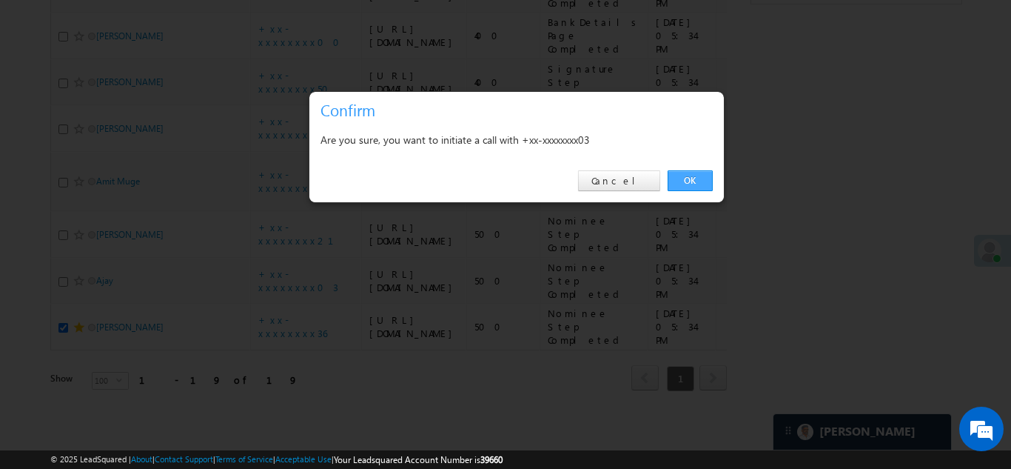
click at [691, 181] on link "OK" at bounding box center [690, 180] width 45 height 21
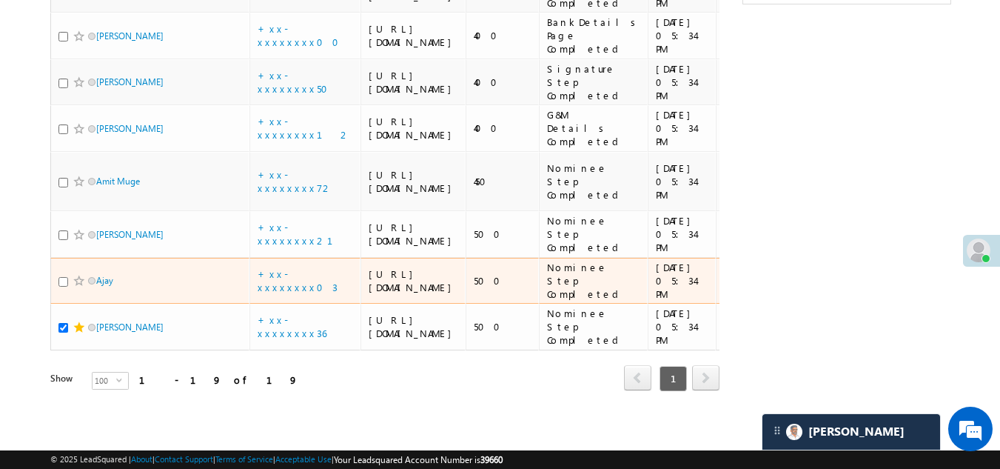
click at [62, 277] on input "checkbox" at bounding box center [63, 282] width 10 height 10
checkbox input "true"
click at [76, 275] on span at bounding box center [79, 281] width 12 height 12
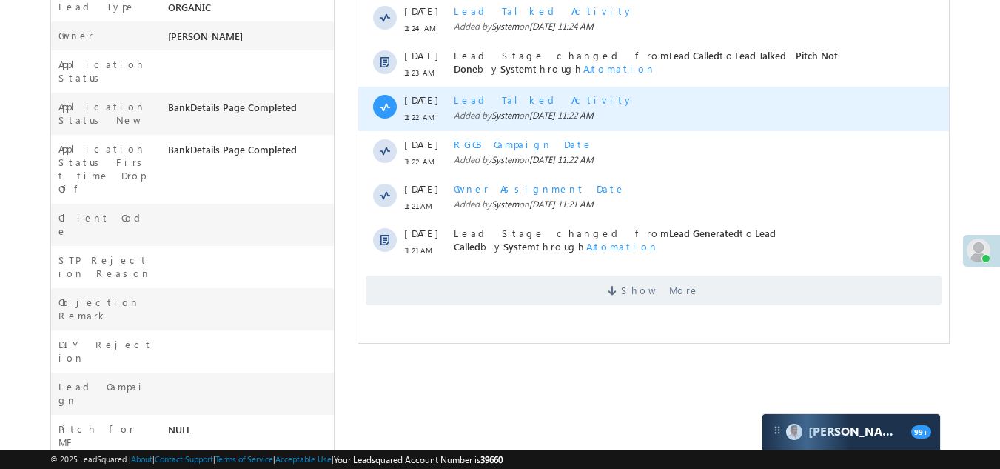
scroll to position [518, 0]
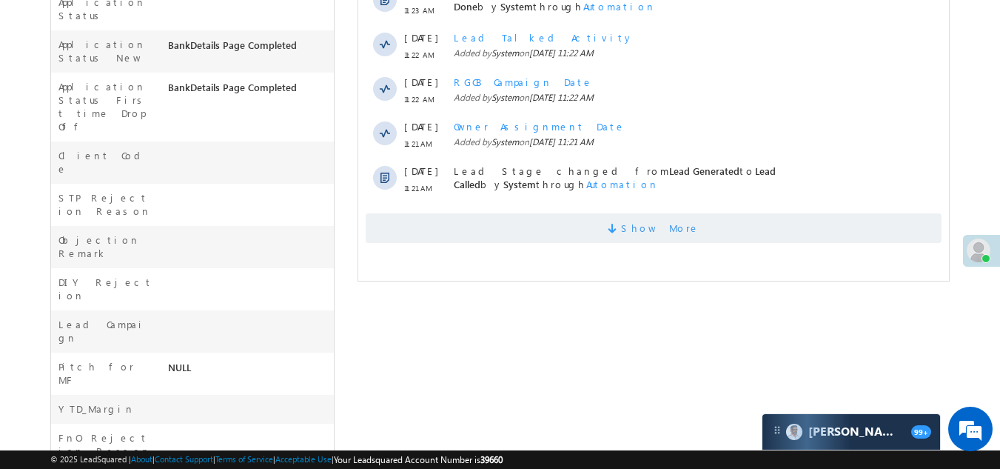
click at [491, 227] on span "Show More" at bounding box center [654, 228] width 576 height 30
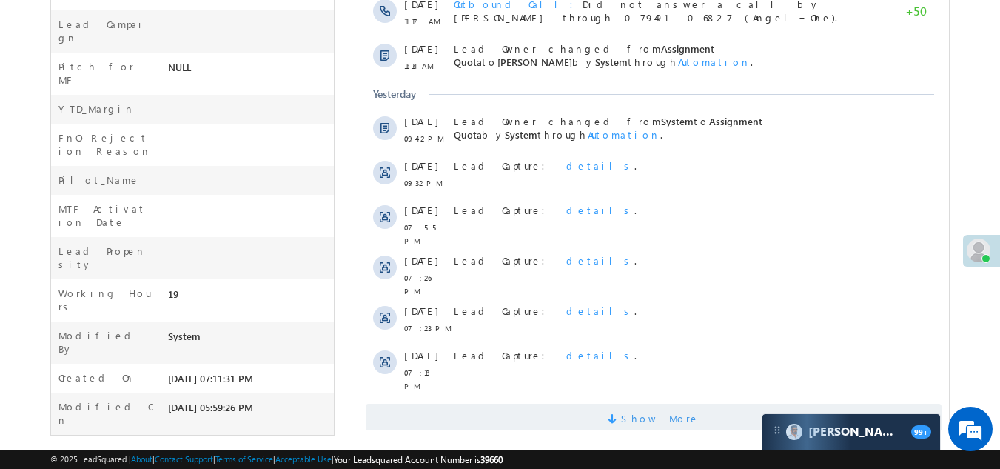
scroll to position [821, 0]
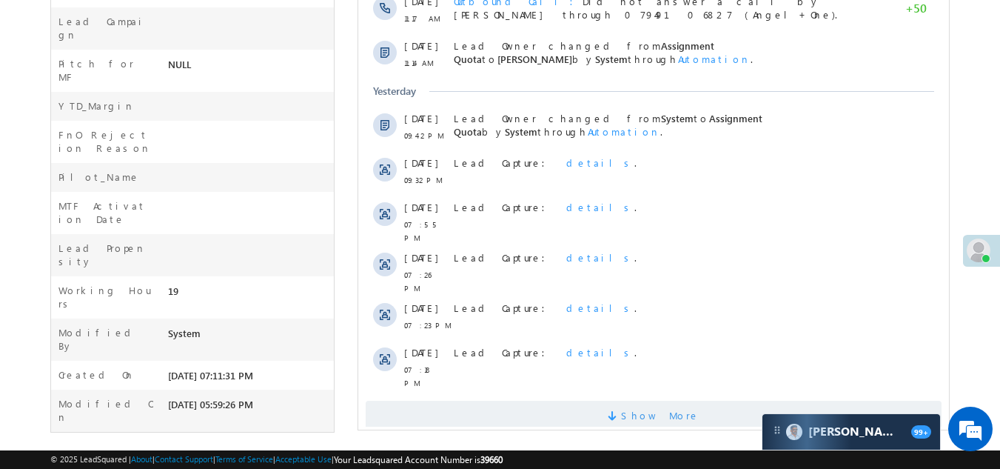
click at [563, 401] on span "Show More" at bounding box center [654, 416] width 576 height 30
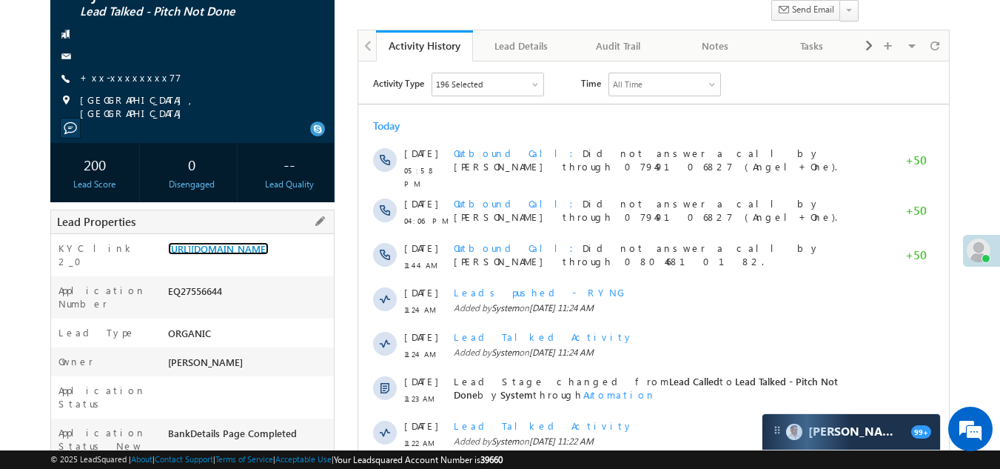
scroll to position [0, 0]
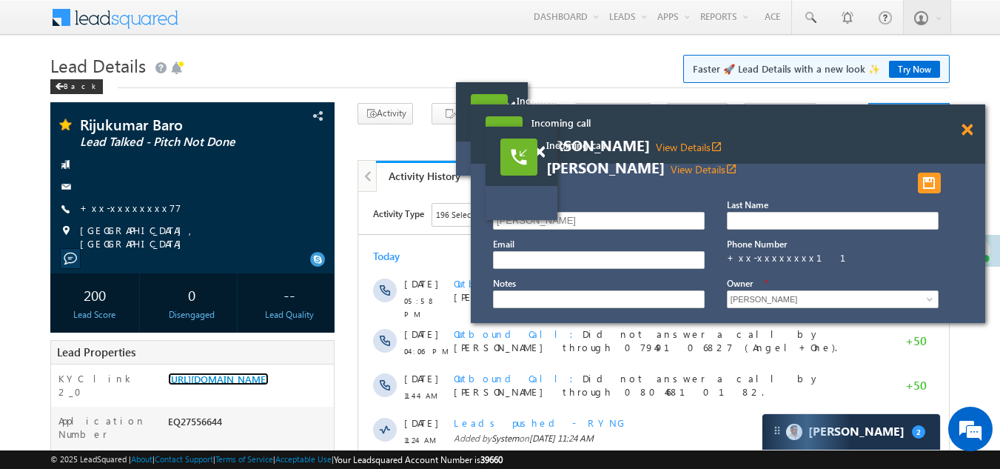
click at [515, 114] on span at bounding box center [509, 107] width 11 height 13
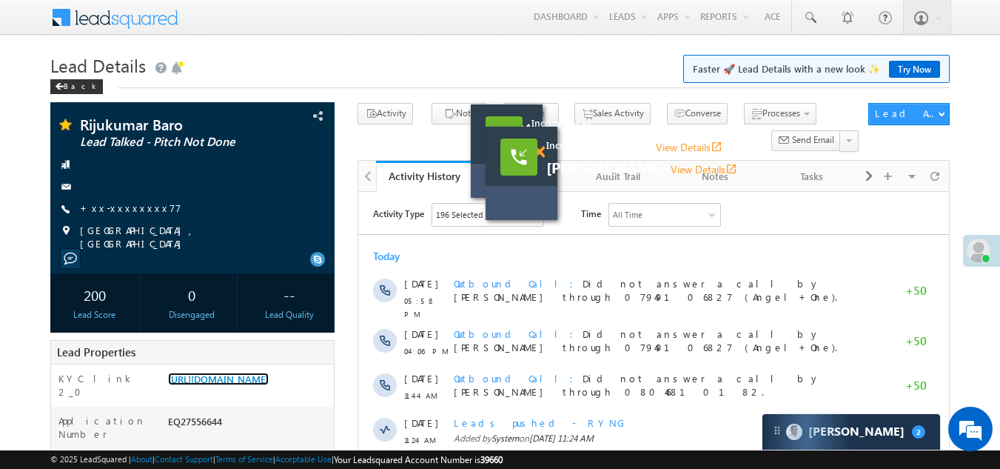
click at [530, 136] on span at bounding box center [524, 130] width 11 height 13
click at [540, 149] on span at bounding box center [539, 152] width 11 height 13
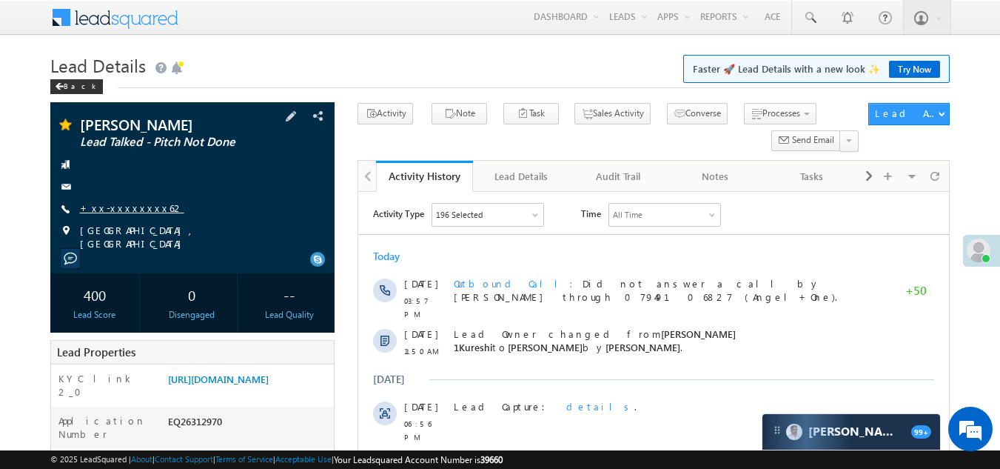
click at [107, 210] on link "+xx-xxxxxxxx62" at bounding box center [132, 207] width 104 height 13
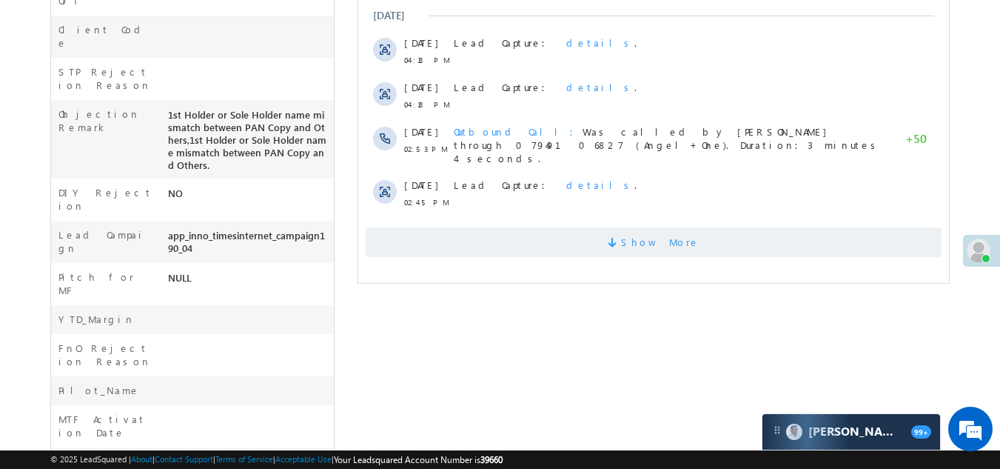
scroll to position [697, 0]
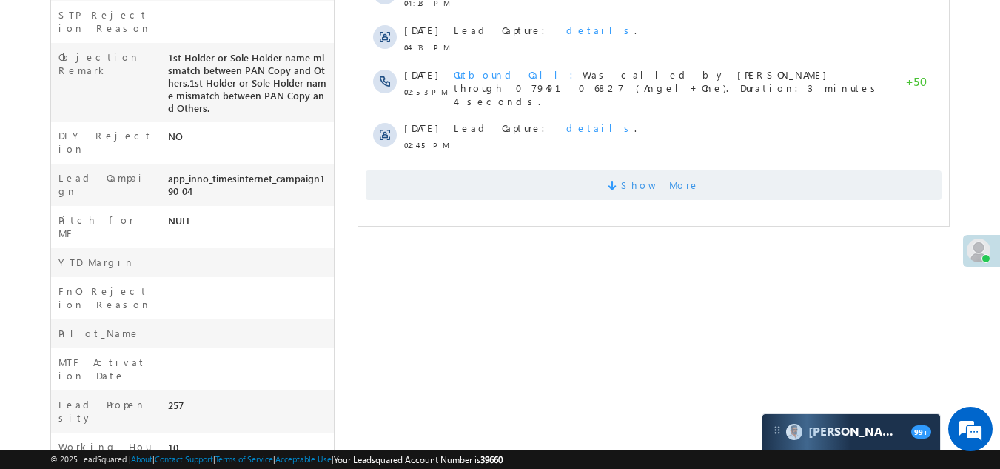
click at [505, 170] on span "Show More" at bounding box center [654, 185] width 576 height 30
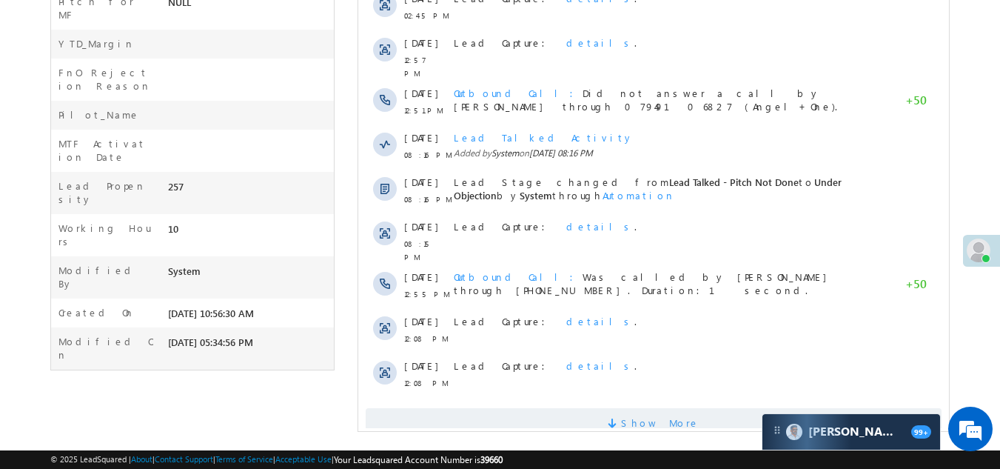
click at [566, 408] on span "Show More" at bounding box center [654, 423] width 576 height 30
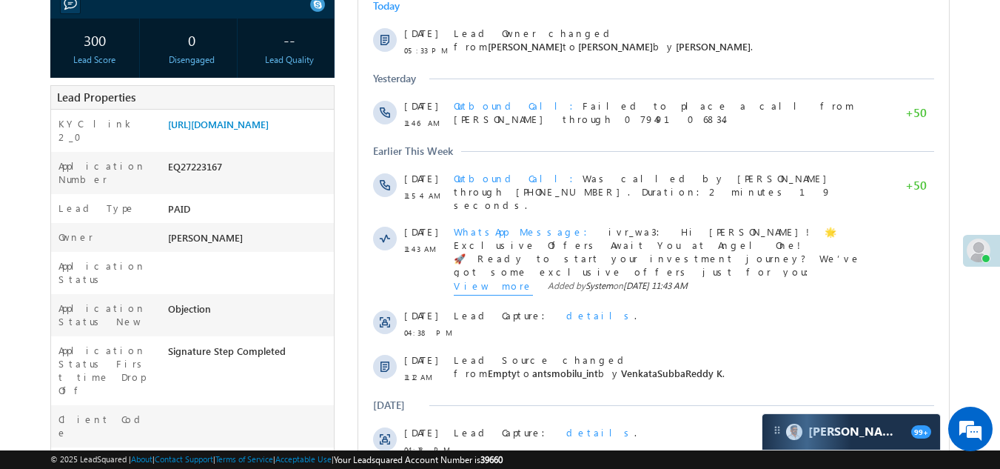
scroll to position [0, 0]
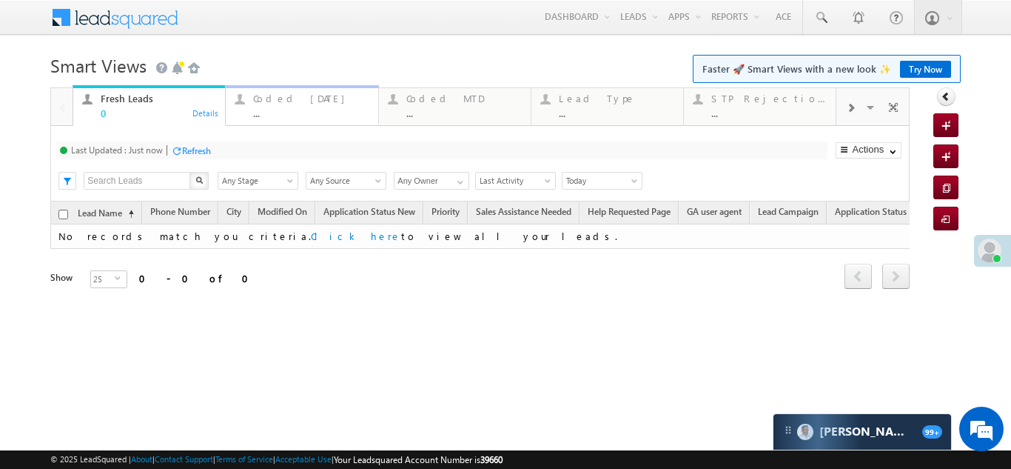
click at [289, 99] on div "Coded [DATE]" at bounding box center [310, 99] width 115 height 12
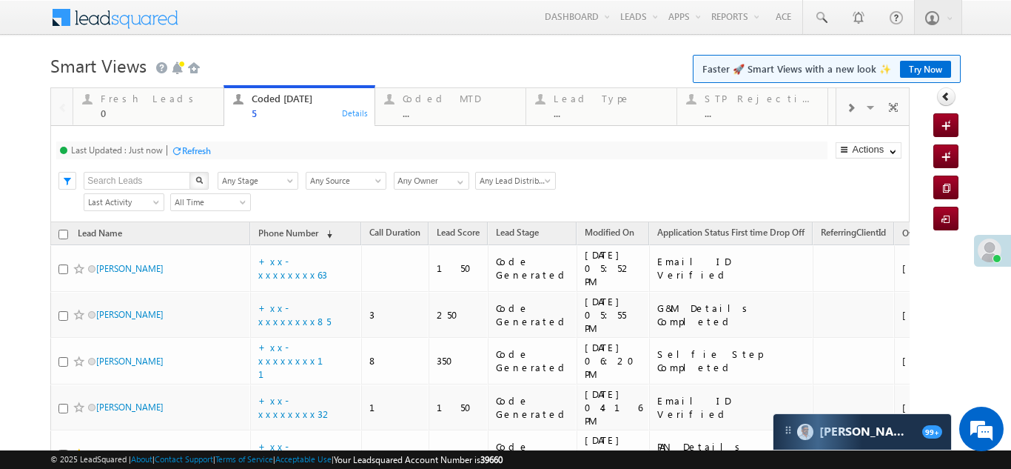
click at [190, 149] on div "Refresh" at bounding box center [196, 150] width 29 height 11
click at [125, 92] on div "Fresh Leads 0" at bounding box center [158, 104] width 114 height 29
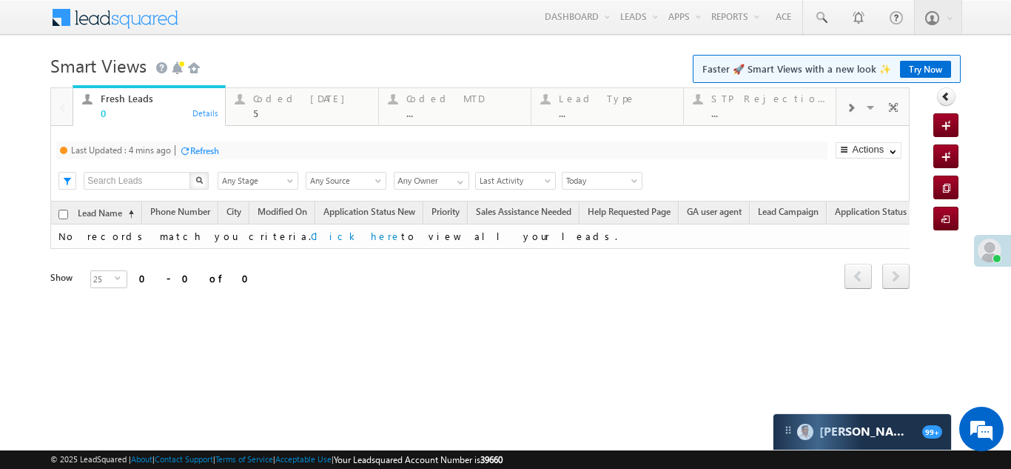
click at [201, 149] on div "Refresh" at bounding box center [204, 150] width 29 height 11
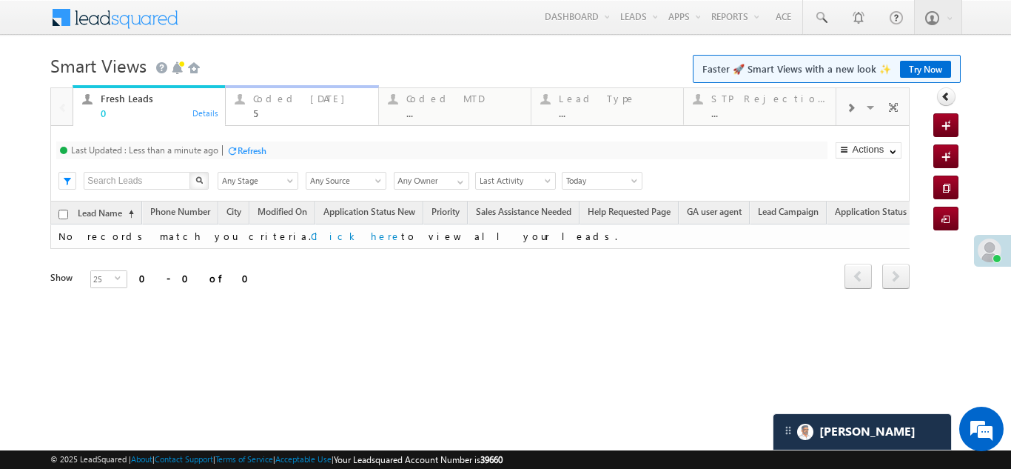
click at [297, 104] on div "Coded [DATE] 5" at bounding box center [310, 104] width 115 height 29
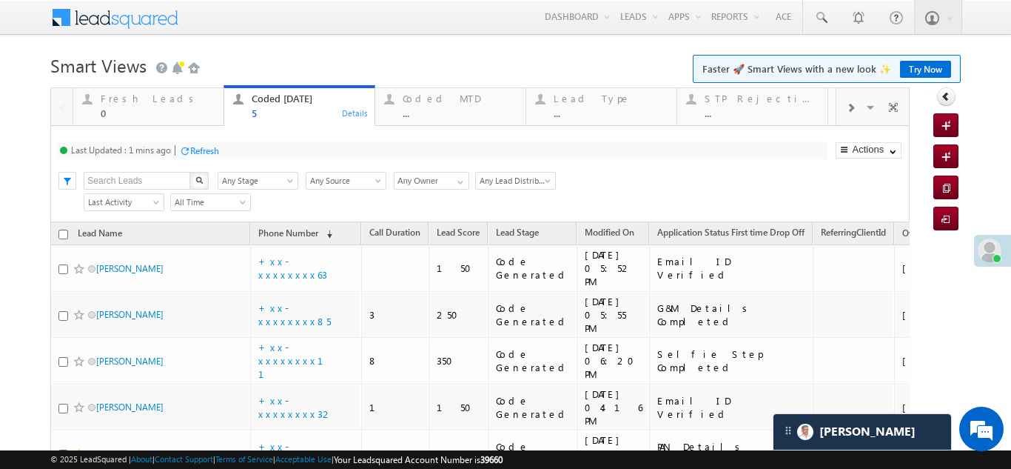
click at [204, 146] on div "Refresh" at bounding box center [204, 150] width 29 height 11
click at [210, 147] on div "Refresh" at bounding box center [196, 150] width 29 height 11
click at [204, 152] on div "Refresh" at bounding box center [196, 150] width 29 height 11
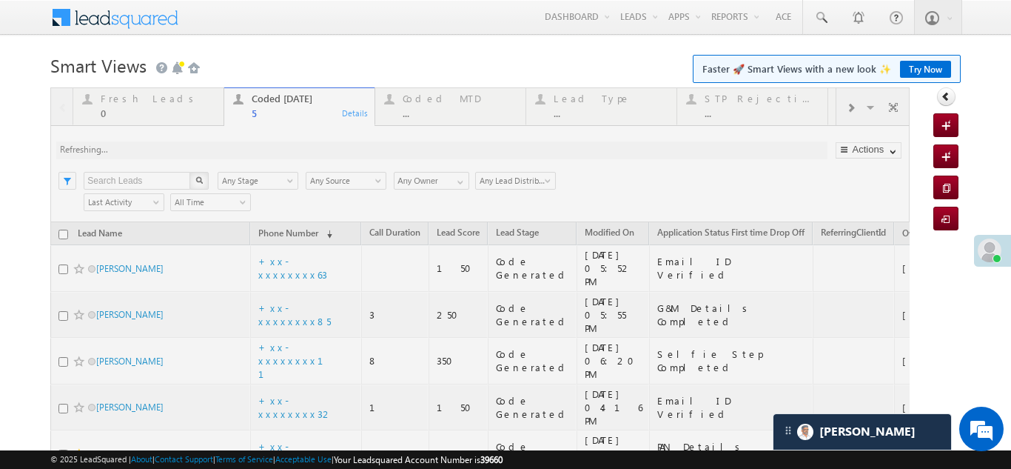
click at [252, 150] on div at bounding box center [480, 322] width 860 height 471
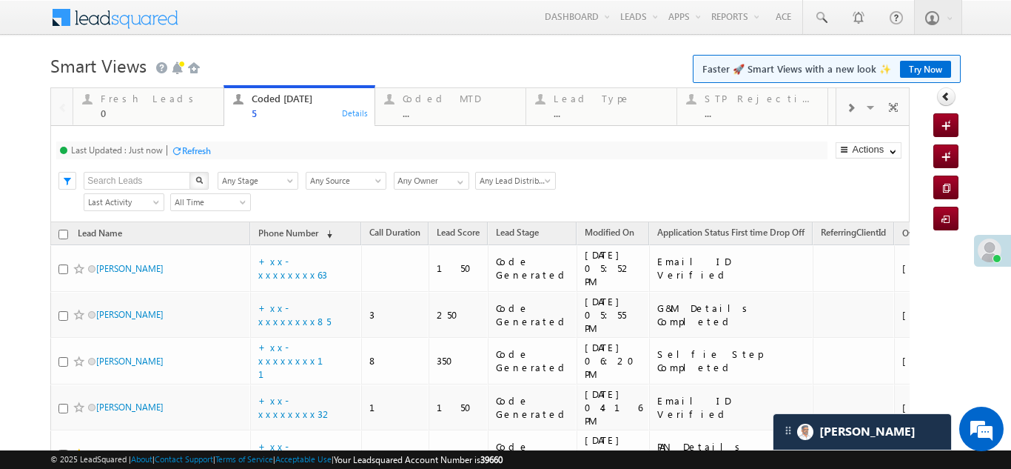
click at [198, 153] on div "Refresh" at bounding box center [196, 150] width 29 height 11
click at [250, 148] on div "Refresh" at bounding box center [252, 150] width 29 height 11
click at [196, 149] on div "Refresh" at bounding box center [196, 150] width 29 height 11
click at [126, 104] on div "Fresh Leads 0" at bounding box center [158, 104] width 114 height 29
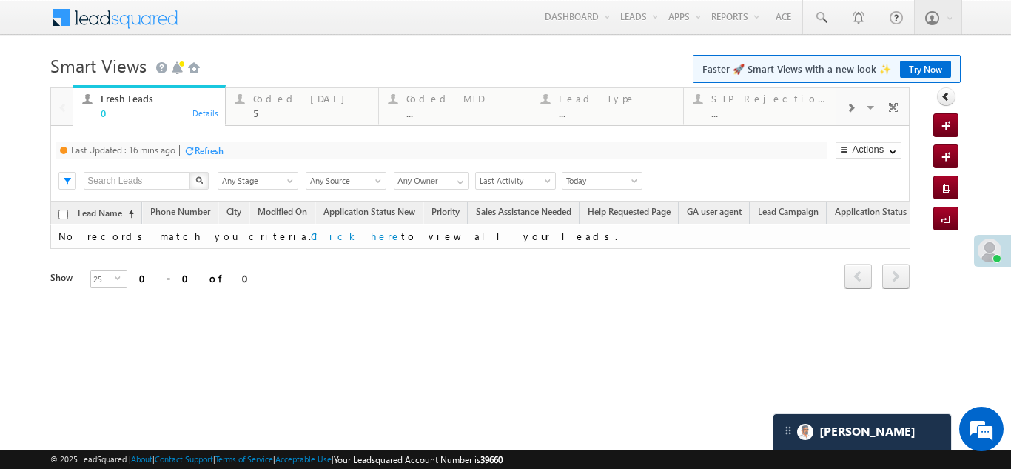
click at [212, 149] on div "Refresh" at bounding box center [209, 150] width 29 height 11
click at [209, 147] on div "Refresh" at bounding box center [196, 150] width 29 height 11
click at [289, 104] on div "Coded [DATE]" at bounding box center [310, 99] width 115 height 12
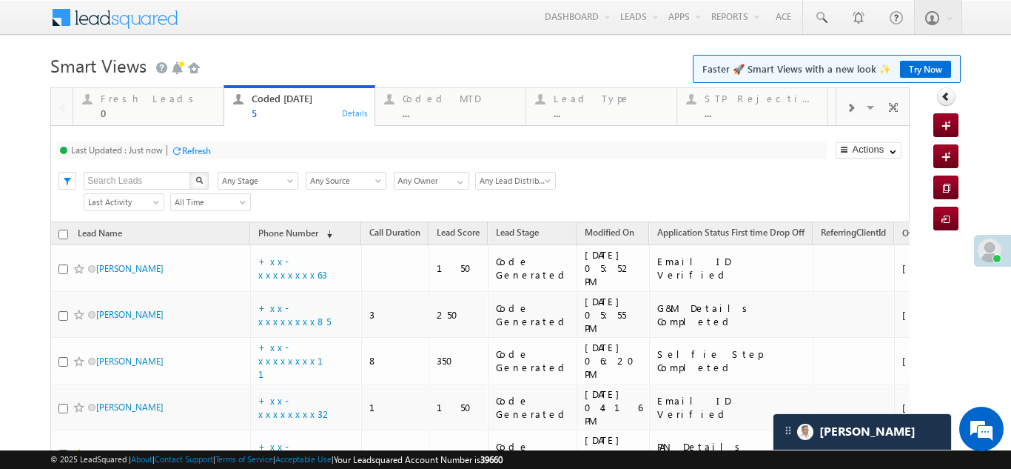
click at [195, 148] on div "Refresh" at bounding box center [196, 150] width 29 height 11
click at [199, 145] on div "Refresh" at bounding box center [196, 150] width 29 height 11
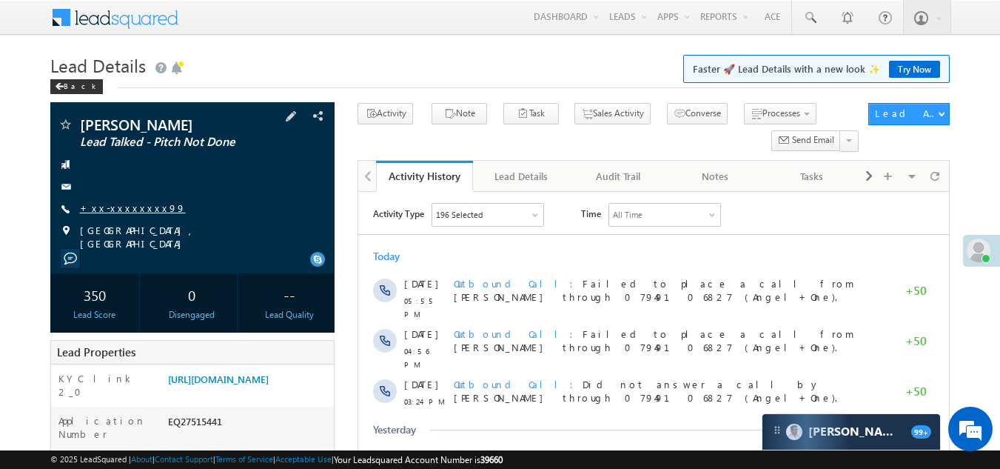
click at [130, 206] on link "+xx-xxxxxxxx99" at bounding box center [133, 207] width 106 height 13
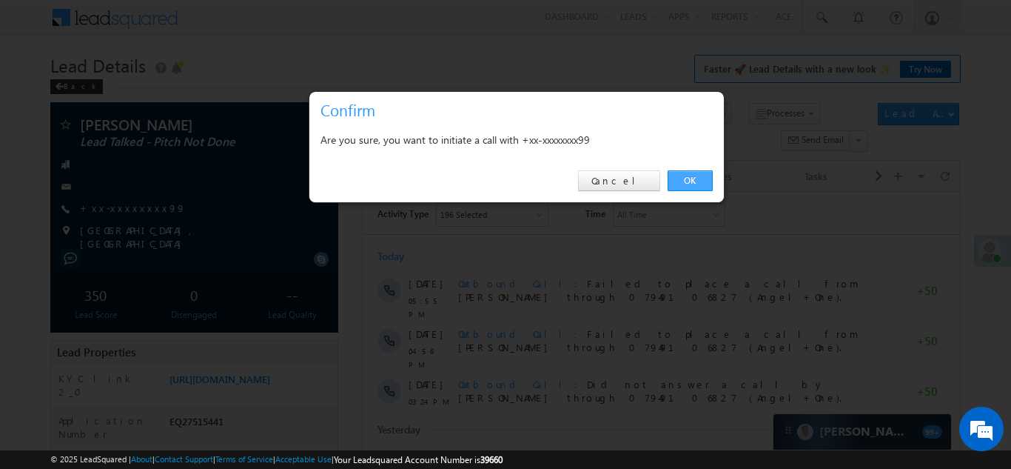
click at [694, 178] on link "OK" at bounding box center [690, 180] width 45 height 21
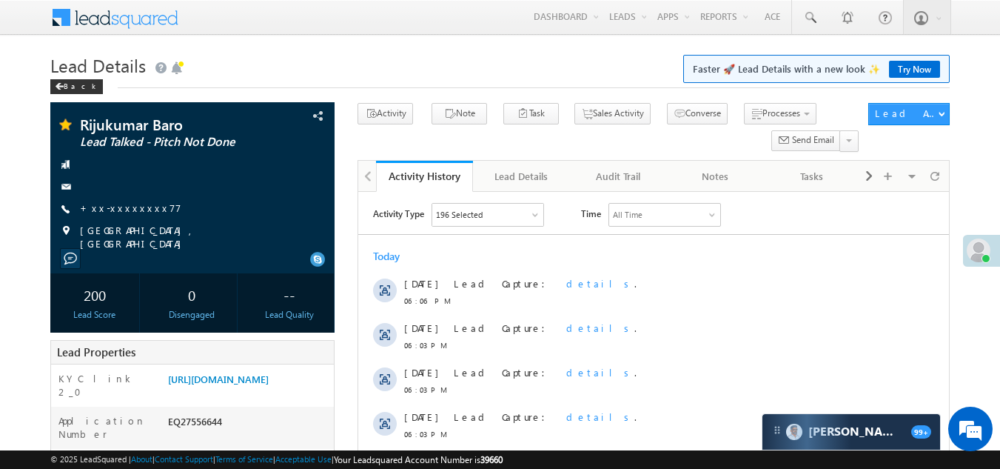
click at [115, 206] on link "+xx-xxxxxxxx77" at bounding box center [130, 207] width 101 height 13
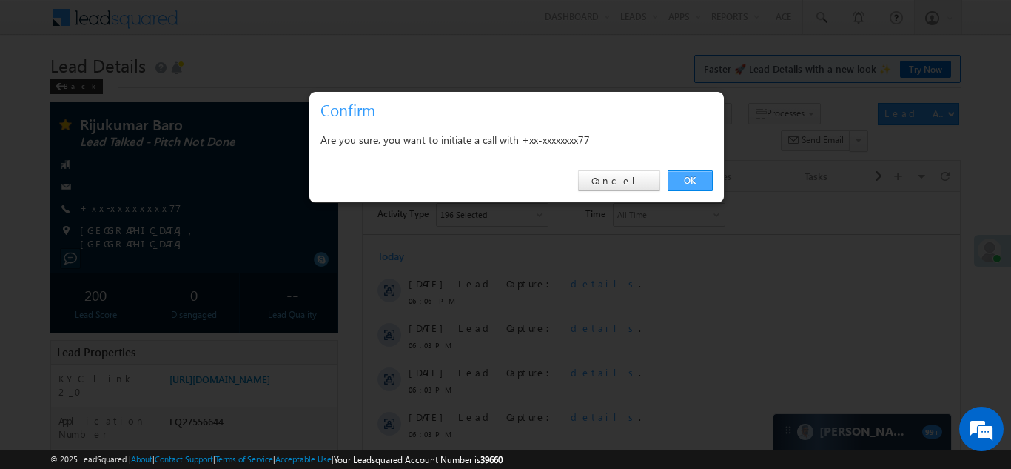
click at [686, 178] on link "OK" at bounding box center [690, 180] width 45 height 21
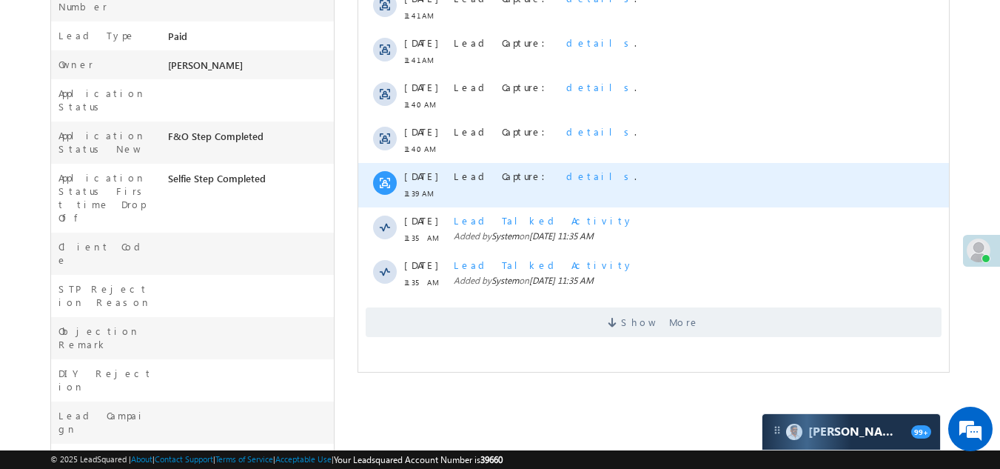
scroll to position [444, 0]
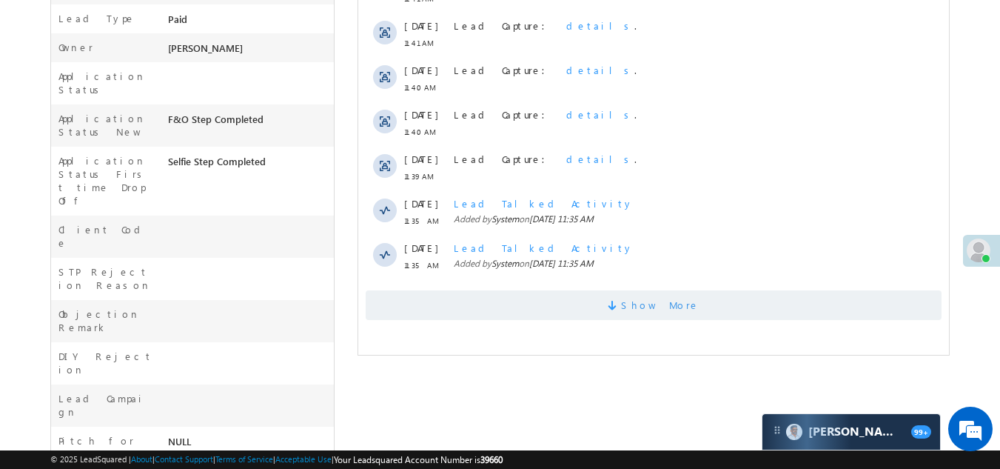
click at [560, 298] on span "Show More" at bounding box center [654, 305] width 576 height 30
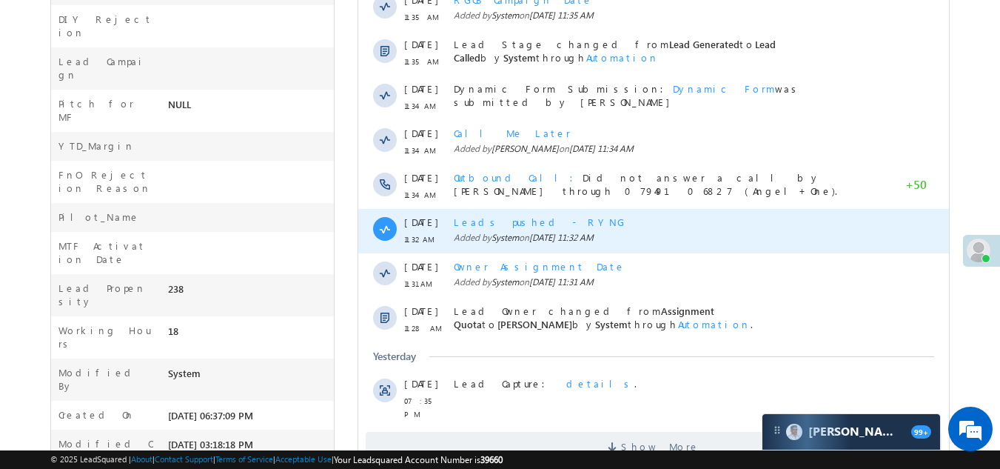
scroll to position [821, 0]
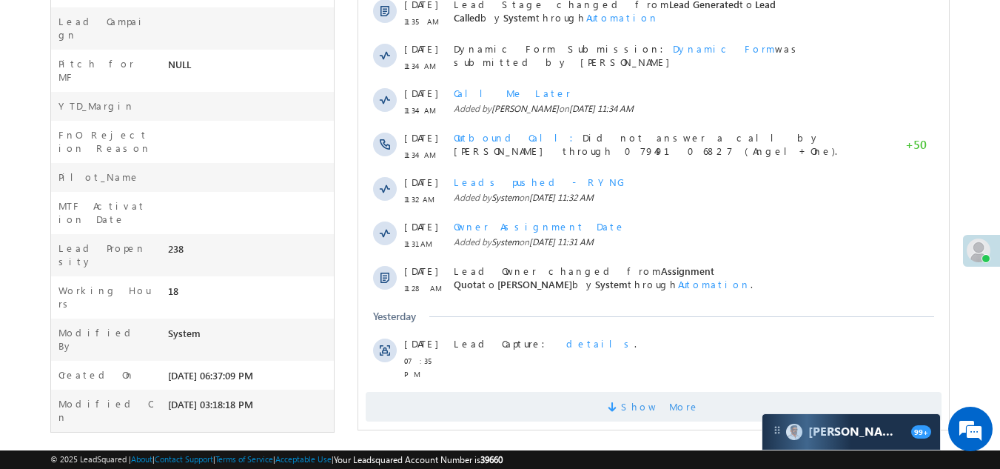
click at [557, 395] on span "Show More" at bounding box center [654, 407] width 576 height 30
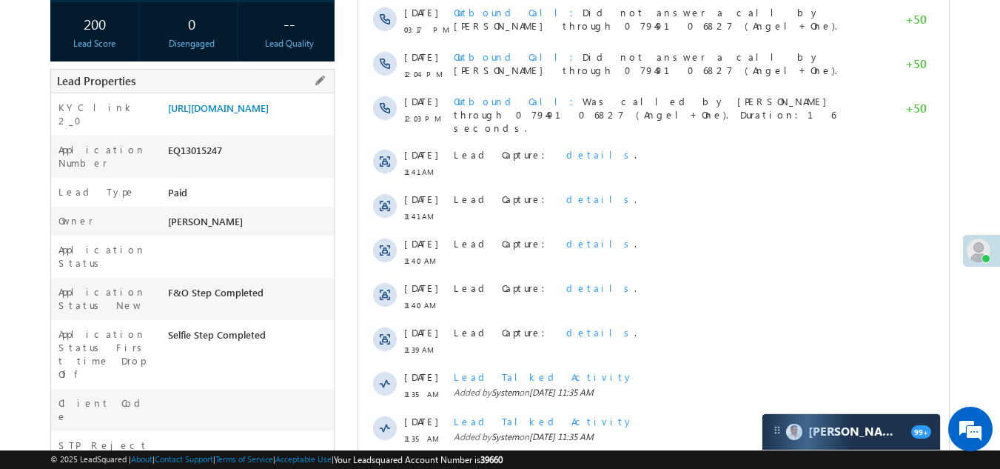
scroll to position [140, 0]
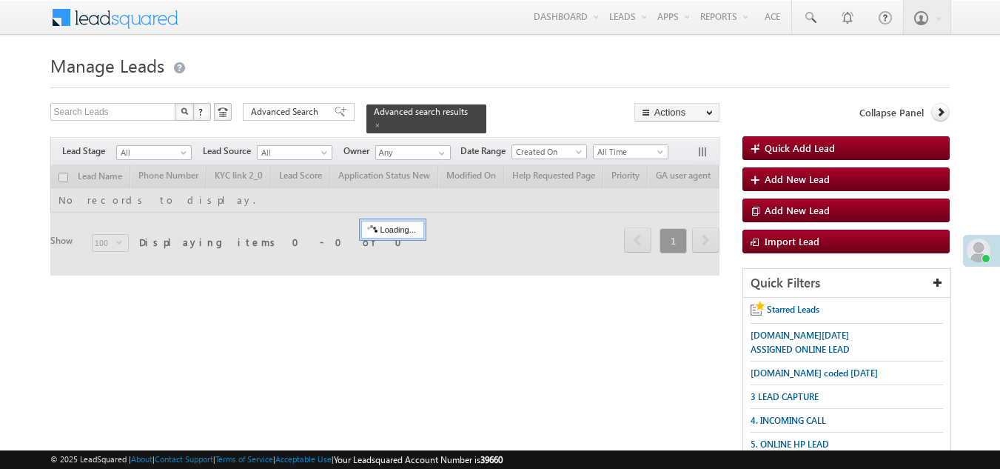
scroll to position [369, 0]
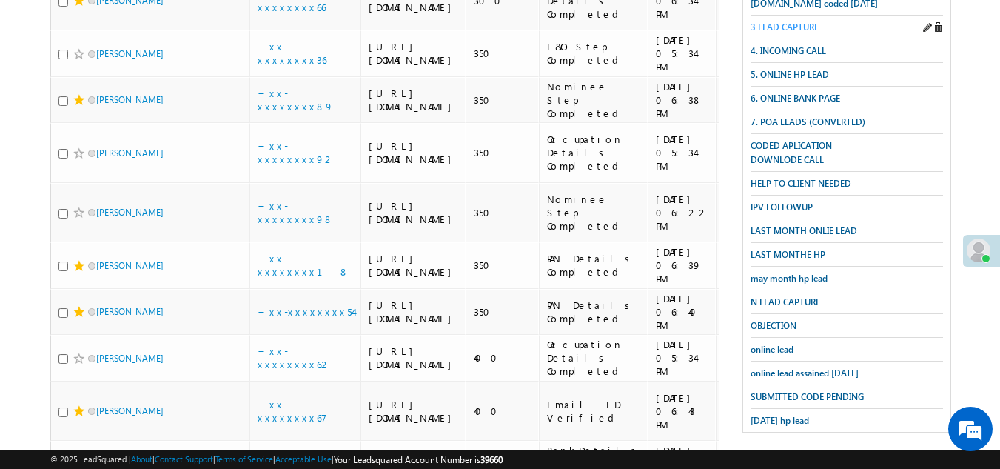
click at [791, 24] on span "3 LEAD CAPTURE" at bounding box center [785, 26] width 68 height 11
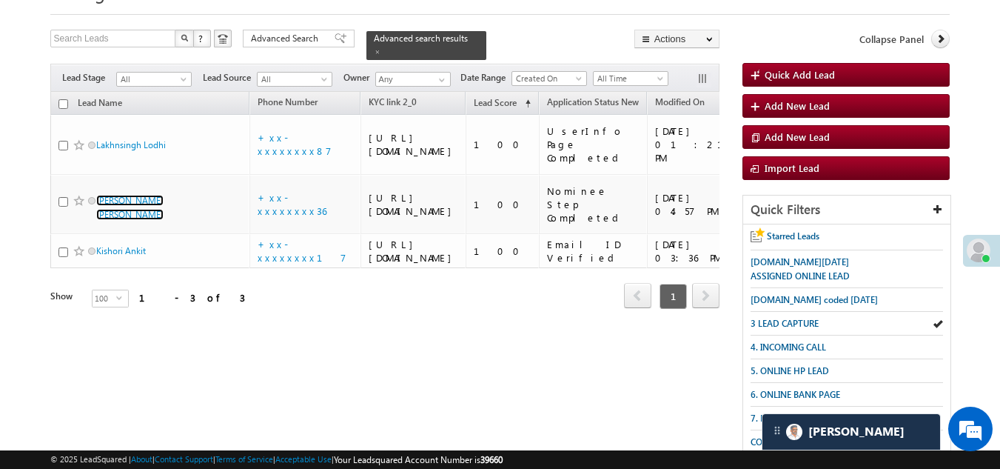
scroll to position [0, 0]
click at [800, 318] on span "3 LEAD CAPTURE" at bounding box center [785, 323] width 68 height 11
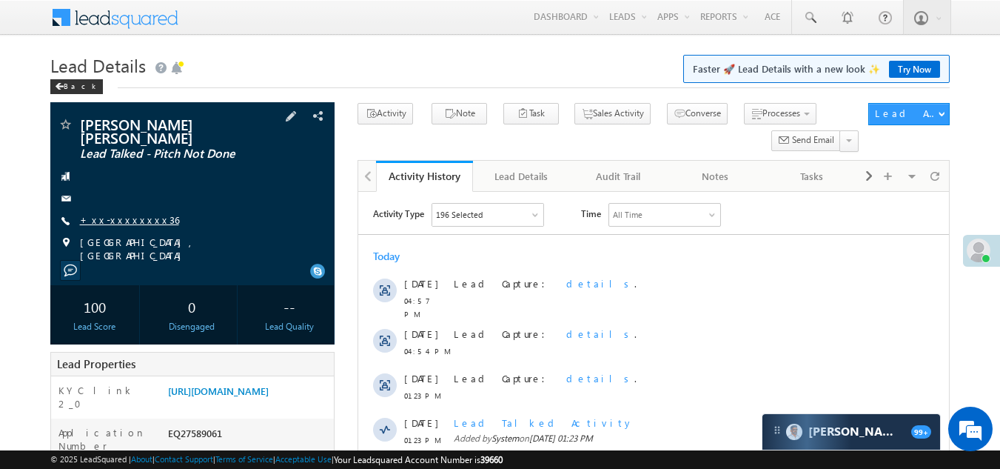
click at [123, 213] on link "+xx-xxxxxxxx36" at bounding box center [129, 219] width 99 height 13
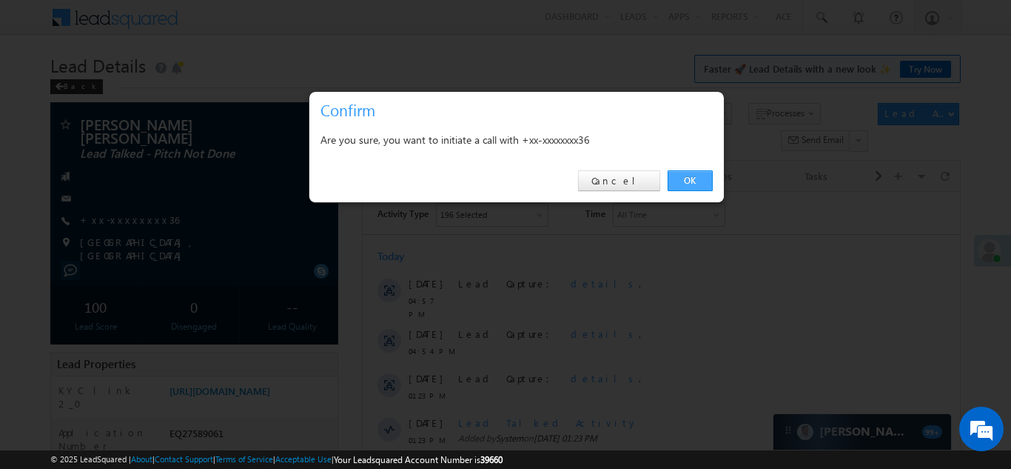
click at [686, 178] on link "OK" at bounding box center [690, 180] width 45 height 21
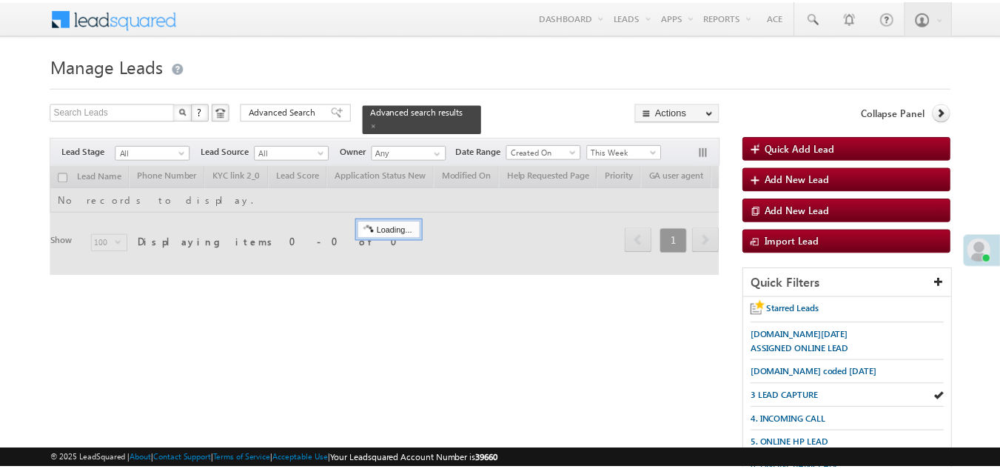
scroll to position [73, 0]
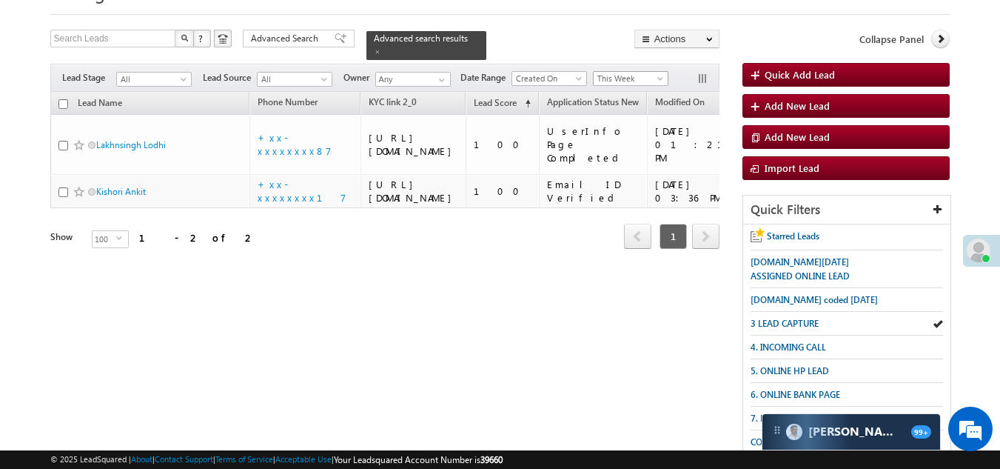
click at [633, 72] on span "This Week" at bounding box center [629, 78] width 70 height 13
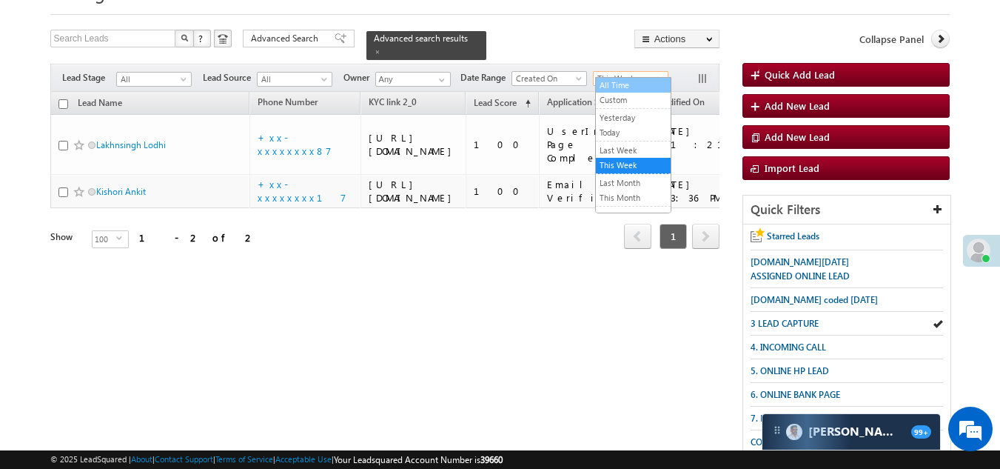
click at [626, 81] on link "All Time" at bounding box center [633, 84] width 75 height 13
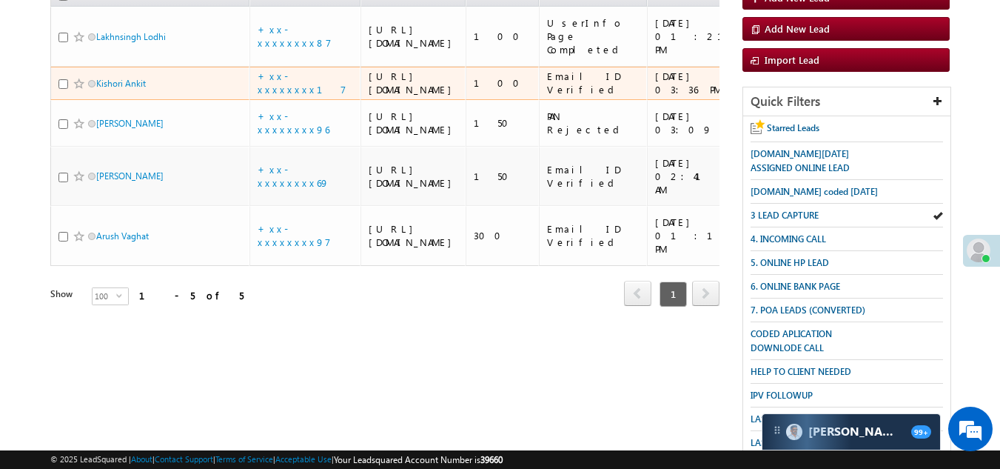
scroll to position [147, 0]
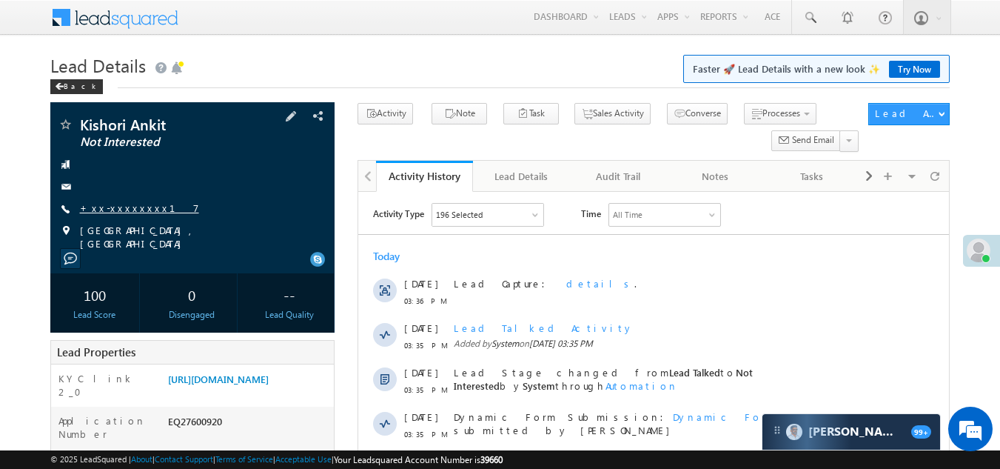
click at [124, 204] on link "+xx-xxxxxxxx17" at bounding box center [139, 207] width 119 height 13
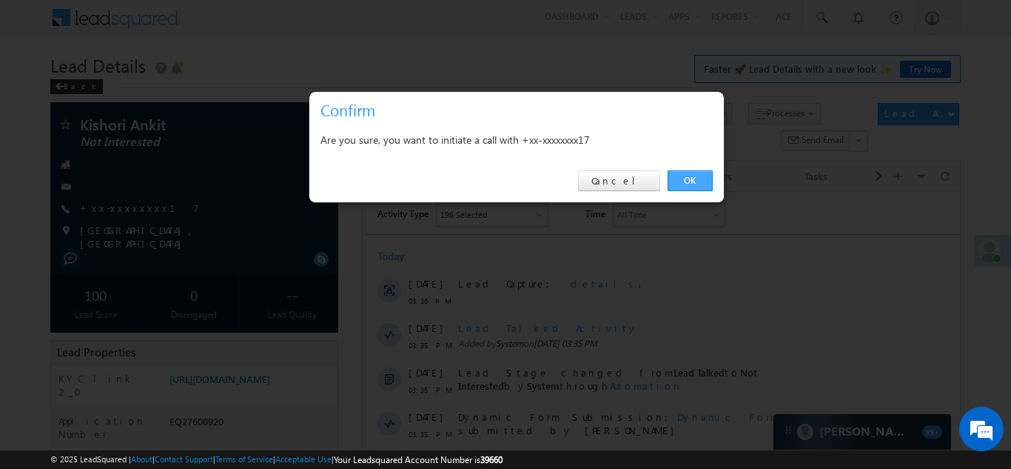
click at [681, 174] on link "OK" at bounding box center [690, 180] width 45 height 21
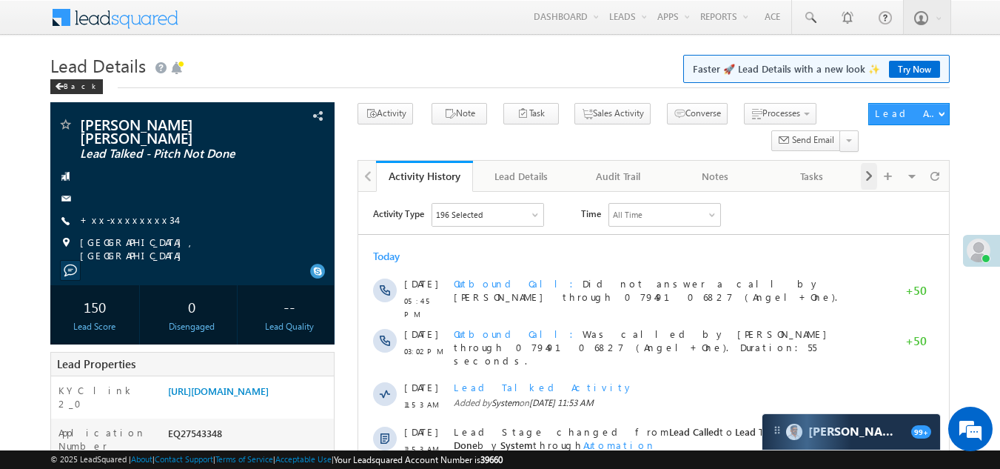
click at [865, 173] on span at bounding box center [869, 176] width 9 height 27
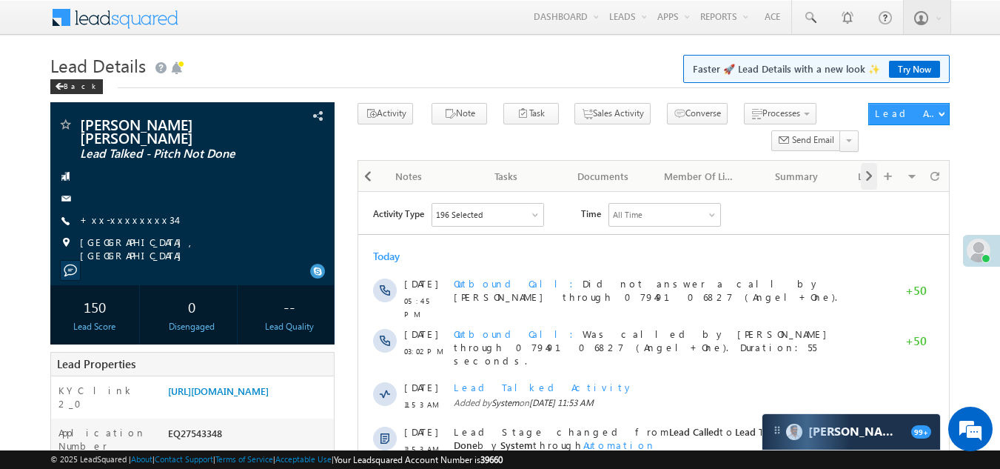
click at [865, 173] on span at bounding box center [869, 176] width 9 height 27
click at [865, 174] on span at bounding box center [869, 176] width 9 height 27
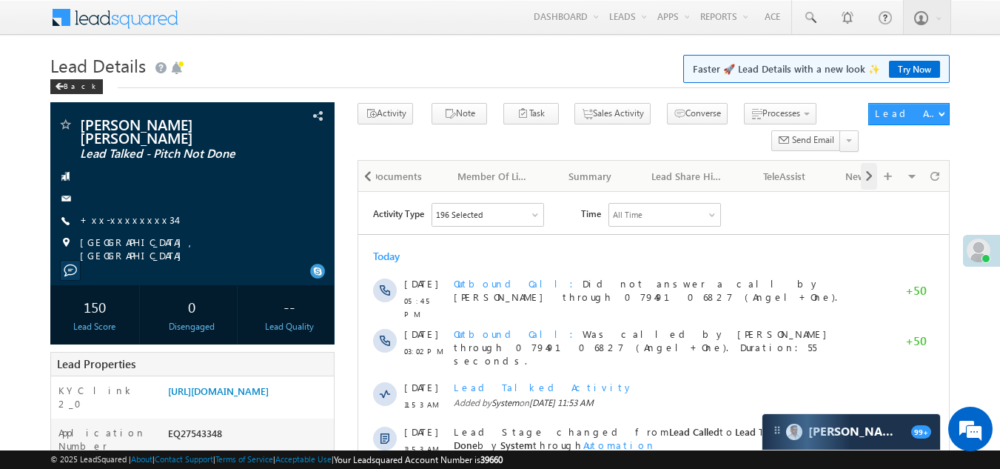
click at [865, 174] on span at bounding box center [869, 176] width 9 height 27
click at [865, 175] on div "Visible Tabs Activity History Default Lead Details Default Audit Trail Default …" at bounding box center [904, 175] width 86 height 29
click at [698, 176] on div "New Referral Leads" at bounding box center [715, 176] width 72 height 18
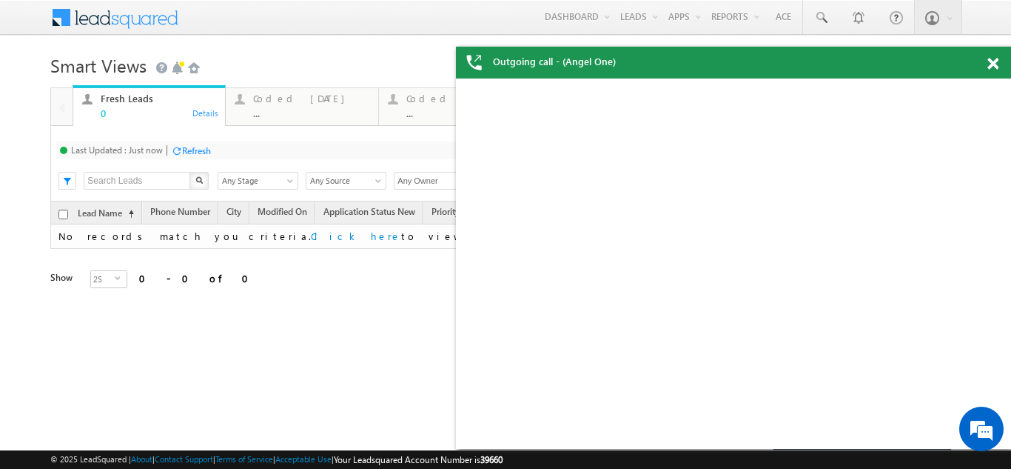
click at [201, 147] on div "Refresh" at bounding box center [196, 150] width 29 height 11
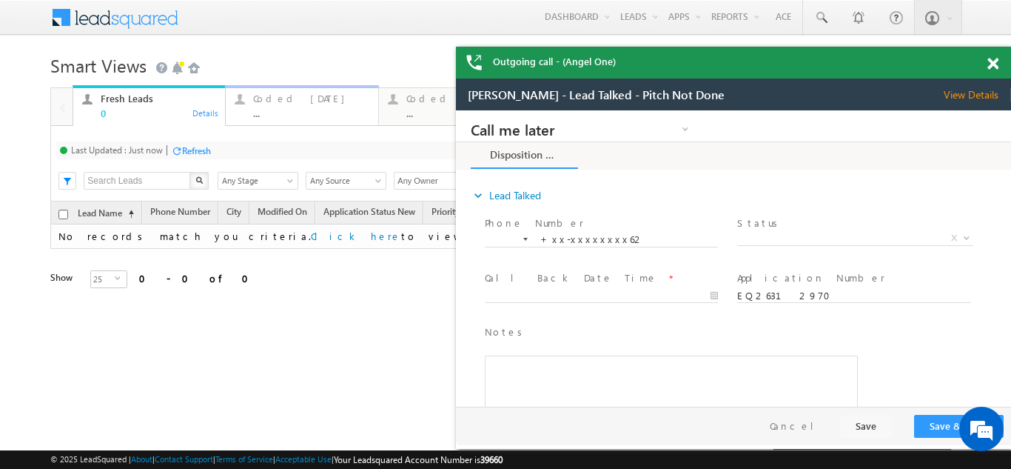
click at [282, 102] on div "Coded Today" at bounding box center [310, 99] width 115 height 12
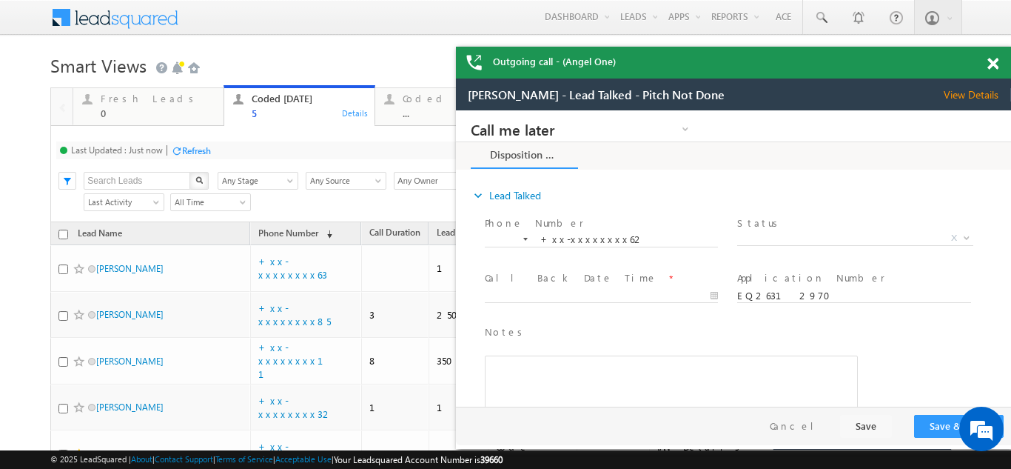
click at [997, 64] on span at bounding box center [993, 64] width 11 height 13
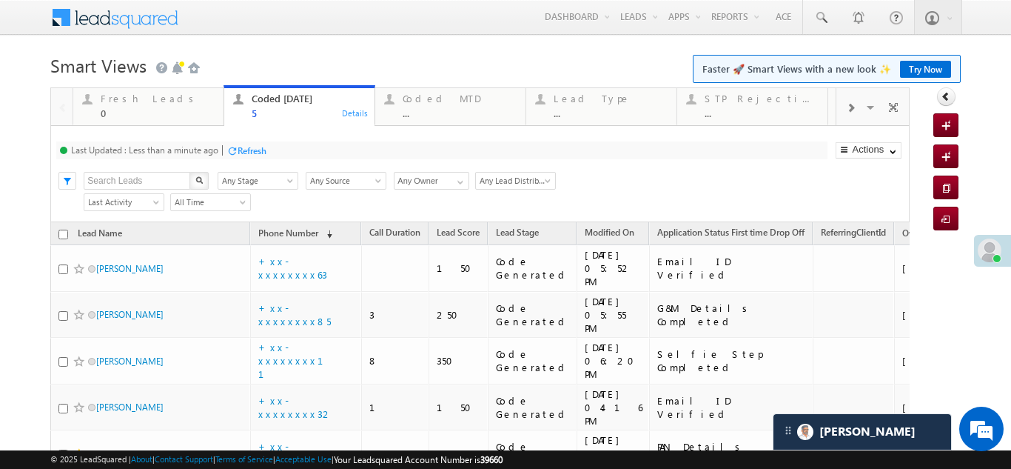
click at [246, 147] on div "Refresh" at bounding box center [252, 150] width 29 height 11
click at [118, 90] on div "Fresh Leads 0" at bounding box center [158, 104] width 114 height 29
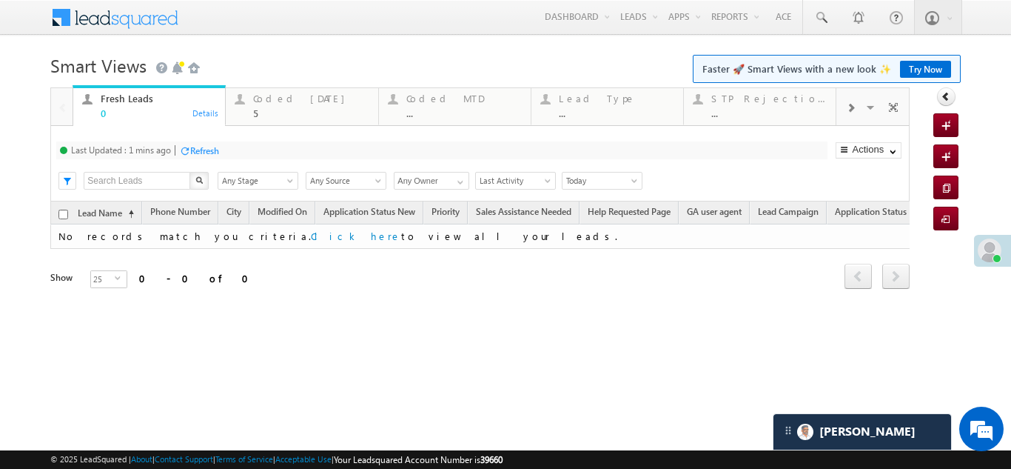
click at [210, 151] on div "Refresh" at bounding box center [204, 150] width 29 height 11
click at [279, 98] on div "Coded Today" at bounding box center [310, 99] width 115 height 12
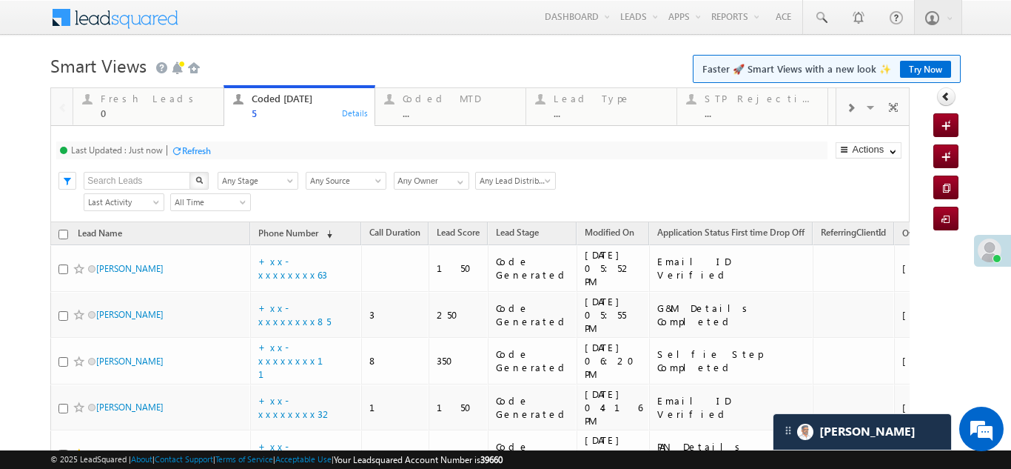
click at [199, 147] on div "Refresh" at bounding box center [196, 150] width 29 height 11
click at [198, 153] on div "Refresh" at bounding box center [196, 150] width 29 height 11
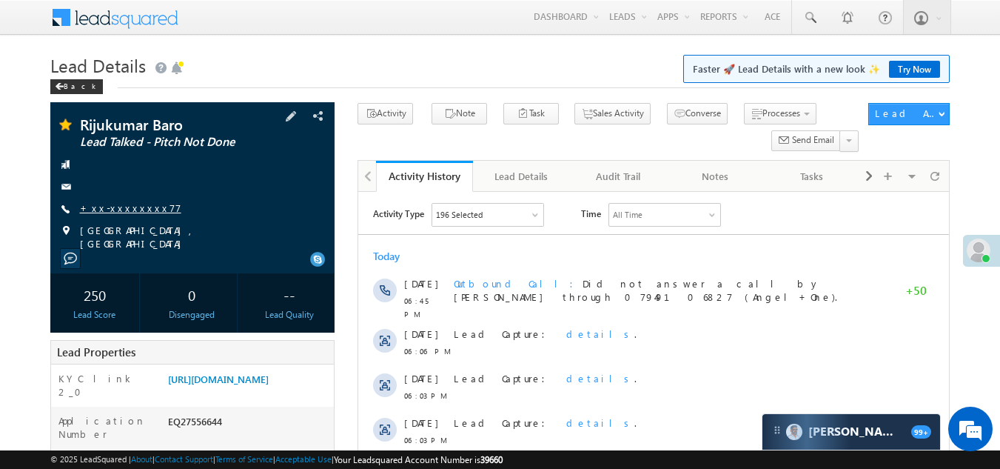
click at [130, 213] on link "+xx-xxxxxxxx77" at bounding box center [130, 207] width 101 height 13
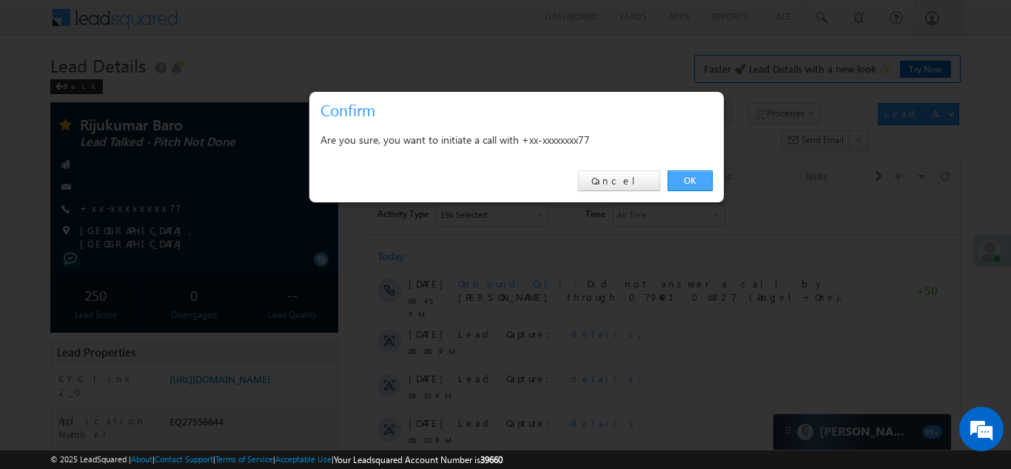
click at [689, 175] on link "OK" at bounding box center [690, 180] width 45 height 21
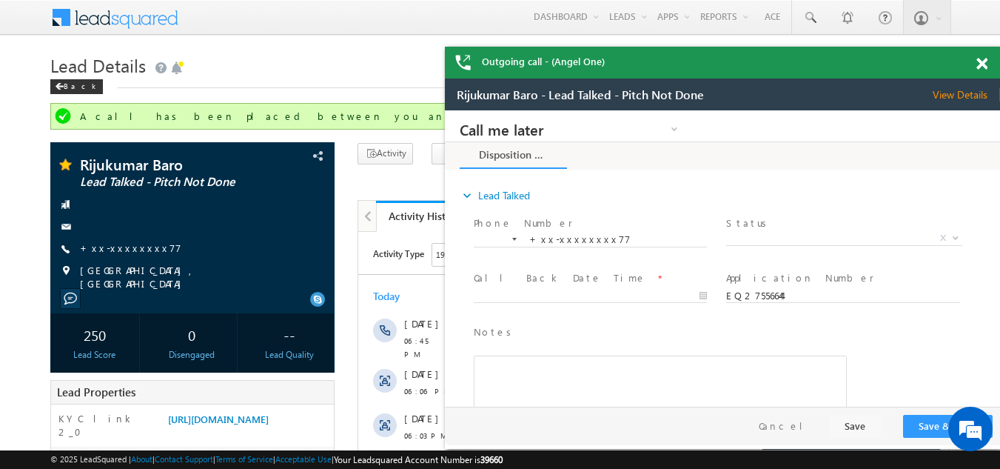
click at [983, 61] on div "Outgoing call - (Angel One)" at bounding box center [722, 63] width 555 height 32
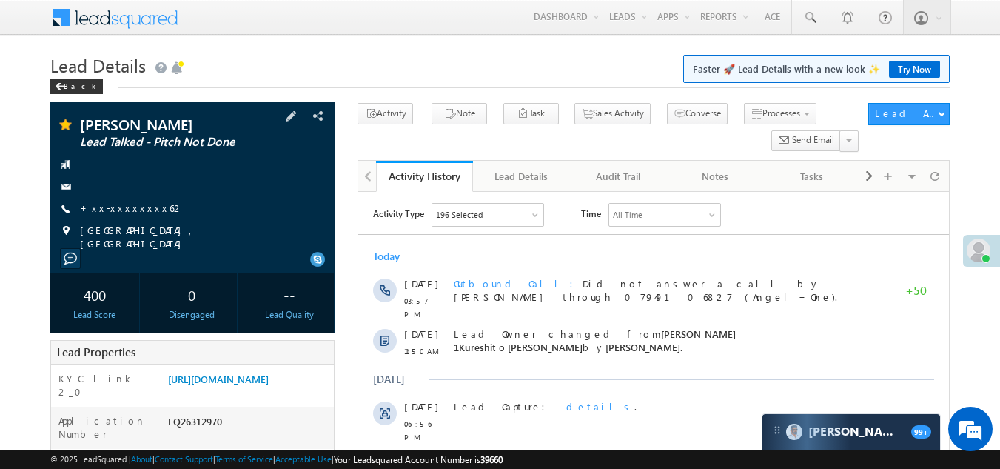
click at [122, 212] on link "+xx-xxxxxxxx62" at bounding box center [132, 207] width 104 height 13
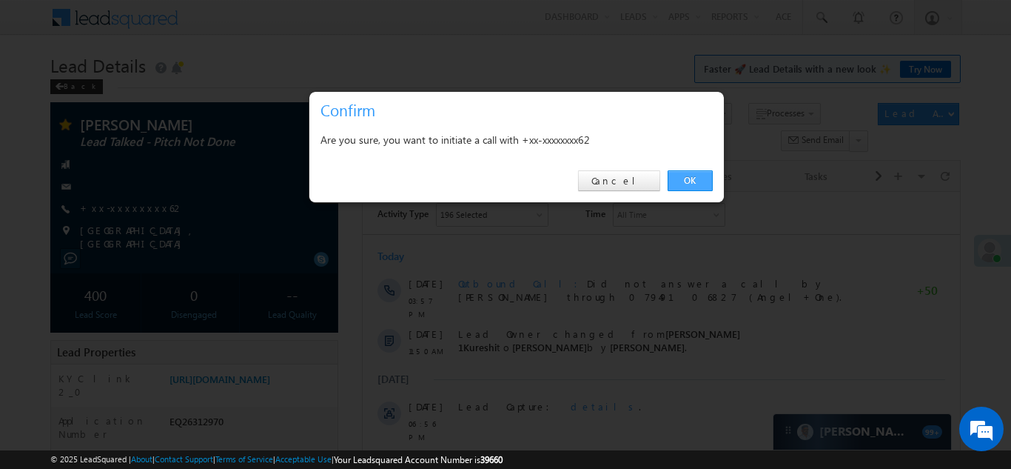
click at [689, 181] on link "OK" at bounding box center [690, 180] width 45 height 21
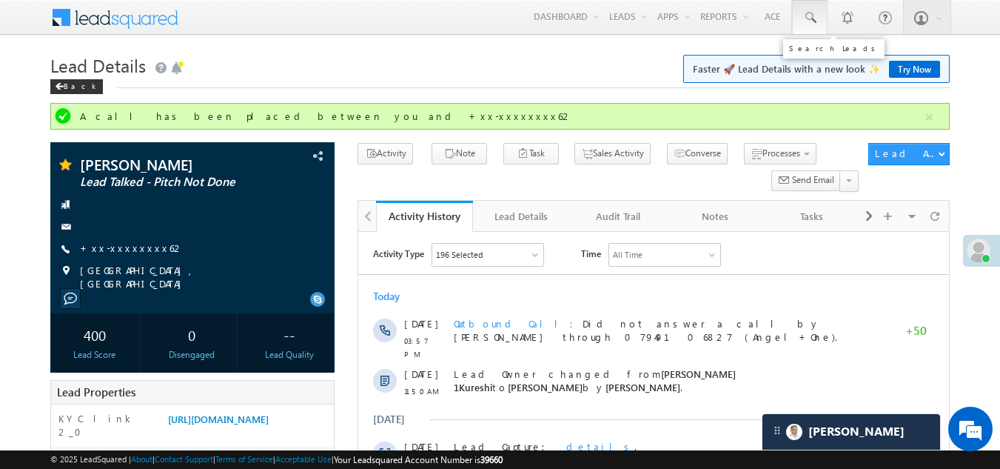
click at [813, 13] on span at bounding box center [810, 17] width 15 height 15
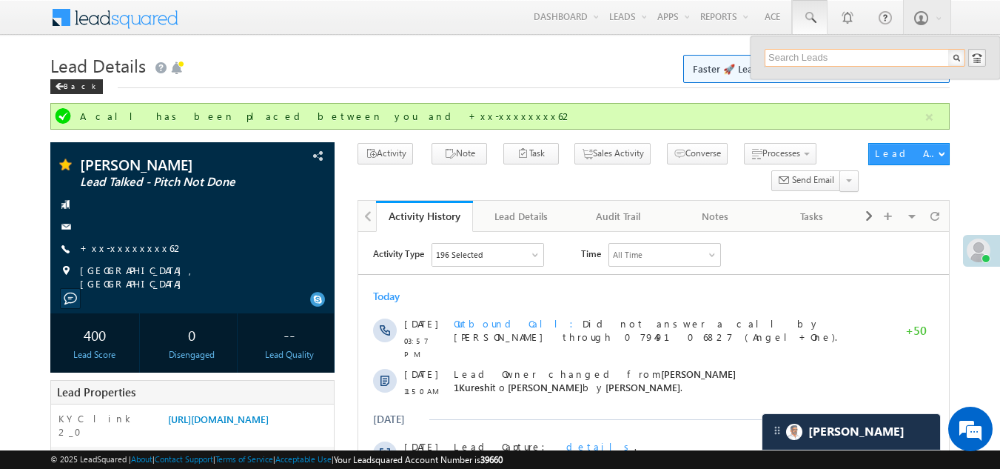
paste input "EQ27253267 EQ27089535 EQ27301674 EQ20734146 EQ27223167 EQ27332181 EQ27166176 EQ…"
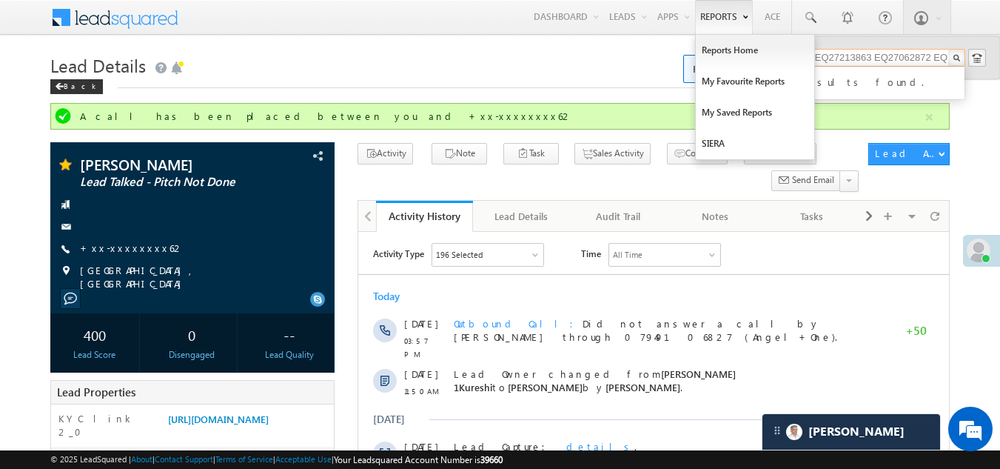
type input "EQ27253267 EQ27089535 EQ27301674 EQ20734146 EQ27223167 EQ27332181 EQ27166176 EQ…"
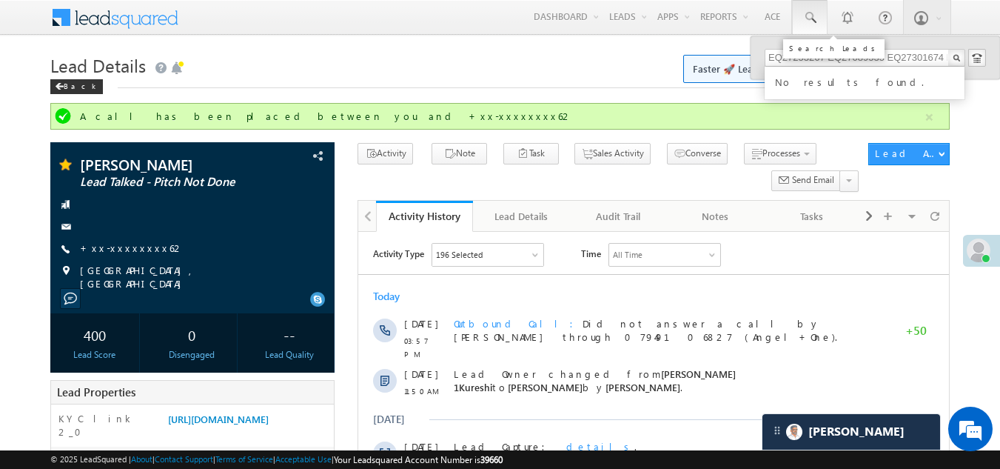
click at [811, 13] on span at bounding box center [810, 17] width 15 height 15
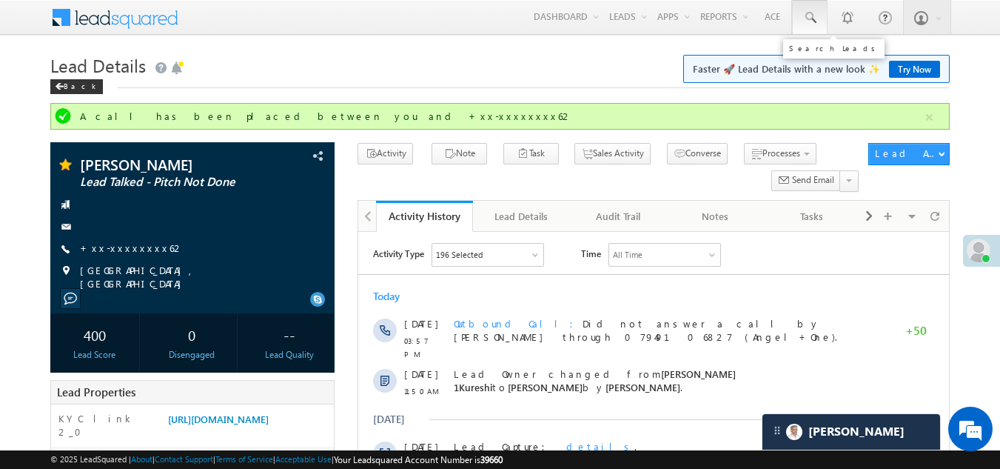
click at [811, 13] on span at bounding box center [810, 17] width 15 height 15
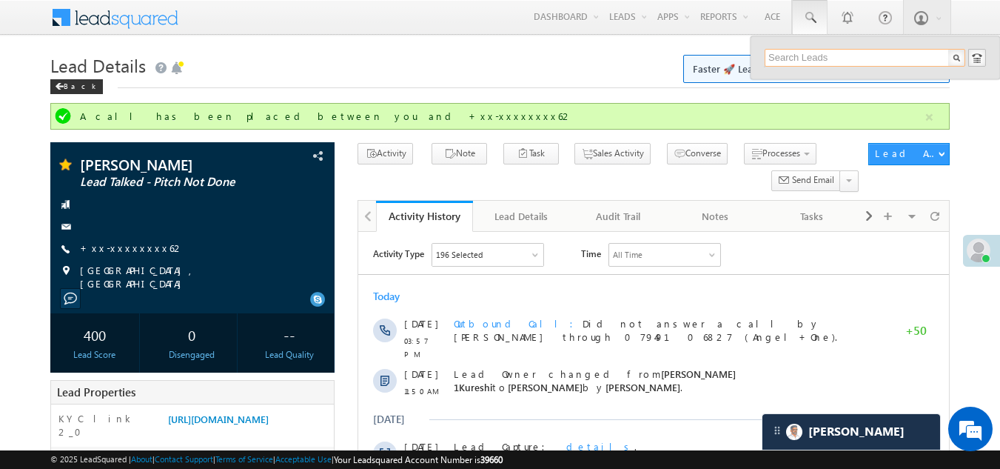
paste input "9395265563"
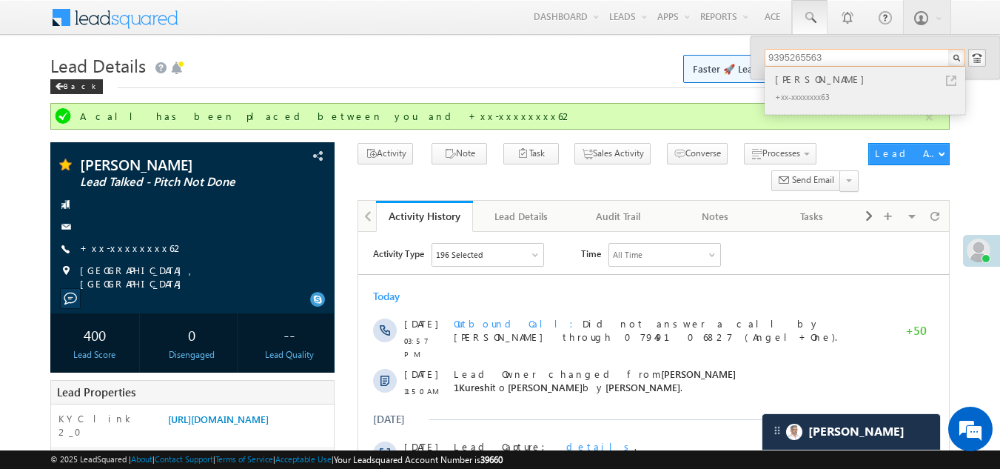
type input "9395265563"
click at [793, 79] on div "yakub ali" at bounding box center [871, 79] width 198 height 16
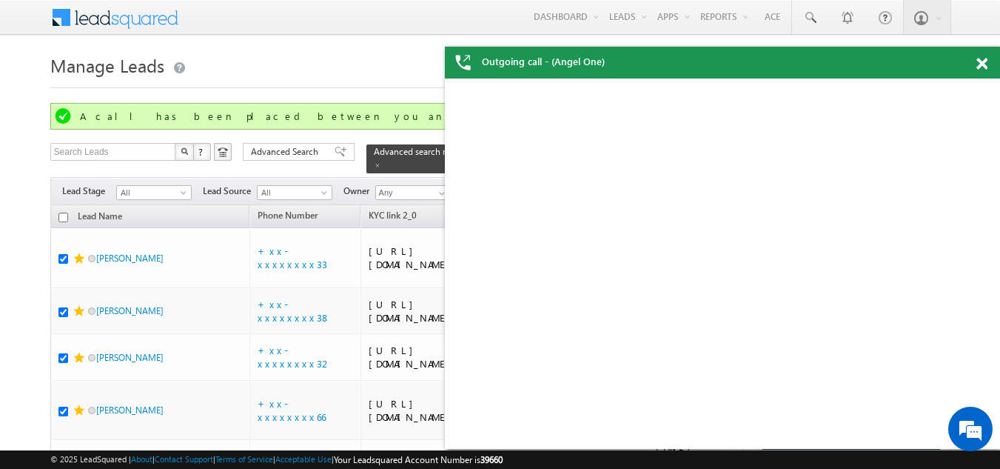
click at [979, 61] on span at bounding box center [982, 64] width 11 height 13
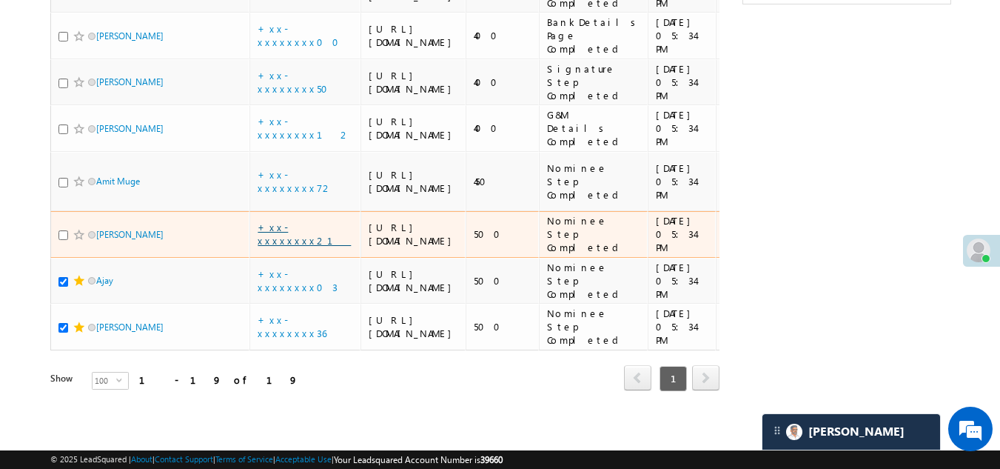
click at [302, 221] on link "+xx-xxxxxxxx21" at bounding box center [304, 234] width 93 height 26
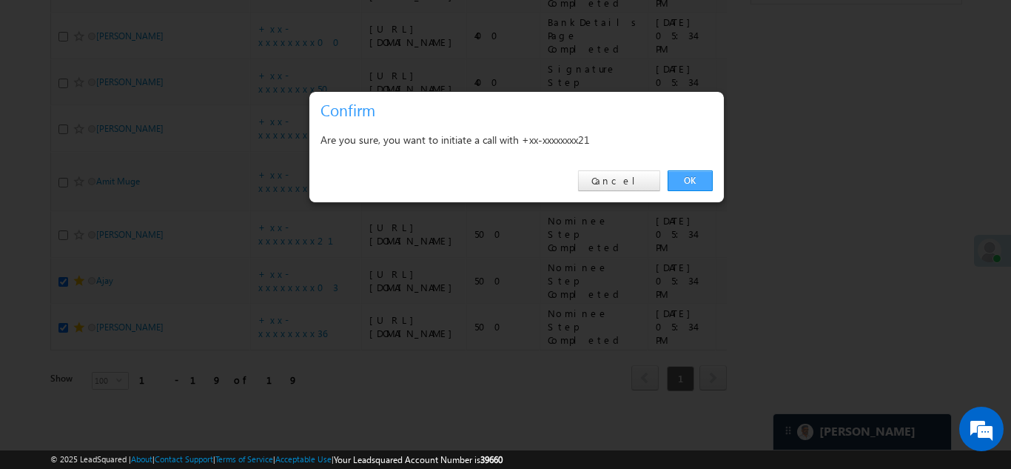
click at [685, 180] on link "OK" at bounding box center [690, 180] width 45 height 21
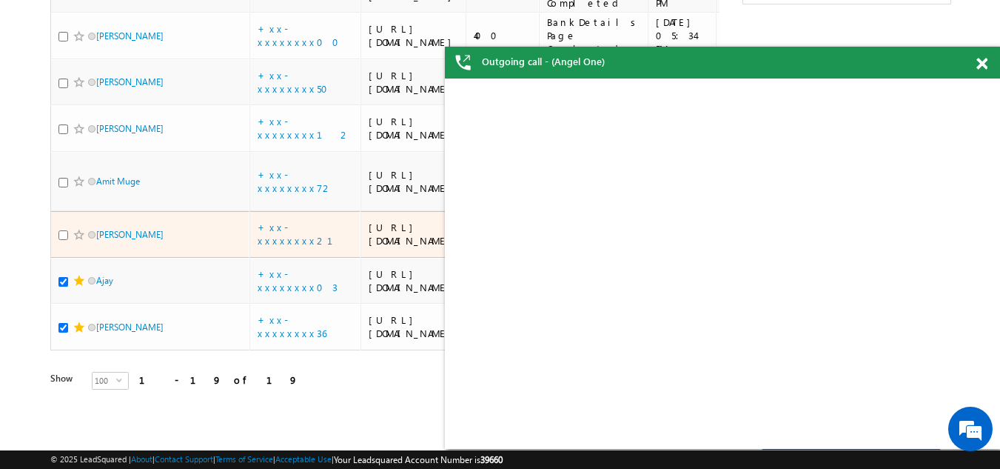
click at [63, 230] on input "checkbox" at bounding box center [63, 235] width 10 height 10
checkbox input "true"
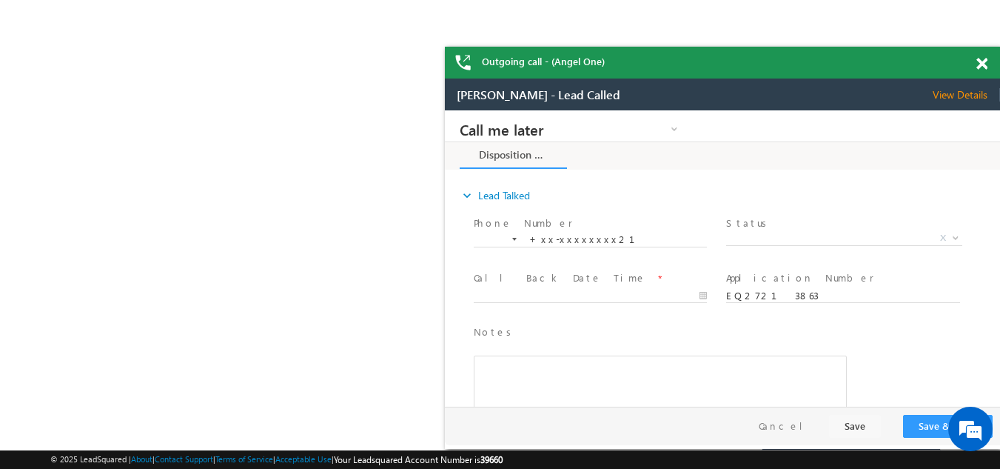
click at [981, 64] on span at bounding box center [982, 64] width 11 height 13
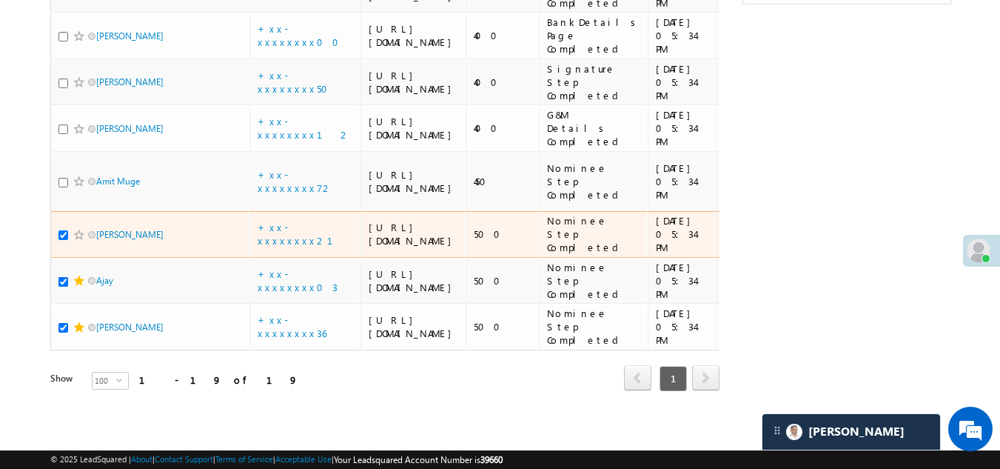
scroll to position [1371, 0]
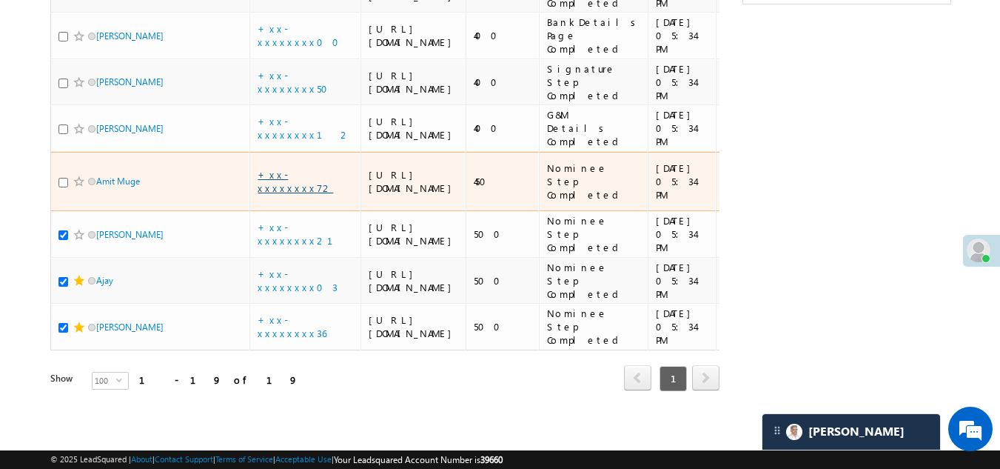
click at [286, 179] on link "+xx-xxxxxxxx72" at bounding box center [296, 181] width 76 height 26
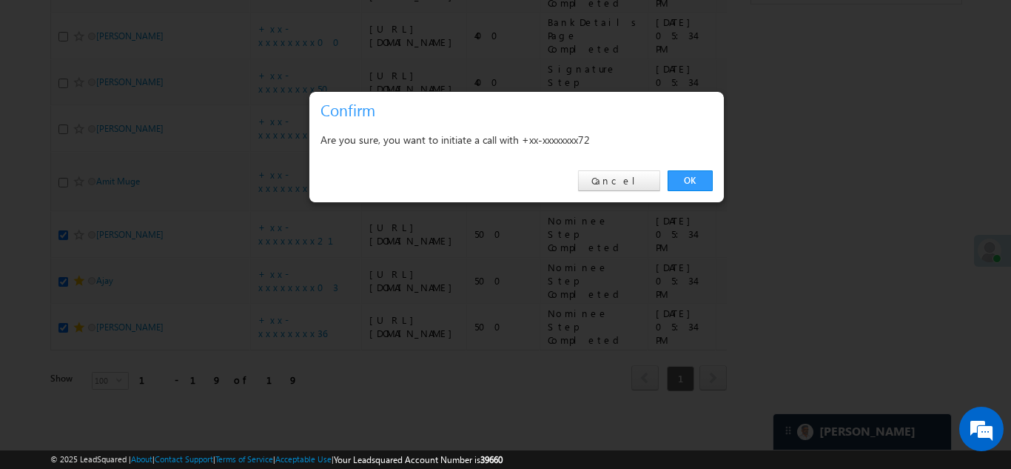
click at [690, 173] on link "OK" at bounding box center [690, 180] width 45 height 21
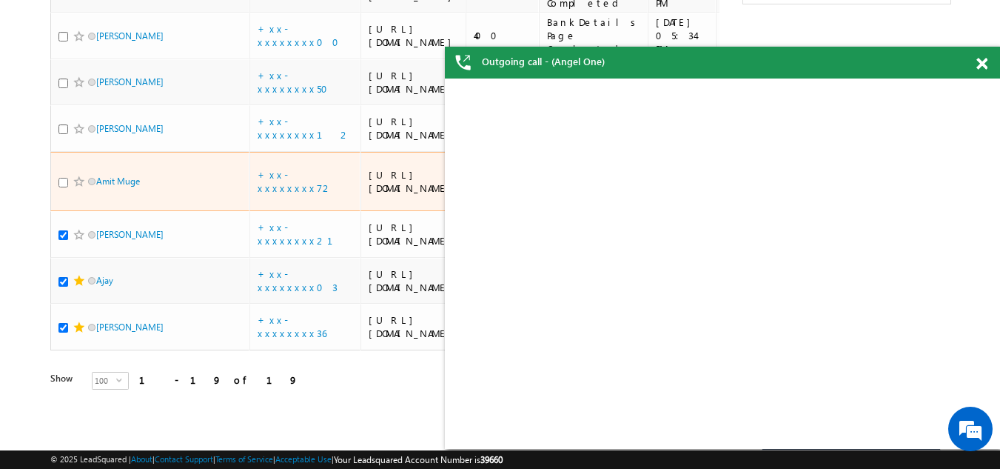
click at [61, 186] on input "checkbox" at bounding box center [63, 183] width 10 height 10
checkbox input "true"
click at [77, 184] on span at bounding box center [79, 181] width 12 height 12
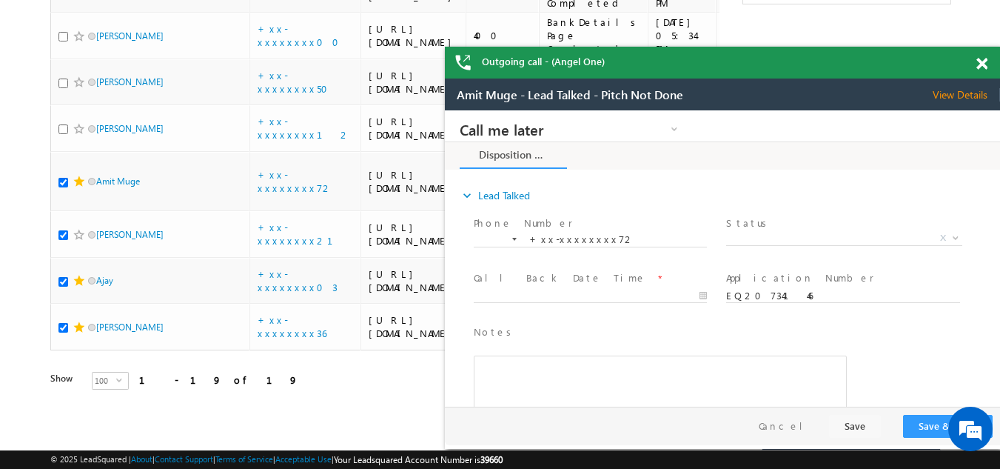
scroll to position [0, 0]
click at [963, 96] on span "View Details" at bounding box center [966, 94] width 67 height 13
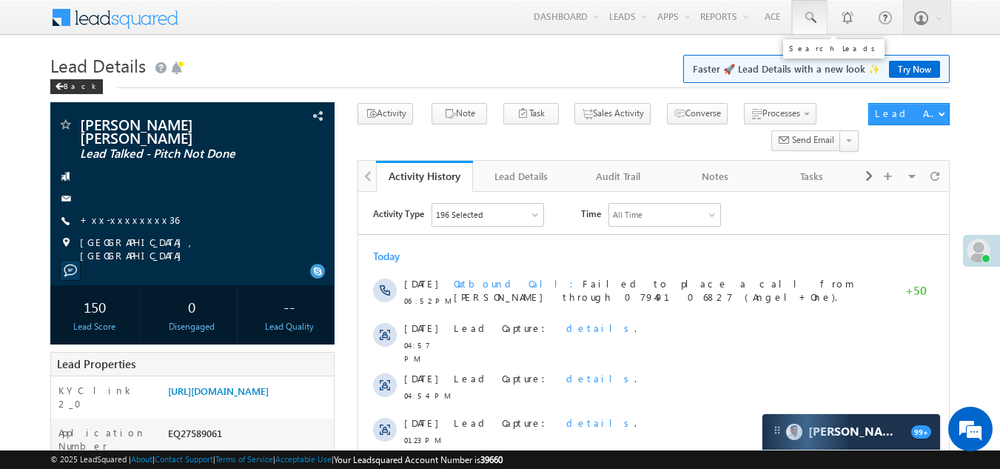
click at [811, 16] on span at bounding box center [810, 17] width 15 height 15
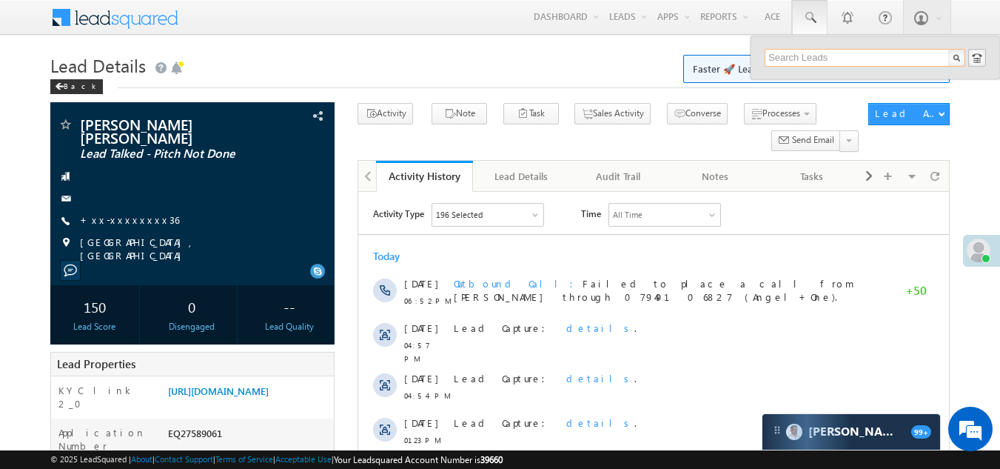
paste input "EQ27253267 EQ27089535 EQ27301674 EQ20734146 EQ27223167 EQ27332181 EQ27166176 EQ…"
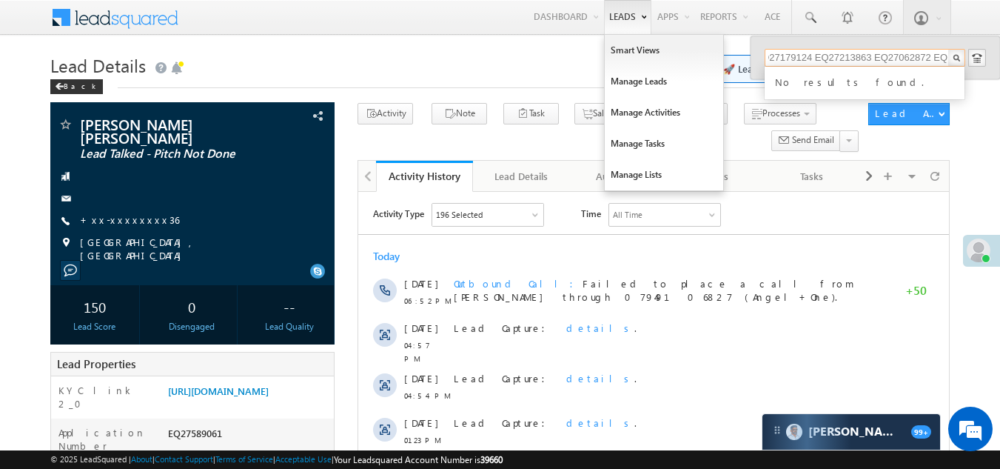
type input "EQ27253267 EQ27089535 EQ27301674 EQ20734146 EQ27223167 EQ27332181 EQ27166176 EQ…"
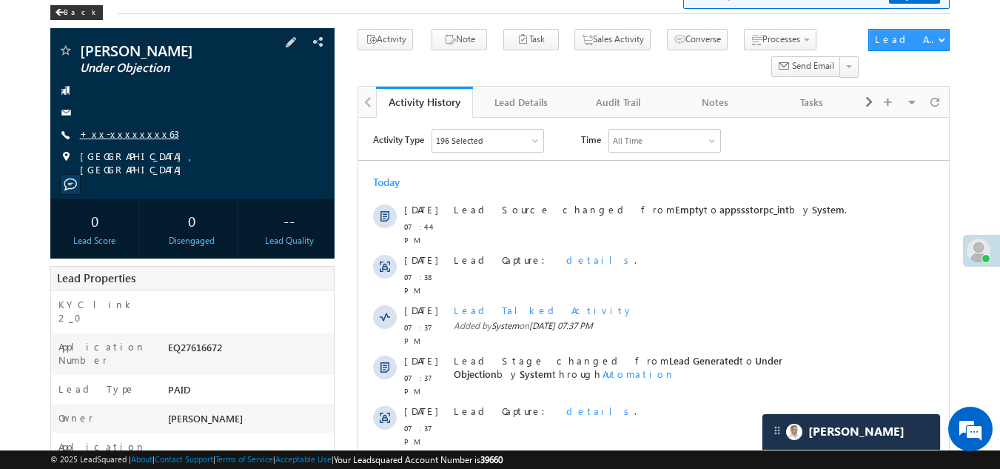
click at [114, 130] on link "+xx-xxxxxxxx63" at bounding box center [129, 133] width 99 height 13
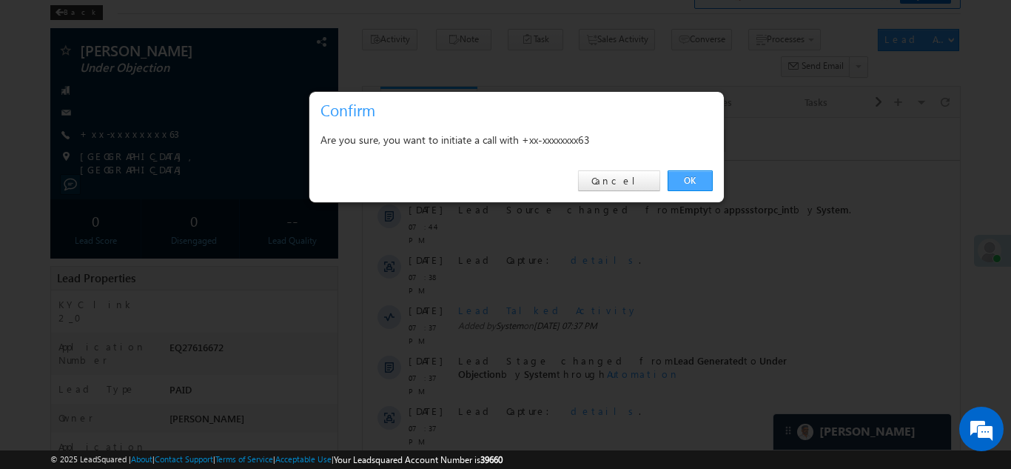
click at [695, 176] on link "OK" at bounding box center [690, 180] width 45 height 21
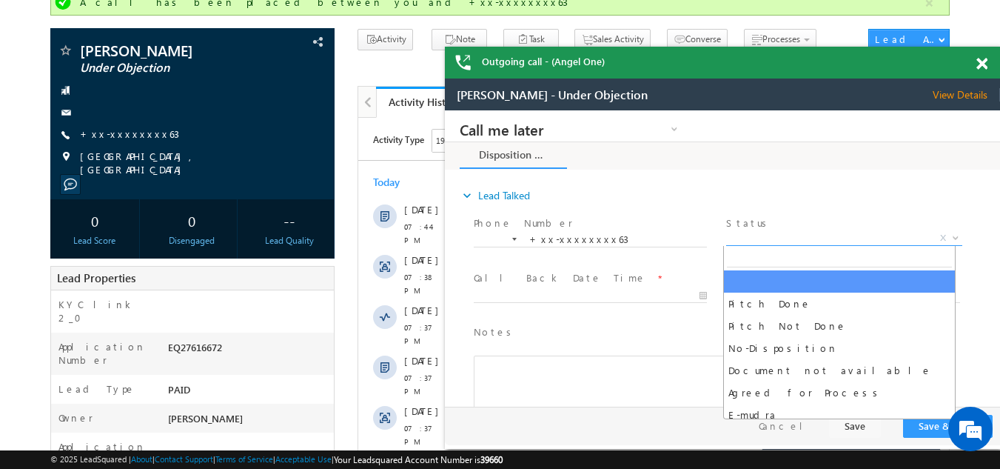
click at [787, 233] on span "X" at bounding box center [843, 238] width 235 height 15
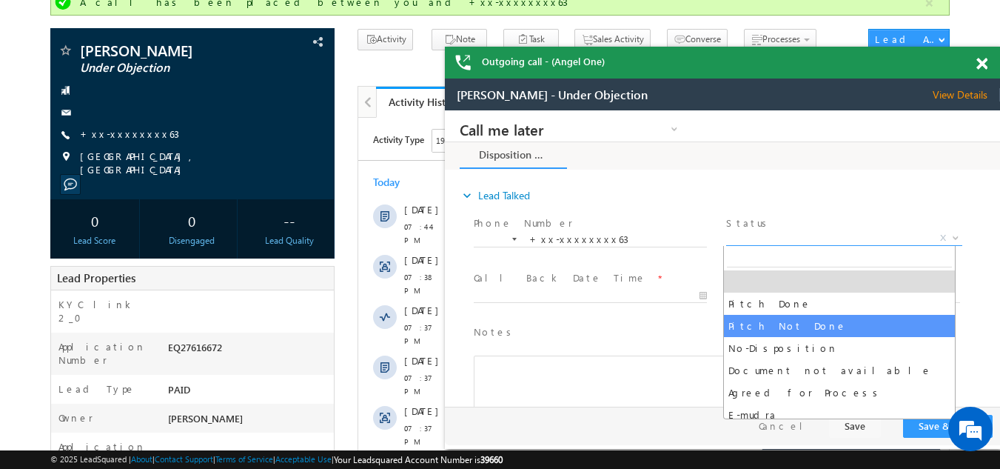
select select "Pitch Not Done"
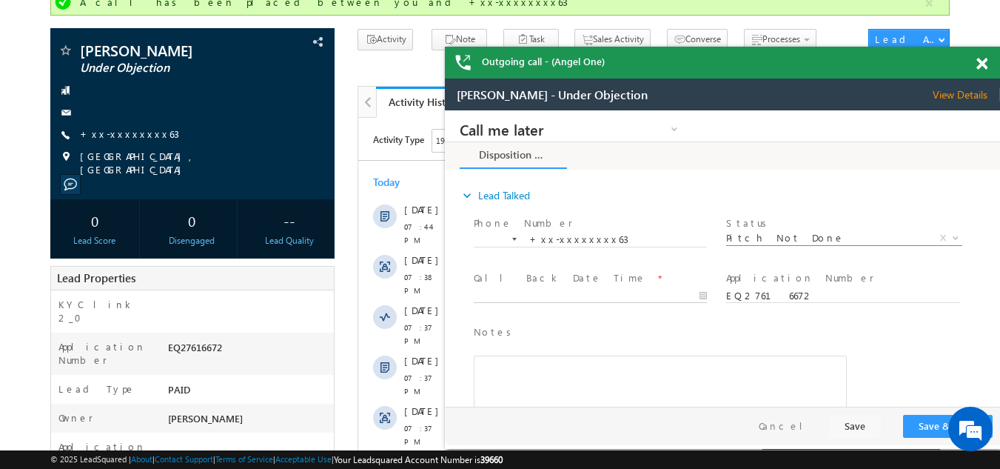
type input "08/22/25 7:52 PM"
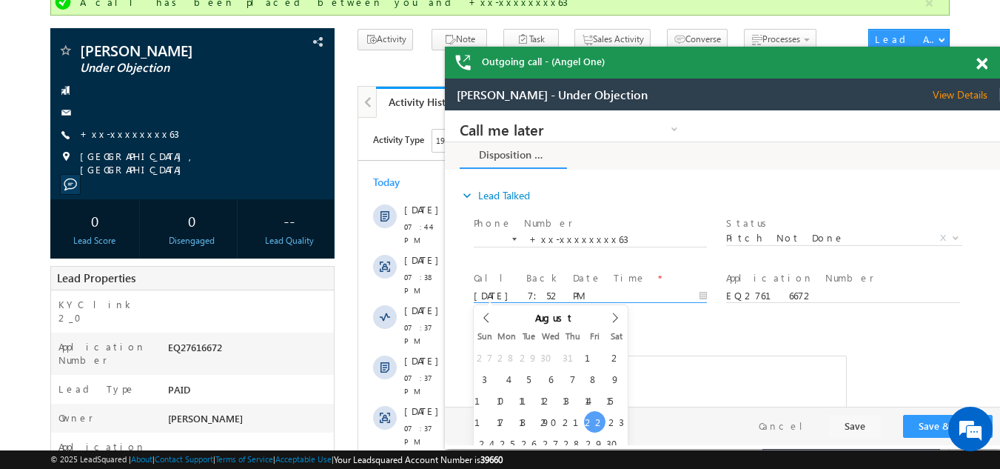
click at [550, 291] on input "08/22/25 7:52 PM" at bounding box center [590, 296] width 233 height 15
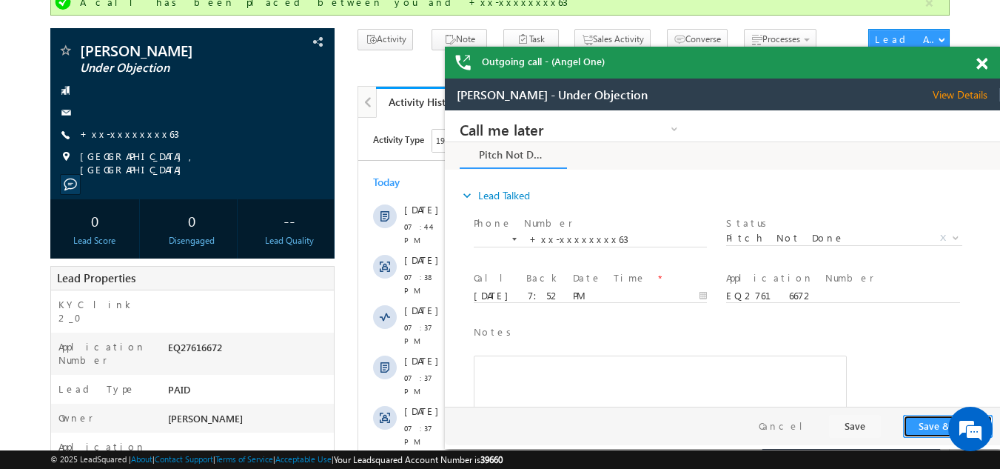
click at [932, 422] on button "Save & Close" at bounding box center [948, 426] width 90 height 23
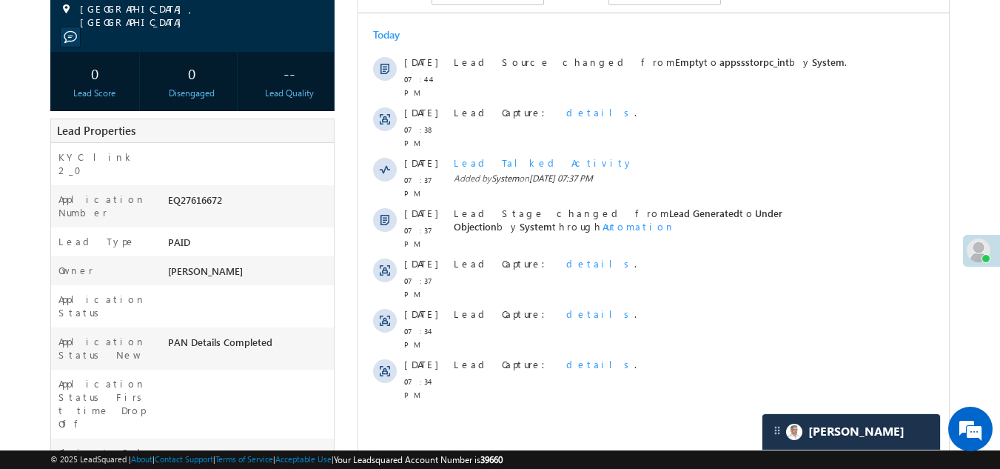
scroll to position [262, 0]
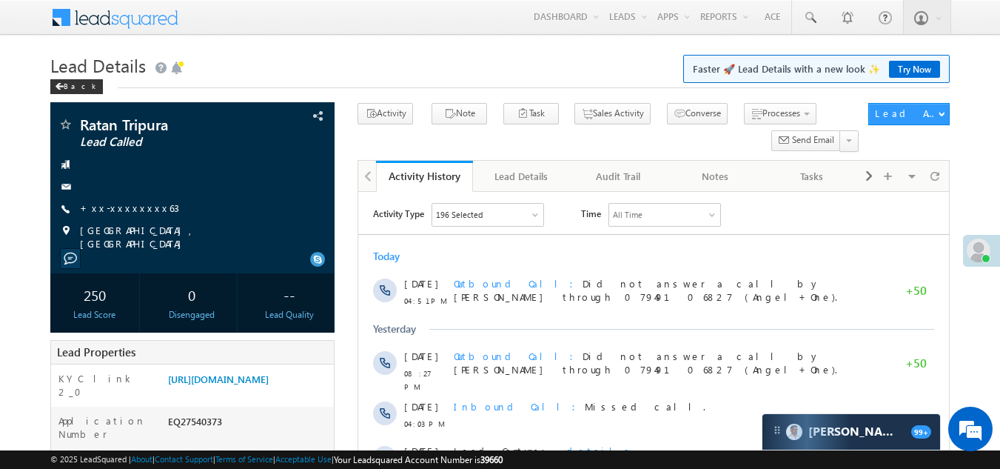
click at [116, 208] on link "+xx-xxxxxxxx63" at bounding box center [129, 207] width 99 height 13
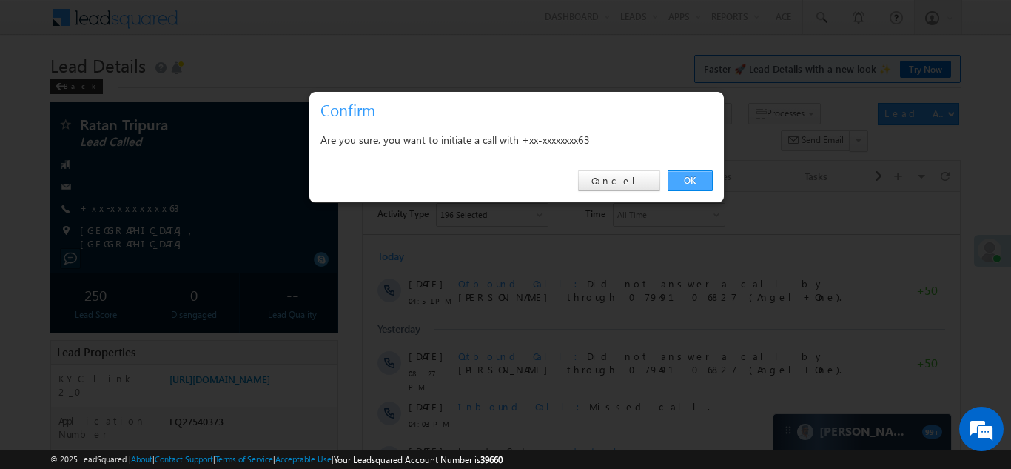
click at [692, 178] on link "OK" at bounding box center [690, 180] width 45 height 21
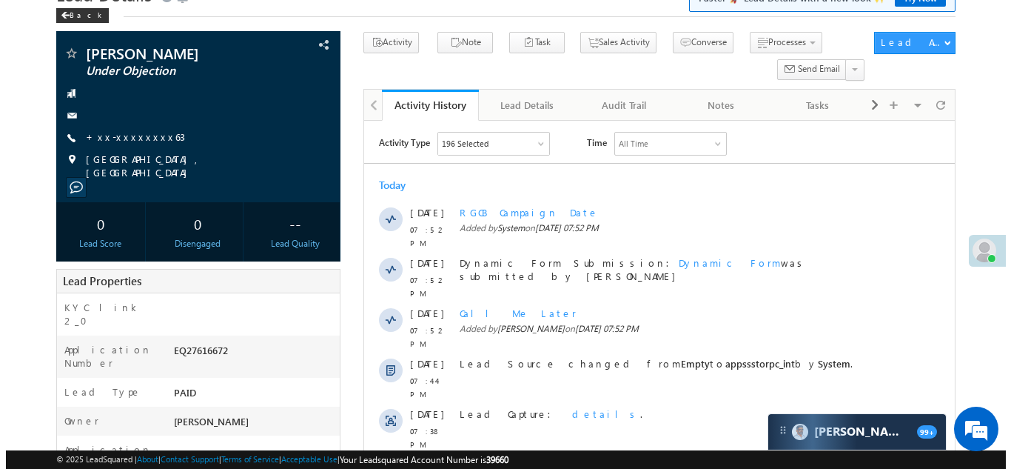
scroll to position [40, 0]
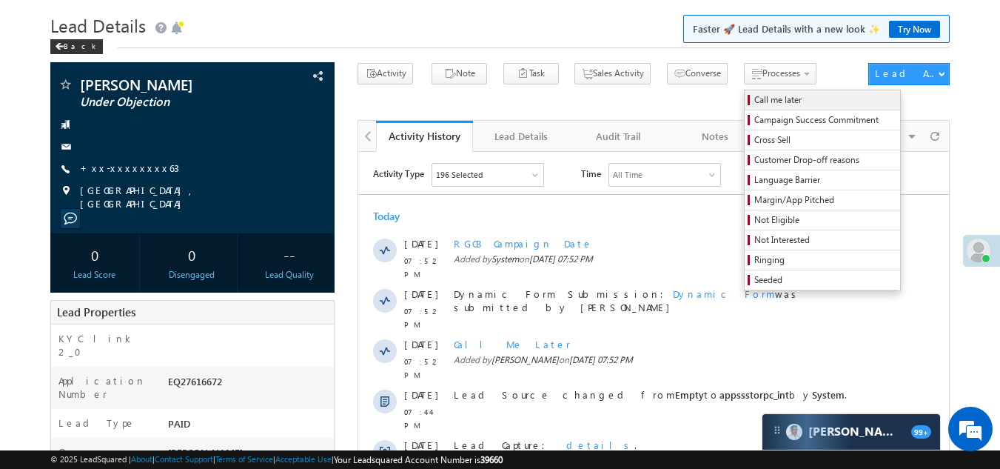
click at [754, 101] on span "Call me later" at bounding box center [824, 99] width 141 height 13
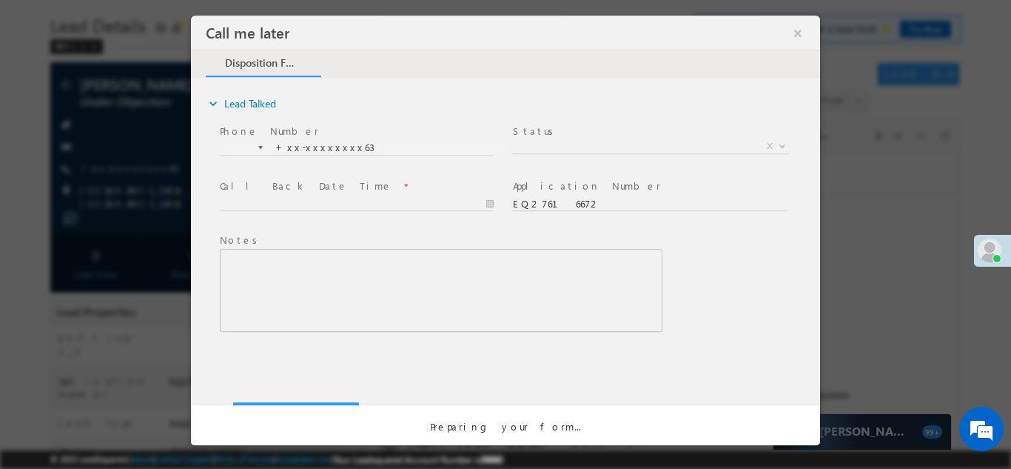
scroll to position [0, 0]
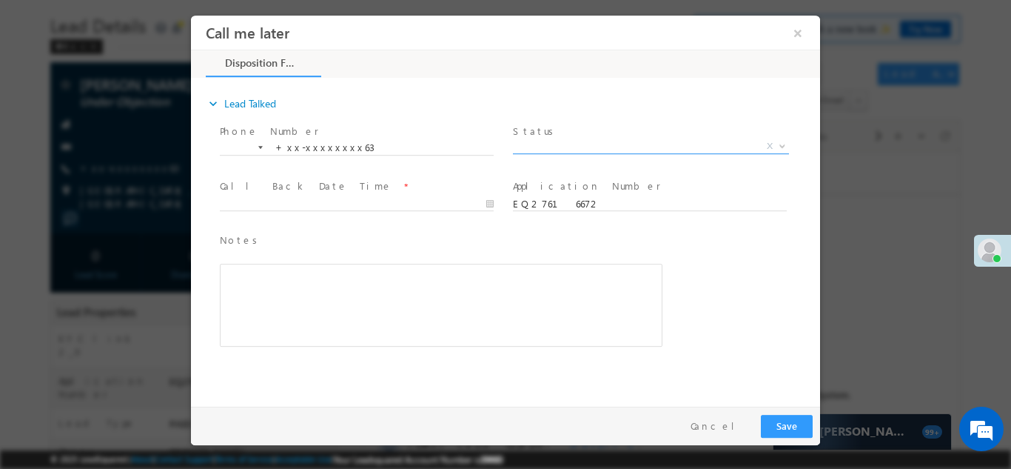
click at [579, 140] on span "X" at bounding box center [651, 145] width 276 height 15
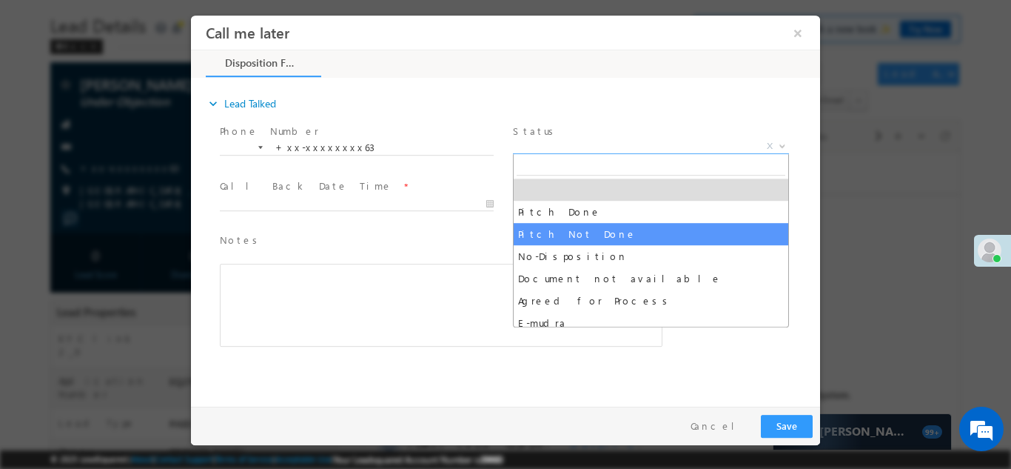
select select "Pitch Not Done"
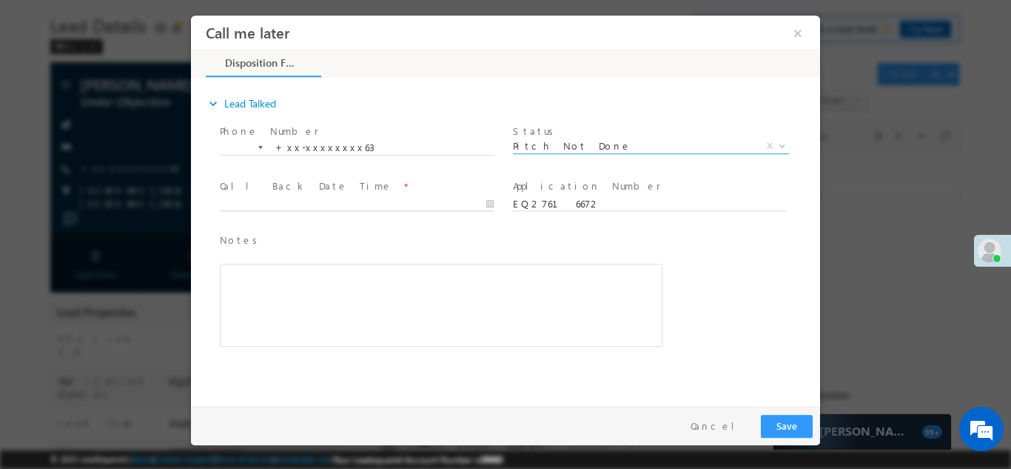
type input "08/22/25 7:53 PM"
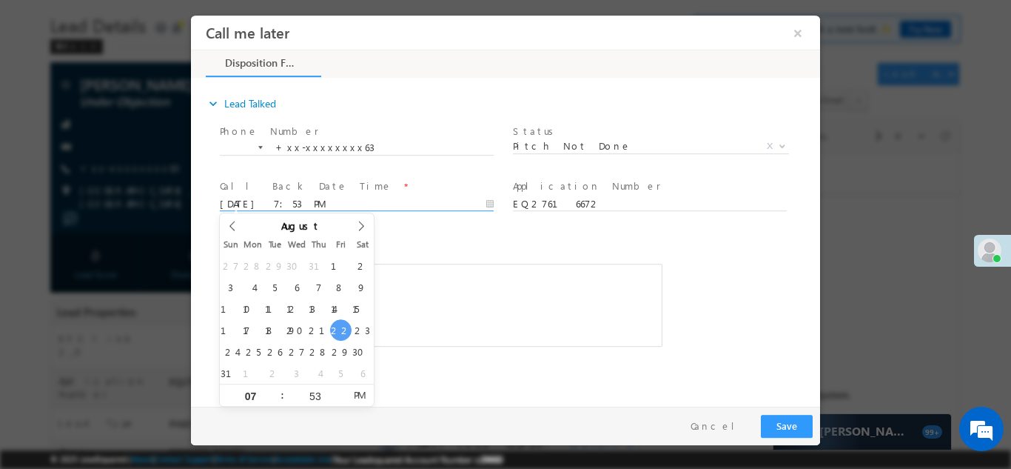
click at [296, 201] on input "08/22/25 7:53 PM" at bounding box center [357, 203] width 274 height 15
click at [792, 427] on button "Save" at bounding box center [787, 425] width 52 height 23
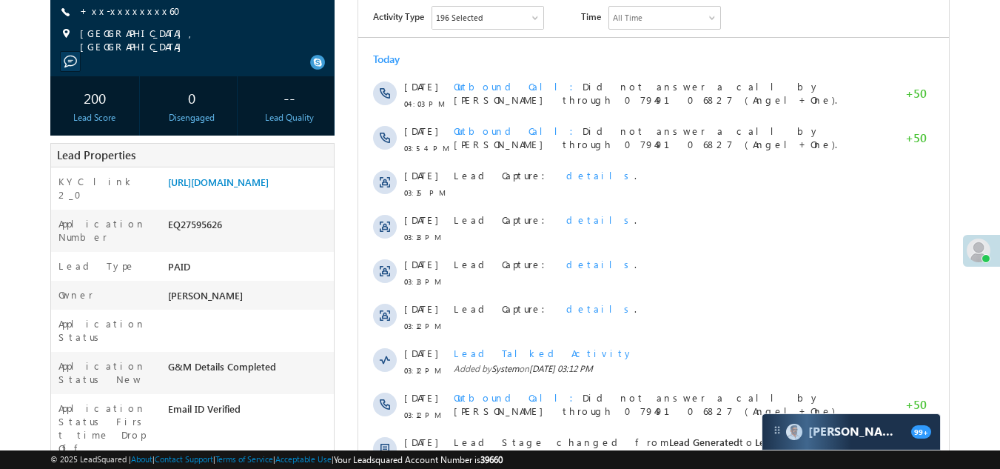
scroll to position [518, 0]
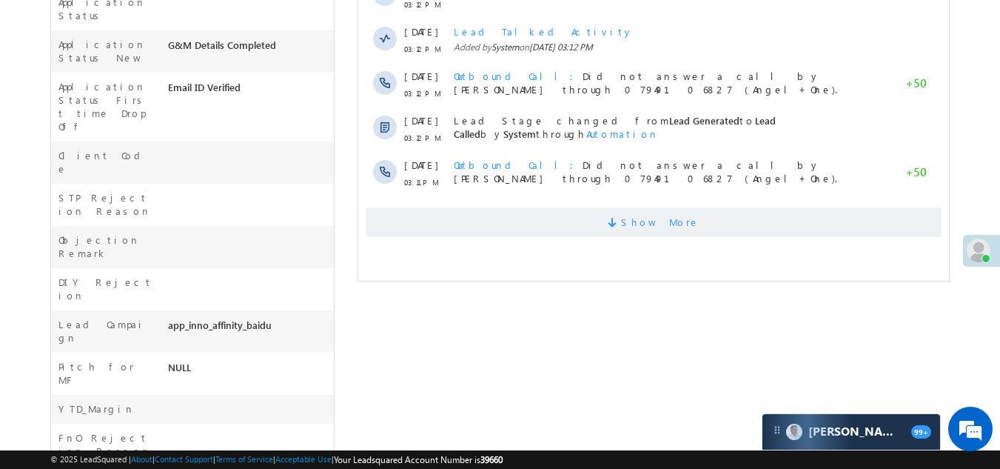
click at [466, 220] on span "Show More" at bounding box center [654, 222] width 576 height 30
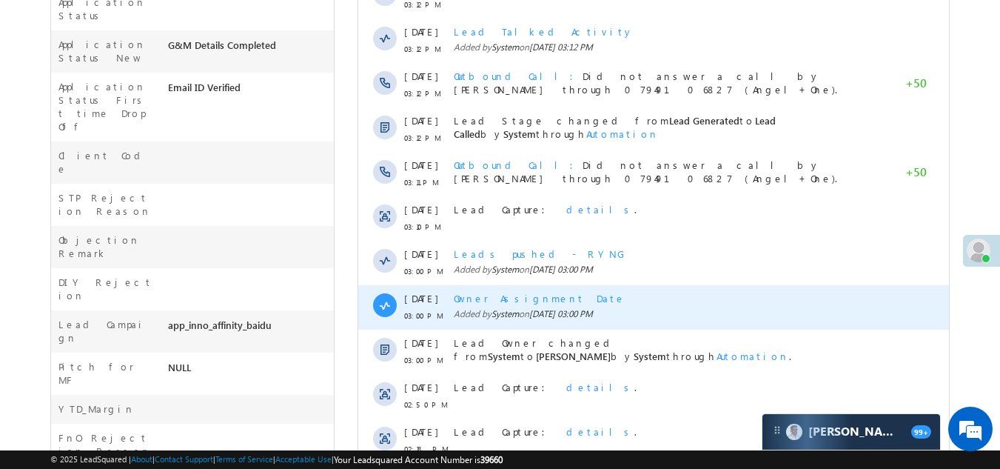
scroll to position [793, 0]
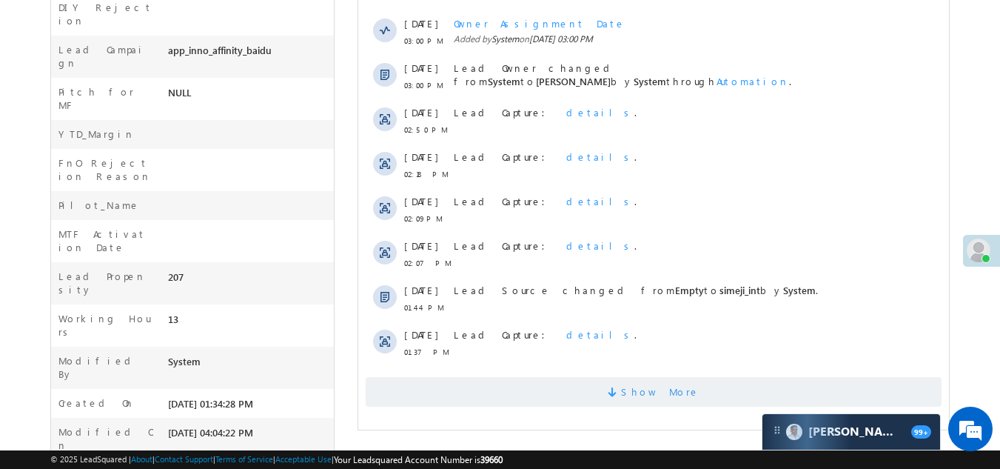
click at [534, 390] on span "Show More" at bounding box center [654, 392] width 576 height 30
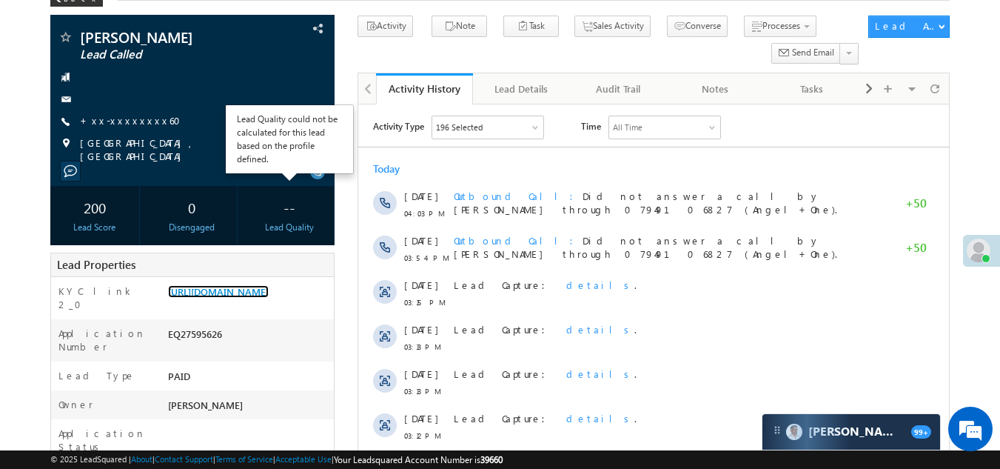
scroll to position [0, 0]
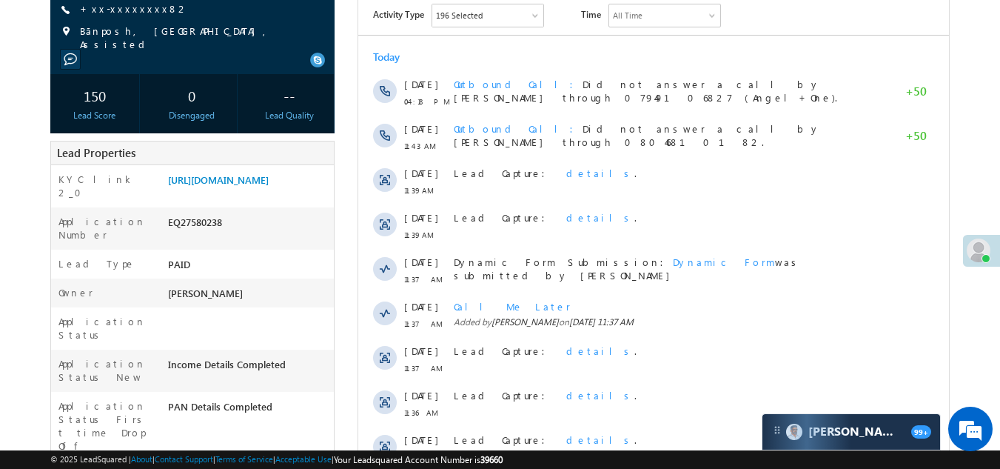
scroll to position [222, 0]
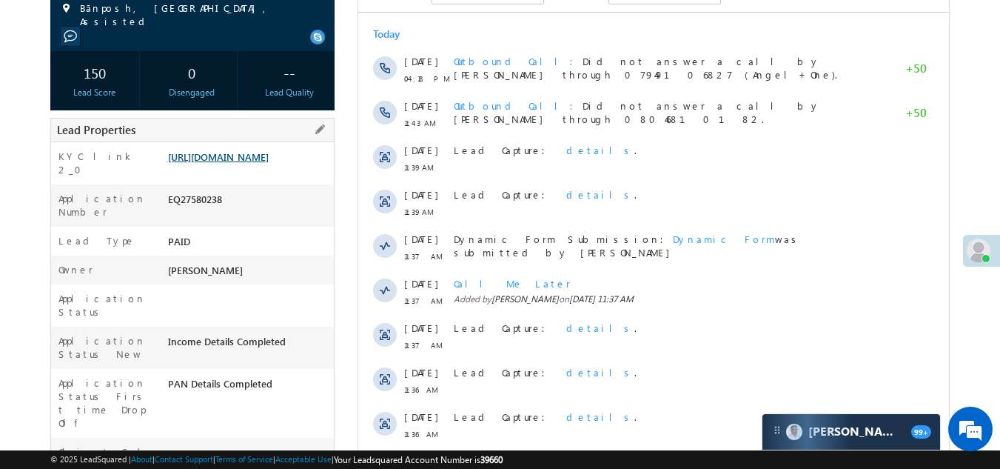
click at [230, 163] on link "[URL][DOMAIN_NAME]" at bounding box center [218, 156] width 101 height 13
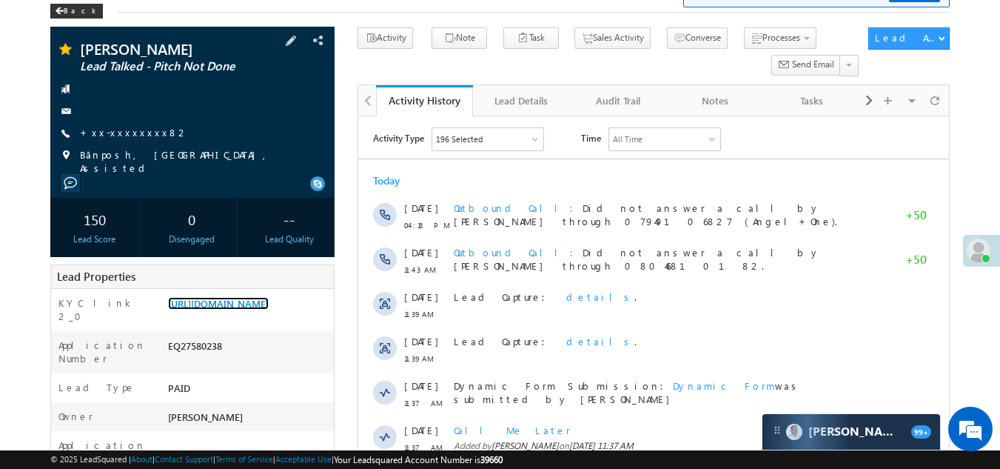
scroll to position [74, 0]
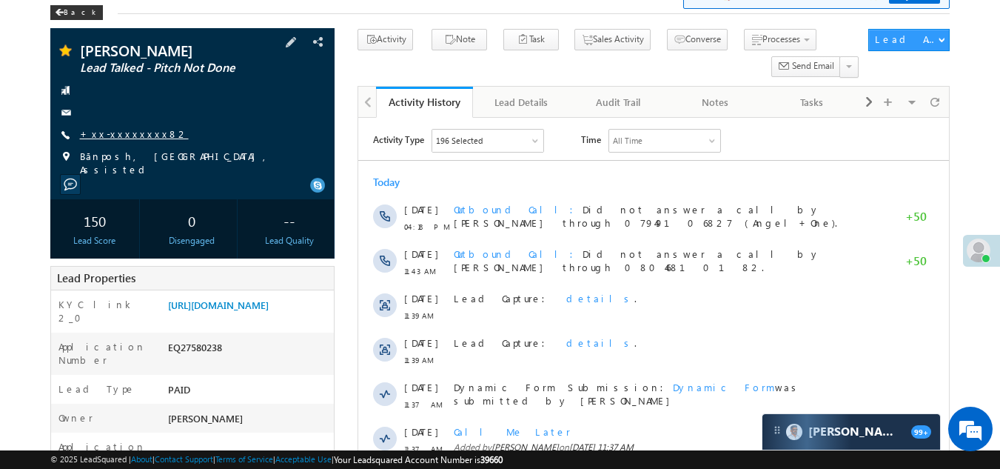
click at [115, 133] on link "+xx-xxxxxxxx82" at bounding box center [134, 133] width 109 height 13
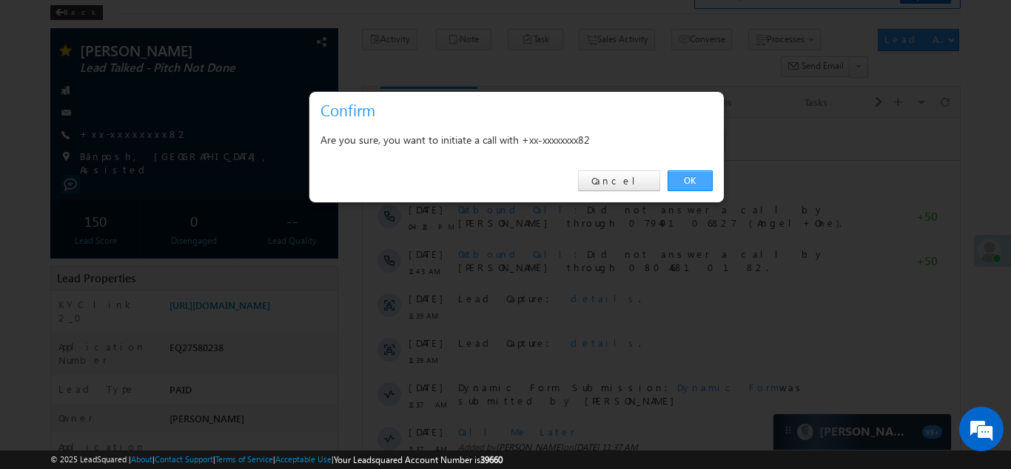
click at [691, 178] on link "OK" at bounding box center [690, 180] width 45 height 21
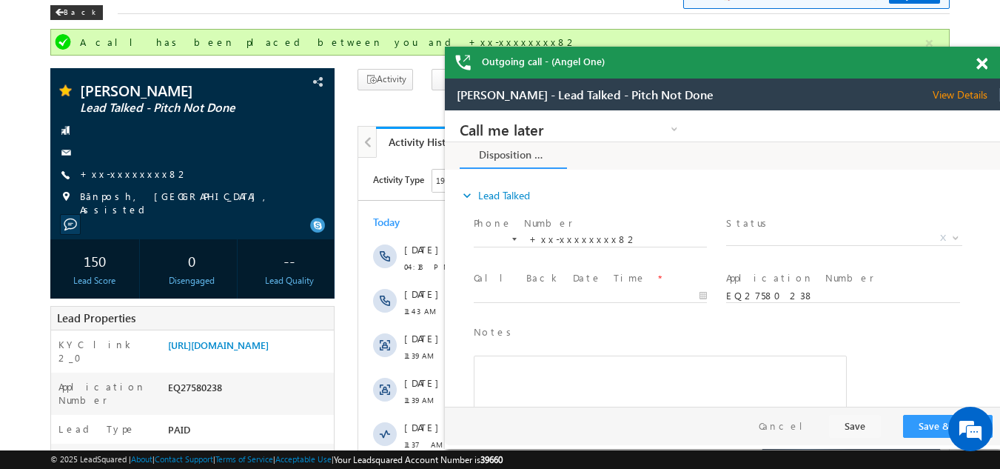
scroll to position [0, 0]
click at [979, 64] on span at bounding box center [982, 64] width 11 height 13
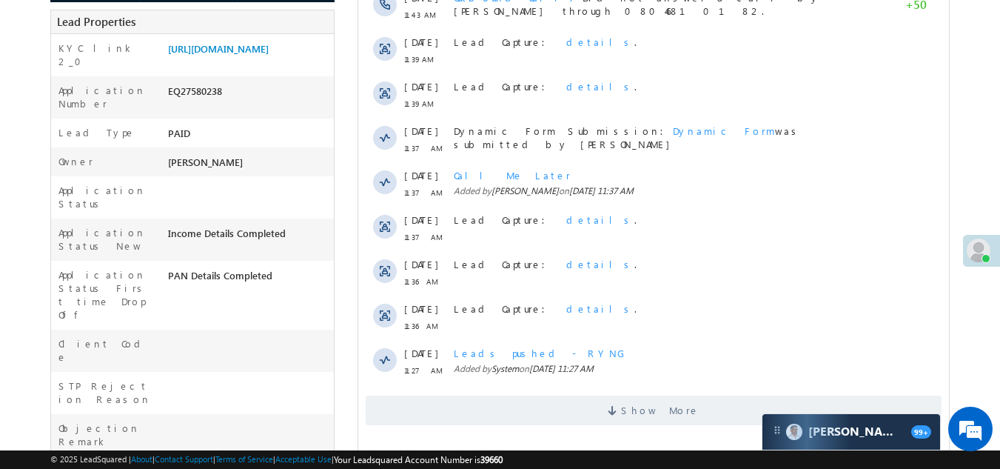
scroll to position [675, 0]
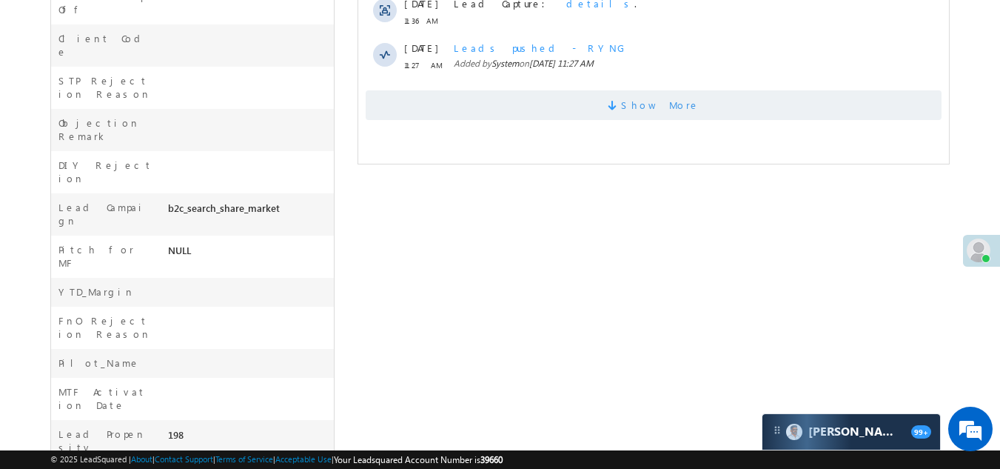
click at [526, 108] on span "Show More" at bounding box center [654, 105] width 576 height 30
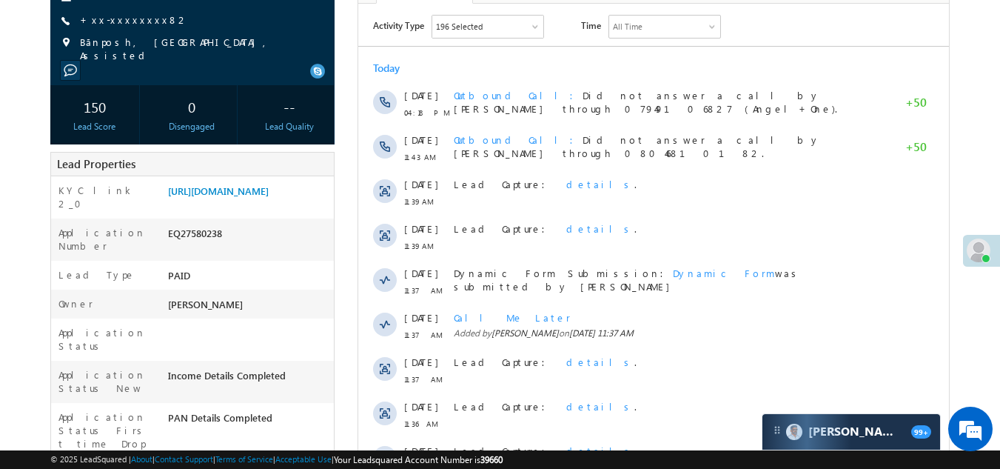
scroll to position [83, 0]
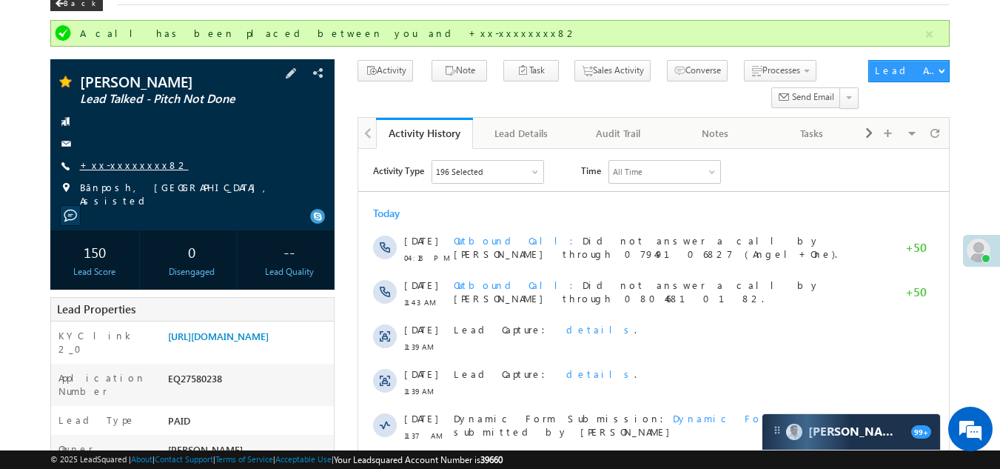
click at [124, 165] on link "+xx-xxxxxxxx82" at bounding box center [134, 164] width 109 height 13
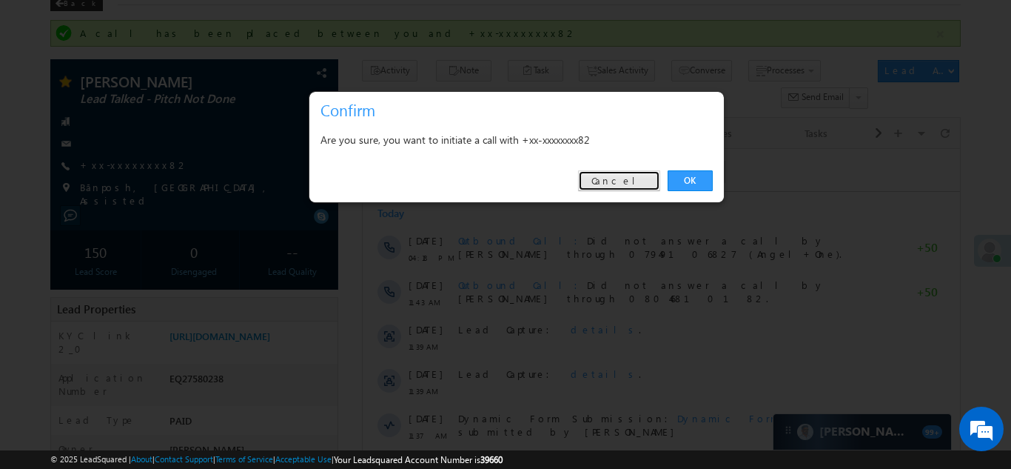
click at [640, 178] on link "Cancel" at bounding box center [619, 180] width 82 height 21
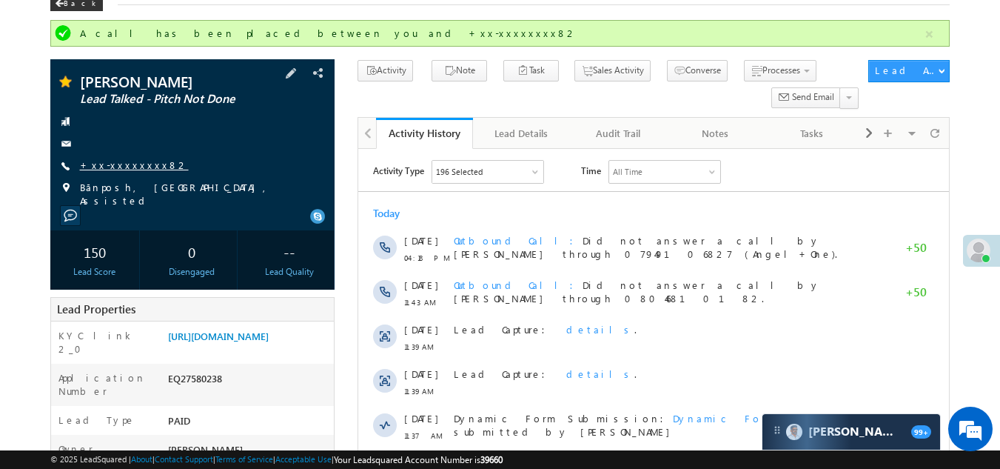
click at [124, 161] on link "+xx-xxxxxxxx82" at bounding box center [134, 164] width 109 height 13
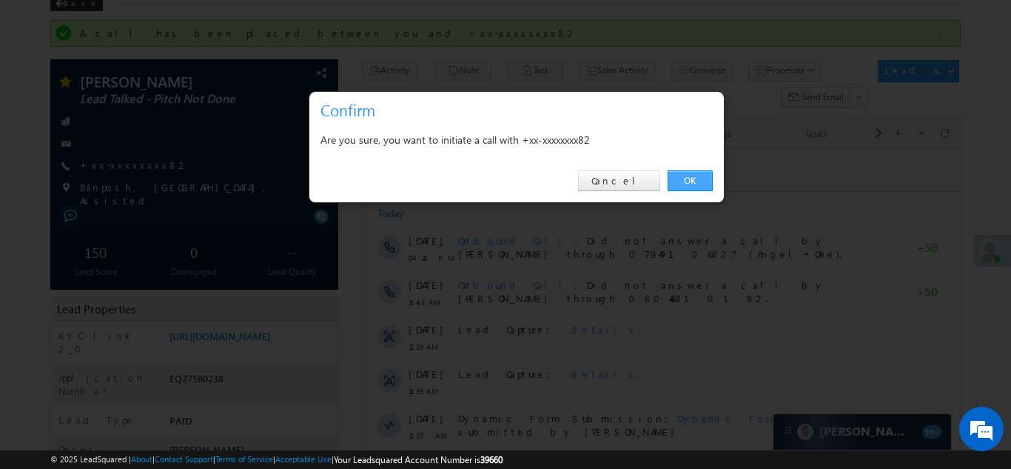
click at [691, 172] on link "OK" at bounding box center [690, 180] width 45 height 21
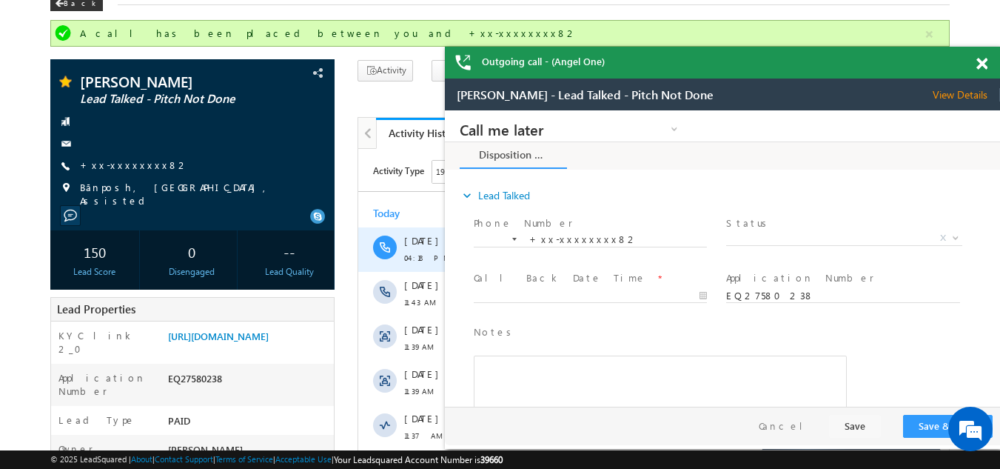
scroll to position [0, 0]
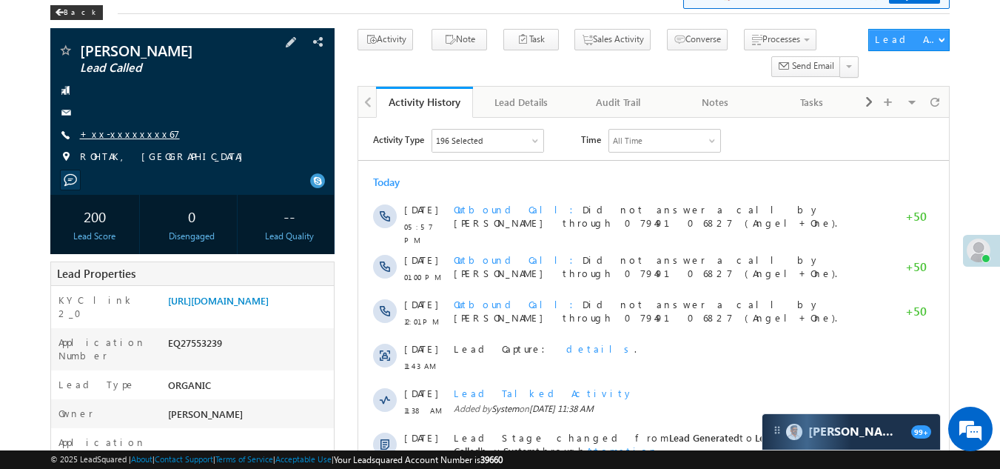
click at [118, 130] on link "+xx-xxxxxxxx67" at bounding box center [130, 133] width 100 height 13
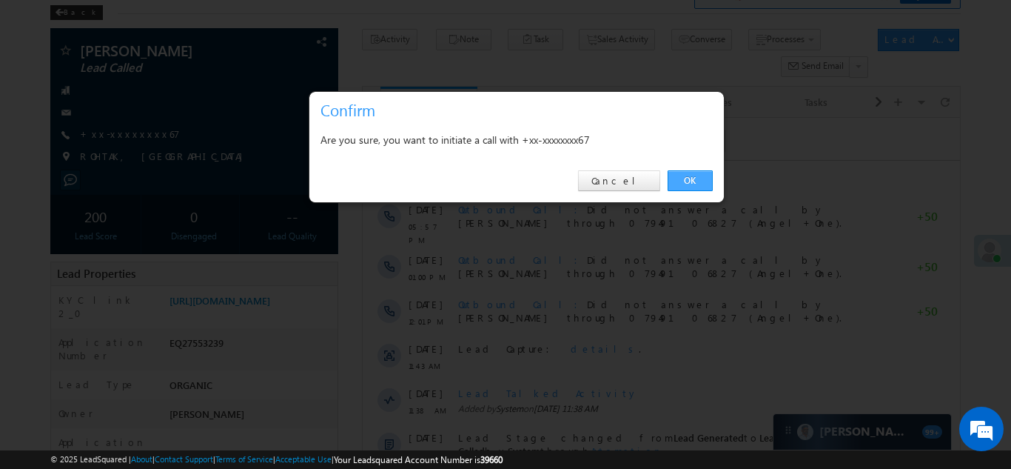
click at [680, 178] on link "OK" at bounding box center [690, 180] width 45 height 21
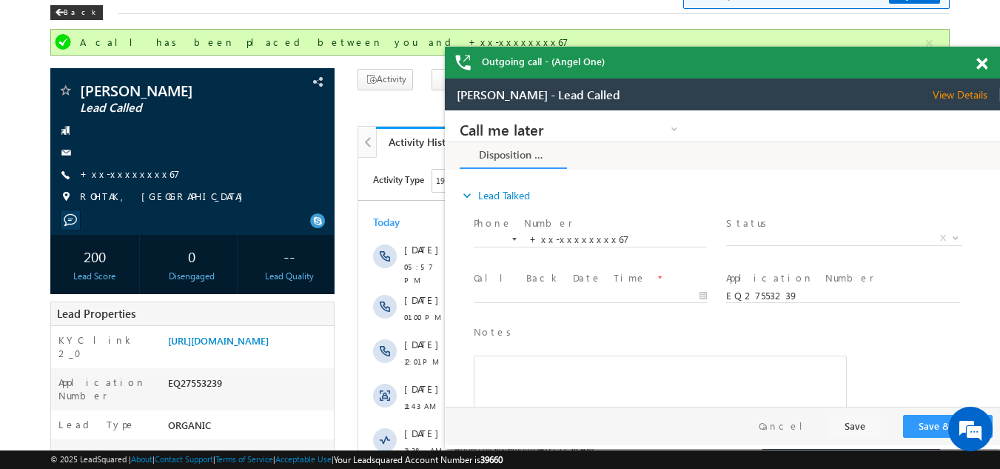
click at [982, 63] on span at bounding box center [982, 64] width 11 height 13
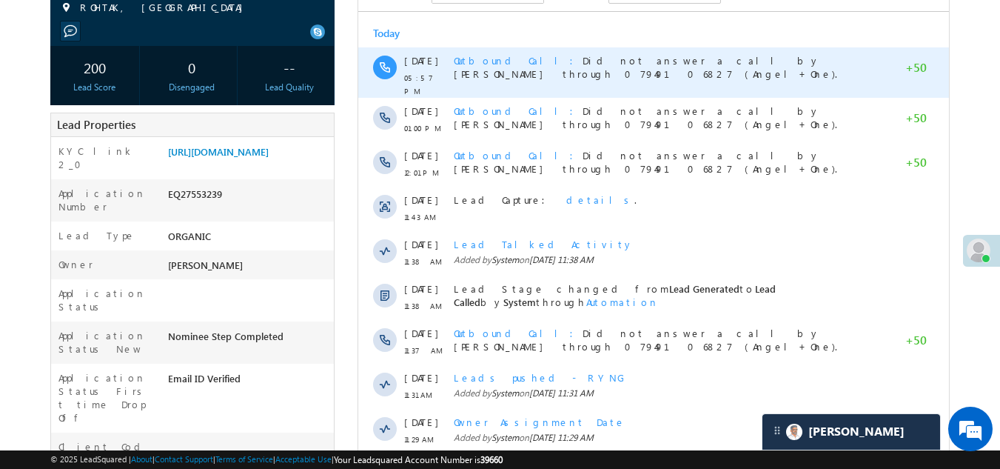
scroll to position [370, 0]
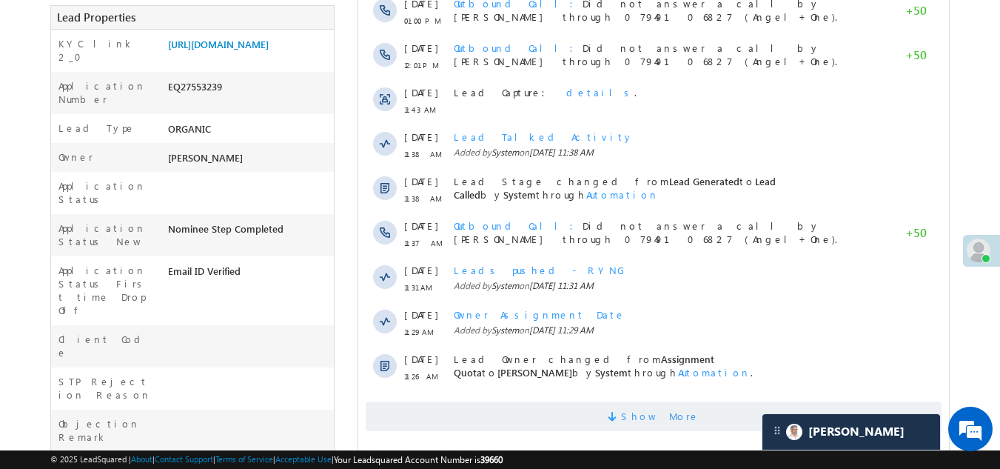
click at [591, 408] on span "Show More" at bounding box center [654, 416] width 576 height 30
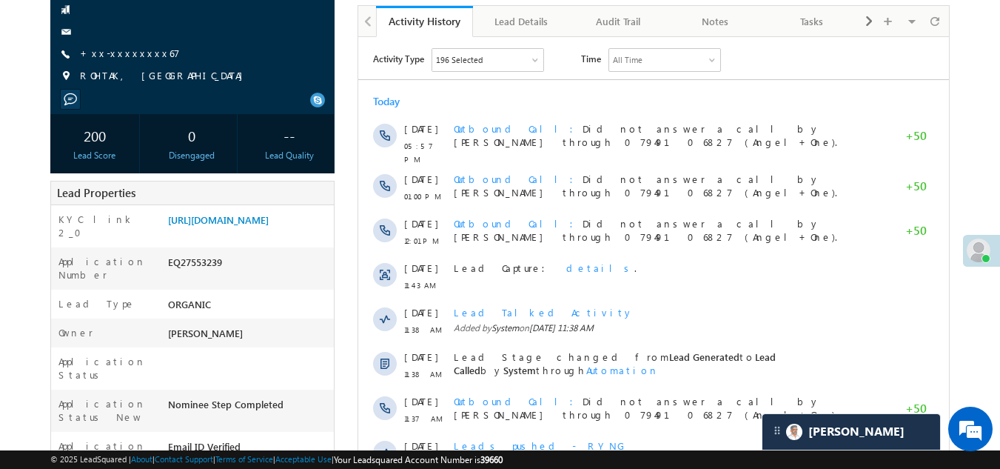
scroll to position [0, 0]
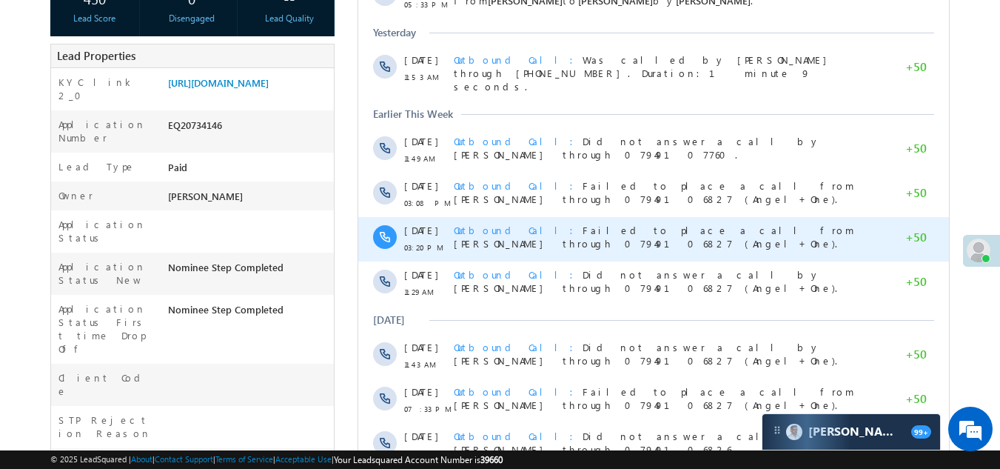
scroll to position [74, 0]
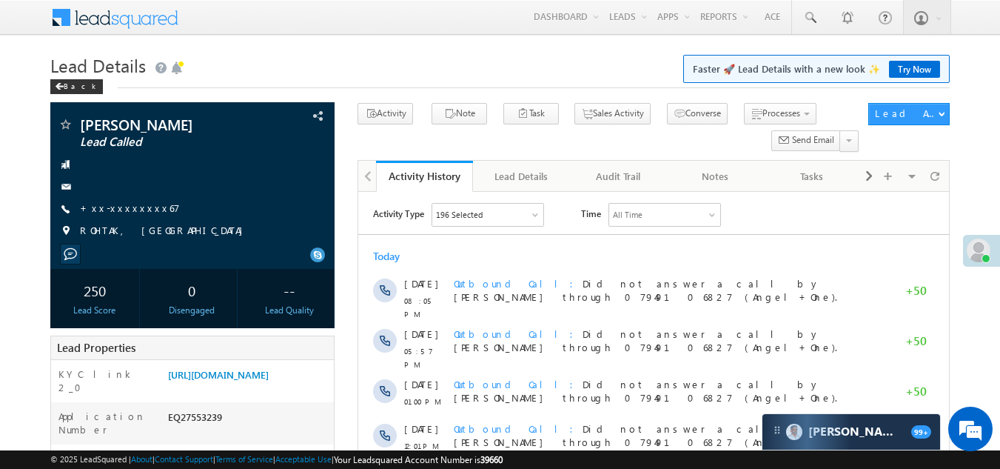
drag, startPoint x: 528, startPoint y: 201, endPoint x: 1005, endPoint y: 461, distance: 543.7
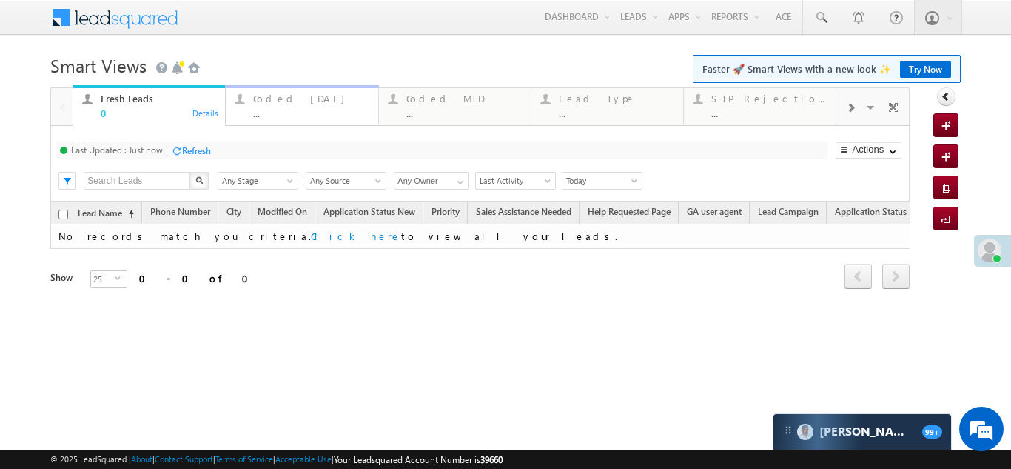
click at [281, 113] on div "..." at bounding box center [310, 112] width 115 height 11
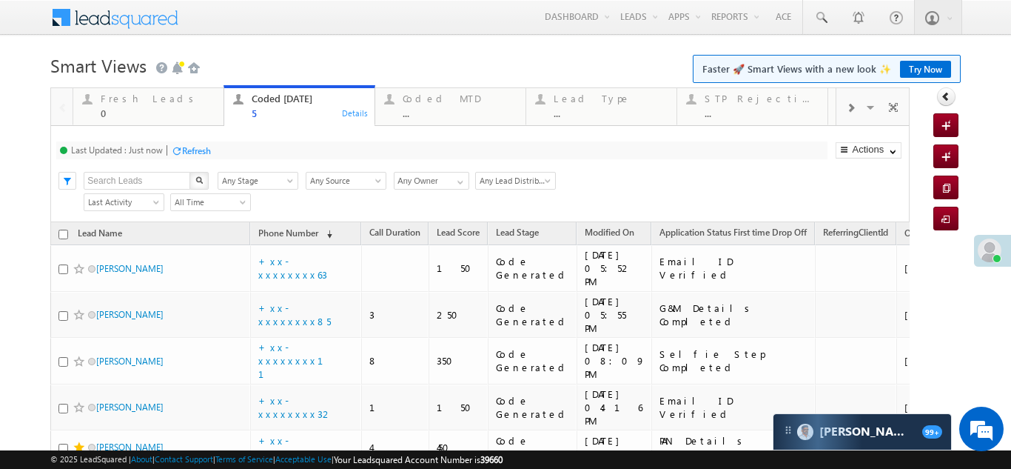
click at [188, 147] on div "Refresh" at bounding box center [196, 150] width 29 height 11
click at [257, 150] on div "Refresh" at bounding box center [252, 150] width 29 height 11
click at [201, 150] on div "Refresh" at bounding box center [196, 150] width 29 height 11
click at [192, 148] on div "Refresh" at bounding box center [196, 150] width 29 height 11
click at [258, 148] on div "Refresh" at bounding box center [252, 150] width 29 height 11
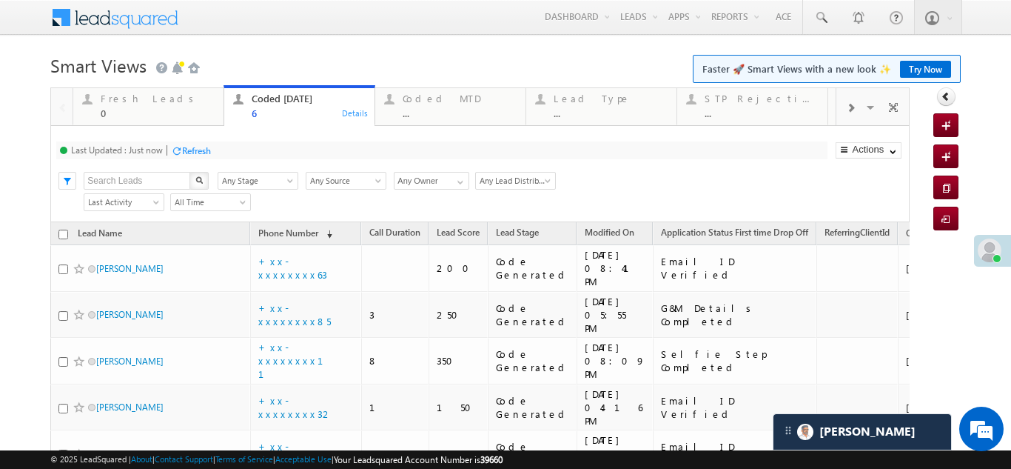
click at [204, 158] on div "Last Updated : Just now Refresh Refreshing..." at bounding box center [441, 150] width 771 height 18
click at [206, 145] on div "Refresh" at bounding box center [196, 150] width 29 height 11
click at [203, 154] on div "Refresh" at bounding box center [196, 150] width 29 height 11
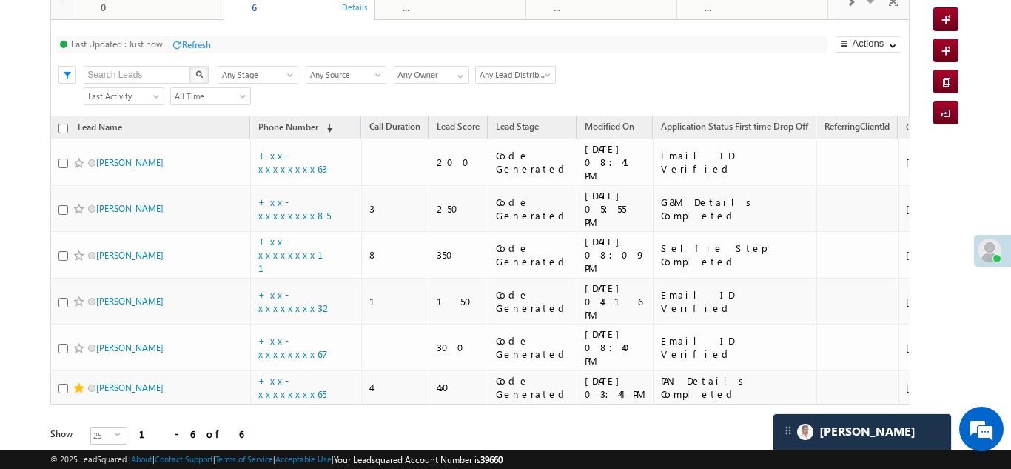
scroll to position [109, 0]
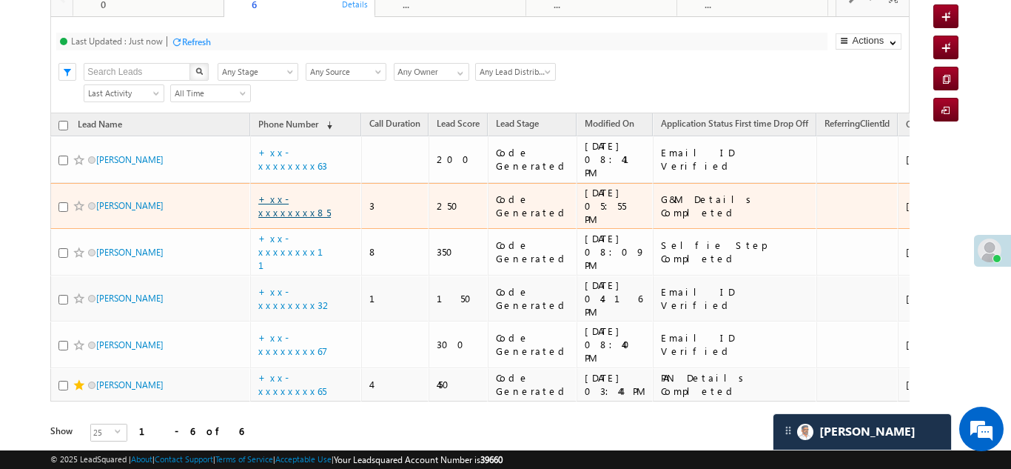
click at [295, 192] on link "+xx-xxxxxxxx85" at bounding box center [294, 205] width 73 height 26
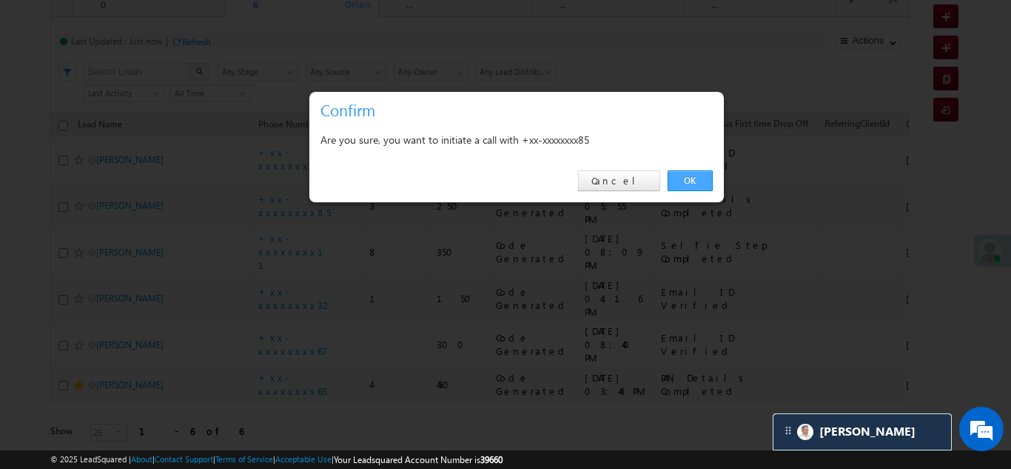
click at [689, 173] on link "OK" at bounding box center [690, 180] width 45 height 21
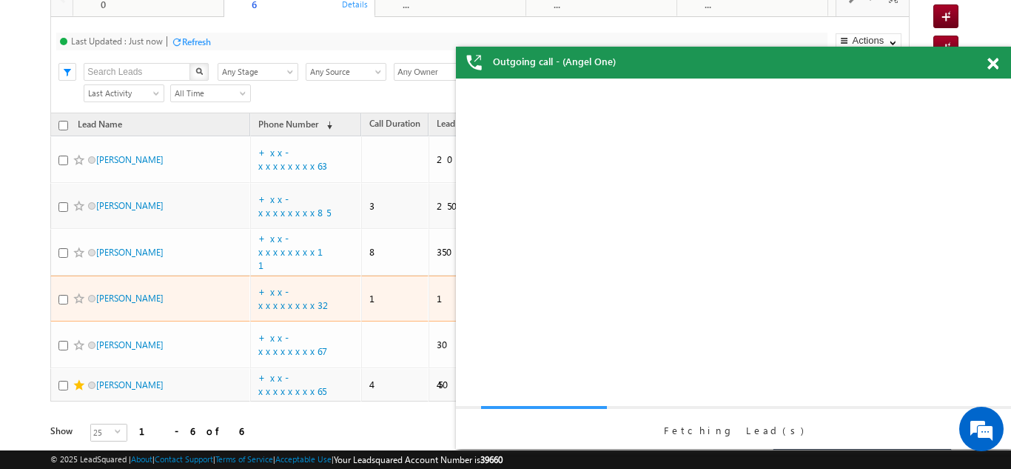
scroll to position [0, 0]
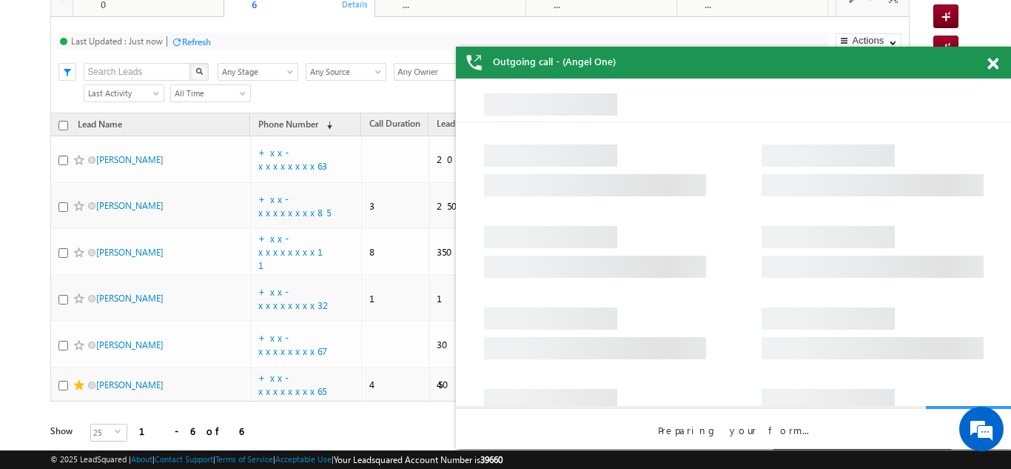
click at [989, 63] on span at bounding box center [993, 64] width 11 height 13
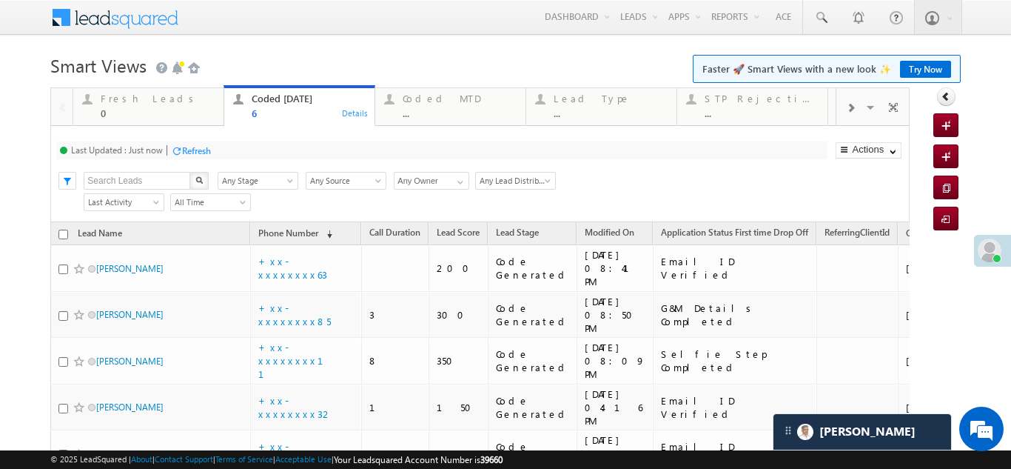
click at [191, 154] on div "Refresh" at bounding box center [196, 150] width 29 height 11
click at [255, 147] on div "Refresh" at bounding box center [252, 150] width 29 height 11
click at [193, 154] on div "Refresh" at bounding box center [196, 150] width 29 height 11
click at [142, 101] on div "Fresh Leads" at bounding box center [158, 99] width 114 height 12
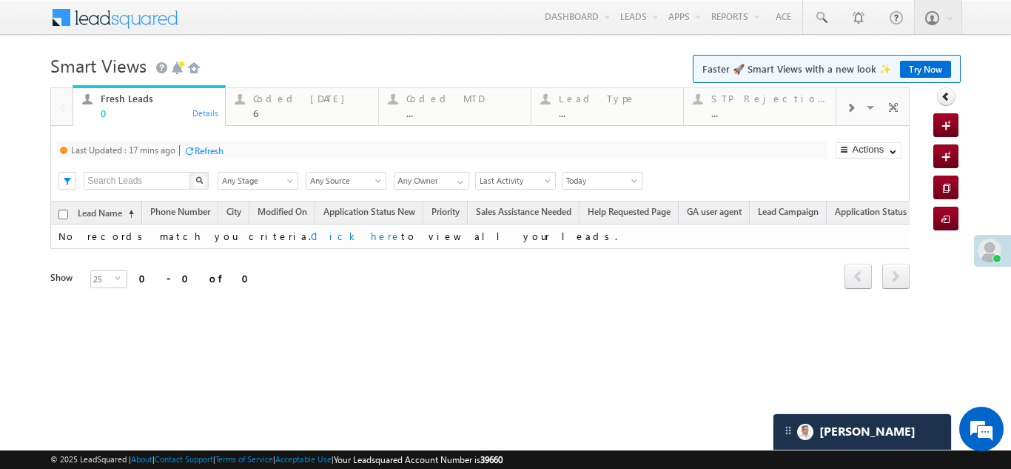
click at [203, 147] on div "Refresh" at bounding box center [209, 150] width 29 height 11
click at [264, 101] on div "Coded Today" at bounding box center [310, 99] width 115 height 12
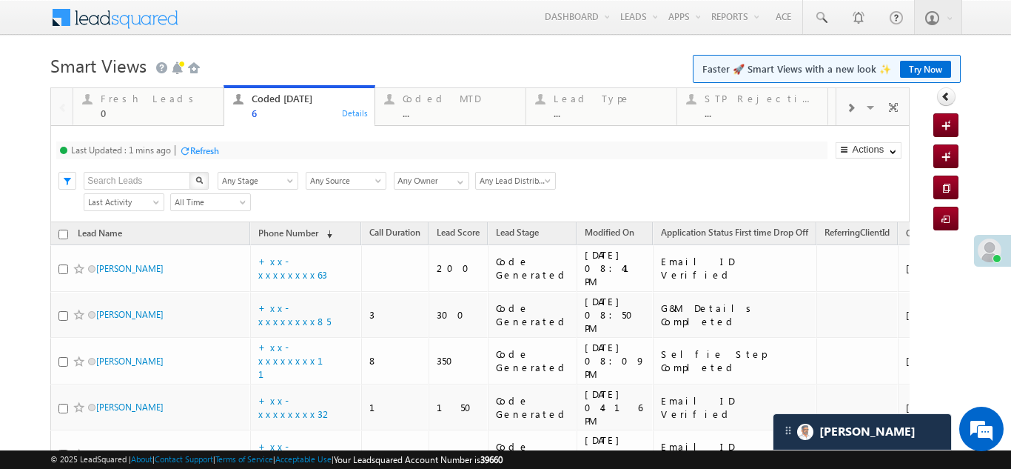
click at [210, 150] on div "Refresh" at bounding box center [204, 150] width 29 height 11
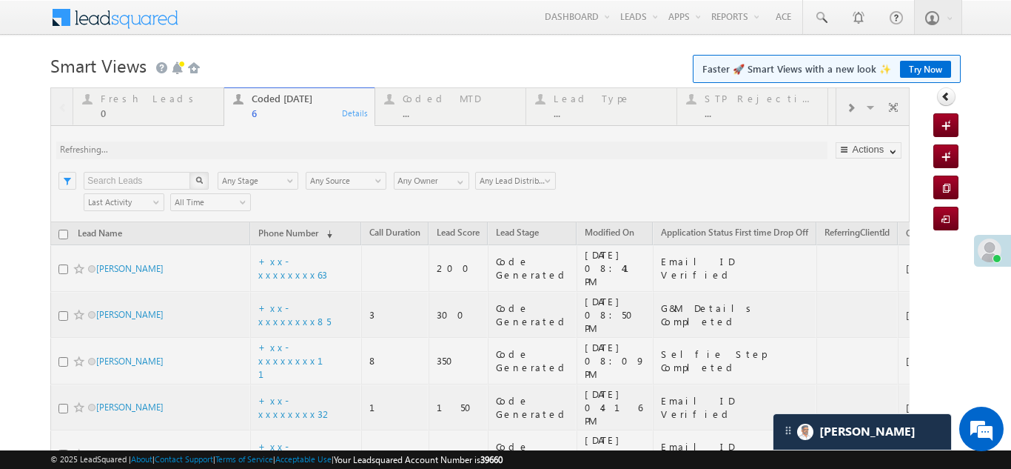
click at [212, 144] on div at bounding box center [480, 339] width 860 height 505
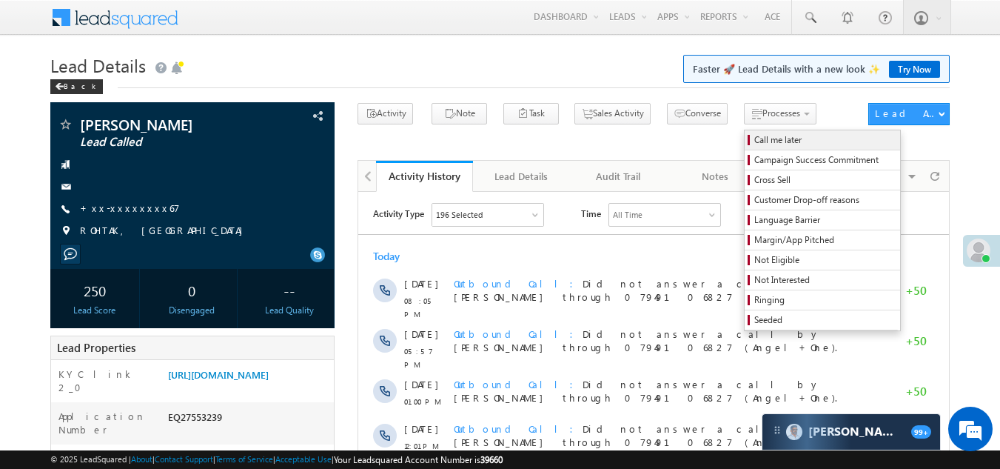
click at [754, 138] on span "Call me later" at bounding box center [824, 139] width 141 height 13
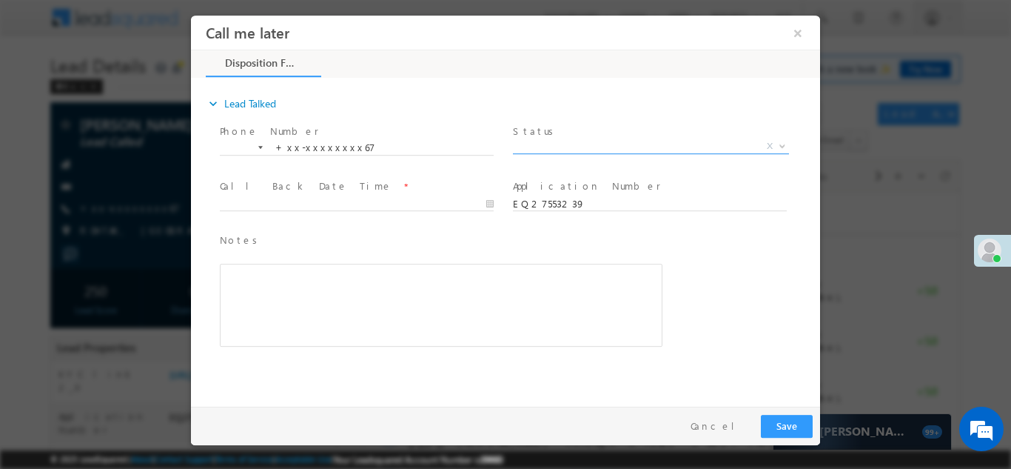
click at [549, 144] on span "X" at bounding box center [651, 145] width 276 height 15
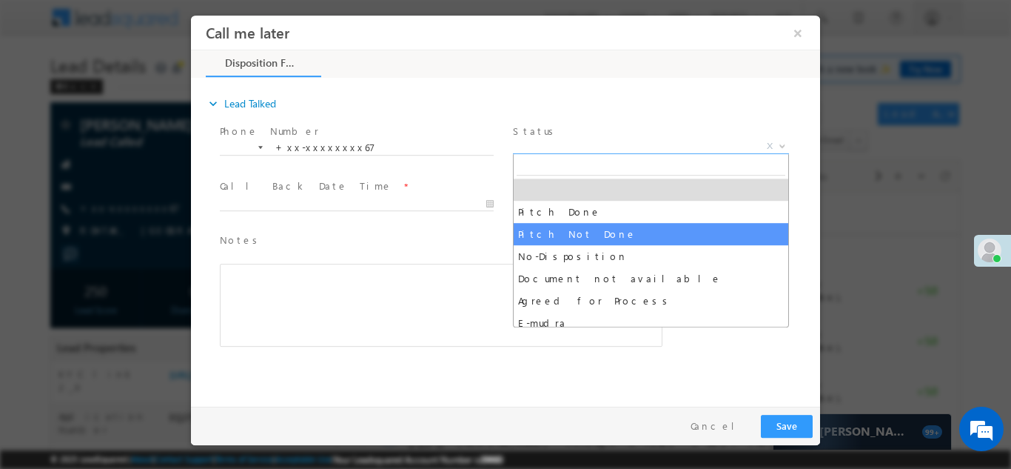
select select "Pitch Not Done"
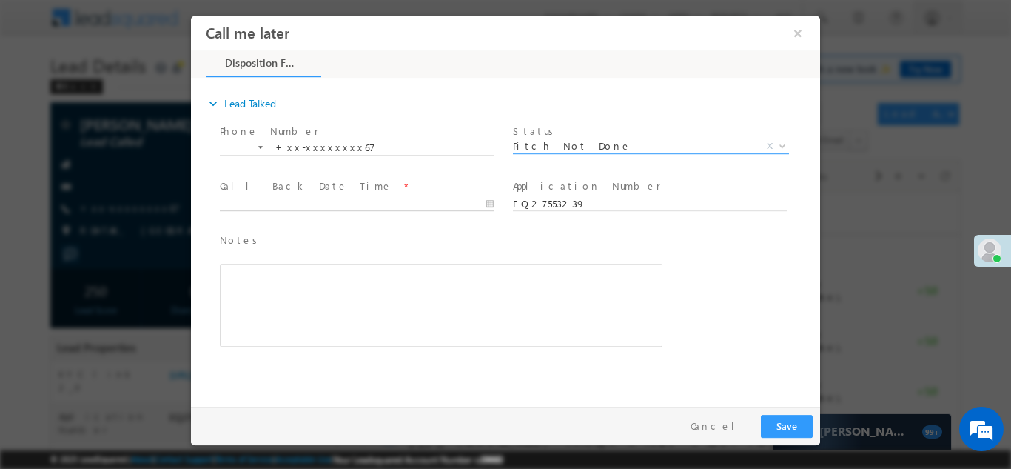
type input "[DATE] 8:30 PM"
click at [319, 201] on input "[DATE] 8:30 PM" at bounding box center [357, 203] width 274 height 15
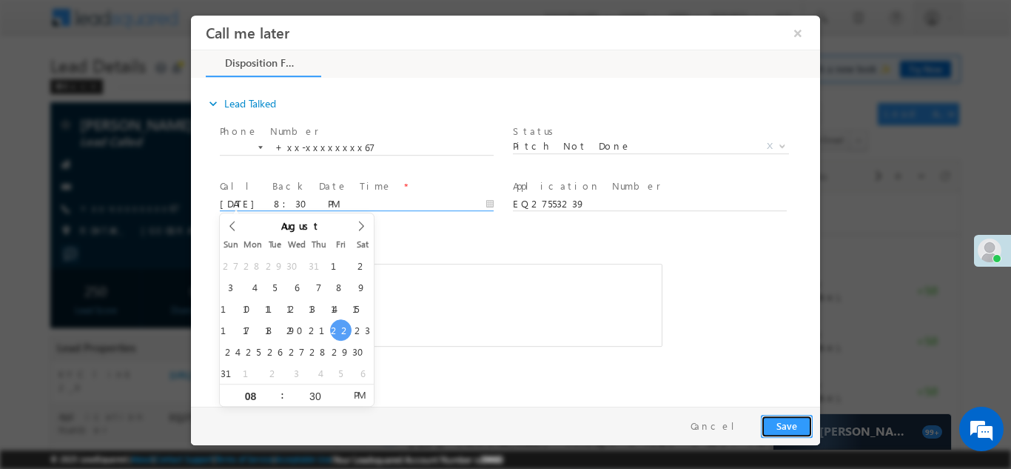
click at [780, 419] on button "Save" at bounding box center [787, 425] width 52 height 23
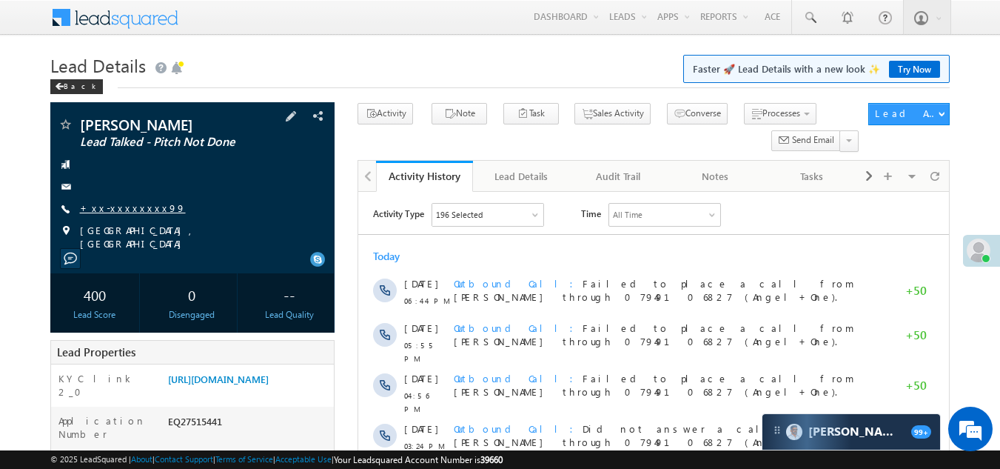
click at [123, 211] on link "+xx-xxxxxxxx99" at bounding box center [133, 207] width 106 height 13
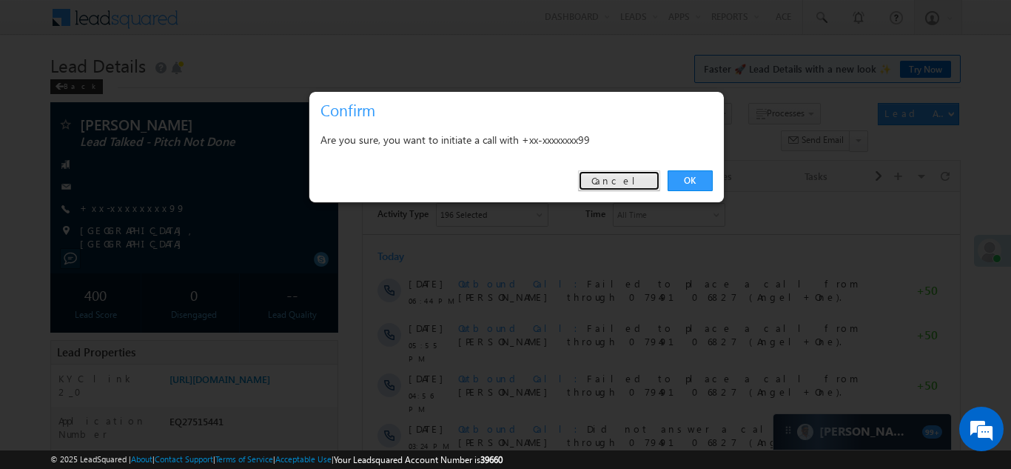
click at [626, 179] on link "Cancel" at bounding box center [619, 180] width 82 height 21
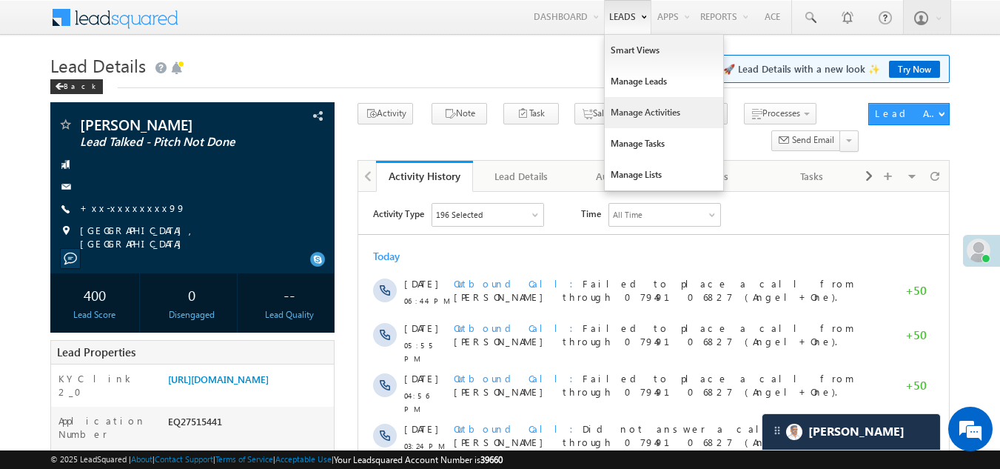
click at [627, 107] on link "Manage Activities" at bounding box center [664, 112] width 118 height 31
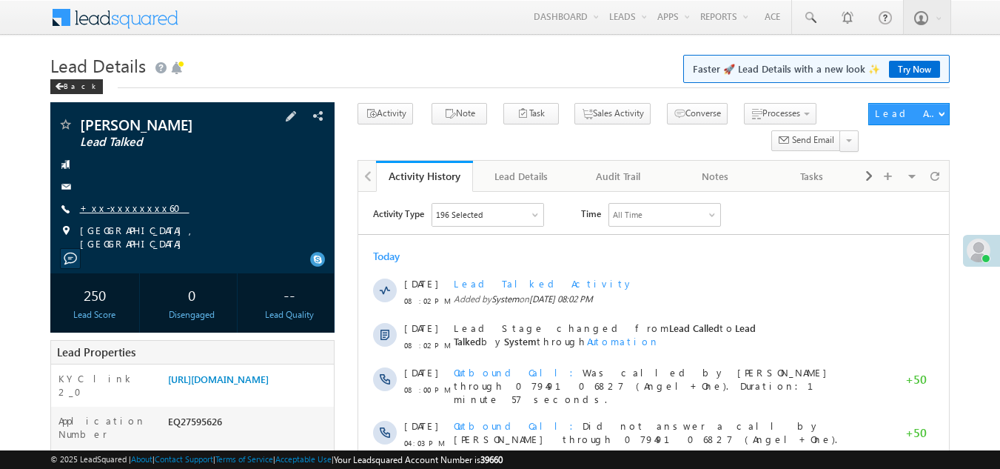
click at [119, 206] on link "+xx-xxxxxxxx60" at bounding box center [135, 207] width 110 height 13
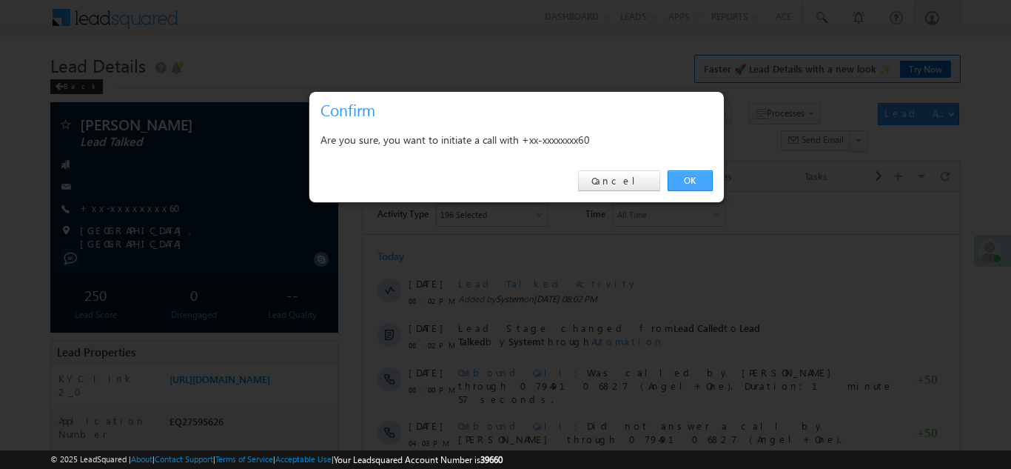
click at [687, 177] on link "OK" at bounding box center [690, 180] width 45 height 21
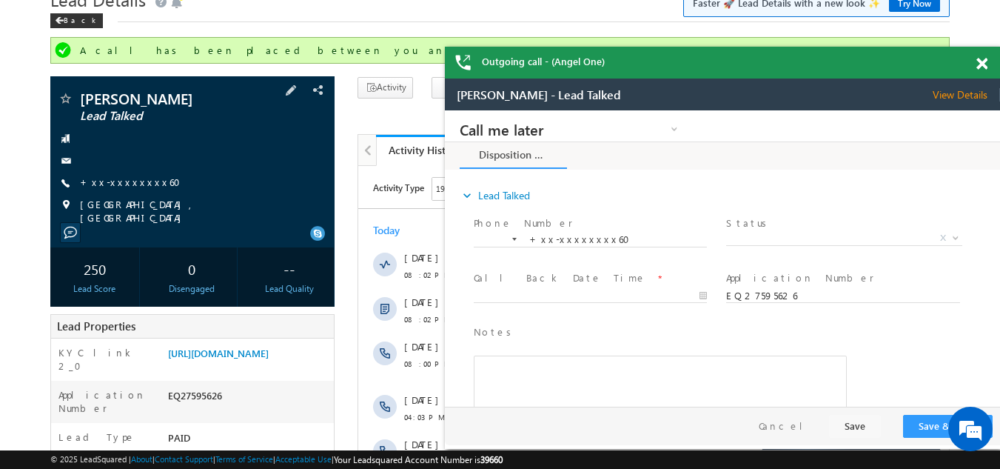
scroll to position [148, 0]
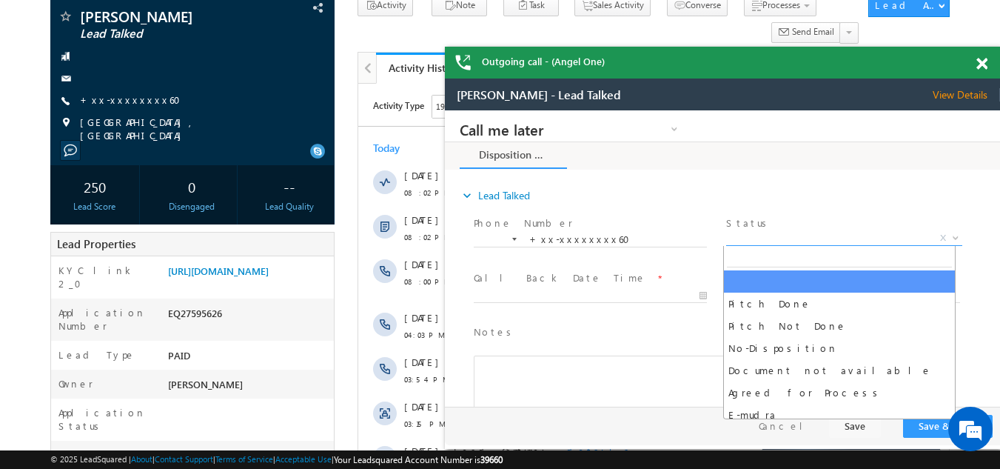
click at [761, 232] on span "X" at bounding box center [843, 238] width 235 height 15
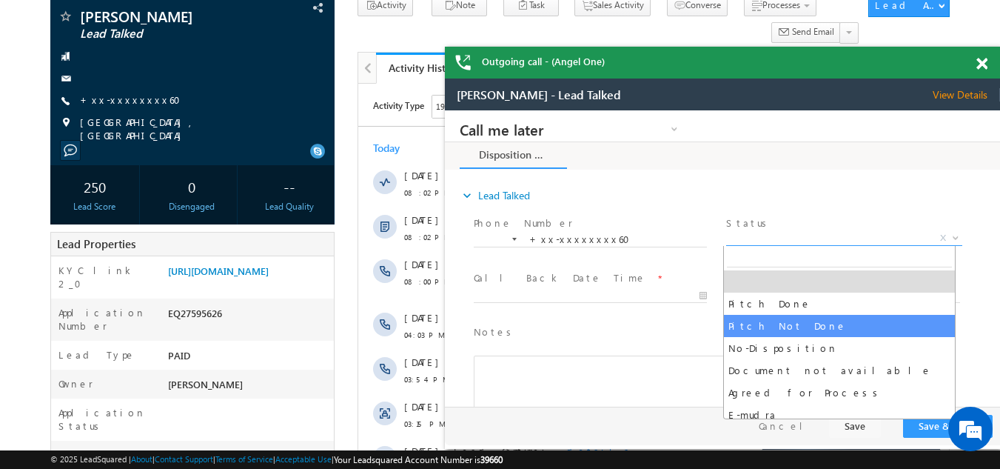
select select "Pitch Not Done"
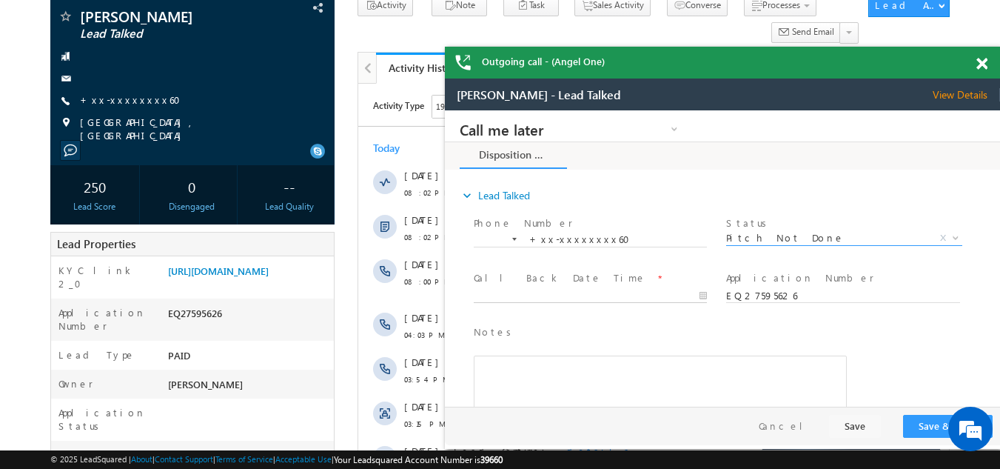
type input "08/22/25 8:33 PM"
click at [570, 294] on input "08/22/25 8:33 PM" at bounding box center [590, 296] width 233 height 15
click at [920, 426] on button "Save & Close" at bounding box center [948, 426] width 90 height 23
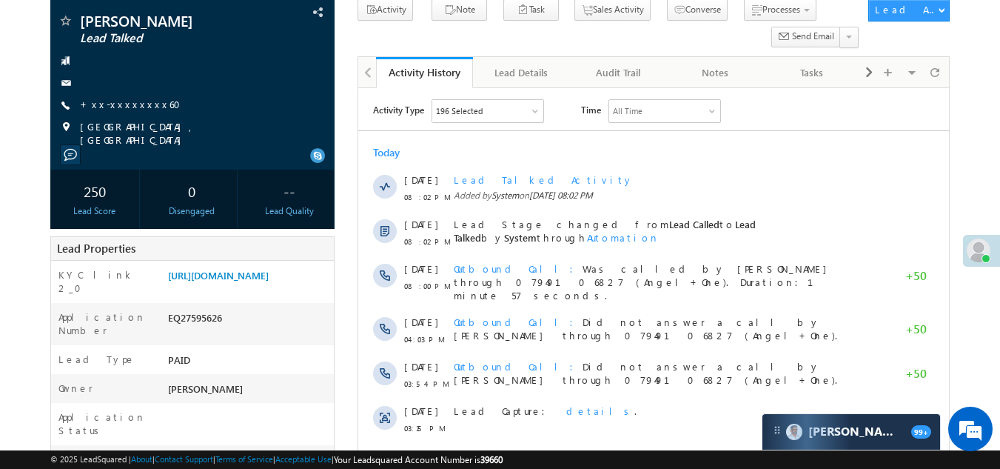
scroll to position [0, 0]
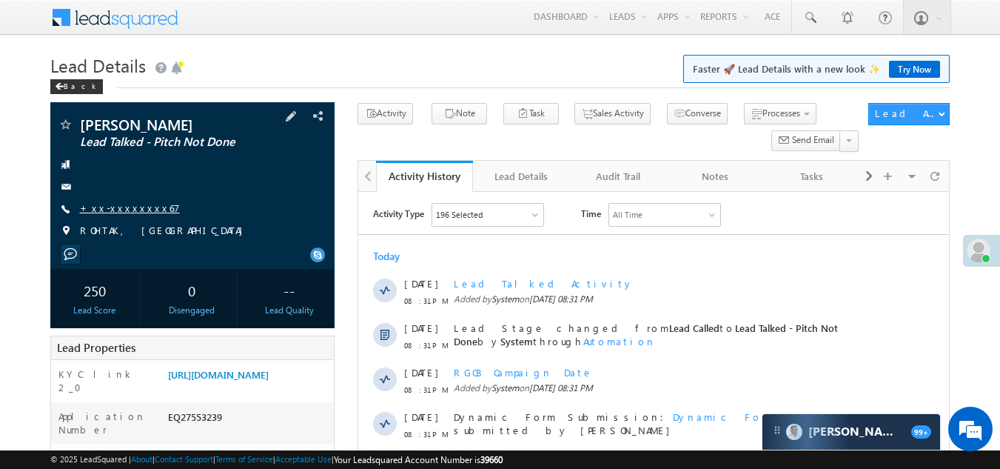
click at [111, 205] on link "+xx-xxxxxxxx67" at bounding box center [130, 207] width 100 height 13
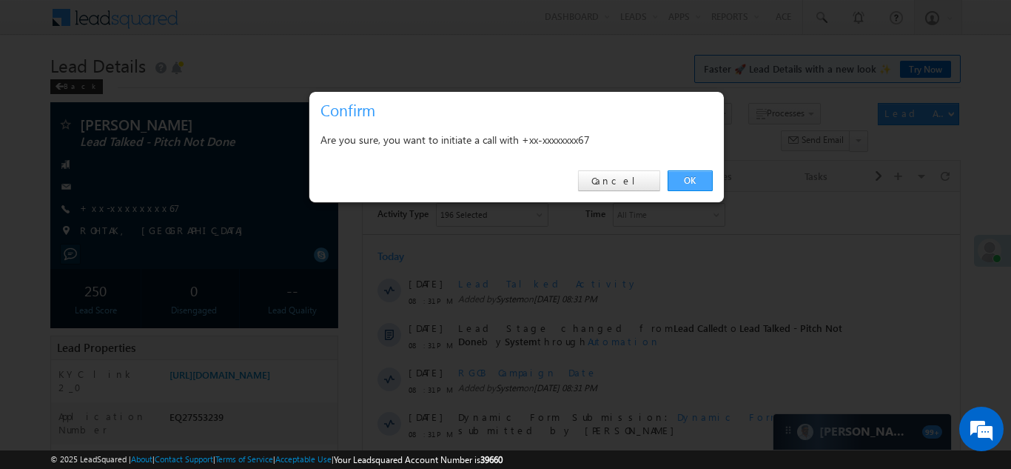
click at [687, 181] on link "OK" at bounding box center [690, 180] width 45 height 21
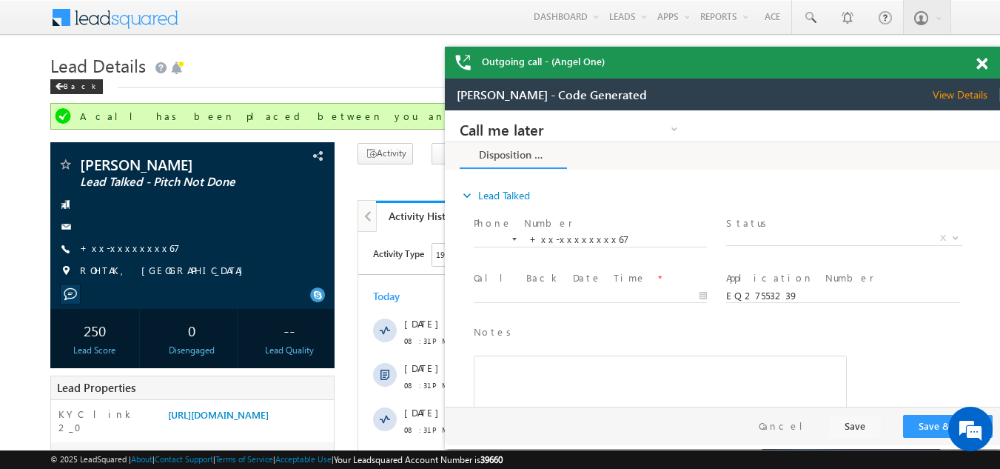
click at [982, 61] on span at bounding box center [982, 64] width 11 height 13
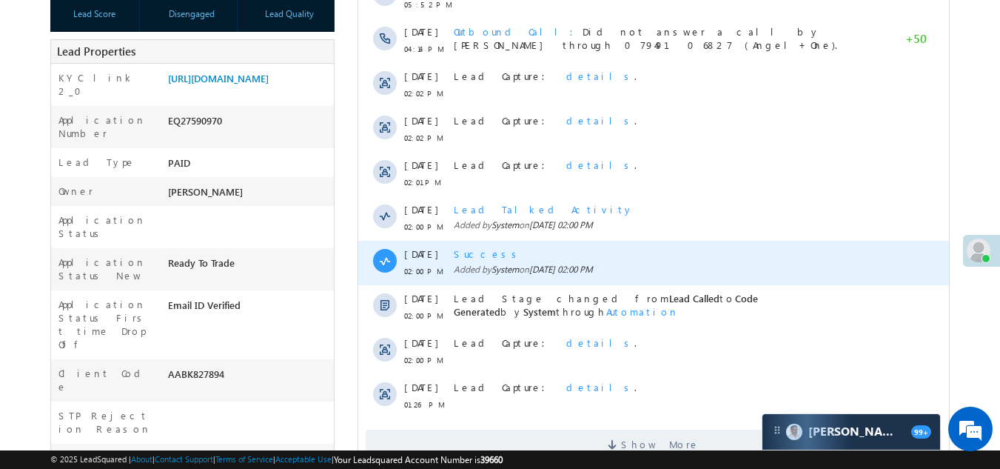
scroll to position [518, 0]
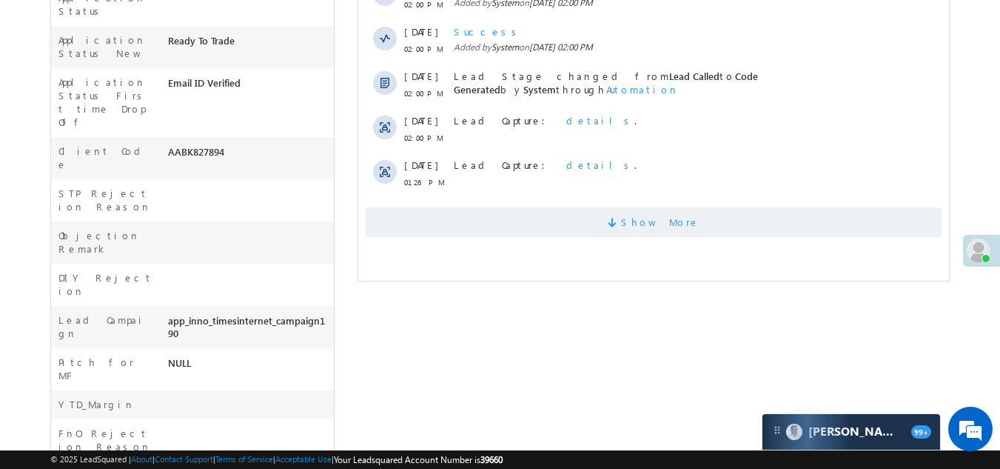
click at [479, 218] on span "Show More" at bounding box center [654, 222] width 576 height 30
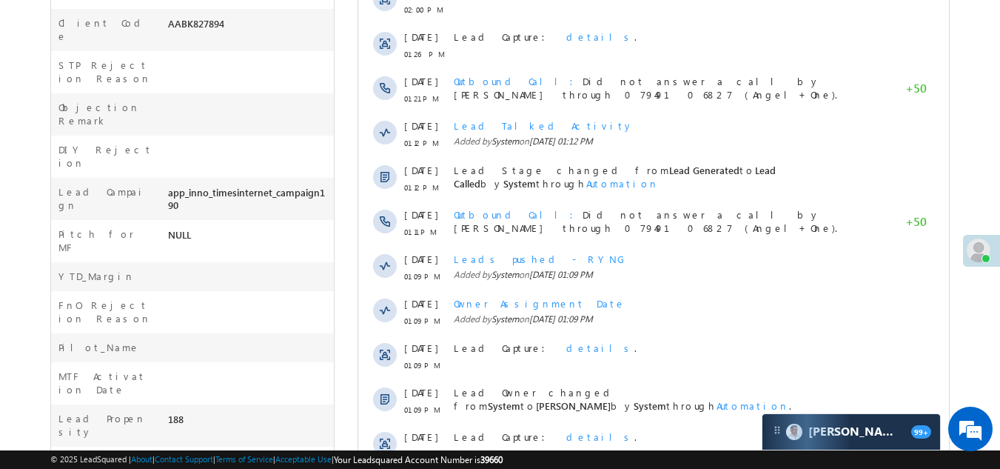
scroll to position [793, 0]
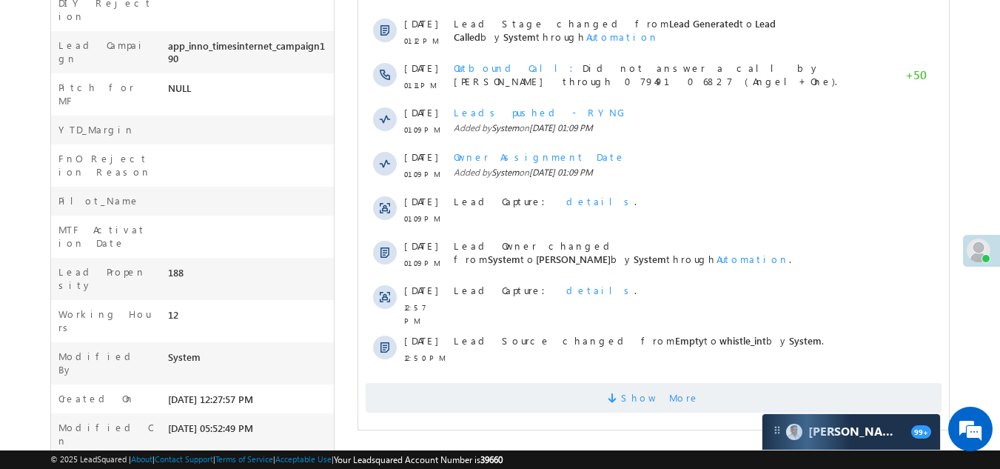
click at [575, 403] on span "Show More" at bounding box center [654, 398] width 576 height 30
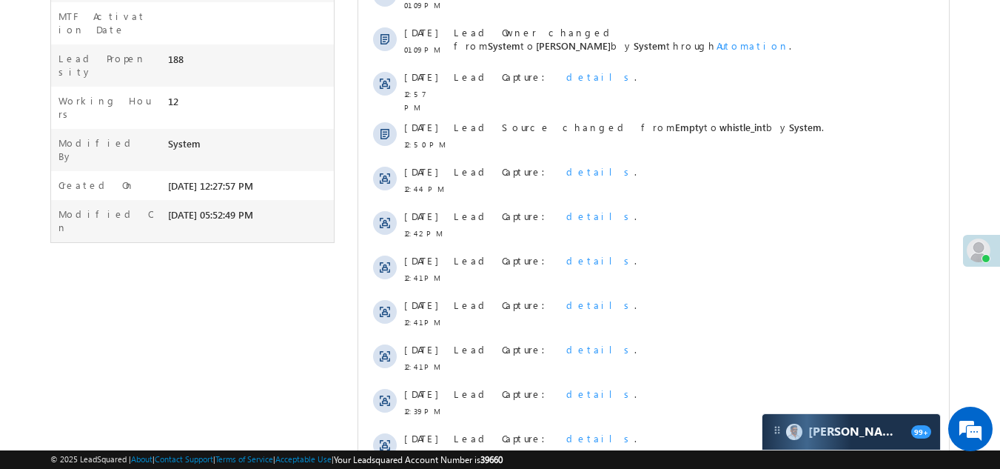
scroll to position [1237, 0]
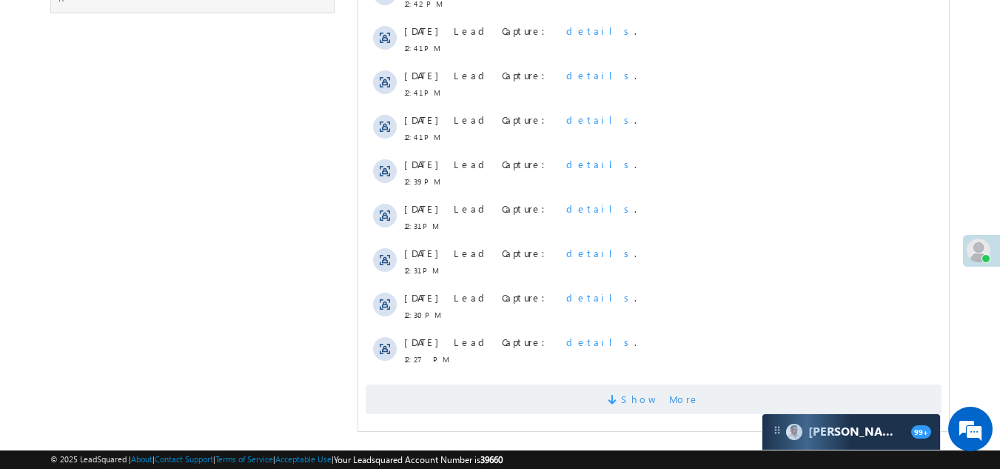
click at [572, 397] on span "Show More" at bounding box center [654, 399] width 576 height 30
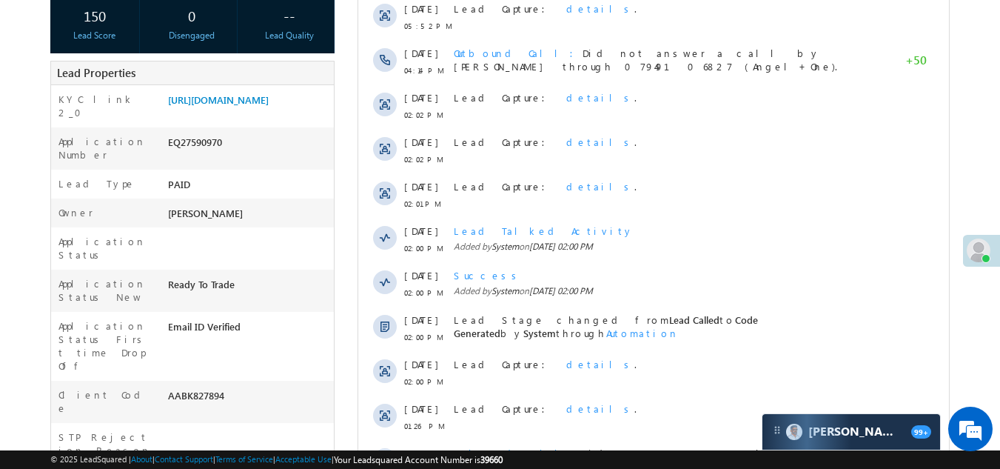
scroll to position [0, 0]
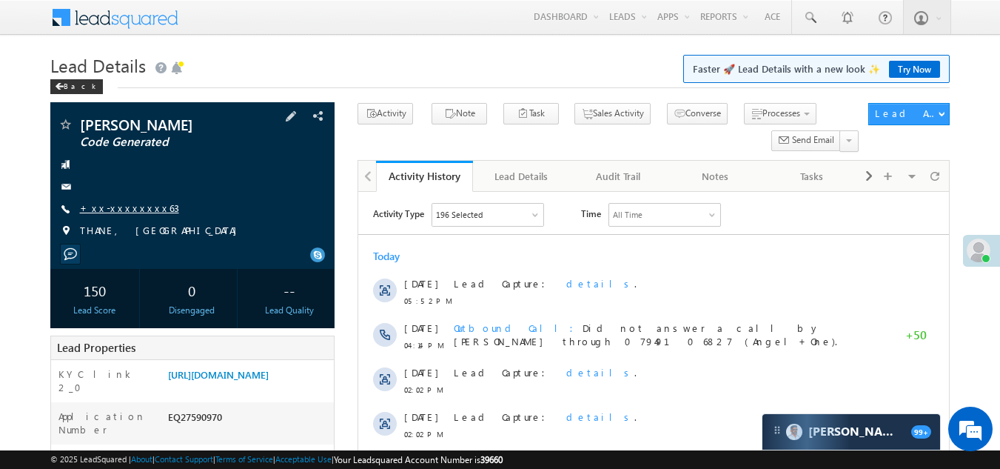
click at [130, 210] on link "+xx-xxxxxxxx63" at bounding box center [129, 207] width 99 height 13
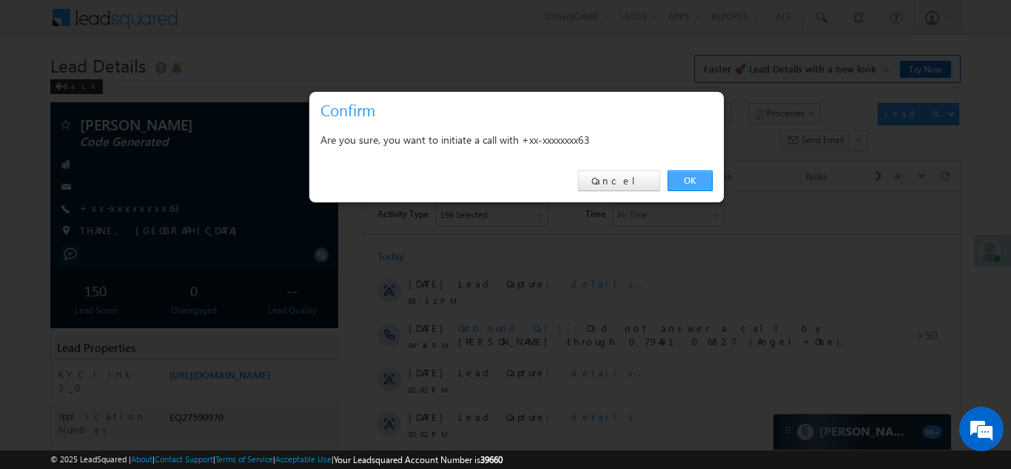
click at [691, 175] on link "OK" at bounding box center [690, 180] width 45 height 21
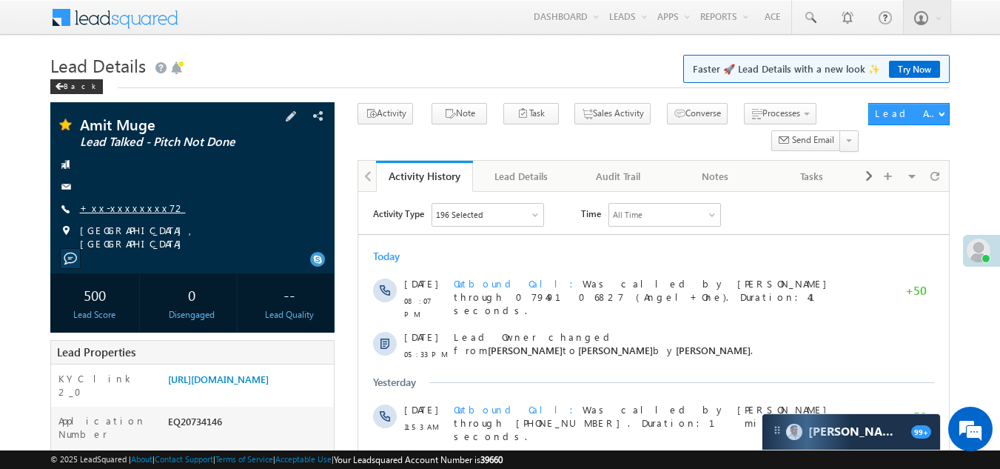
click at [115, 210] on link "+xx-xxxxxxxx72" at bounding box center [133, 207] width 106 height 13
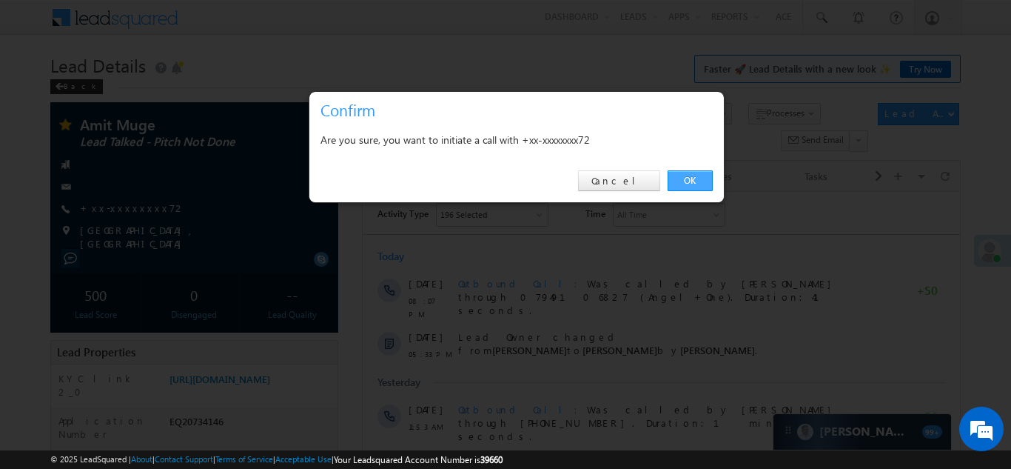
click at [683, 182] on link "OK" at bounding box center [690, 180] width 45 height 21
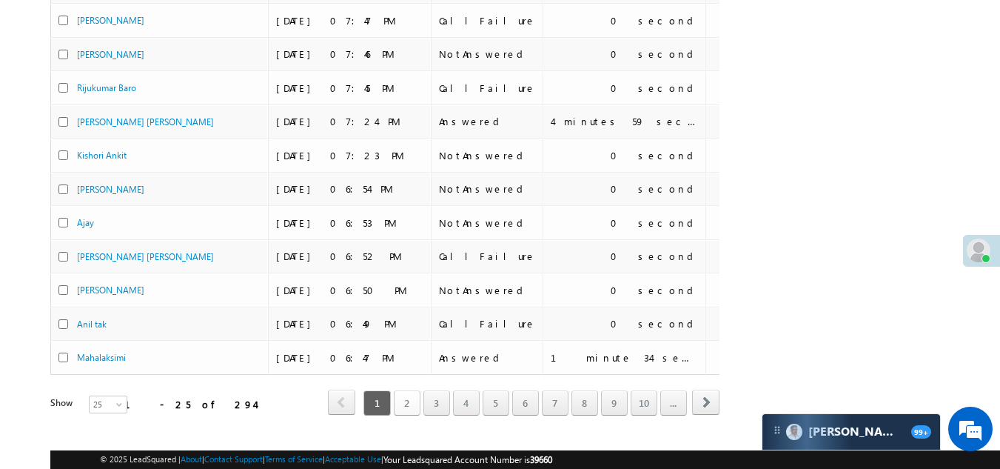
click at [403, 397] on link "2" at bounding box center [407, 402] width 27 height 25
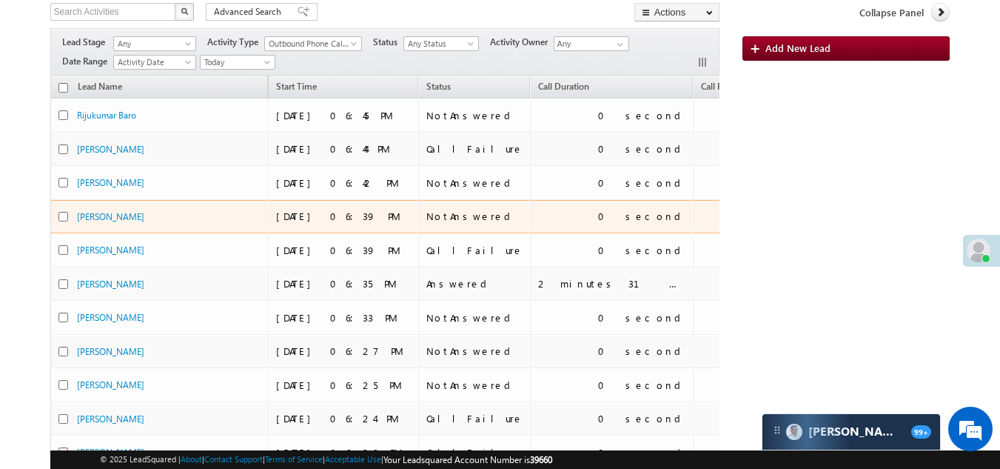
scroll to position [74, 0]
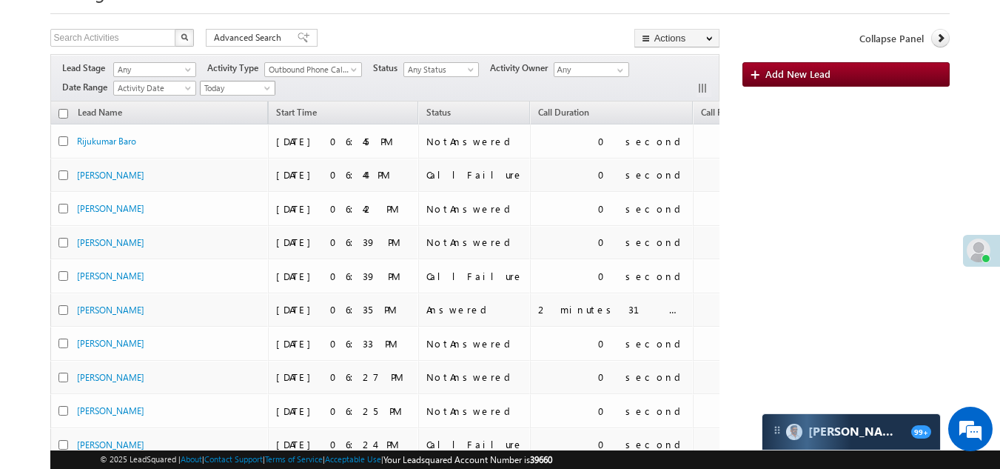
click at [230, 85] on span "Today" at bounding box center [236, 87] width 70 height 13
click at [230, 133] on link "Yesterday" at bounding box center [239, 136] width 75 height 13
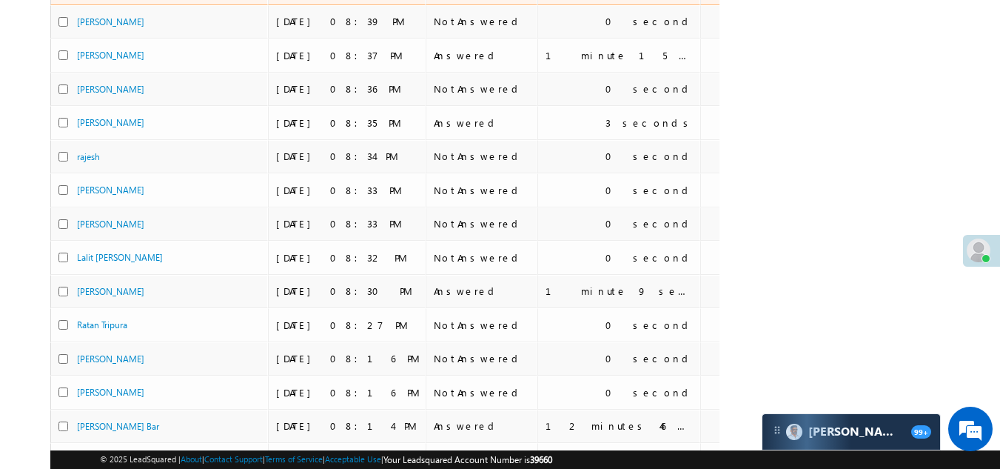
scroll to position [0, 0]
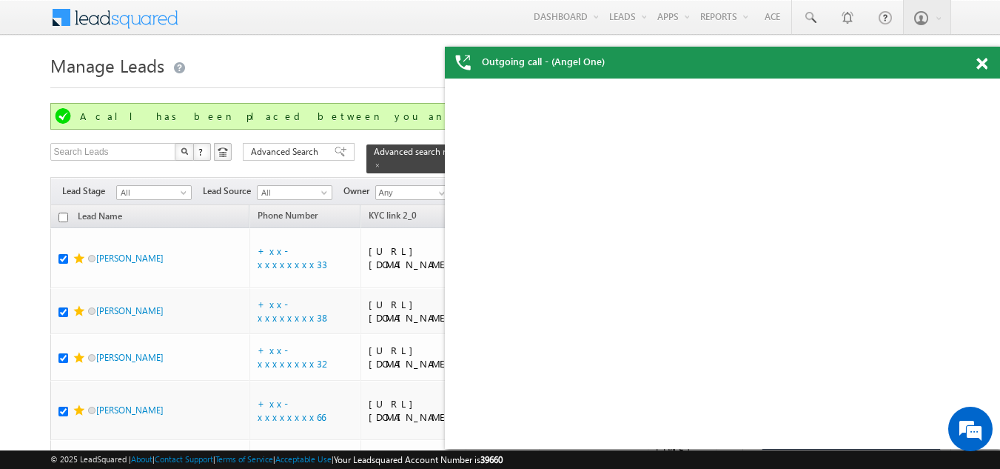
click at [984, 64] on span at bounding box center [982, 64] width 11 height 13
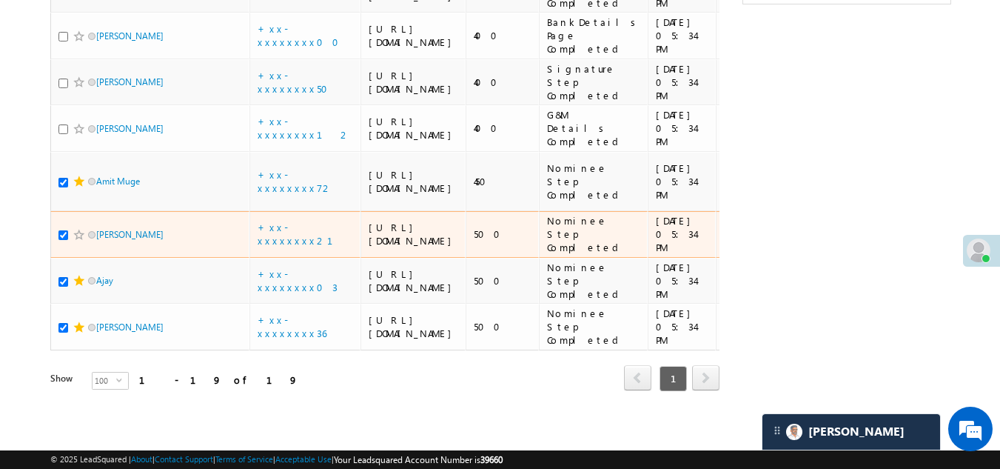
scroll to position [1371, 0]
click at [76, 241] on span at bounding box center [79, 235] width 12 height 12
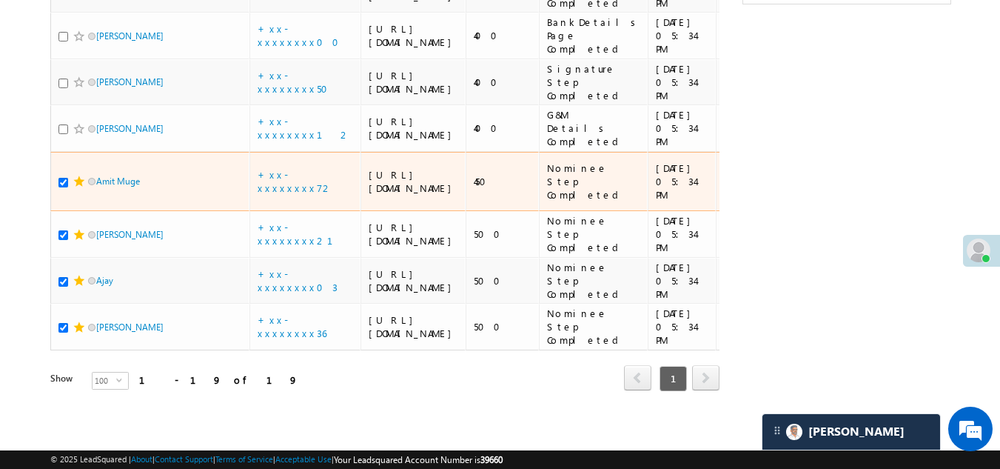
scroll to position [1223, 0]
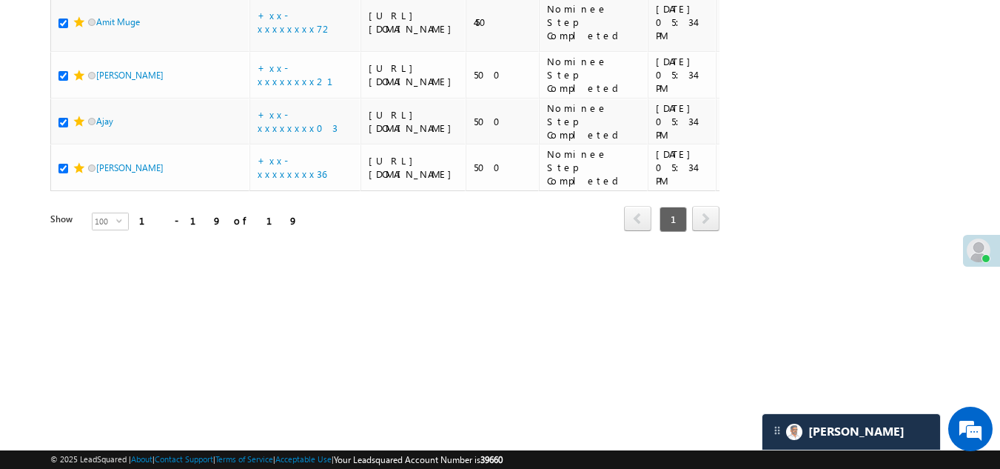
checkbox input "true"
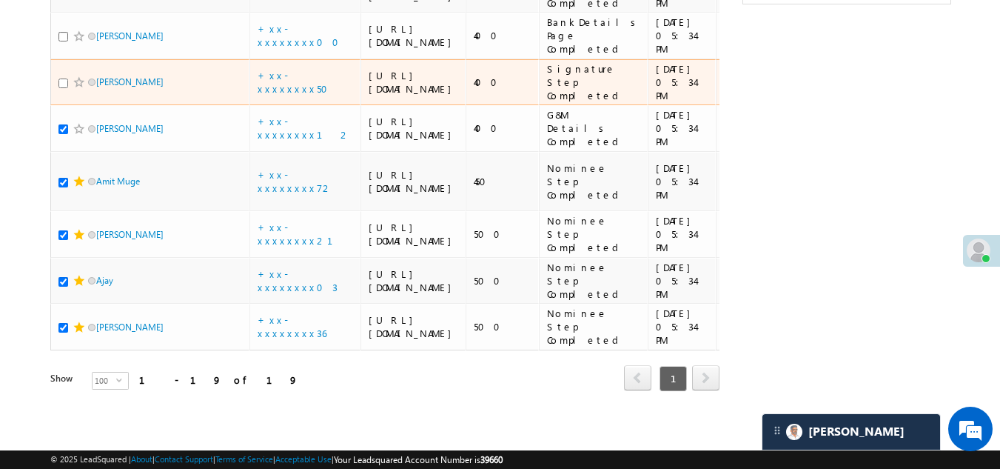
click at [64, 88] on input "checkbox" at bounding box center [63, 83] width 10 height 10
checkbox input "true"
click at [78, 88] on span at bounding box center [79, 82] width 12 height 12
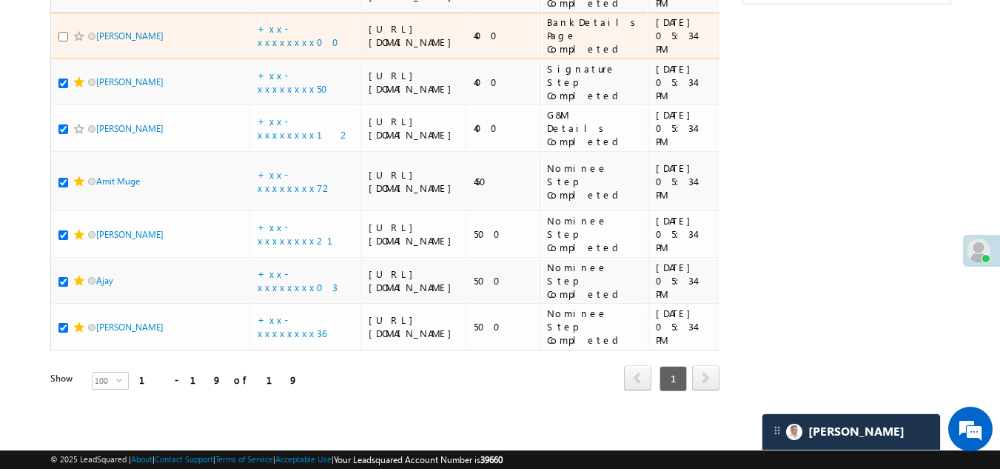
click at [67, 41] on input "checkbox" at bounding box center [63, 37] width 10 height 10
checkbox input "true"
click at [77, 42] on span at bounding box center [79, 36] width 12 height 12
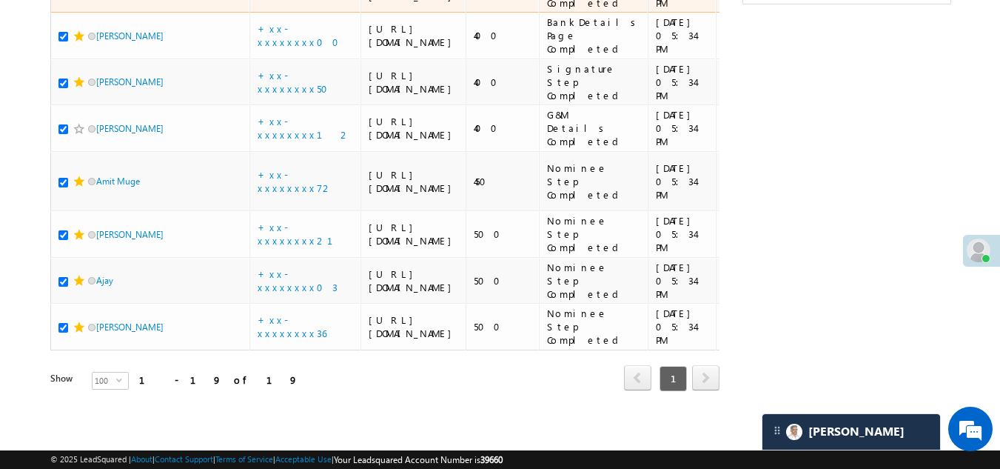
checkbox input "true"
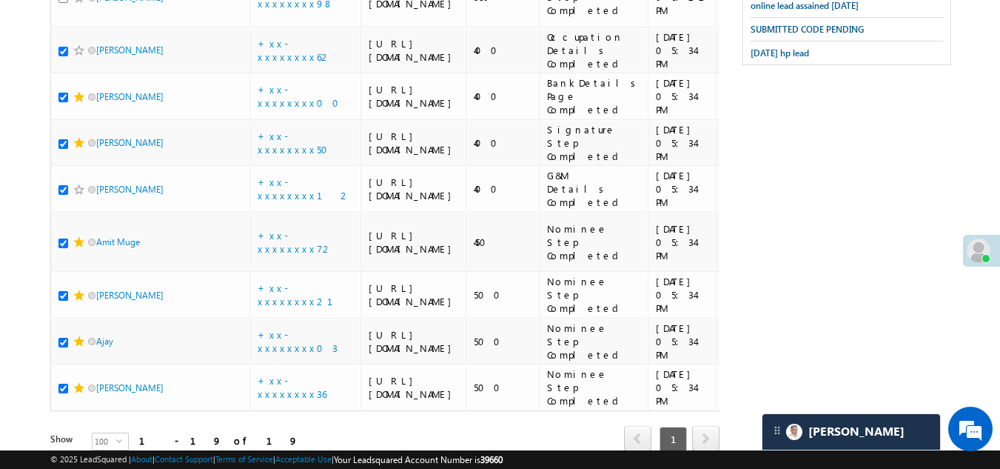
scroll to position [779, 0]
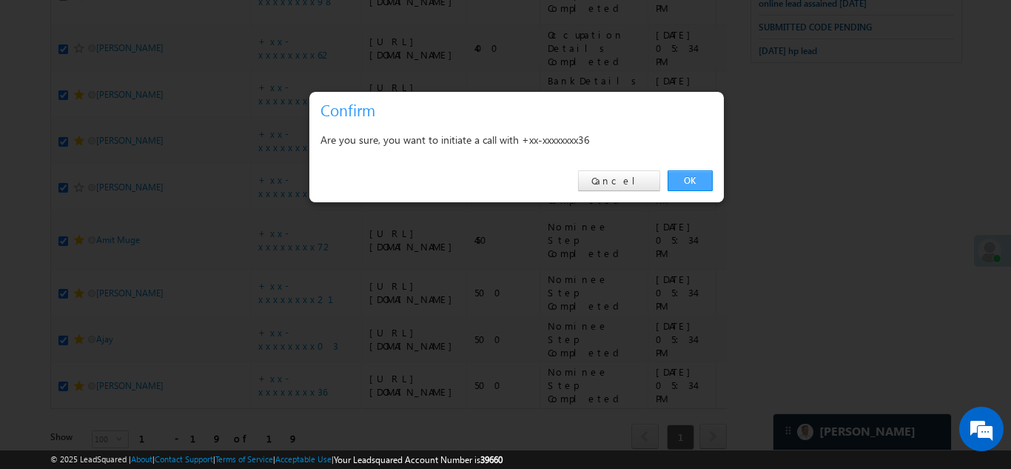
click at [692, 173] on link "OK" at bounding box center [690, 180] width 45 height 21
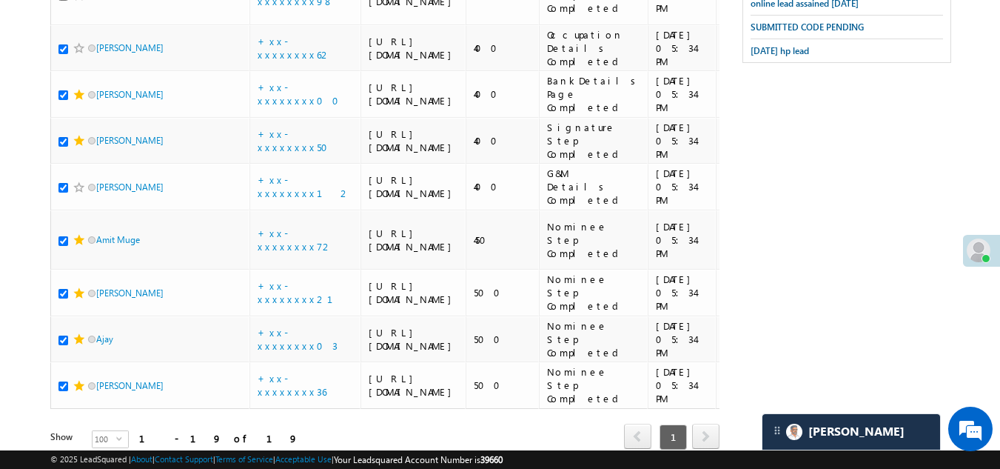
checkbox input "true"
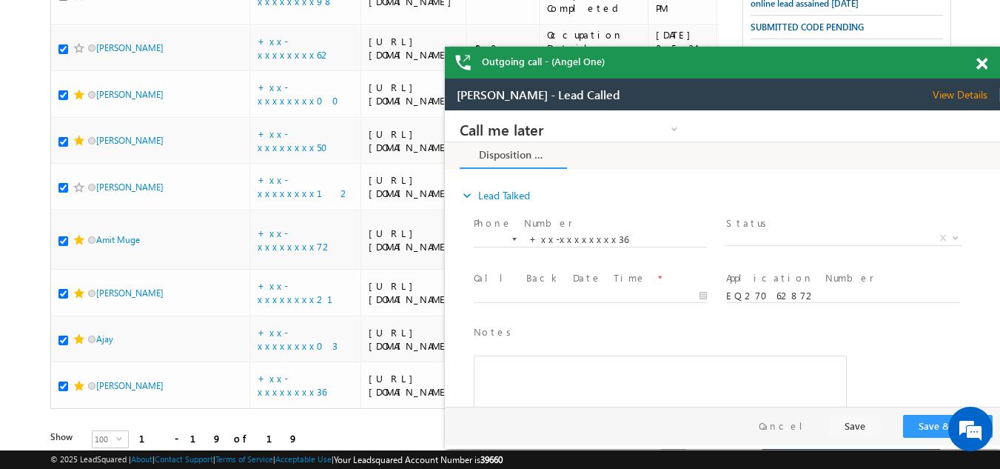
scroll to position [0, 0]
click at [980, 59] on div "Outgoing call - (Angel One)" at bounding box center [722, 63] width 555 height 32
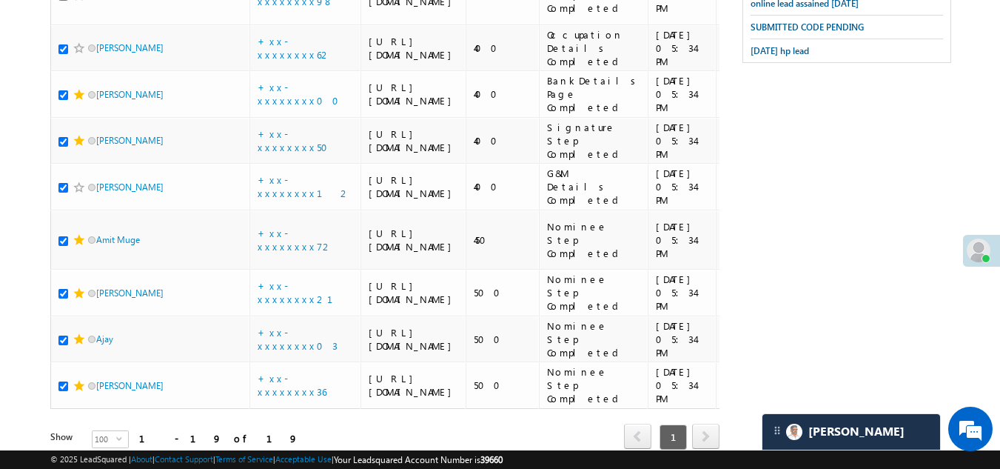
checkbox input "true"
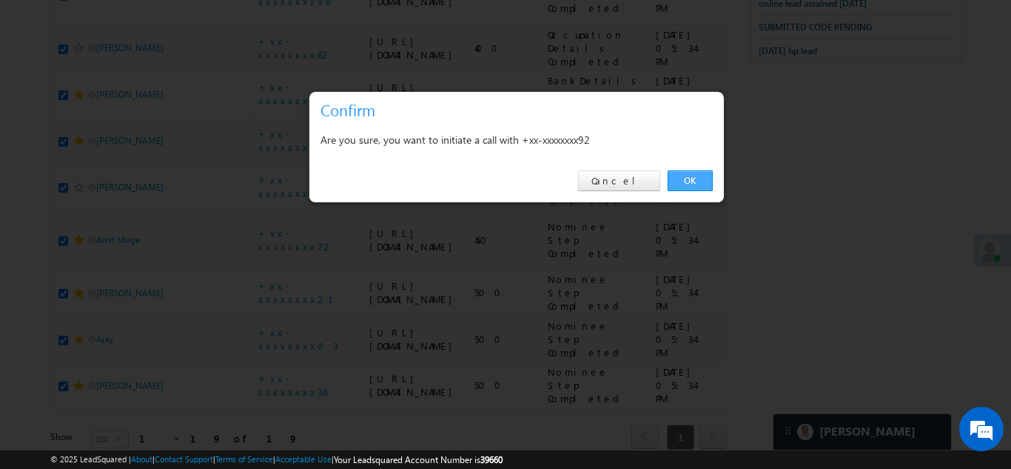
click at [692, 175] on link "OK" at bounding box center [690, 180] width 45 height 21
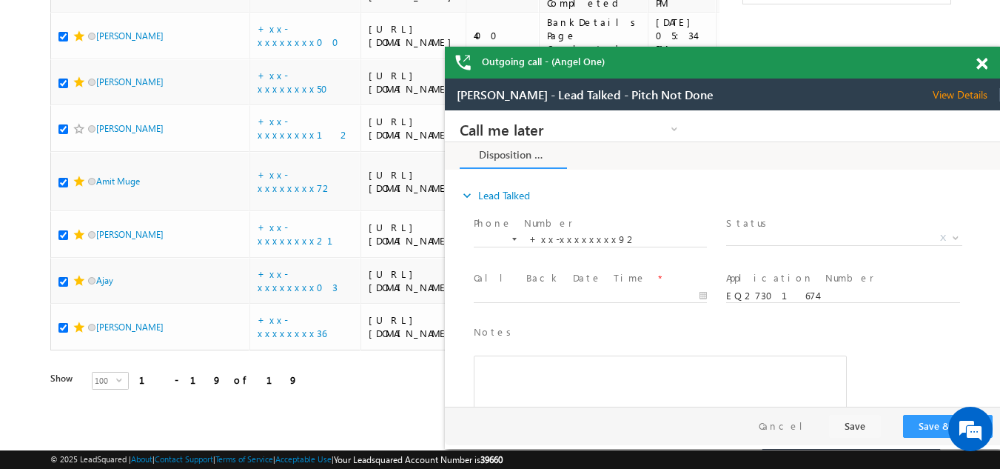
scroll to position [1001, 0]
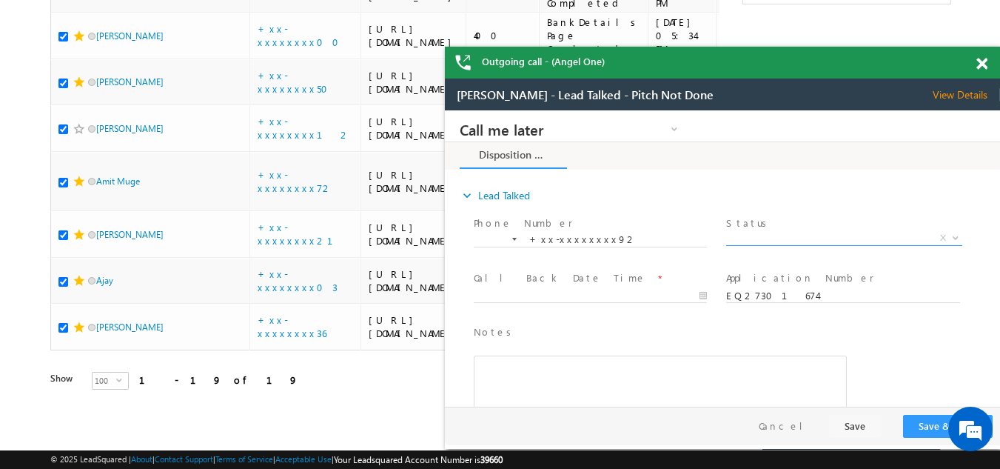
click at [771, 234] on span "X" at bounding box center [843, 238] width 235 height 15
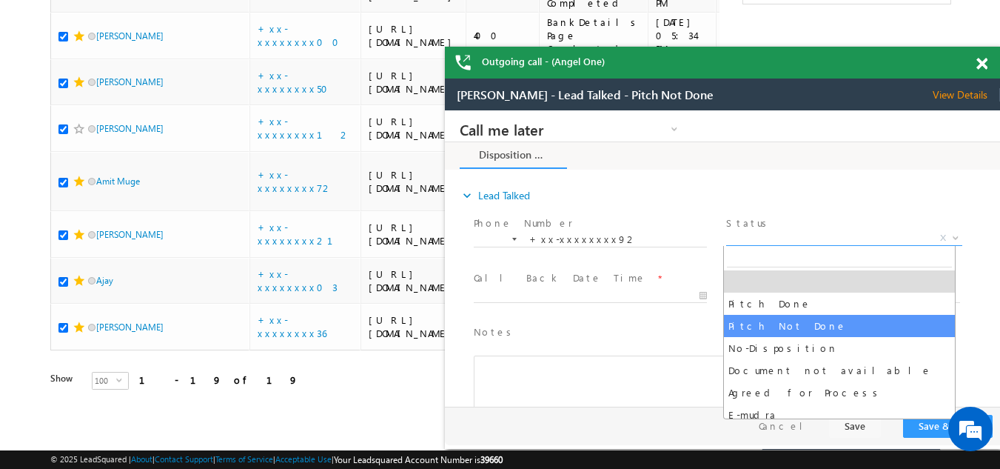
select select "Pitch Not Done"
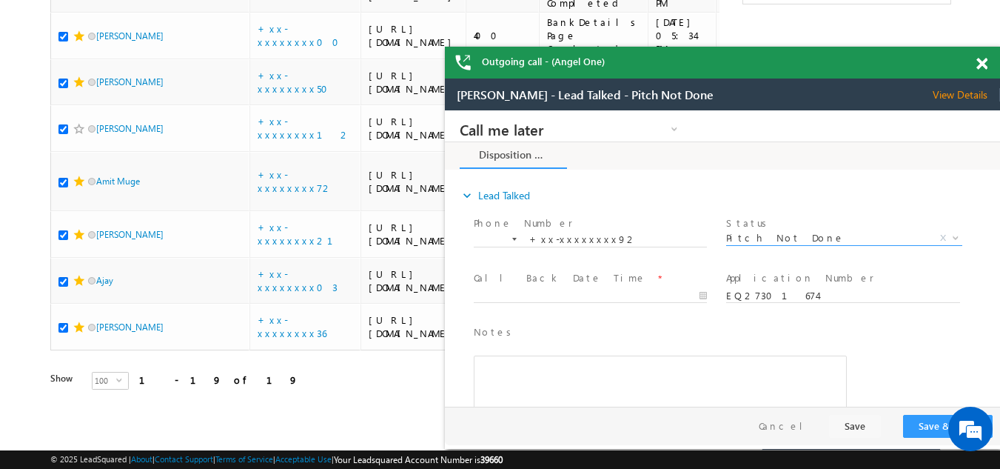
click at [982, 62] on span at bounding box center [982, 64] width 11 height 13
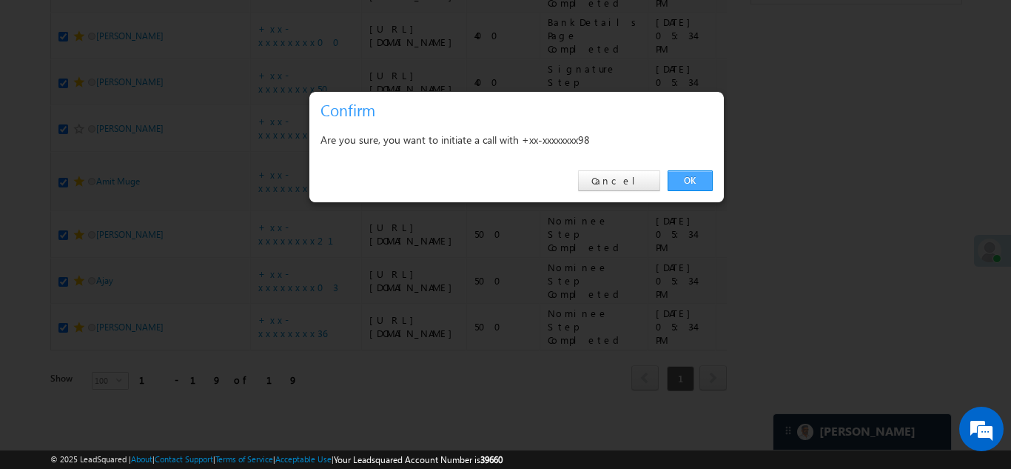
click at [683, 178] on link "OK" at bounding box center [690, 180] width 45 height 21
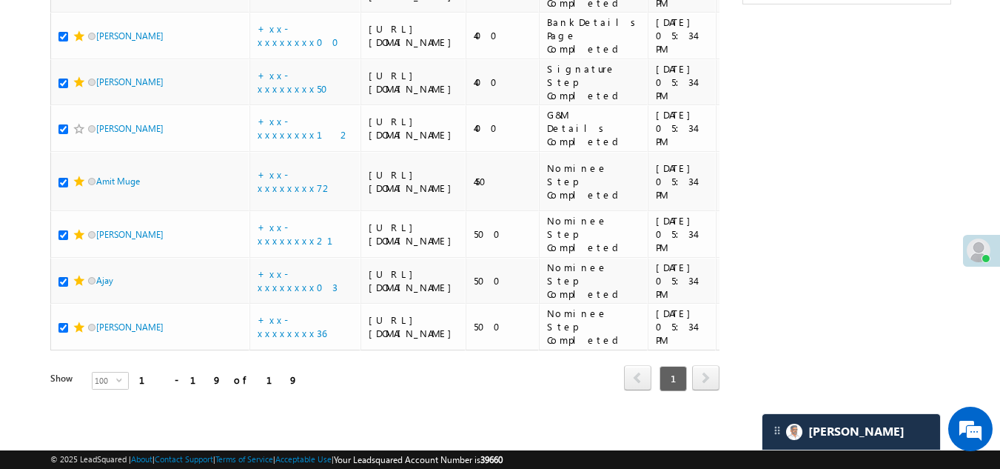
checkbox input "true"
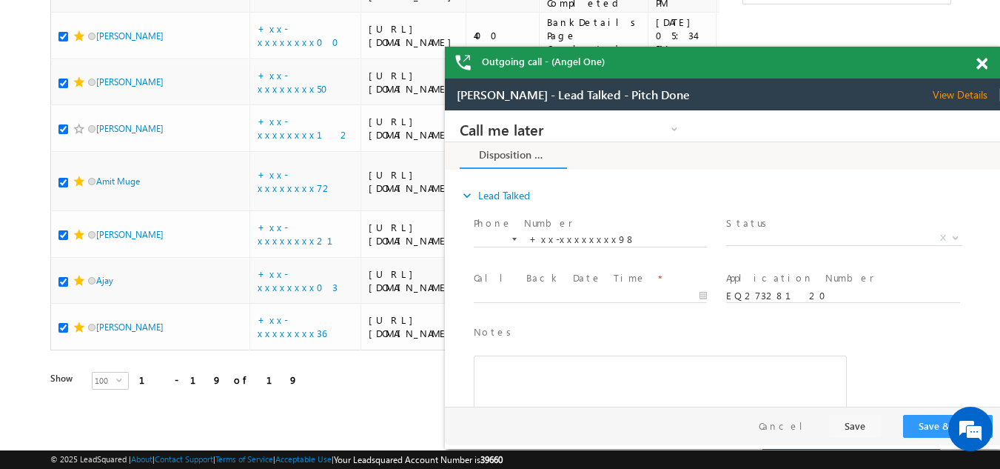
scroll to position [0, 0]
click at [962, 96] on span "View Details" at bounding box center [966, 94] width 67 height 13
click at [981, 62] on span at bounding box center [982, 64] width 11 height 13
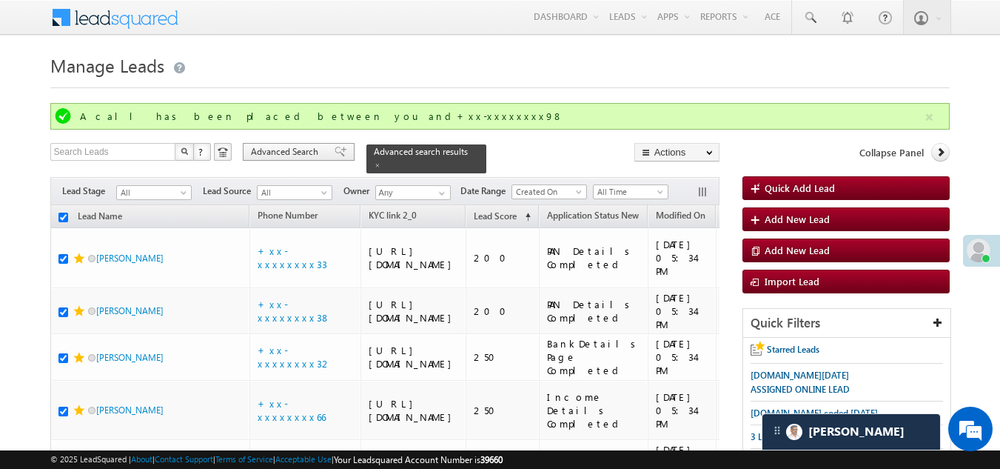
click at [272, 150] on span "Advanced Search" at bounding box center [287, 151] width 72 height 13
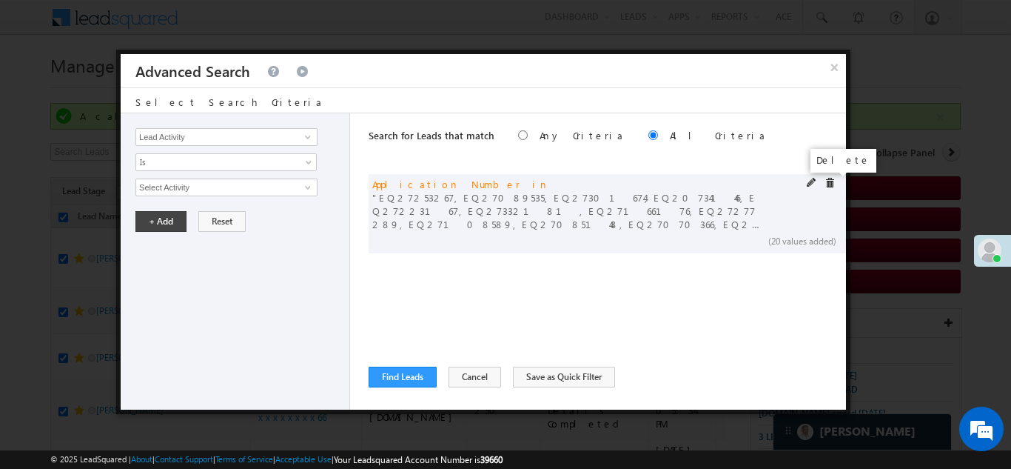
click at [825, 182] on span at bounding box center [830, 183] width 10 height 10
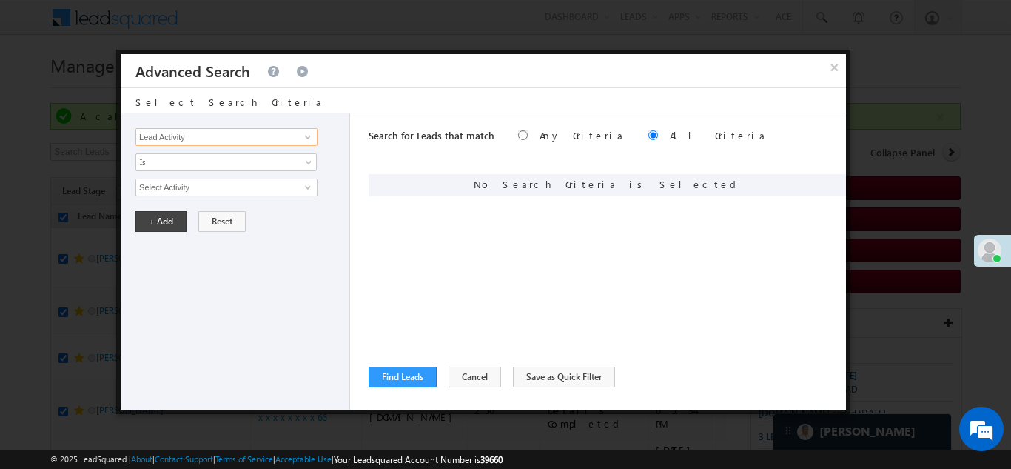
click at [242, 138] on input "Lead Activity" at bounding box center [226, 137] width 182 height 18
click at [302, 137] on span at bounding box center [308, 137] width 12 height 12
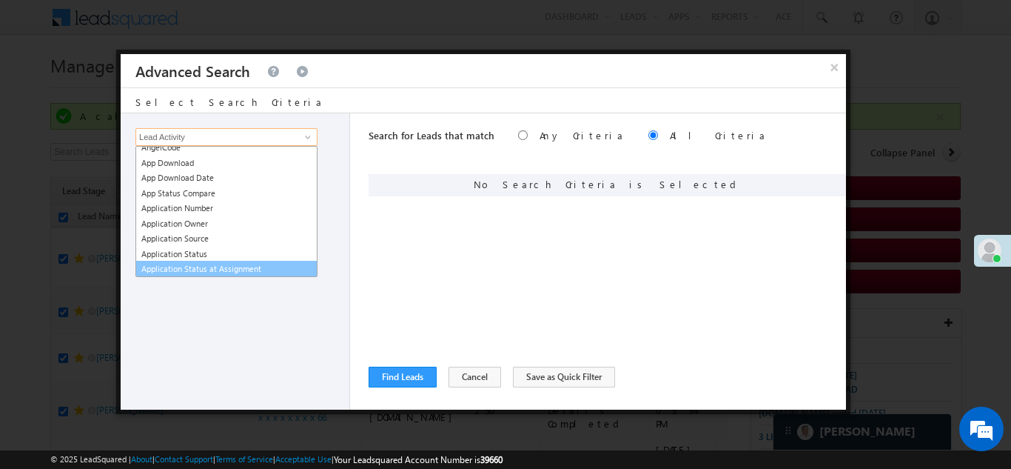
scroll to position [148, 0]
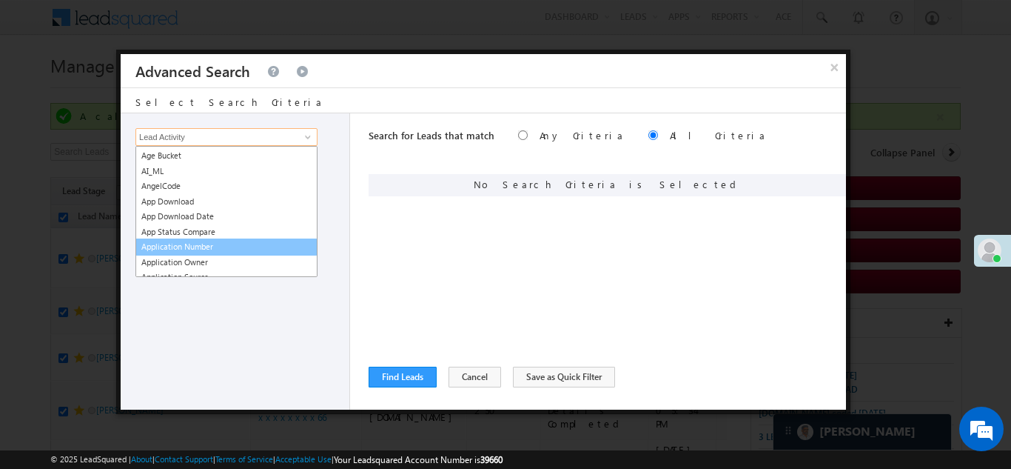
click at [212, 242] on link "Application Number" at bounding box center [226, 246] width 182 height 17
type input "Application Number"
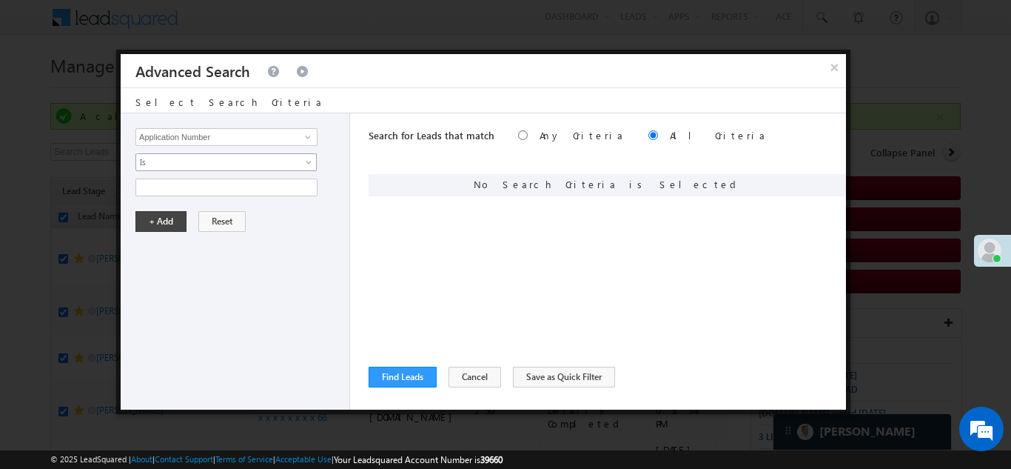
click at [184, 160] on span "Is" at bounding box center [216, 161] width 161 height 13
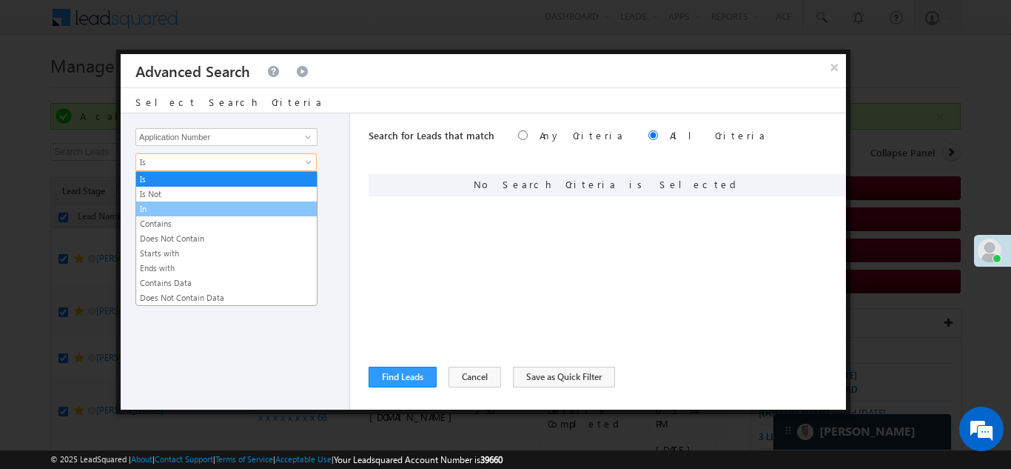
click at [173, 204] on link "In" at bounding box center [226, 208] width 181 height 13
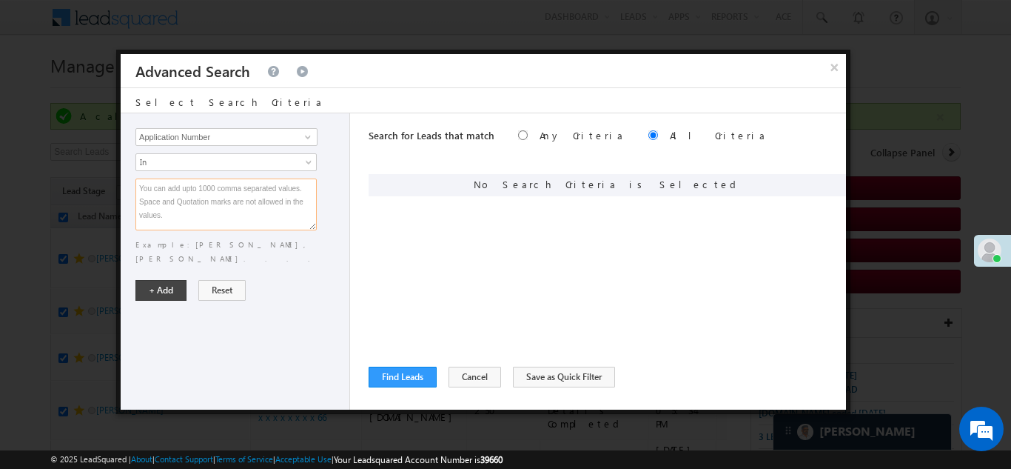
paste textarea "EQ20617063 EQ27044746 EQ27040486 EQ27328732 EQ23098787 EQ27096939 EQ19046647 EQ…"
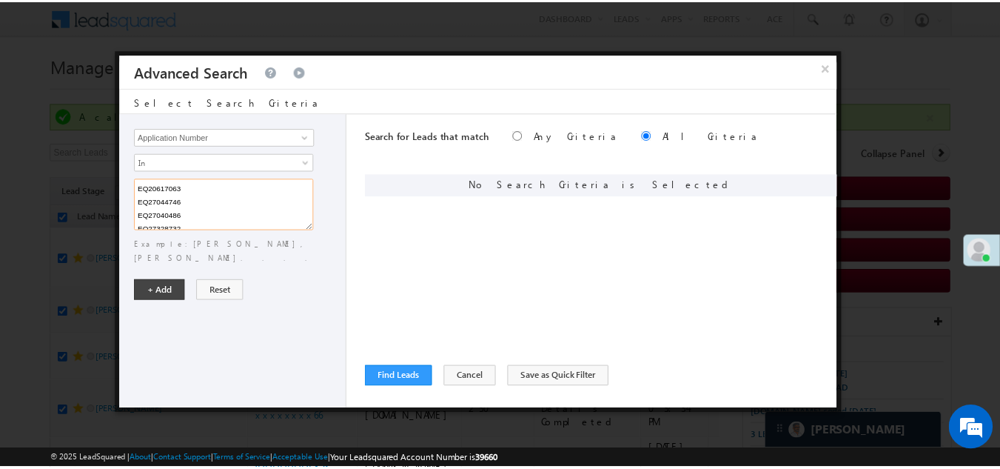
scroll to position [324, 0]
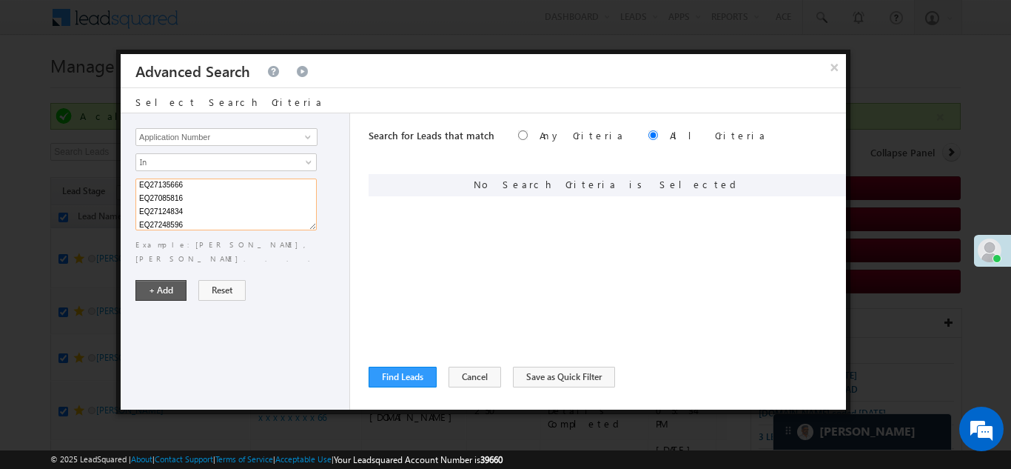
type textarea "EQ20617063 EQ27044746 EQ27040486 EQ27328732 EQ23098787 EQ27096939 EQ19046647 EQ…"
click at [170, 280] on button "+ Add" at bounding box center [160, 290] width 51 height 21
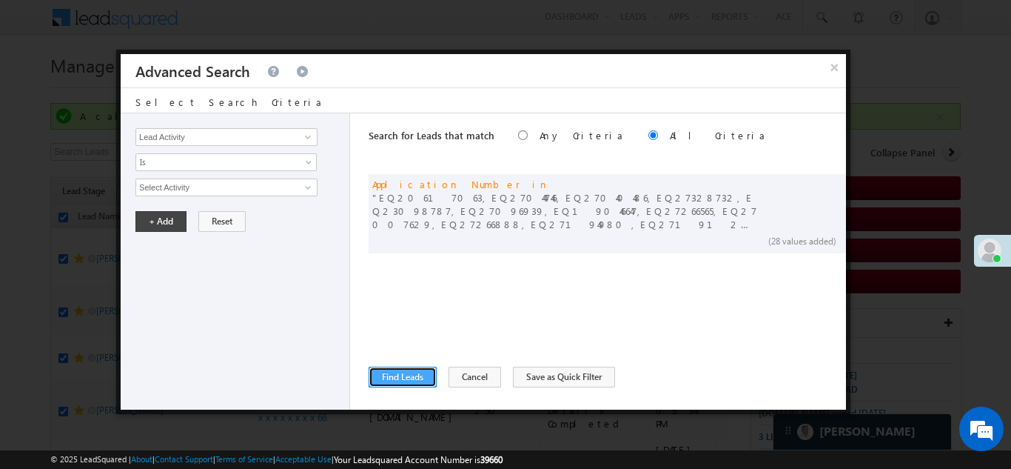
click at [414, 373] on button "Find Leads" at bounding box center [403, 376] width 68 height 21
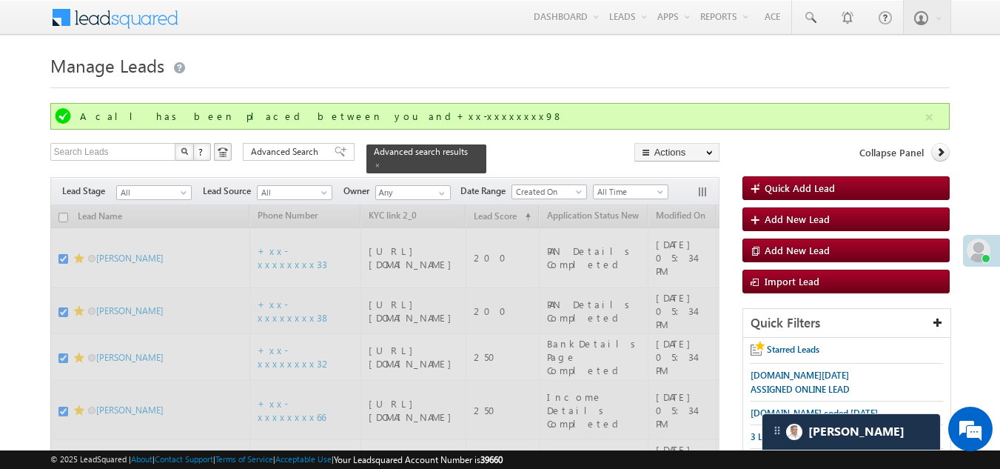
checkbox input "false"
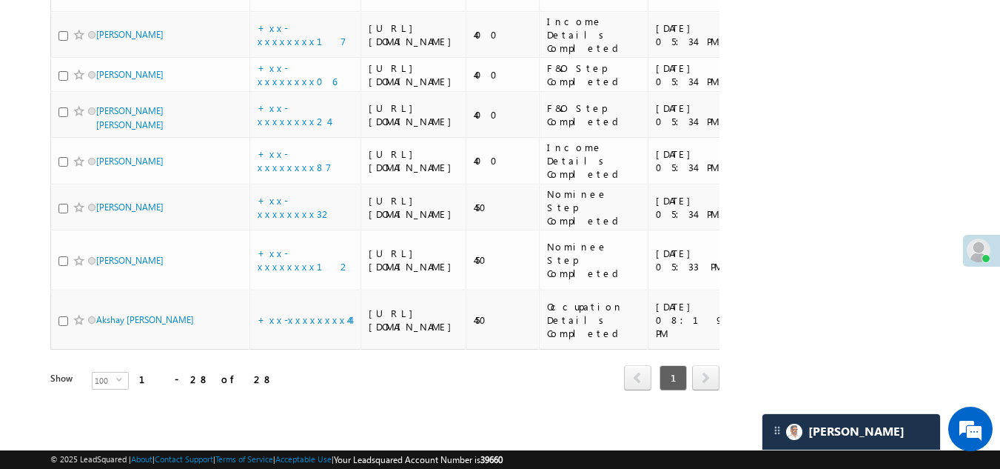
scroll to position [1333, 0]
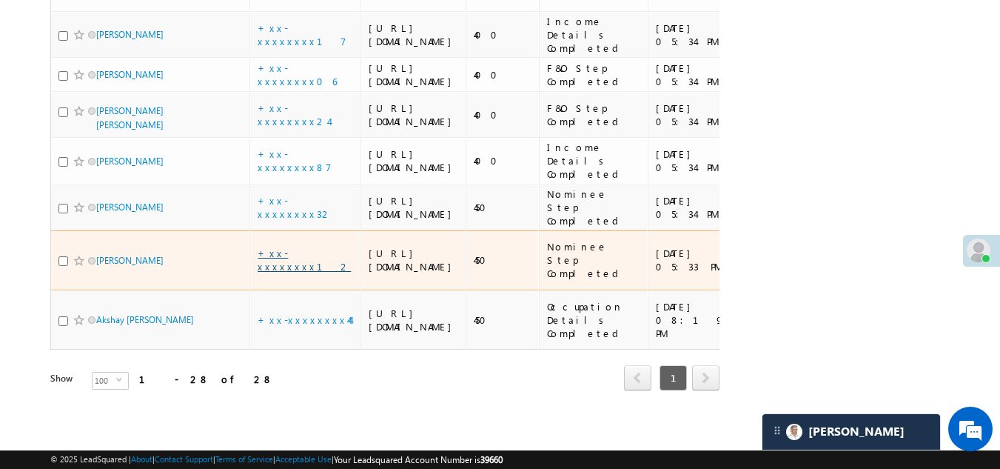
click at [277, 247] on link "+xx-xxxxxxxx12" at bounding box center [304, 260] width 93 height 26
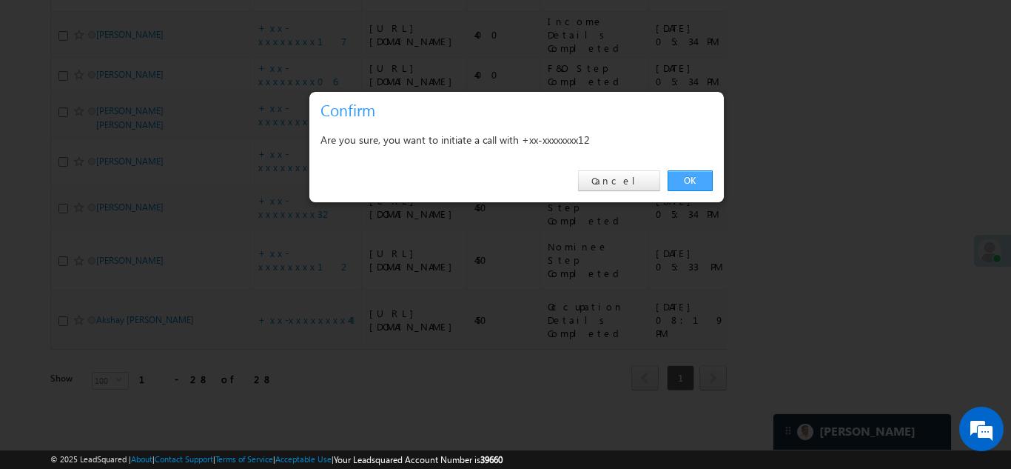
click at [685, 178] on link "OK" at bounding box center [690, 180] width 45 height 21
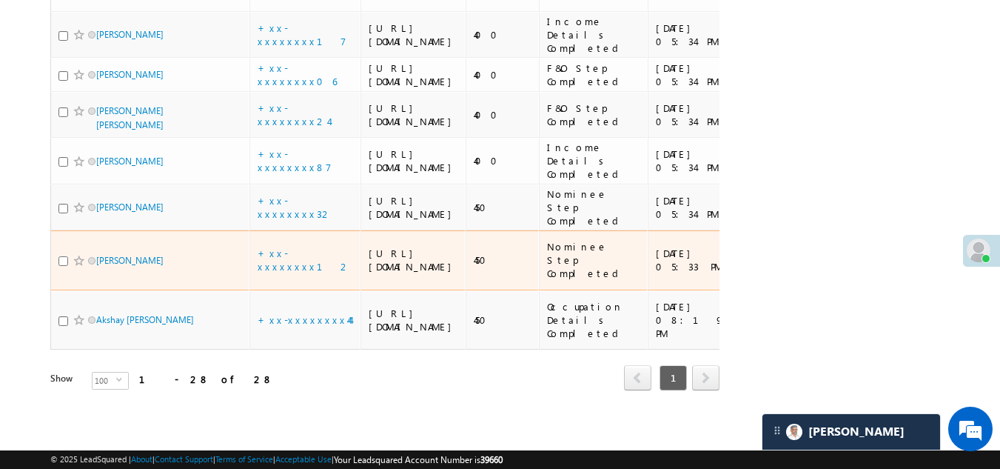
click at [62, 256] on input "checkbox" at bounding box center [63, 261] width 10 height 10
checkbox input "true"
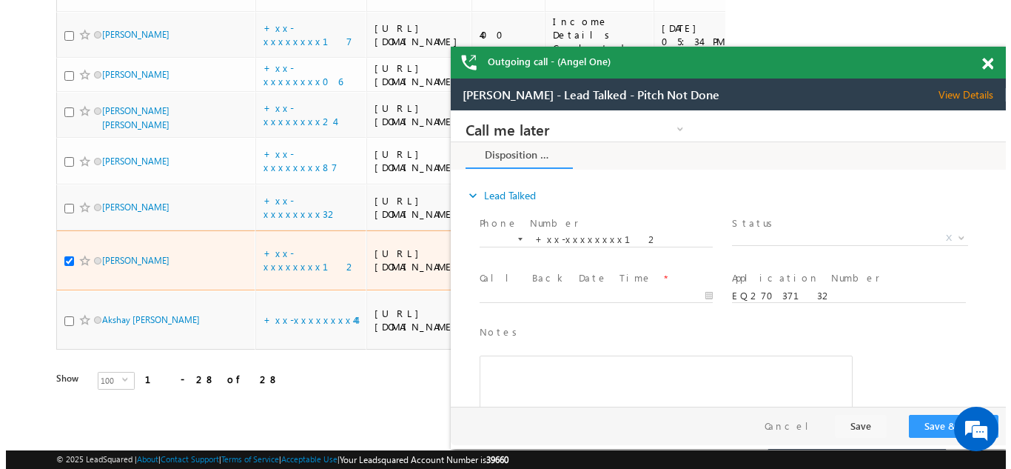
scroll to position [0, 0]
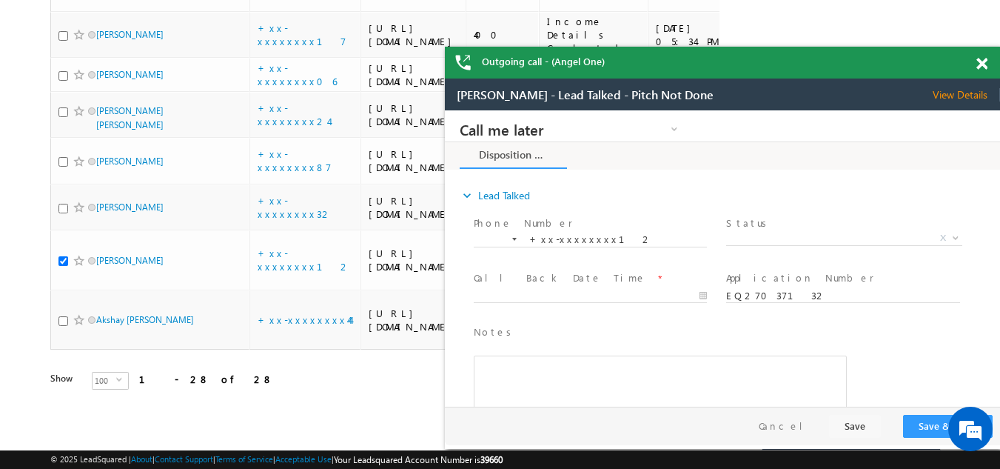
click at [981, 63] on span at bounding box center [982, 64] width 11 height 13
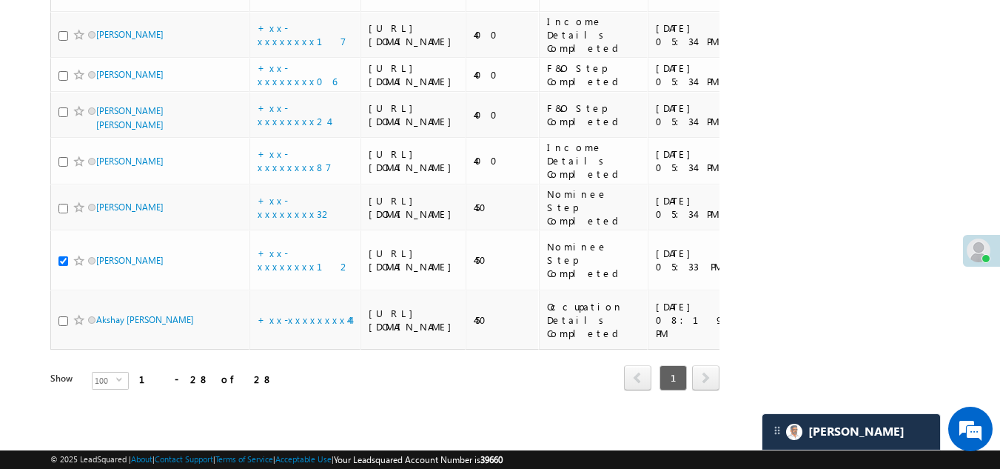
click at [982, 252] on span at bounding box center [979, 250] width 24 height 24
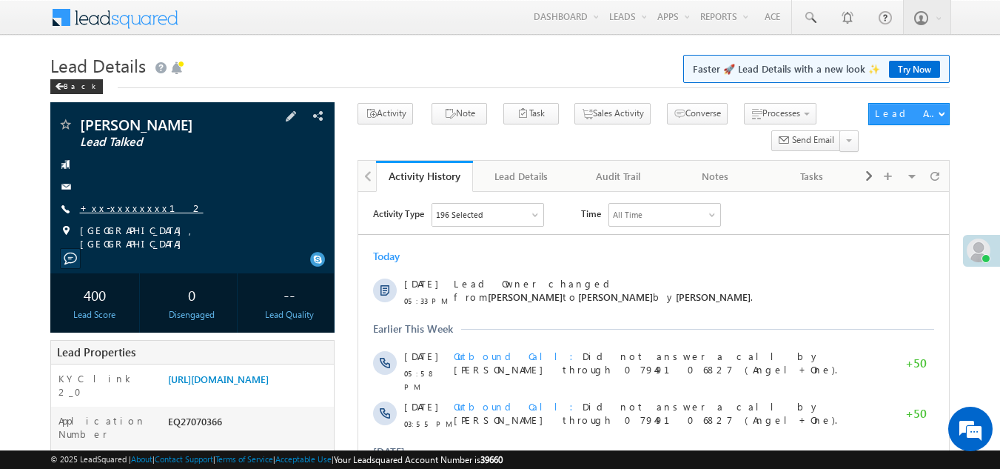
click at [124, 204] on link "+xx-xxxxxxxx12" at bounding box center [142, 207] width 124 height 13
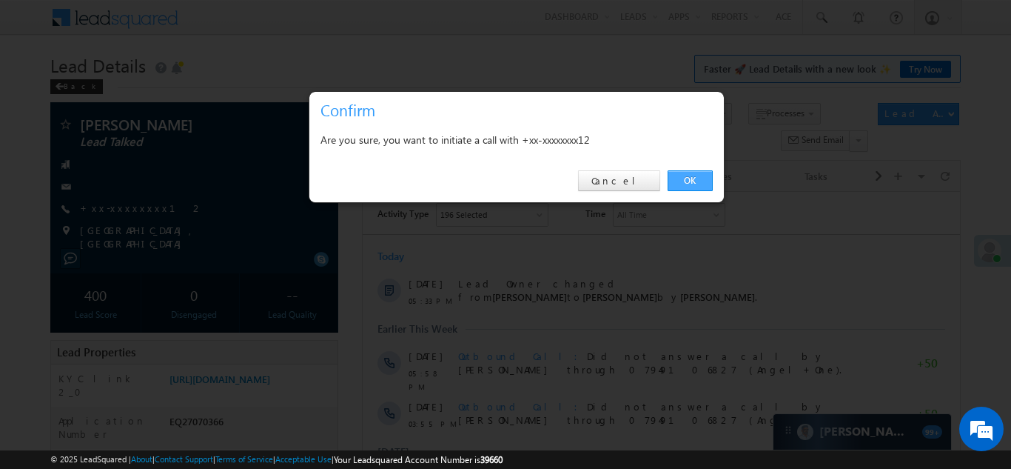
click at [692, 180] on link "OK" at bounding box center [690, 180] width 45 height 21
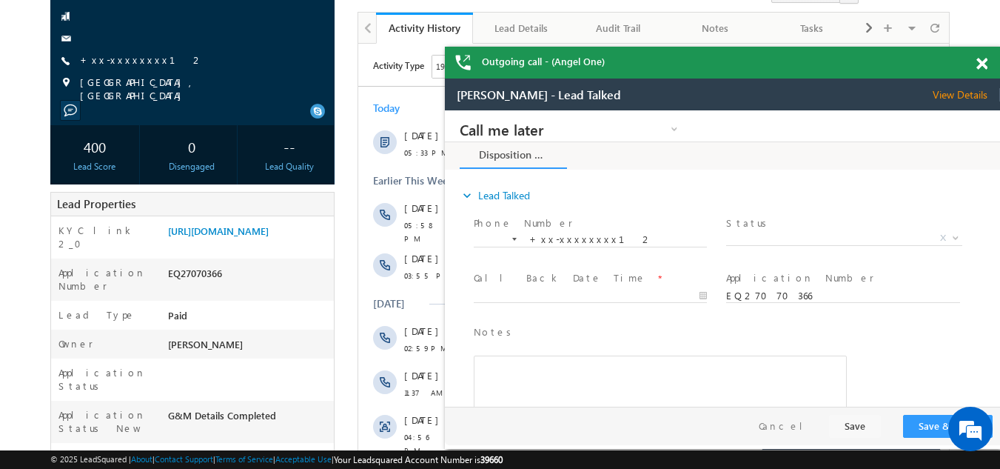
click at [980, 66] on span at bounding box center [982, 64] width 11 height 13
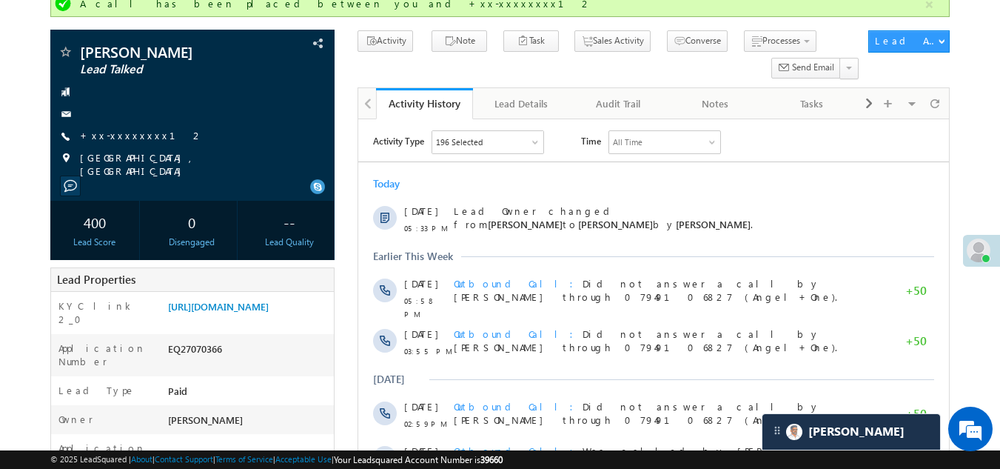
scroll to position [40, 0]
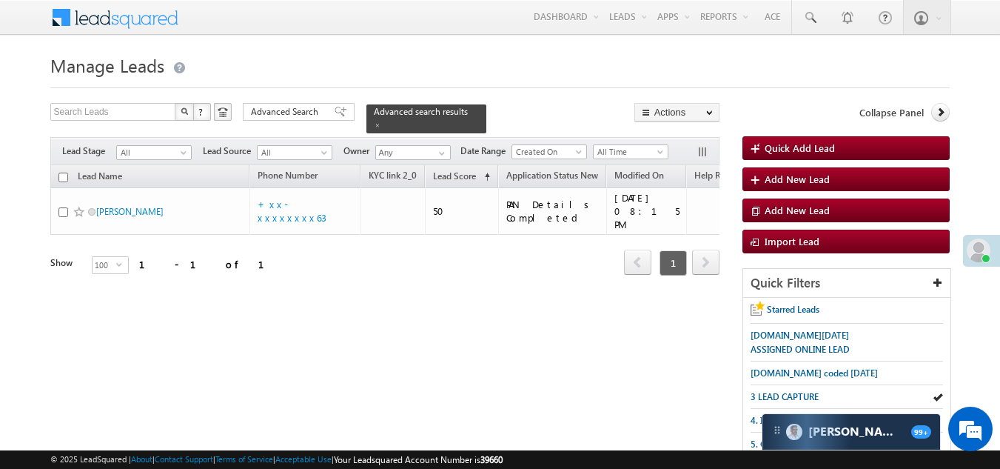
scroll to position [147, 0]
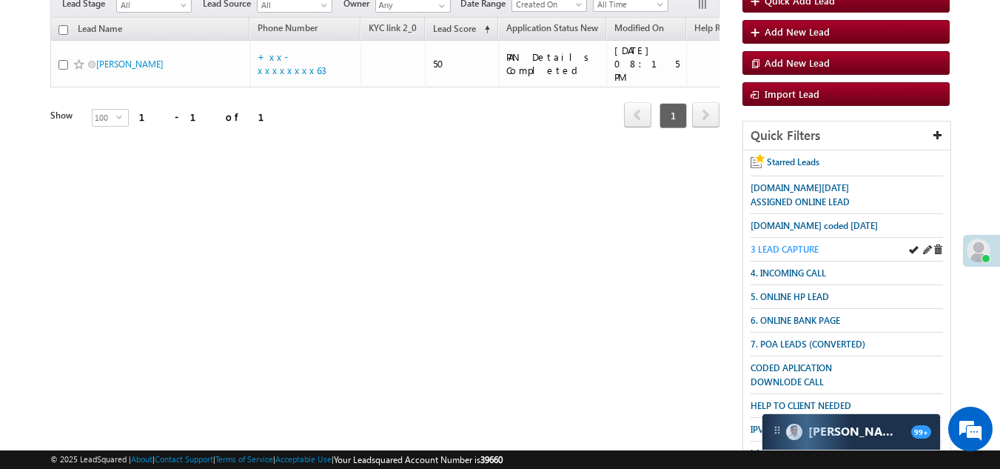
click at [788, 245] on span "3 LEAD CAPTURE" at bounding box center [785, 249] width 68 height 11
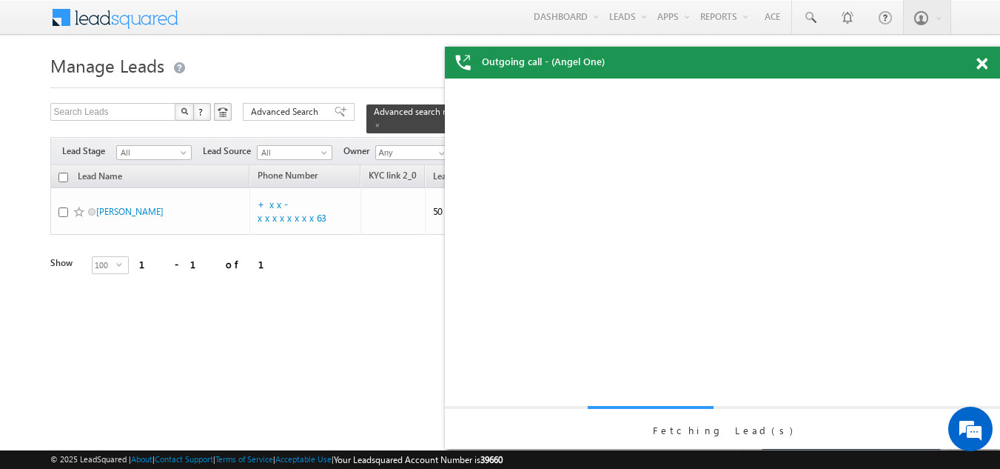
scroll to position [0, 0]
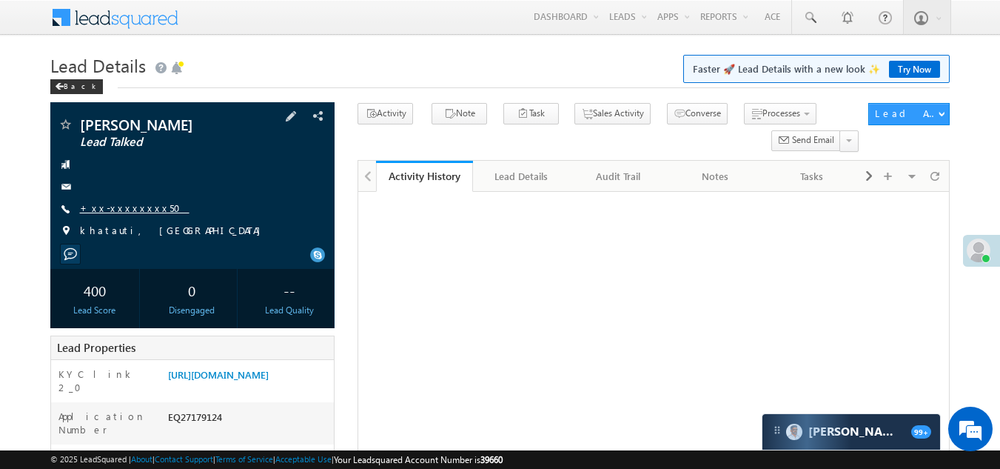
click at [124, 212] on link "+xx-xxxxxxxx50" at bounding box center [135, 207] width 110 height 13
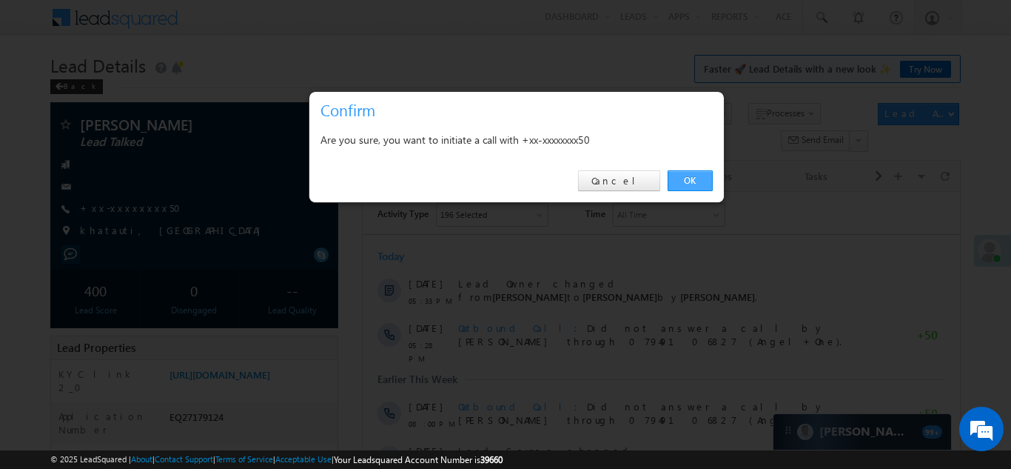
click at [697, 181] on link "OK" at bounding box center [690, 180] width 45 height 21
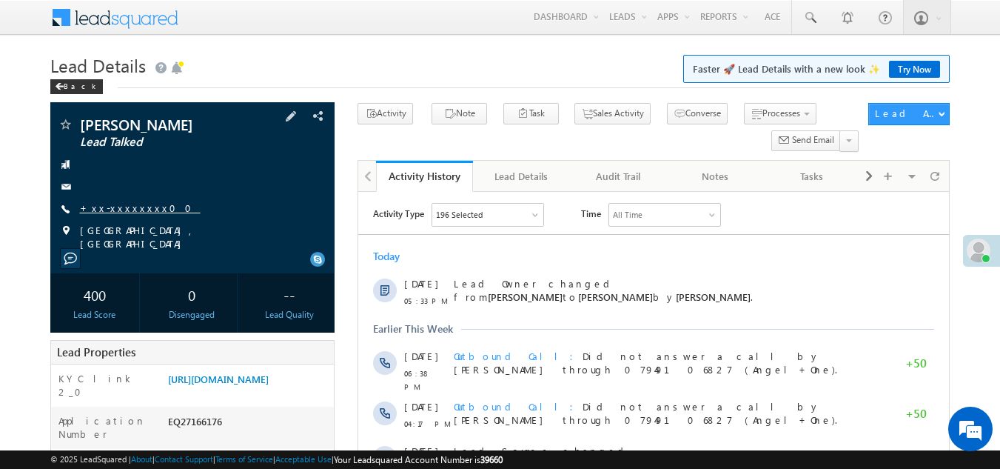
click at [119, 209] on link "+xx-xxxxxxxx00" at bounding box center [140, 207] width 121 height 13
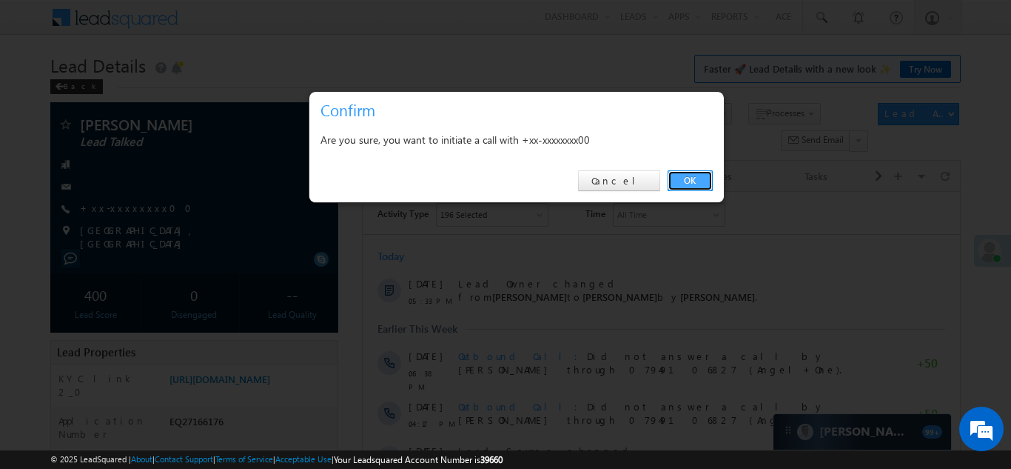
click at [693, 178] on link "OK" at bounding box center [690, 180] width 45 height 21
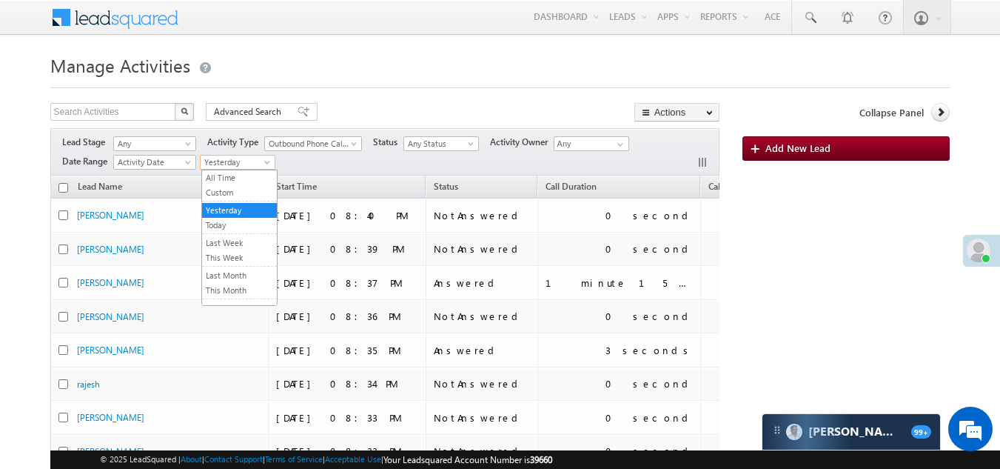
click at [233, 161] on span "Yesterday" at bounding box center [236, 161] width 70 height 13
click at [225, 223] on link "Today" at bounding box center [239, 224] width 75 height 13
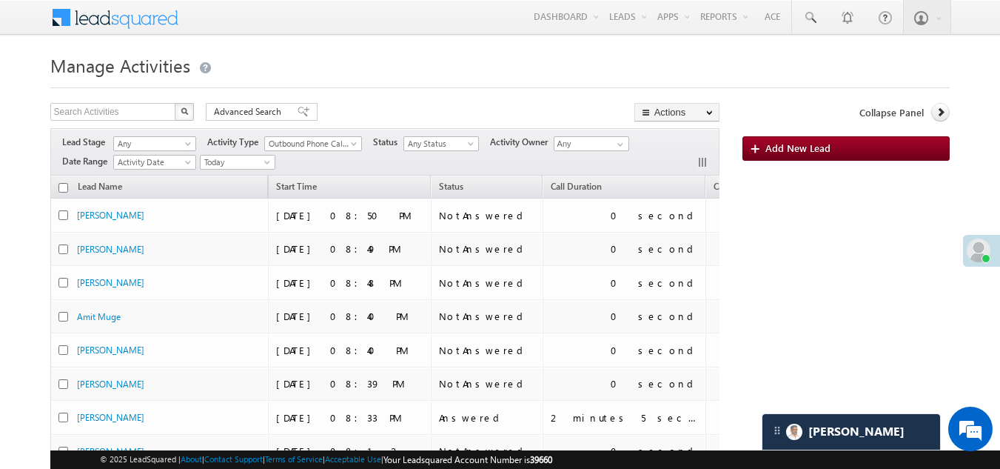
click at [979, 252] on span at bounding box center [979, 250] width 24 height 24
click at [978, 252] on span at bounding box center [979, 252] width 24 height 24
drag, startPoint x: 980, startPoint y: 255, endPoint x: 988, endPoint y: 258, distance: 8.0
click at [988, 258] on span at bounding box center [979, 255] width 24 height 24
click at [988, 258] on span at bounding box center [979, 256] width 24 height 24
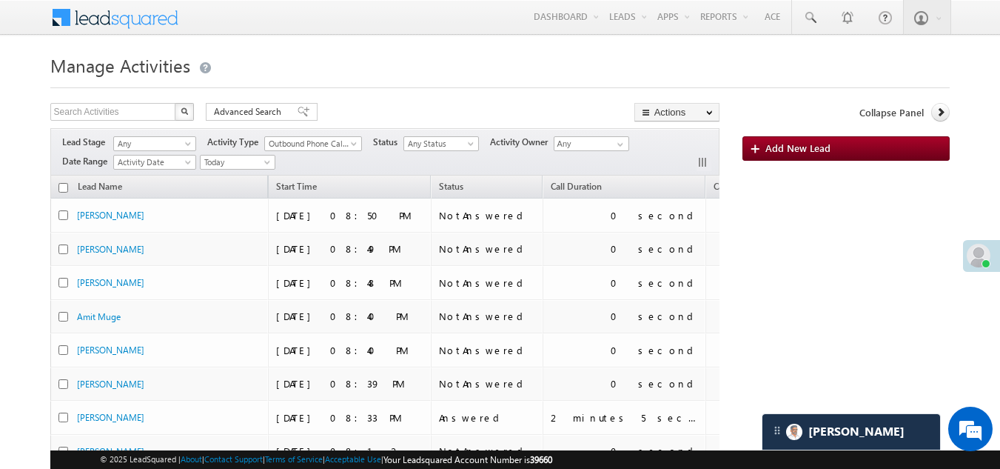
click at [988, 258] on span at bounding box center [979, 256] width 24 height 24
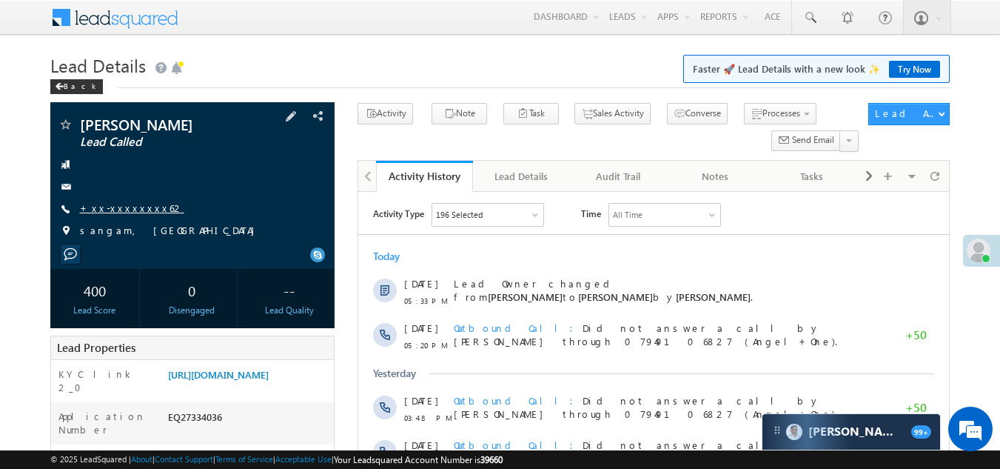
click at [124, 204] on link "+xx-xxxxxxxx62" at bounding box center [132, 207] width 104 height 13
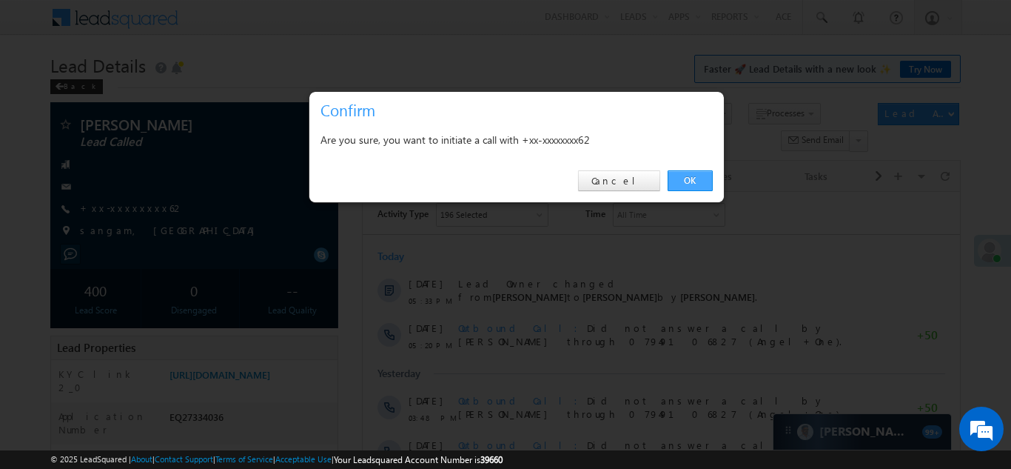
click at [689, 179] on link "OK" at bounding box center [690, 180] width 45 height 21
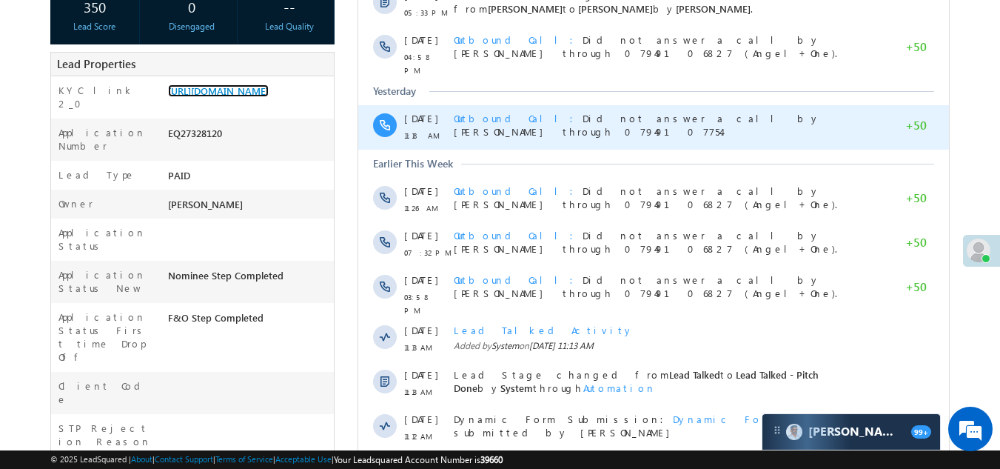
scroll to position [444, 0]
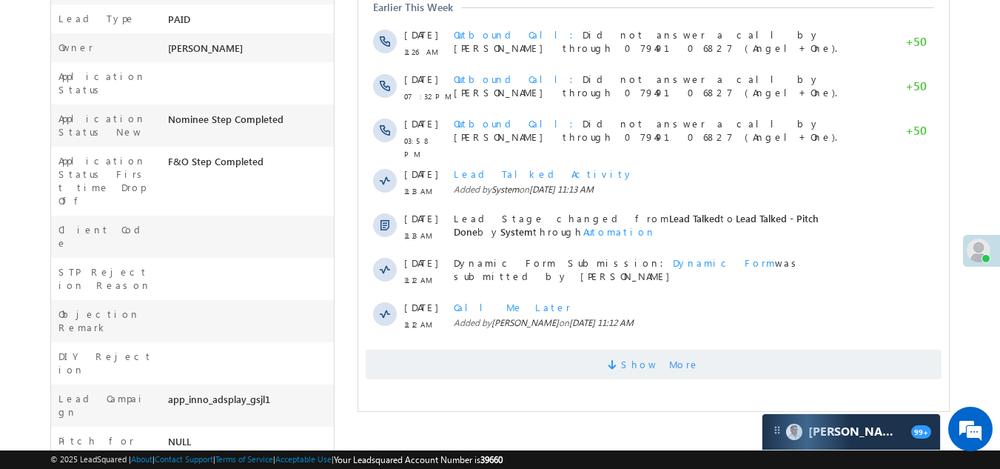
click at [512, 361] on span "Show More" at bounding box center [654, 364] width 576 height 30
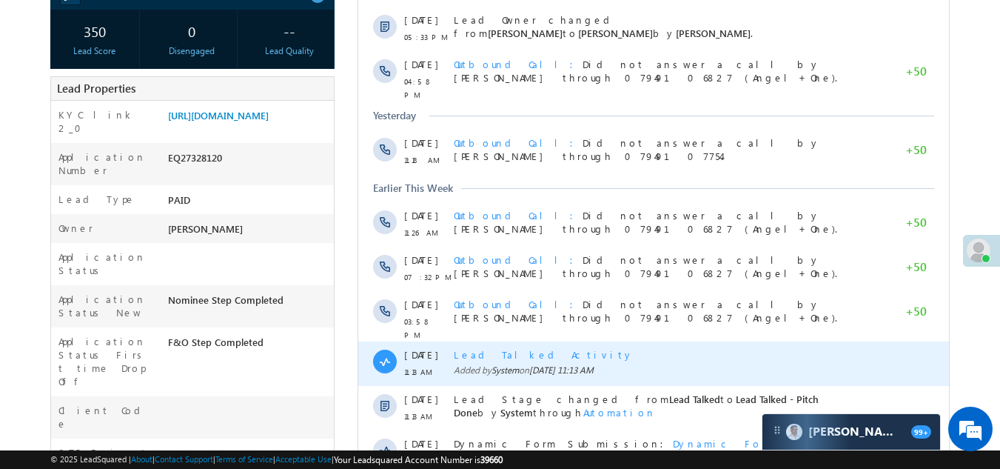
scroll to position [74, 0]
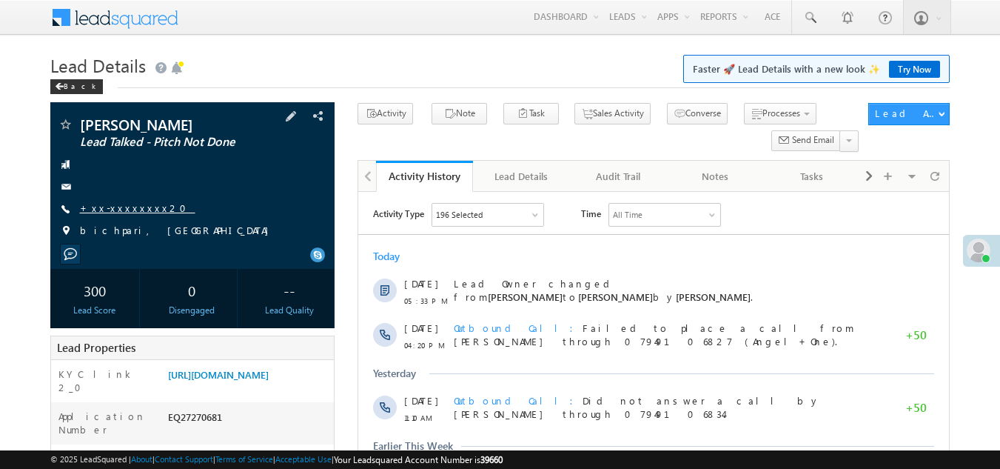
click at [118, 205] on link "+xx-xxxxxxxx20" at bounding box center [137, 207] width 115 height 13
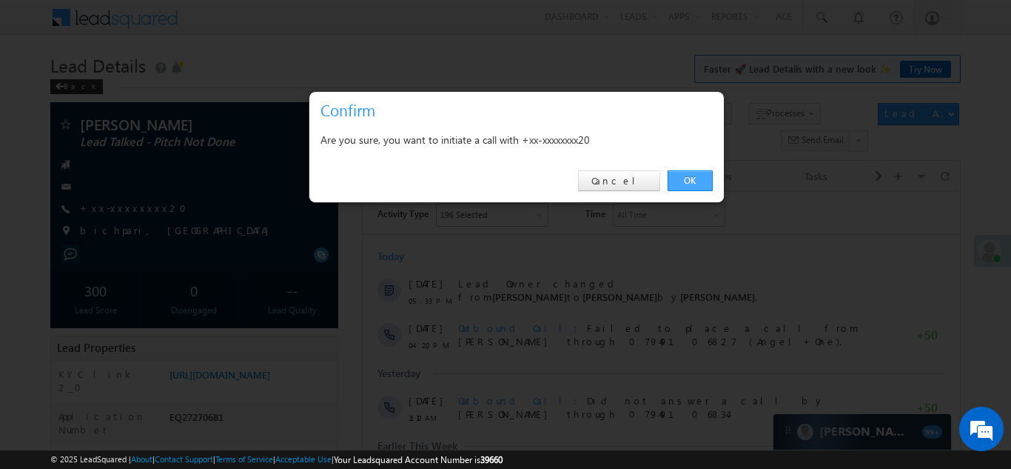
click at [700, 175] on link "OK" at bounding box center [690, 180] width 45 height 21
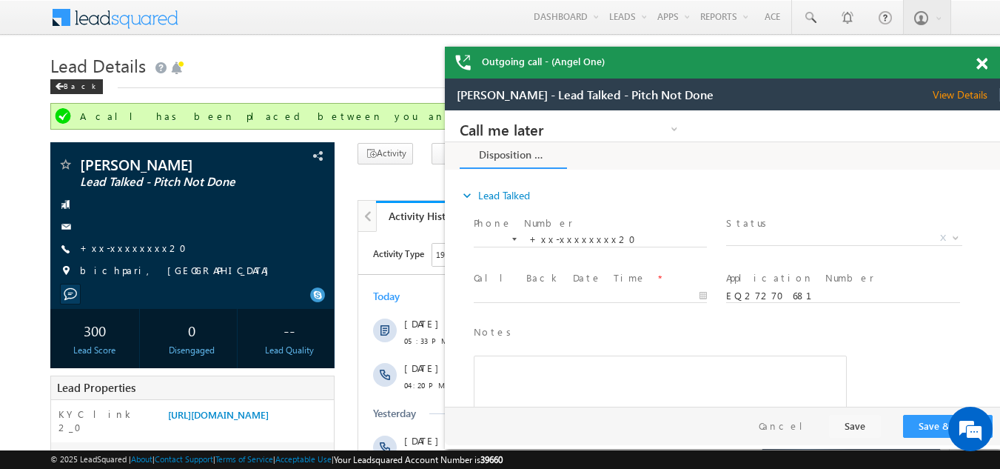
click at [978, 64] on span at bounding box center [982, 64] width 11 height 13
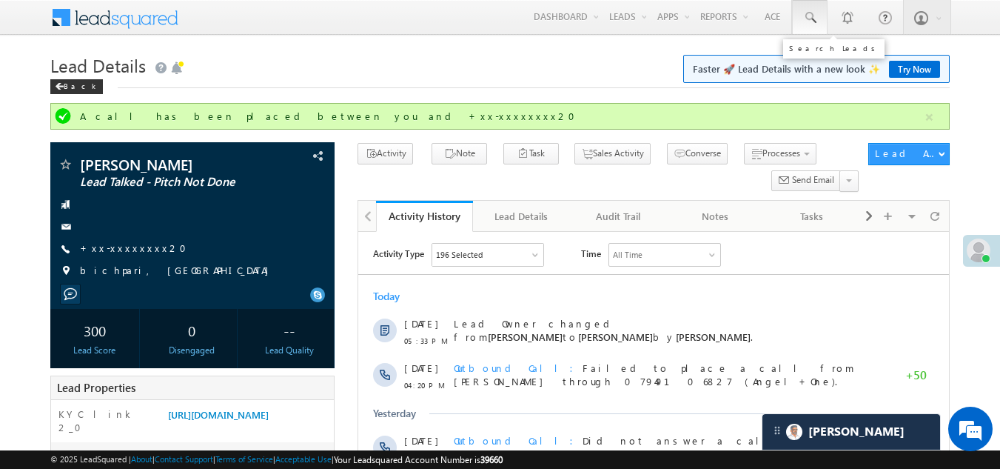
click at [811, 15] on span at bounding box center [810, 17] width 15 height 15
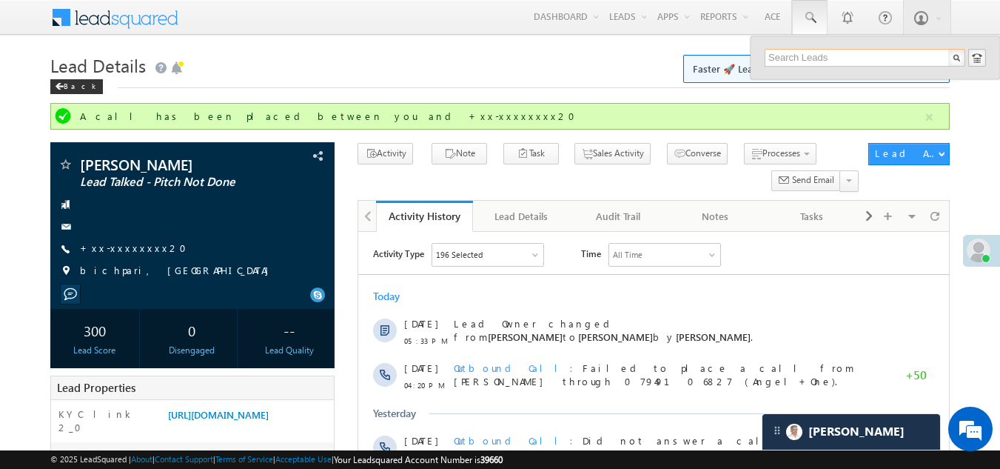
paste input "EQ27523049"
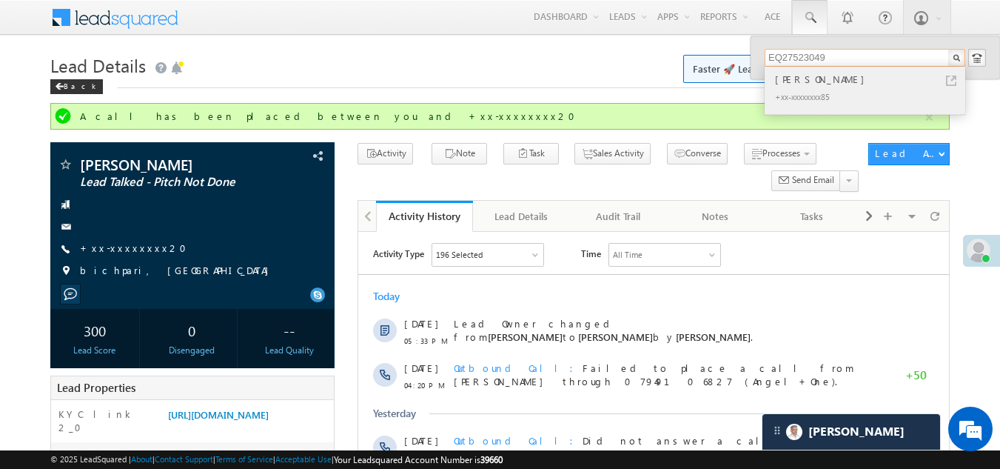
type input "EQ27523049"
click at [807, 85] on div "[PERSON_NAME]" at bounding box center [871, 79] width 198 height 16
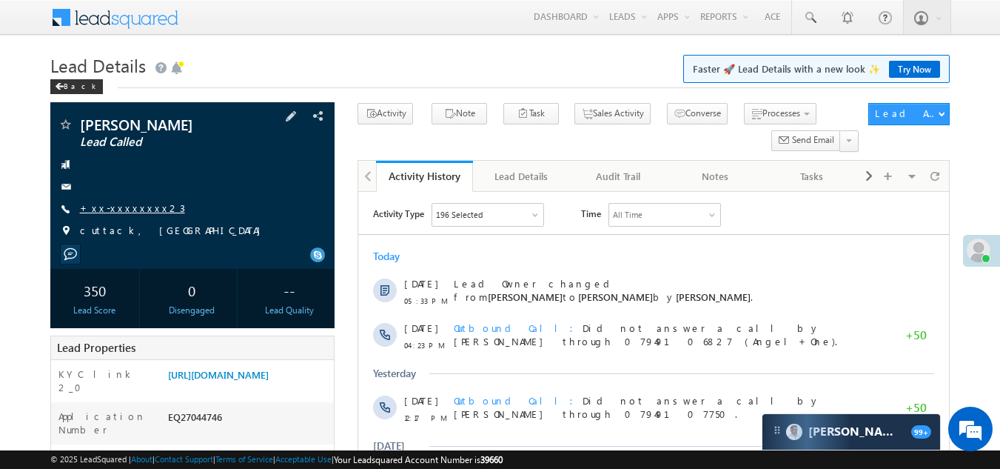
click at [115, 205] on link "+xx-xxxxxxxx23" at bounding box center [132, 207] width 105 height 13
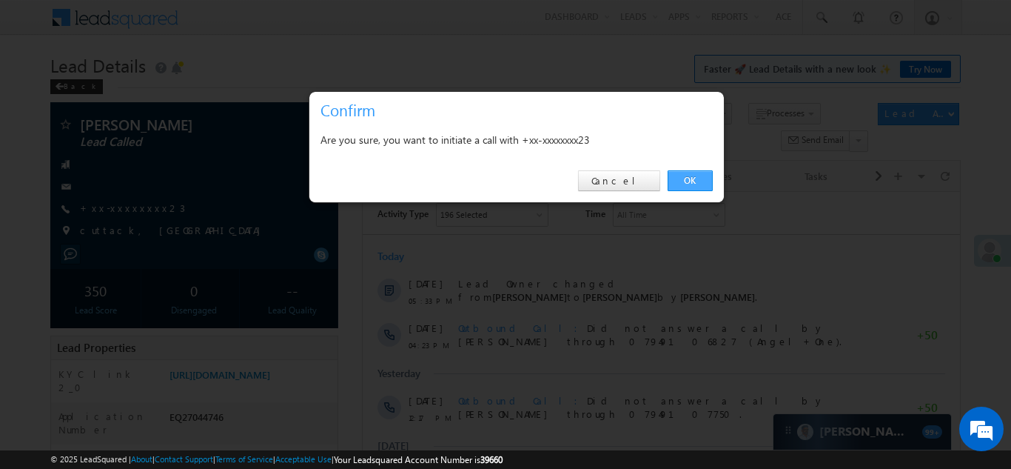
click at [691, 176] on link "OK" at bounding box center [690, 180] width 45 height 21
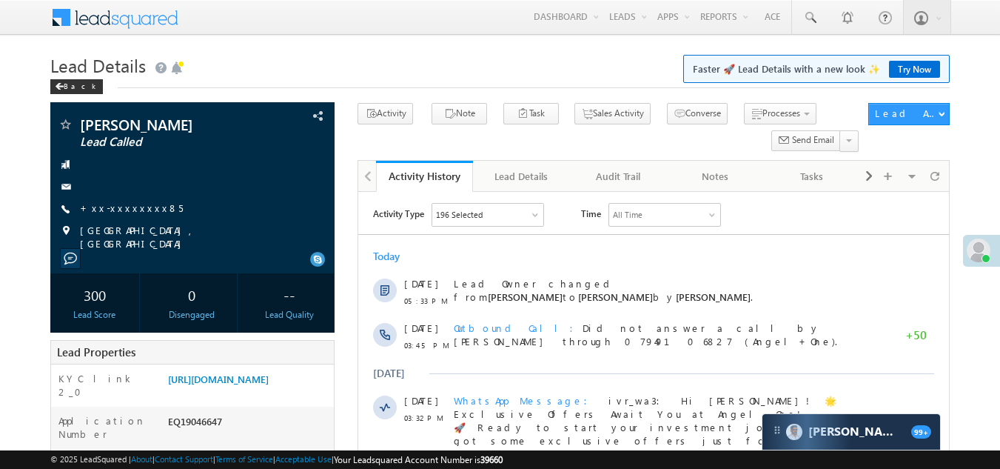
click at [113, 204] on link "+xx-xxxxxxxx85" at bounding box center [131, 207] width 103 height 13
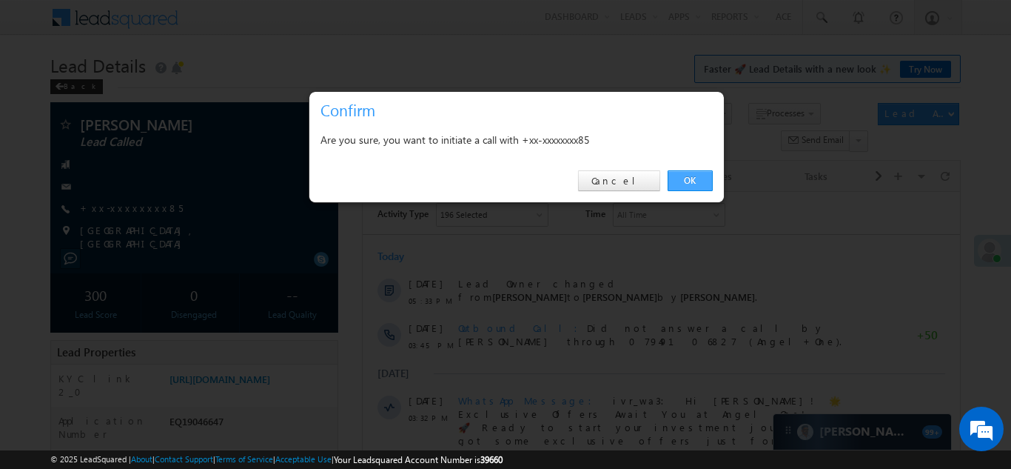
click at [700, 174] on link "OK" at bounding box center [690, 180] width 45 height 21
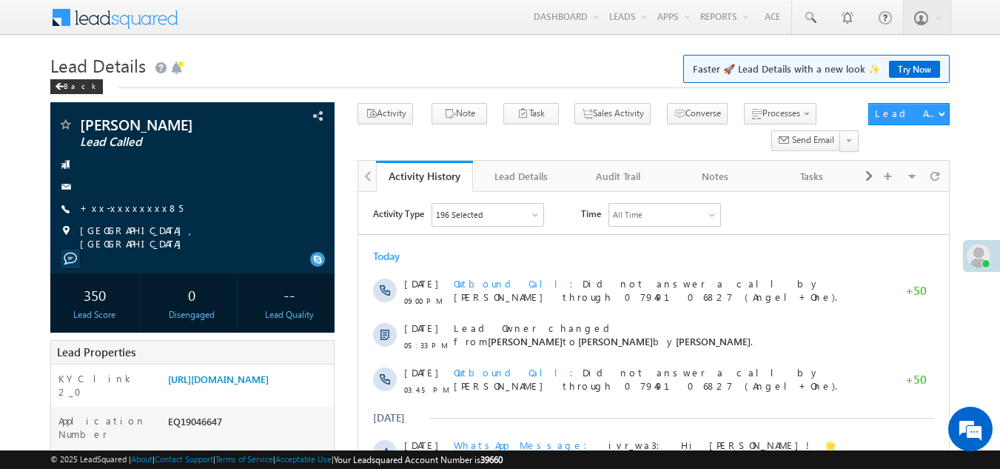
click at [981, 255] on span at bounding box center [979, 256] width 24 height 24
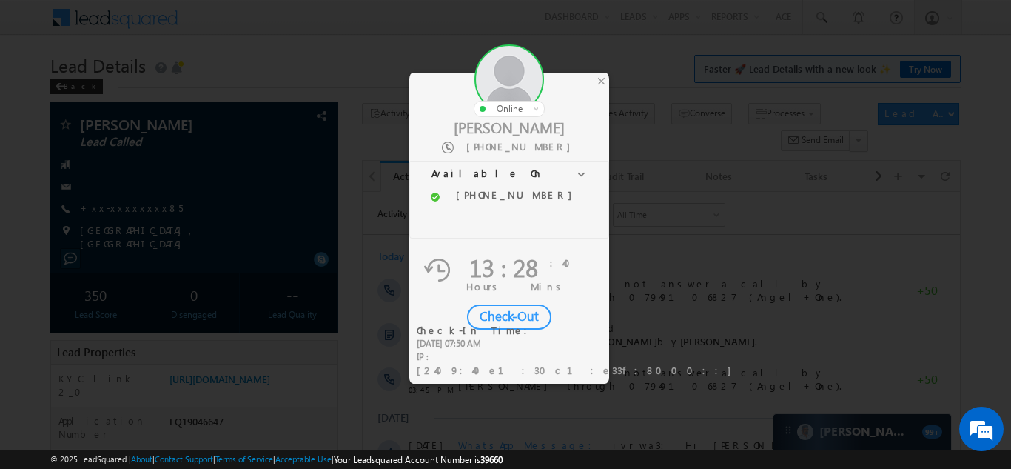
click at [494, 321] on div "Check-Out" at bounding box center [509, 316] width 84 height 25
